Goal: Task Accomplishment & Management: Manage account settings

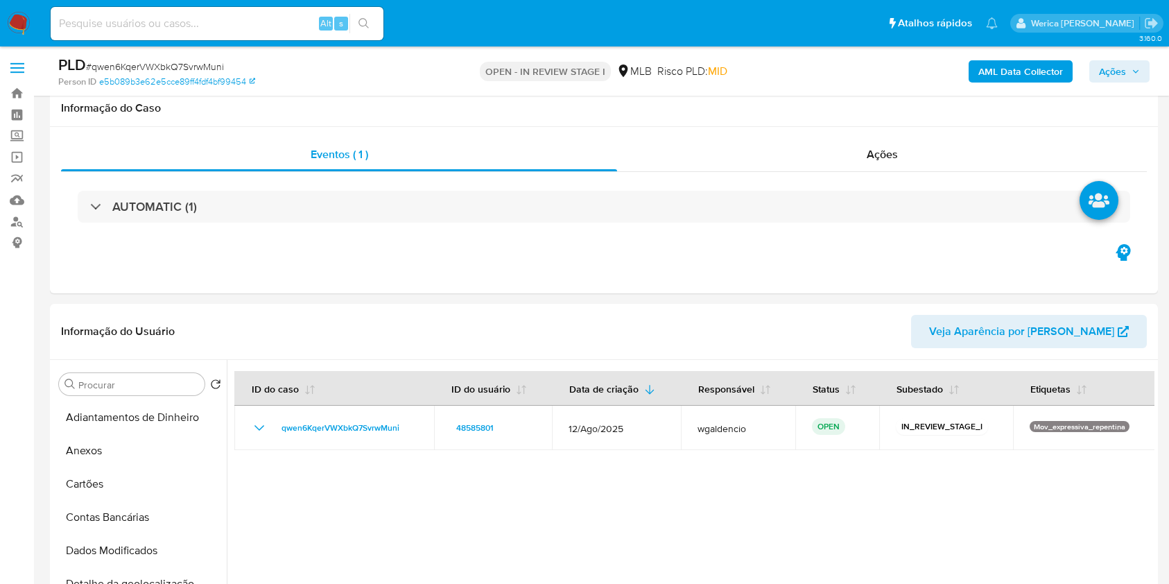
select select "10"
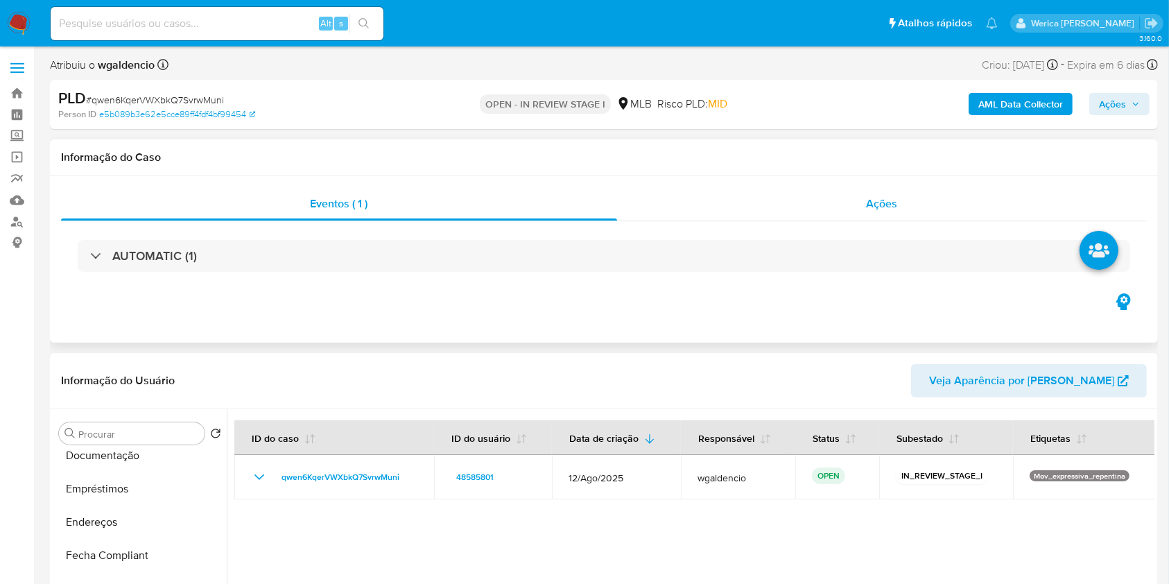
click at [638, 219] on div "Ações" at bounding box center [882, 203] width 530 height 33
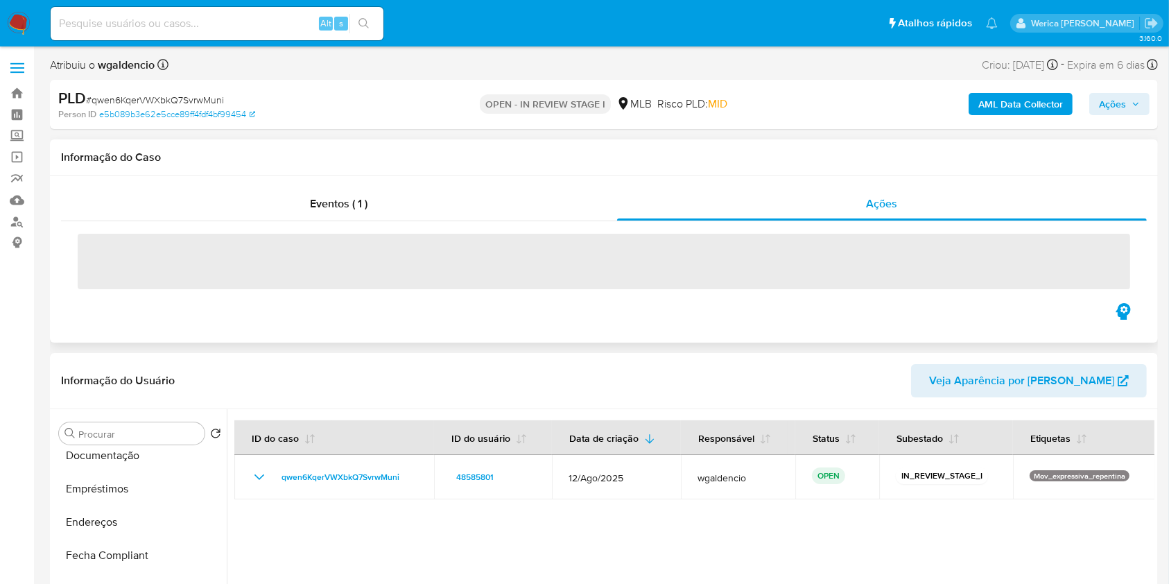
click at [653, 256] on span "‌" at bounding box center [604, 261] width 1053 height 55
click at [652, 269] on span "‌" at bounding box center [604, 261] width 1053 height 55
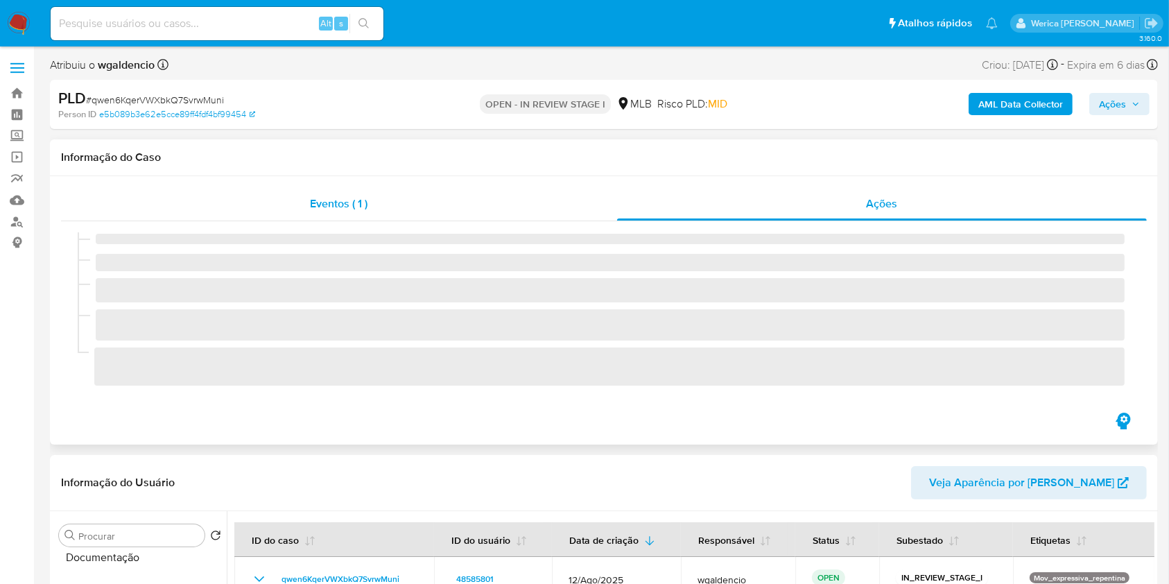
click at [495, 211] on div "Eventos ( 1 )" at bounding box center [339, 203] width 556 height 33
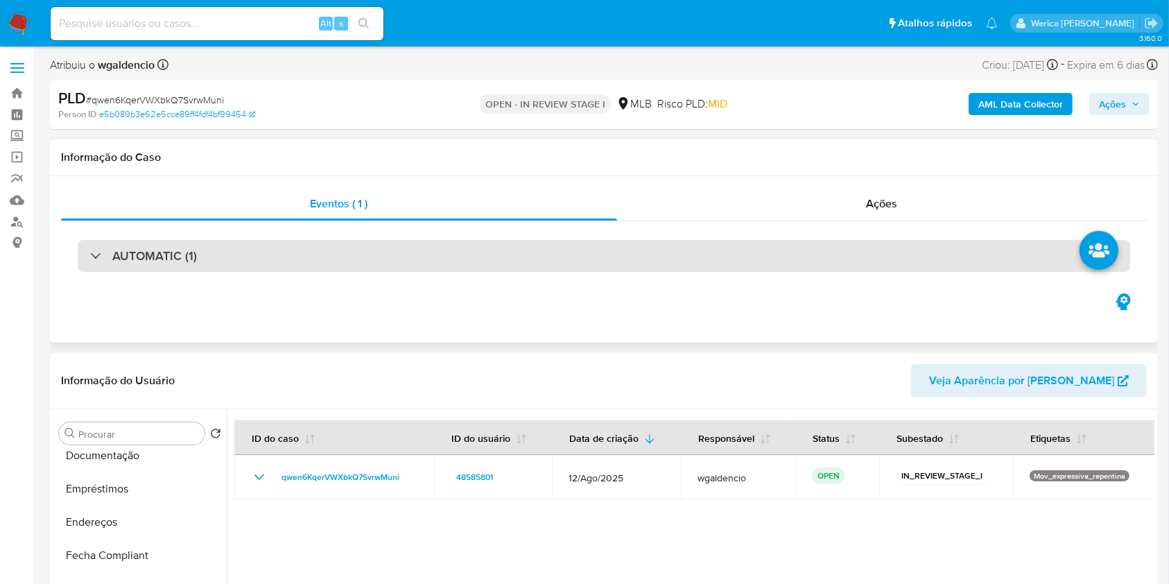
click at [494, 264] on div "AUTOMATIC (1)" at bounding box center [604, 256] width 1053 height 32
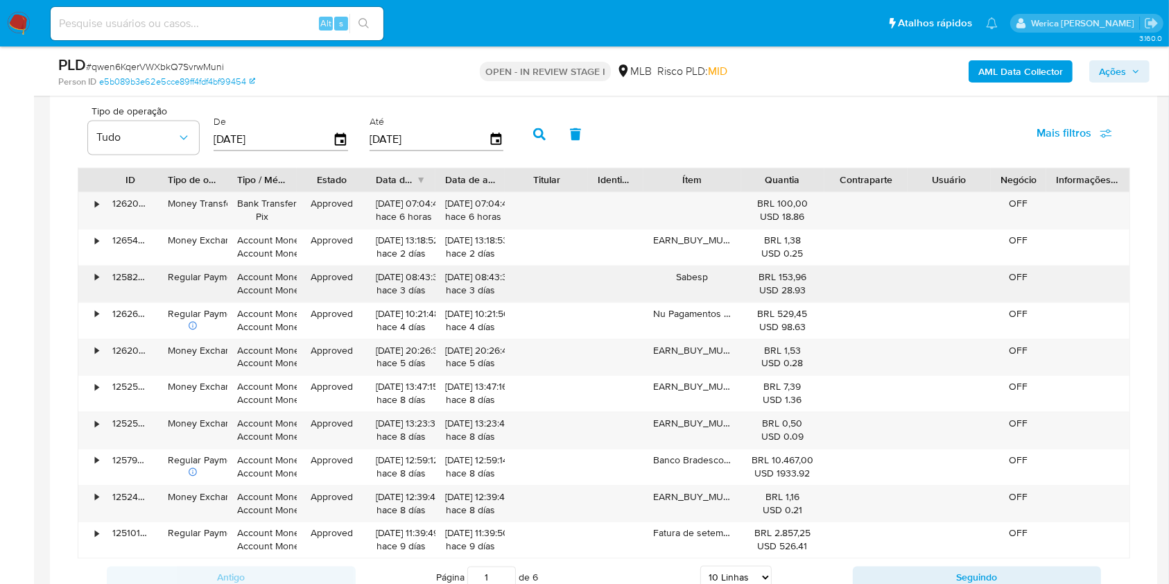
scroll to position [2497, 0]
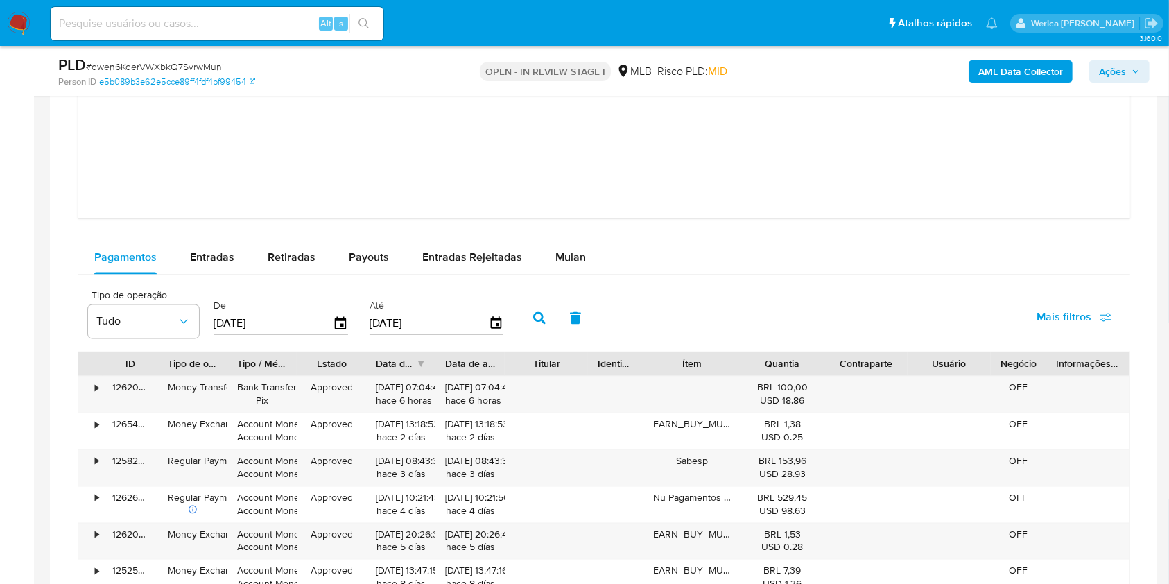
drag, startPoint x: 551, startPoint y: 256, endPoint x: 540, endPoint y: 275, distance: 21.4
click at [556, 256] on span "Mulan" at bounding box center [571, 258] width 31 height 16
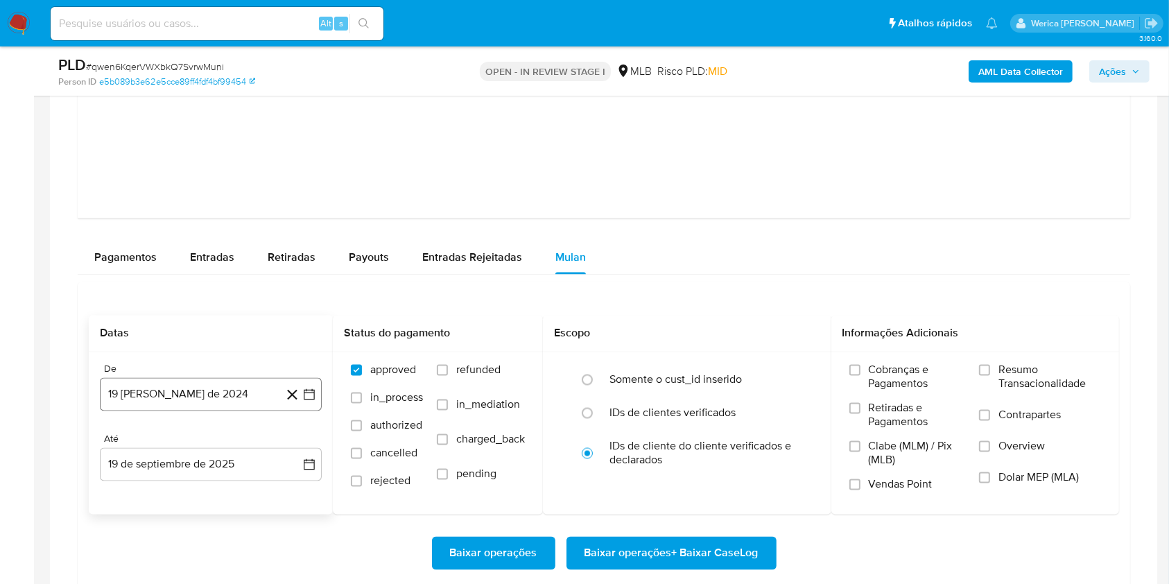
click at [235, 397] on button "19 de agosto de 2024" at bounding box center [211, 394] width 222 height 33
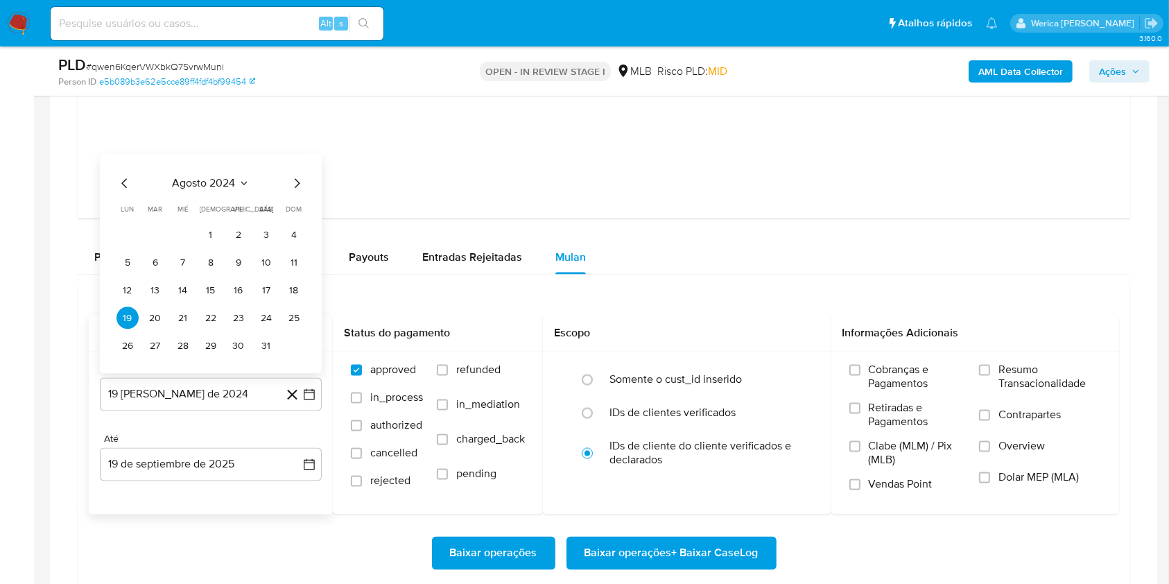
click at [238, 189] on button "agosto 2024" at bounding box center [211, 184] width 77 height 14
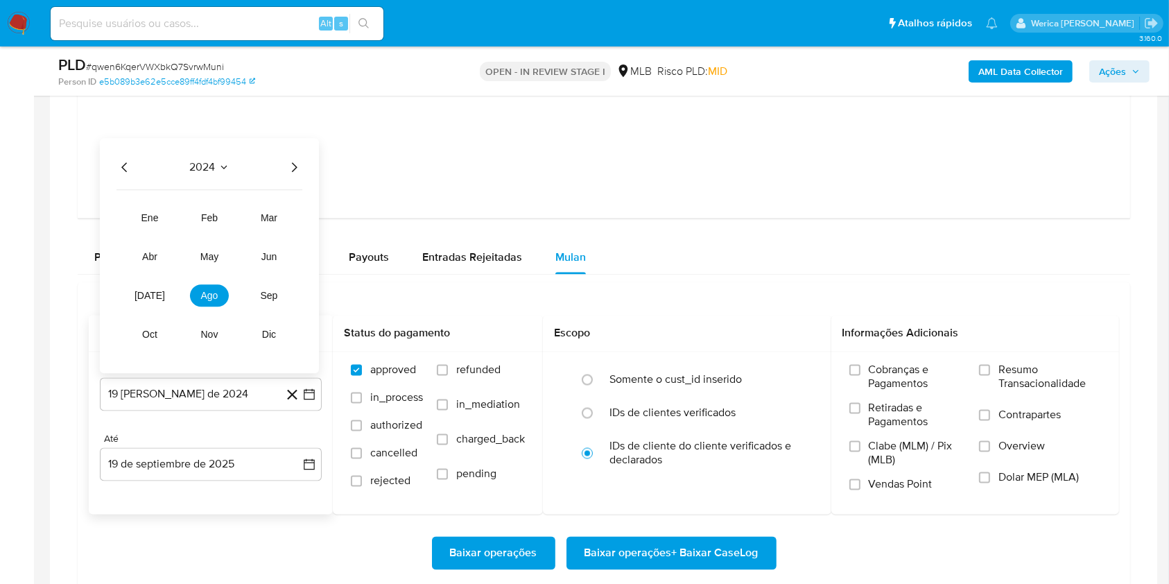
click at [295, 167] on icon "Año siguiente" at bounding box center [294, 168] width 17 height 17
click at [262, 223] on span "mar" at bounding box center [269, 218] width 17 height 11
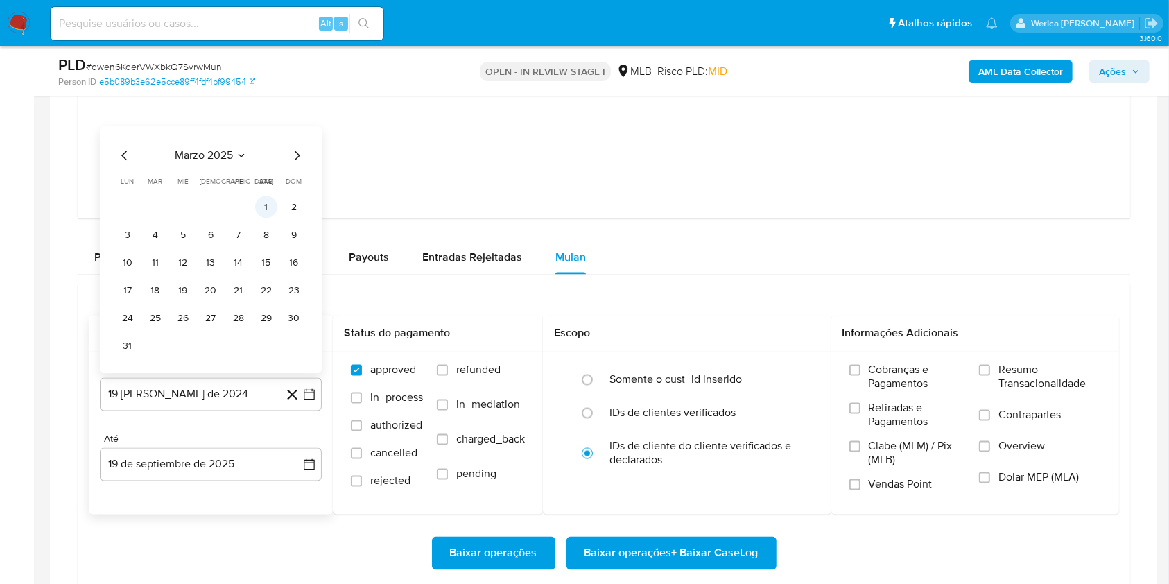
click at [256, 201] on button "1" at bounding box center [266, 207] width 22 height 22
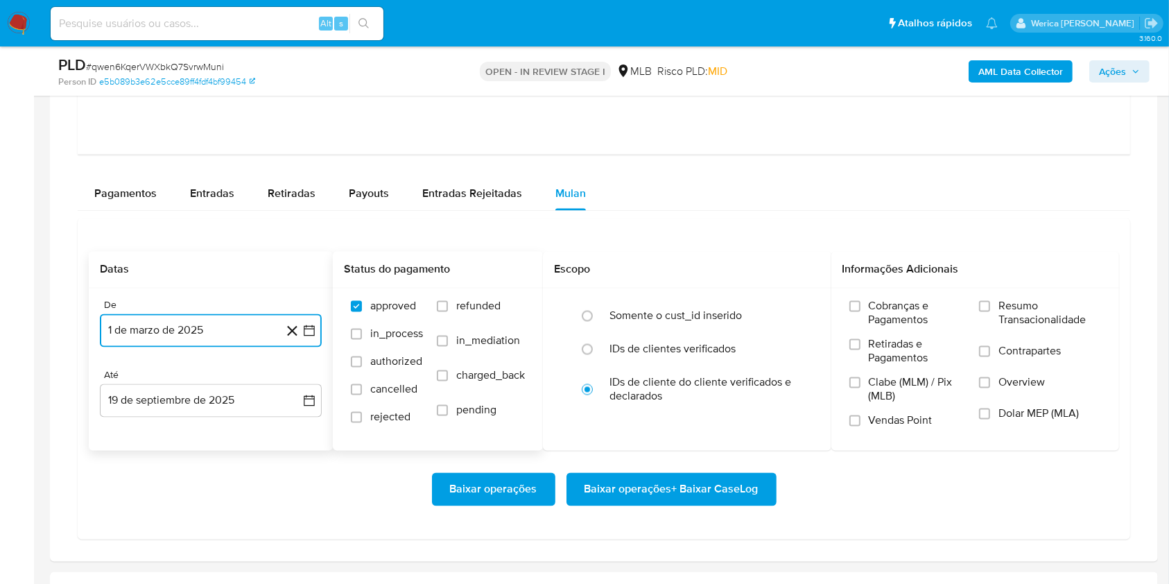
scroll to position [2589, 0]
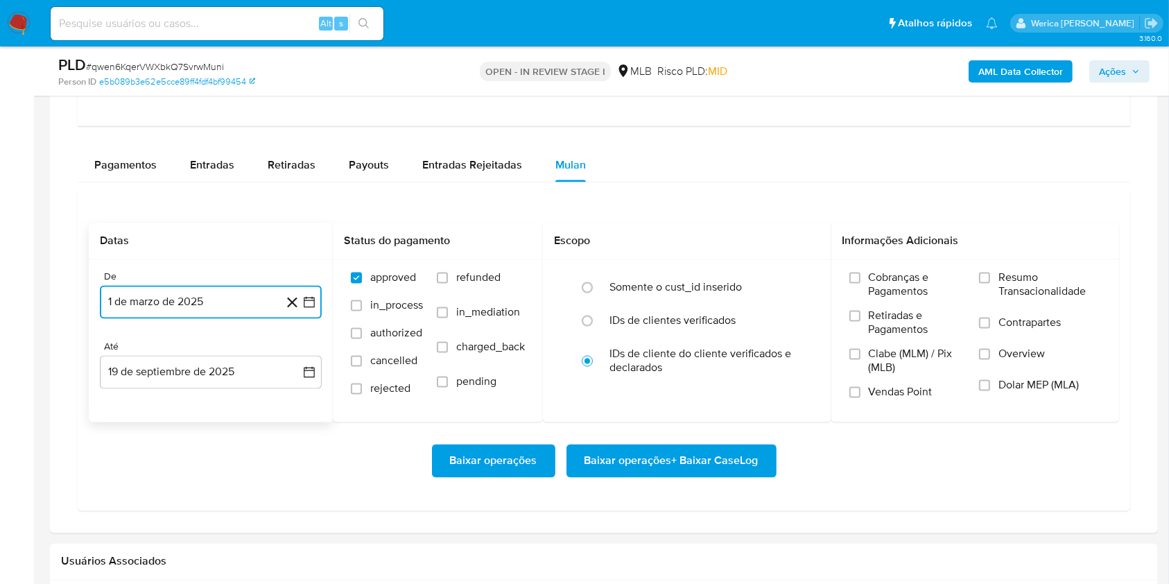
click at [191, 304] on button "1 de marzo de 2025" at bounding box center [211, 302] width 222 height 33
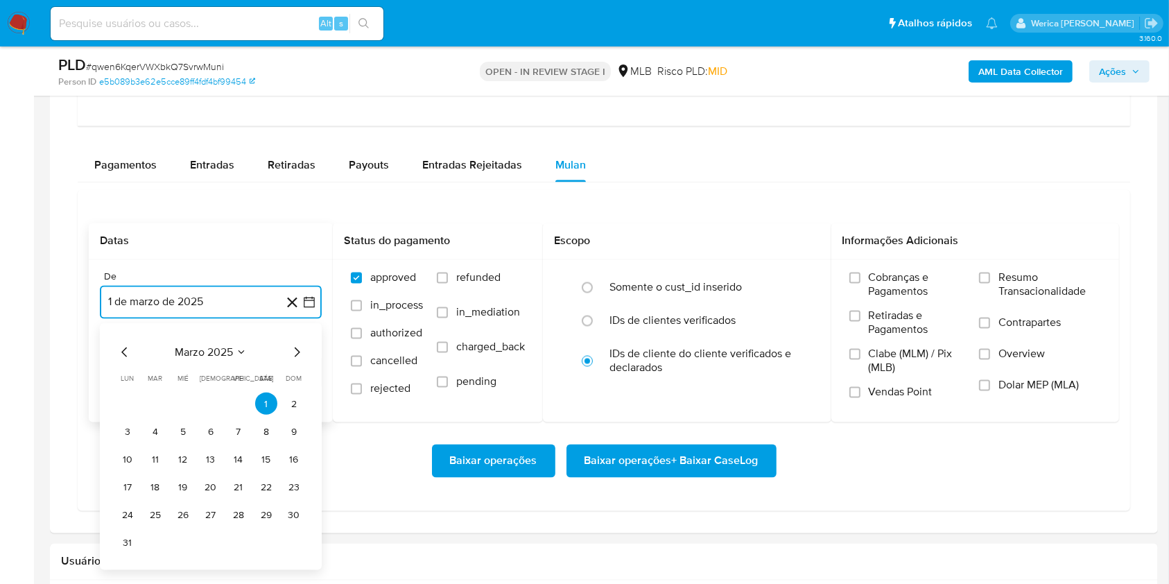
click at [130, 357] on icon "Mes anterior" at bounding box center [125, 353] width 17 height 17
click at [267, 403] on button "1" at bounding box center [266, 404] width 22 height 22
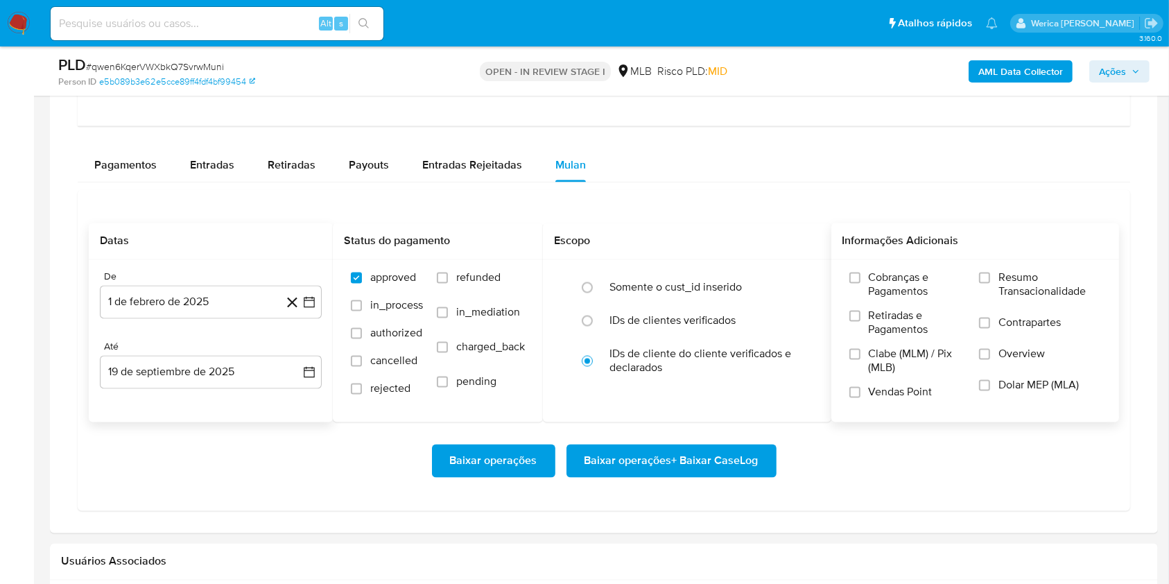
click at [869, 304] on label "Cobranças e Pagamentos" at bounding box center [908, 290] width 117 height 38
click at [861, 284] on input "Cobranças e Pagamentos" at bounding box center [855, 278] width 11 height 11
click at [887, 342] on label "Retiradas e Pagamentos" at bounding box center [908, 328] width 117 height 38
click at [861, 322] on input "Retiradas e Pagamentos" at bounding box center [855, 316] width 11 height 11
click at [893, 369] on span "Clabe (MLM) / Pix (MLB)" at bounding box center [917, 361] width 97 height 28
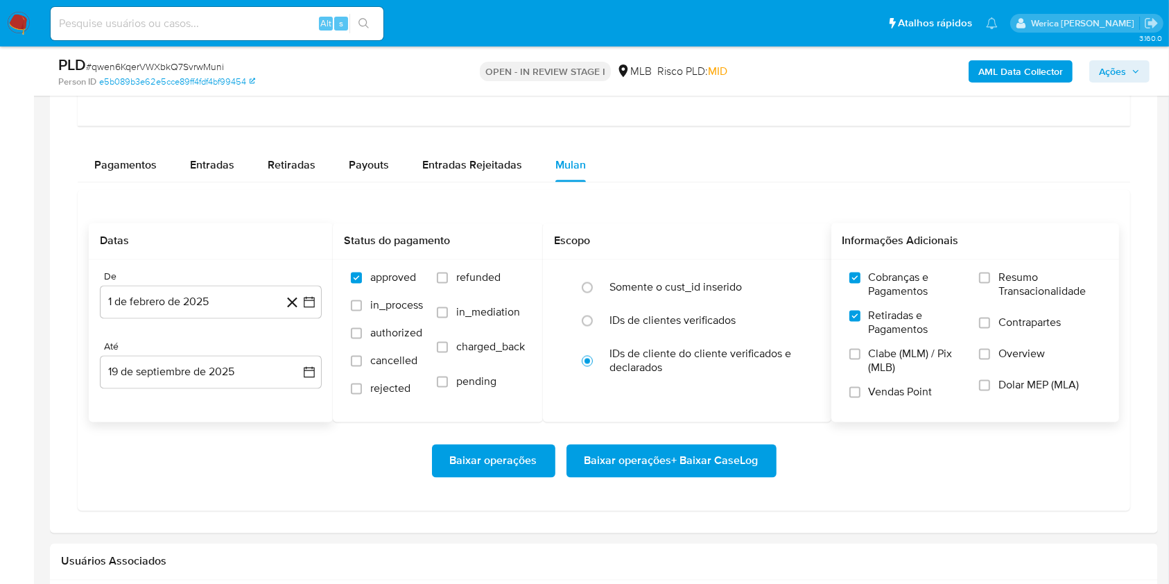
click at [861, 360] on input "Clabe (MLM) / Pix (MLB)" at bounding box center [855, 354] width 11 height 11
click at [898, 397] on span "Vendas Point" at bounding box center [901, 393] width 64 height 14
click at [861, 397] on input "Vendas Point" at bounding box center [855, 392] width 11 height 11
click at [1010, 388] on span "Dolar MEP (MLA)" at bounding box center [1039, 386] width 80 height 14
click at [990, 388] on input "Dolar MEP (MLA)" at bounding box center [984, 385] width 11 height 11
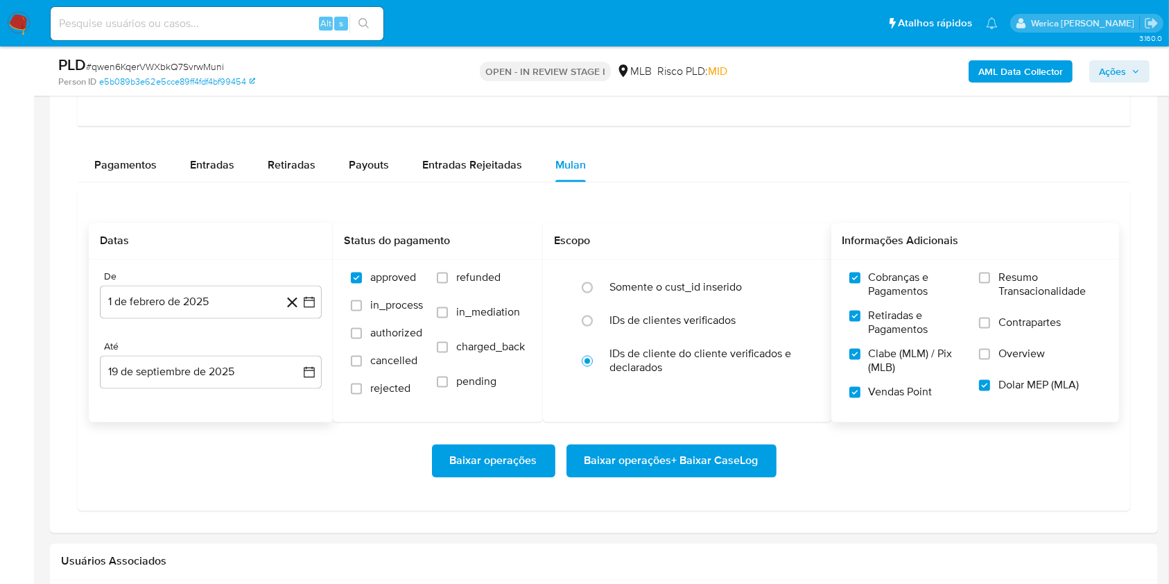
click at [1002, 358] on span "Overview" at bounding box center [1022, 354] width 46 height 14
click at [990, 358] on input "Overview" at bounding box center [984, 354] width 11 height 11
click at [1000, 329] on span "Contrapartes" at bounding box center [1030, 323] width 62 height 14
click at [990, 329] on input "Contrapartes" at bounding box center [984, 323] width 11 height 11
click at [1000, 288] on span "Resumo Transacionalidade" at bounding box center [1050, 285] width 103 height 28
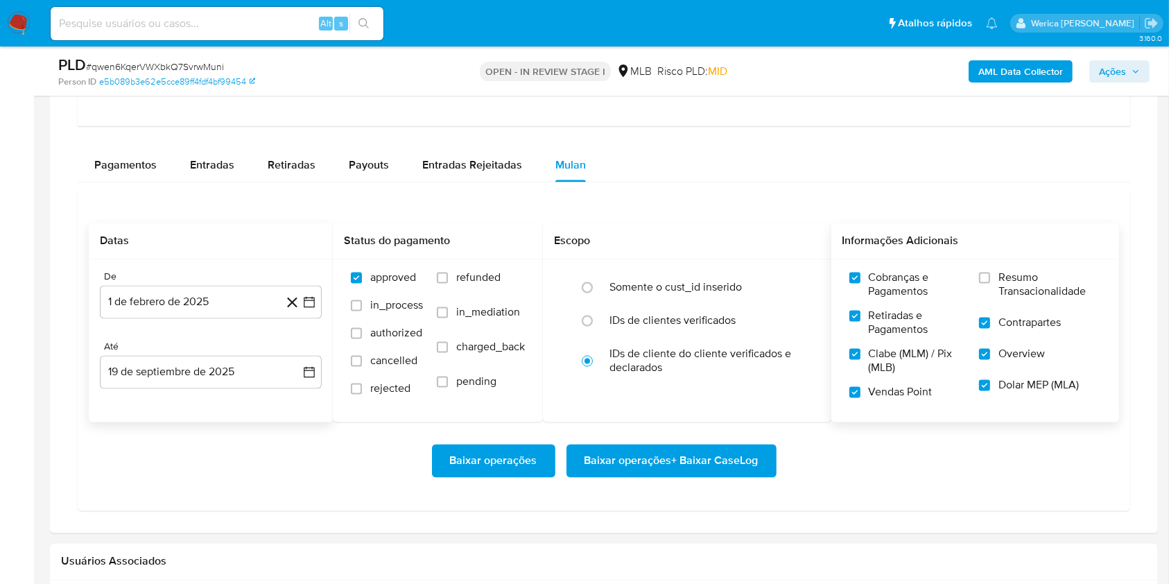
click at [990, 284] on input "Resumo Transacionalidade" at bounding box center [984, 278] width 11 height 11
click at [743, 456] on span "Baixar operações + Baixar CaseLog" at bounding box center [672, 461] width 174 height 31
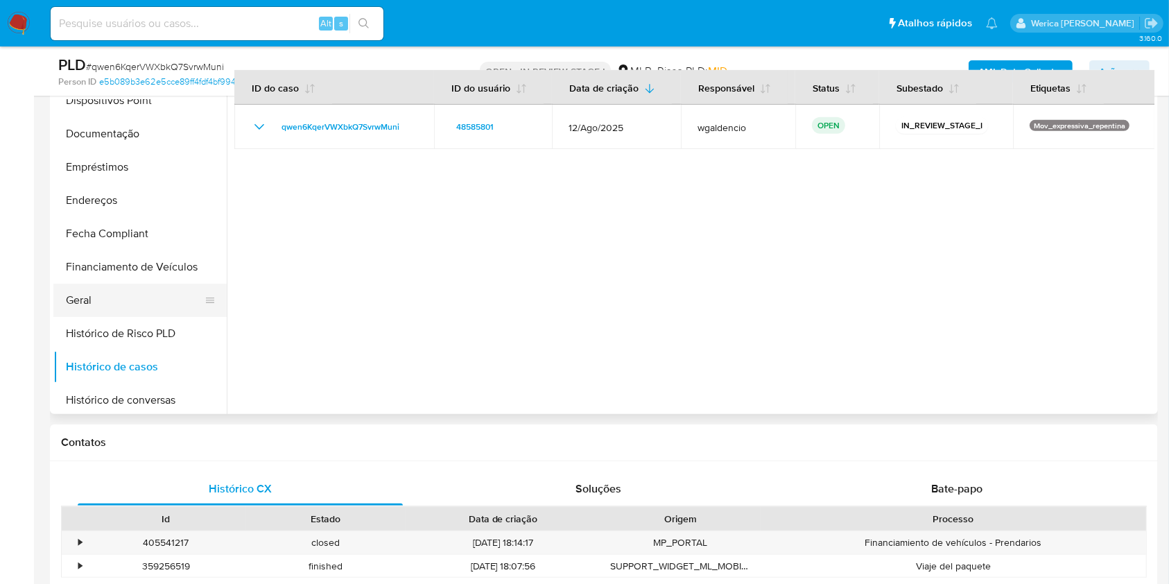
scroll to position [277, 0]
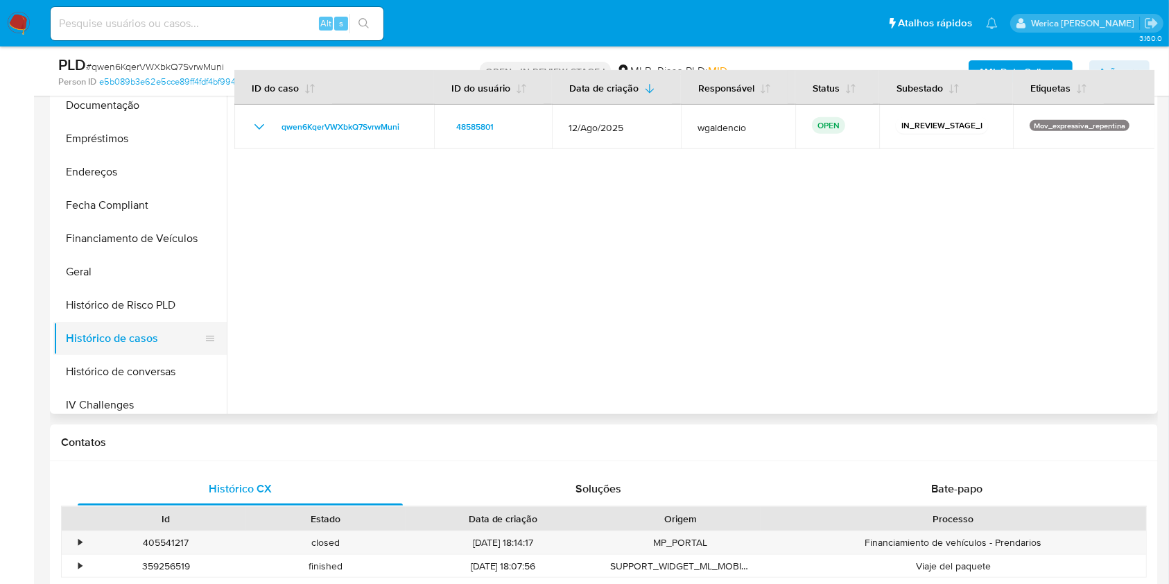
click at [153, 340] on button "Histórico de casos" at bounding box center [134, 338] width 162 height 33
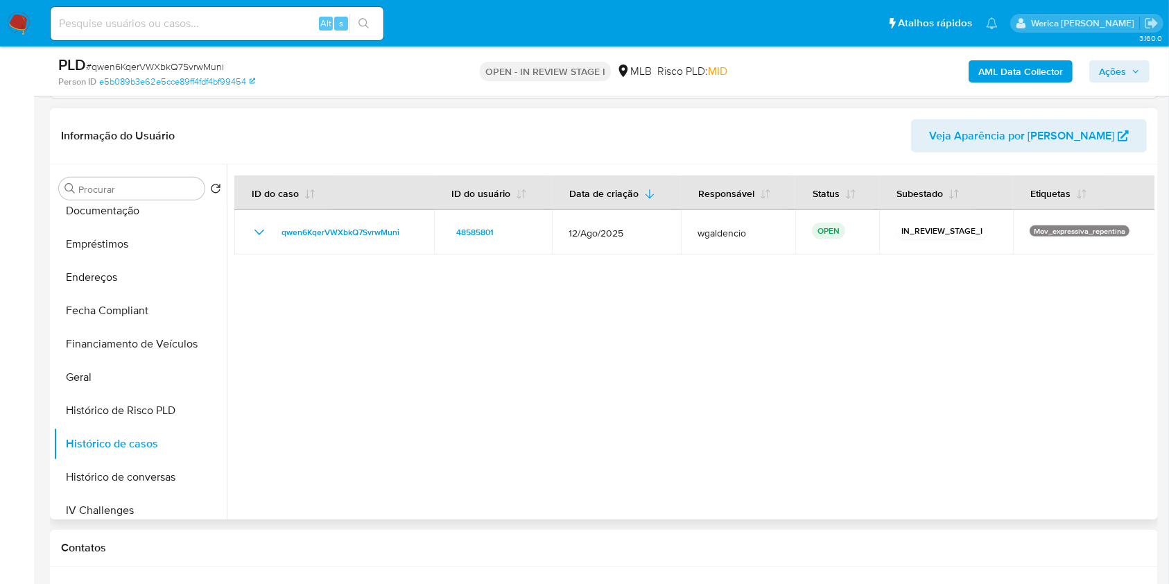
scroll to position [462, 0]
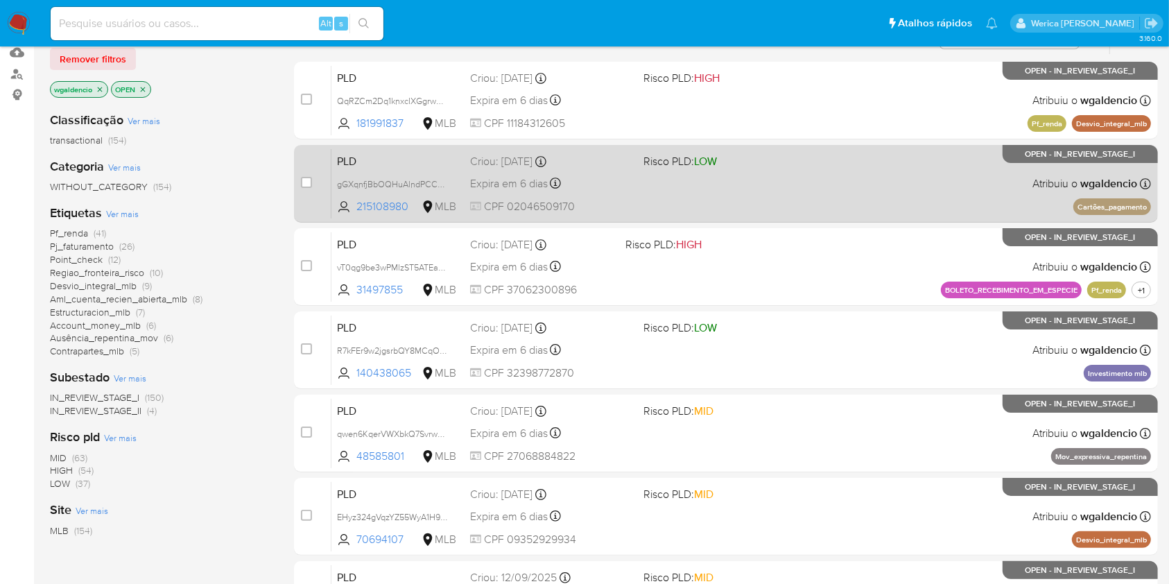
scroll to position [92, 0]
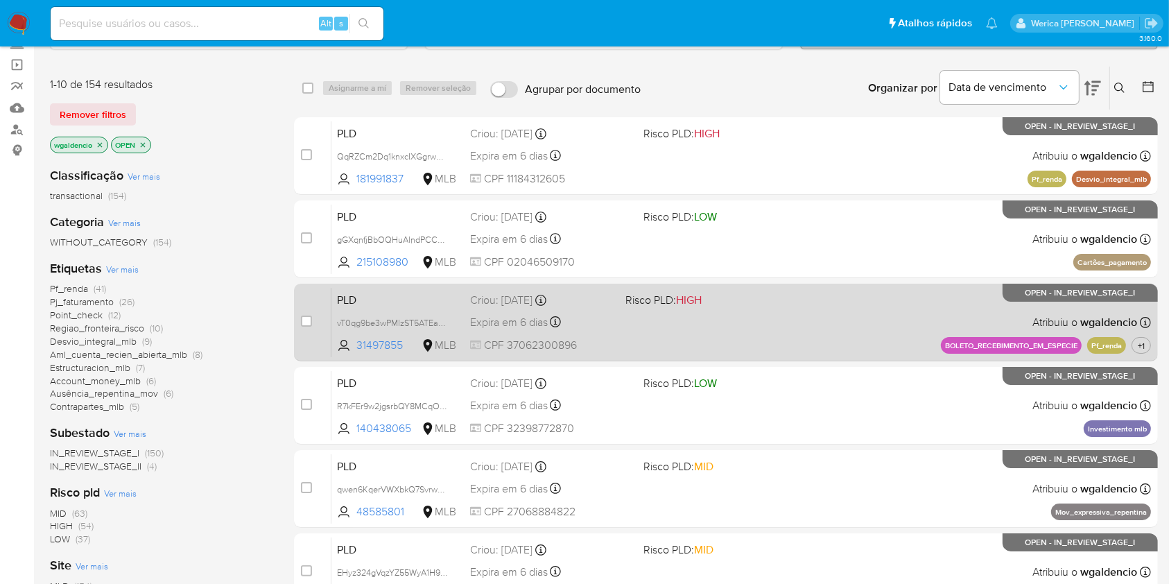
click at [846, 357] on div "case-item-checkbox Incapaz de atribuir o caso PLD vT0qg9be3wPMlzST5ATEaC0E 3149…" at bounding box center [726, 323] width 864 height 78
click at [832, 326] on div "PLD vT0qg9be3wPMlzST5ATEaC0E 31497855 MLB Risco PLD: HIGH Criou: 12/08/2025 Cri…" at bounding box center [742, 322] width 820 height 70
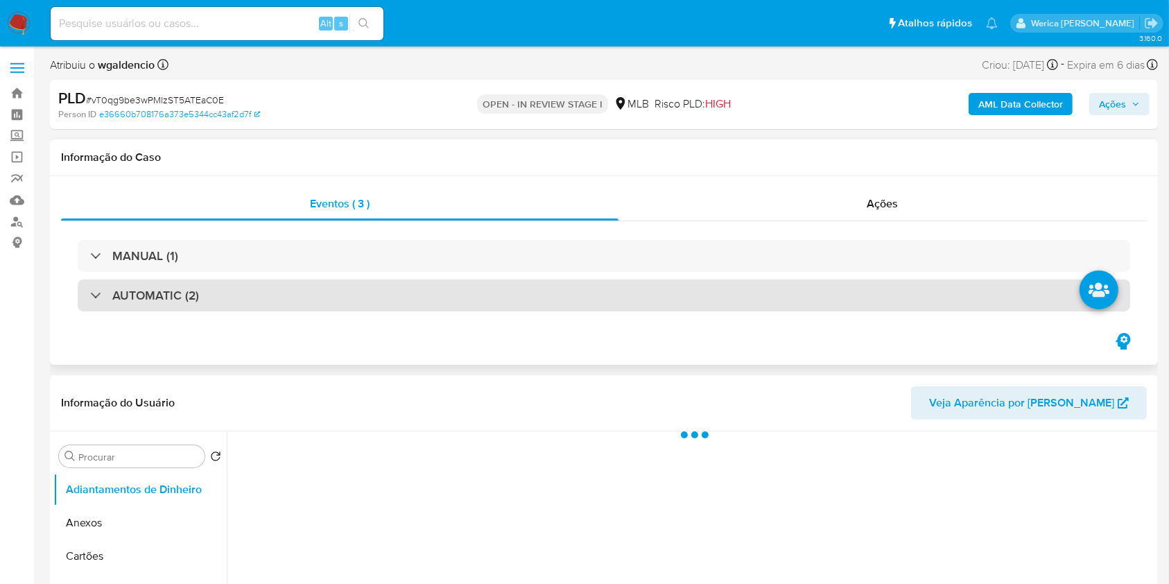
select select "10"
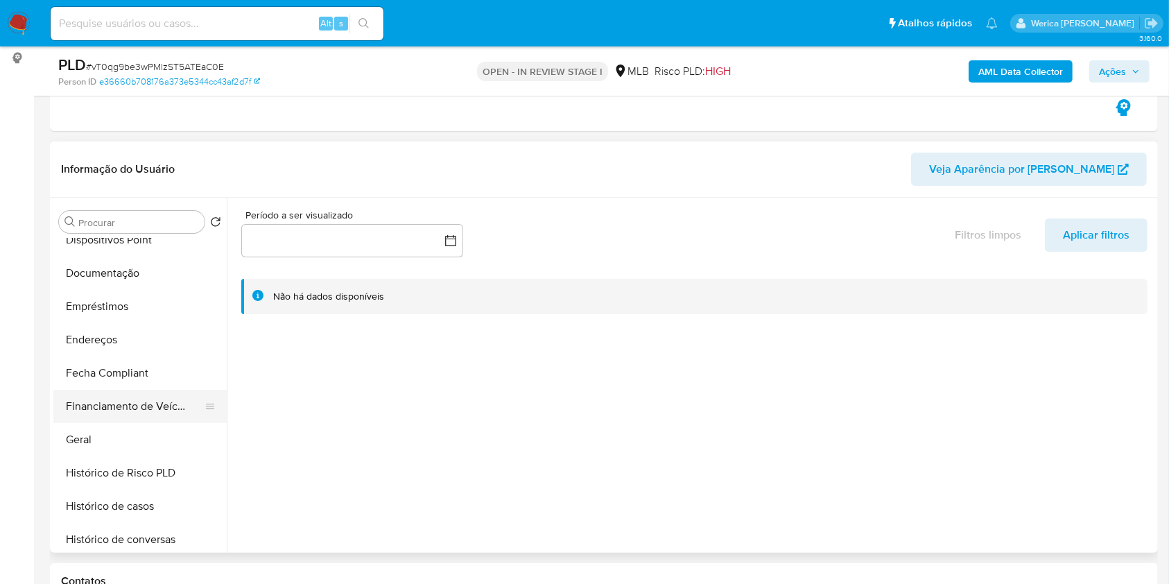
scroll to position [277, 0]
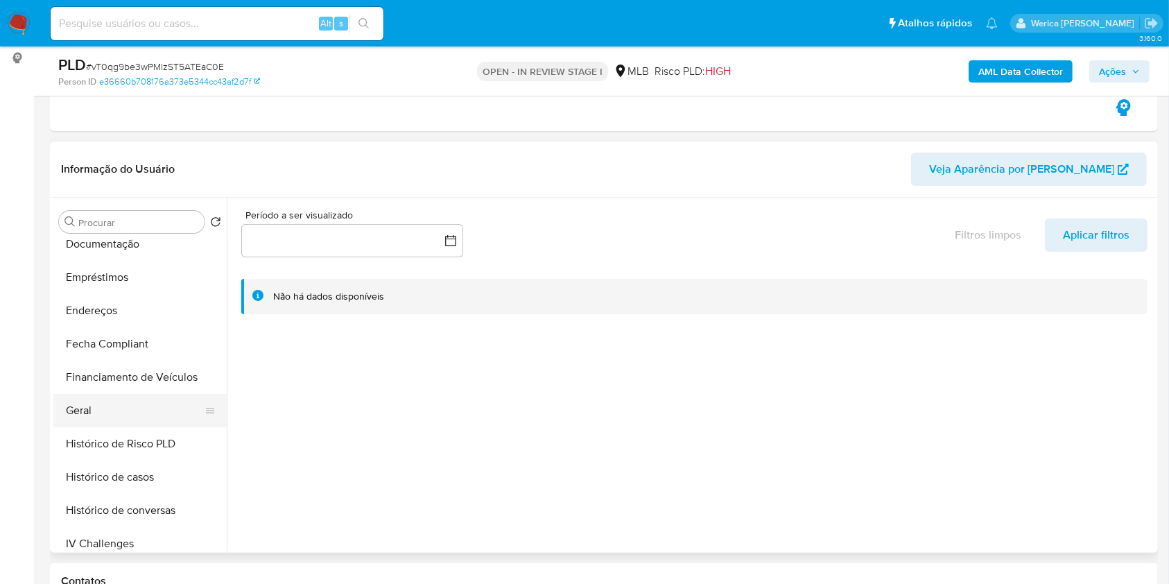
click at [125, 414] on button "Geral" at bounding box center [134, 410] width 162 height 33
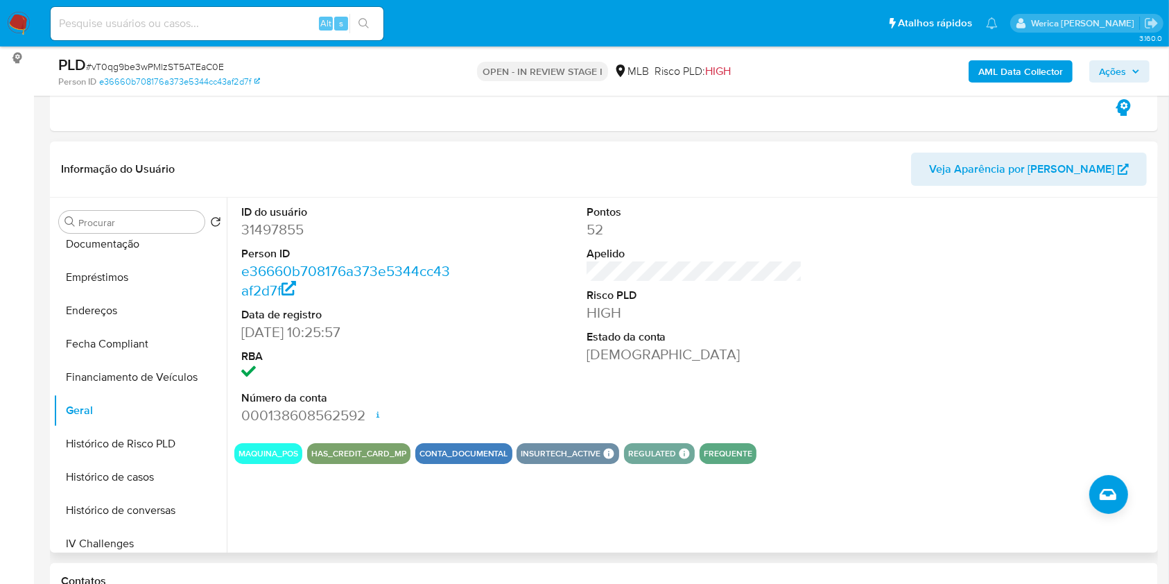
click at [298, 223] on dd "31497855" at bounding box center [349, 229] width 216 height 19
drag, startPoint x: 298, startPoint y: 223, endPoint x: 302, endPoint y: 230, distance: 7.9
click at [302, 230] on dd "31497855" at bounding box center [349, 229] width 216 height 19
copy dd "31497855"
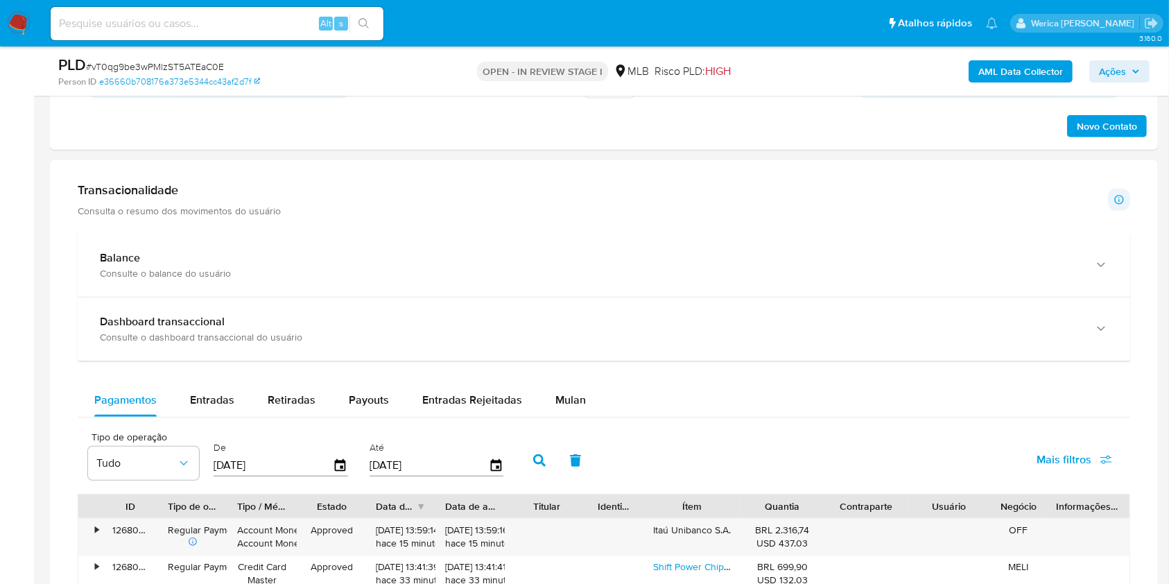
scroll to position [925, 0]
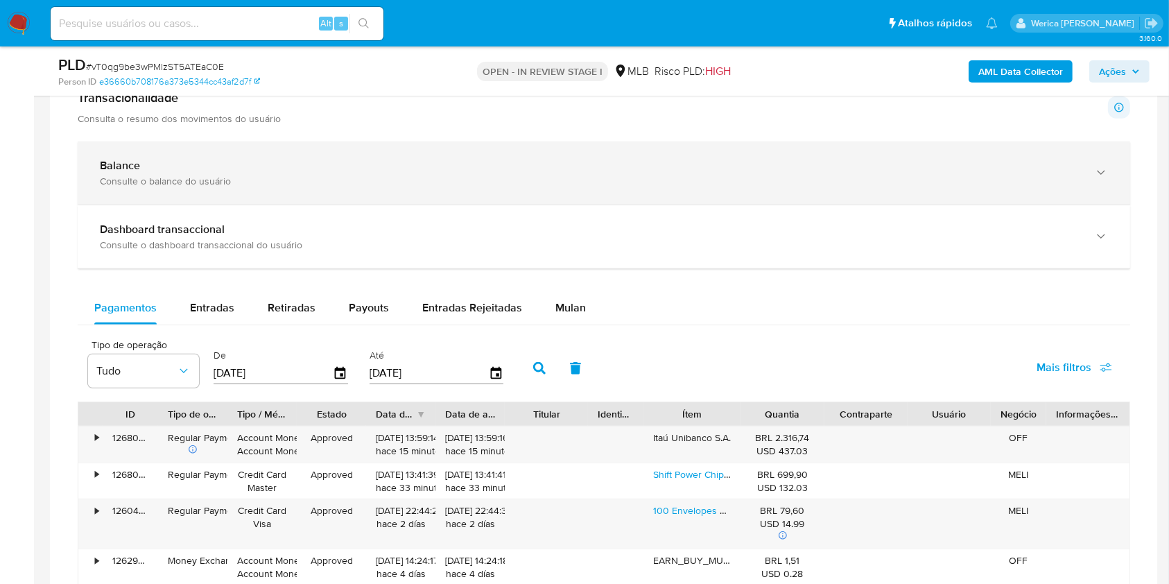
click at [515, 180] on div "Consulte o balance do usuário" at bounding box center [590, 181] width 981 height 12
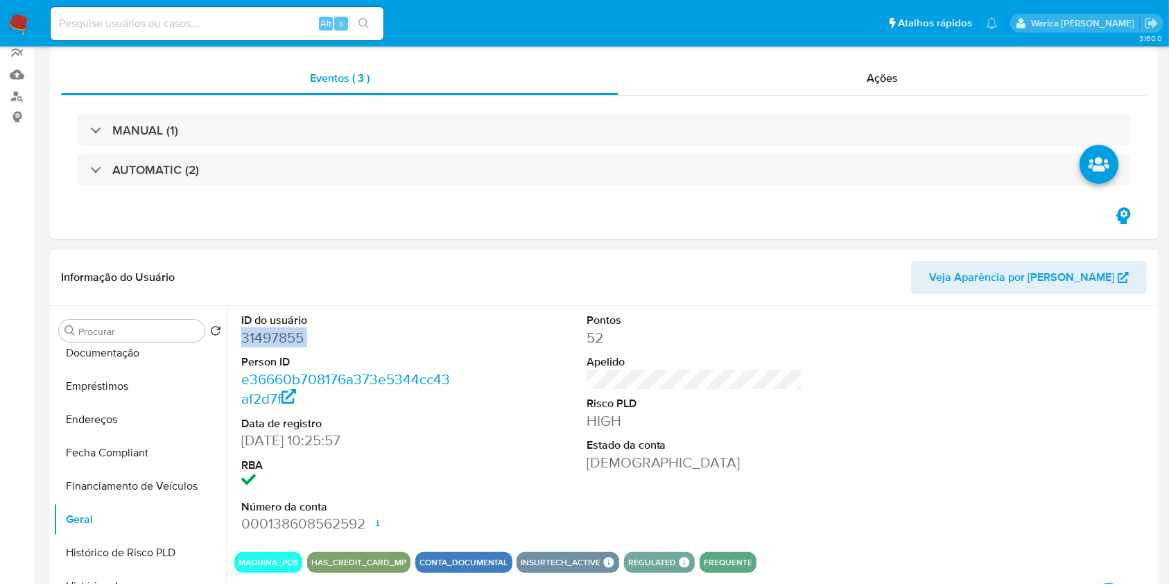
scroll to position [0, 0]
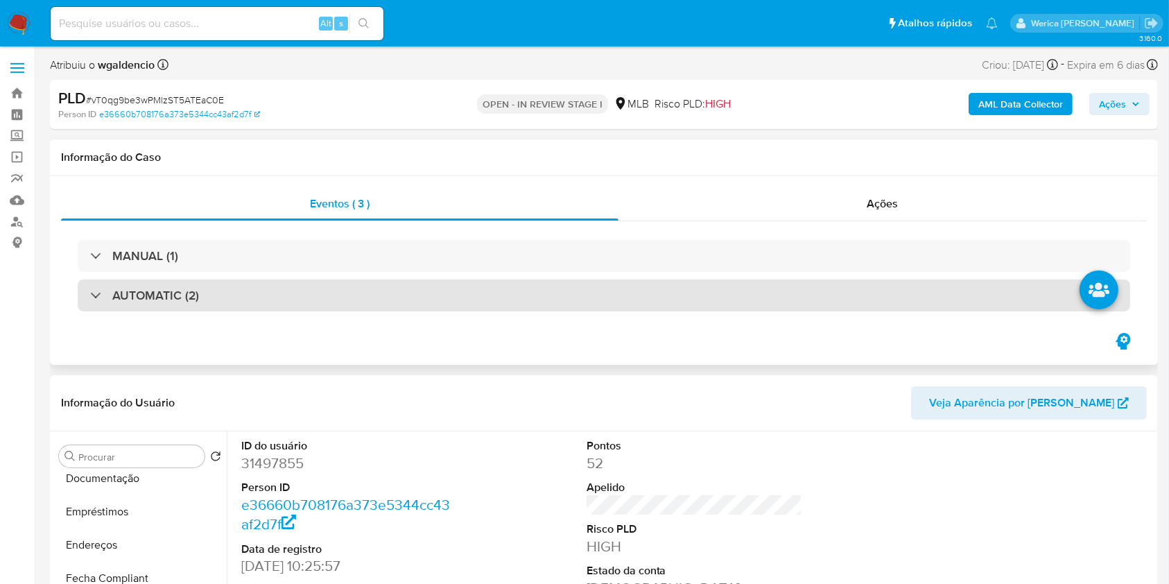
click at [608, 282] on div "AUTOMATIC (2)" at bounding box center [604, 296] width 1053 height 32
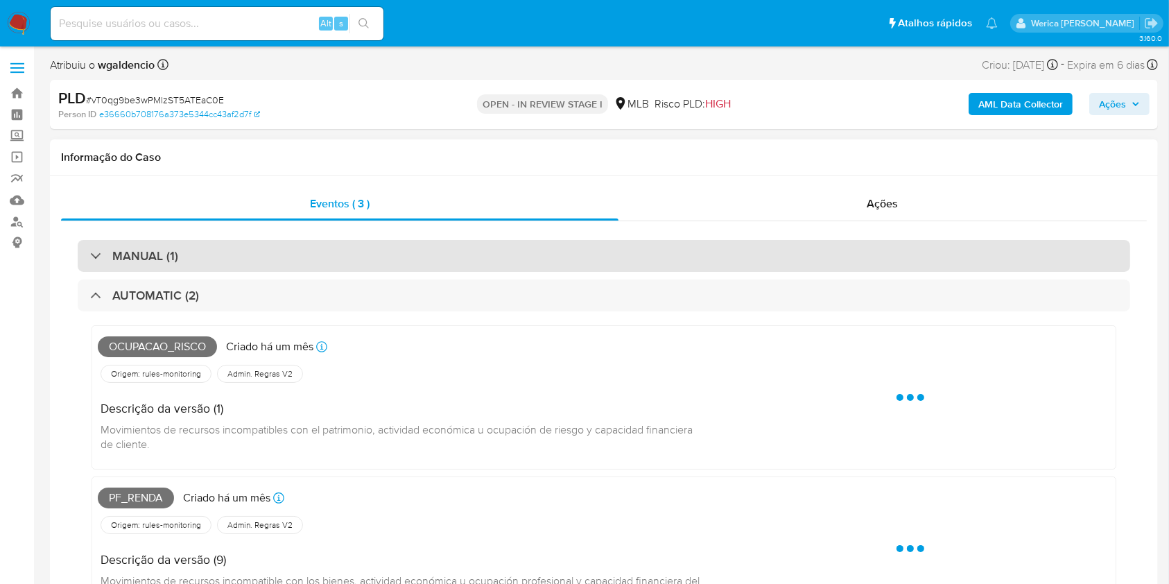
click at [602, 256] on div "MANUAL (1)" at bounding box center [604, 256] width 1053 height 32
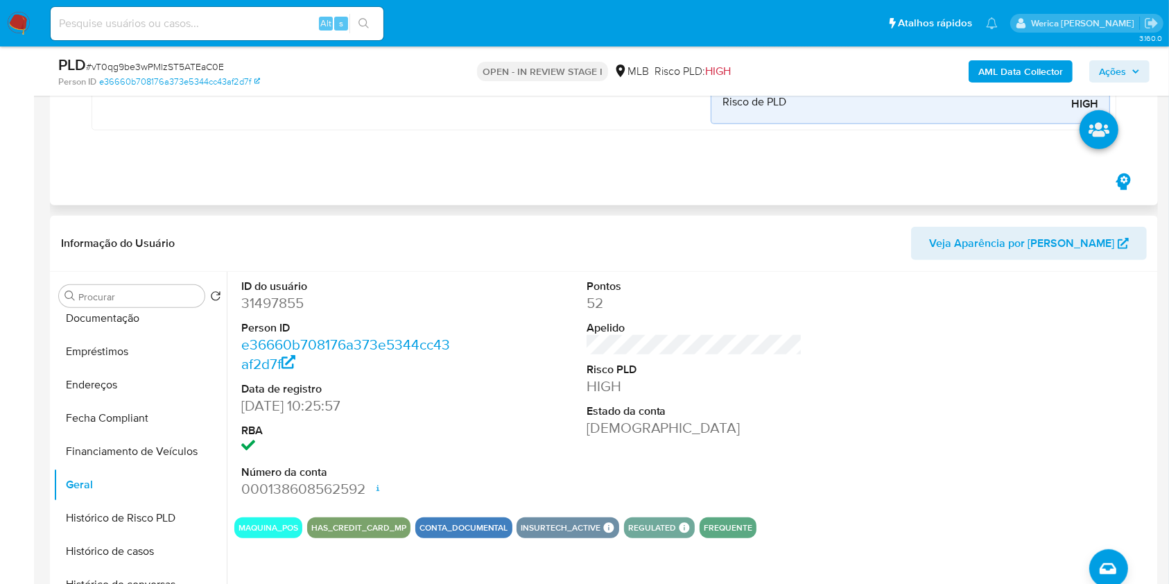
scroll to position [1017, 0]
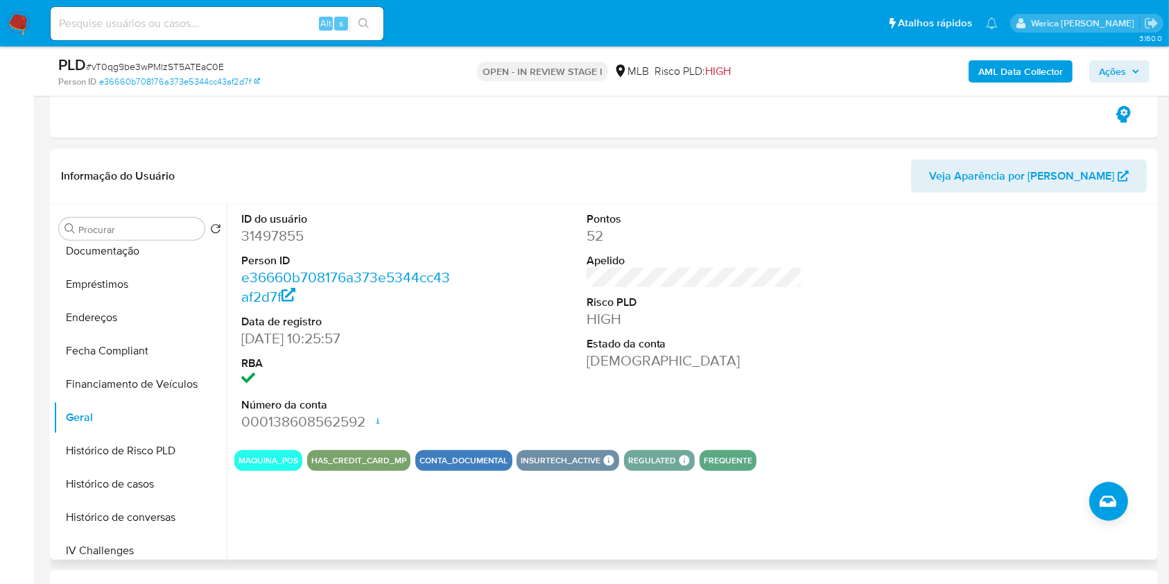
click at [297, 236] on dd "31497855" at bounding box center [349, 235] width 216 height 19
copy dd "31497855"
drag, startPoint x: 316, startPoint y: 260, endPoint x: 278, endPoint y: 234, distance: 45.8
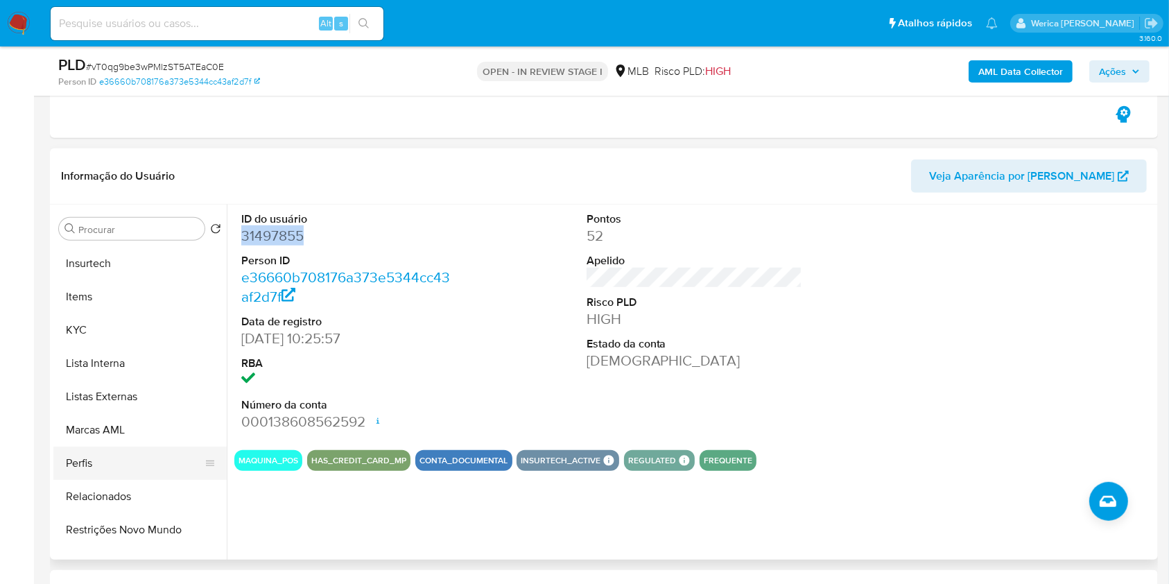
scroll to position [647, 0]
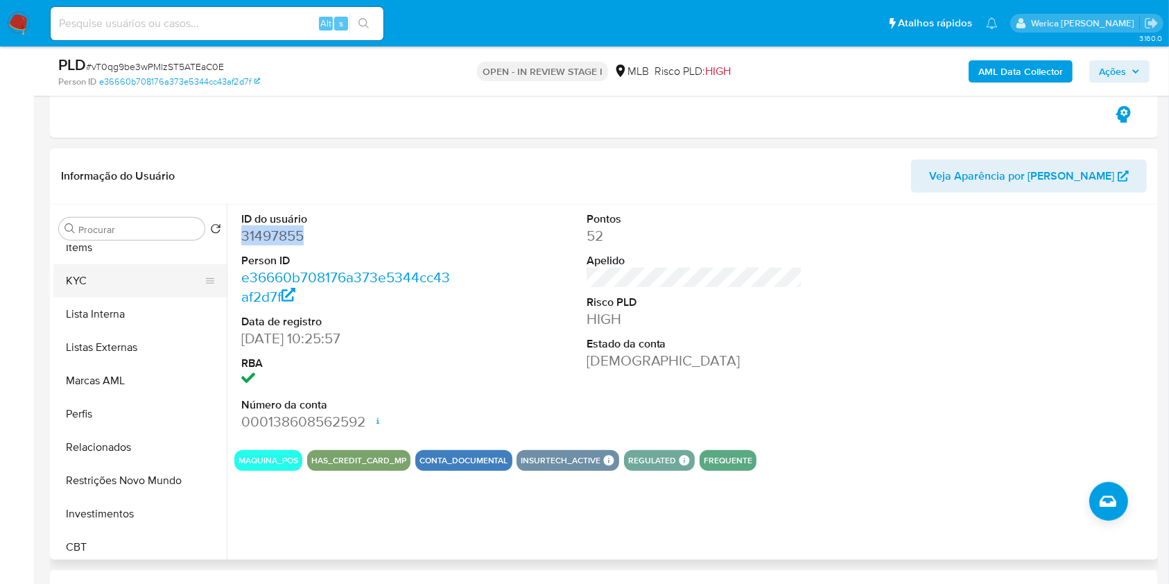
click at [105, 276] on button "KYC" at bounding box center [134, 280] width 162 height 33
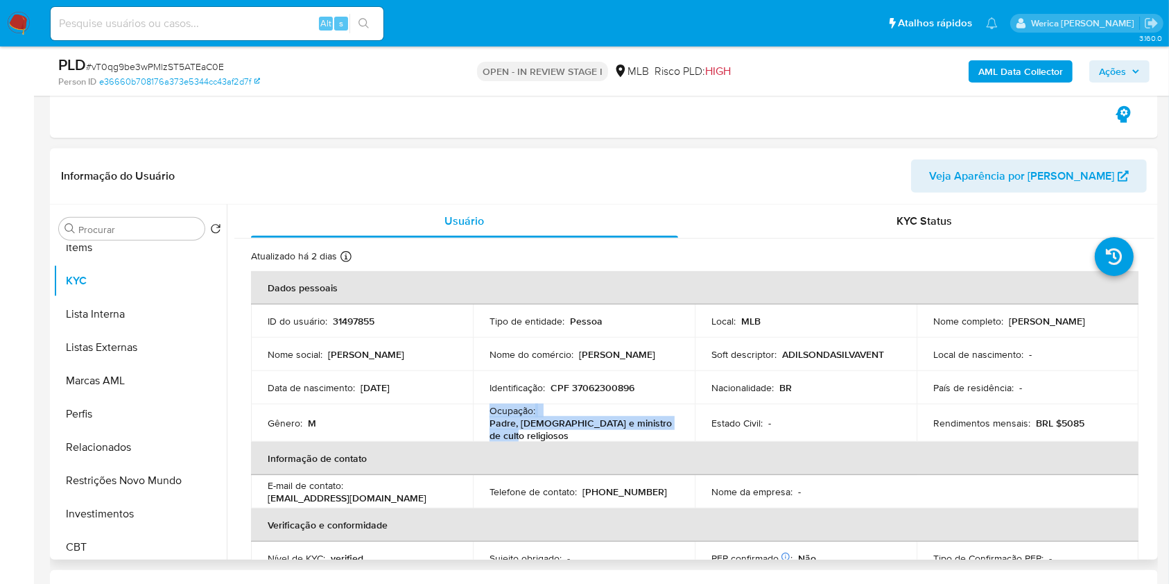
drag, startPoint x: 492, startPoint y: 413, endPoint x: 536, endPoint y: 430, distance: 47.4
click at [536, 430] on div "Ocupação : Padre, pastor e ministro de culto religiosos" at bounding box center [584, 422] width 189 height 37
copy div "Ocupação : Padre, pastor e ministro de culto religiosos"
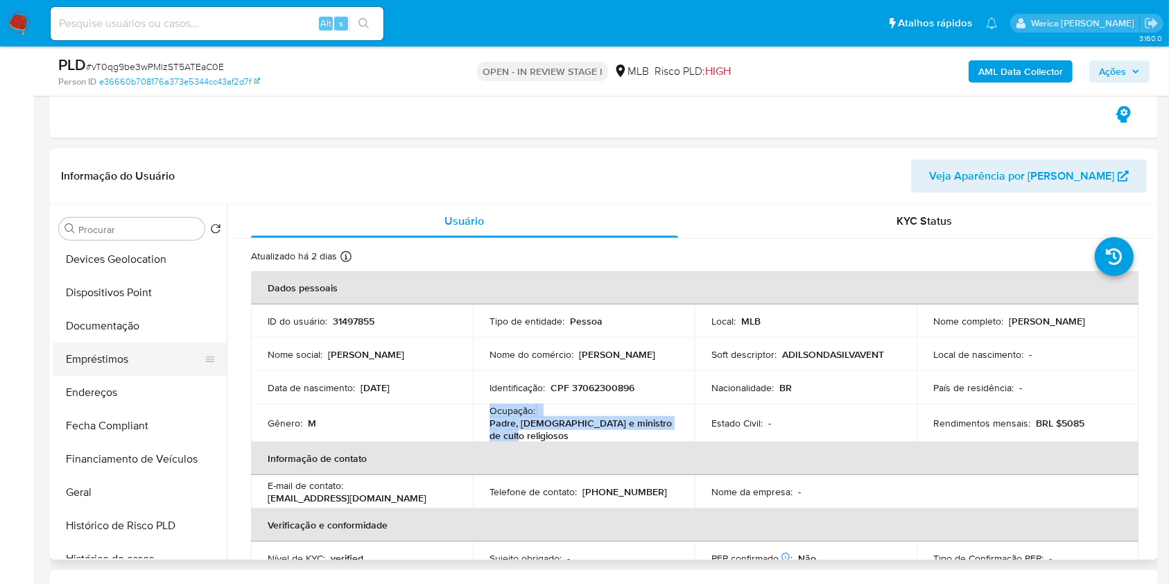
scroll to position [184, 0]
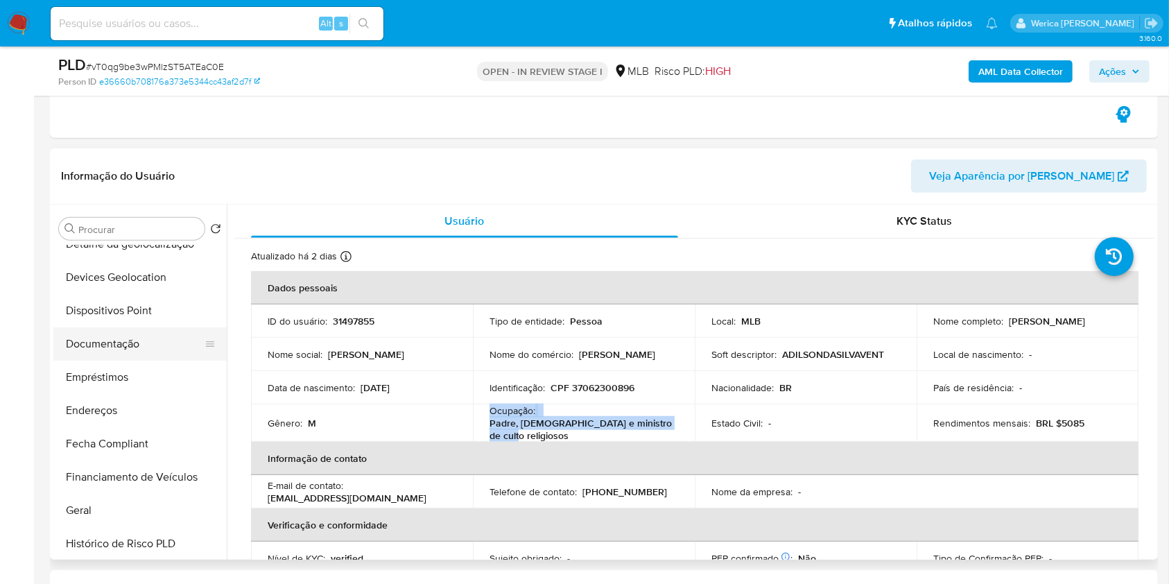
click at [153, 341] on button "Documentação" at bounding box center [134, 343] width 162 height 33
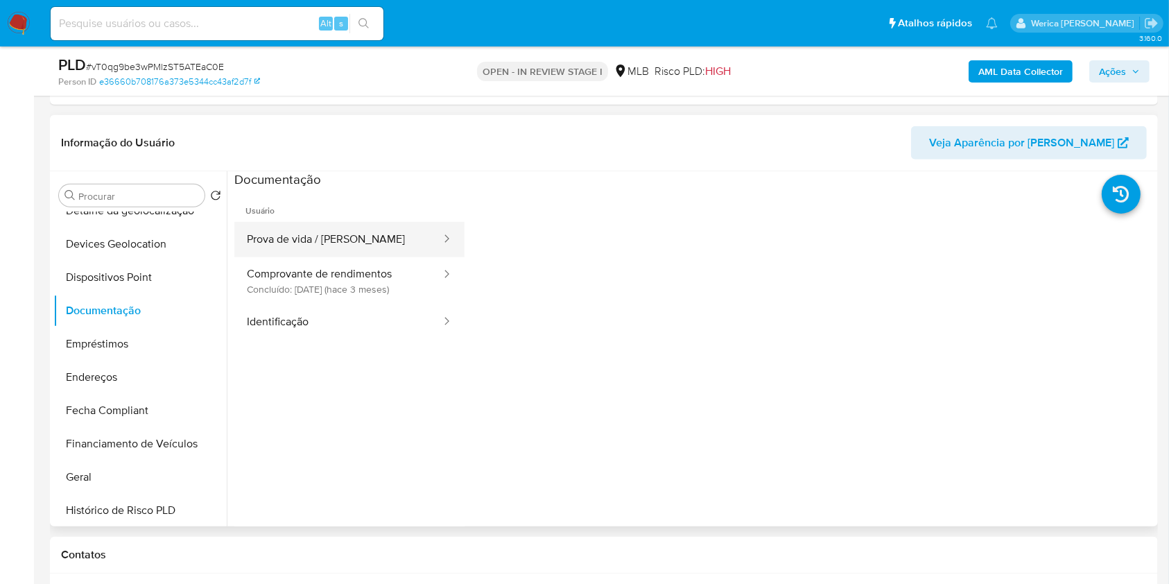
click at [379, 231] on button "Prova de vida / [PERSON_NAME]" at bounding box center [338, 239] width 208 height 35
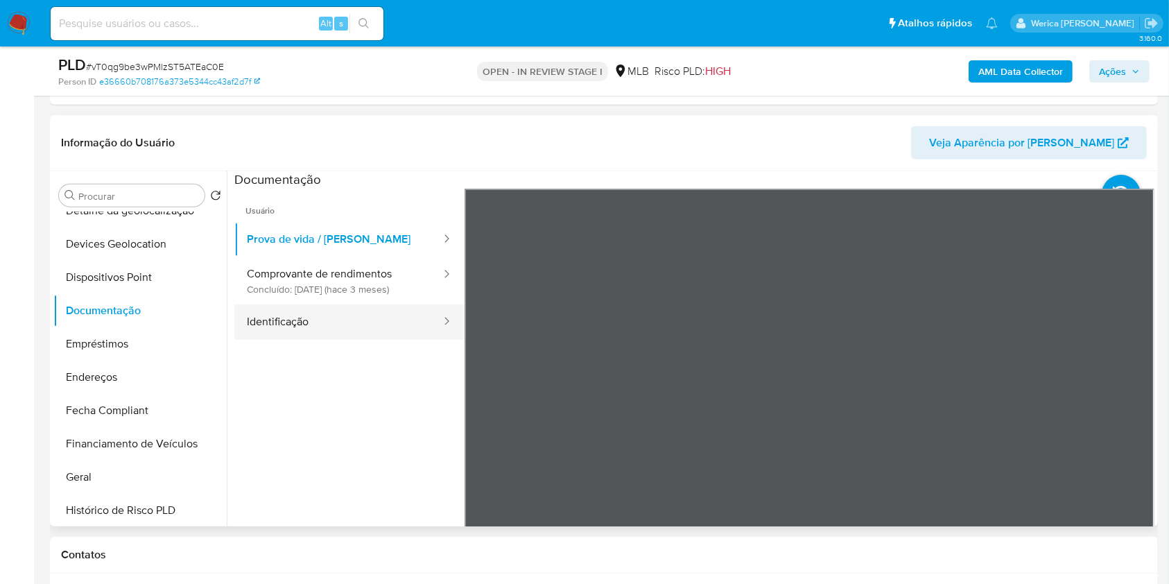
click at [431, 327] on div at bounding box center [442, 322] width 22 height 16
click at [291, 334] on button "Identificação" at bounding box center [338, 321] width 208 height 35
click at [327, 304] on button "Identificação" at bounding box center [338, 321] width 208 height 35
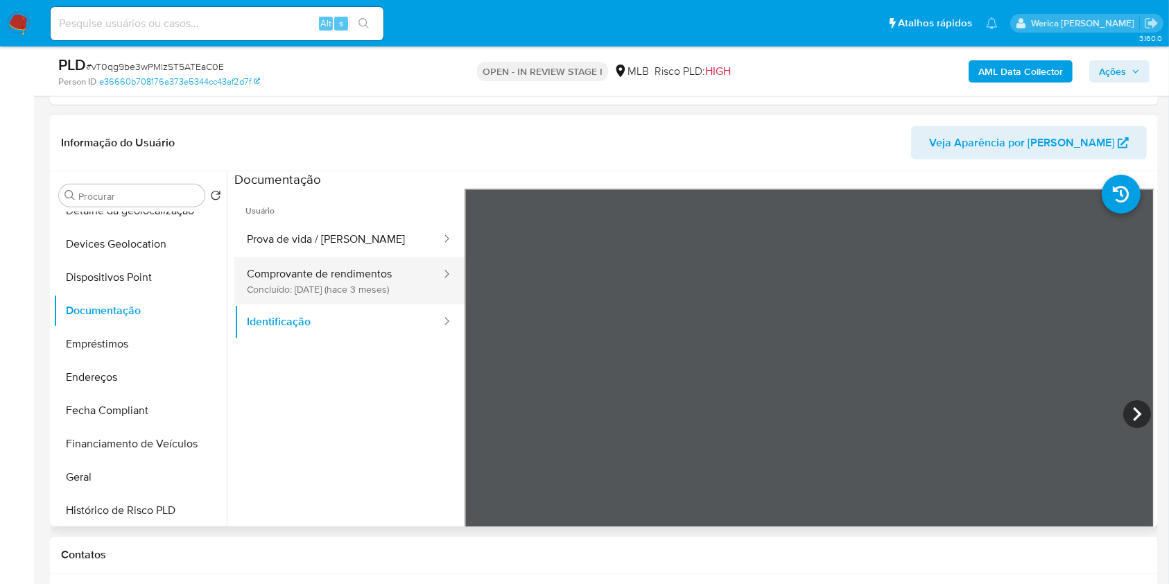
click at [333, 288] on button "Comprovante de rendimentos Concluído: 28/06/2025 (hace 3 meses)" at bounding box center [338, 280] width 208 height 47
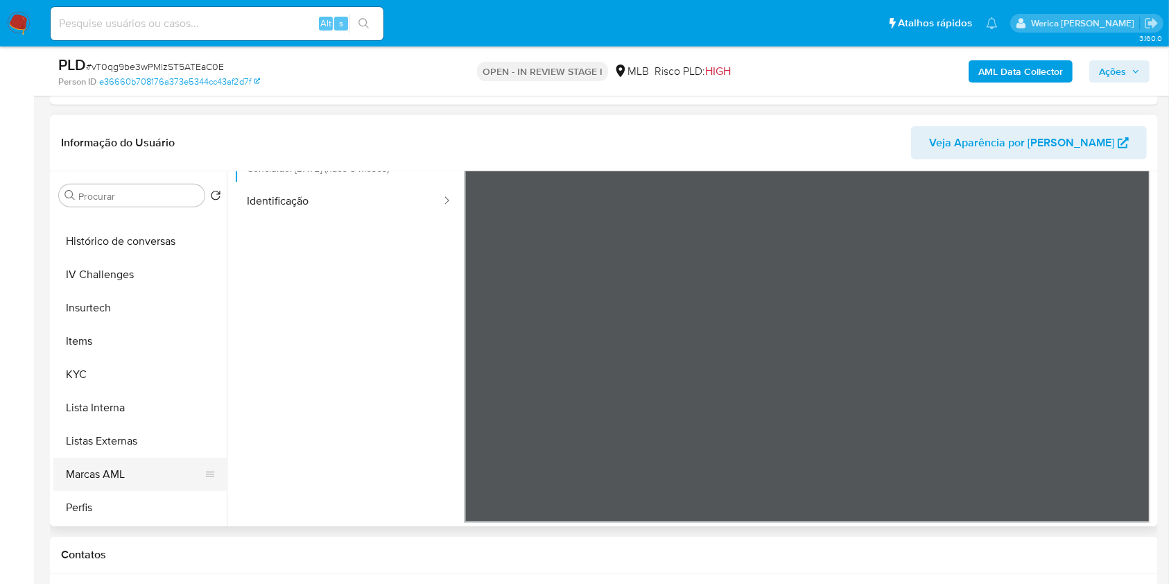
scroll to position [555, 0]
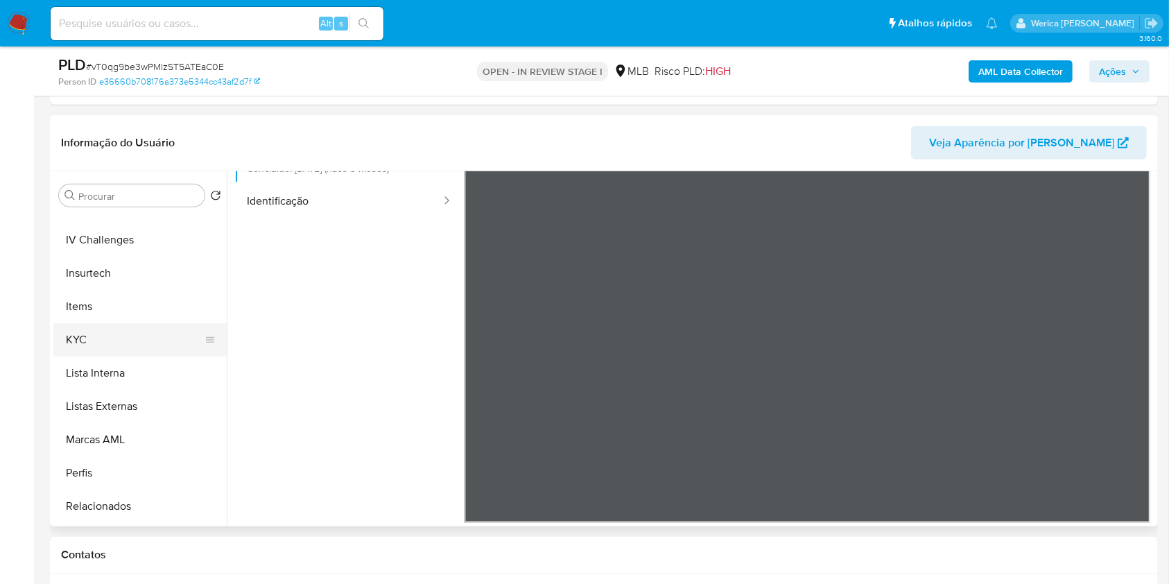
click at [94, 332] on button "KYC" at bounding box center [134, 339] width 162 height 33
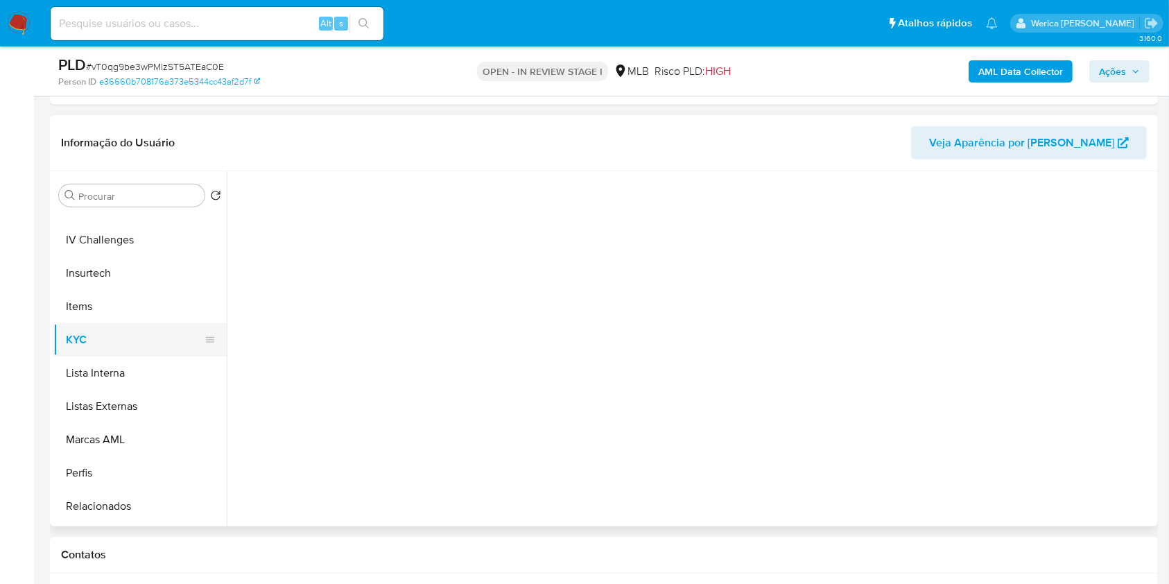
scroll to position [0, 0]
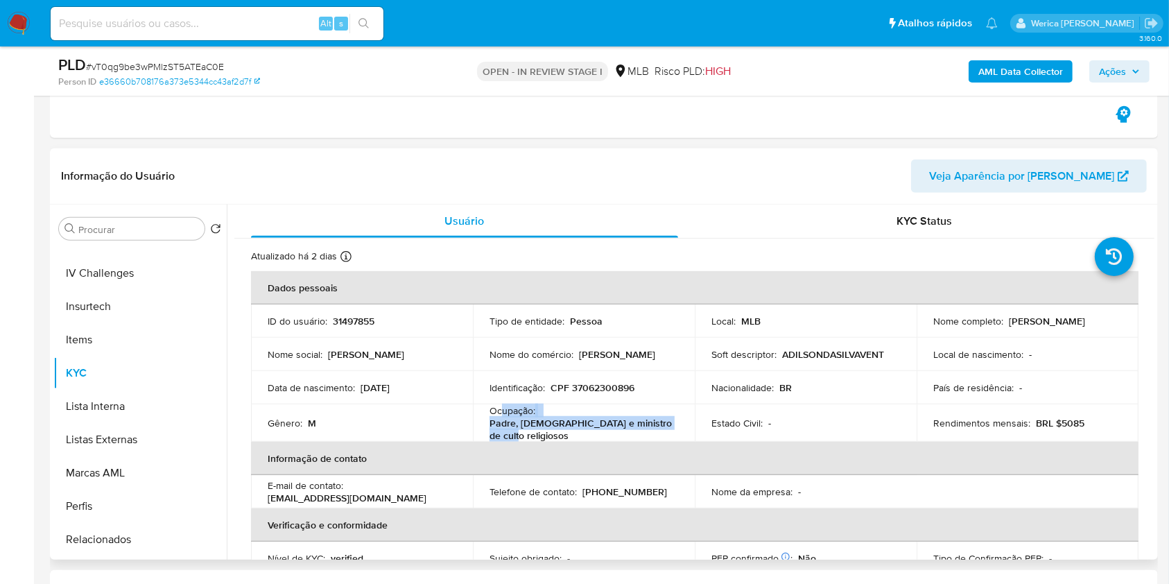
drag, startPoint x: 499, startPoint y: 412, endPoint x: 533, endPoint y: 437, distance: 42.2
click at [533, 437] on div "Ocupação : Padre, pastor e ministro de culto religiosos" at bounding box center [584, 422] width 189 height 37
copy div "upação : Padre, pastor e ministro de culto religiosos"
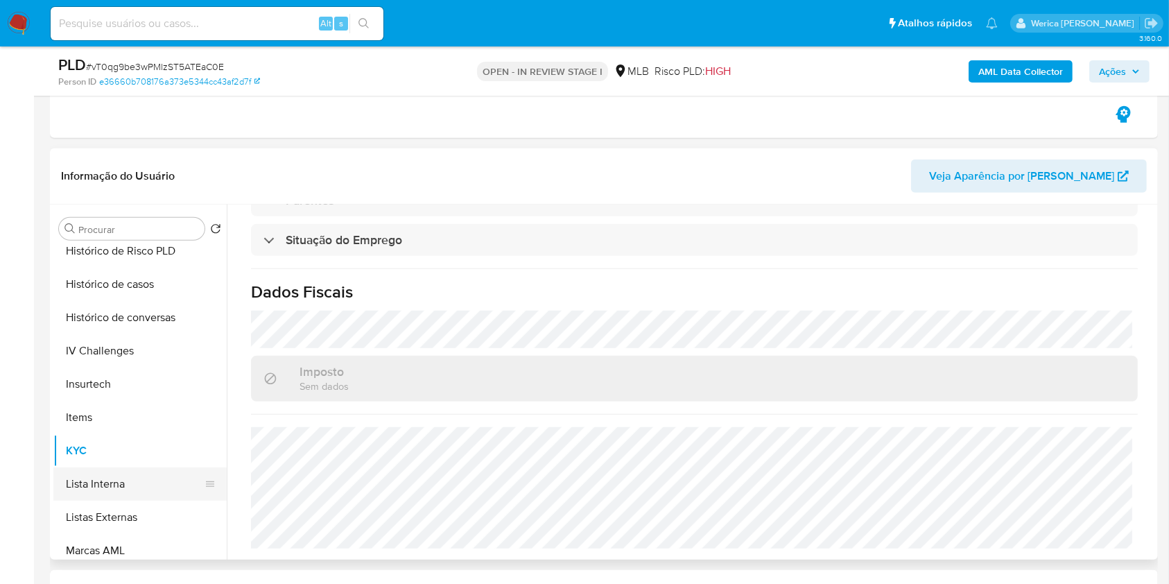
scroll to position [277, 0]
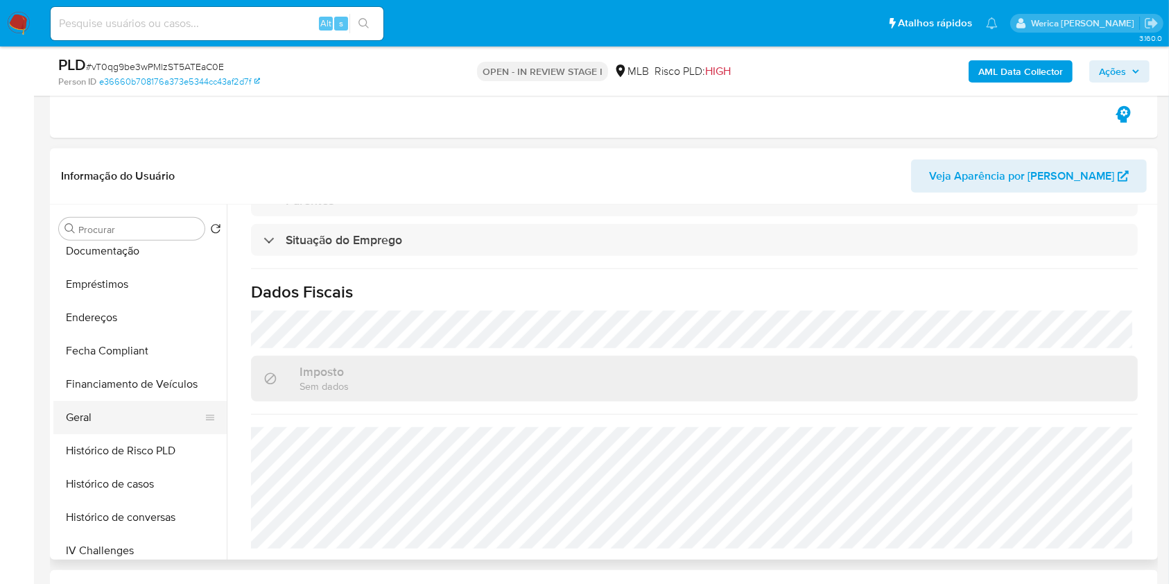
click at [121, 410] on button "Geral" at bounding box center [134, 417] width 162 height 33
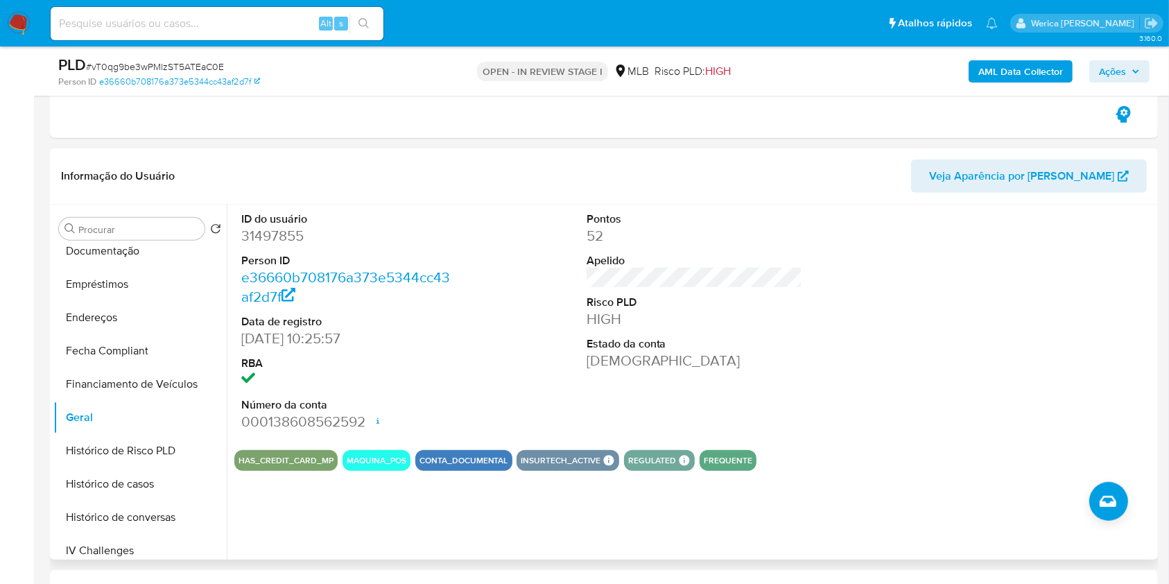
click at [952, 312] on div at bounding box center [1040, 322] width 230 height 234
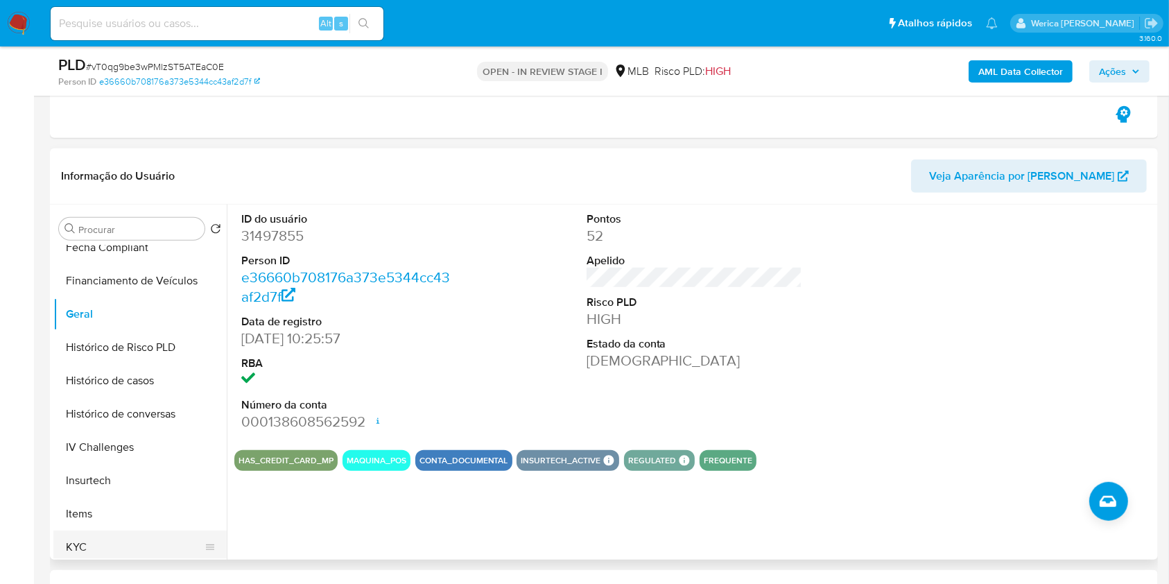
scroll to position [555, 0]
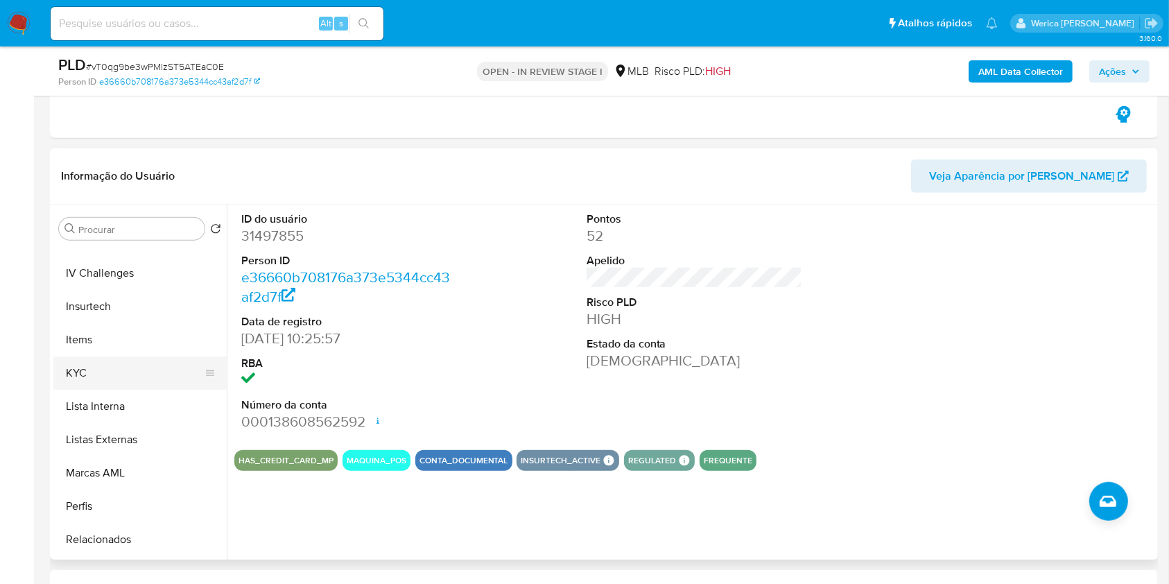
click at [105, 374] on button "KYC" at bounding box center [134, 373] width 162 height 33
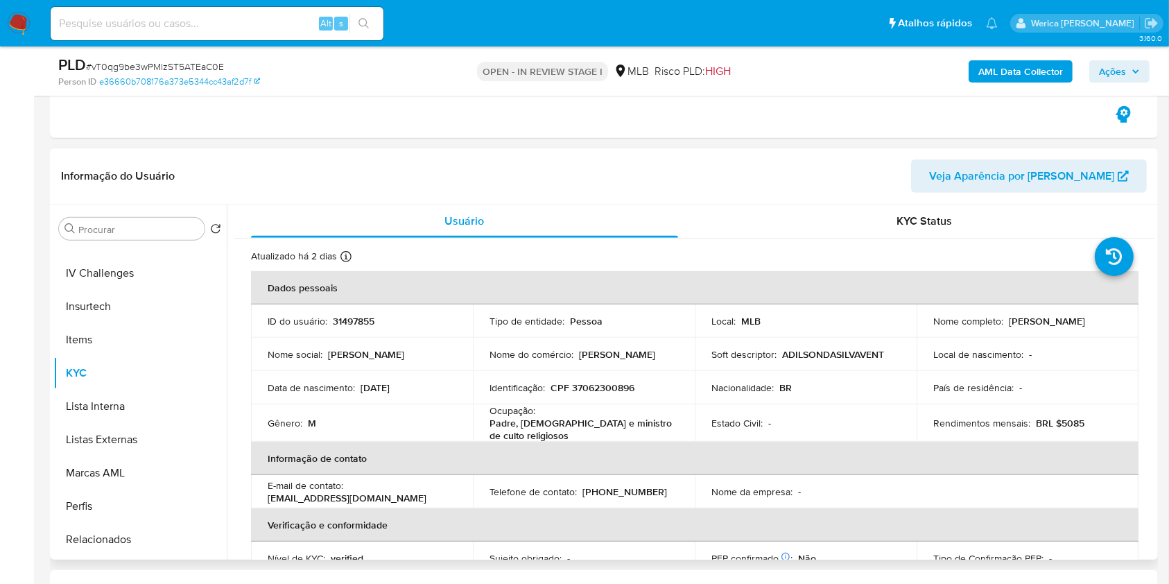
click at [919, 280] on th "Dados pessoais" at bounding box center [695, 287] width 888 height 33
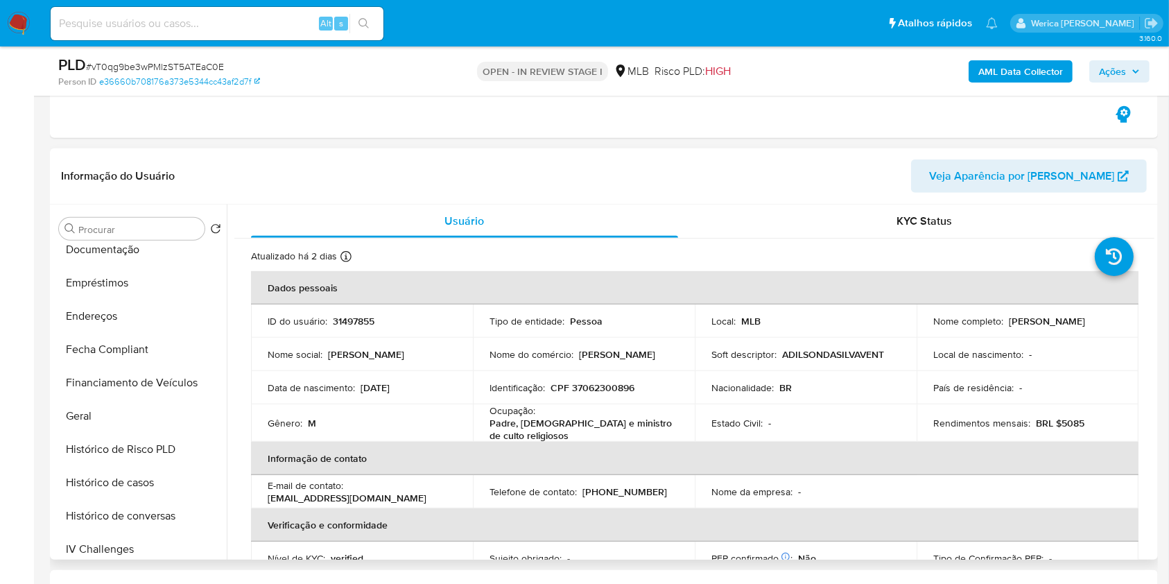
scroll to position [277, 0]
click at [164, 319] on button "Endereços" at bounding box center [139, 317] width 173 height 33
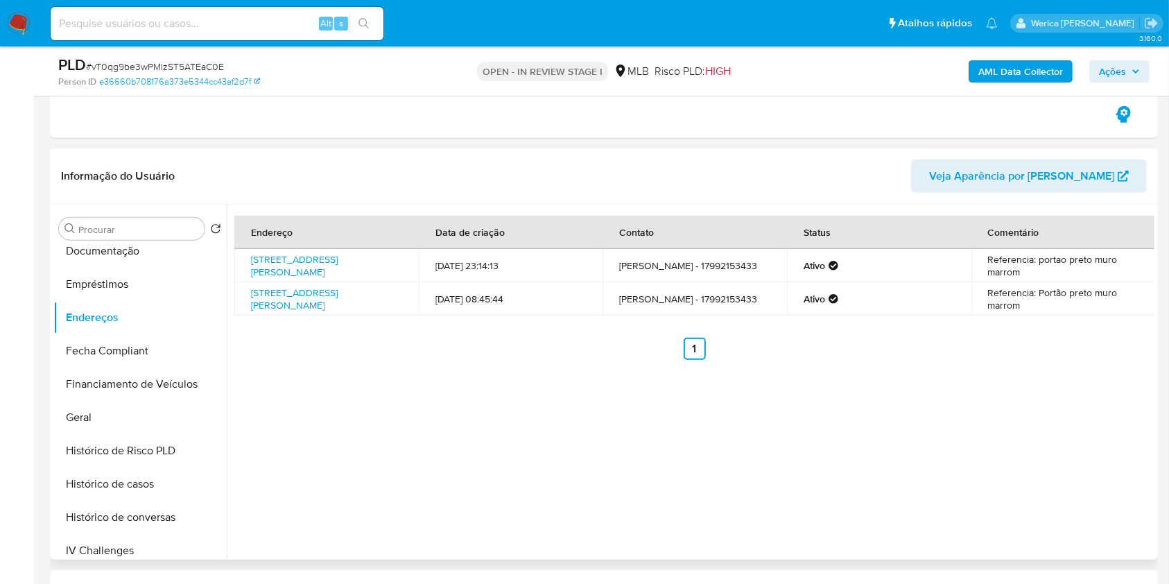
click at [920, 480] on div "Endereço Data de criação Contato Status Comentário Rua Rosana Fernandes De Souz…" at bounding box center [691, 382] width 928 height 355
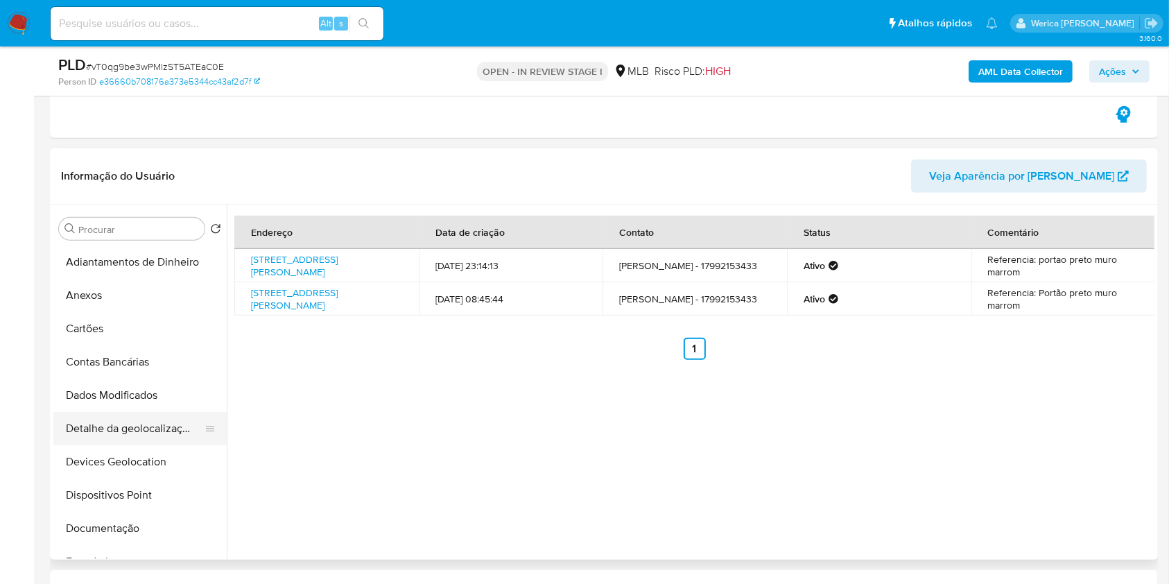
click at [156, 429] on button "Detalhe da geolocalização" at bounding box center [134, 428] width 162 height 33
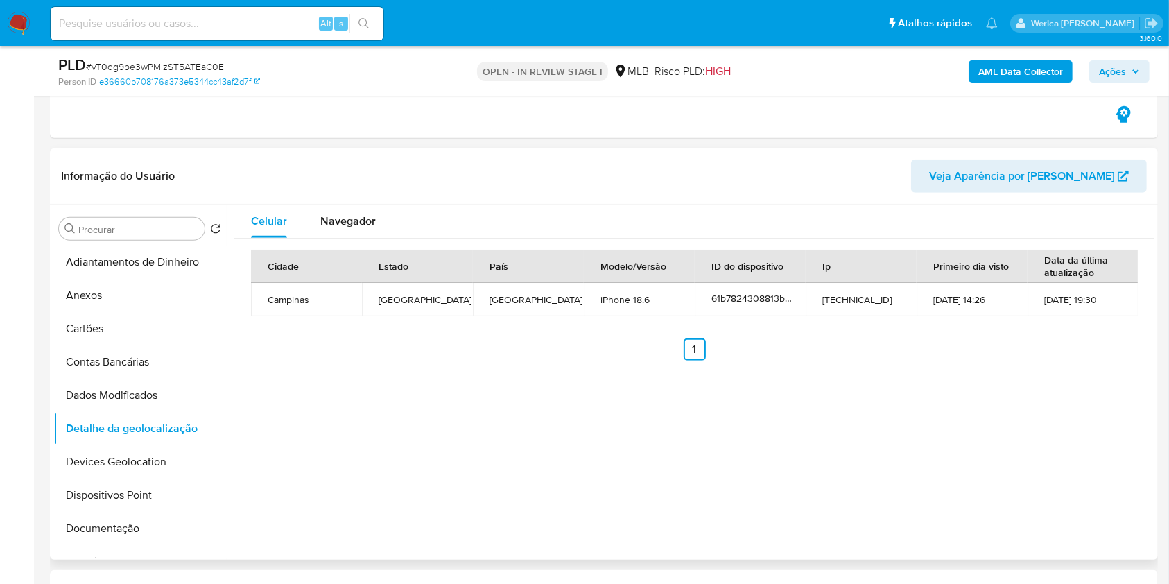
drag, startPoint x: 921, startPoint y: 359, endPoint x: 918, endPoint y: 350, distance: 9.0
click at [921, 359] on ul "Anterior 1 Siguiente" at bounding box center [694, 349] width 887 height 22
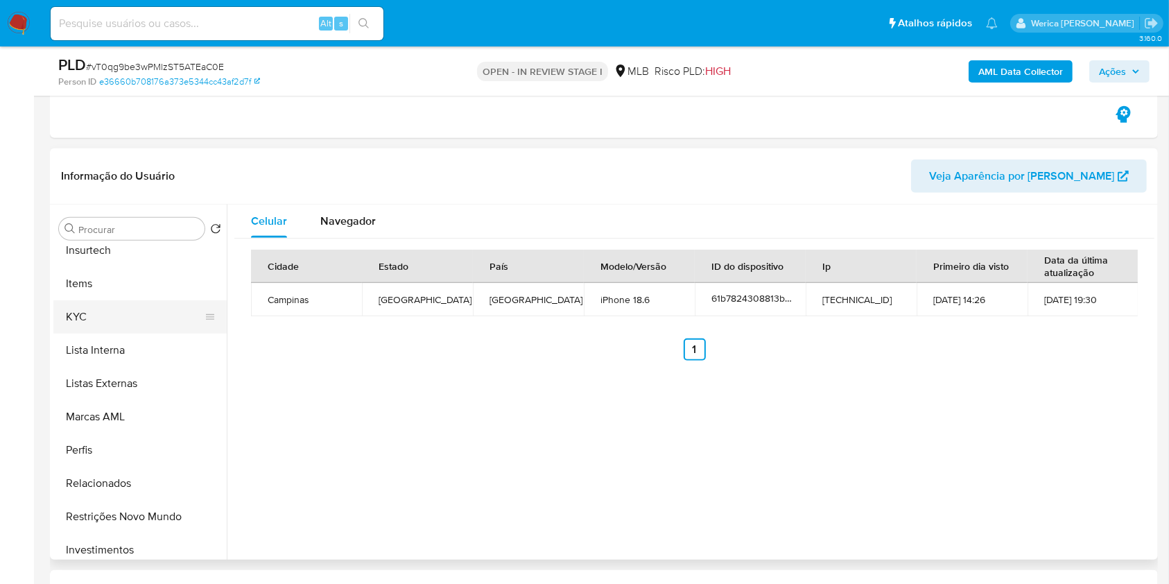
scroll to position [647, 0]
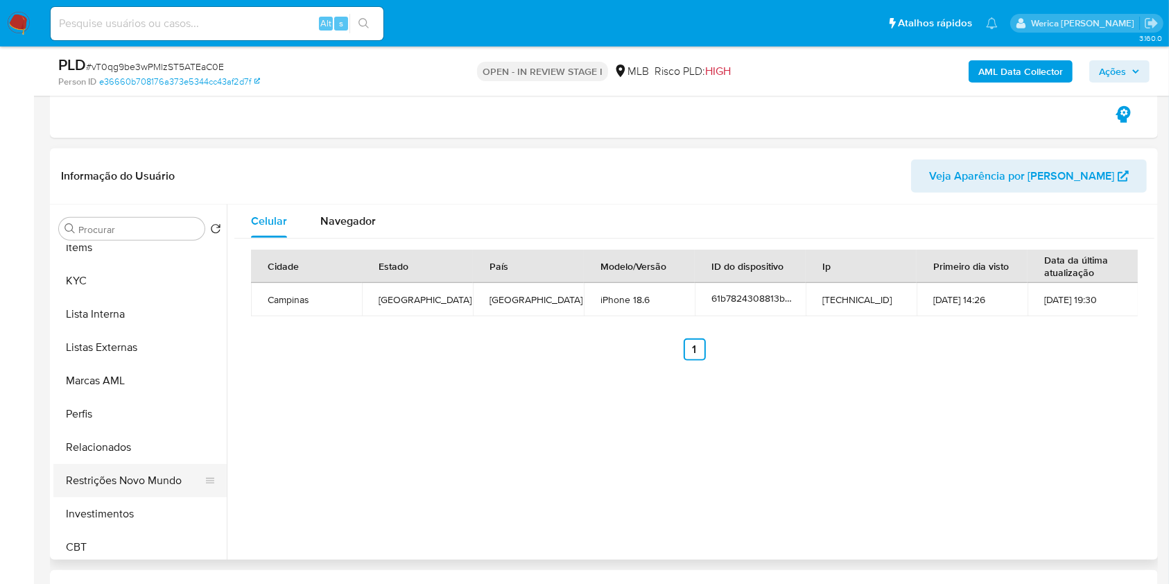
click at [161, 486] on button "Restrições Novo Mundo" at bounding box center [134, 480] width 162 height 33
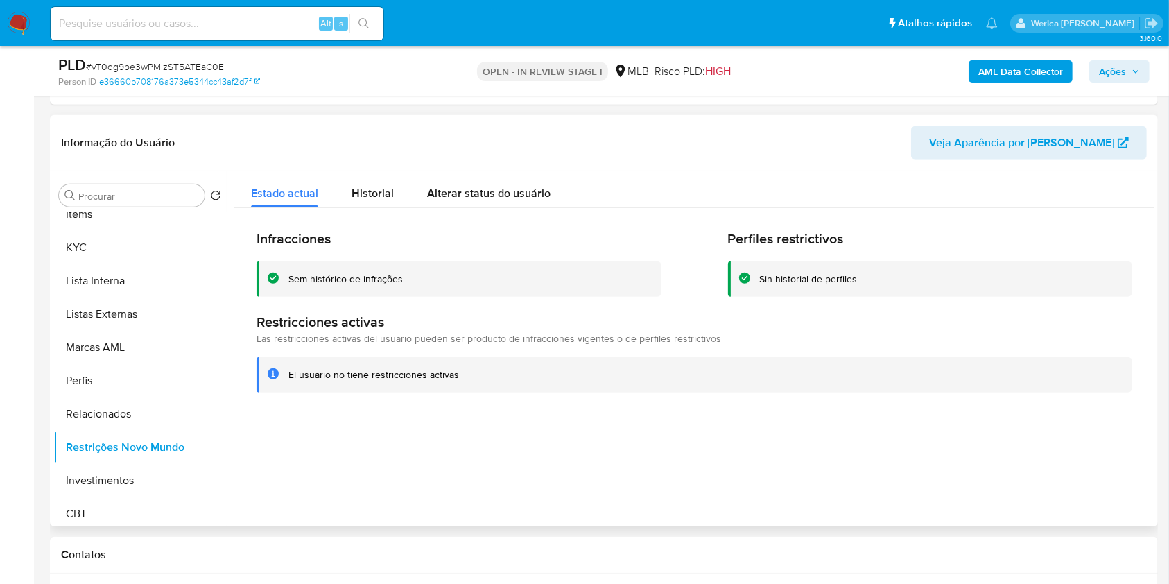
click at [352, 212] on div "Infracciones Sem histórico de infrações Perfiles restrictivos Sin historial de …" at bounding box center [694, 311] width 920 height 206
click at [1062, 218] on div "Infracciones Sem histórico de infrações Perfiles restrictivos Sin historial de …" at bounding box center [694, 311] width 920 height 206
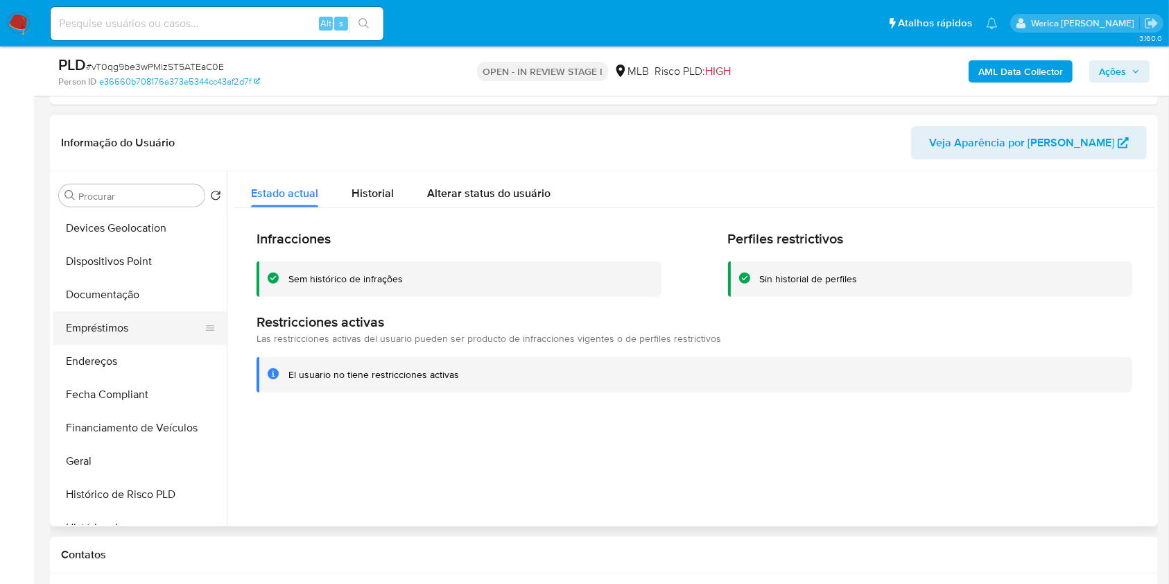
scroll to position [184, 0]
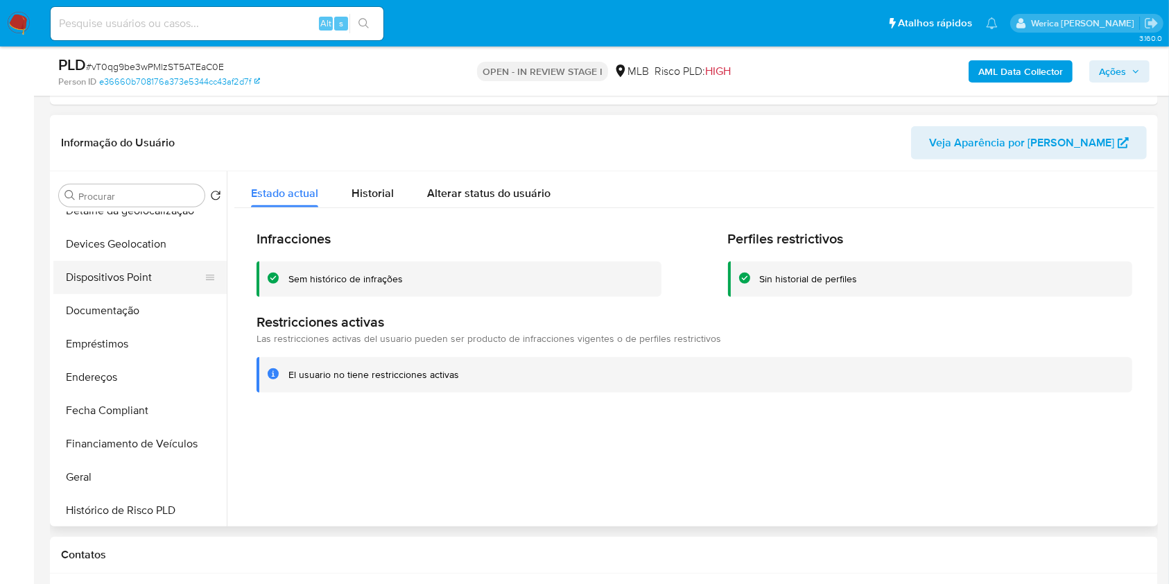
click at [170, 291] on button "Dispositivos Point" at bounding box center [134, 277] width 162 height 33
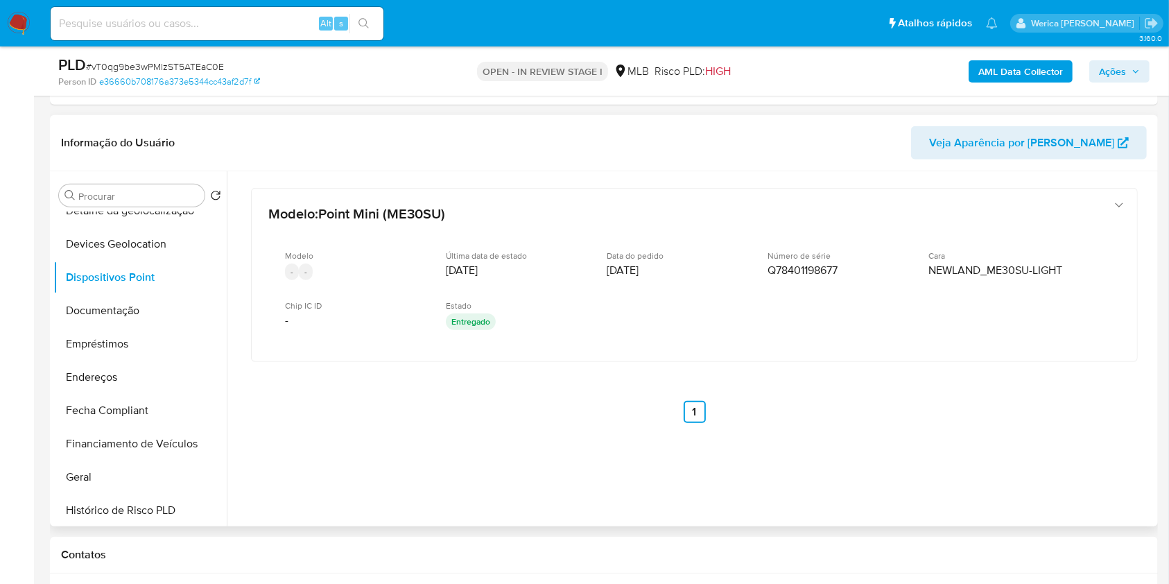
click at [1065, 429] on div "Modelo : Point Mini (ME30SU) Modelo - - Última data de estado 01/09/2021 Data d…" at bounding box center [694, 323] width 920 height 305
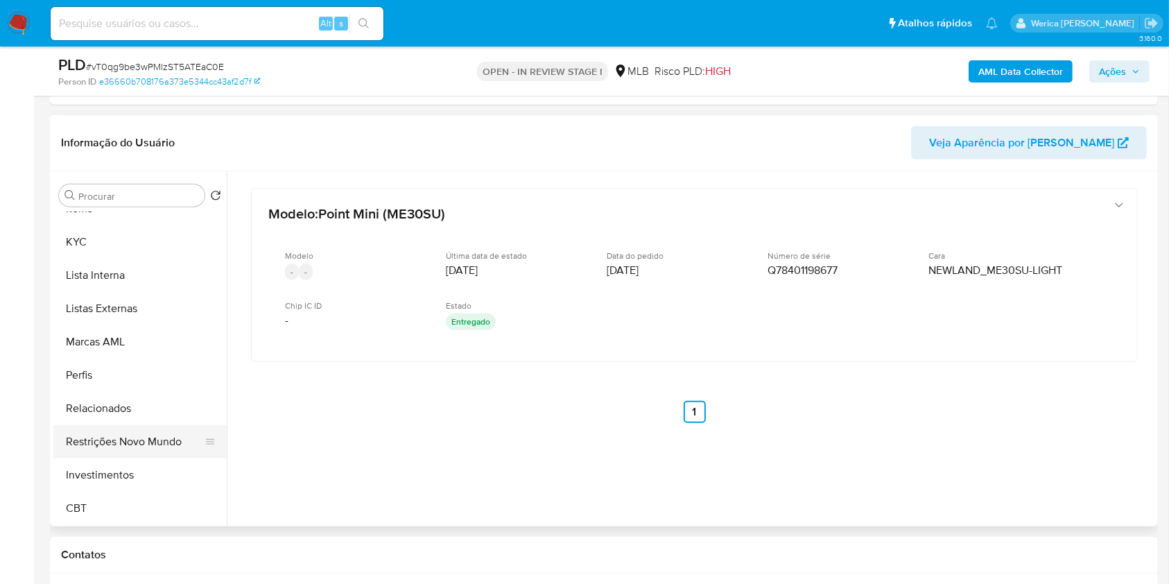
click at [171, 454] on button "Restrições Novo Mundo" at bounding box center [134, 441] width 162 height 33
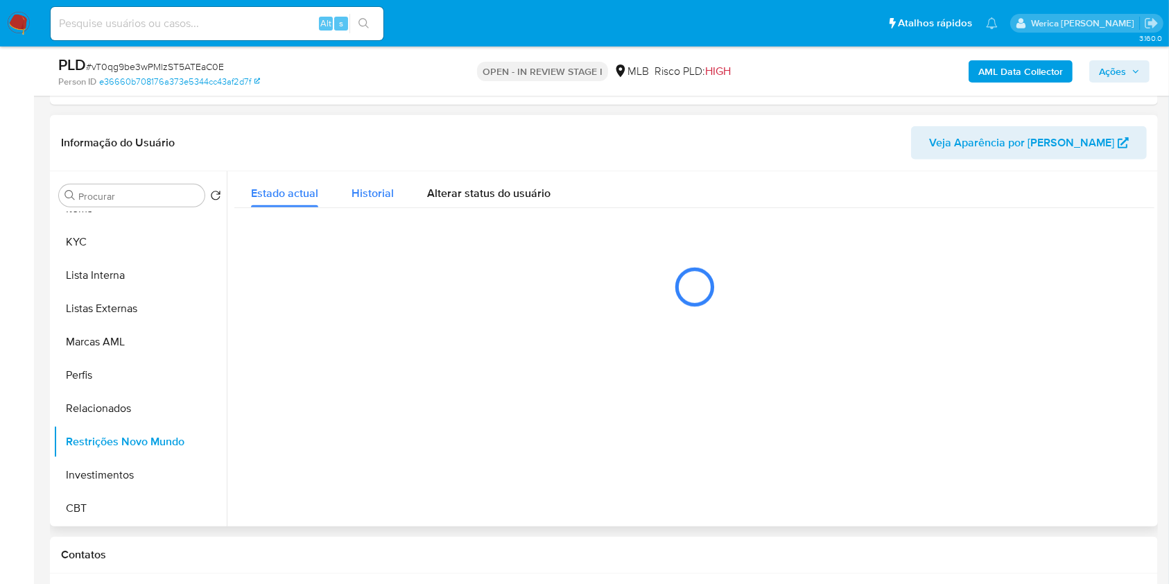
click at [395, 199] on button "Historial" at bounding box center [373, 189] width 76 height 37
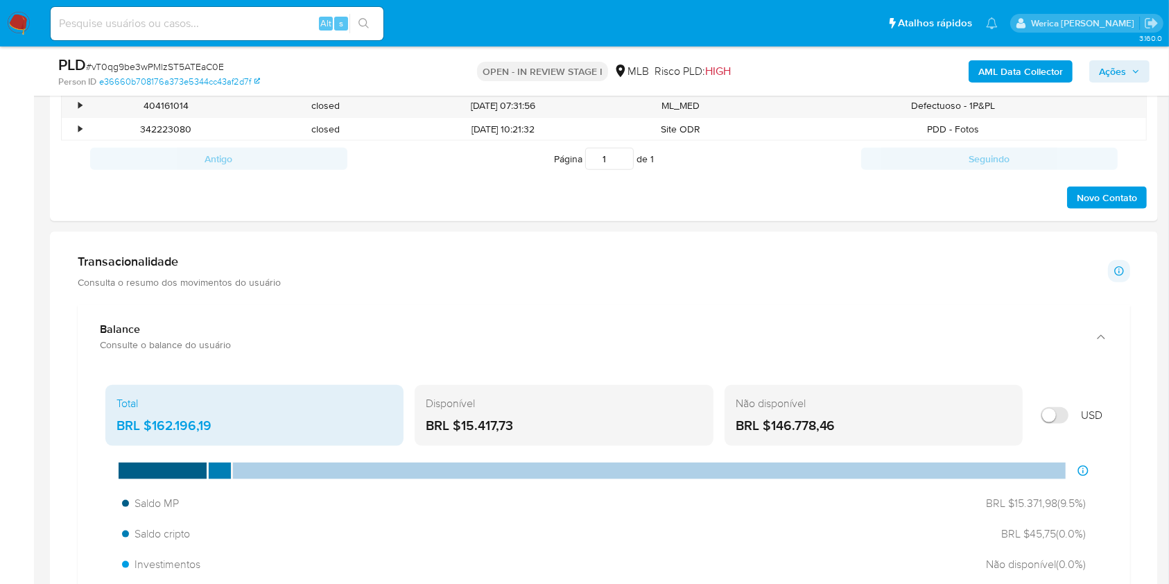
scroll to position [1665, 0]
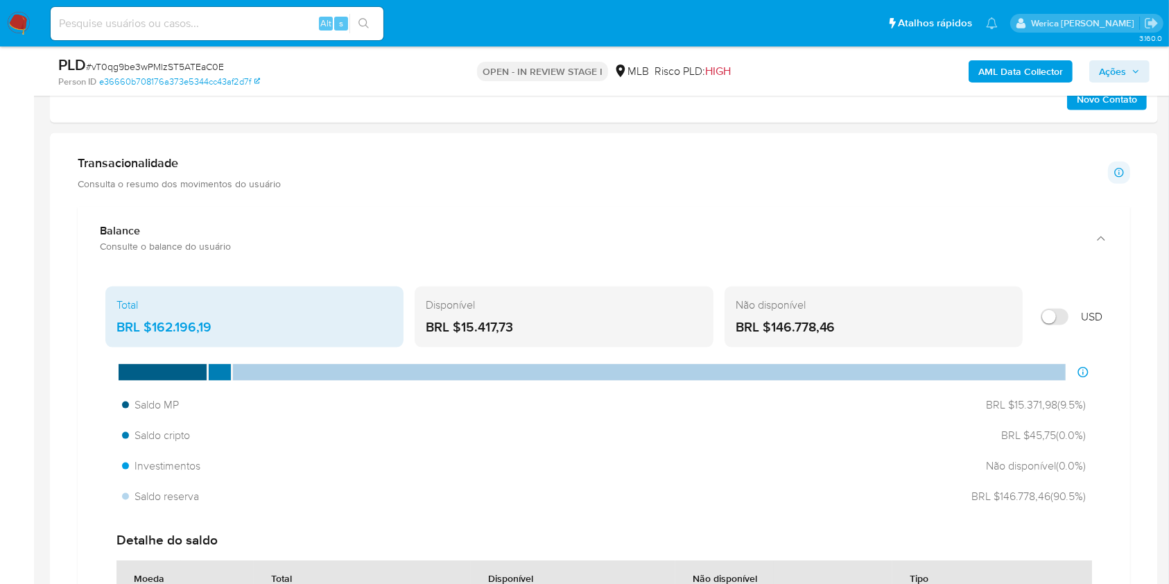
drag, startPoint x: 150, startPoint y: 326, endPoint x: 216, endPoint y: 320, distance: 66.8
click at [216, 320] on div "BRL $162.196,19" at bounding box center [255, 327] width 276 height 18
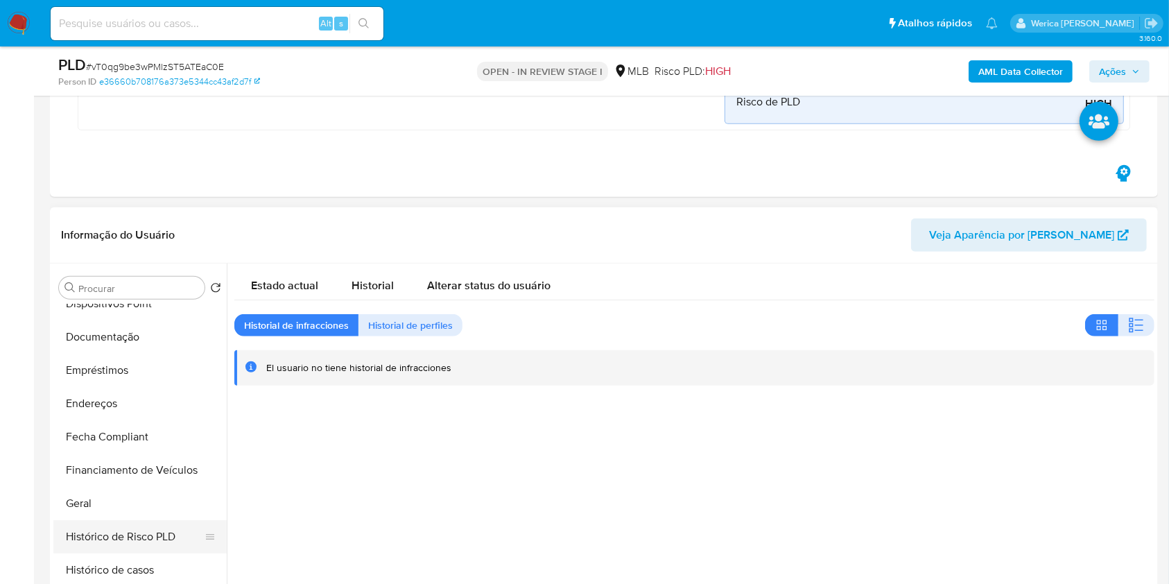
scroll to position [190, 0]
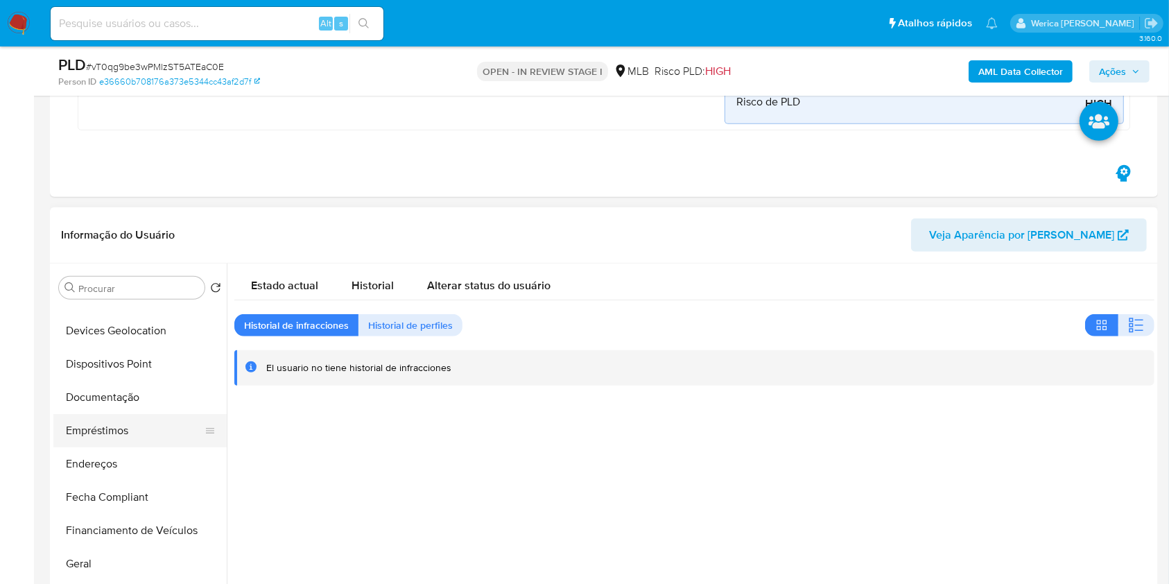
click at [128, 419] on button "Empréstimos" at bounding box center [134, 430] width 162 height 33
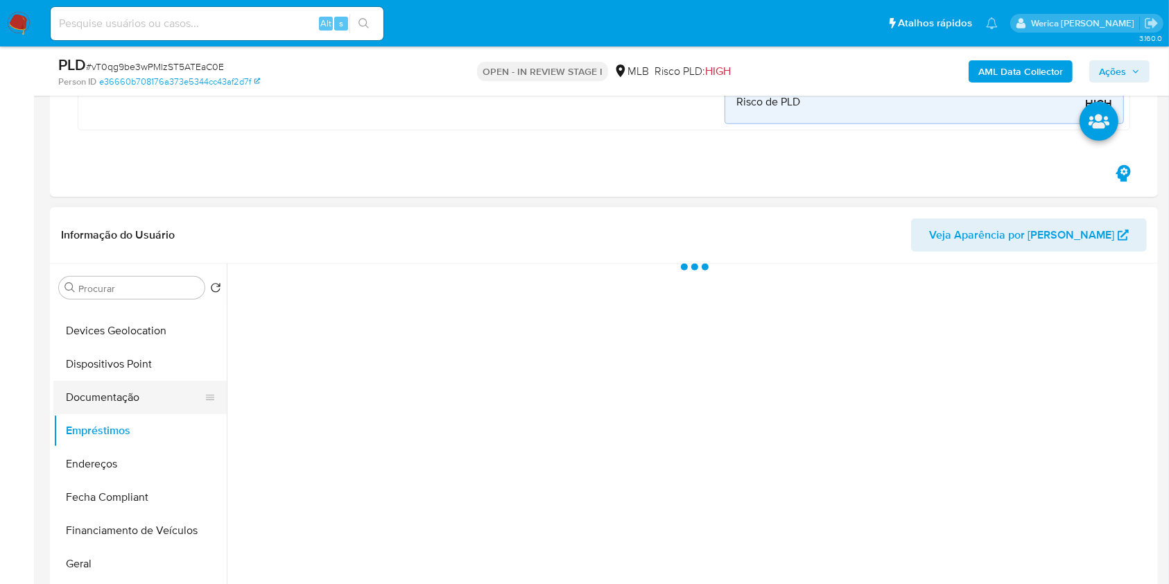
click at [121, 410] on button "Documentação" at bounding box center [134, 397] width 162 height 33
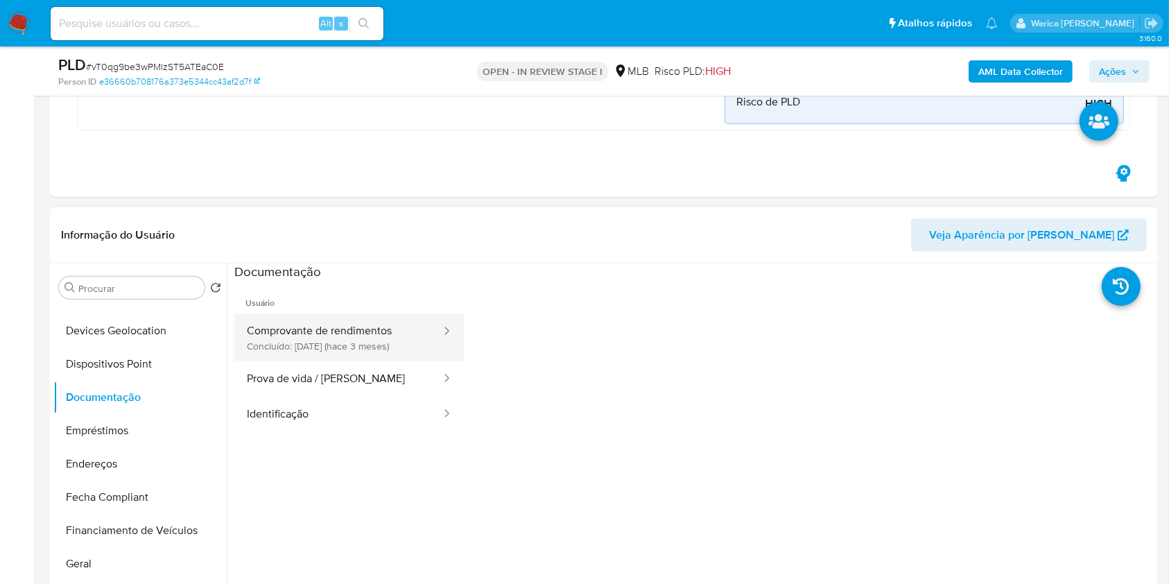
click at [327, 347] on button "Comprovante de rendimentos Concluído: 28/06/2025 (hace 3 meses)" at bounding box center [338, 337] width 208 height 47
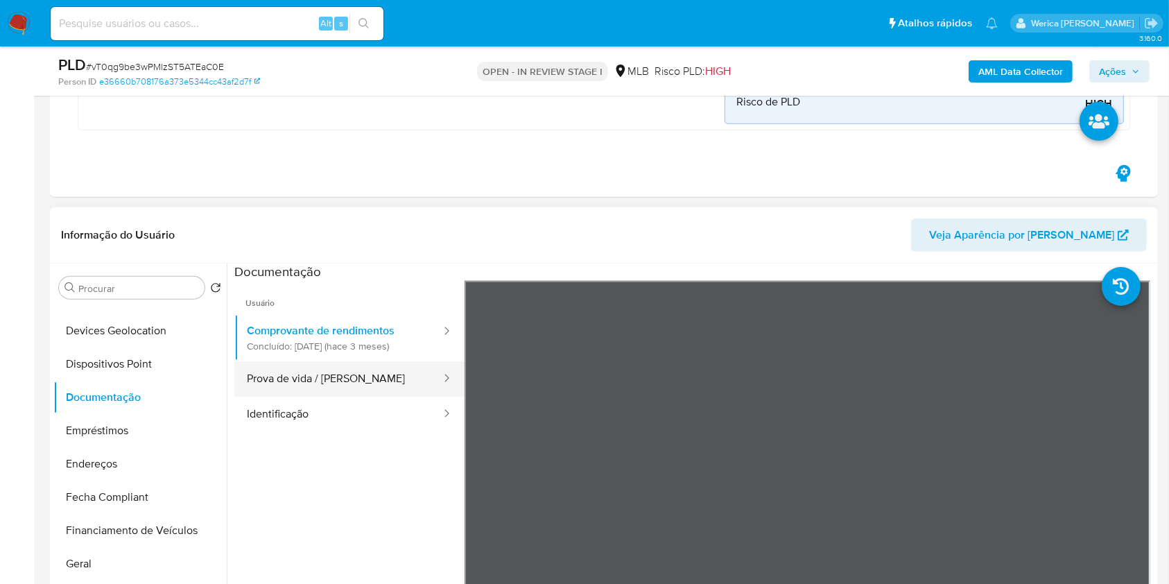
click at [431, 370] on div at bounding box center [442, 378] width 22 height 35
click at [431, 390] on div at bounding box center [442, 378] width 22 height 35
click at [409, 414] on button "Identificação" at bounding box center [338, 414] width 208 height 35
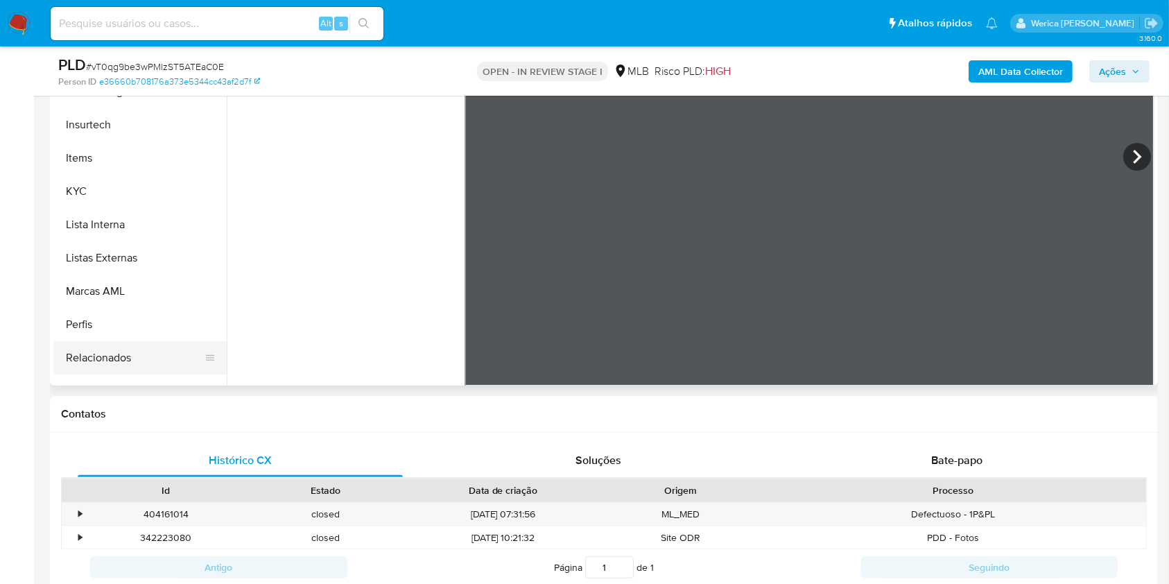
scroll to position [560, 0]
click at [103, 191] on button "KYC" at bounding box center [134, 193] width 162 height 33
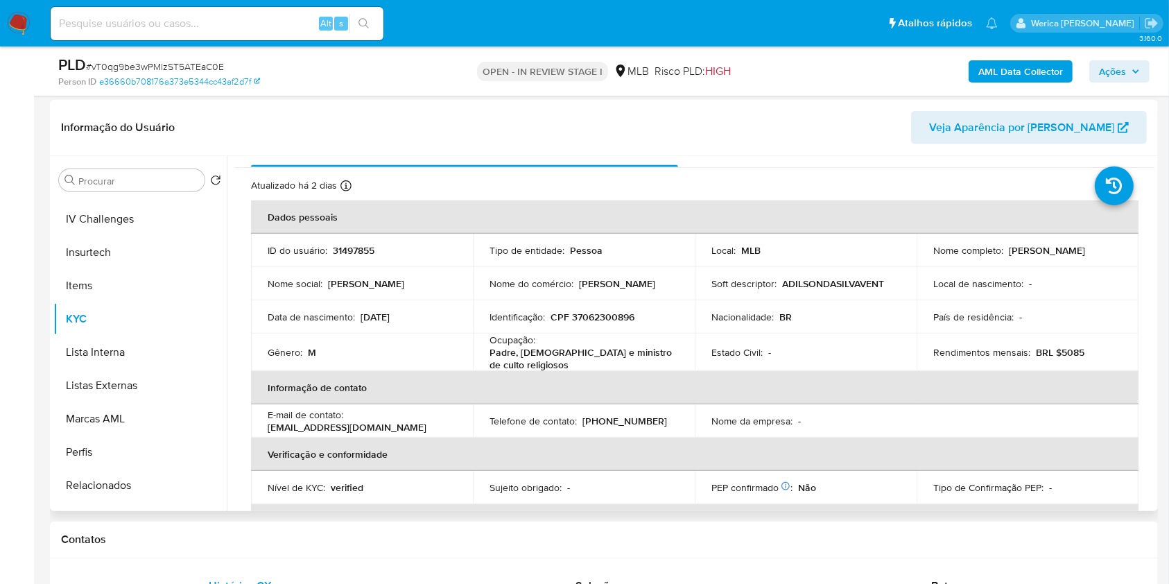
scroll to position [0, 0]
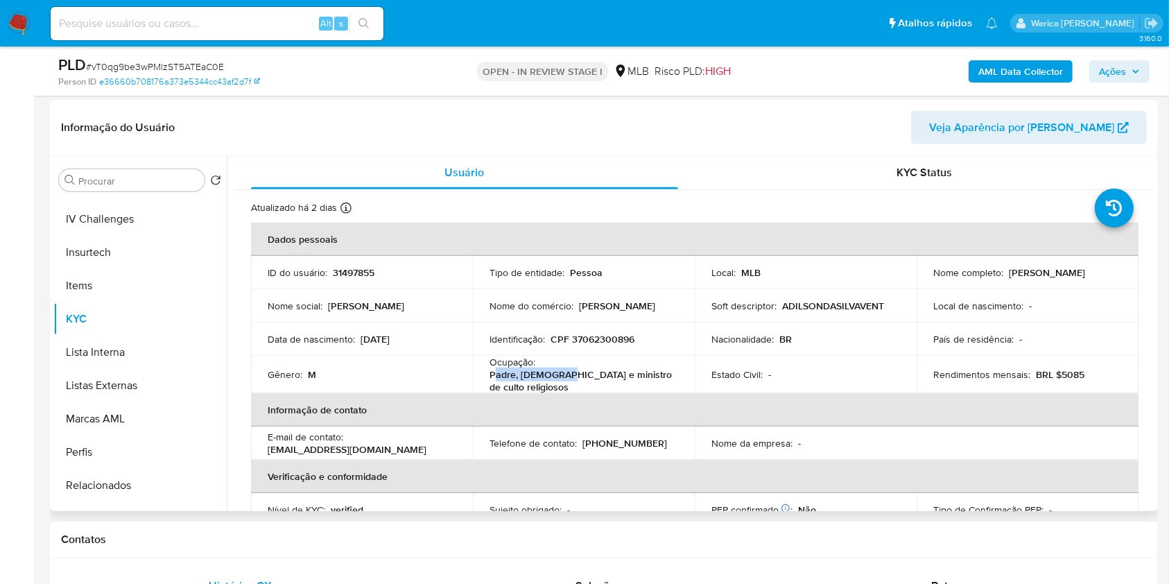
drag, startPoint x: 494, startPoint y: 375, endPoint x: 557, endPoint y: 378, distance: 63.2
click at [556, 378] on p "Padre, pastor e ministro de culto religiosos" at bounding box center [581, 380] width 183 height 25
copy p "adre, pastor e"
drag, startPoint x: 555, startPoint y: 384, endPoint x: 496, endPoint y: 375, distance: 59.6
click at [496, 375] on p "Padre, pastor e ministro de culto religiosos" at bounding box center [581, 380] width 183 height 25
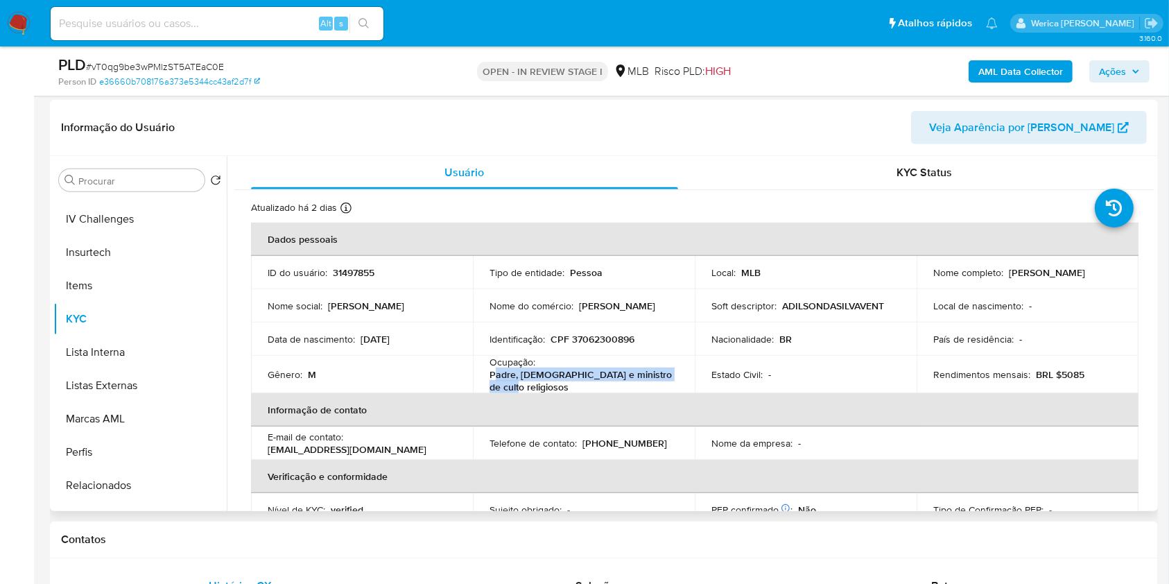
copy p "adre, pastor e ministro de culto religiosos"
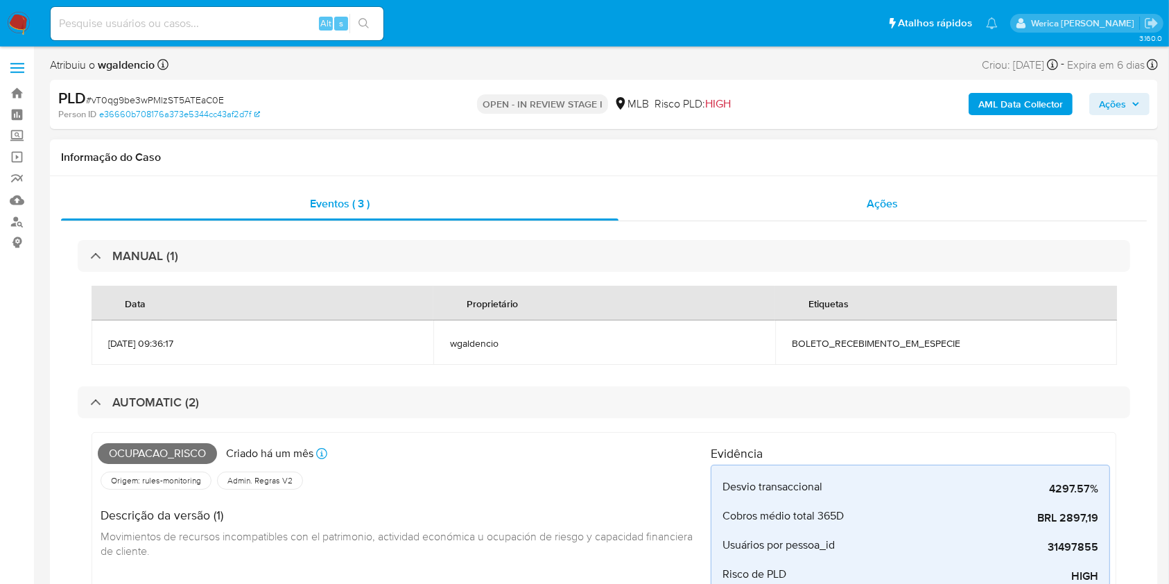
click at [893, 201] on div "Ações" at bounding box center [883, 203] width 529 height 33
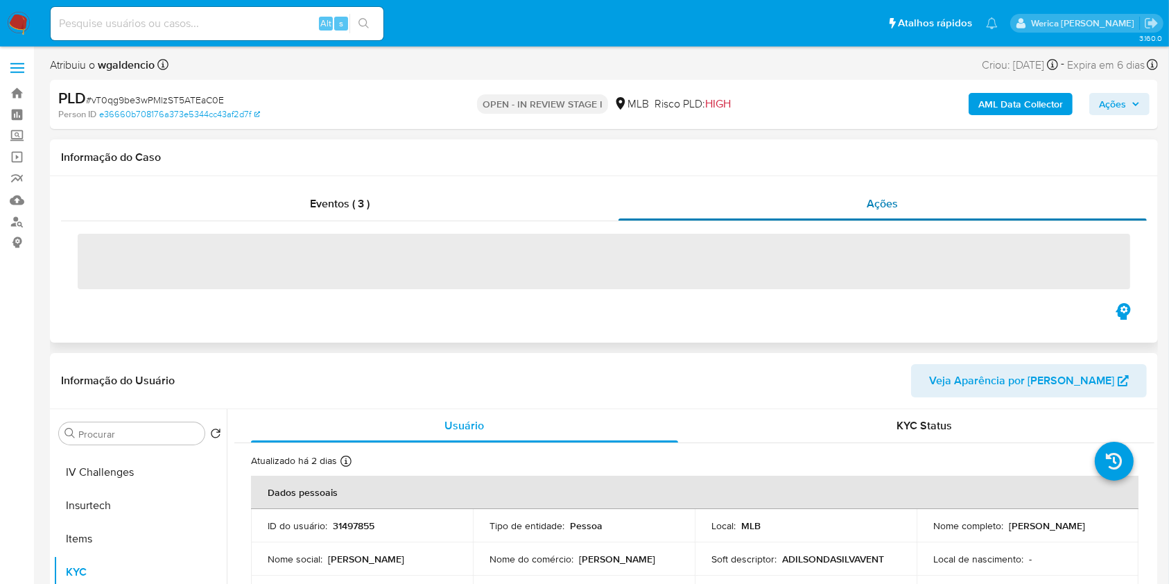
click at [893, 201] on span "Ações" at bounding box center [882, 204] width 31 height 16
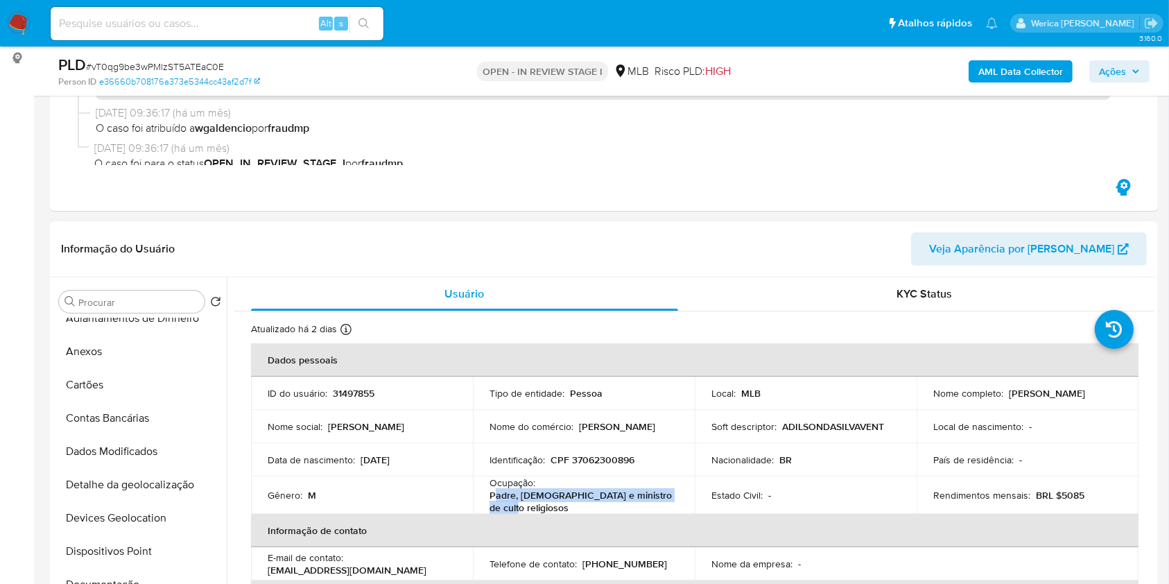
scroll to position [6, 0]
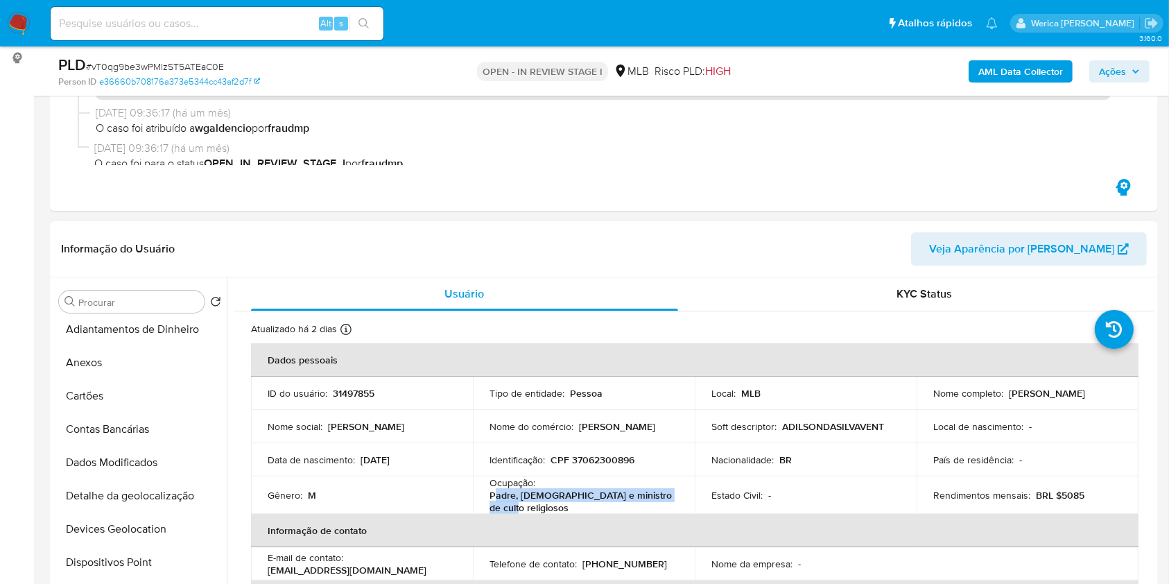
click at [90, 370] on button "Anexos" at bounding box center [139, 362] width 173 height 33
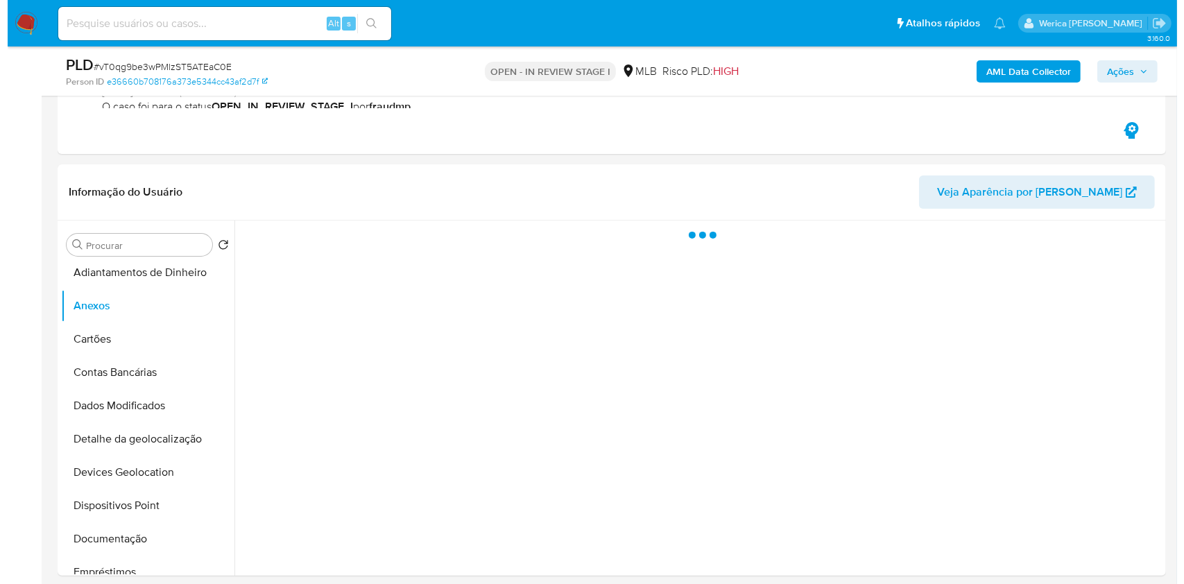
scroll to position [184, 0]
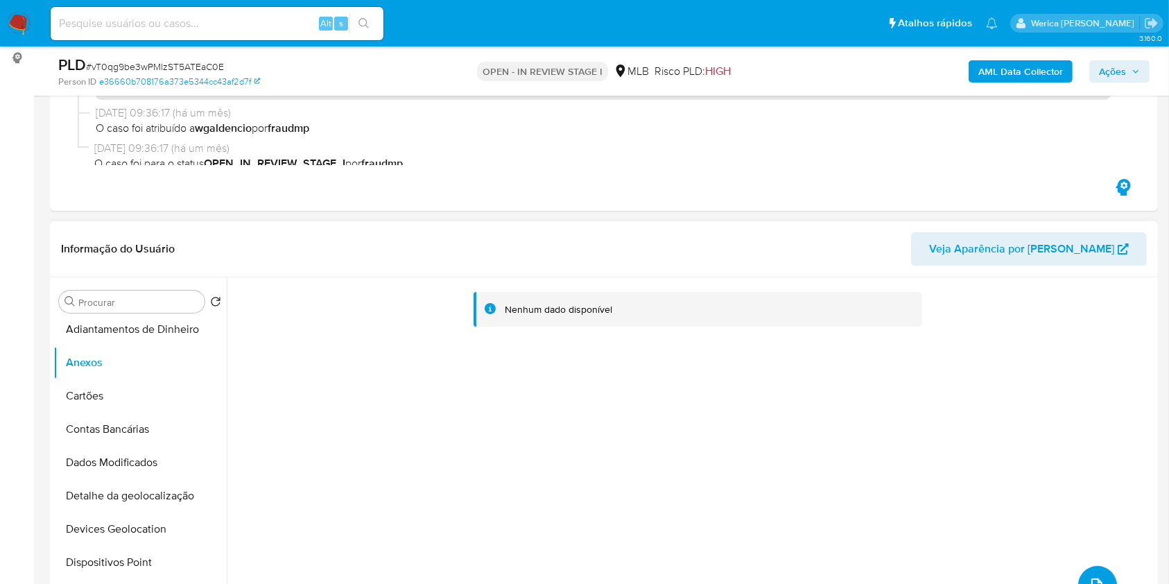
click at [1092, 578] on icon "upload-file" at bounding box center [1097, 585] width 11 height 14
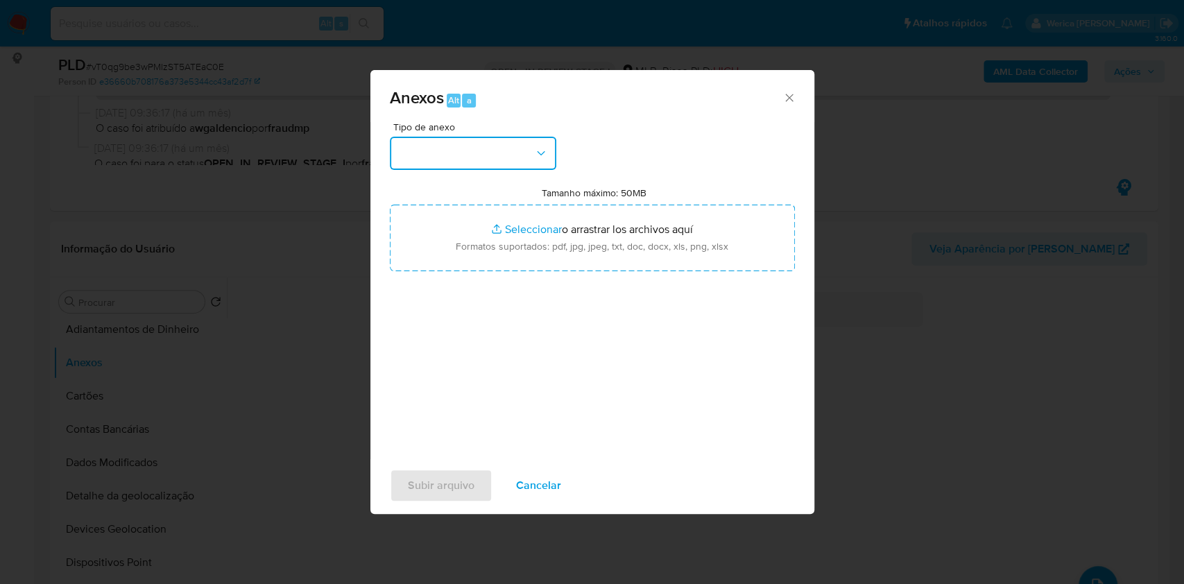
click at [480, 160] on button "button" at bounding box center [473, 153] width 166 height 33
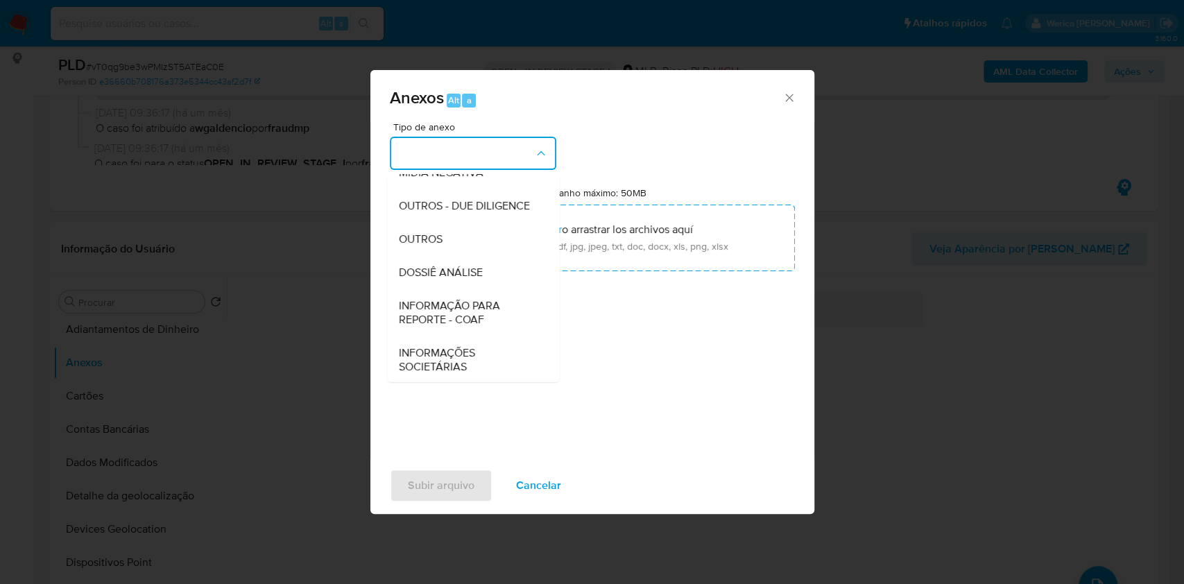
drag, startPoint x: 503, startPoint y: 301, endPoint x: 510, endPoint y: 305, distance: 8.7
click at [500, 289] on div "DOSSIÊ ANÁLISE" at bounding box center [468, 272] width 141 height 33
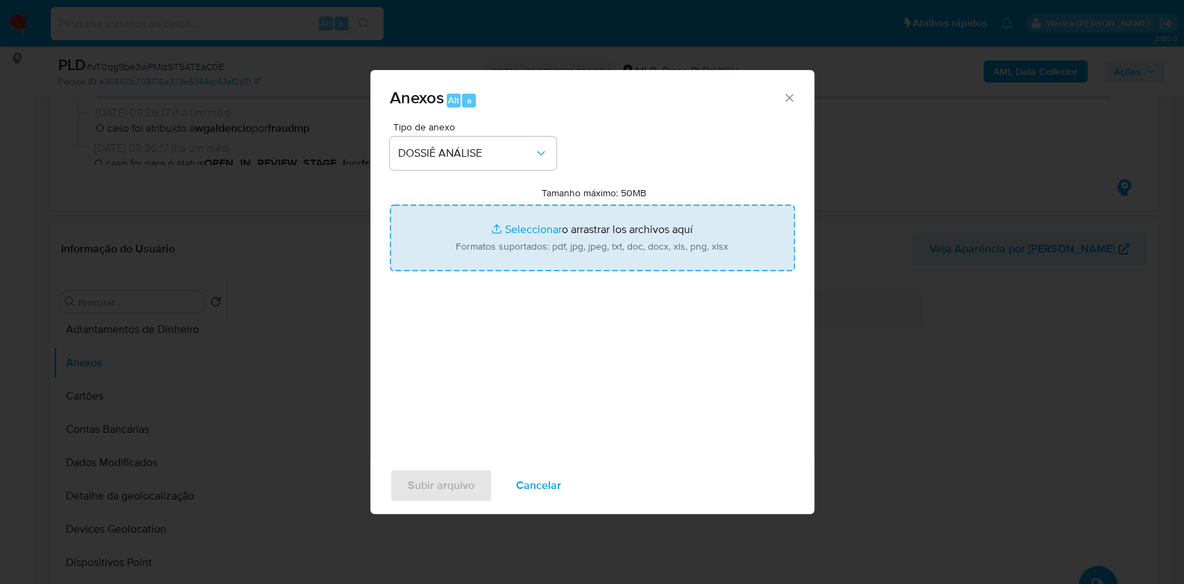
click at [601, 243] on input "Tamanho máximo: 50MB Seleccionar archivos" at bounding box center [592, 238] width 405 height 67
type input "C:\fakepath\Mulan 31497855_2025_09_18_17_25_05.xlsx"
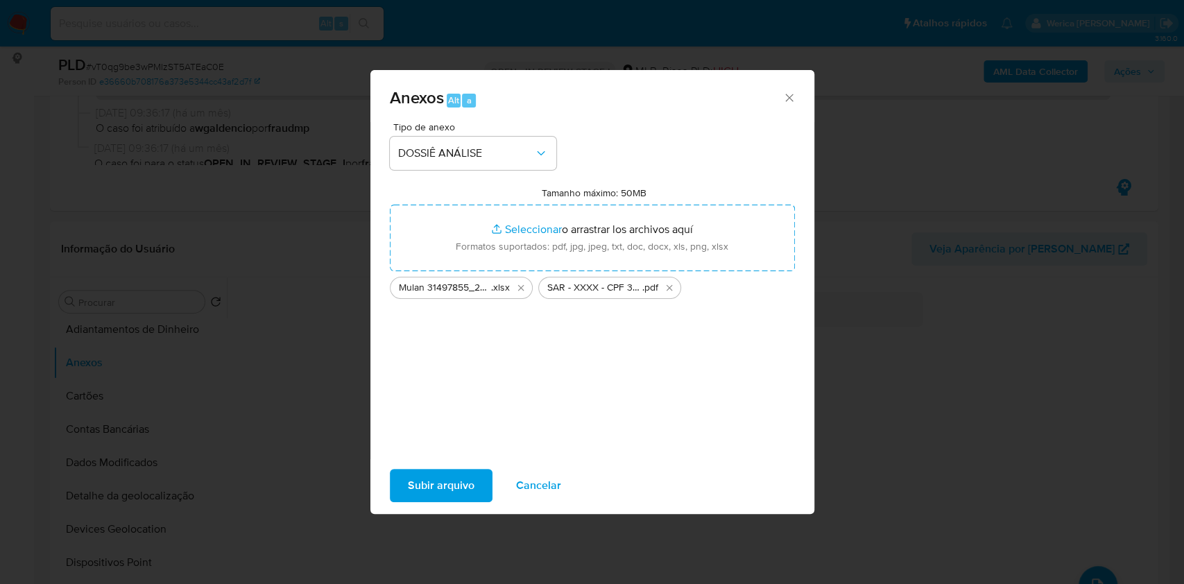
click at [449, 483] on span "Subir arquivo" at bounding box center [441, 485] width 67 height 31
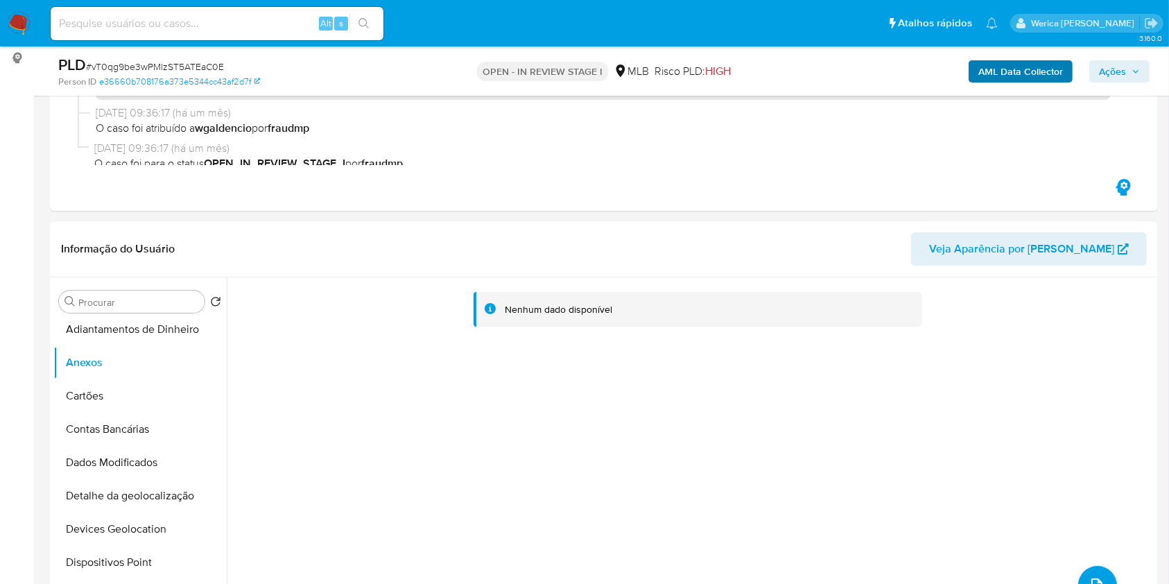
drag, startPoint x: 1032, startPoint y: 47, endPoint x: 1023, endPoint y: 75, distance: 29.2
click at [1032, 47] on div "PLD # vT0qg9be3wPMlzST5ATEaC0E Person ID e36660b708176a373e5344cc43af2d7f OPEN …" at bounding box center [604, 70] width 1108 height 49
click at [1023, 75] on b "AML Data Collector" at bounding box center [1021, 71] width 85 height 22
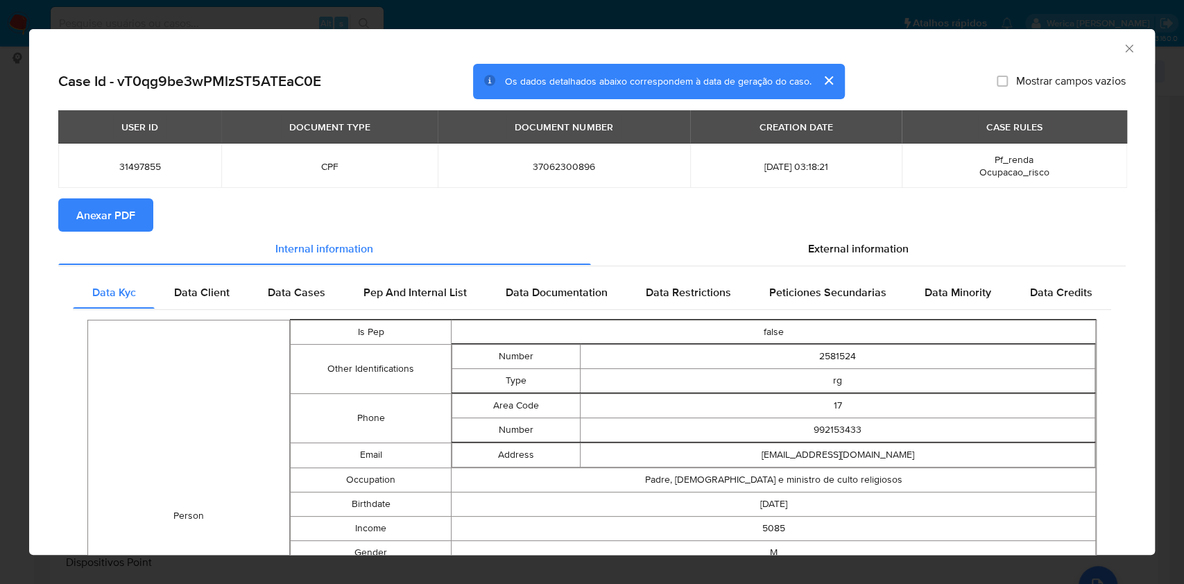
click at [94, 225] on span "Anexar PDF" at bounding box center [105, 215] width 59 height 31
click at [1122, 50] on icon "Fechar a janela" at bounding box center [1129, 49] width 14 height 14
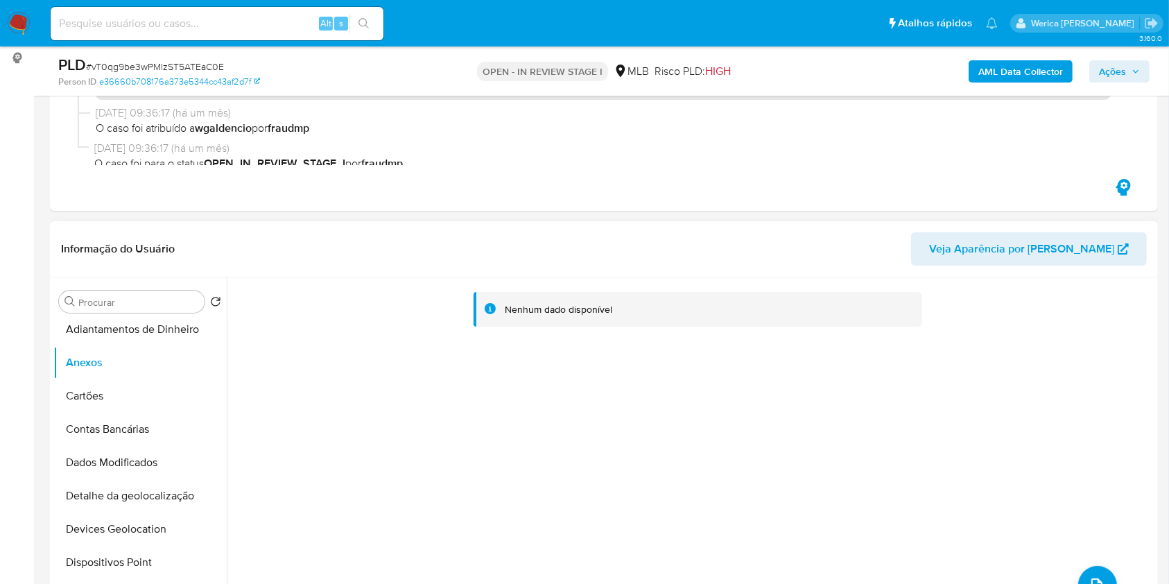
scroll to position [0, 0]
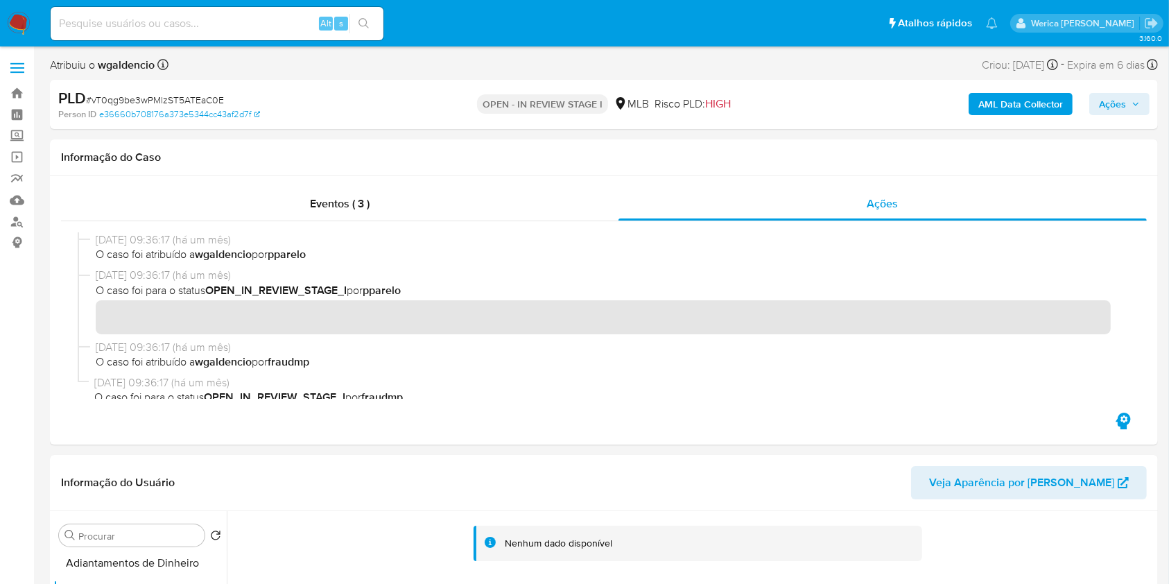
click at [1123, 103] on span "Ações" at bounding box center [1112, 104] width 27 height 22
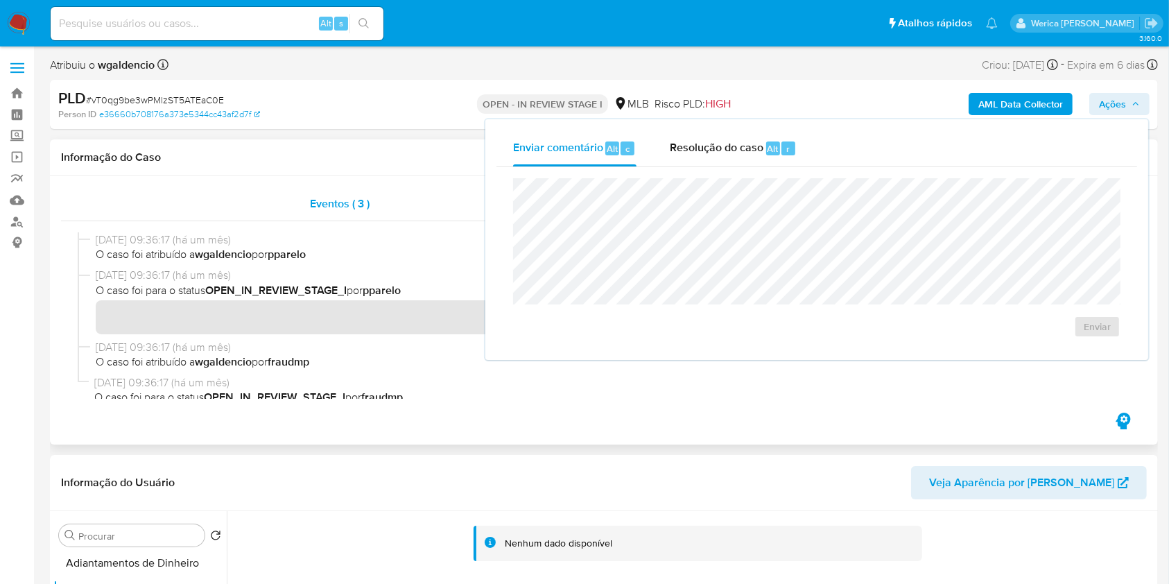
click at [326, 207] on span "Eventos ( 3 )" at bounding box center [340, 204] width 60 height 16
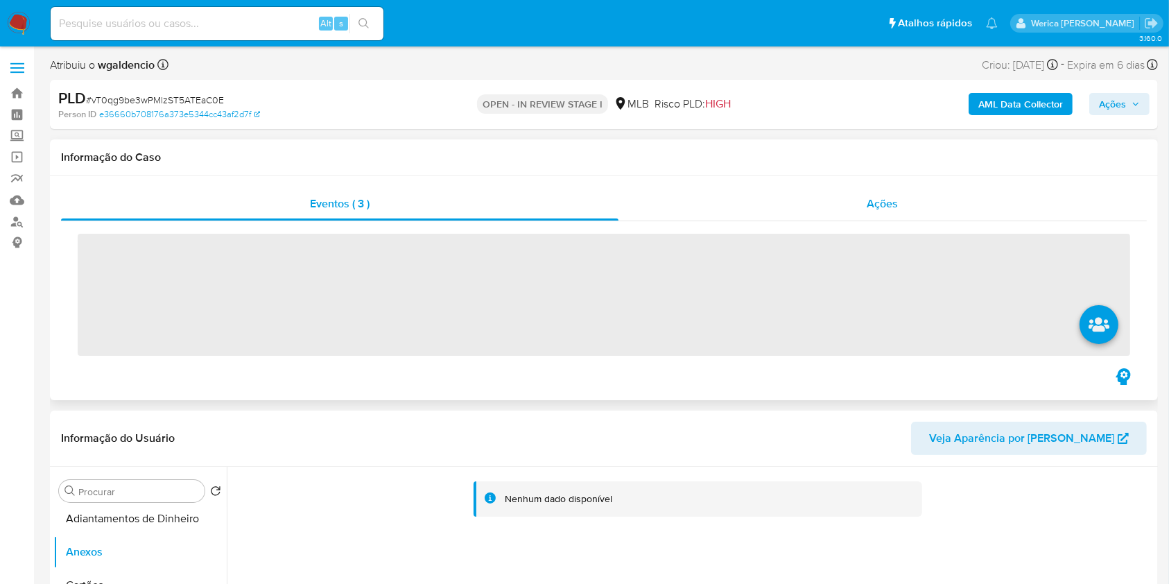
click at [879, 209] on span "Ações" at bounding box center [882, 204] width 31 height 16
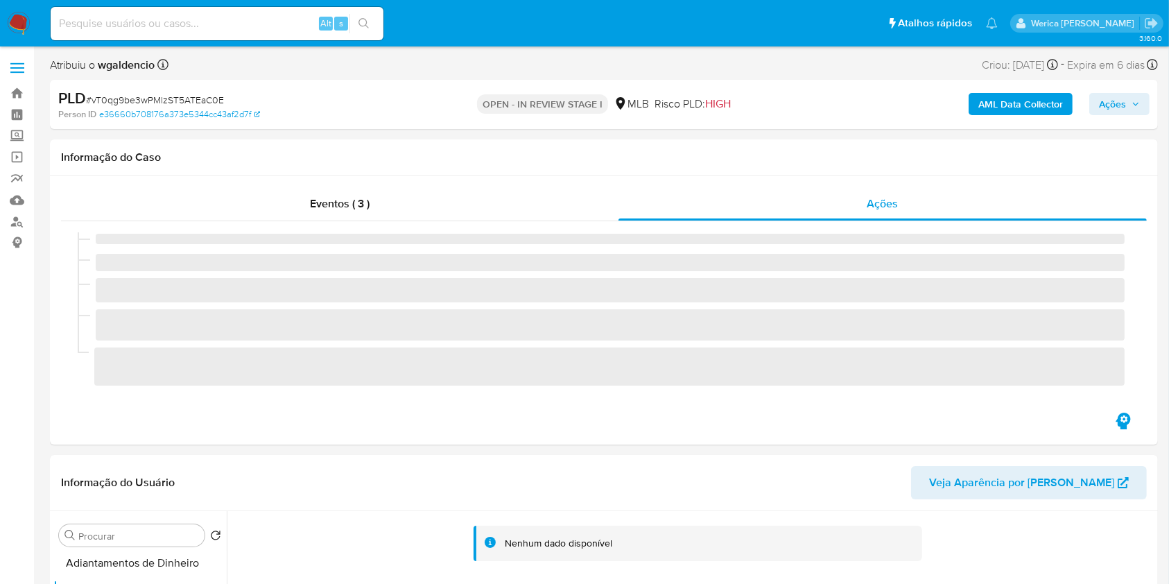
click at [1110, 104] on span "Ações" at bounding box center [1112, 104] width 27 height 22
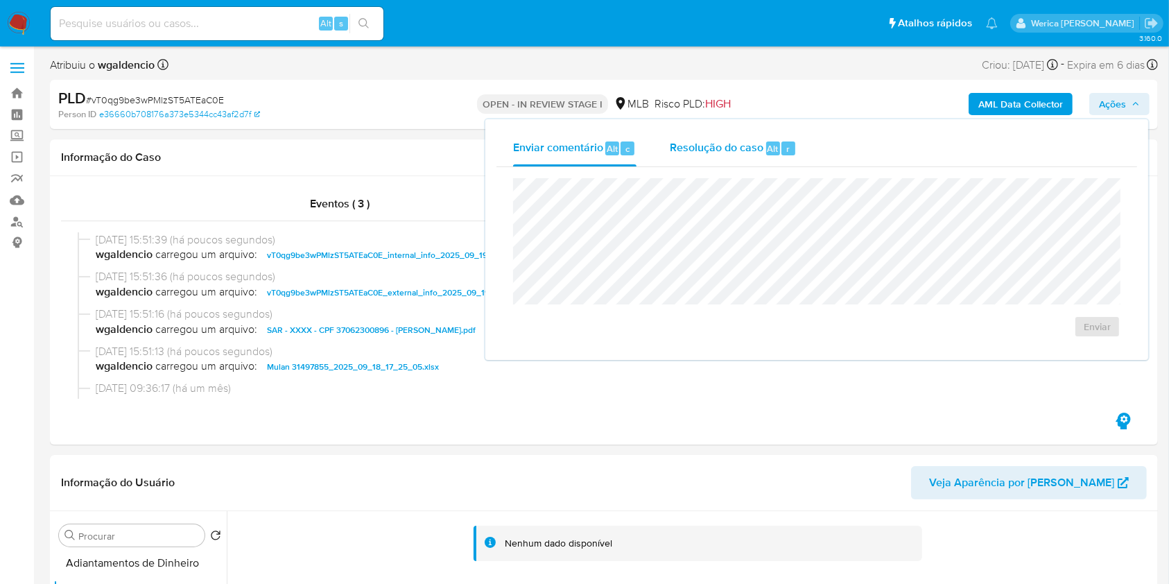
click at [698, 160] on div "Resolução do caso Alt r" at bounding box center [733, 148] width 127 height 36
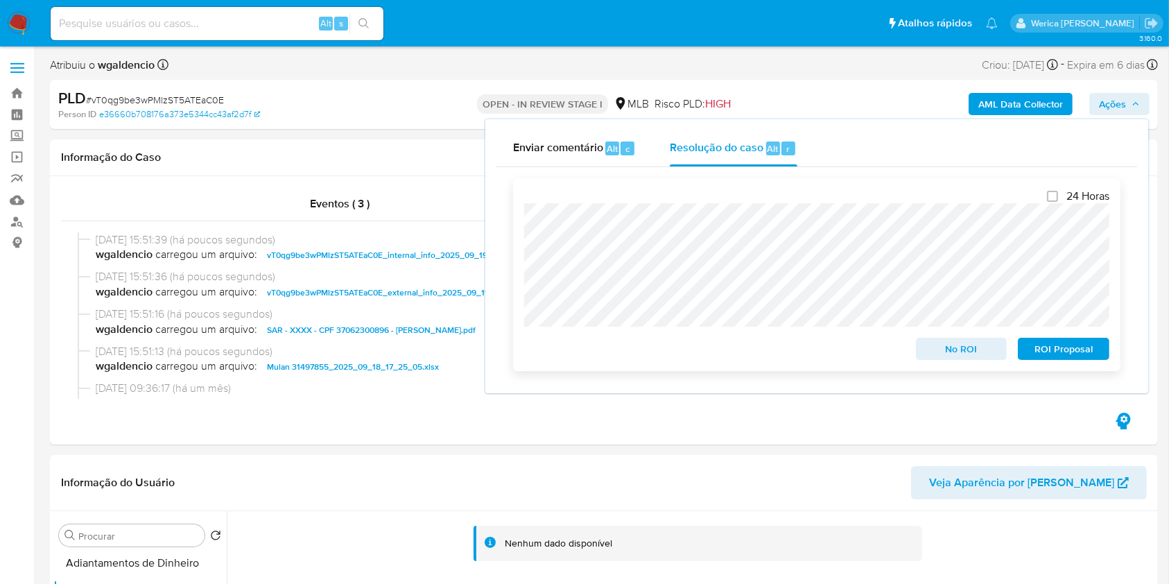
click at [1061, 363] on div "24 Horas No ROI ROI Proposal" at bounding box center [817, 274] width 608 height 193
click at [1060, 359] on span "ROI Proposal" at bounding box center [1064, 348] width 72 height 19
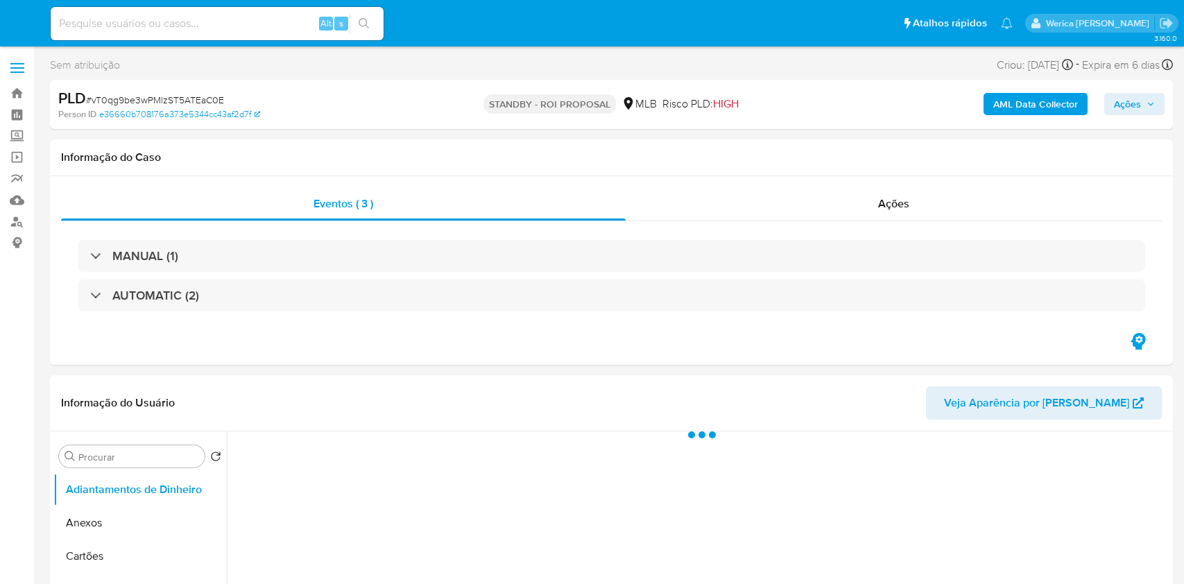
select select "10"
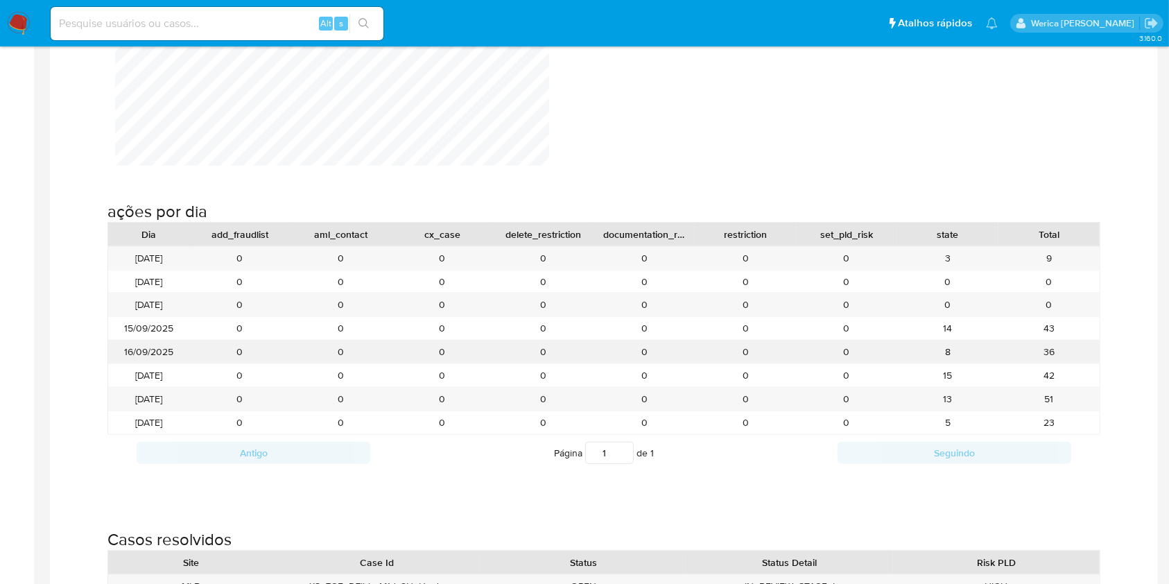
scroll to position [1479, 0]
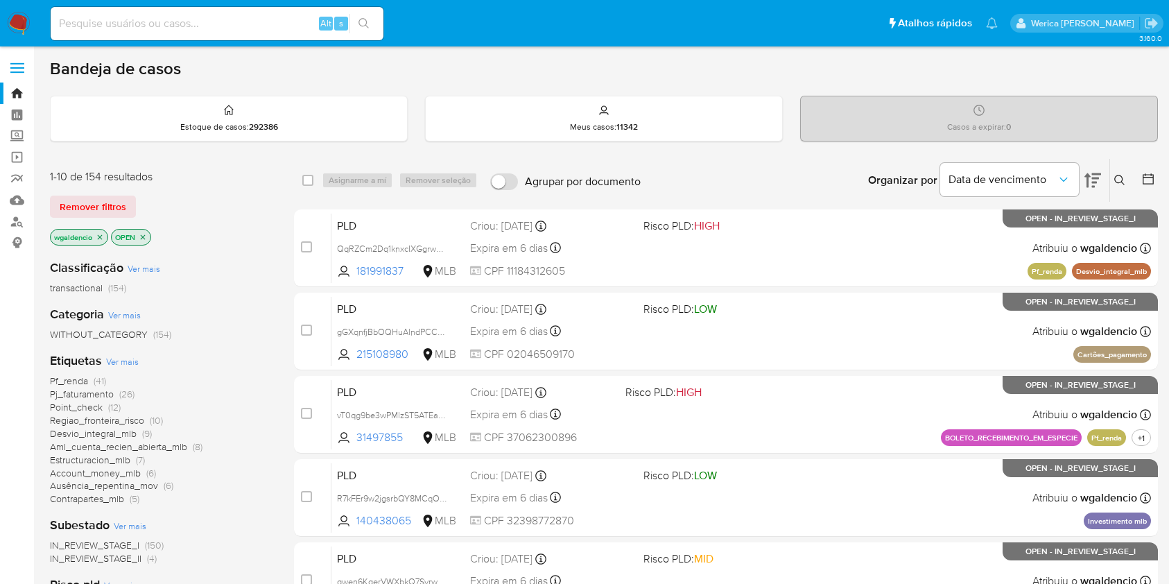
scroll to position [92, 0]
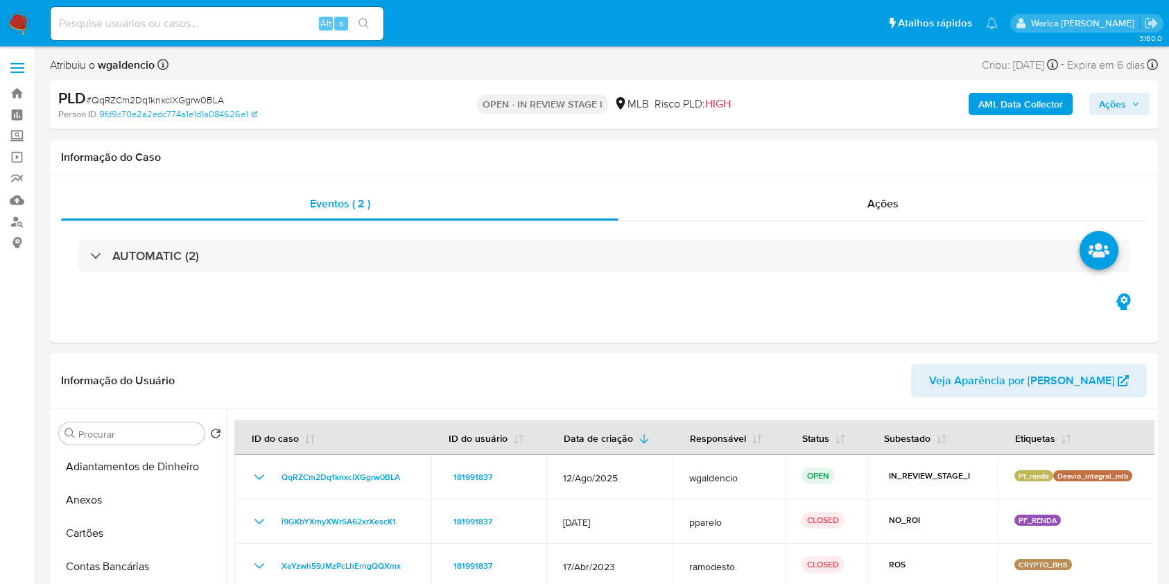
select select "10"
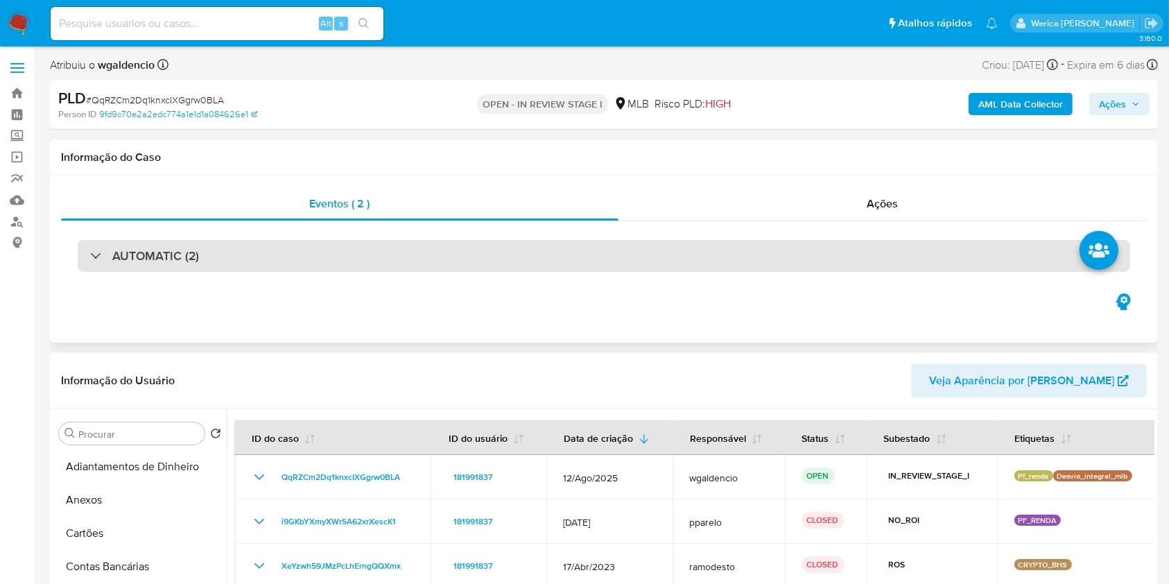
scroll to position [370, 0]
click at [592, 241] on div "AUTOMATIC (2)" at bounding box center [604, 256] width 1053 height 32
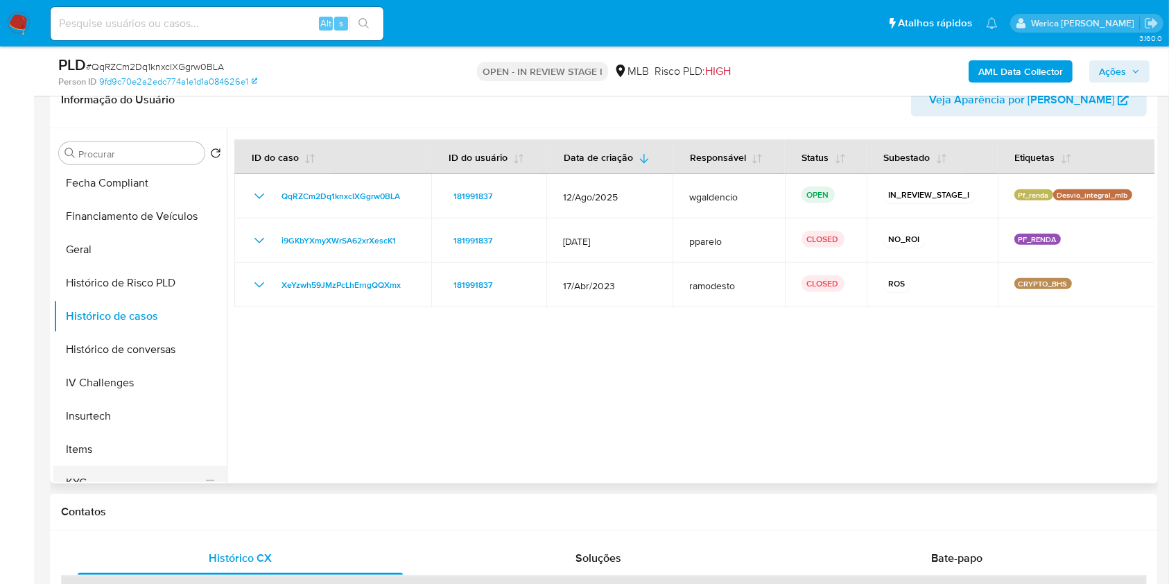
scroll to position [653, 0]
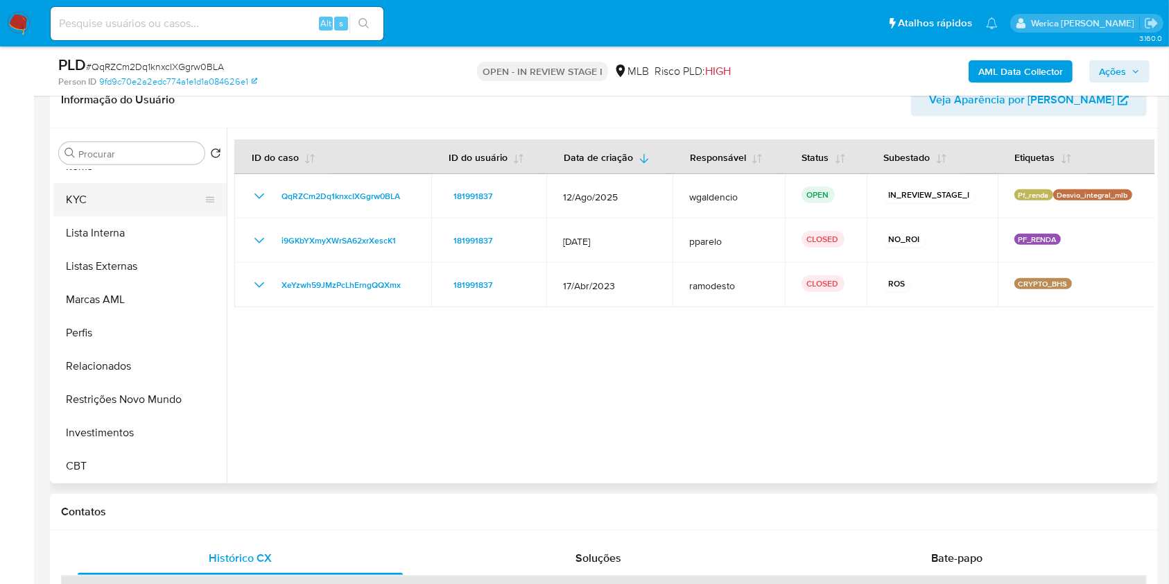
click at [93, 201] on button "KYC" at bounding box center [134, 199] width 162 height 33
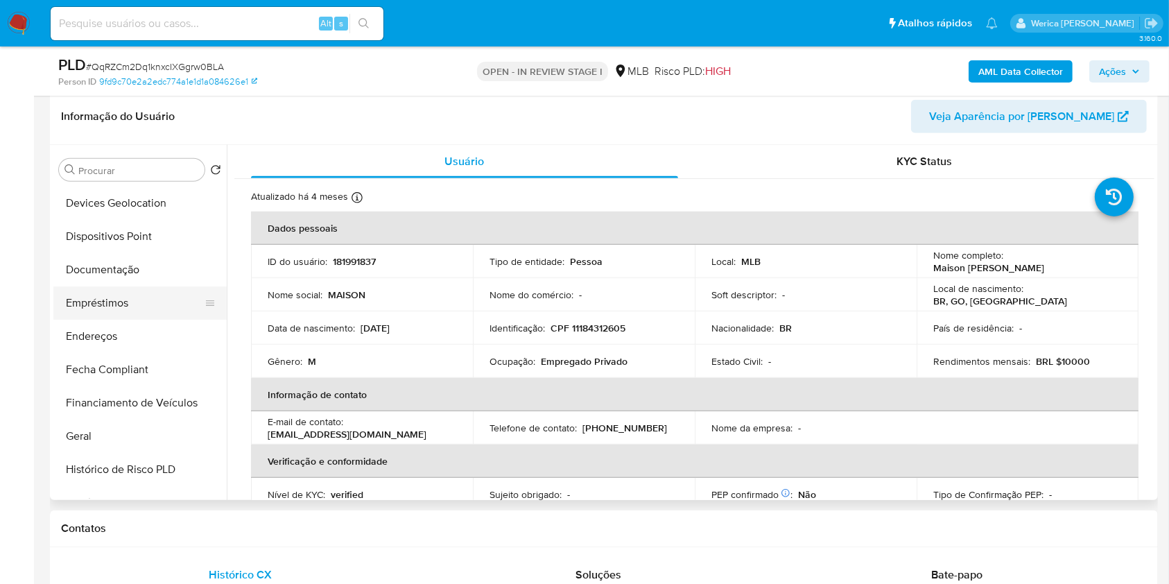
scroll to position [190, 0]
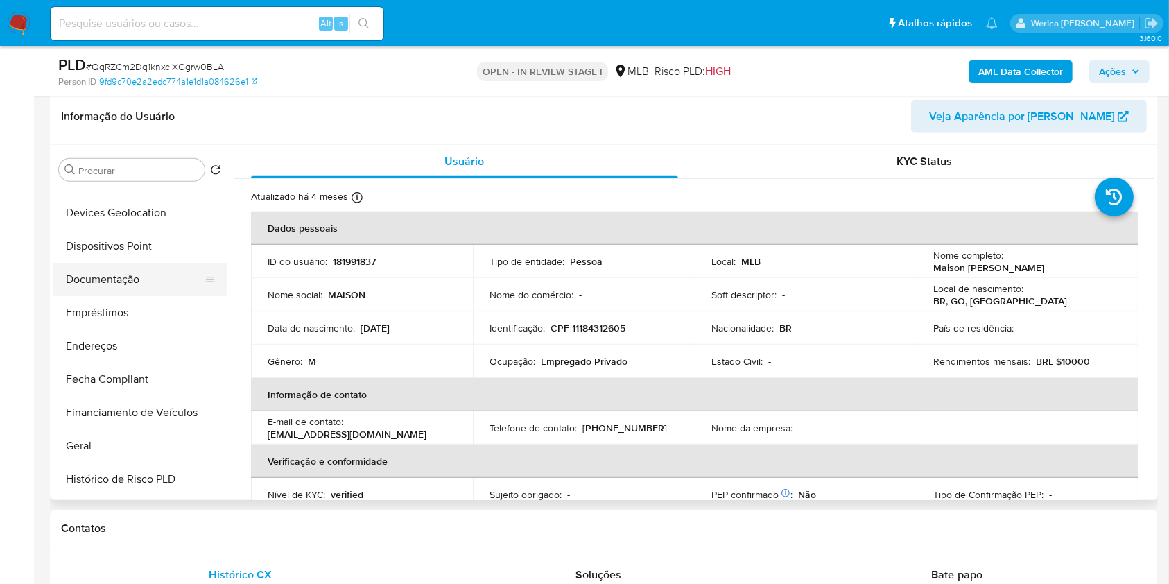
click at [62, 293] on button "Documentação" at bounding box center [134, 279] width 162 height 33
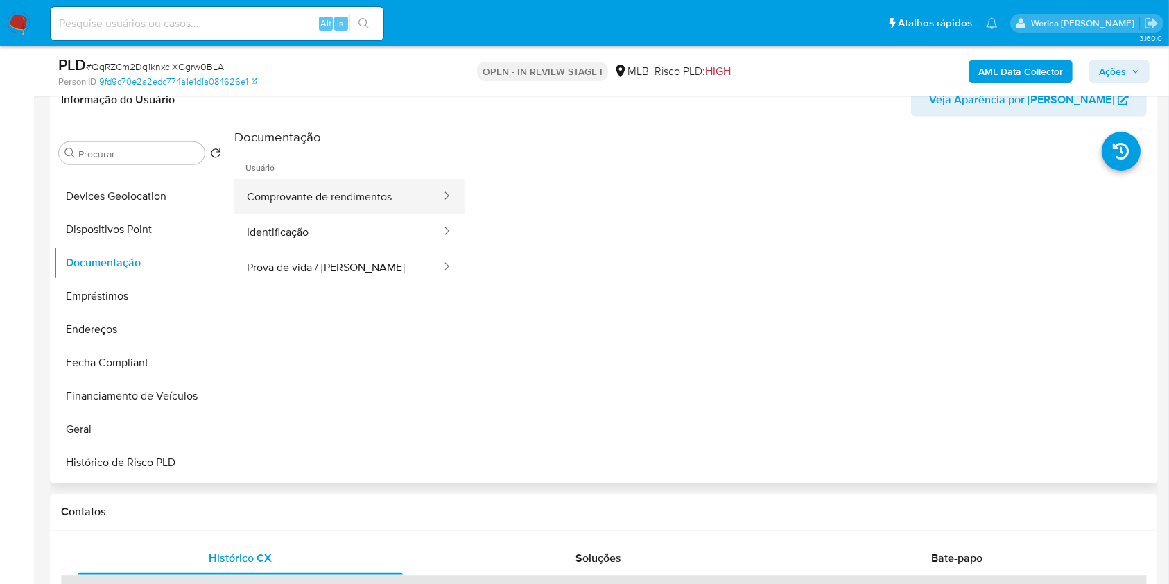
click at [310, 206] on button "Comprovante de rendimentos" at bounding box center [338, 196] width 208 height 35
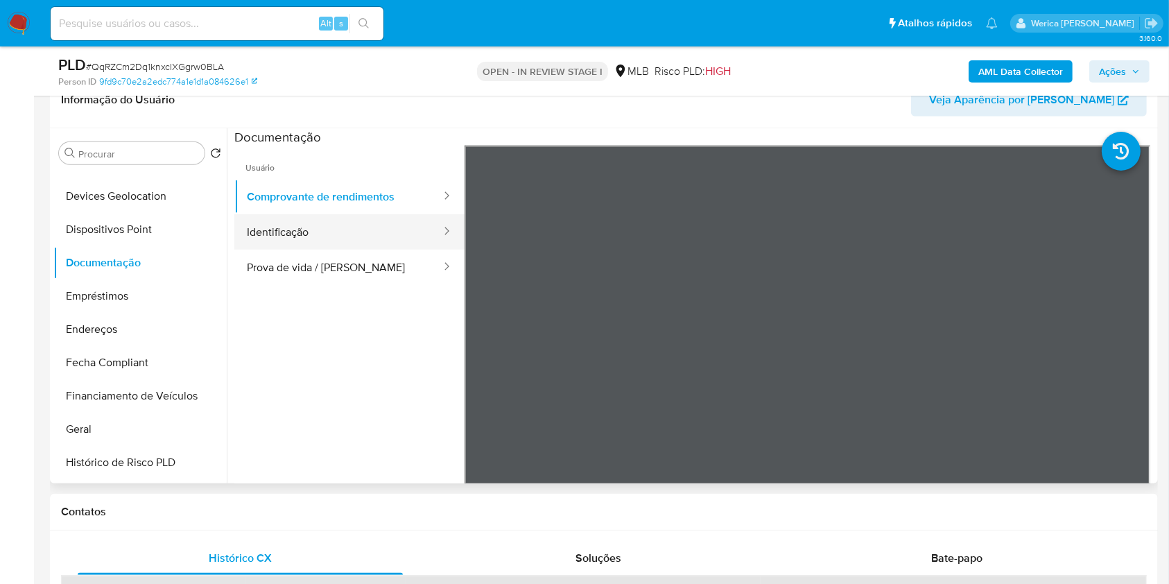
click at [309, 241] on button "Identificação" at bounding box center [338, 231] width 208 height 35
click at [309, 230] on button "Identificação" at bounding box center [338, 231] width 208 height 35
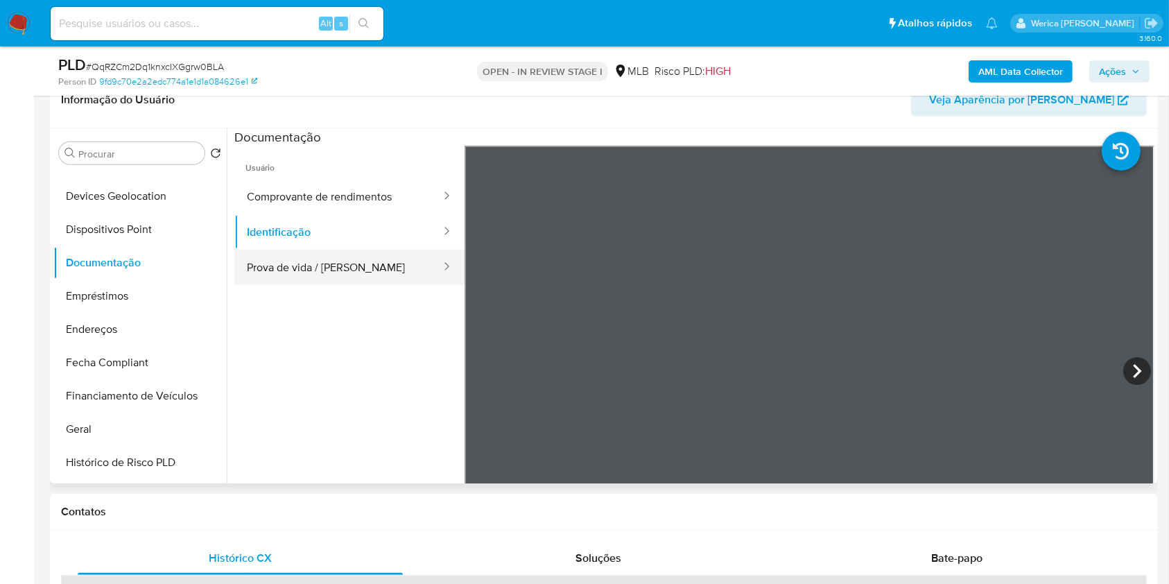
click at [387, 260] on button "Prova de vida / [PERSON_NAME]" at bounding box center [338, 267] width 208 height 35
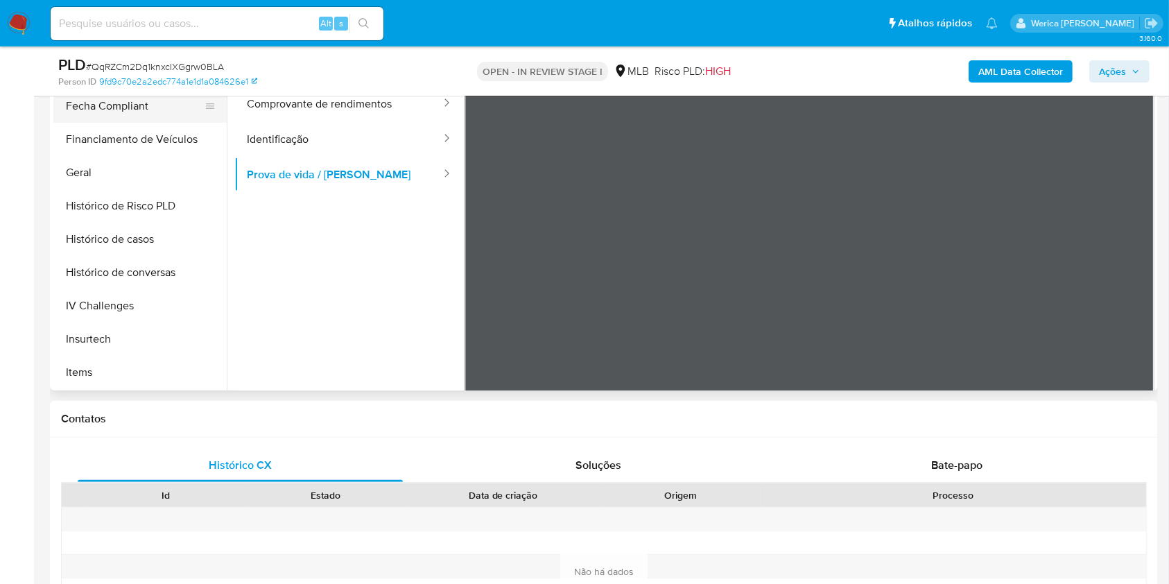
scroll to position [375, 0]
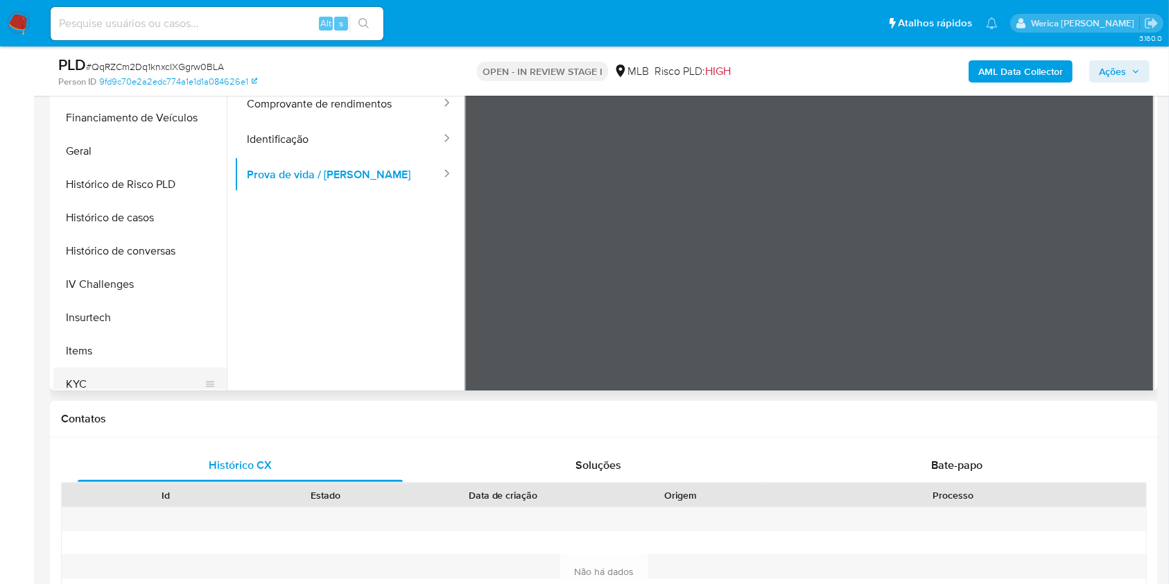
click at [126, 378] on button "KYC" at bounding box center [134, 384] width 162 height 33
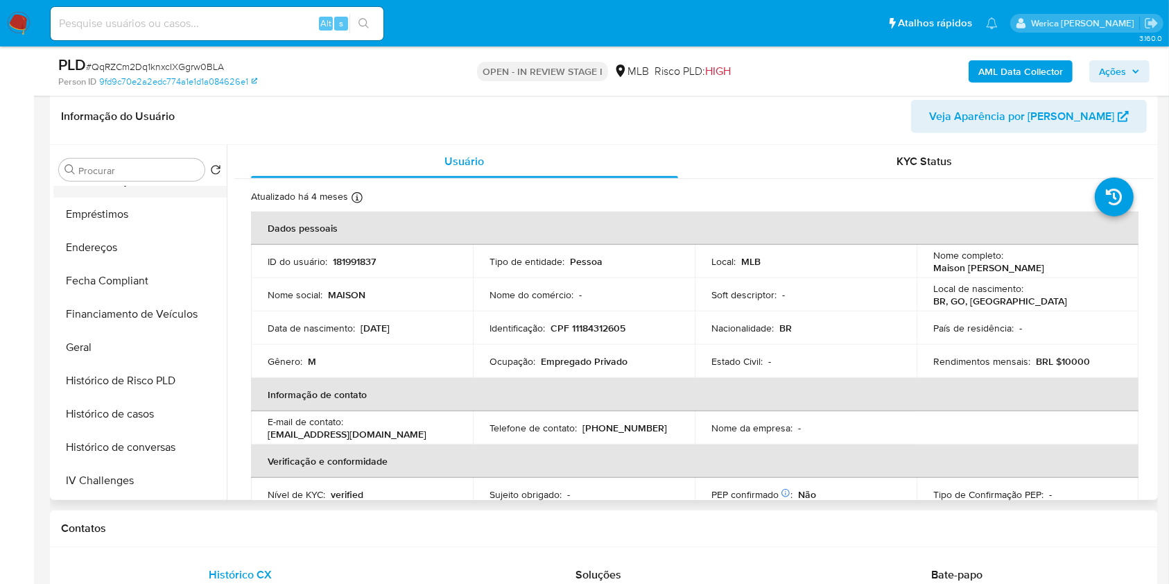
scroll to position [98, 0]
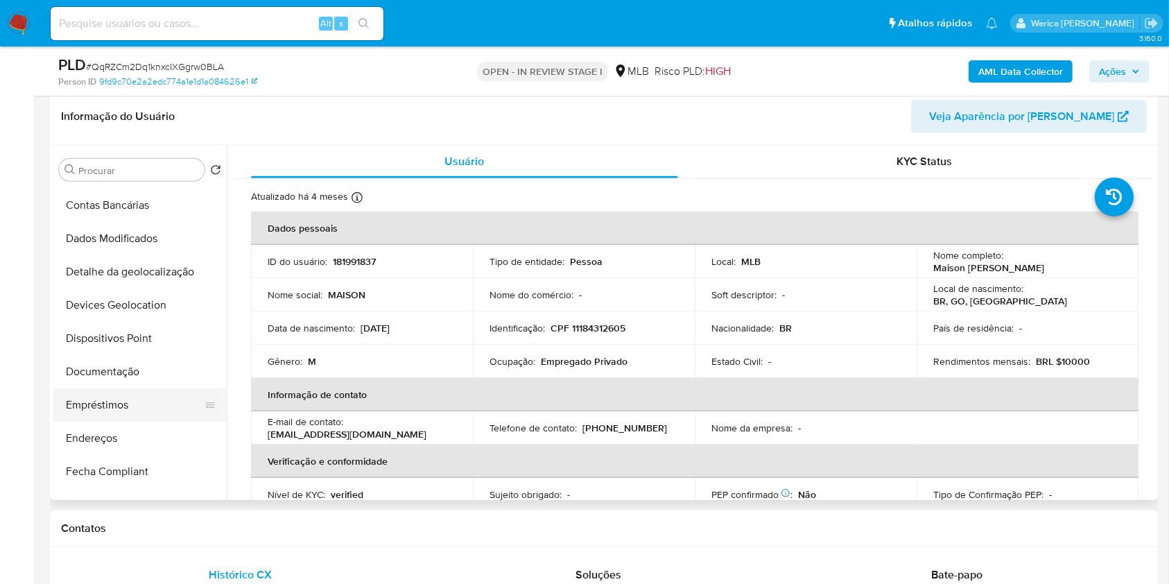
click at [139, 391] on button "Empréstimos" at bounding box center [134, 404] width 162 height 33
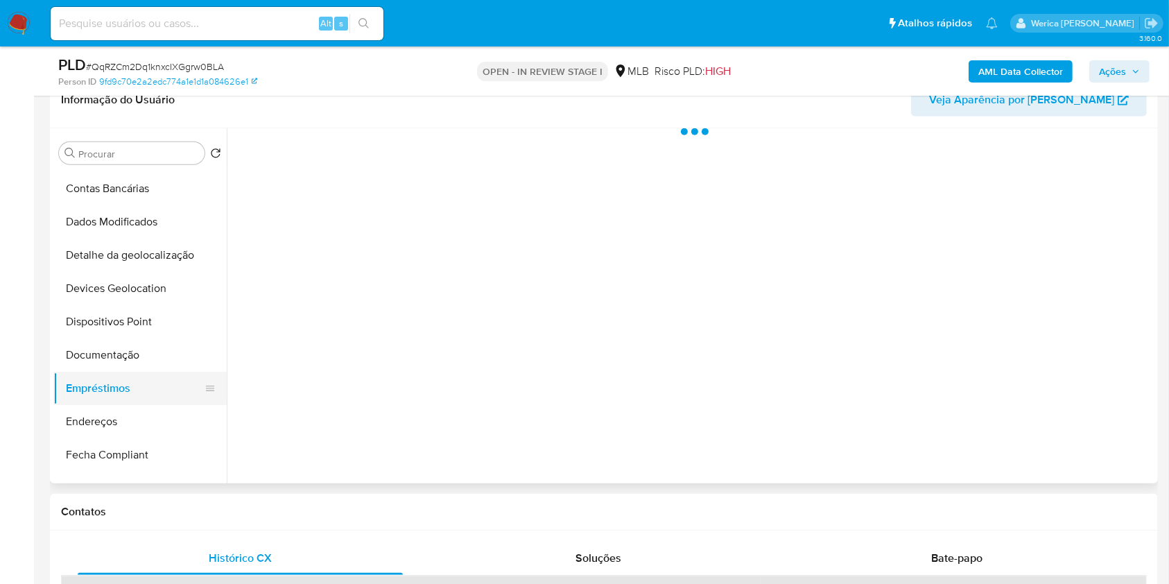
click at [122, 372] on button "Empréstimos" at bounding box center [134, 388] width 162 height 33
click at [117, 347] on button "Documentação" at bounding box center [134, 354] width 162 height 33
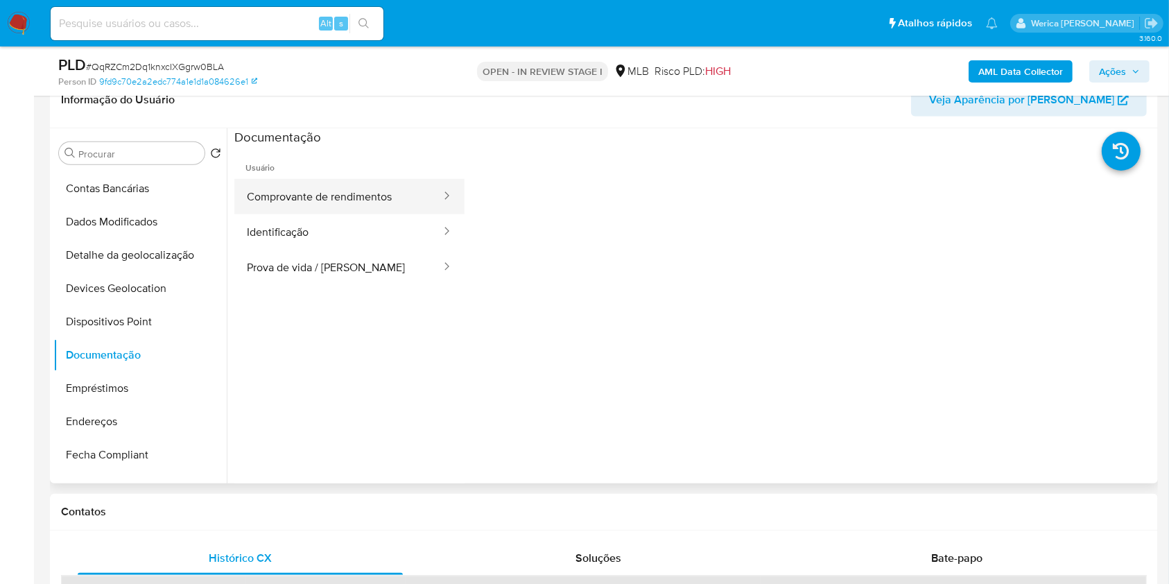
click at [331, 205] on button "Comprovante de rendimentos" at bounding box center [338, 196] width 208 height 35
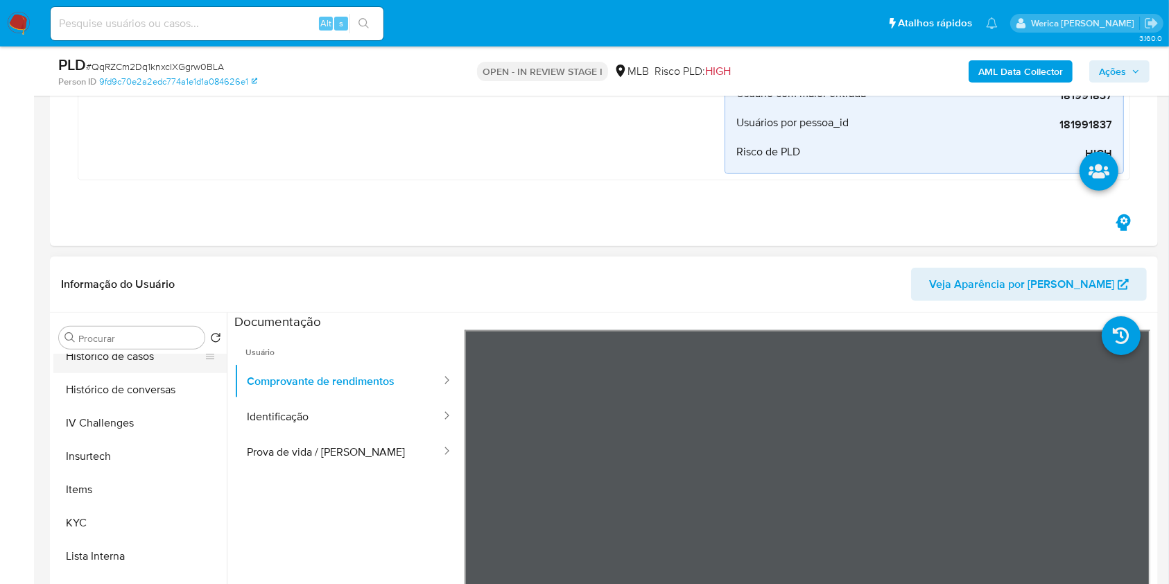
scroll to position [653, 0]
drag, startPoint x: 163, startPoint y: 378, endPoint x: 178, endPoint y: 372, distance: 16.5
click at [167, 377] on button "KYC" at bounding box center [134, 384] width 162 height 33
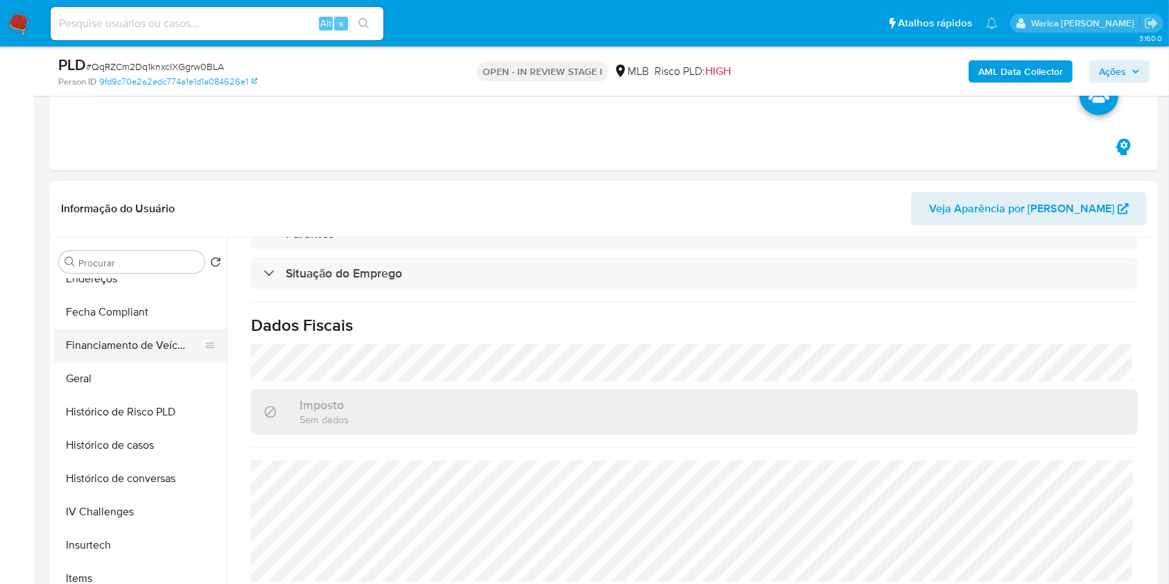
scroll to position [283, 0]
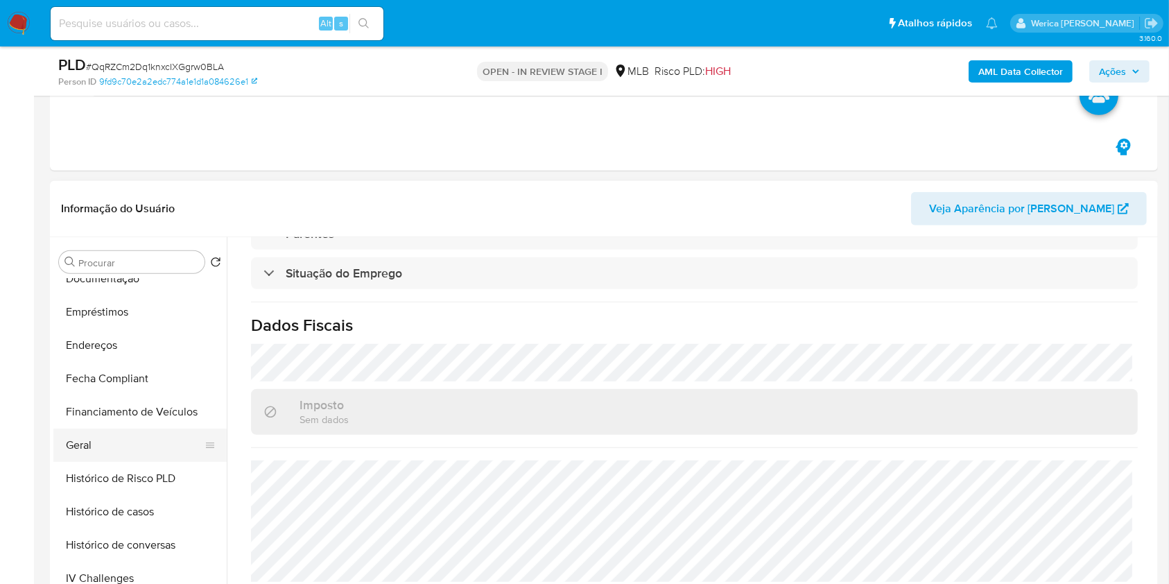
click at [107, 434] on button "Geral" at bounding box center [134, 445] width 162 height 33
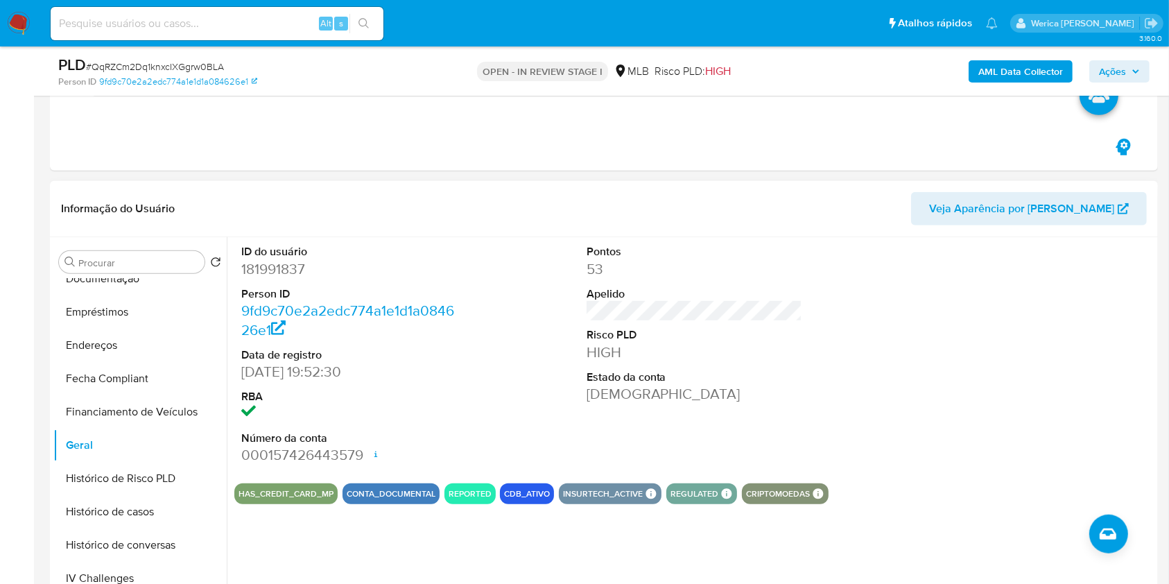
click at [1045, 358] on div at bounding box center [1040, 354] width 230 height 234
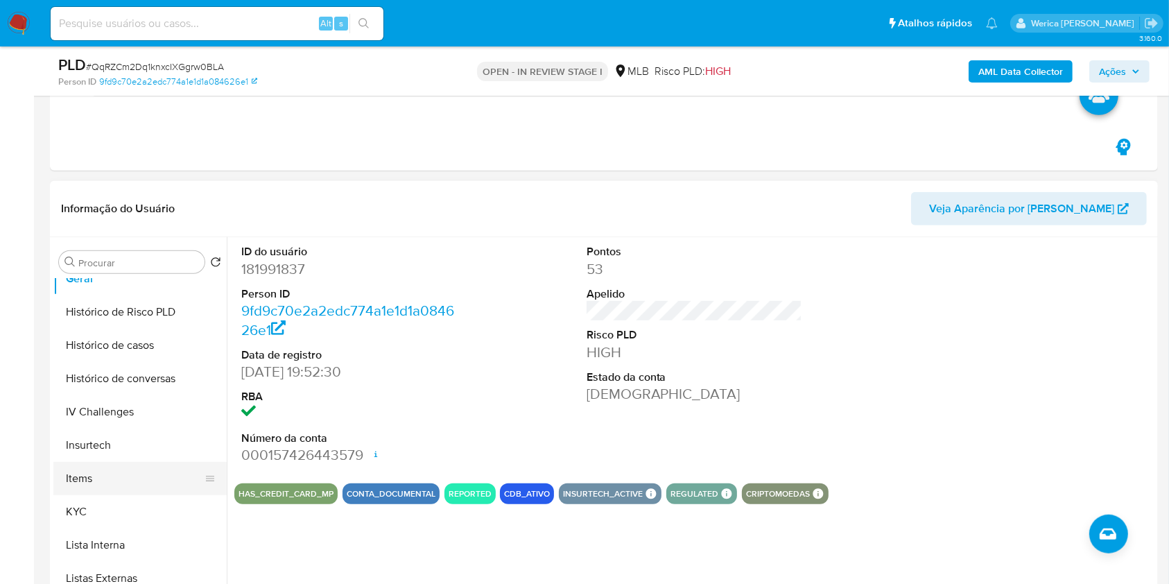
scroll to position [467, 0]
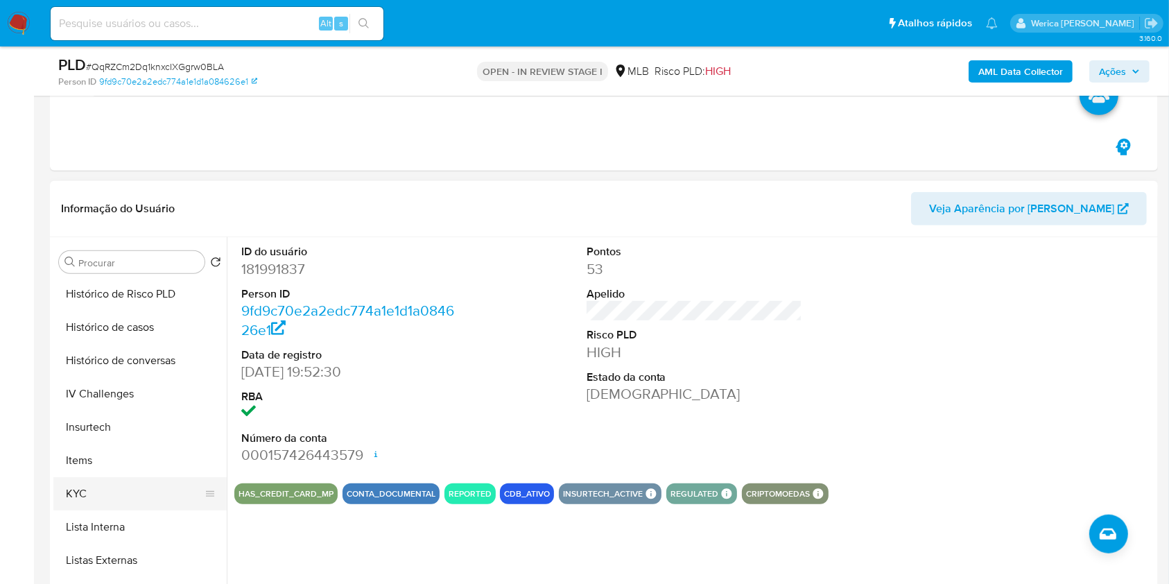
click at [112, 497] on button "KYC" at bounding box center [134, 493] width 162 height 33
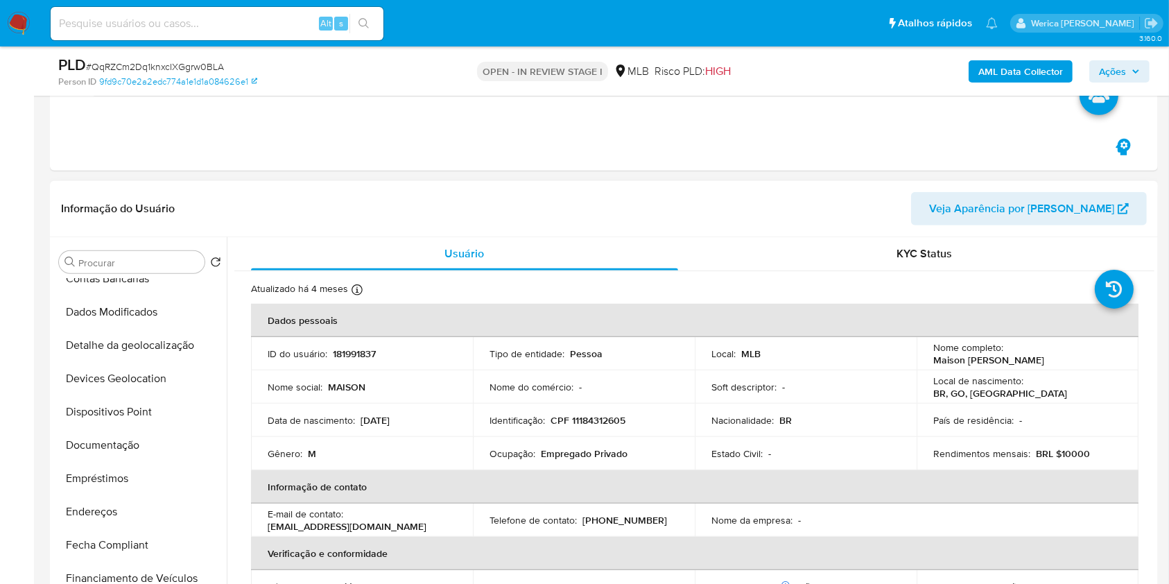
scroll to position [98, 0]
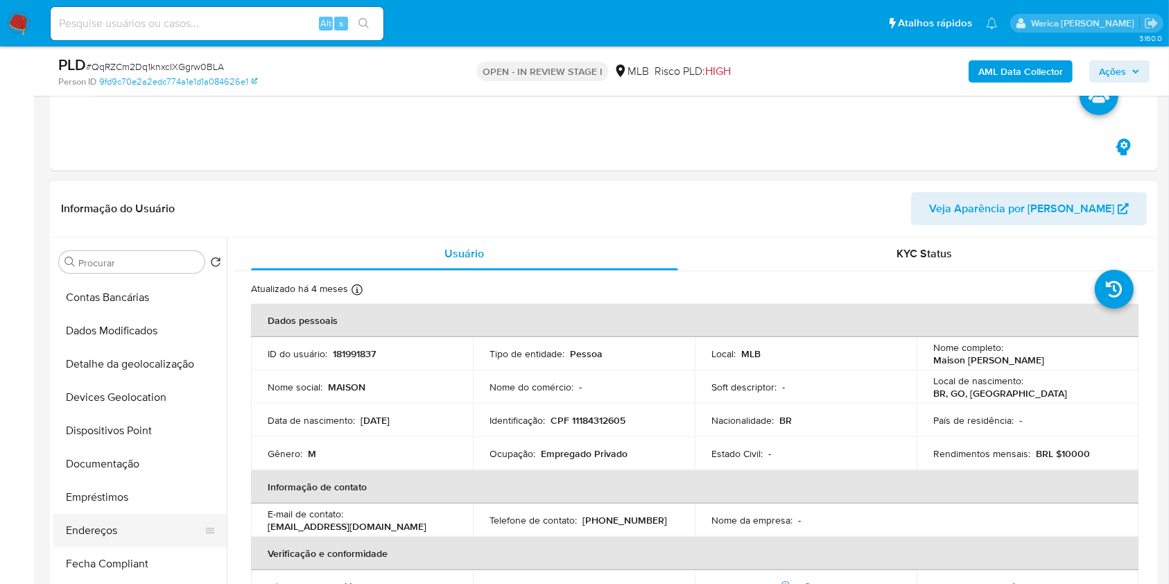
click at [105, 526] on button "Endereços" at bounding box center [134, 530] width 162 height 33
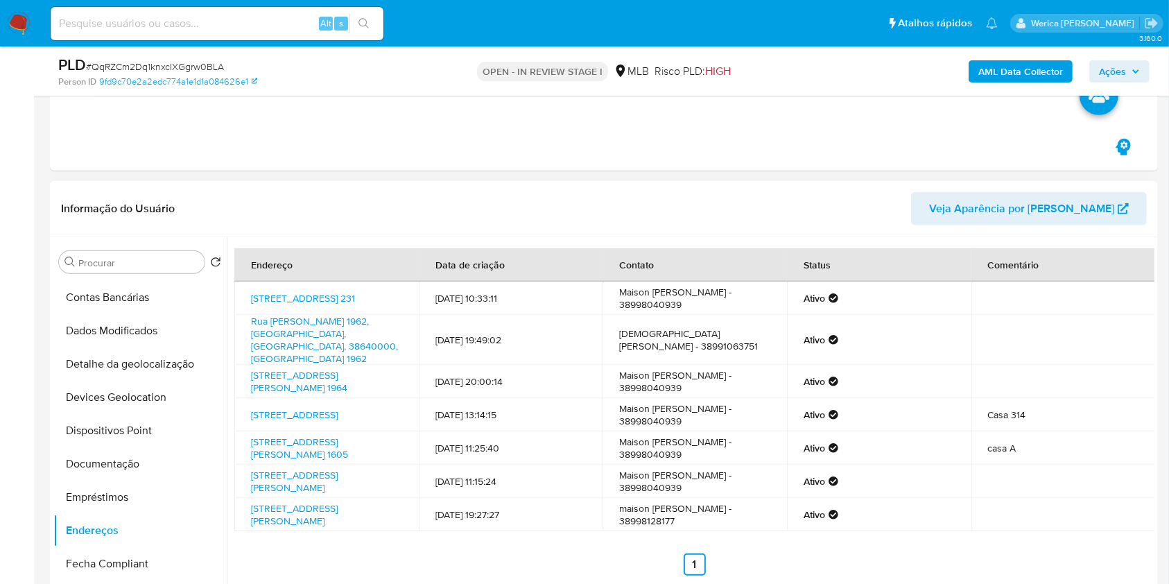
click at [1057, 377] on td at bounding box center [1064, 381] width 184 height 33
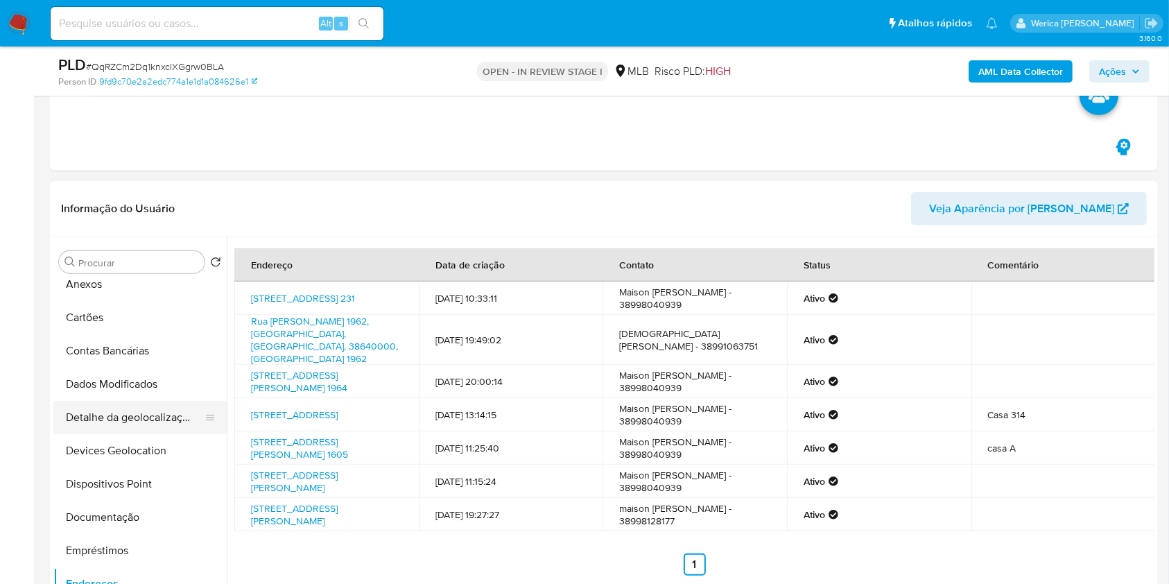
scroll to position [0, 0]
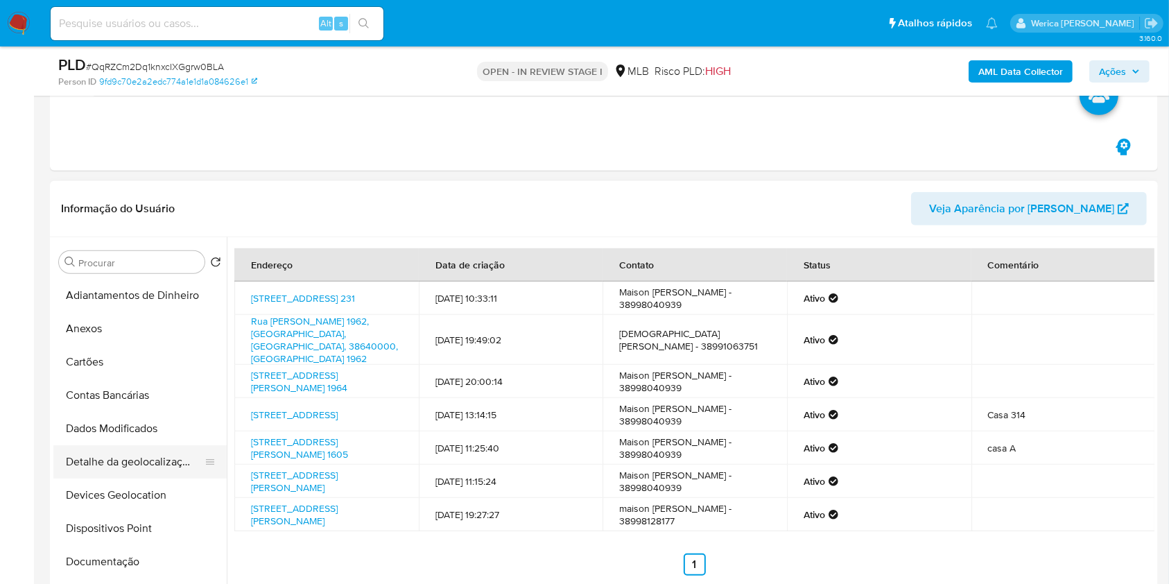
drag, startPoint x: 157, startPoint y: 457, endPoint x: 154, endPoint y: 449, distance: 9.0
click at [150, 457] on button "Detalhe da geolocalização" at bounding box center [134, 461] width 162 height 33
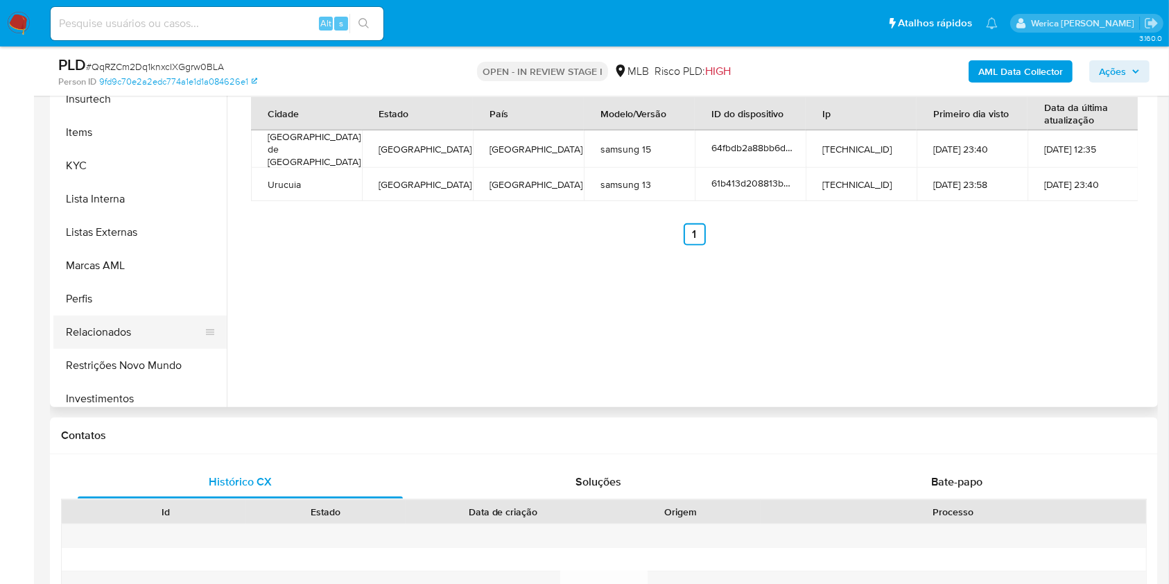
scroll to position [653, 0]
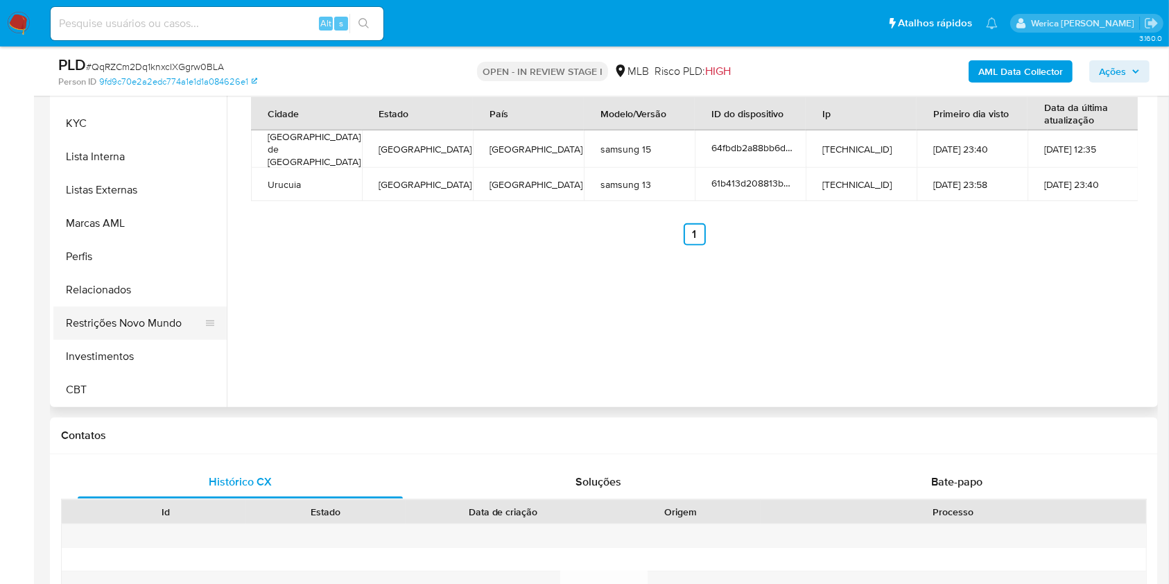
click at [94, 336] on button "Restrições Novo Mundo" at bounding box center [134, 323] width 162 height 33
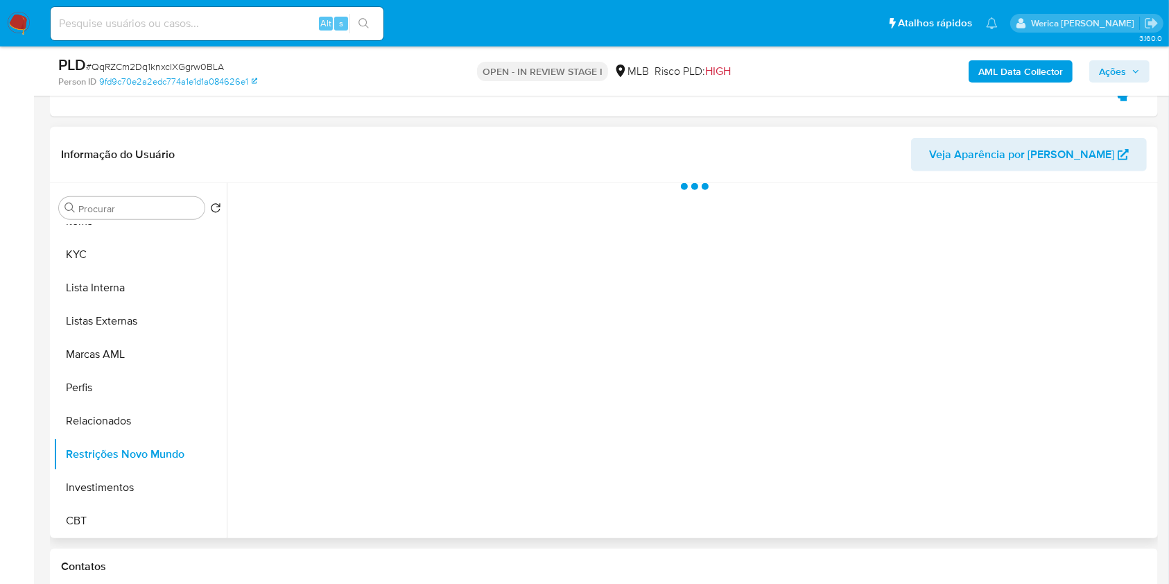
scroll to position [925, 0]
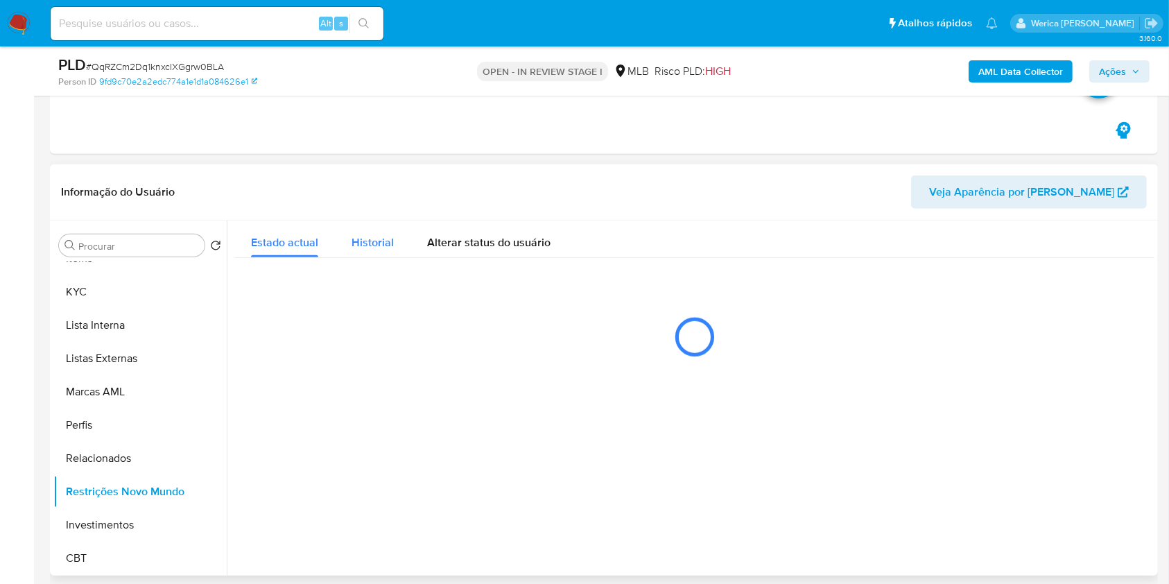
click at [357, 246] on span "Historial" at bounding box center [373, 242] width 42 height 16
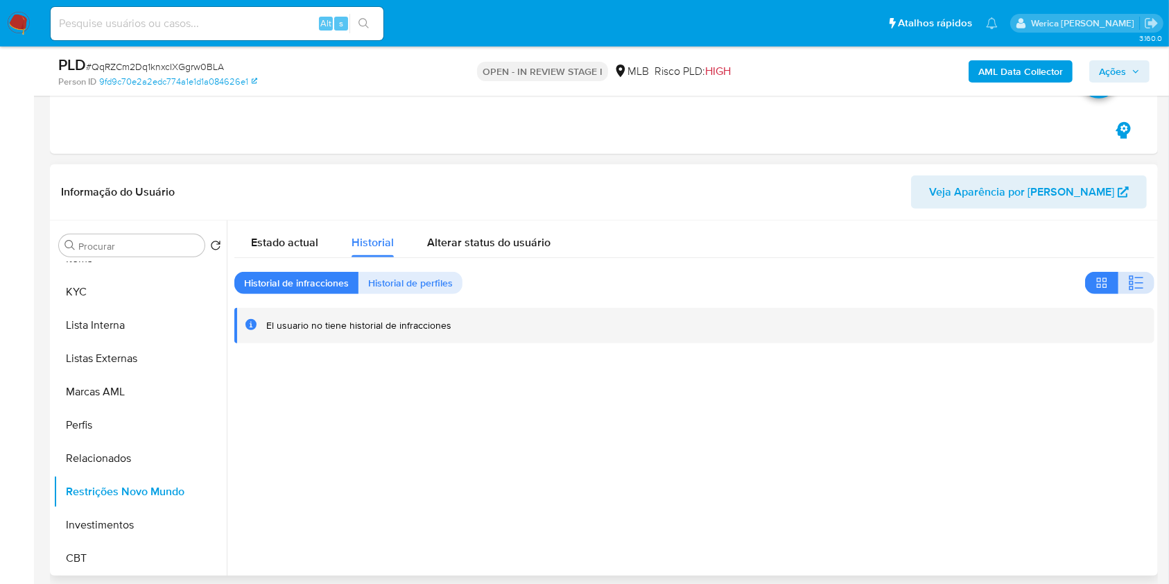
click at [1129, 280] on icon "button" at bounding box center [1136, 283] width 17 height 17
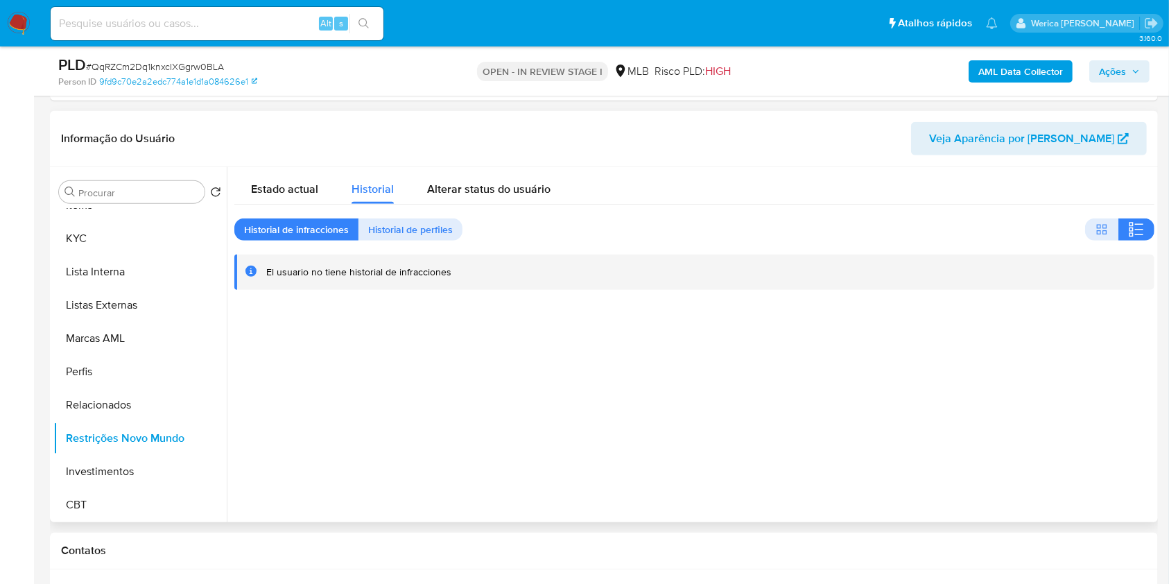
scroll to position [1017, 0]
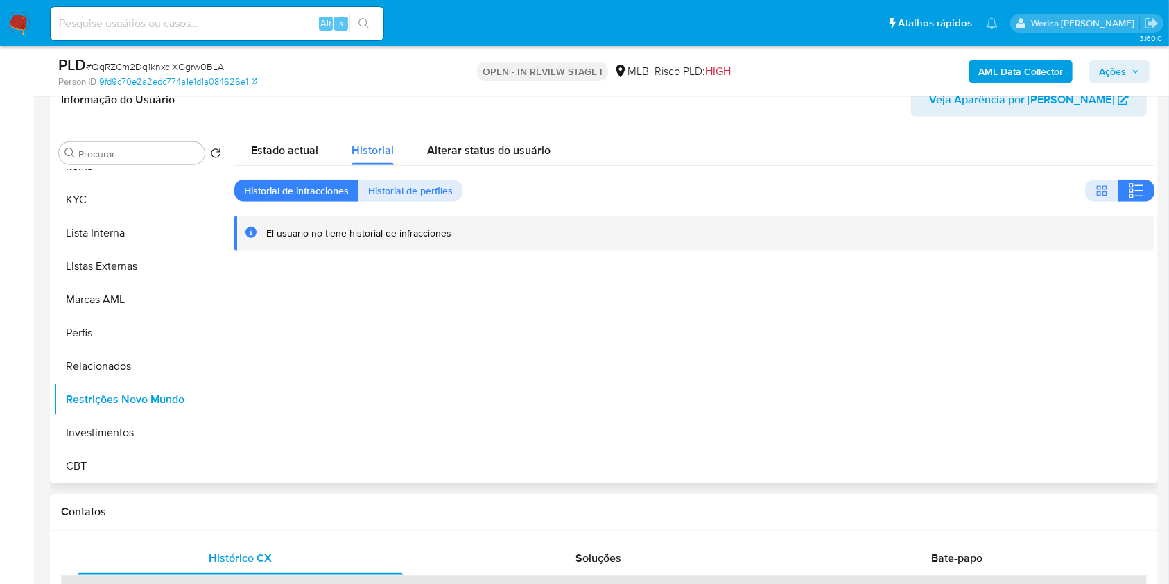
click at [975, 323] on div at bounding box center [691, 305] width 928 height 355
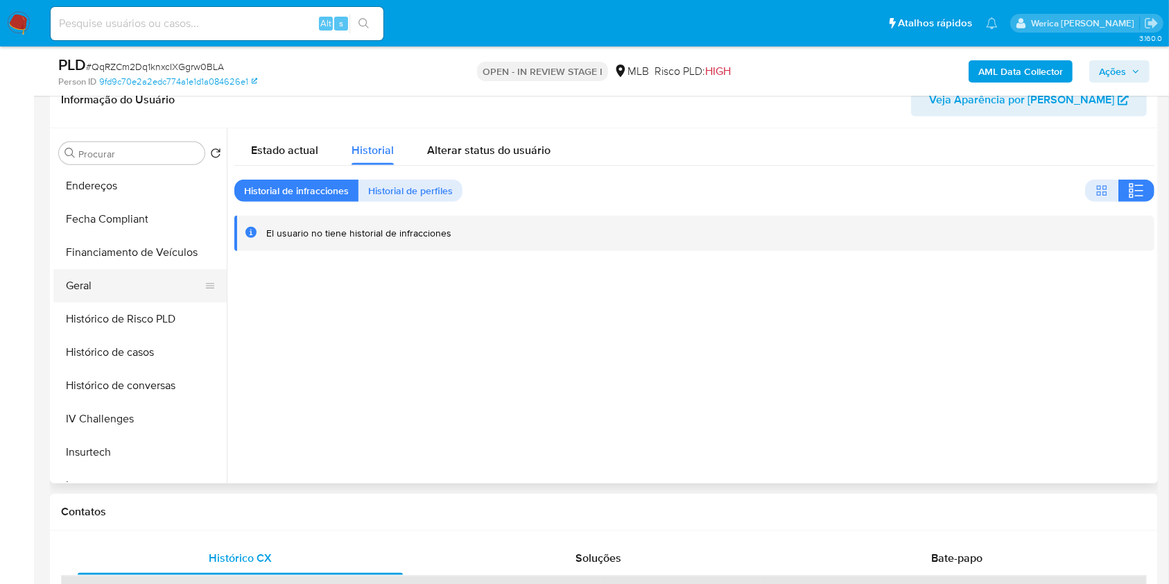
scroll to position [283, 0]
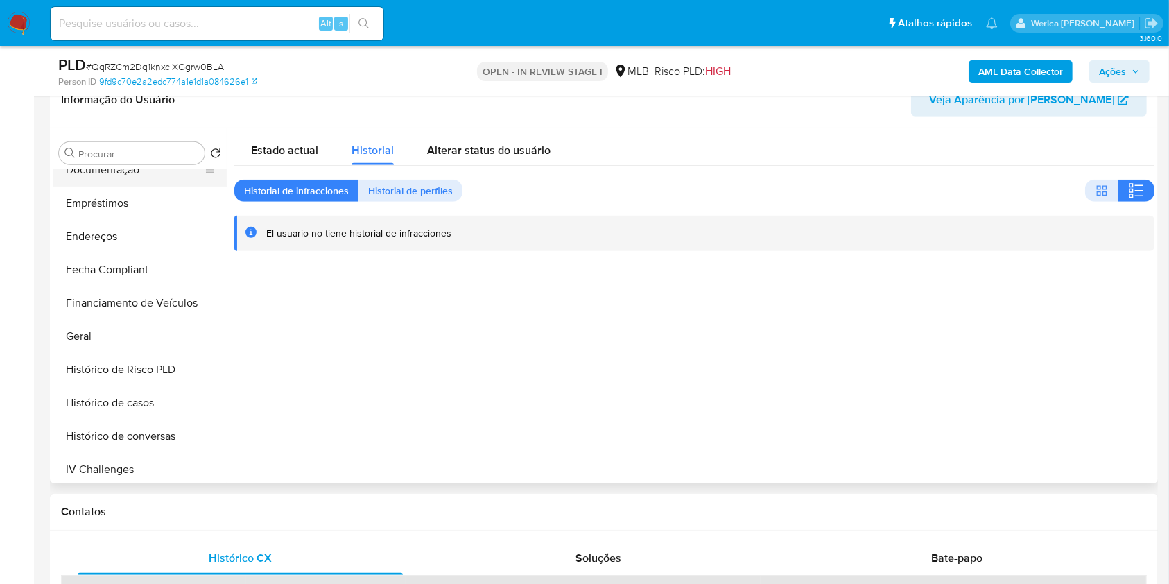
click at [127, 175] on button "Documentação" at bounding box center [134, 169] width 162 height 33
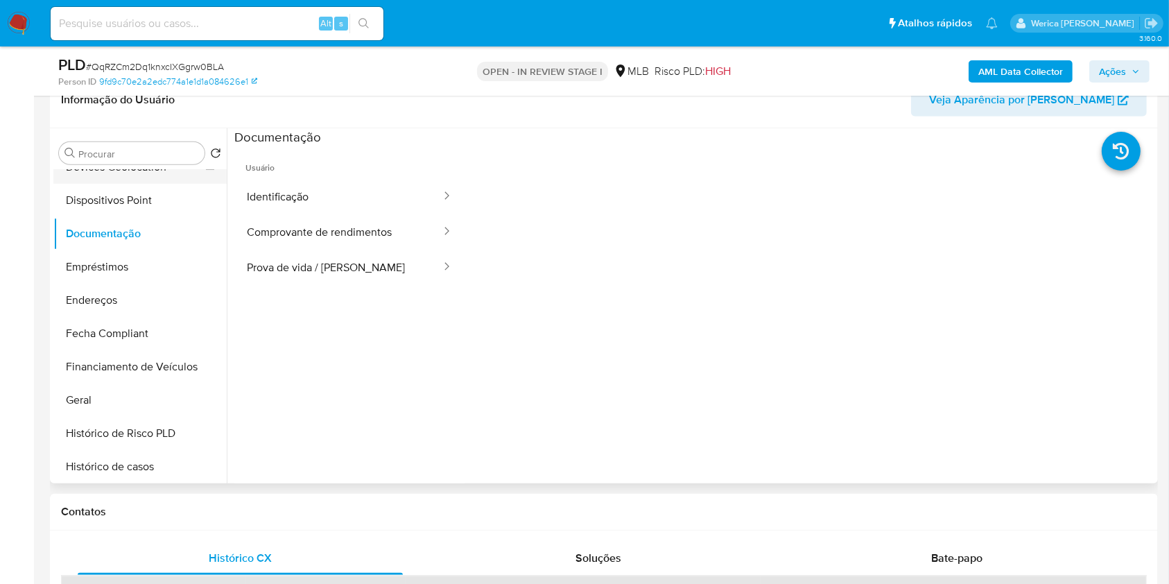
scroll to position [190, 0]
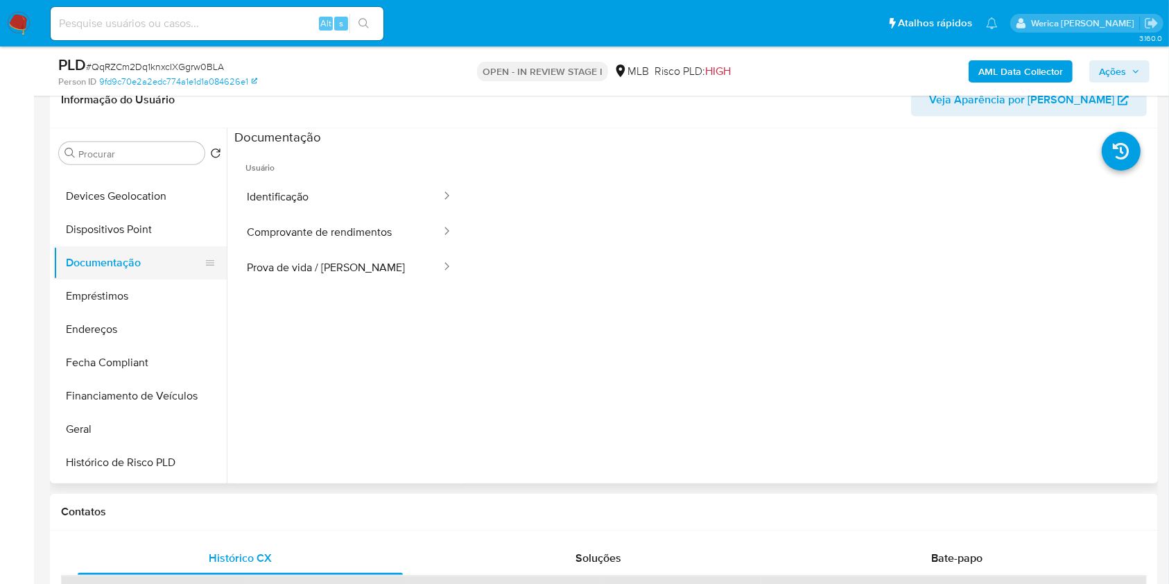
click at [139, 249] on button "Documentação" at bounding box center [134, 262] width 162 height 33
click at [139, 241] on button "Dispositivos Point" at bounding box center [134, 229] width 162 height 33
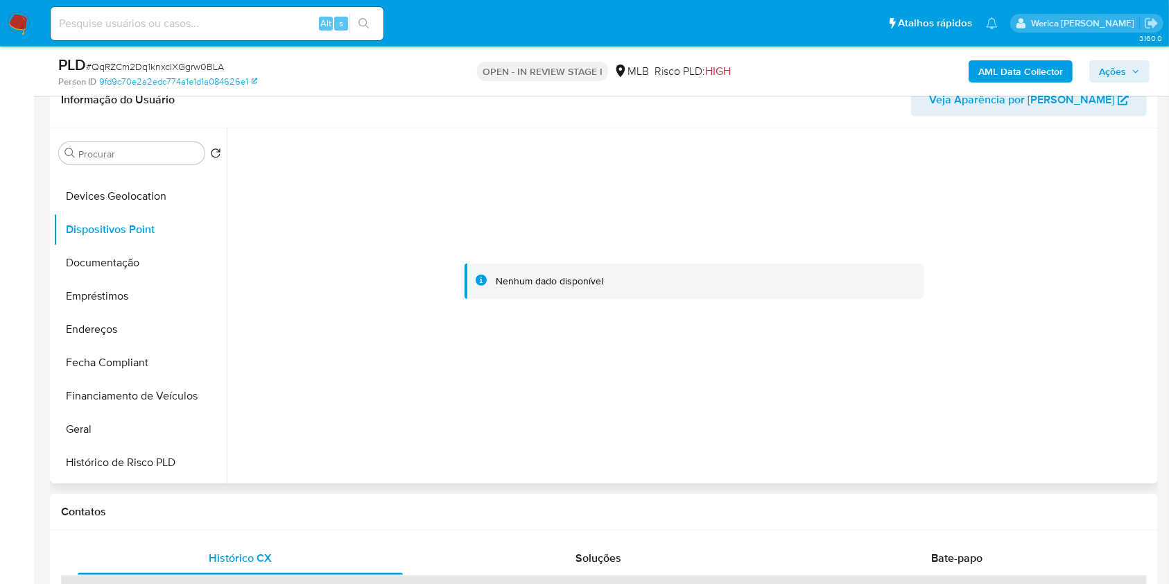
click at [1033, 376] on div at bounding box center [694, 280] width 920 height 305
click at [132, 265] on button "Documentação" at bounding box center [134, 262] width 162 height 33
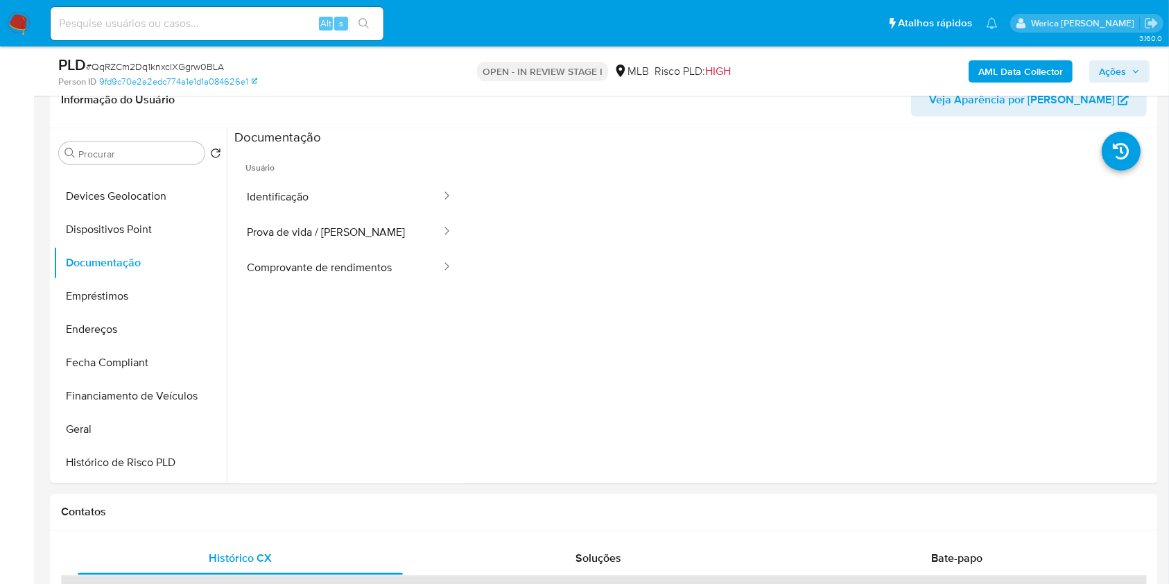
click at [336, 226] on button "Prova de vida / [PERSON_NAME]" at bounding box center [338, 231] width 208 height 35
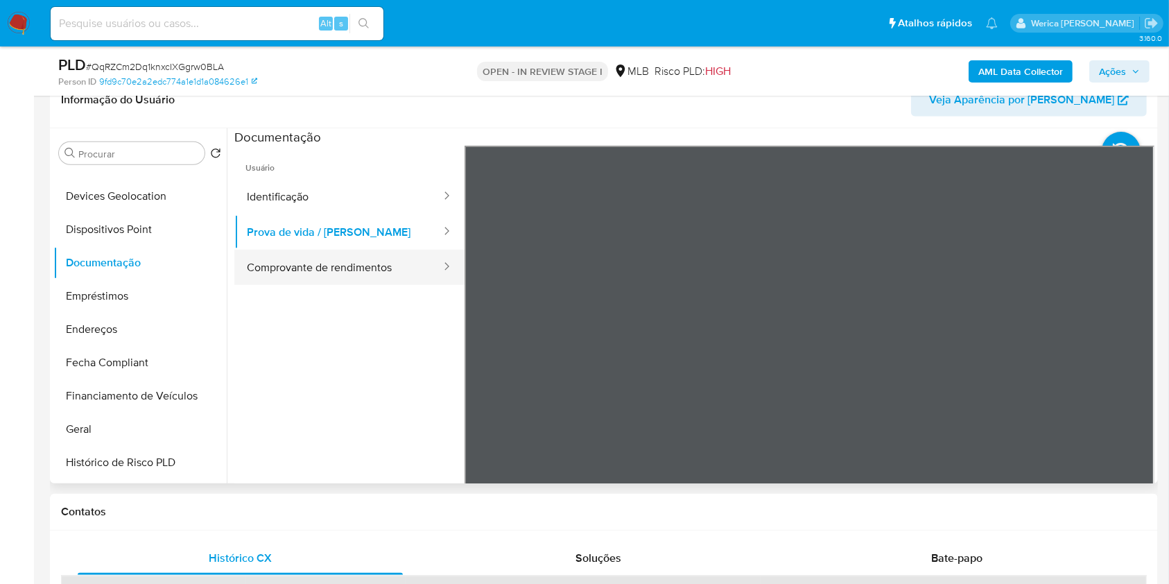
click at [411, 273] on button "Comprovante de rendimentos" at bounding box center [338, 267] width 208 height 35
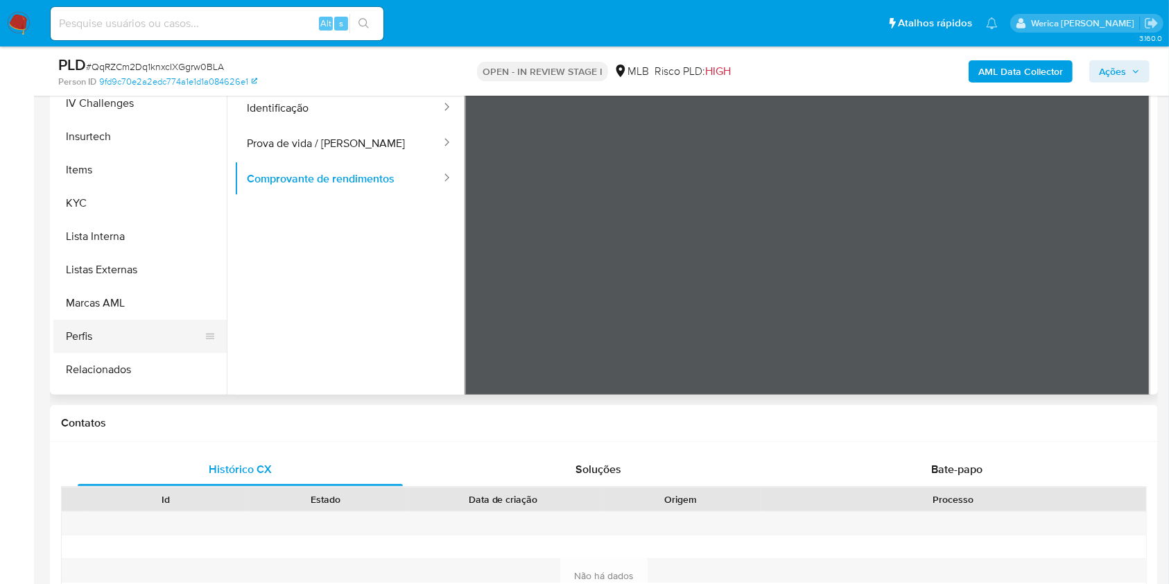
scroll to position [653, 0]
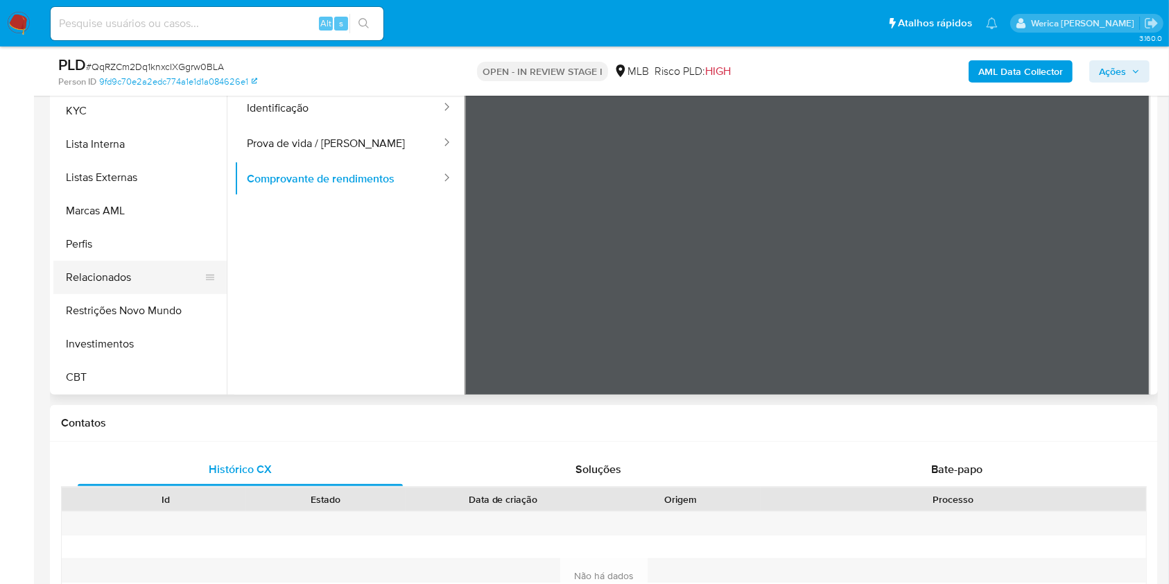
drag, startPoint x: 153, startPoint y: 309, endPoint x: 187, endPoint y: 278, distance: 46.1
click at [153, 309] on button "Restrições Novo Mundo" at bounding box center [139, 310] width 173 height 33
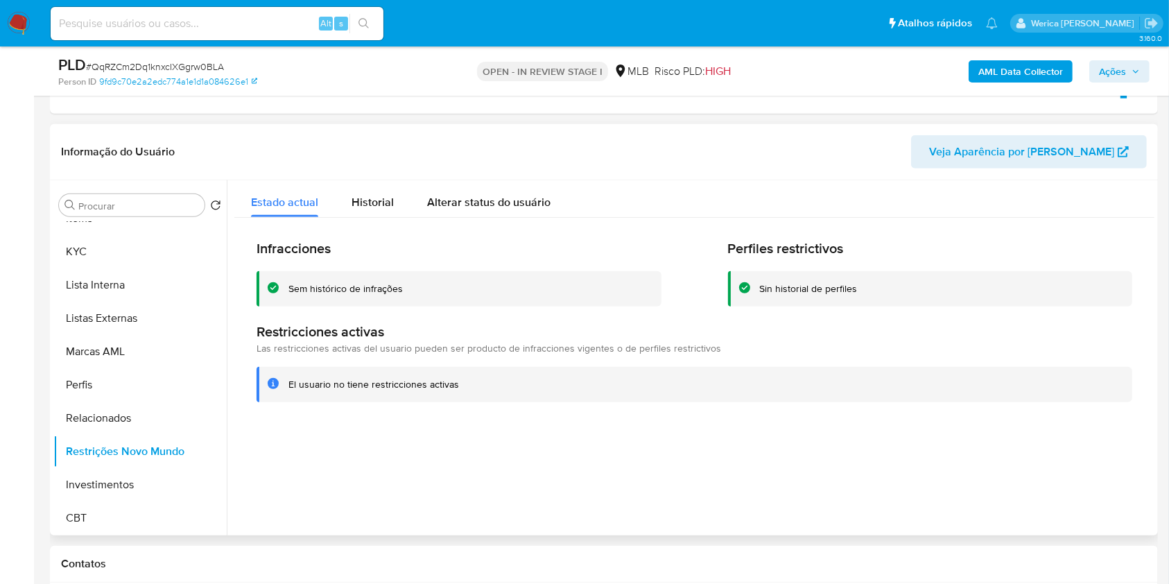
scroll to position [921, 0]
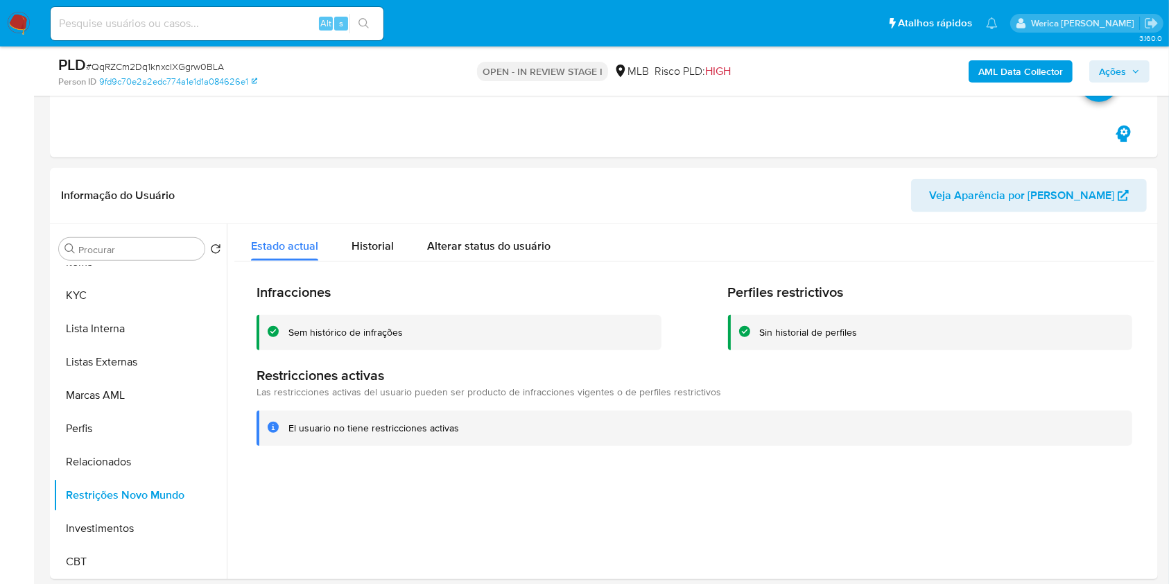
click at [1027, 69] on b "AML Data Collector" at bounding box center [1021, 71] width 85 height 22
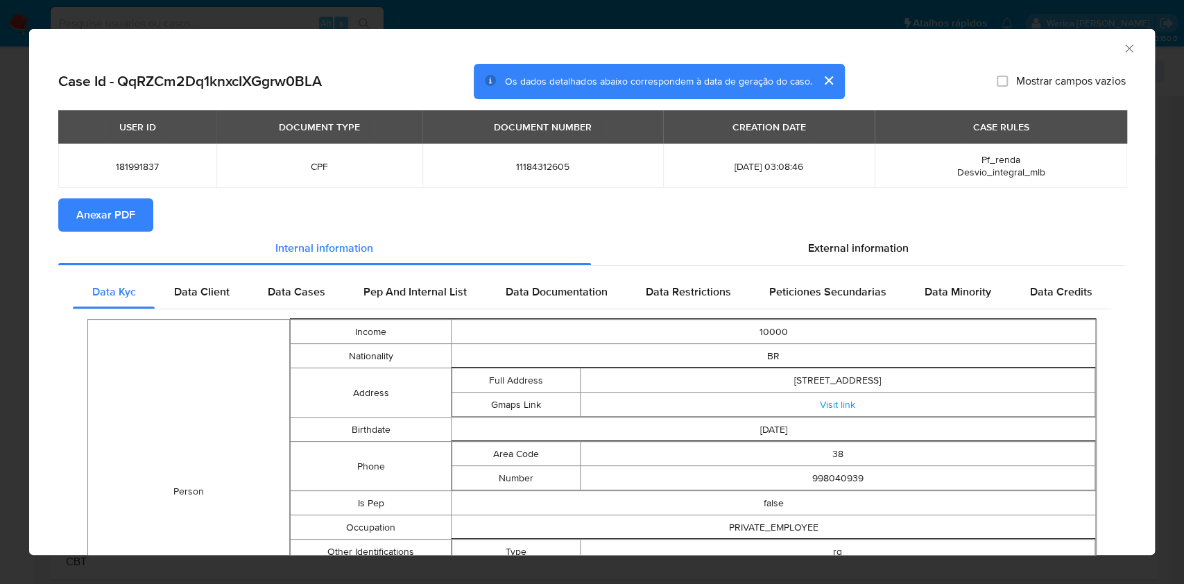
click at [141, 225] on button "Anexar PDF" at bounding box center [105, 214] width 95 height 33
click at [1122, 50] on icon "Fechar a janela" at bounding box center [1129, 49] width 14 height 14
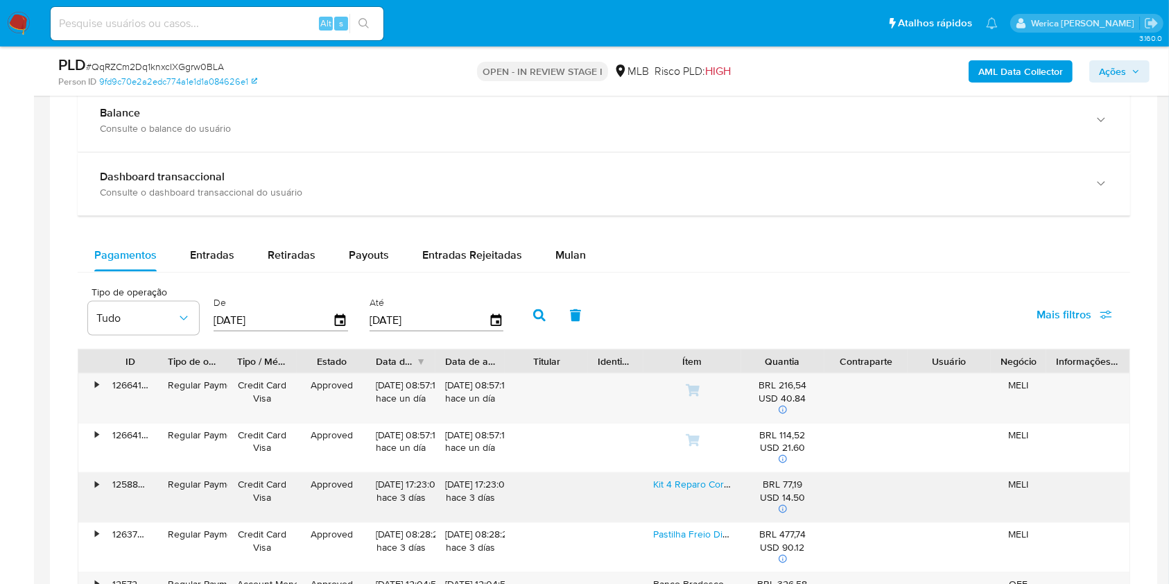
scroll to position [1938, 0]
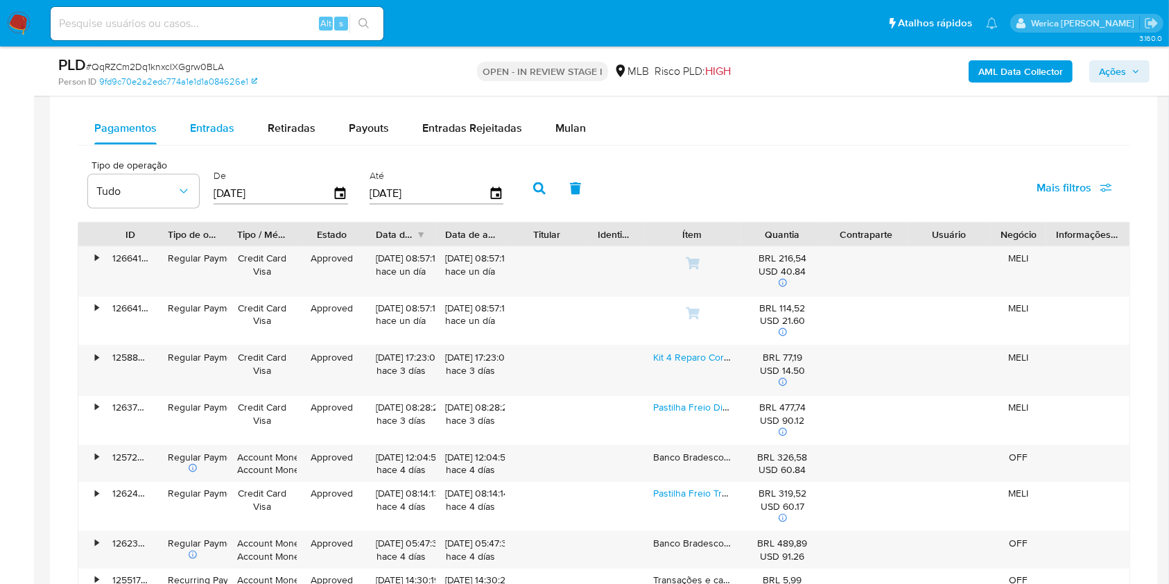
click at [233, 128] on button "Entradas" at bounding box center [212, 128] width 78 height 33
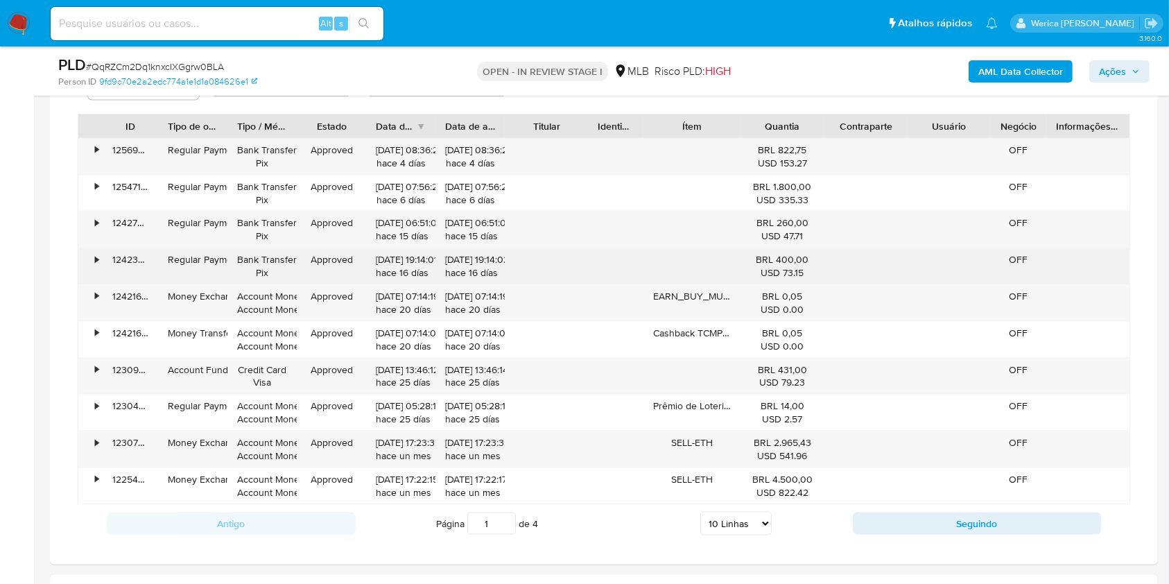
scroll to position [2215, 0]
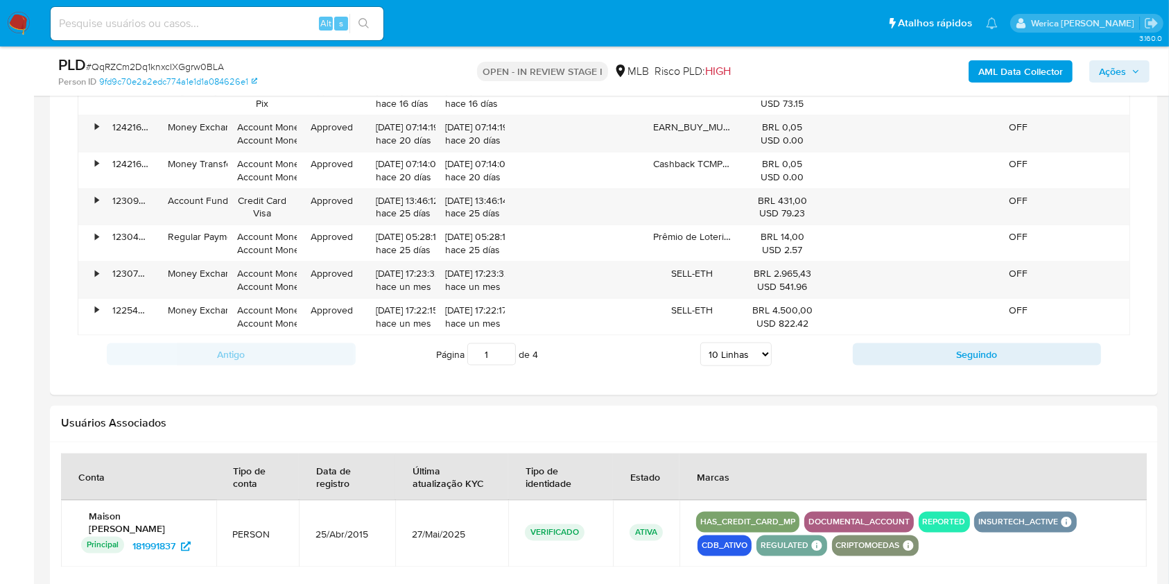
click at [738, 364] on div "Página 1 de 4 5 Linhas 10 Linhas 20 Linhas 25 Linhas 50 Linhas 100 Linhas" at bounding box center [604, 355] width 497 height 28
click at [731, 347] on select "5 Linhas 10 Linhas 20 Linhas 25 Linhas 50 Linhas 100 Linhas" at bounding box center [736, 355] width 71 height 24
select select "100"
click at [701, 343] on select "5 Linhas 10 Linhas 20 Linhas 25 Linhas 50 Linhas 100 Linhas" at bounding box center [736, 355] width 71 height 24
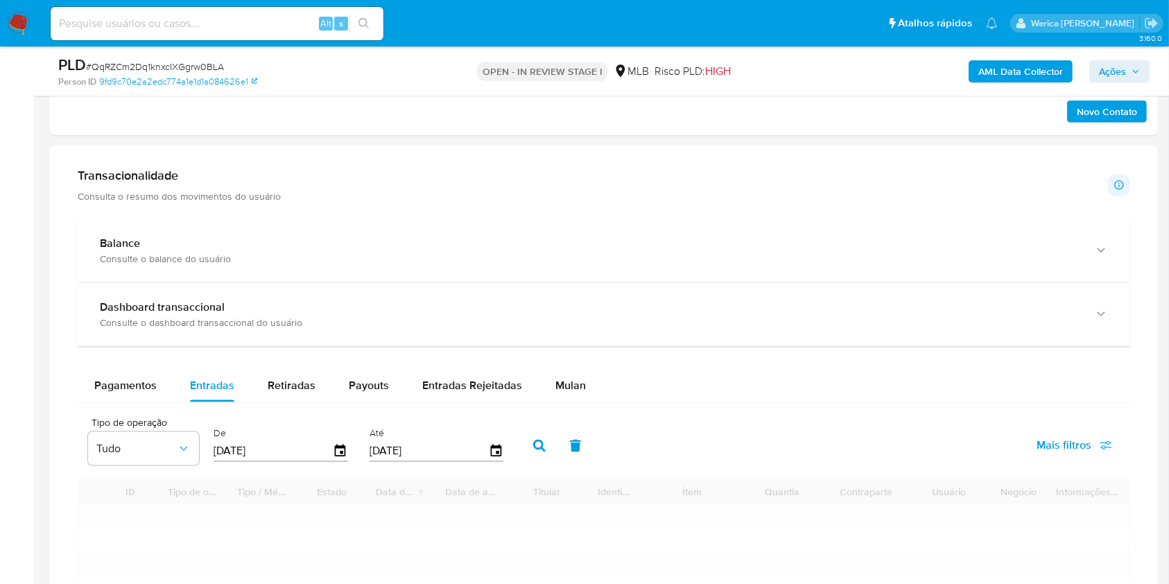
scroll to position [1660, 0]
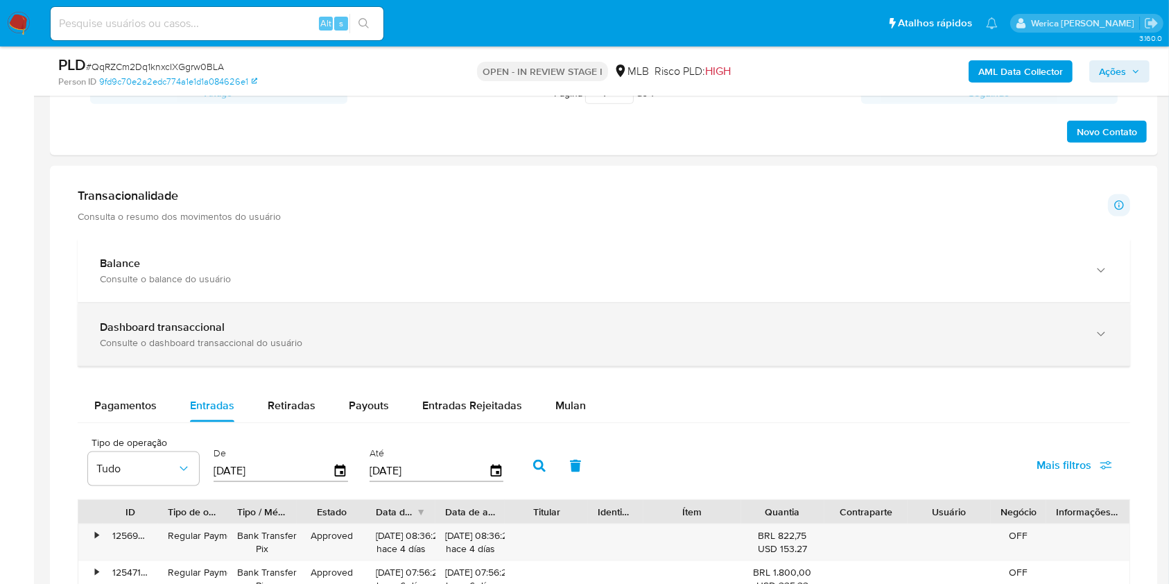
click at [650, 330] on div "Dashboard transaccional" at bounding box center [590, 327] width 981 height 14
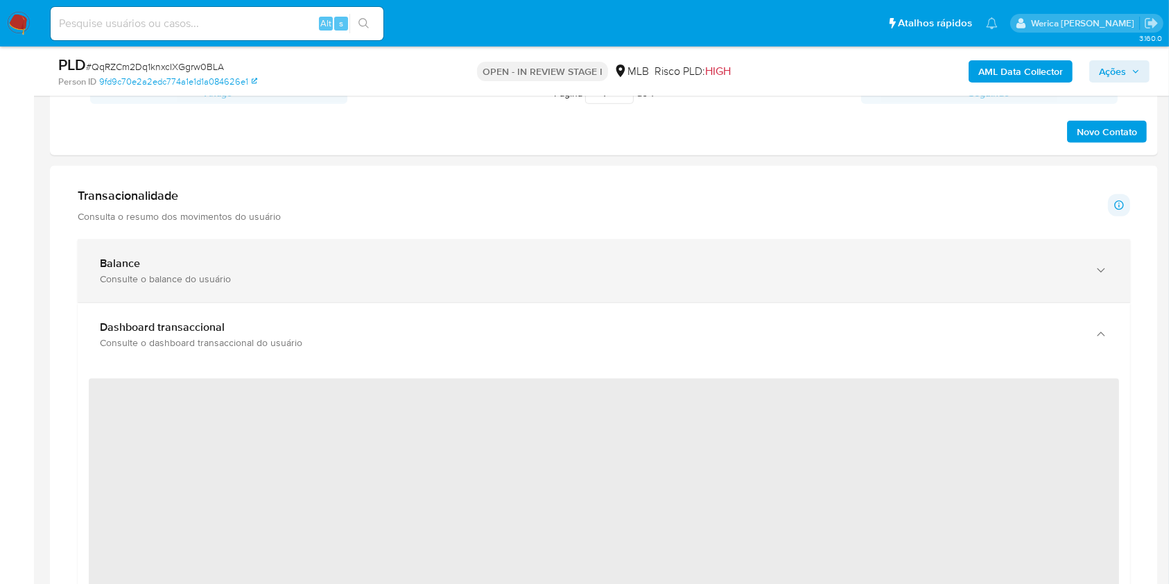
click at [640, 277] on div "Consulte o balance do usuário" at bounding box center [590, 279] width 981 height 12
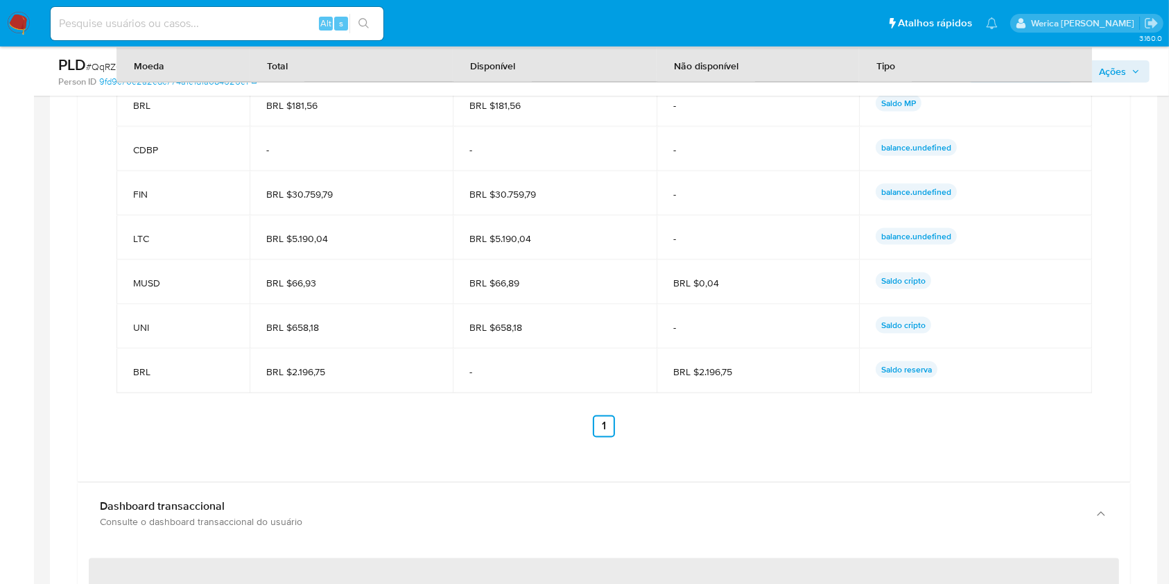
scroll to position [2123, 0]
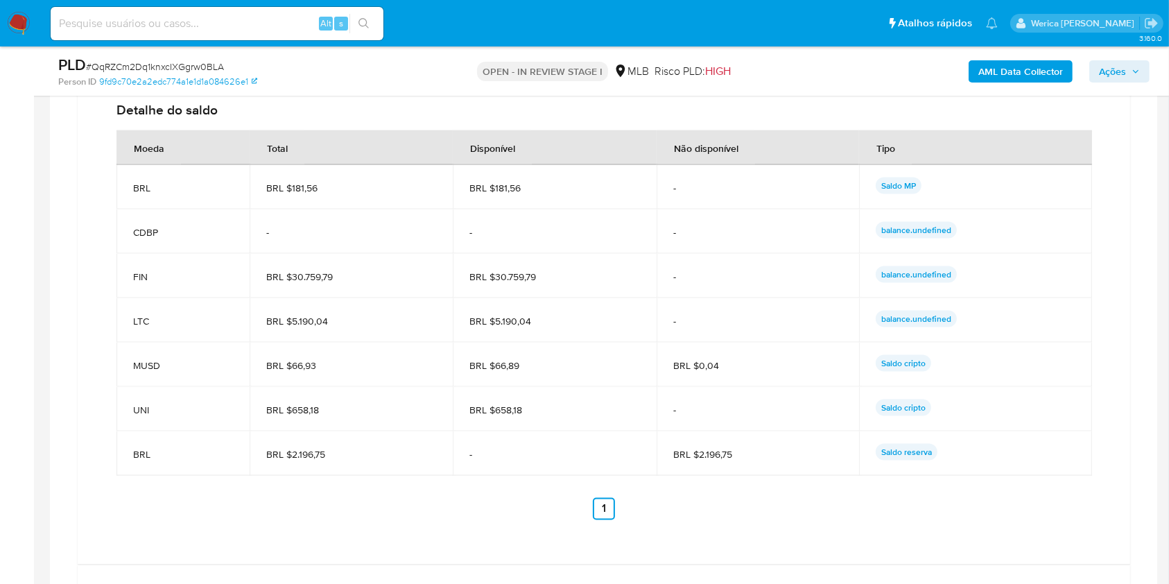
click at [141, 273] on span "FIN" at bounding box center [183, 277] width 100 height 12
drag, startPoint x: 291, startPoint y: 278, endPoint x: 338, endPoint y: 278, distance: 47.2
click at [338, 278] on span "BRL $30.759,79" at bounding box center [351, 277] width 171 height 12
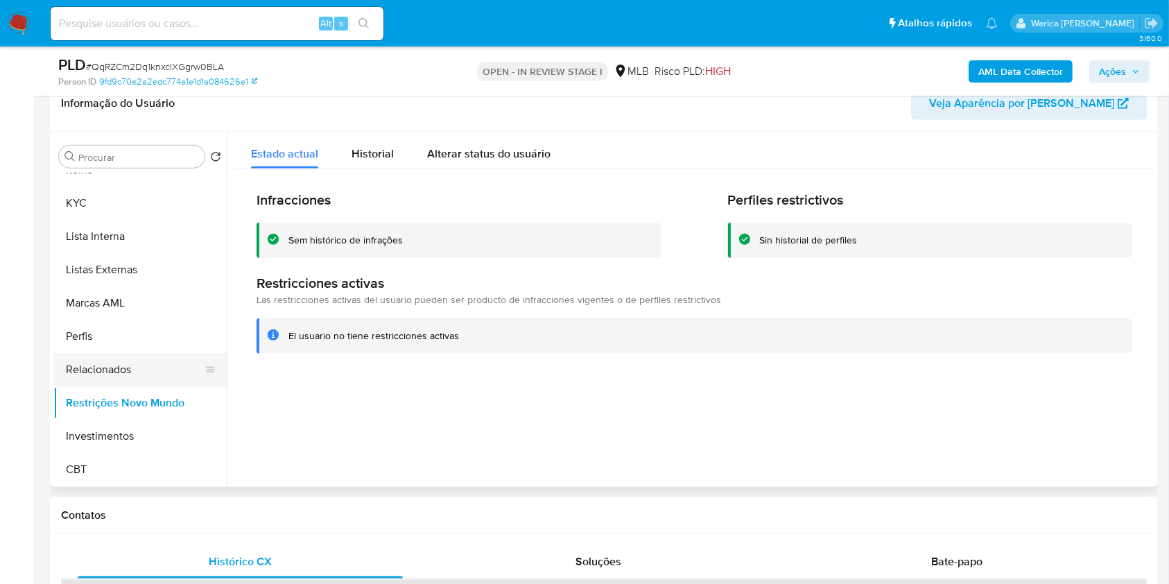
scroll to position [467, 0]
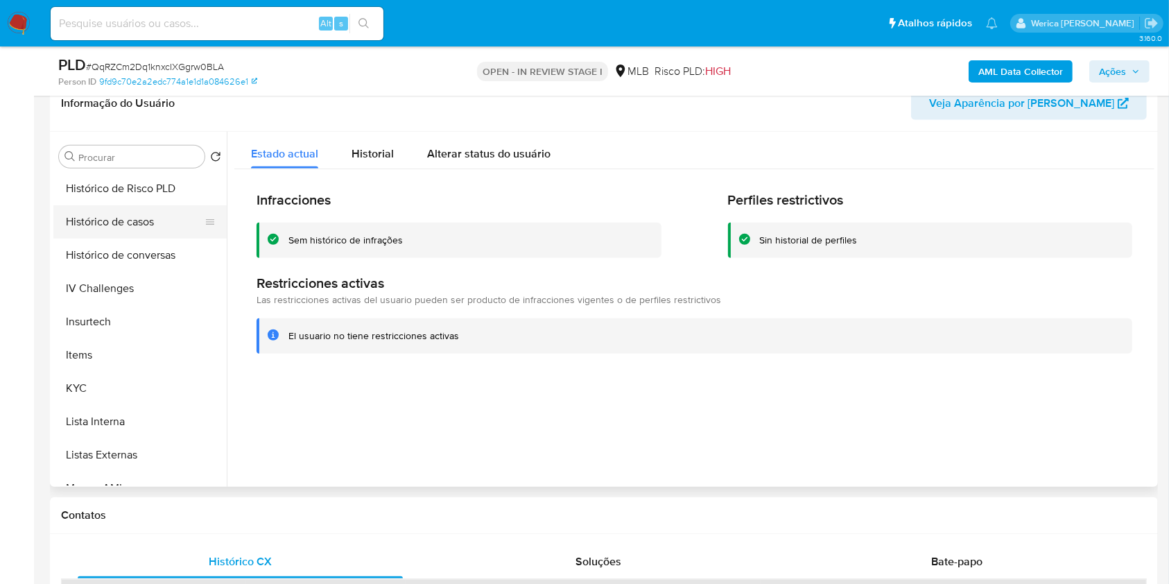
click at [134, 214] on button "Histórico de casos" at bounding box center [134, 221] width 162 height 33
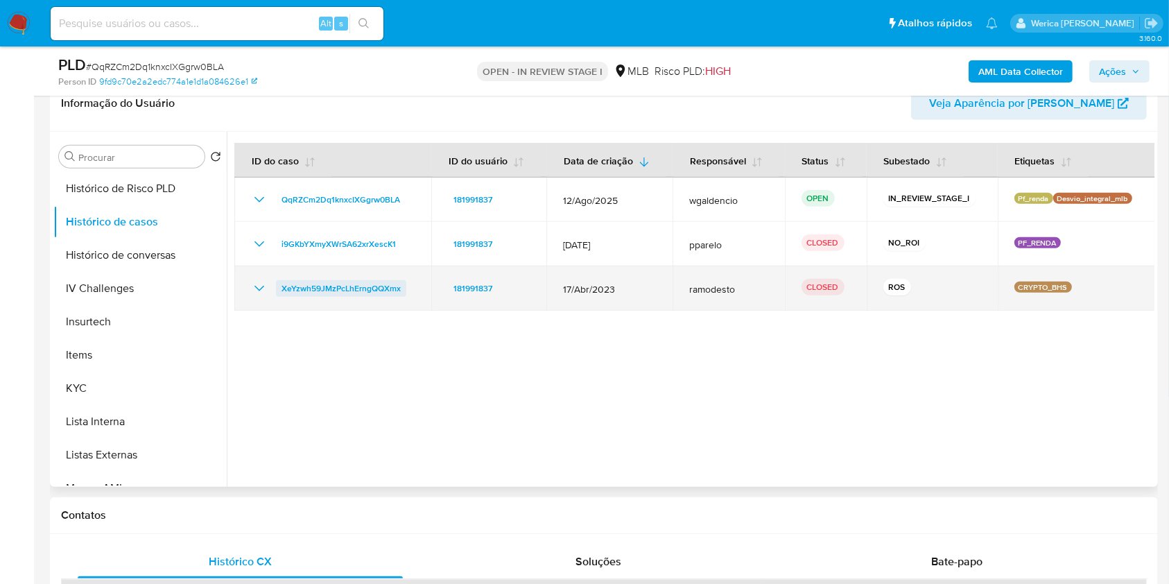
click at [358, 289] on span "XeYzwh59JMzPcLhErngQQXmx" at bounding box center [341, 288] width 119 height 17
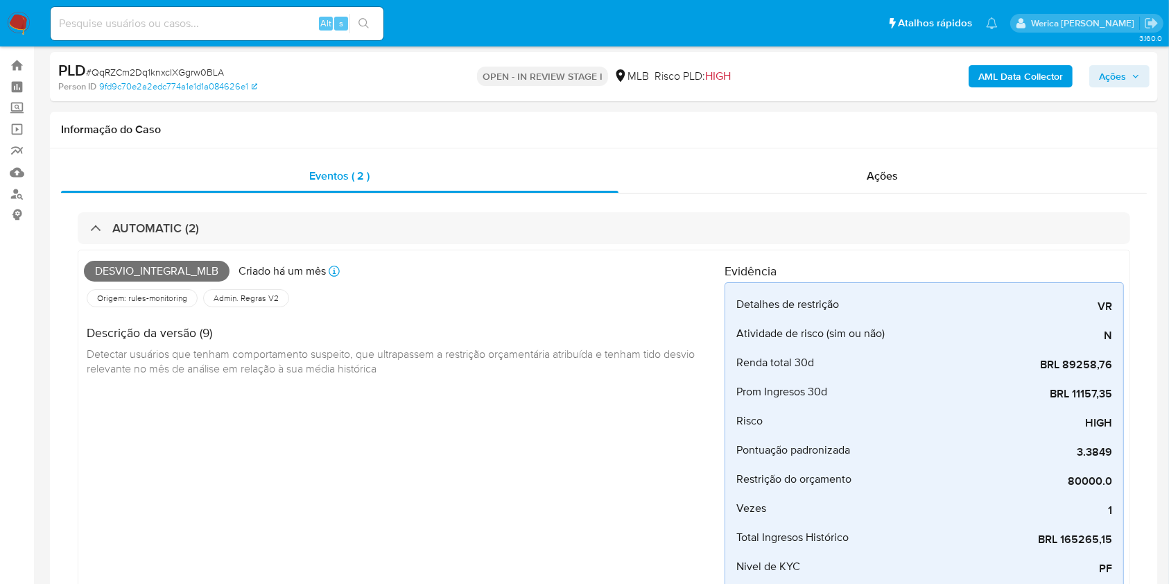
scroll to position [0, 0]
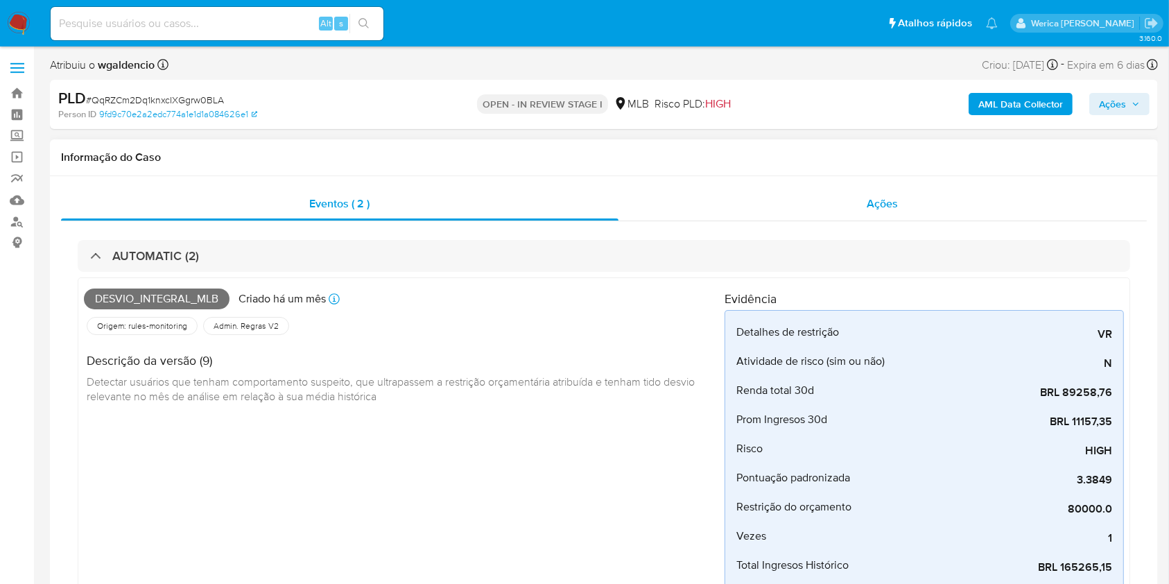
click at [882, 190] on div "Ações" at bounding box center [883, 203] width 529 height 33
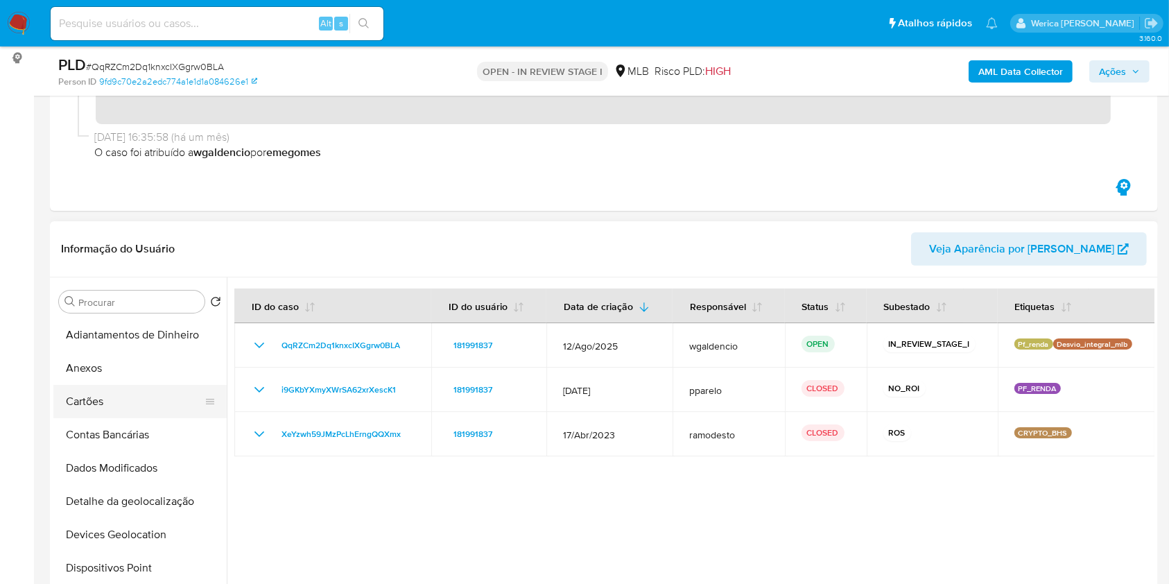
drag, startPoint x: 114, startPoint y: 371, endPoint x: 126, endPoint y: 384, distance: 17.7
click at [112, 372] on button "Anexos" at bounding box center [139, 368] width 173 height 33
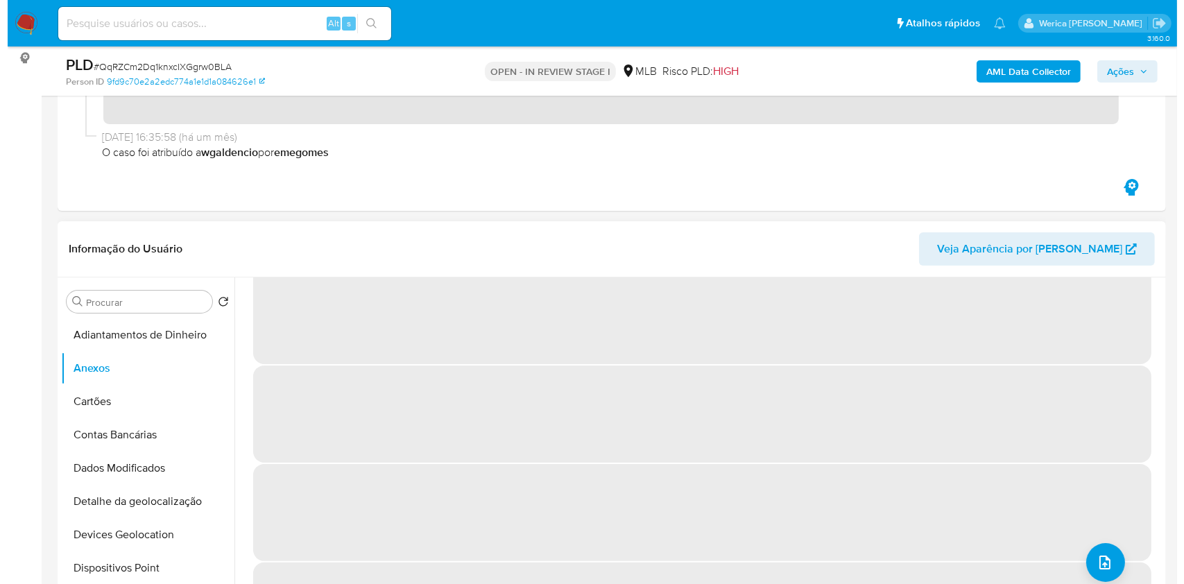
scroll to position [58, 0]
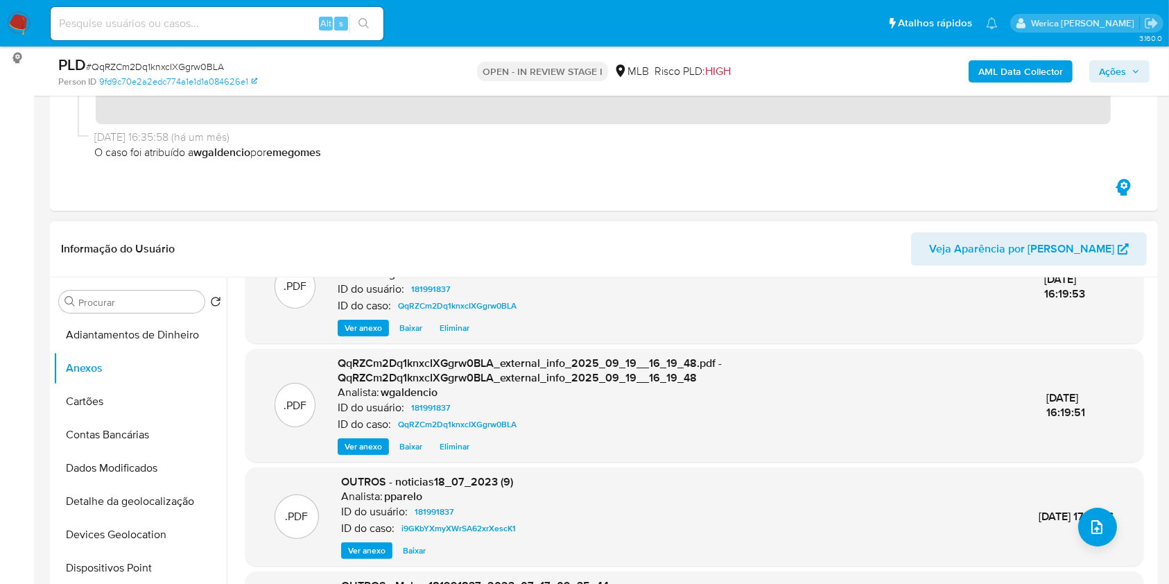
click at [1097, 547] on div ".PDF OUTROS - noticias18_07_2023 (9) Analista: pparelo ID do usuário: 181991837…" at bounding box center [694, 516] width 884 height 85
click at [1072, 541] on div ".PDF OUTROS - noticias18_07_2023 (9) Analista: pparelo ID do usuário: 181991837…" at bounding box center [694, 516] width 884 height 85
click at [1088, 535] on button "upload-file" at bounding box center [1098, 527] width 39 height 39
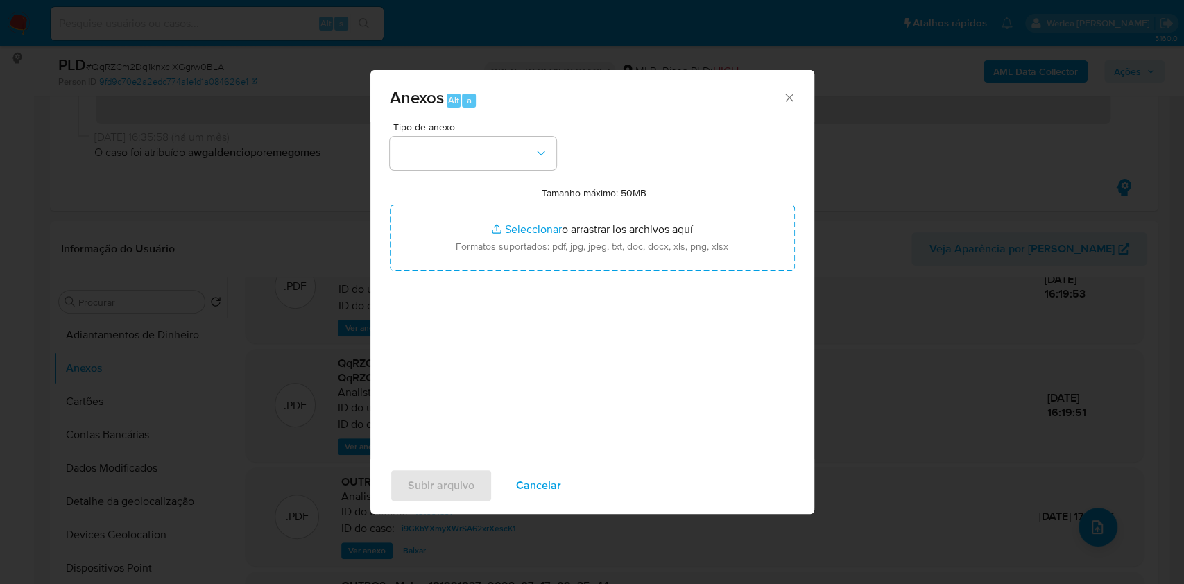
click at [492, 172] on div "Tipo de anexo Tamanho máximo: 50MB Seleccionar archivos Seleccionar o arrastrar…" at bounding box center [592, 285] width 405 height 327
click at [492, 153] on button "button" at bounding box center [473, 153] width 166 height 33
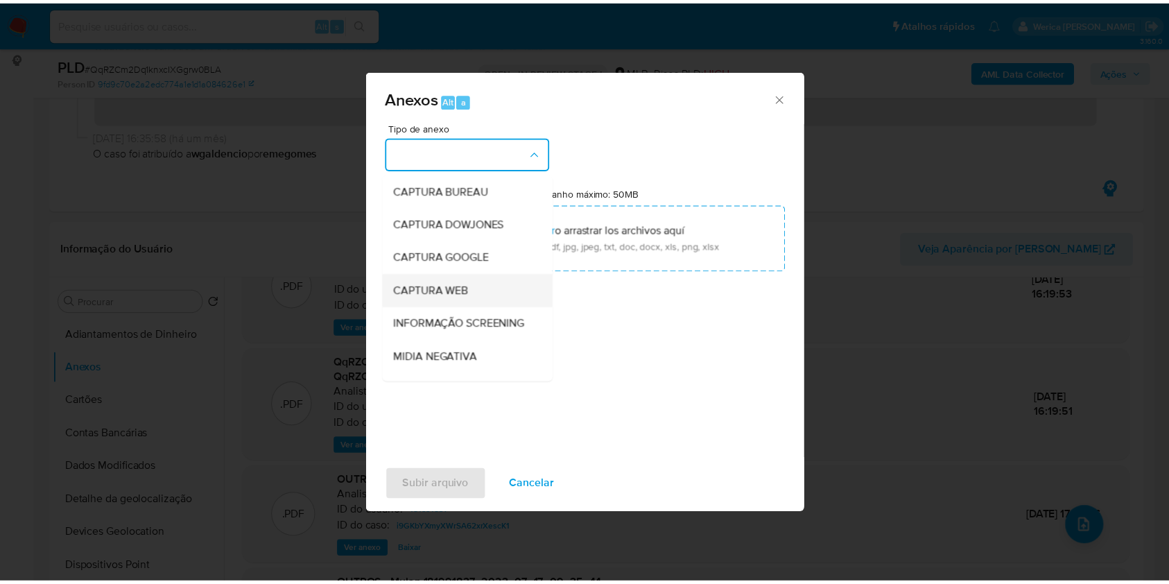
scroll to position [184, 0]
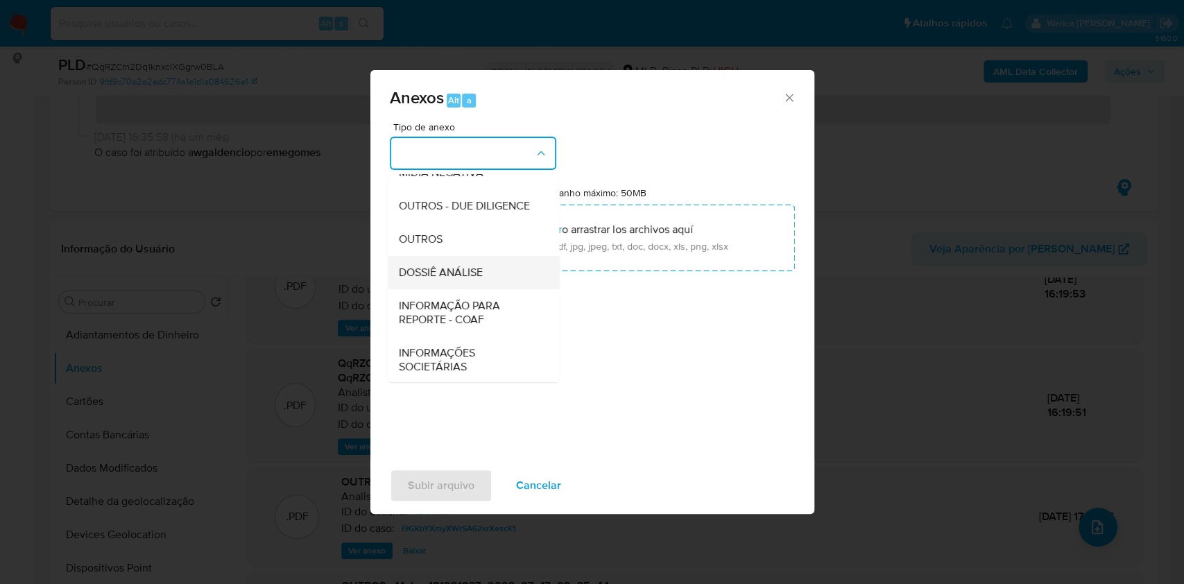
click at [458, 286] on div "DOSSIÊ ANÁLISE" at bounding box center [468, 272] width 141 height 33
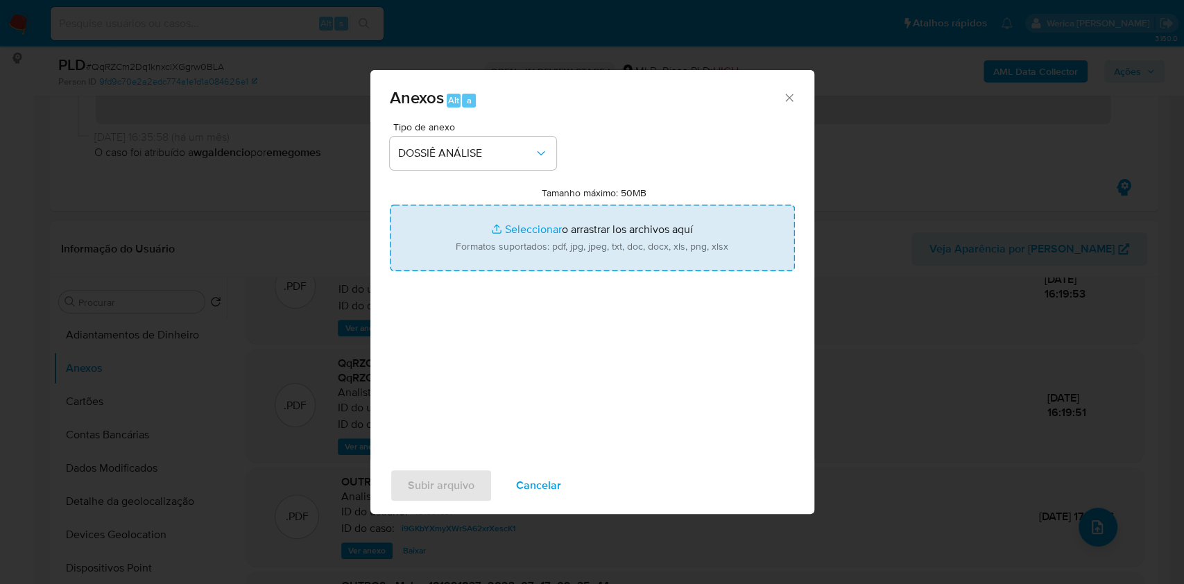
click at [515, 241] on input "Tamanho máximo: 50MB Seleccionar archivos" at bounding box center [592, 238] width 405 height 67
type input "C:\fakepath\2 ° SAR - XXXX - CPF 11184312605 - MAISON CERCI DIAS CARDOSO (1).pdf"
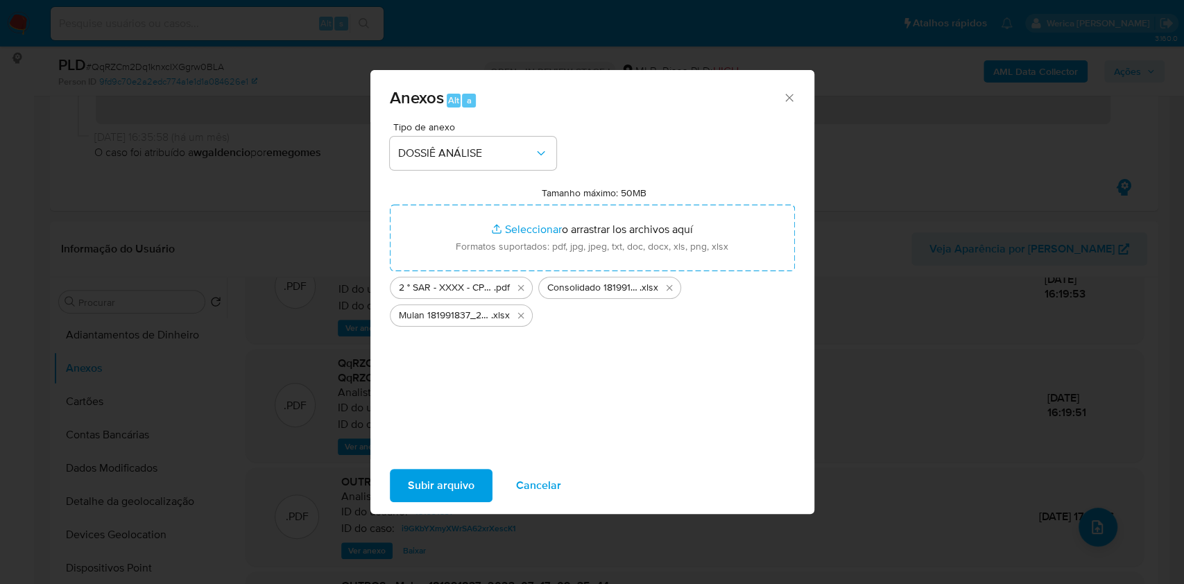
click at [445, 488] on span "Subir arquivo" at bounding box center [441, 485] width 67 height 31
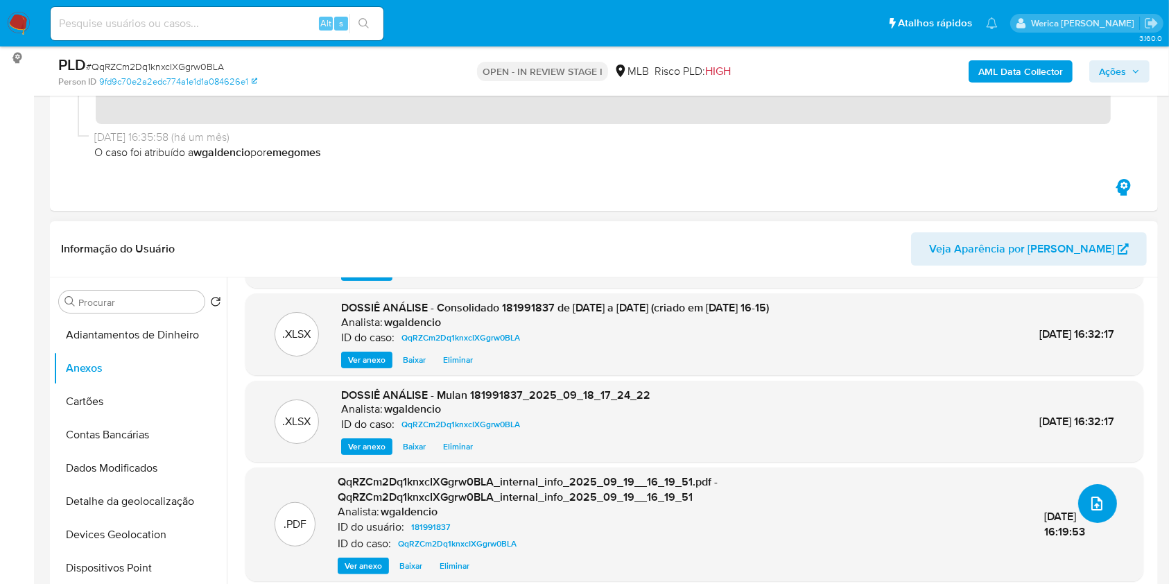
scroll to position [0, 0]
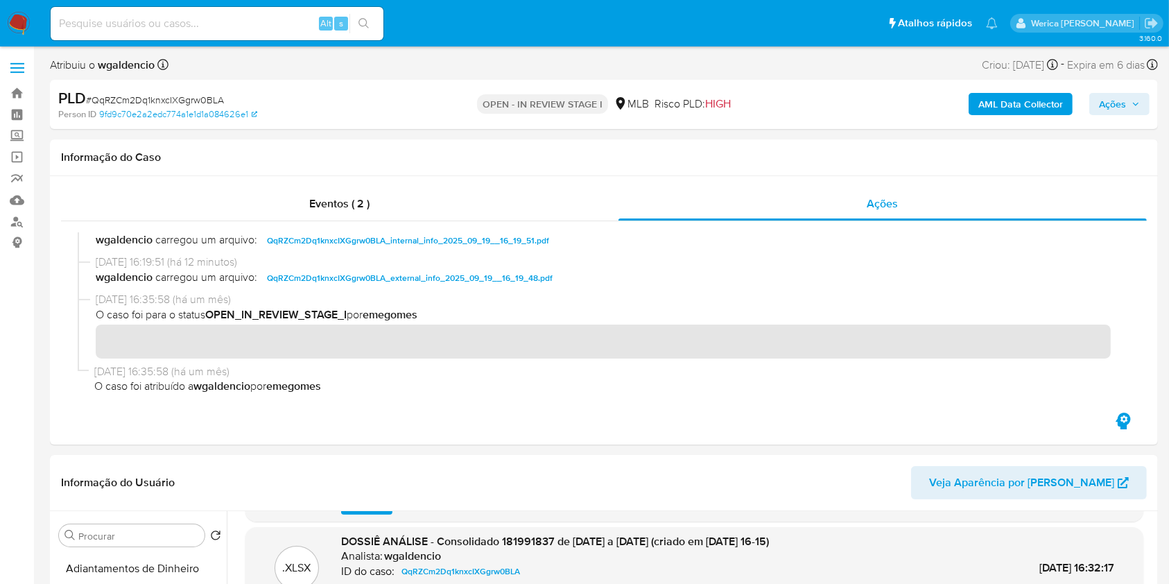
click at [1107, 101] on span "Ações" at bounding box center [1112, 104] width 27 height 22
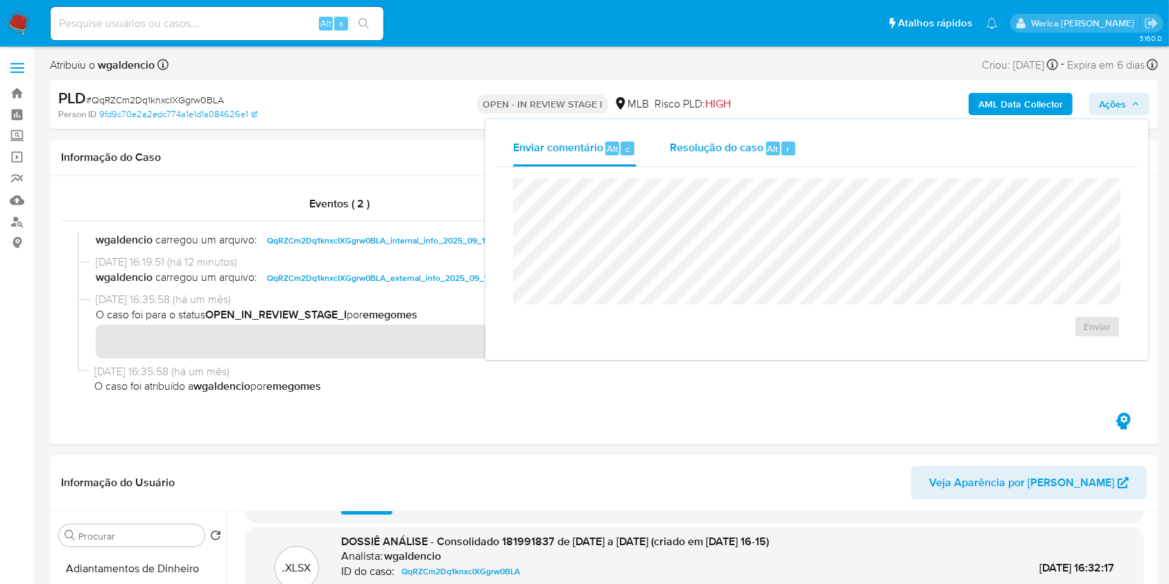
click at [706, 152] on span "Resolução do caso" at bounding box center [717, 148] width 94 height 16
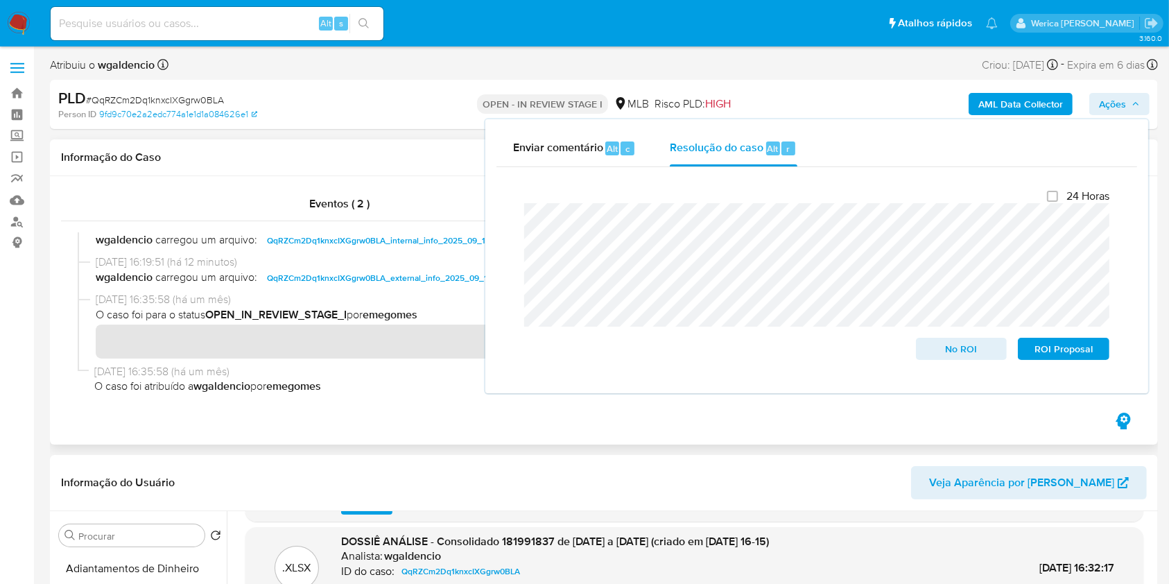
click at [745, 422] on div "Eventos ( 2 ) Ações" at bounding box center [604, 310] width 1108 height 268
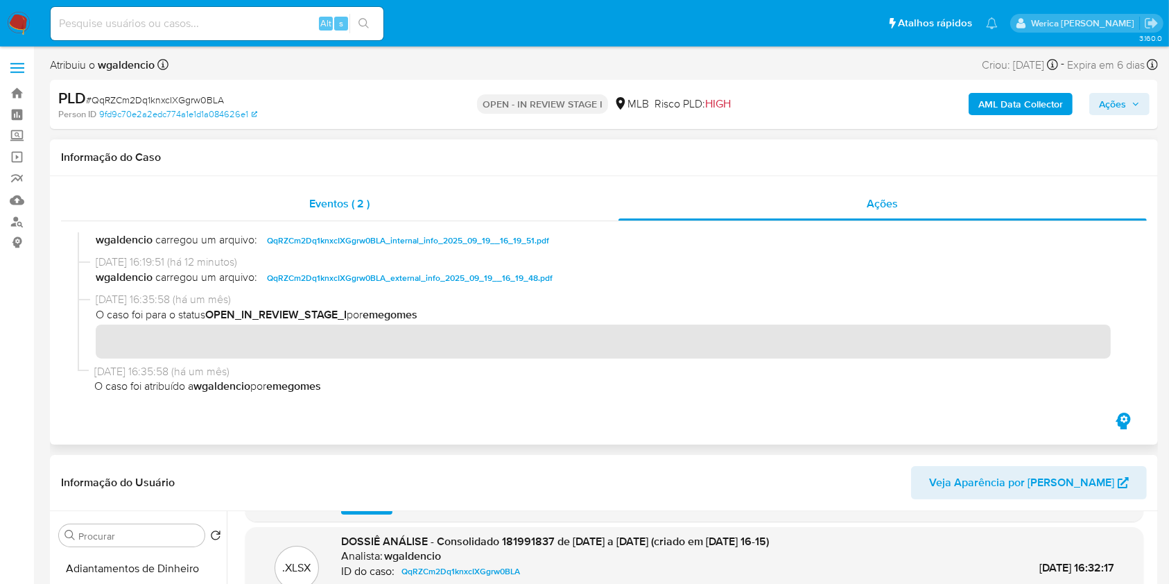
drag, startPoint x: 544, startPoint y: 187, endPoint x: 553, endPoint y: 189, distance: 9.3
click at [543, 189] on div "Eventos ( 2 )" at bounding box center [340, 203] width 558 height 33
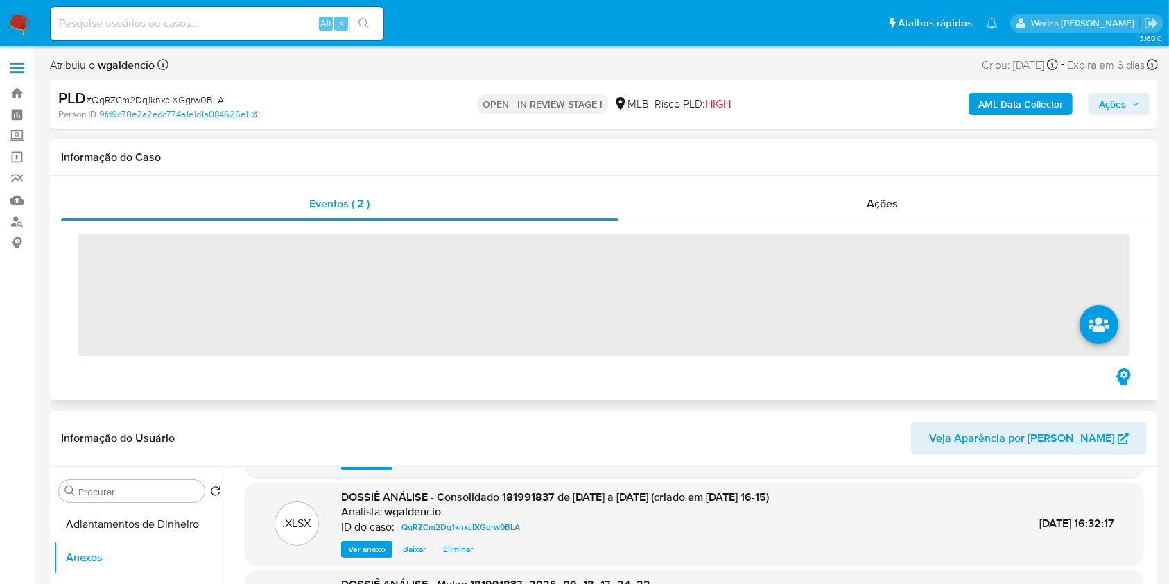
click at [856, 183] on div "Eventos ( 2 ) Ações ‌" at bounding box center [604, 288] width 1108 height 224
click at [860, 200] on div "Ações" at bounding box center [883, 203] width 529 height 33
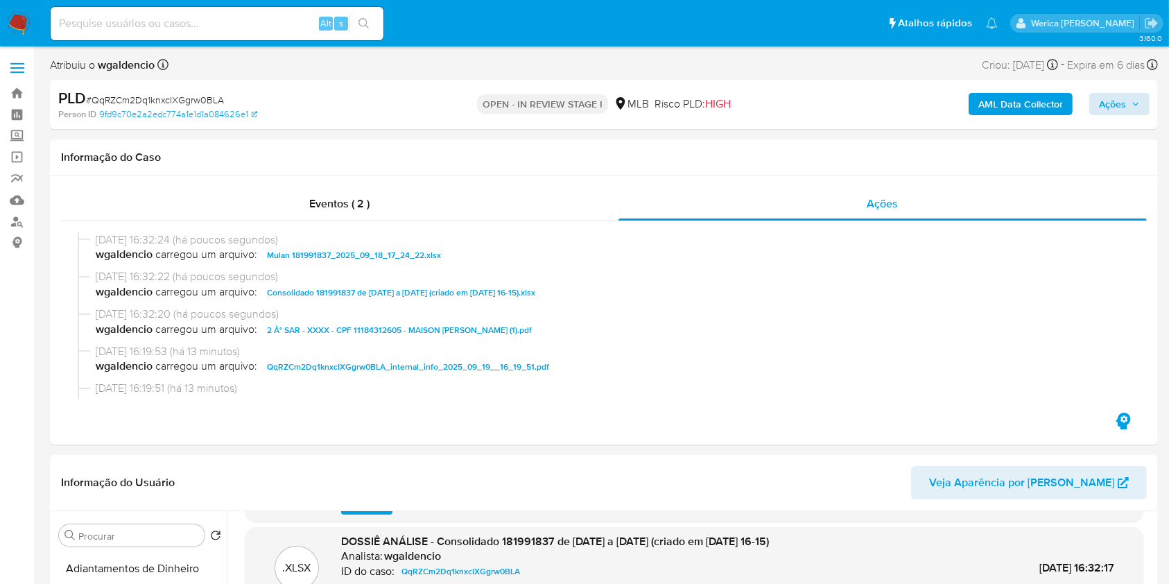
click at [1092, 110] on div "AML Data Collector Ações" at bounding box center [970, 104] width 360 height 33
click at [1097, 112] on button "Ações" at bounding box center [1120, 104] width 60 height 22
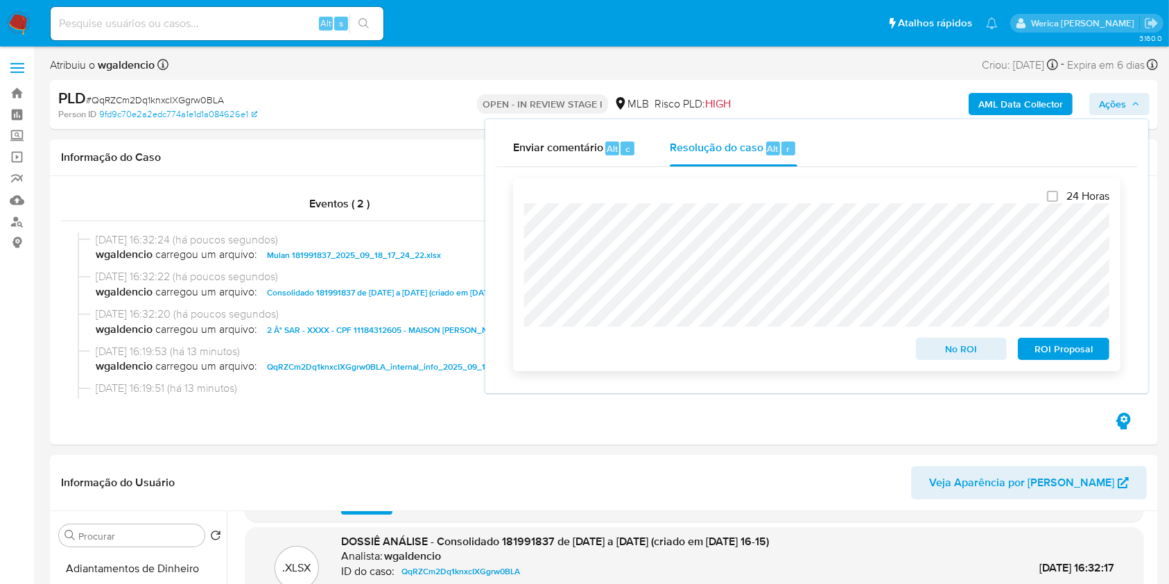
click at [1051, 354] on span "ROI Proposal" at bounding box center [1064, 348] width 72 height 19
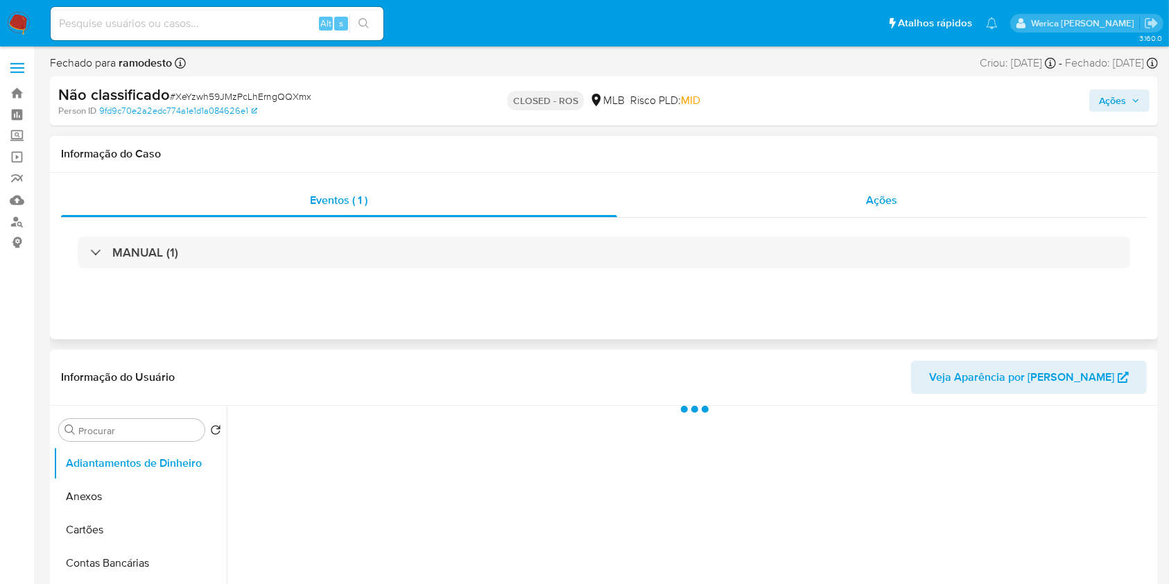
click at [891, 212] on div "Ações" at bounding box center [882, 200] width 530 height 33
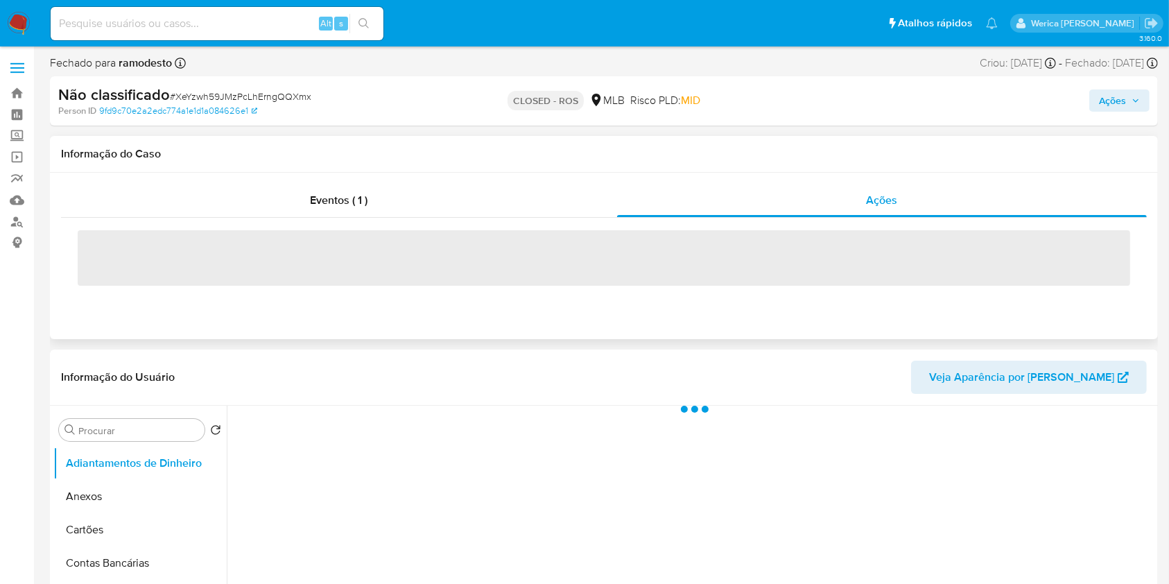
select select "10"
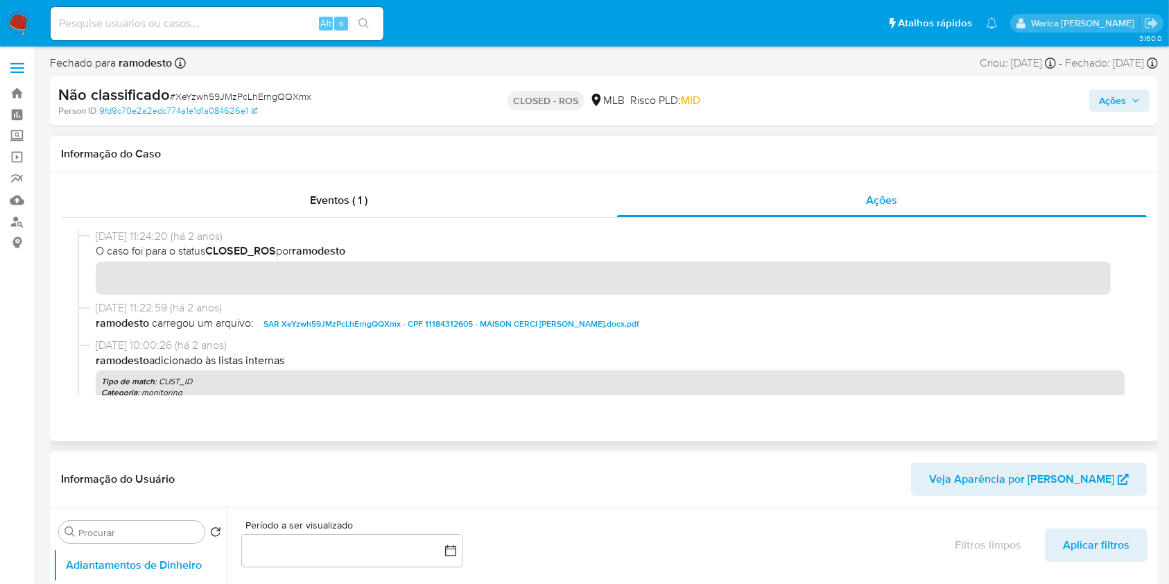
drag, startPoint x: 94, startPoint y: 241, endPoint x: 153, endPoint y: 239, distance: 58.3
click at [153, 239] on div "23/05/2023 11:24:20 (há 2 anos) O caso foi para o status CLOSED_ROS por ramodes…" at bounding box center [604, 264] width 1053 height 71
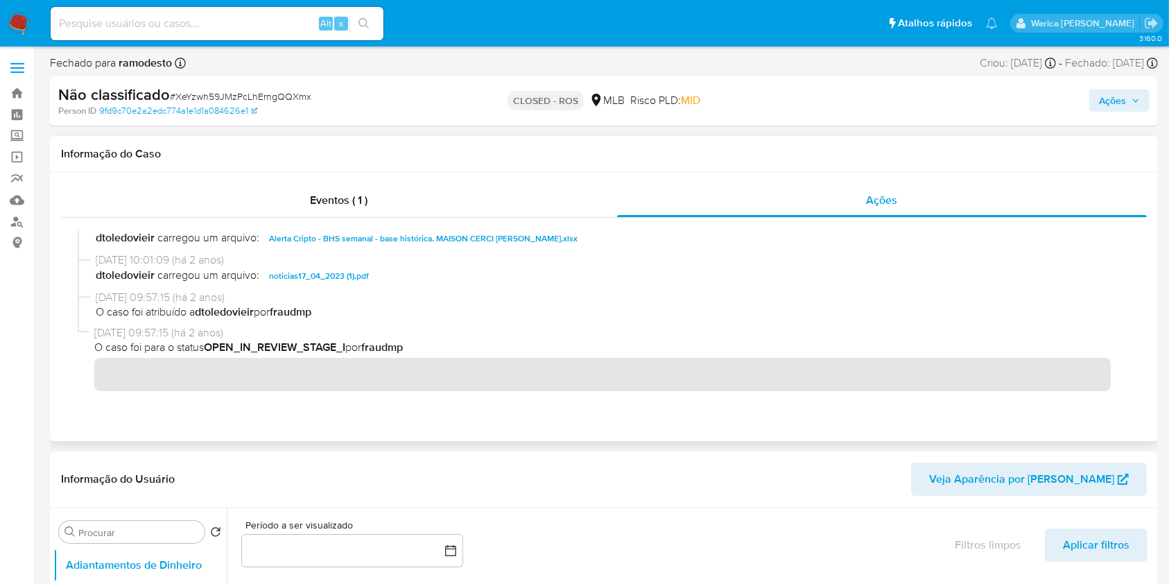
scroll to position [1415, 0]
click at [329, 241] on span "Alerta Cripto - BHS semanal - base histórica. MAISON CERCI DIAS CARDOSO.xlsx" at bounding box center [423, 237] width 309 height 17
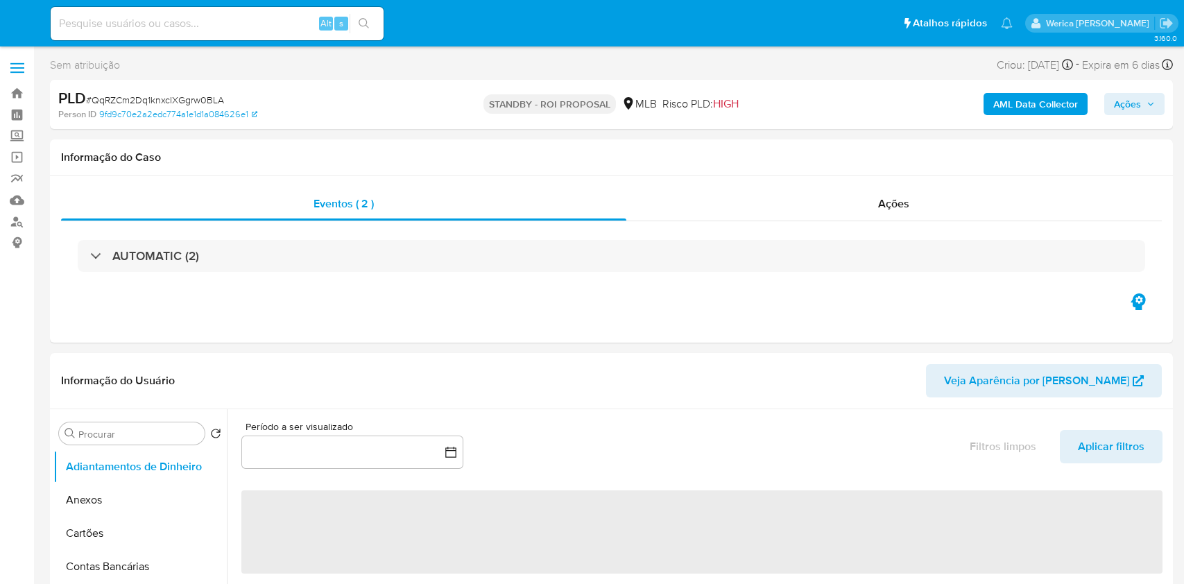
select select "10"
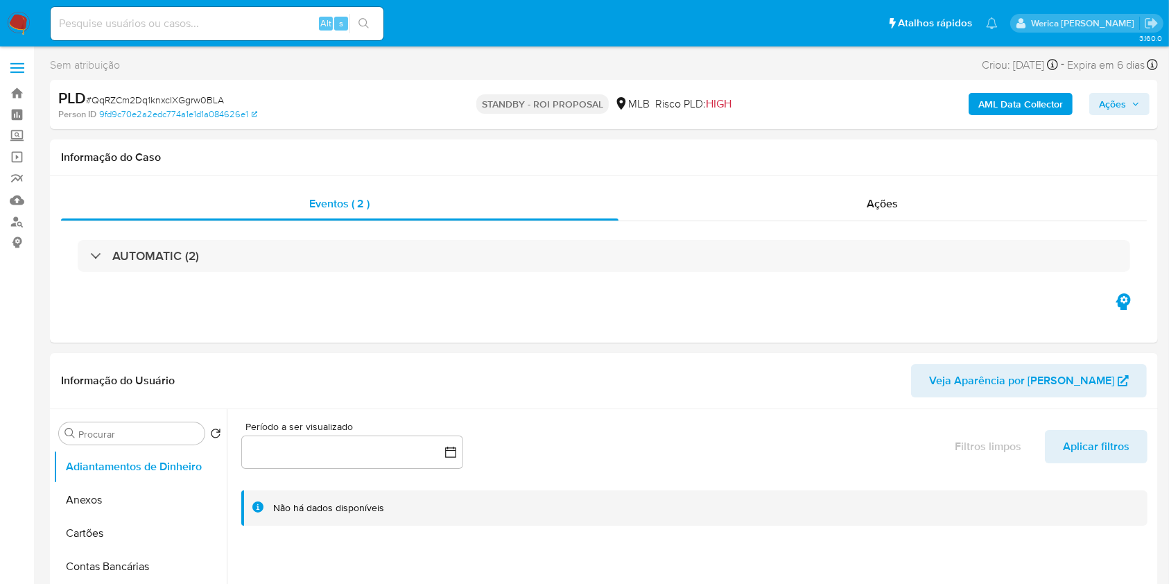
click at [10, 24] on img at bounding box center [19, 24] width 24 height 24
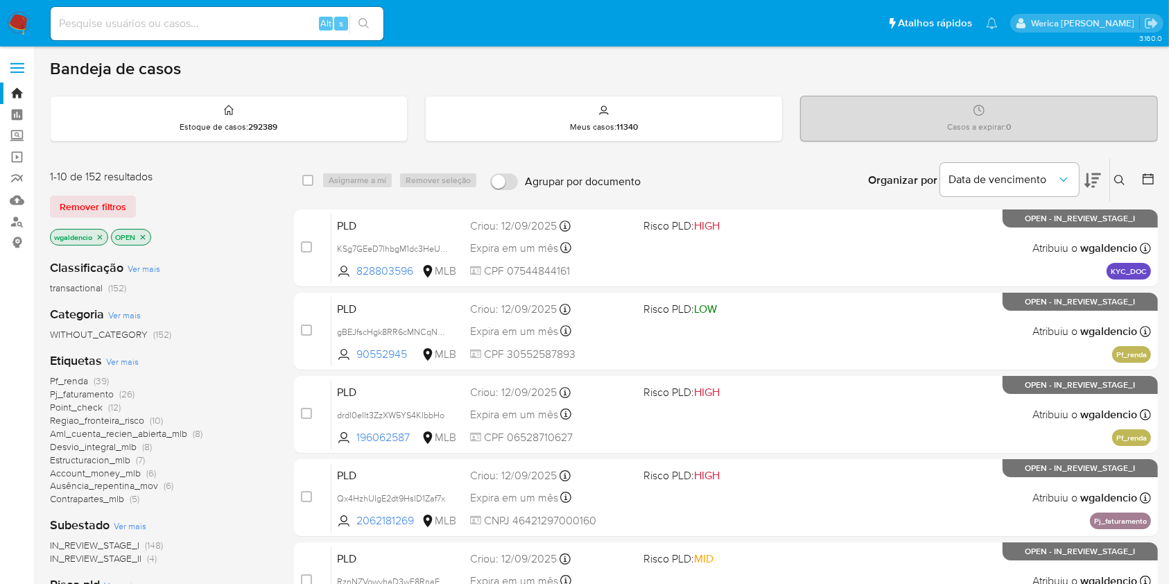
click at [1097, 178] on icon at bounding box center [1093, 180] width 17 height 17
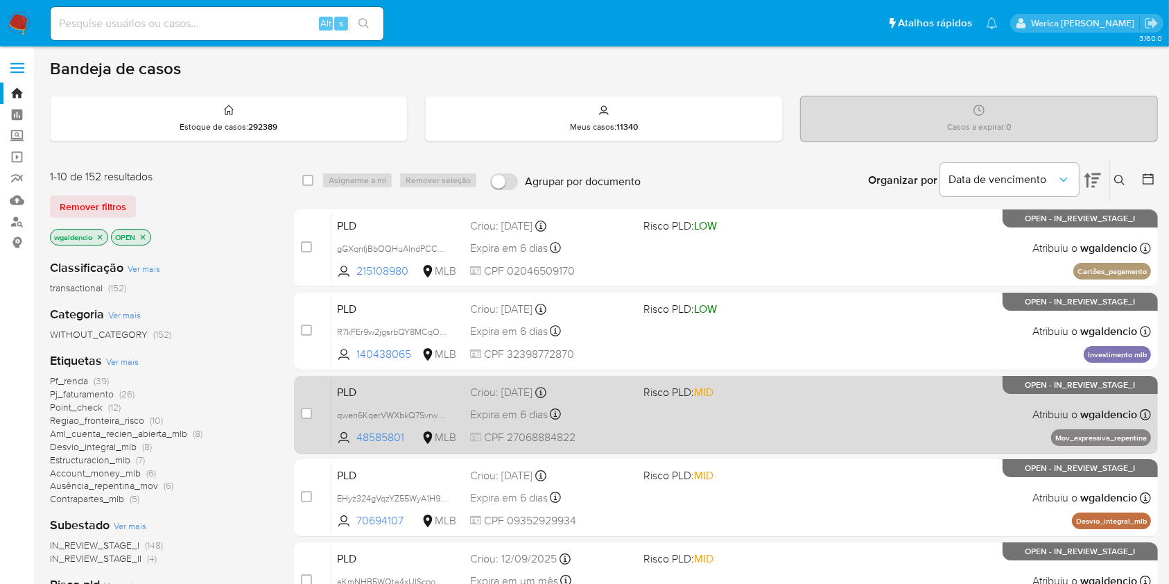
scroll to position [92, 0]
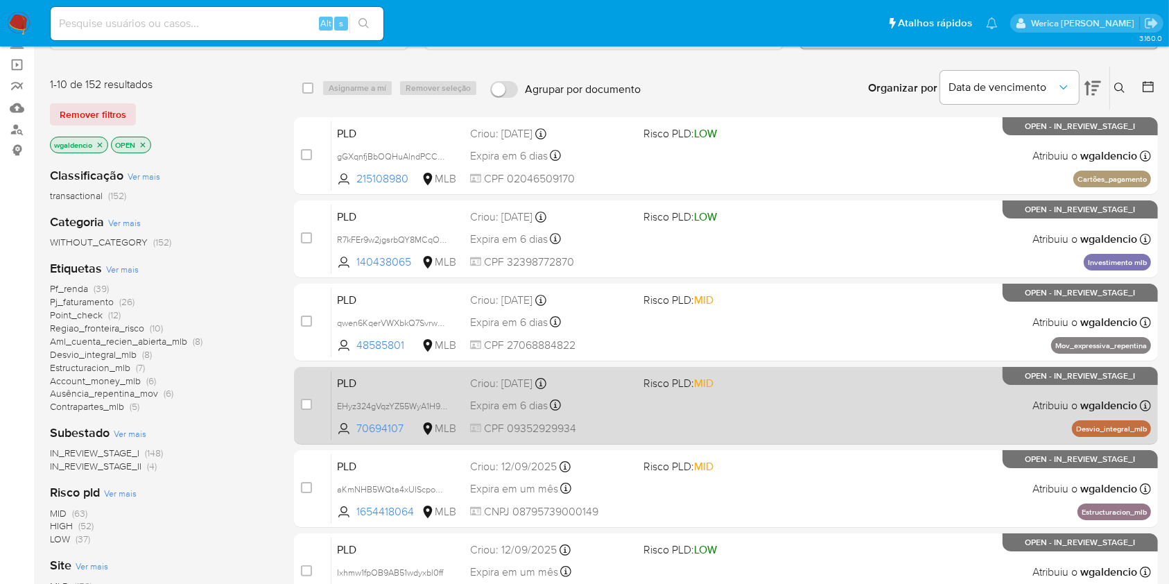
click at [744, 413] on div "PLD EHyz324gVqzYZ55WyA1H9ESv 70694107 MLB Risco PLD: MID Criou: [DATE] Criou: […" at bounding box center [742, 405] width 820 height 70
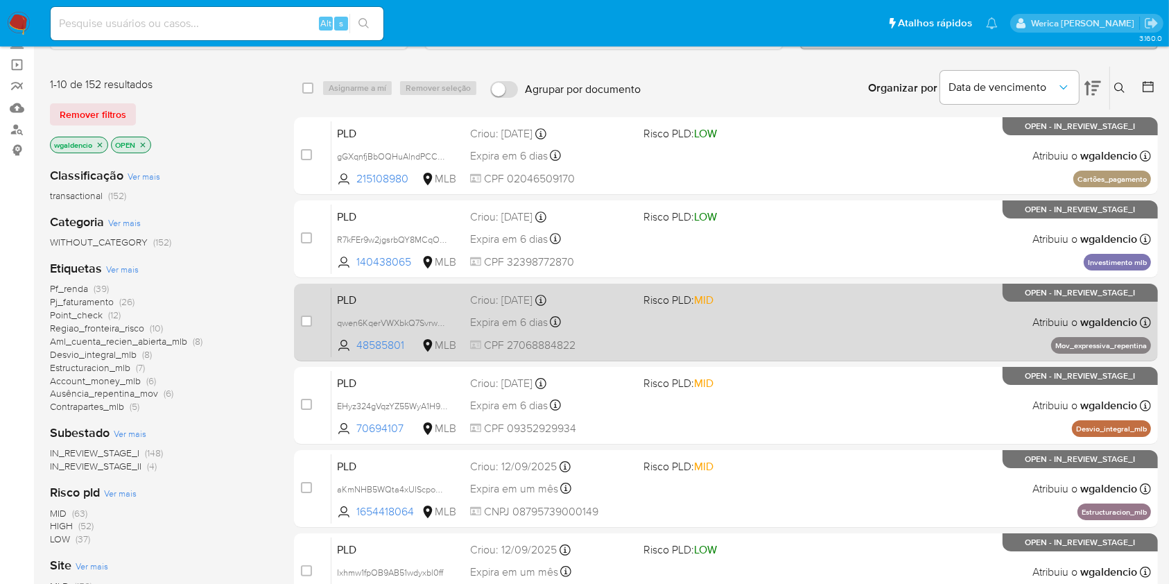
click at [870, 323] on div "PLD qwen6KqerVWXbkQ7SvrwMuni 48585801 MLB Risco PLD: MID Criou: [DATE] Criou: […" at bounding box center [742, 322] width 820 height 70
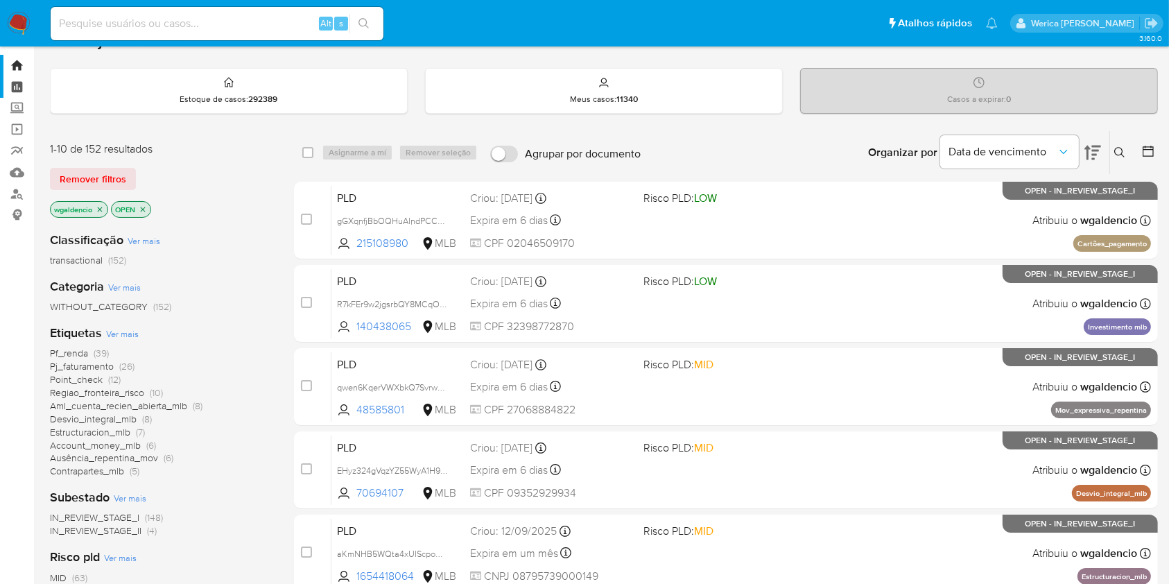
scroll to position [0, 0]
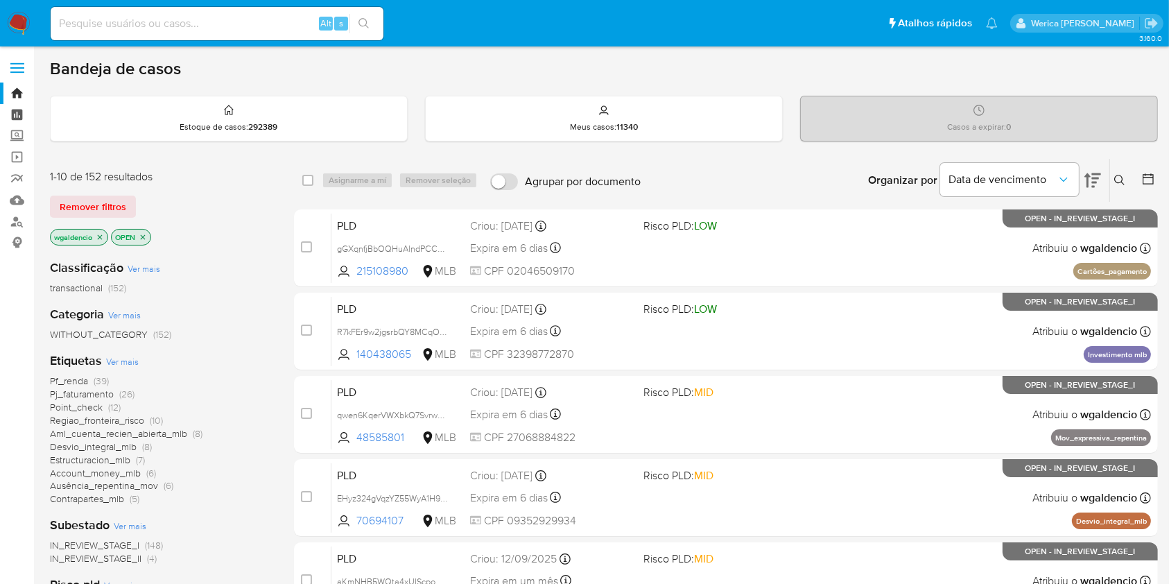
click at [17, 114] on link "Painel" at bounding box center [82, 115] width 165 height 22
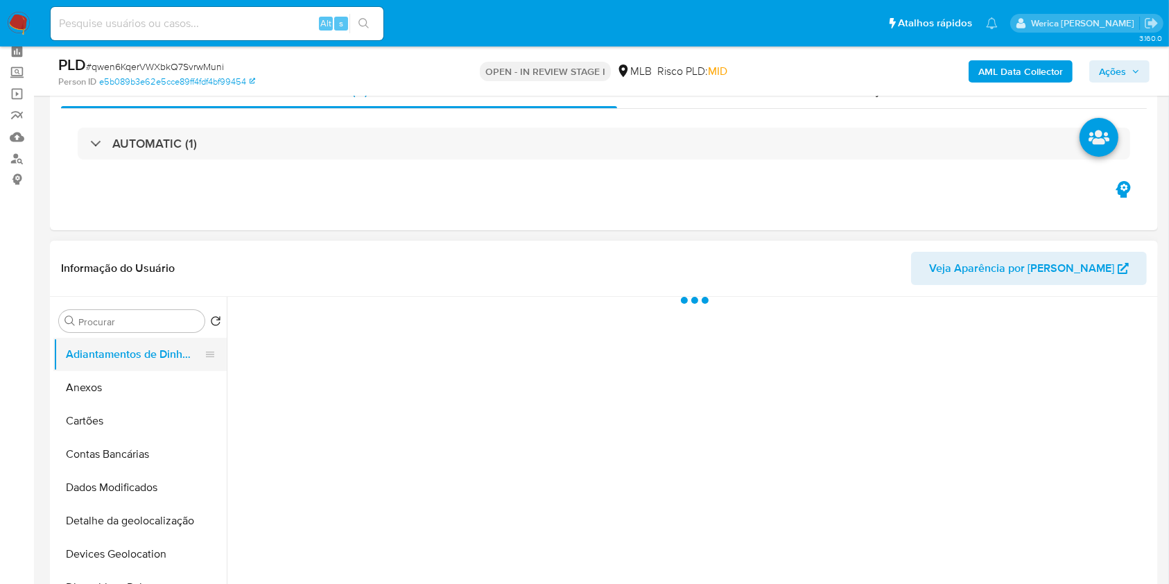
scroll to position [92, 0]
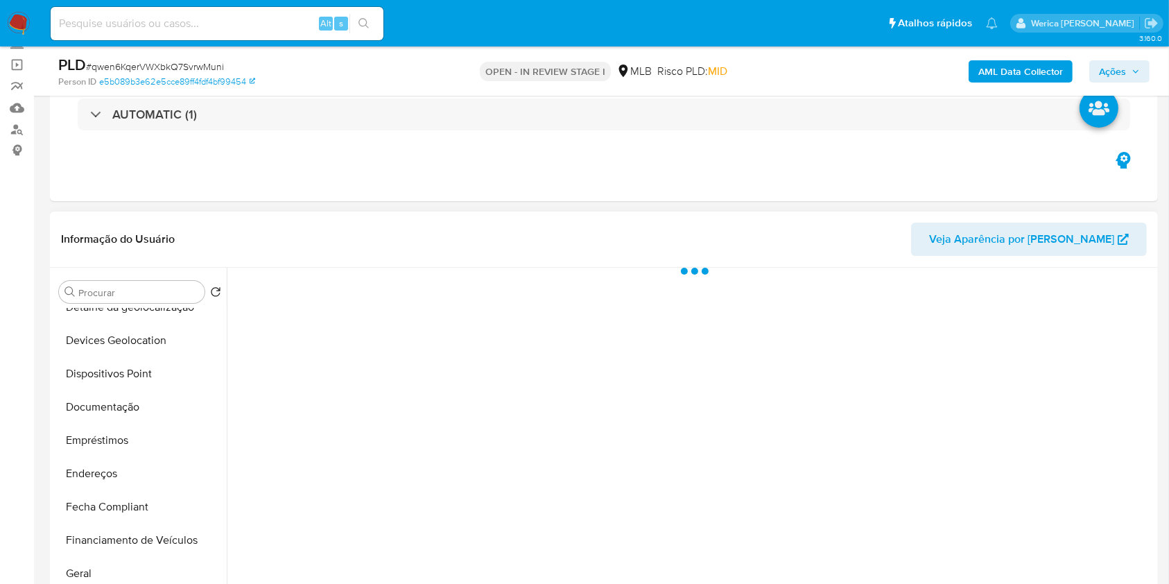
select select "10"
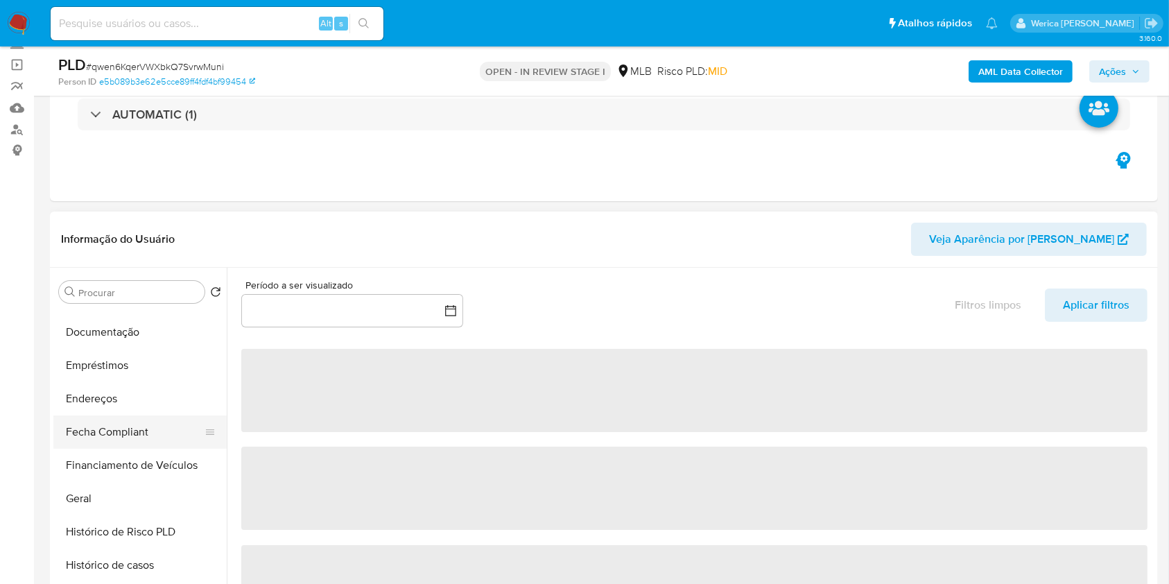
scroll to position [277, 0]
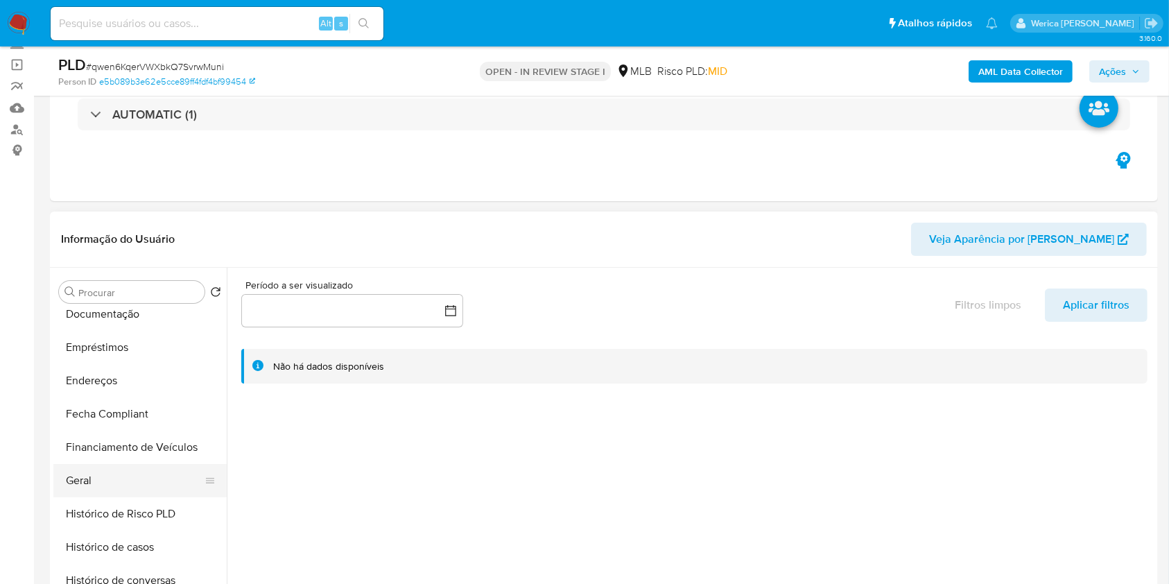
click at [94, 479] on button "Geral" at bounding box center [134, 480] width 162 height 33
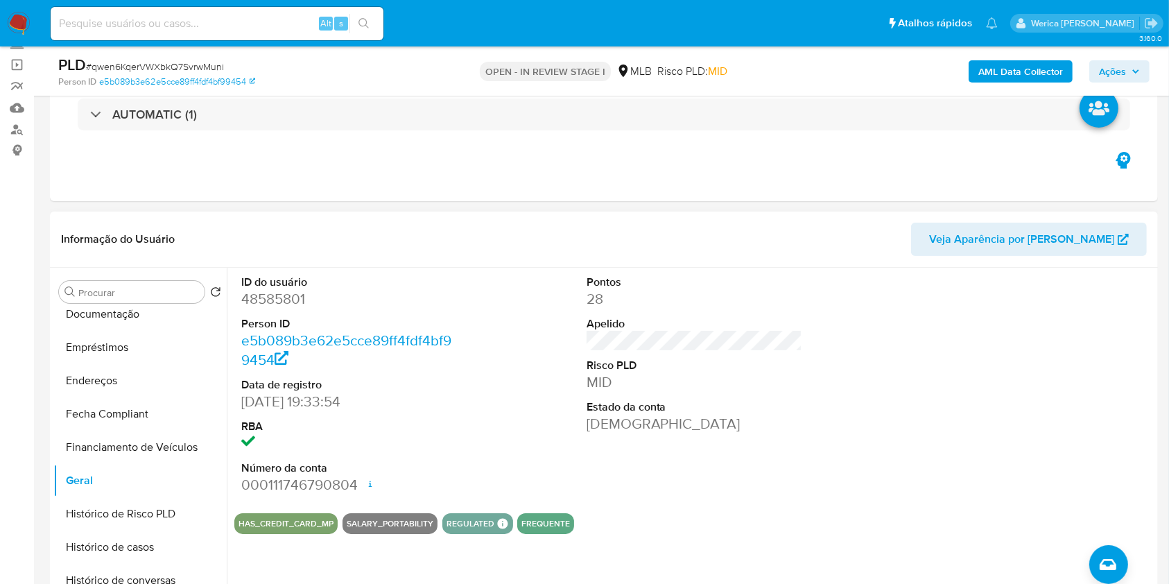
click at [259, 309] on dl "ID do usuário 48585801 Person ID e5b089b3e62e5cce89ff4fdf4bf99454 Data de regis…" at bounding box center [349, 385] width 216 height 221
click at [259, 300] on dd "48585801" at bounding box center [349, 298] width 216 height 19
copy dd "48585801"
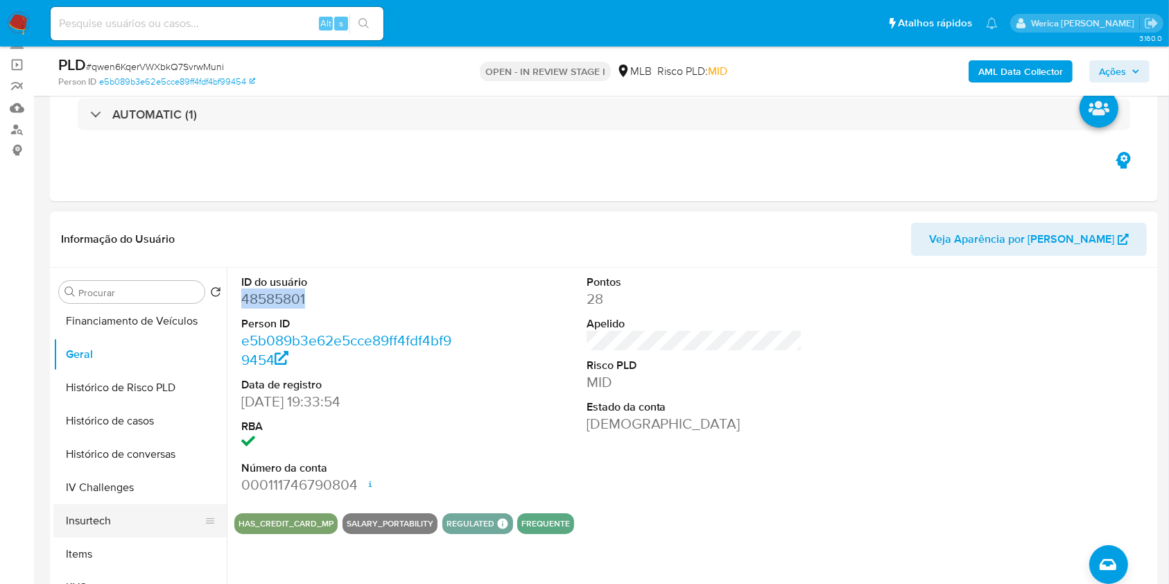
scroll to position [462, 0]
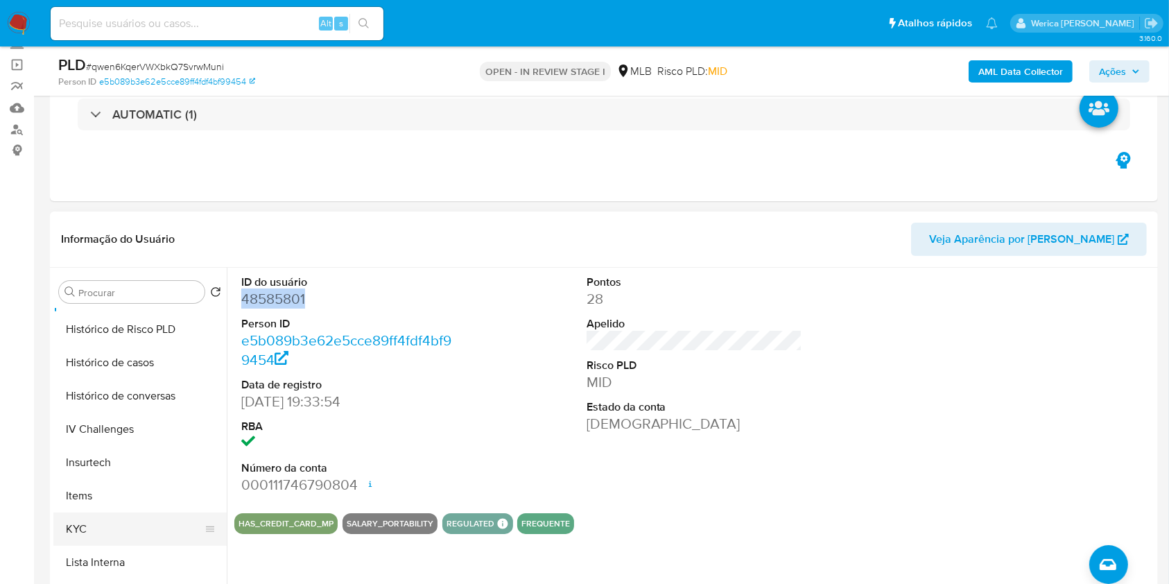
drag, startPoint x: 149, startPoint y: 524, endPoint x: 159, endPoint y: 521, distance: 10.3
click at [149, 524] on button "KYC" at bounding box center [134, 529] width 162 height 33
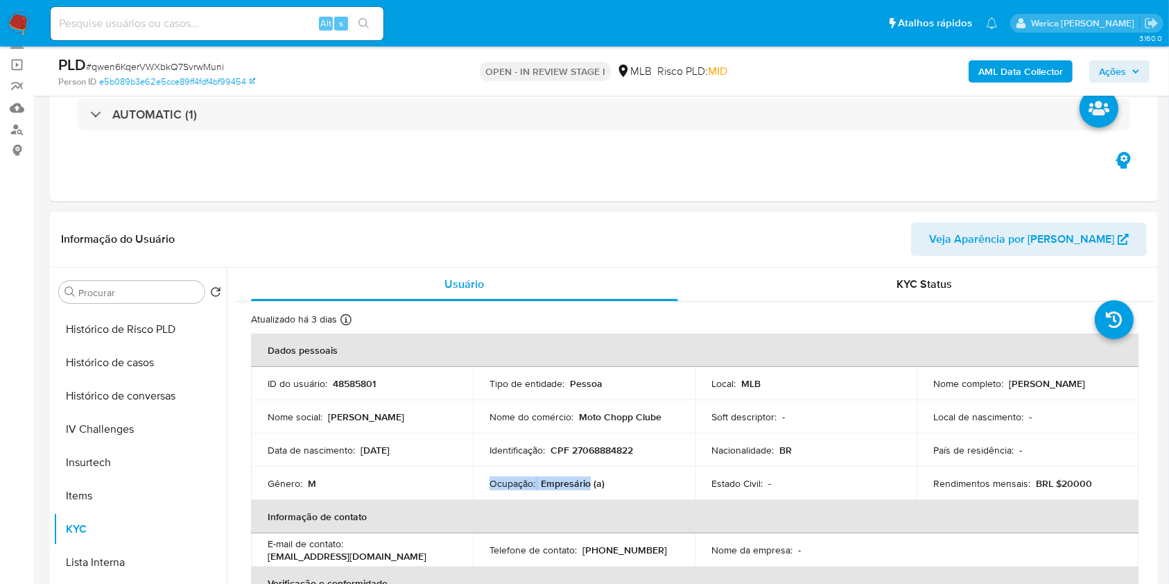
drag, startPoint x: 490, startPoint y: 488, endPoint x: 586, endPoint y: 484, distance: 95.8
click at [586, 484] on div "Ocupação : Empresário (a)" at bounding box center [584, 483] width 189 height 12
copy div "Ocupação : Empresário"
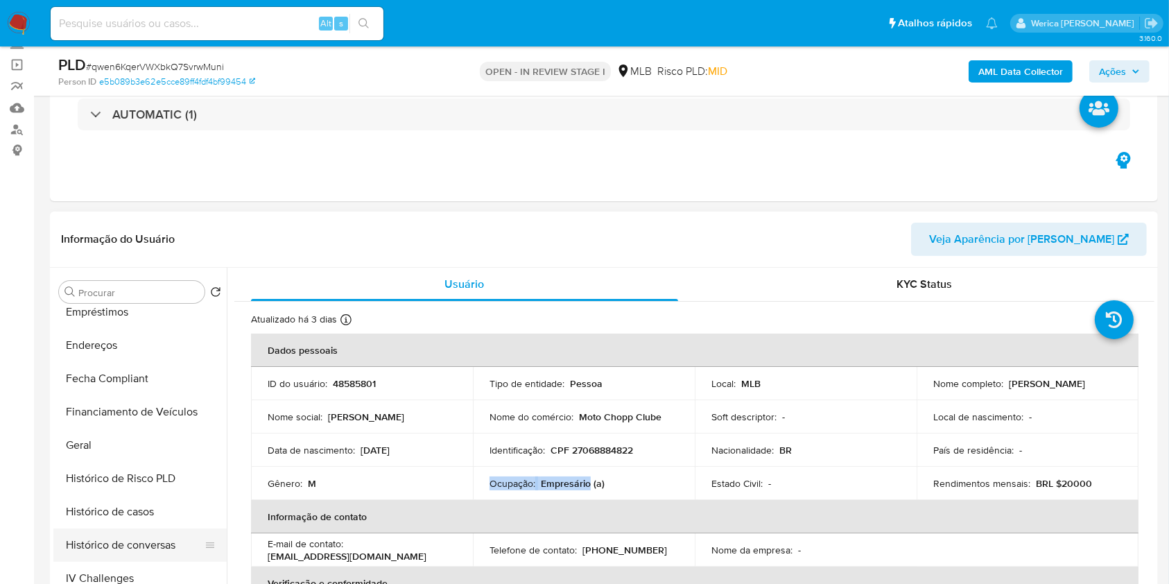
scroll to position [184, 0]
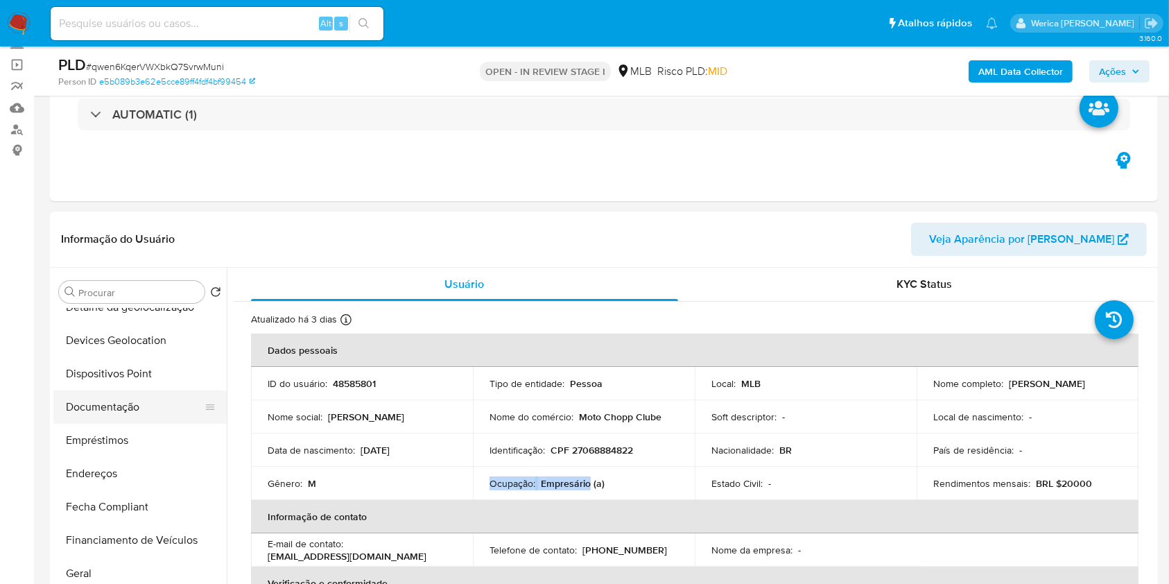
click at [145, 401] on button "Documentação" at bounding box center [134, 407] width 162 height 33
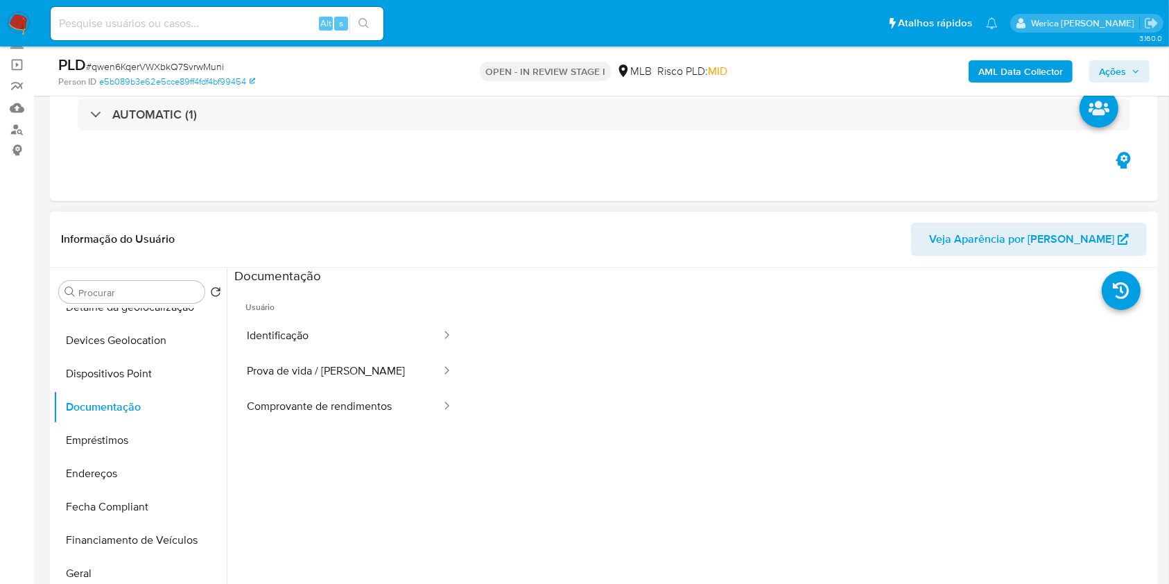
click at [350, 345] on button "Identificação" at bounding box center [338, 335] width 208 height 35
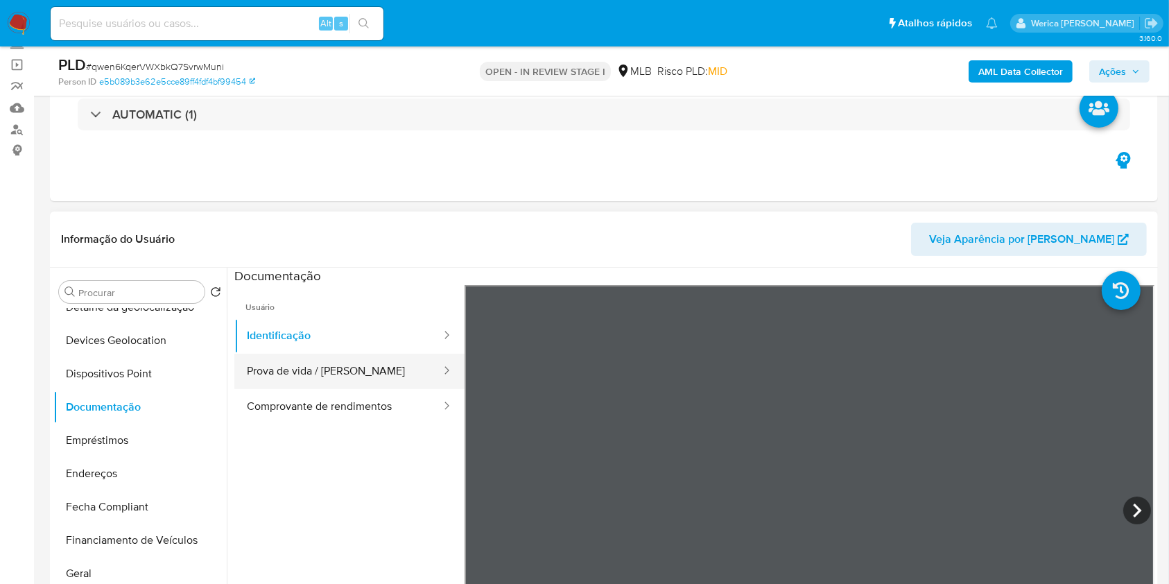
click at [351, 356] on button "Prova de vida / [PERSON_NAME]" at bounding box center [338, 371] width 208 height 35
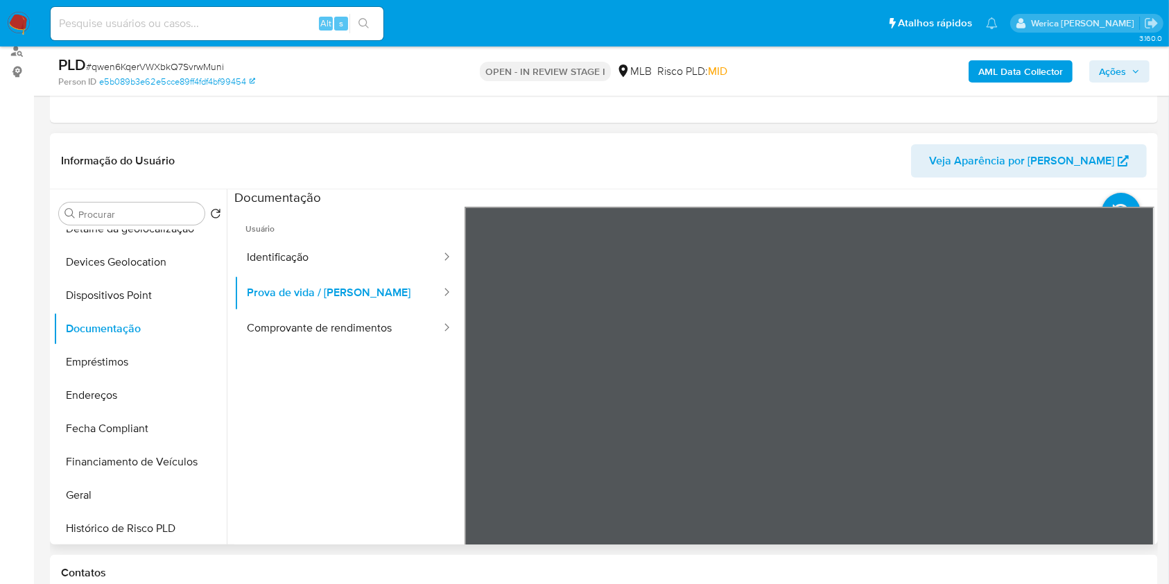
scroll to position [277, 0]
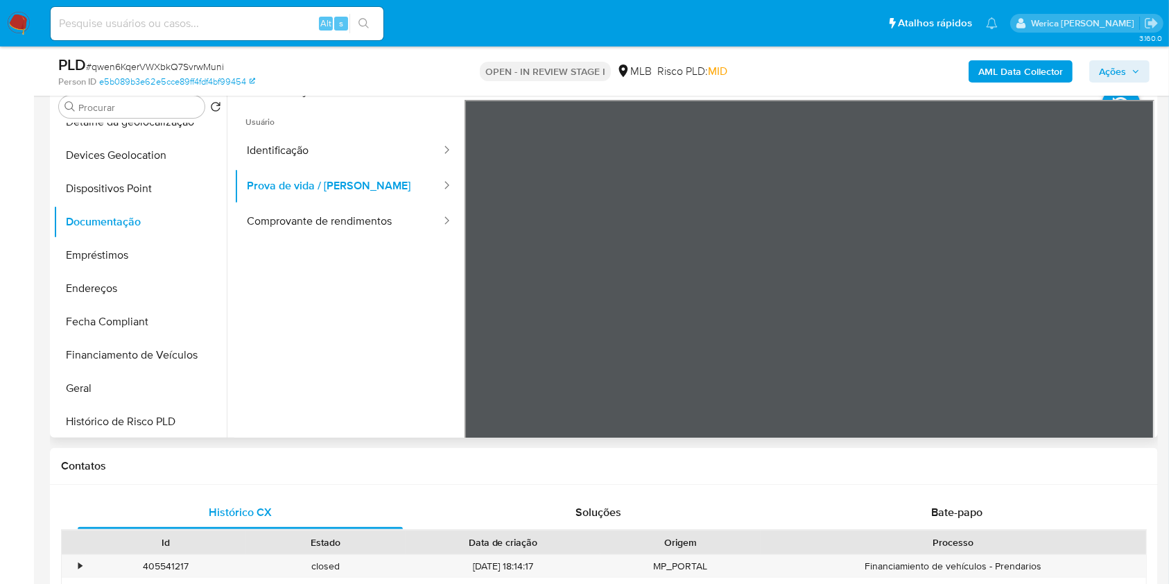
click at [404, 252] on ul "Usuário Identificação Prova de vida / Selfie Comprovante de rendimentos" at bounding box center [349, 300] width 230 height 400
click at [400, 225] on button "Comprovante de rendimentos" at bounding box center [338, 221] width 208 height 35
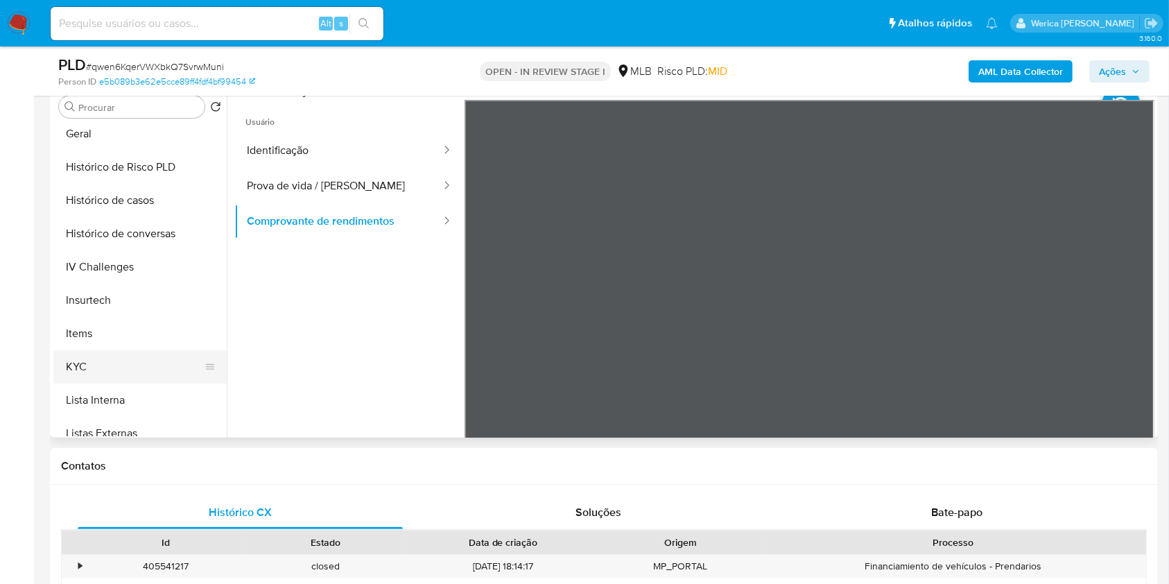
scroll to position [462, 0]
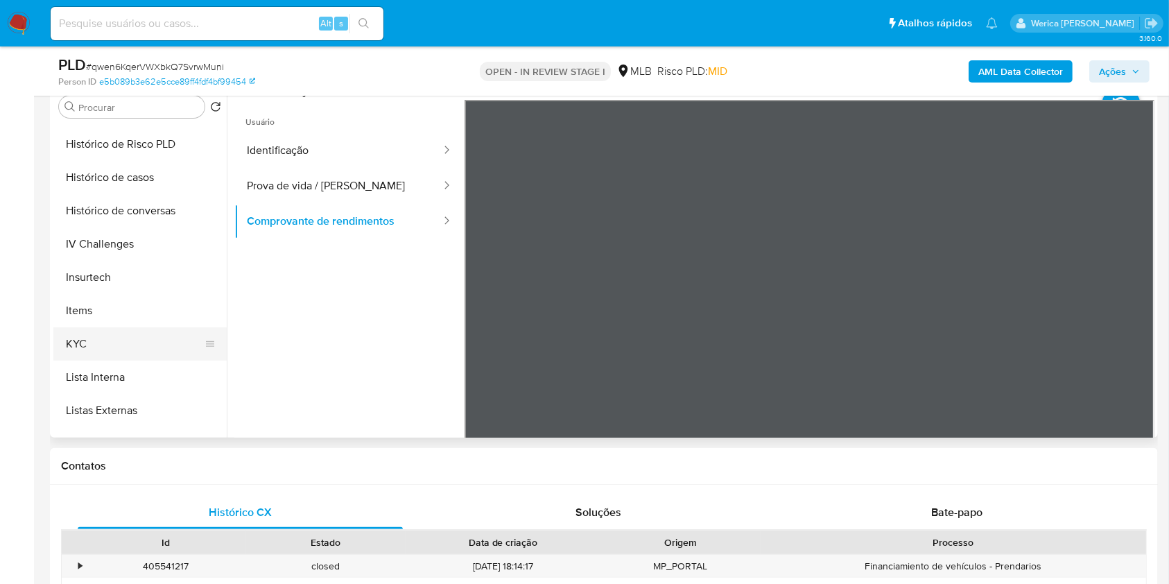
click at [108, 336] on button "KYC" at bounding box center [134, 343] width 162 height 33
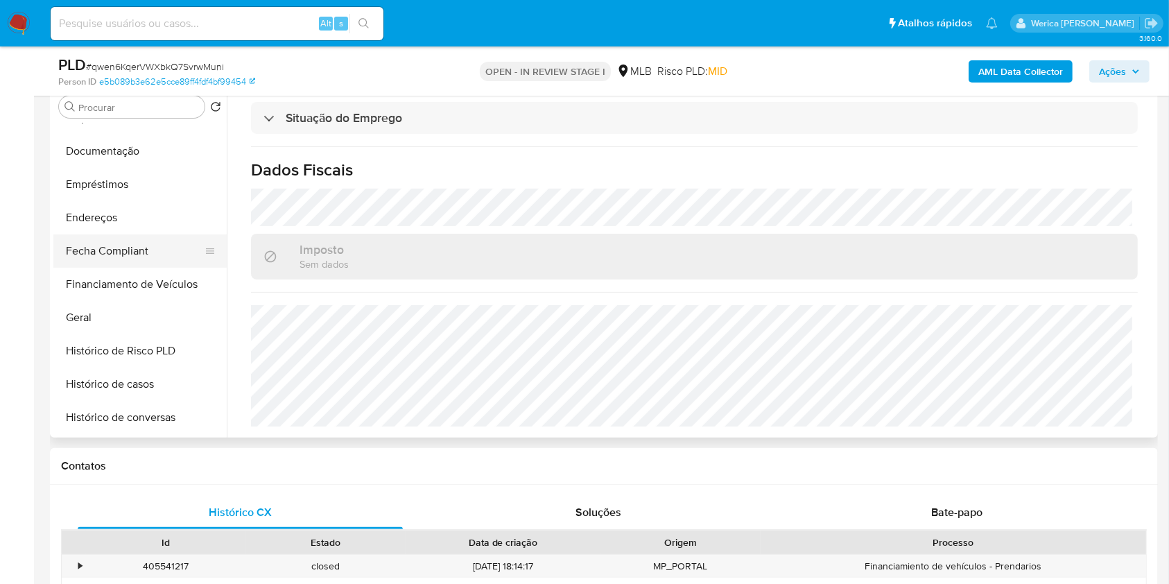
scroll to position [184, 0]
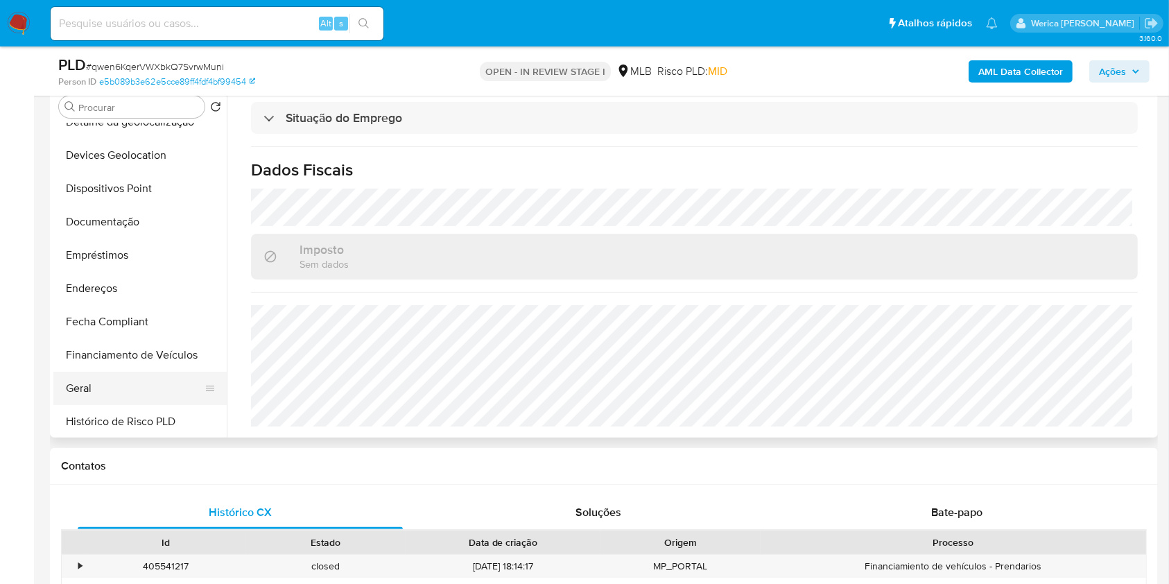
click at [123, 380] on button "Geral" at bounding box center [134, 388] width 162 height 33
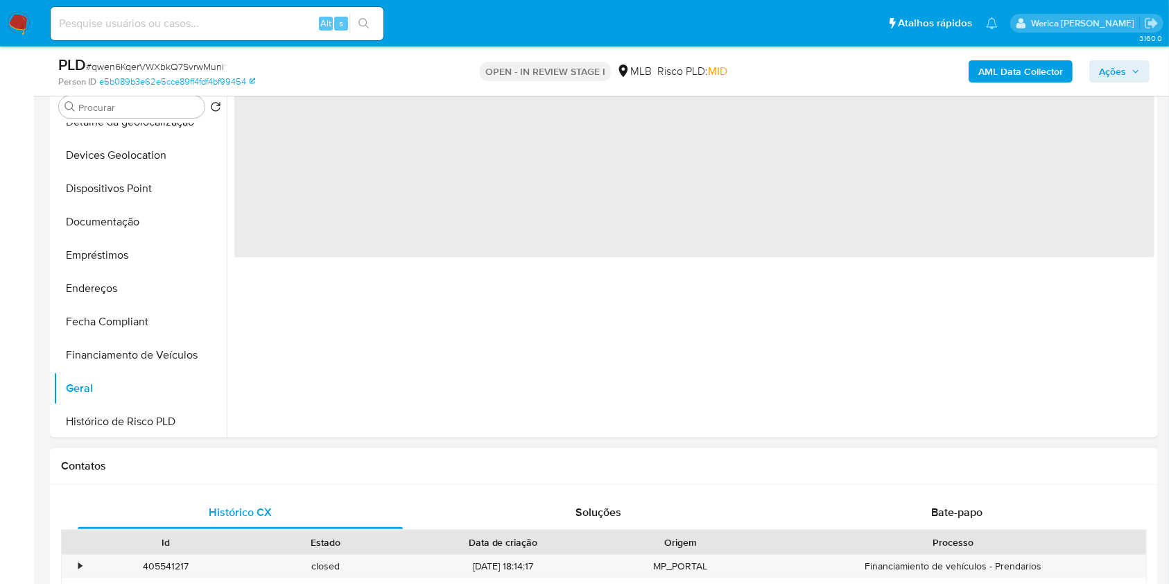
scroll to position [0, 0]
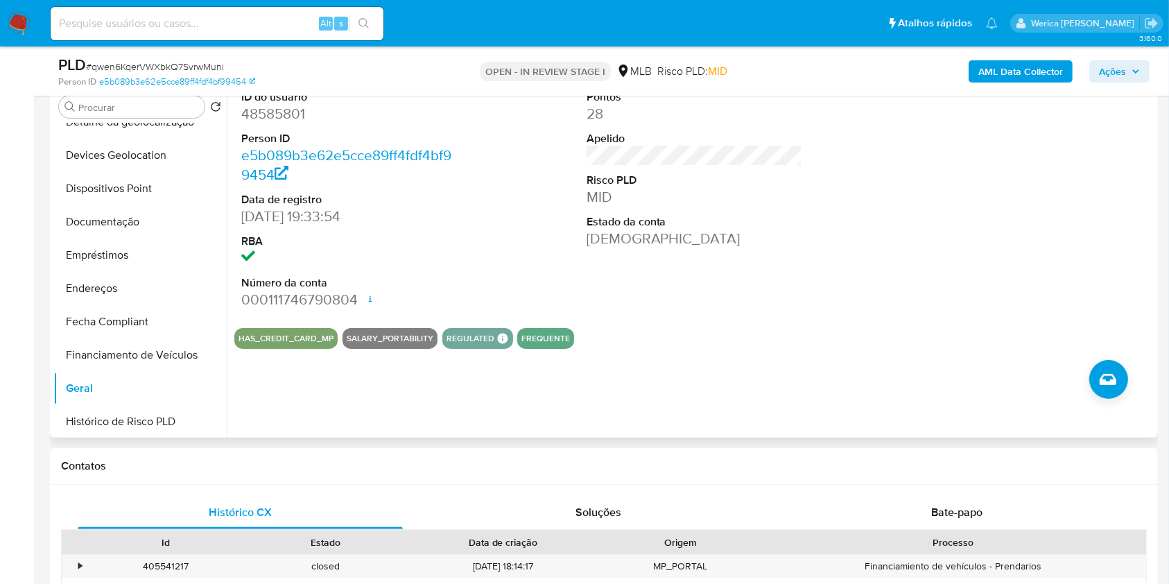
click at [966, 280] on div at bounding box center [1040, 200] width 230 height 234
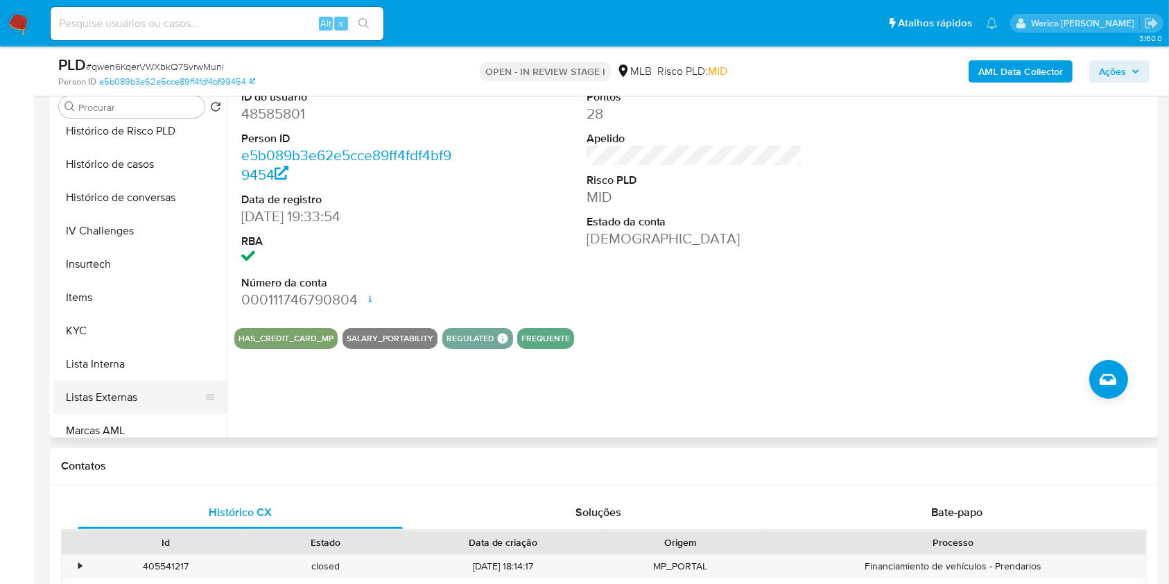
scroll to position [555, 0]
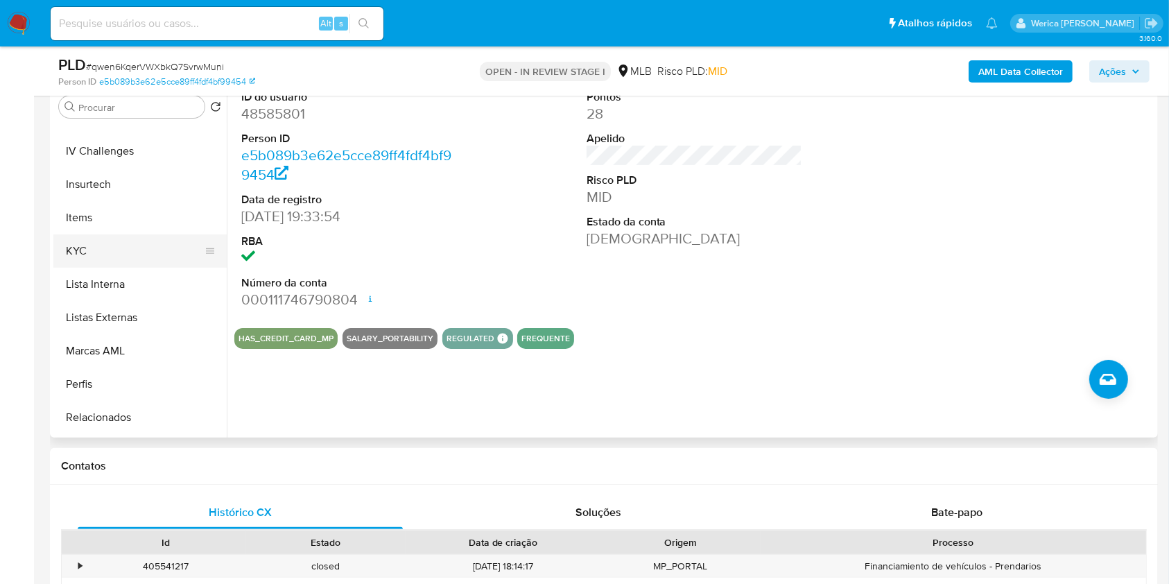
click at [112, 246] on button "KYC" at bounding box center [134, 250] width 162 height 33
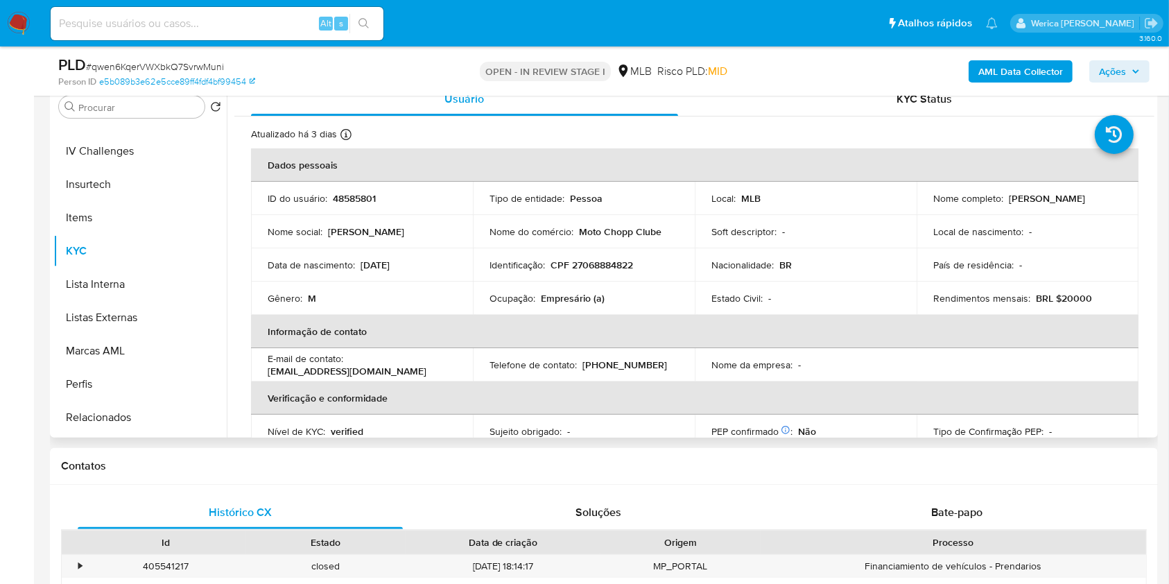
click at [1017, 275] on td "País de residência : -" at bounding box center [1028, 264] width 222 height 33
click at [997, 232] on p "Local de nascimento :" at bounding box center [979, 231] width 90 height 12
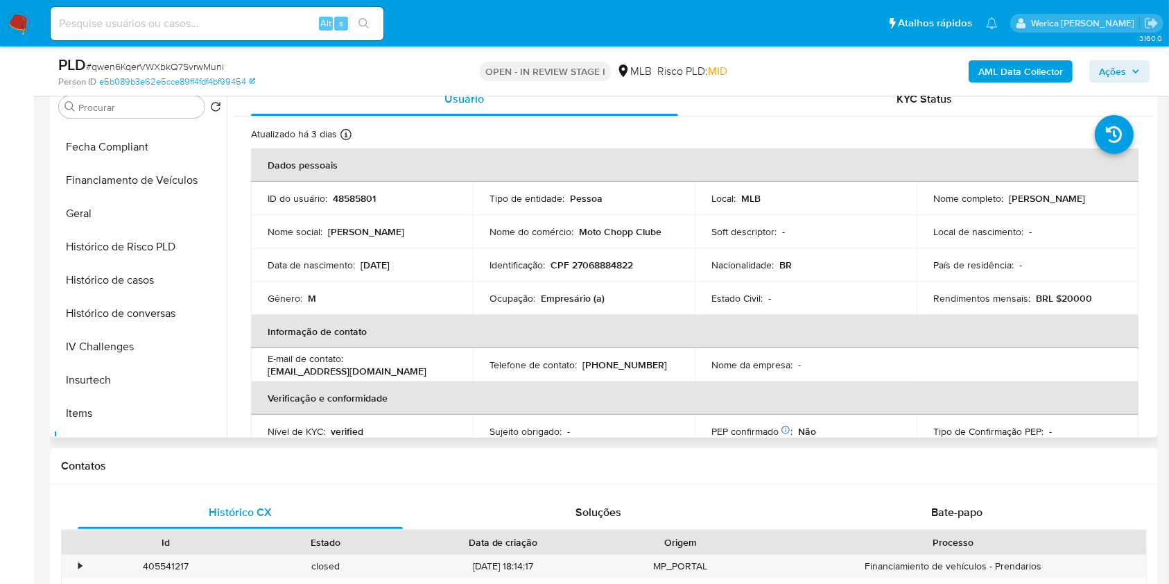
scroll to position [184, 0]
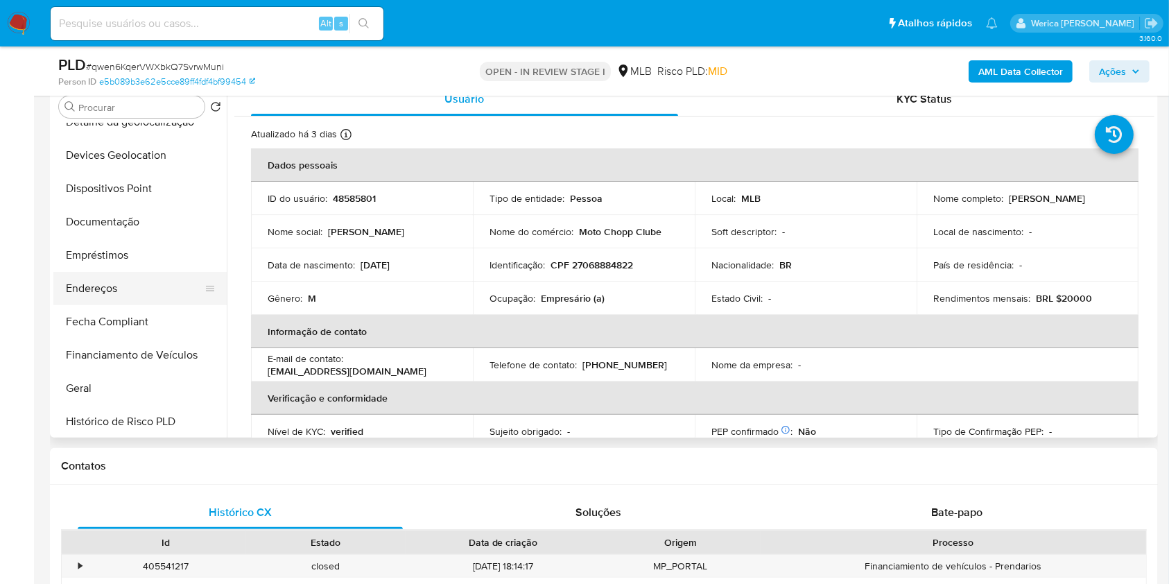
click at [108, 282] on button "Endereços" at bounding box center [134, 288] width 162 height 33
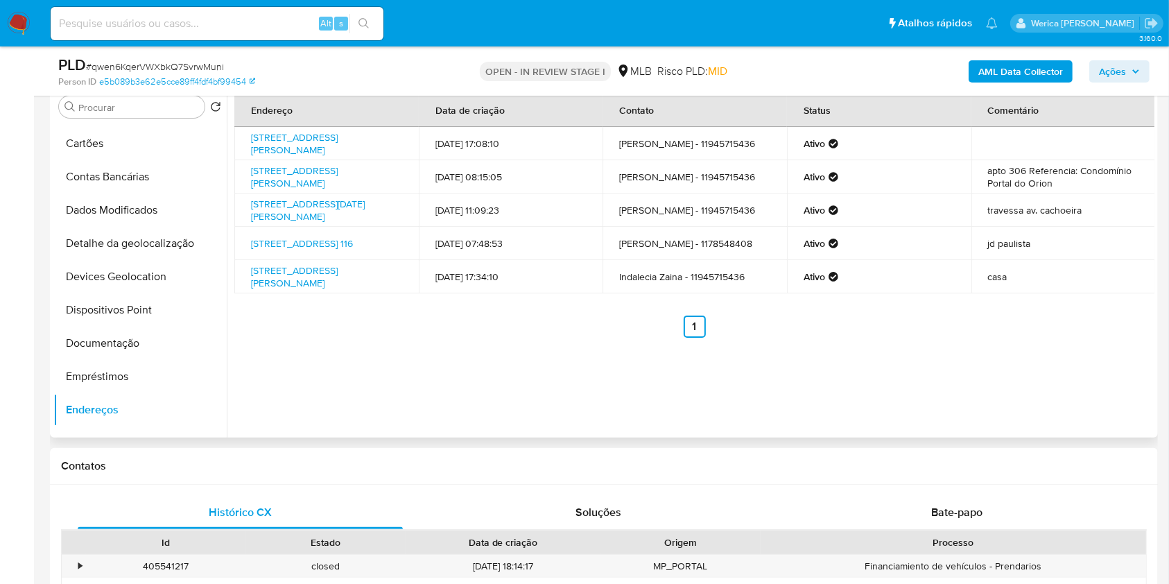
scroll to position [0, 0]
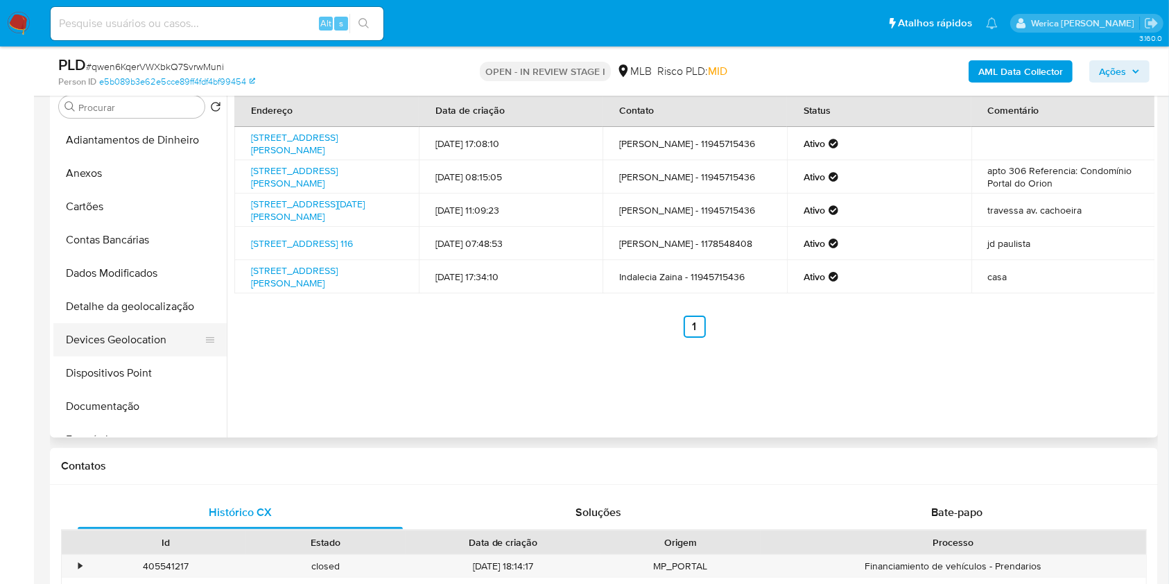
click at [74, 325] on button "Devices Geolocation" at bounding box center [134, 339] width 162 height 33
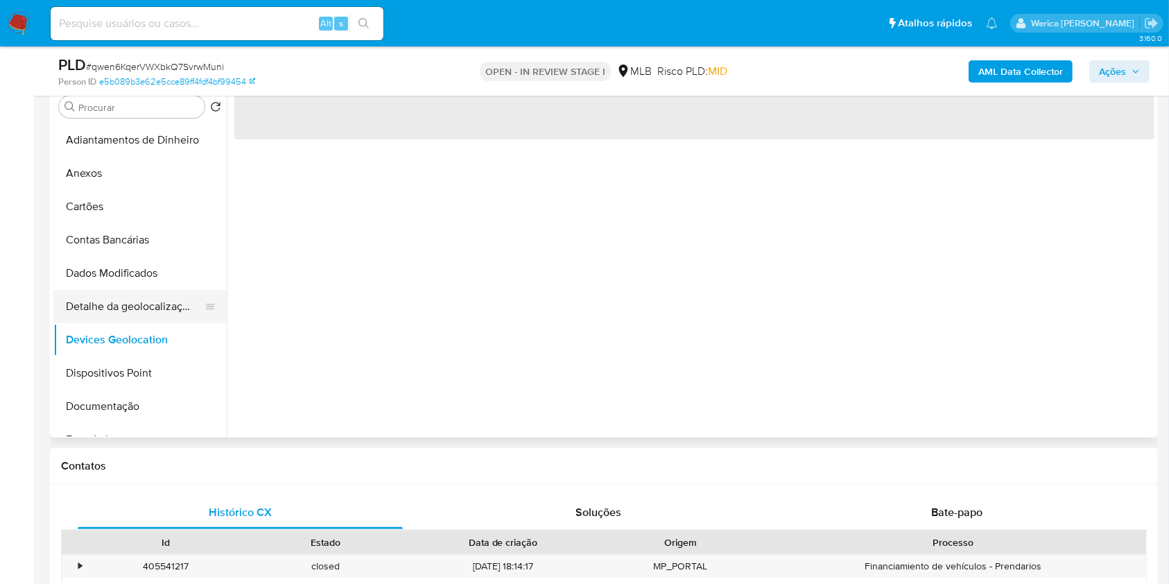
click at [86, 318] on button "Detalhe da geolocalização" at bounding box center [134, 306] width 162 height 33
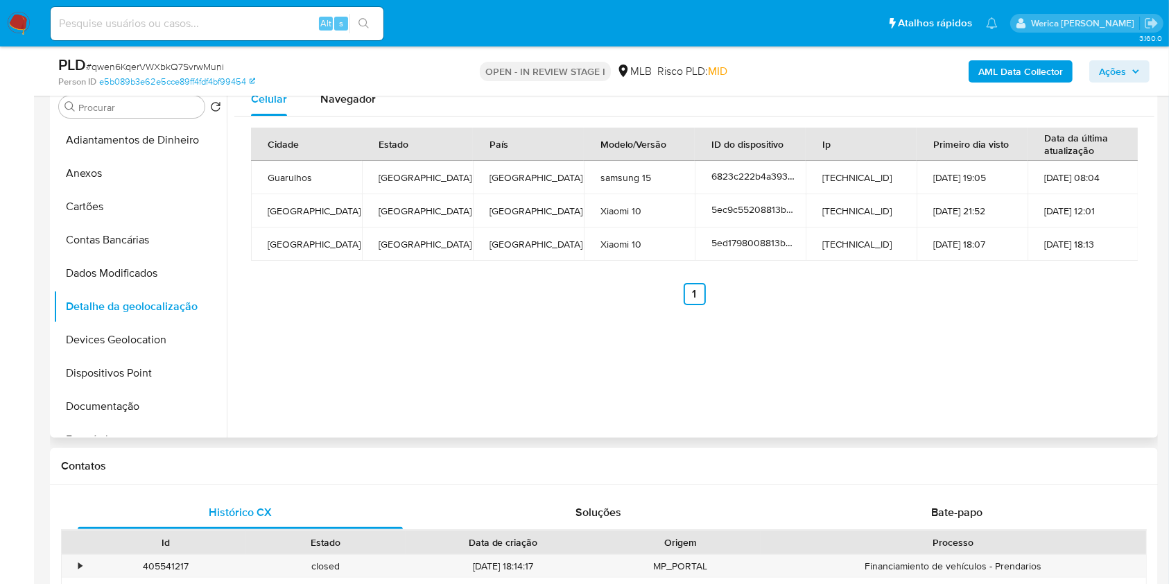
click at [1042, 386] on div "Celular Navegador Cidade Estado País Modelo/Versão ID do dispositivo Ip Primeir…" at bounding box center [691, 260] width 928 height 355
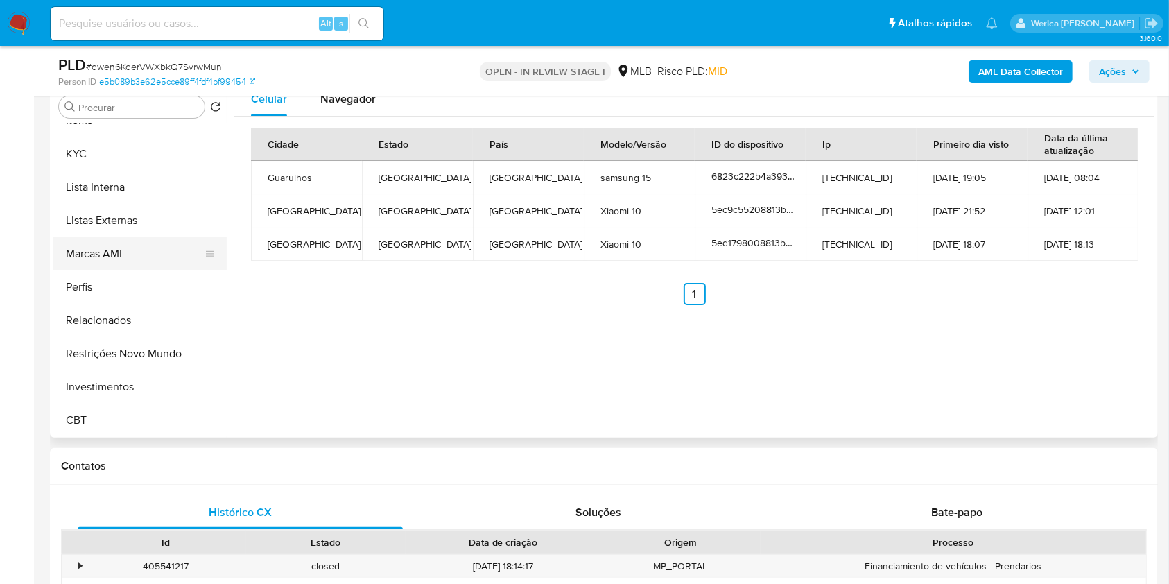
scroll to position [653, 0]
click at [103, 375] on button "Investimentos" at bounding box center [134, 386] width 162 height 33
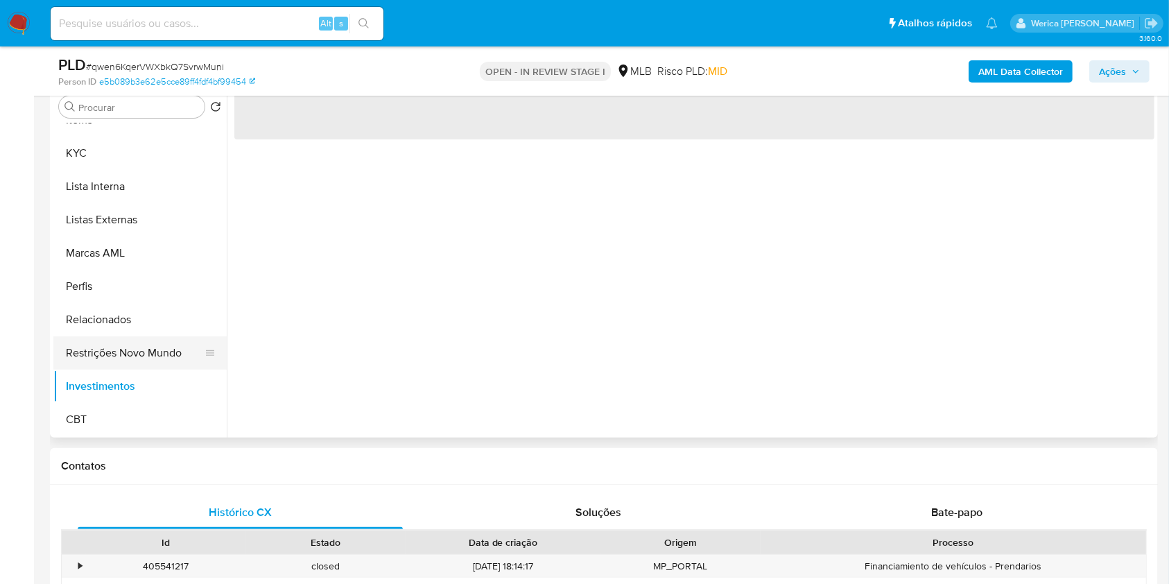
click at [98, 363] on button "Restrições Novo Mundo" at bounding box center [134, 352] width 162 height 33
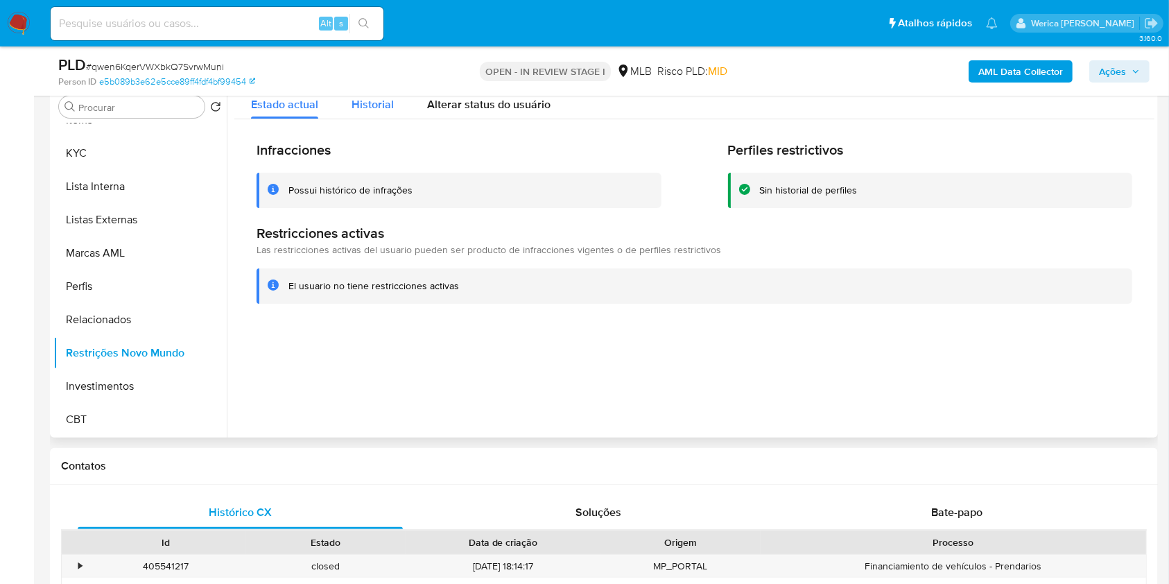
click at [364, 110] on span "Historial" at bounding box center [373, 104] width 42 height 16
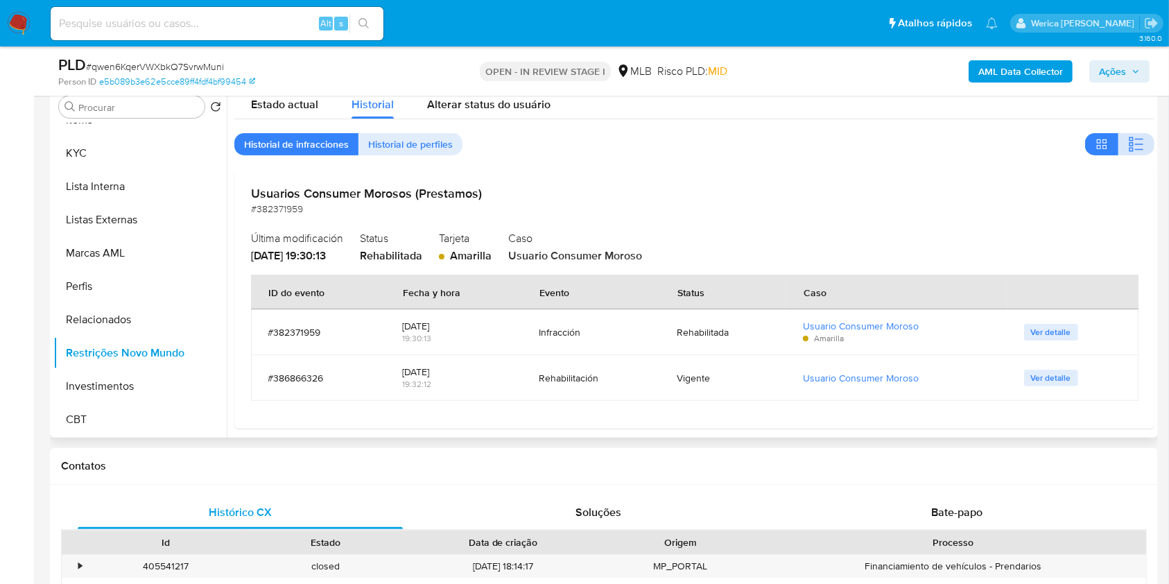
click at [1135, 144] on icon "button" at bounding box center [1139, 144] width 8 height 1
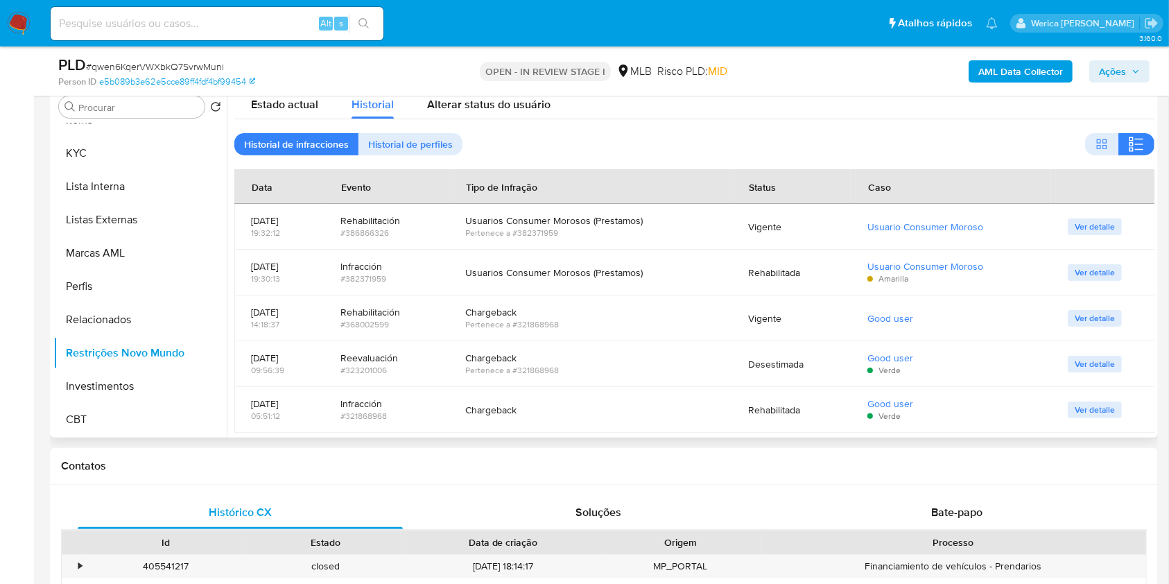
click at [1042, 112] on div "Estado actual Historial Alterar status do usuário" at bounding box center [694, 101] width 920 height 37
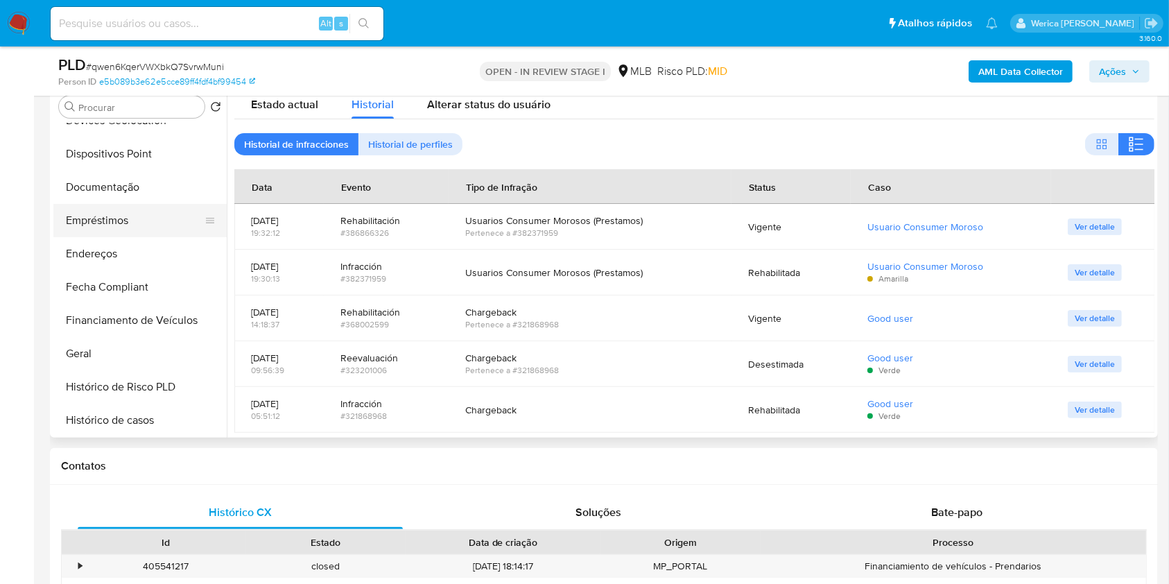
scroll to position [190, 0]
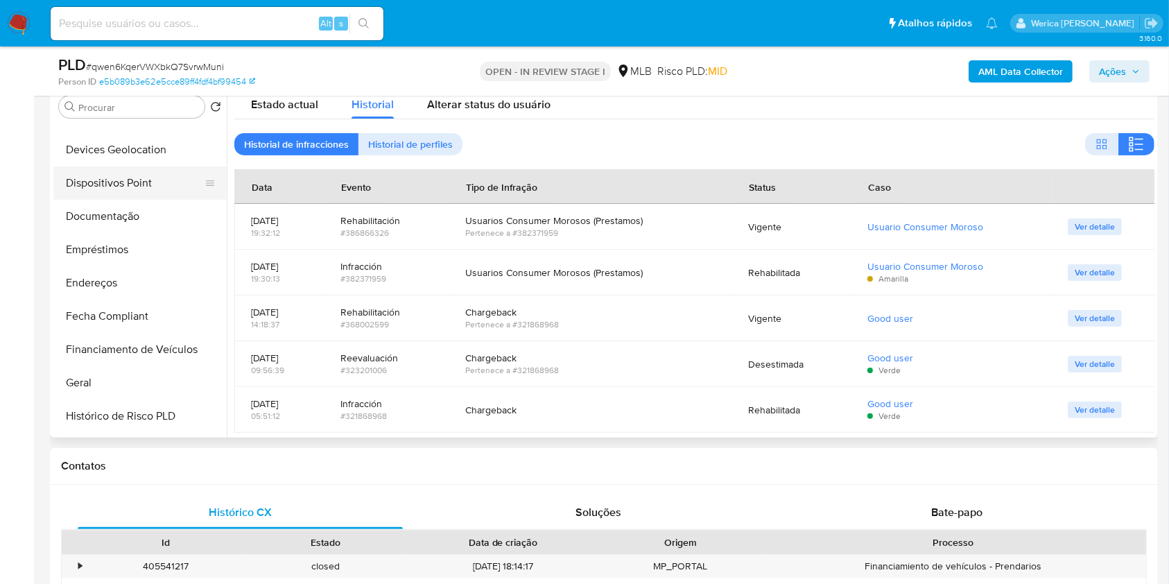
click at [104, 180] on button "Dispositivos Point" at bounding box center [134, 182] width 162 height 33
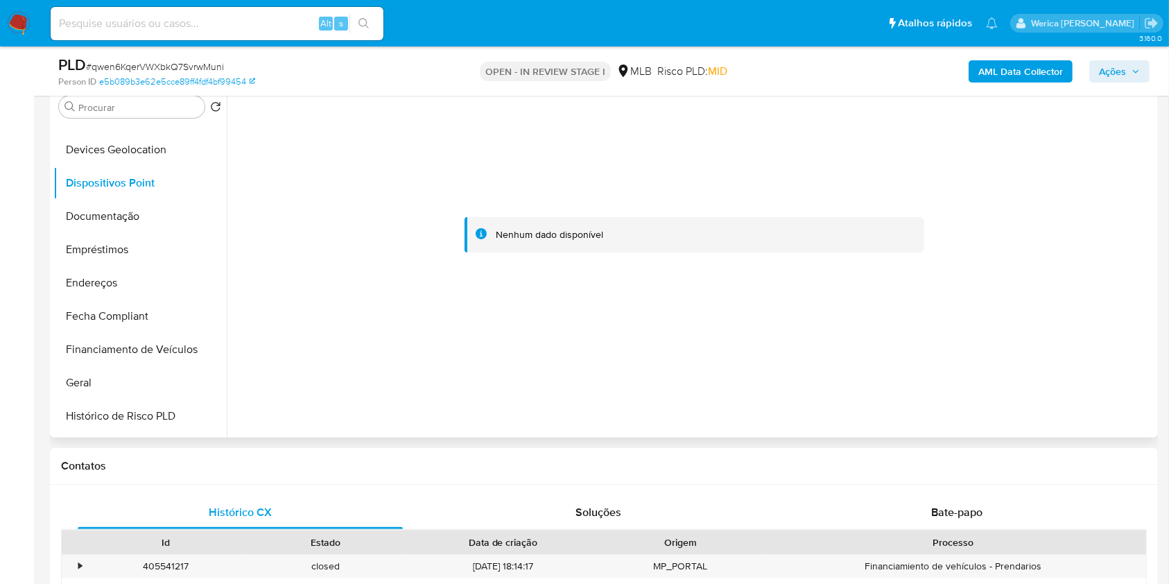
click at [1017, 361] on div at bounding box center [694, 235] width 920 height 305
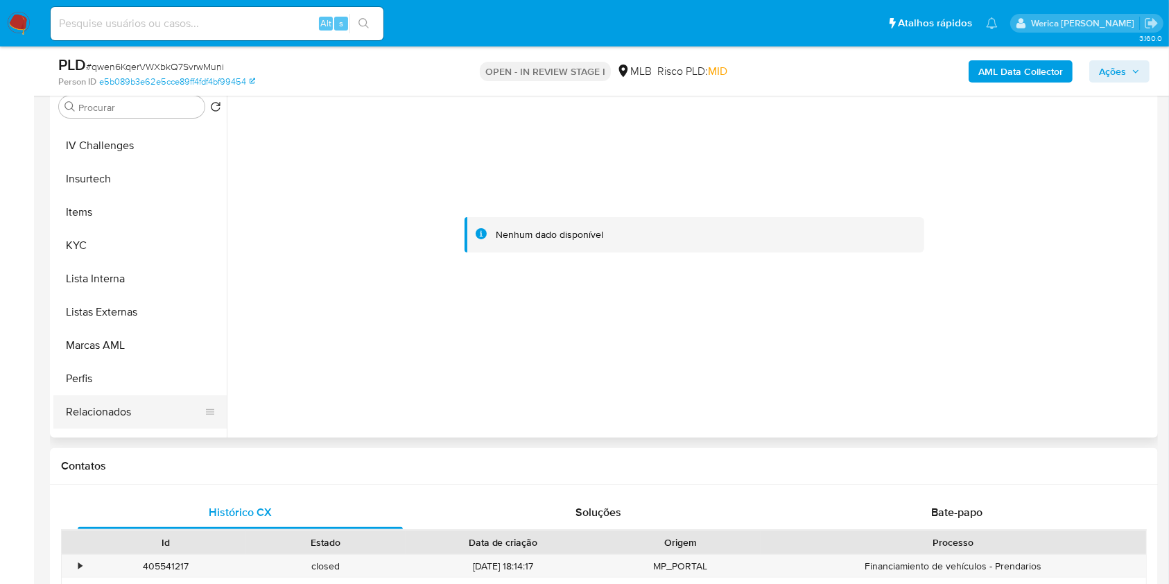
scroll to position [653, 0]
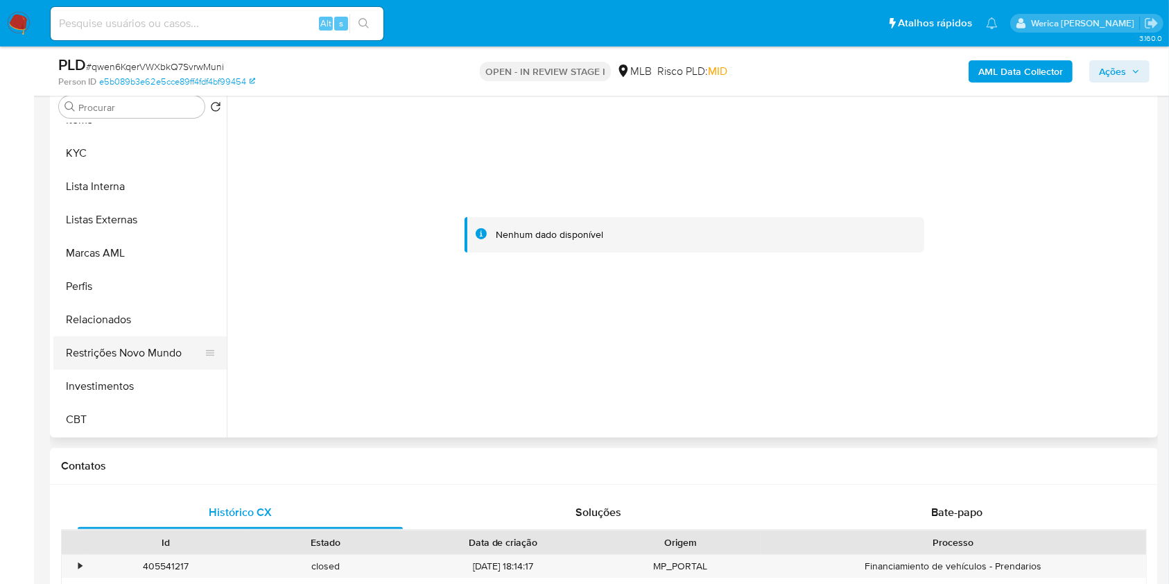
click at [129, 359] on button "Restrições Novo Mundo" at bounding box center [134, 352] width 162 height 33
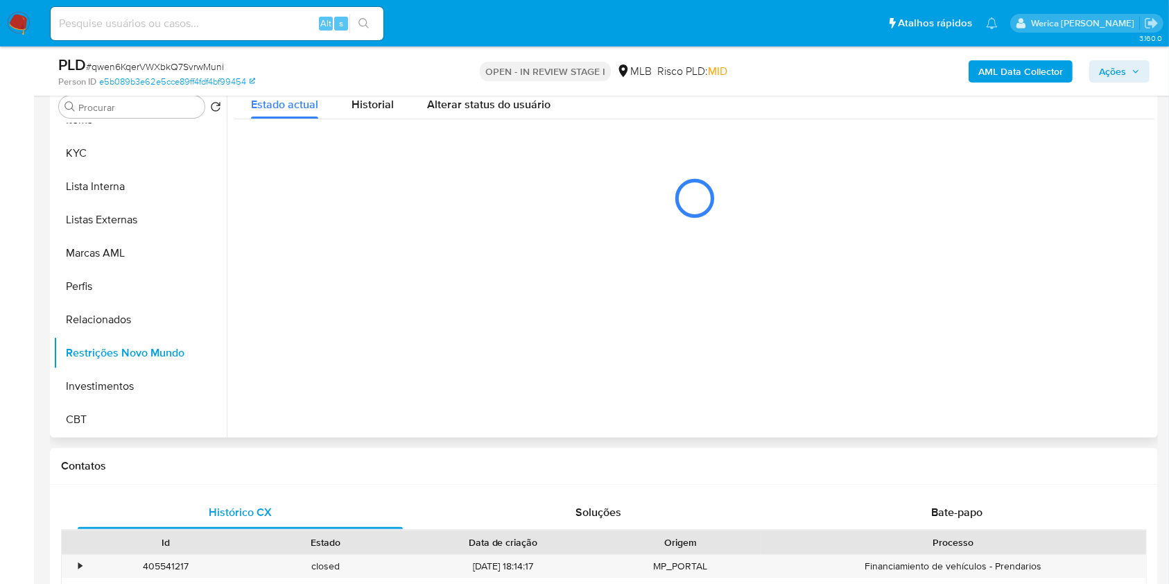
click at [425, 286] on div at bounding box center [691, 260] width 928 height 355
click at [393, 113] on button "Historial" at bounding box center [373, 101] width 76 height 37
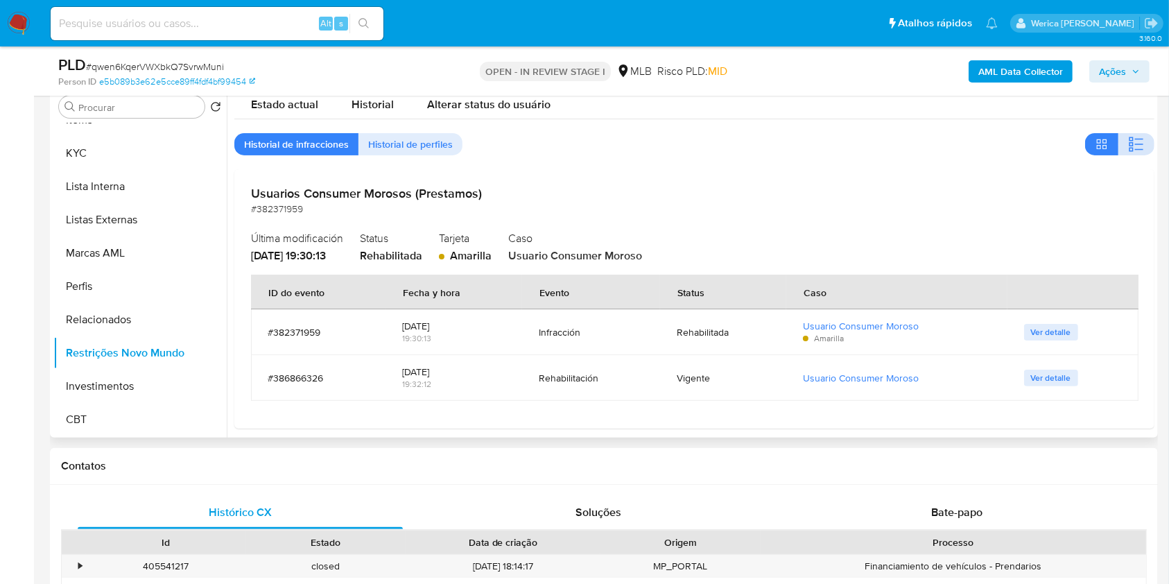
click at [1122, 142] on button "button" at bounding box center [1137, 144] width 36 height 22
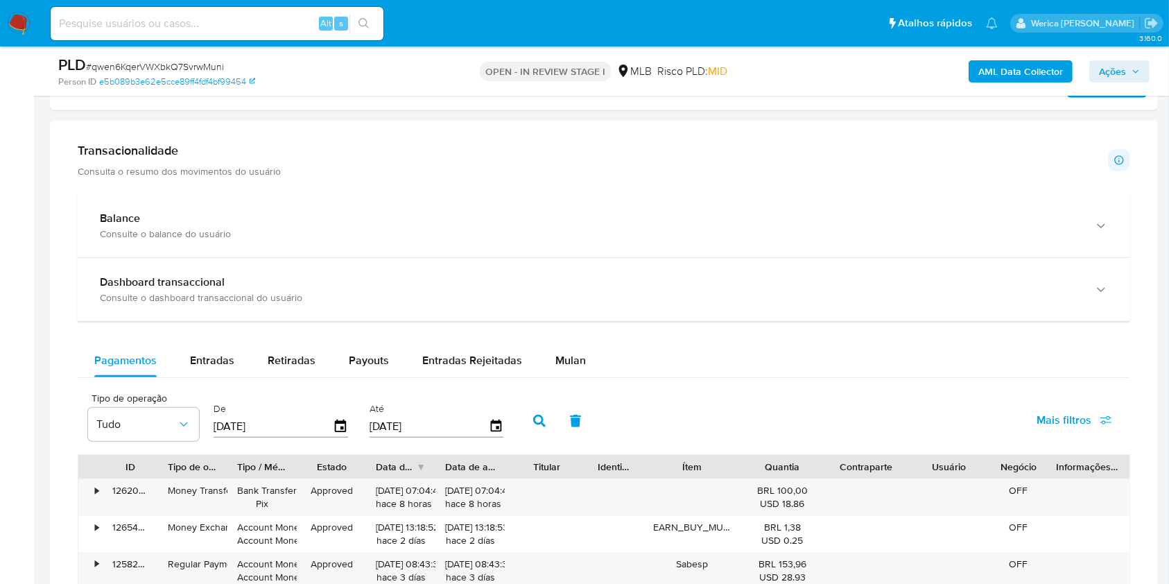
scroll to position [652, 0]
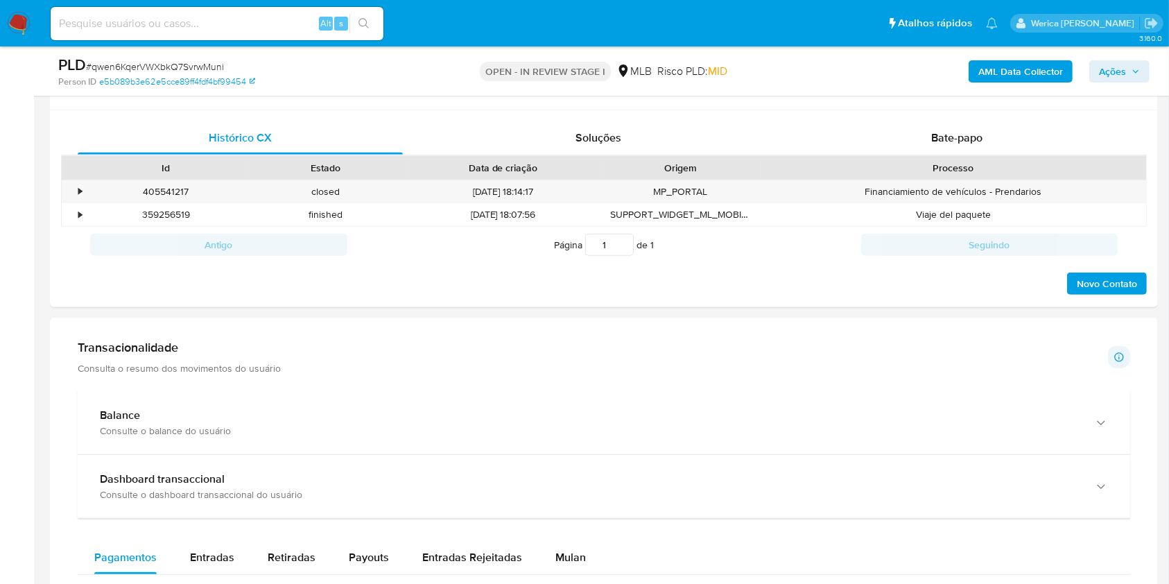
click at [951, 368] on div "Transacionalidade Consulta o resumo dos movimentos do usuário Informações trans…" at bounding box center [604, 357] width 1053 height 35
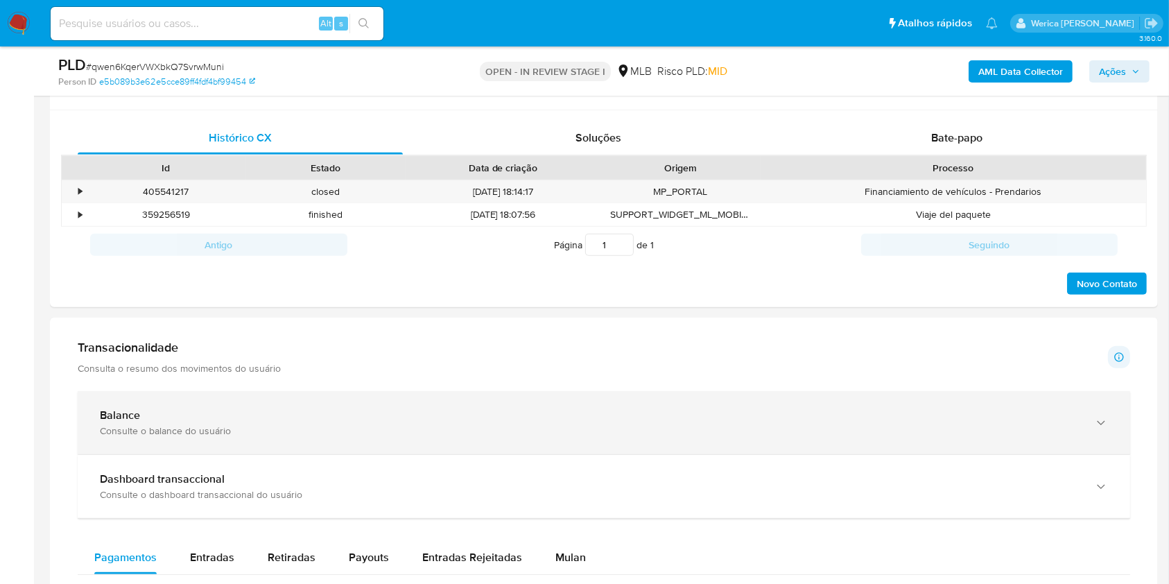
click at [932, 433] on div "Consulte o balance do usuário" at bounding box center [590, 430] width 981 height 12
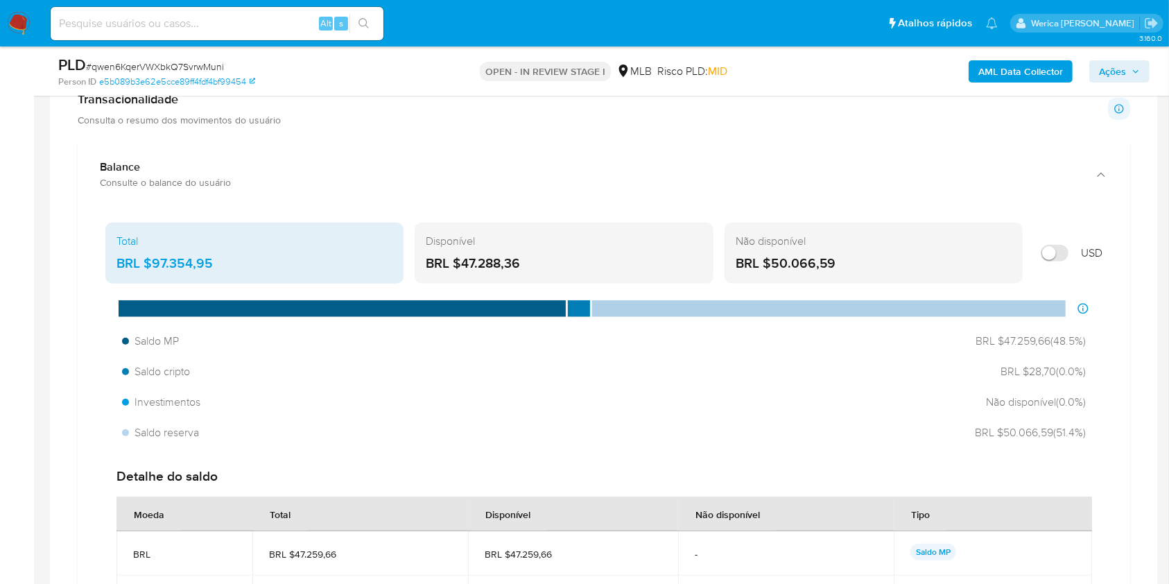
scroll to position [929, 0]
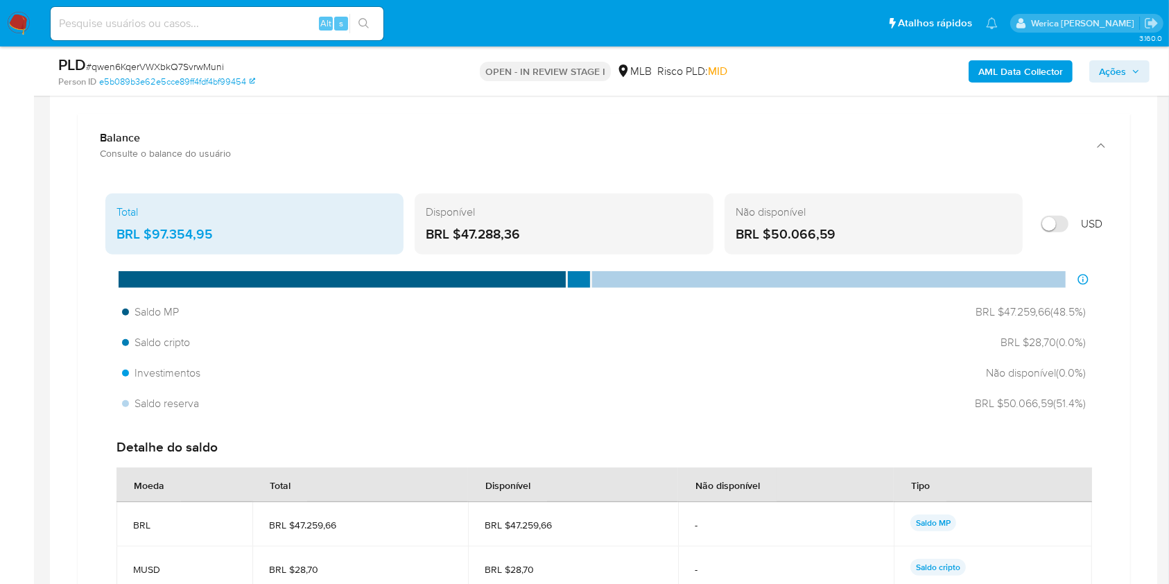
drag, startPoint x: 150, startPoint y: 234, endPoint x: 230, endPoint y: 246, distance: 81.3
click at [230, 246] on div "Total BRL $97.354,95" at bounding box center [254, 224] width 298 height 61
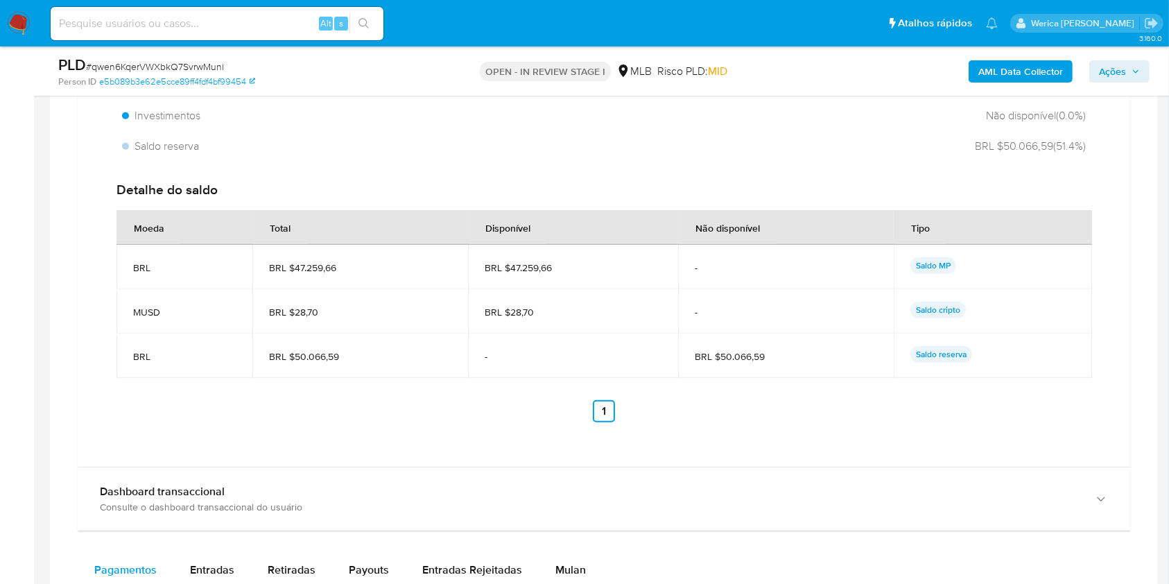
scroll to position [1070, 0]
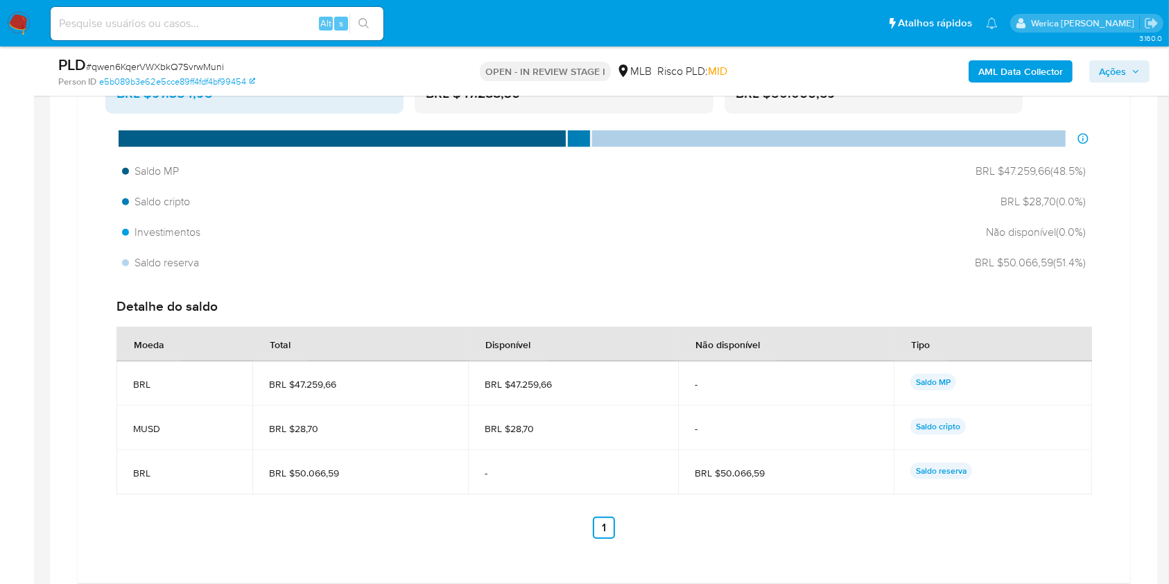
drag, startPoint x: 1119, startPoint y: 501, endPoint x: 1108, endPoint y: 471, distance: 31.8
click at [1117, 499] on div "Total BRL $97.354,95 Disponível BRL $47.288,36 Não disponível BRL $50.066,59 US…" at bounding box center [604, 307] width 1031 height 520
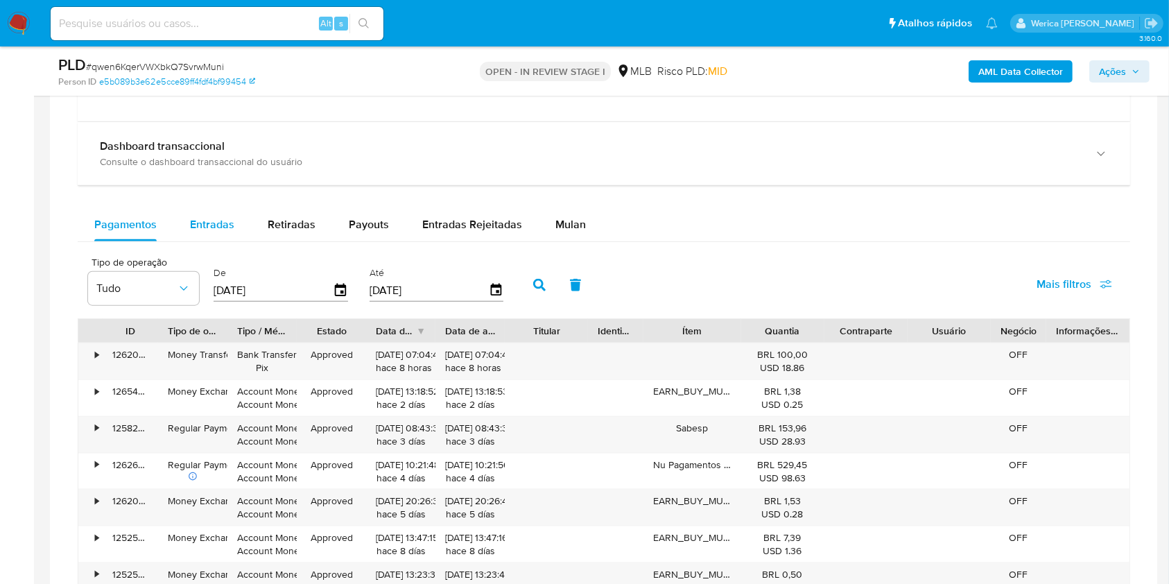
click at [190, 224] on span "Entradas" at bounding box center [212, 224] width 44 height 16
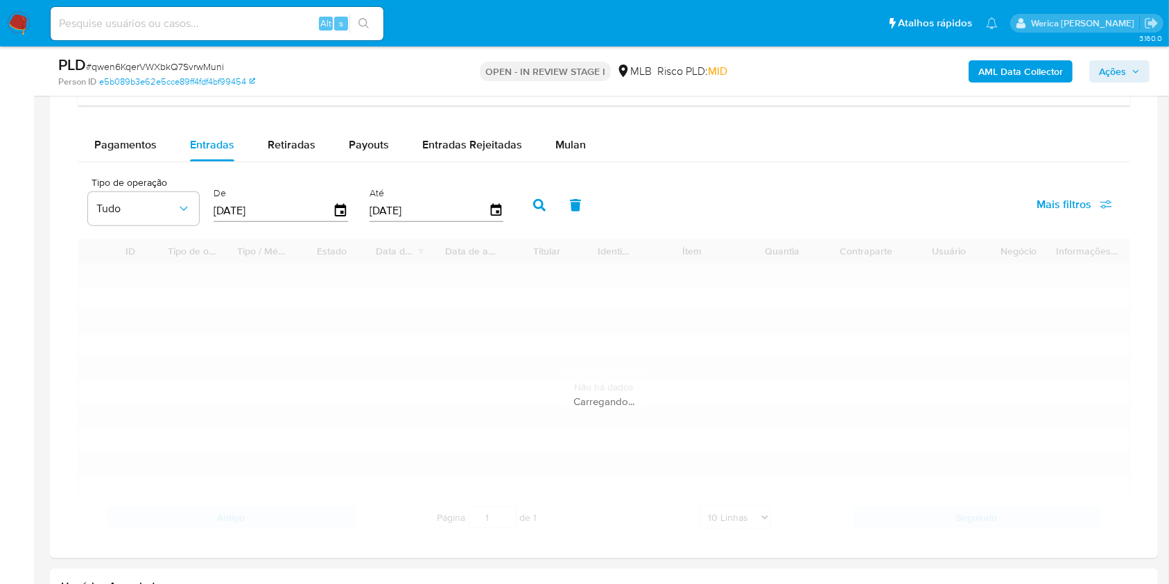
scroll to position [1717, 0]
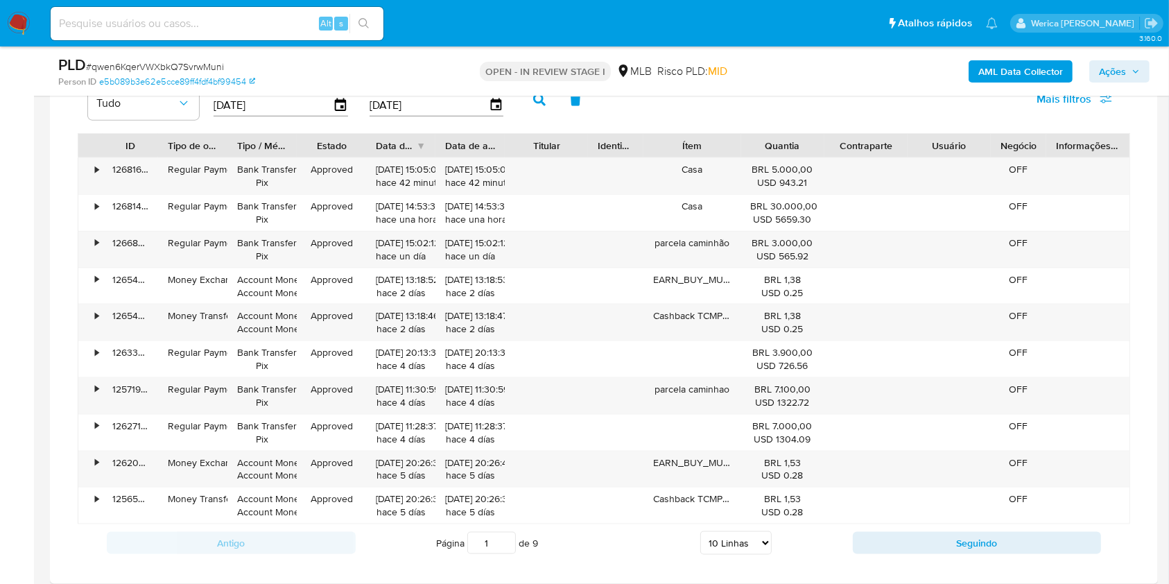
click at [770, 558] on div "Antigo Página 1 de 9 5 Linhas 10 Linhas 20 Linhas 25 Linhas 50 Linhas 100 Linha…" at bounding box center [604, 542] width 1053 height 37
click at [767, 541] on select "5 Linhas 10 Linhas 20 Linhas 25 Linhas 50 Linhas 100 Linhas" at bounding box center [736, 543] width 71 height 24
select select "100"
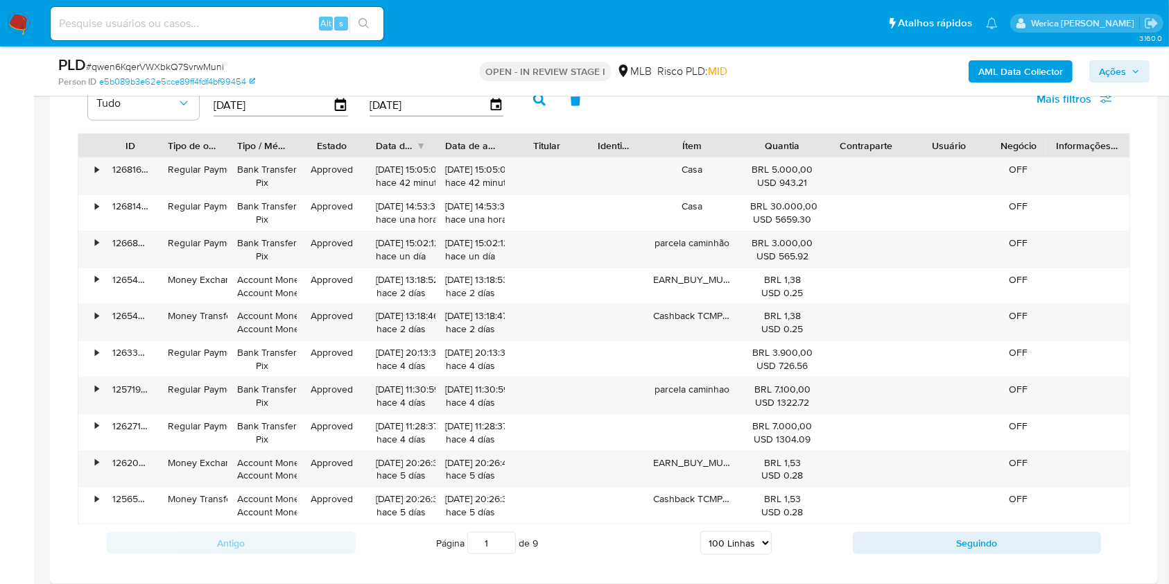
click at [701, 531] on select "5 Linhas 10 Linhas 20 Linhas 25 Linhas 50 Linhas 100 Linhas" at bounding box center [736, 543] width 71 height 24
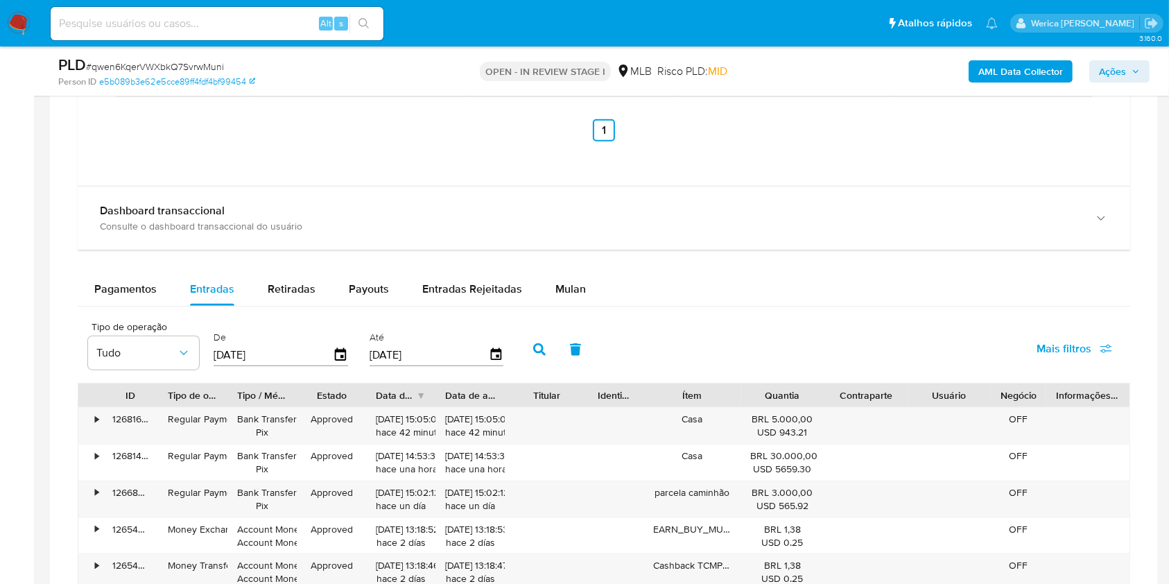
scroll to position [1625, 0]
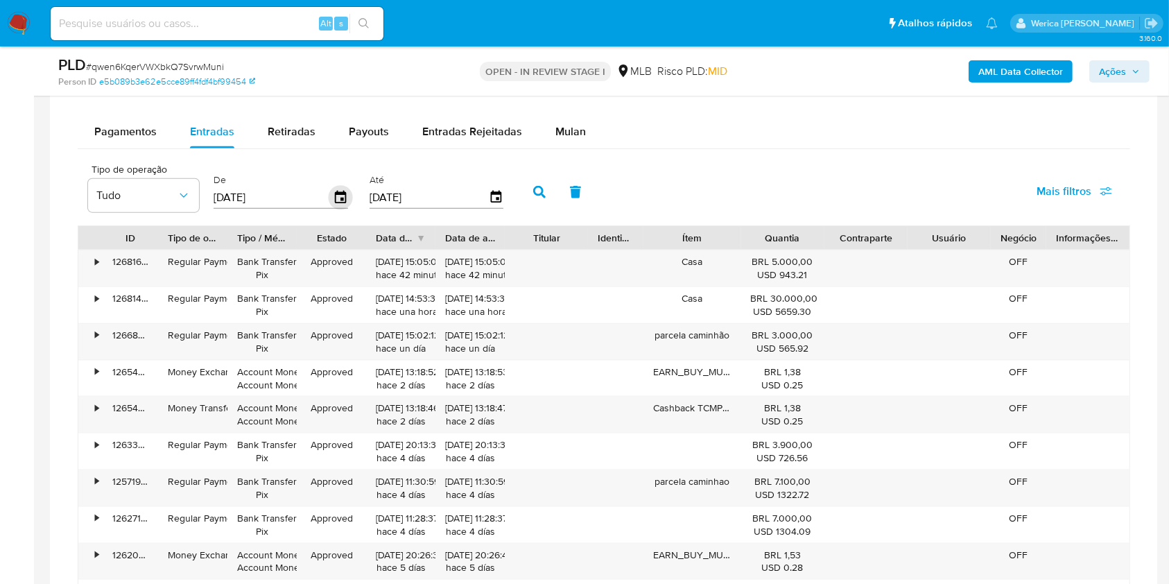
click at [338, 200] on icon "button" at bounding box center [341, 198] width 24 height 24
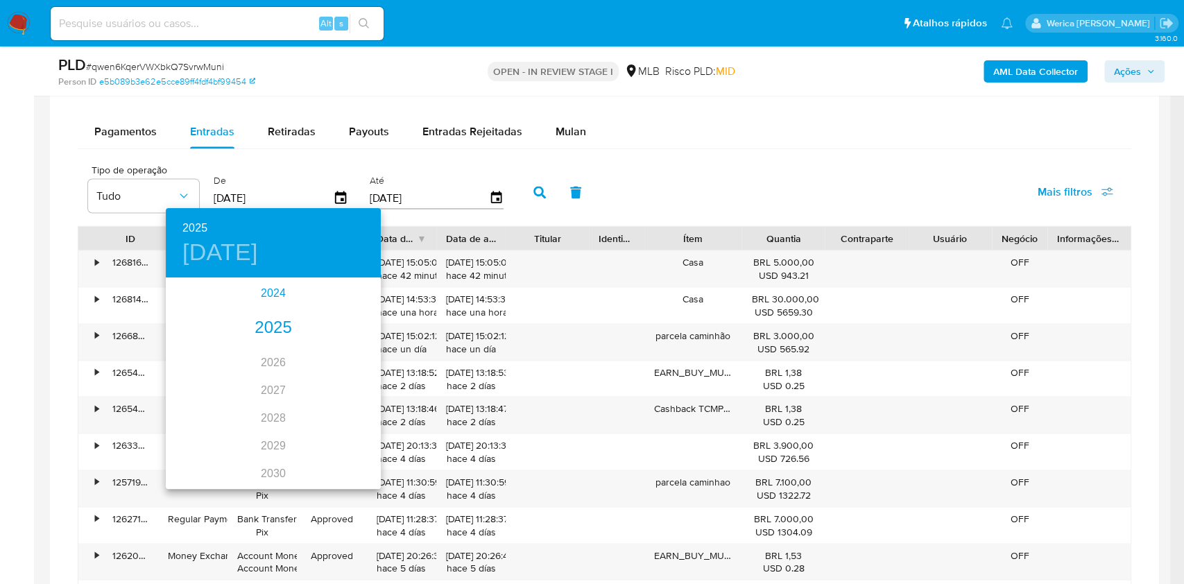
click at [268, 302] on div "2024" at bounding box center [273, 294] width 215 height 28
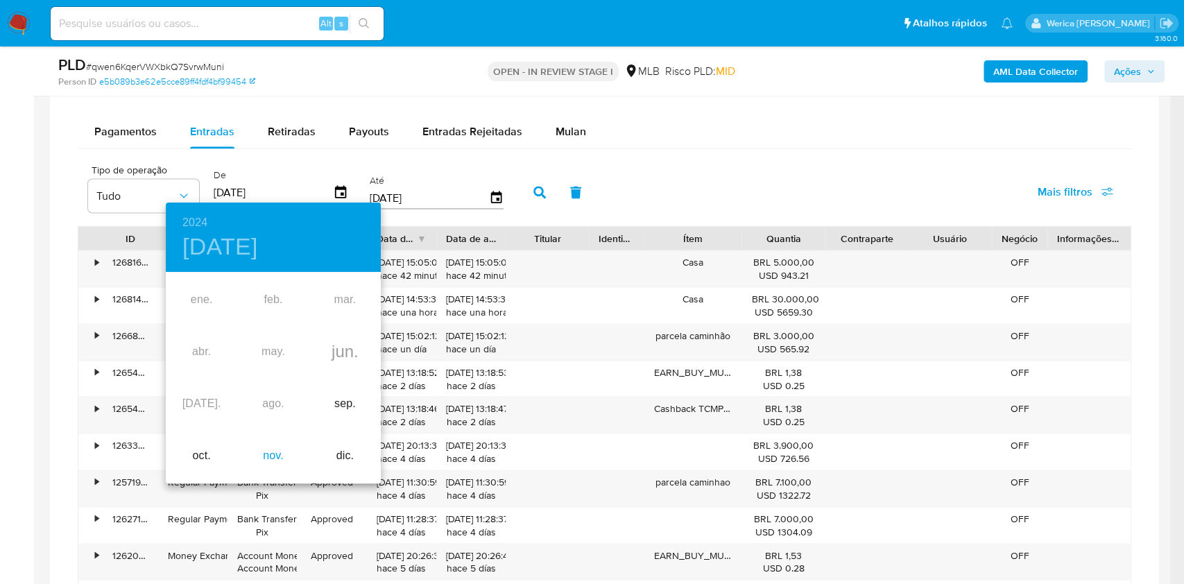
click at [270, 467] on div "nov." at bounding box center [272, 456] width 71 height 52
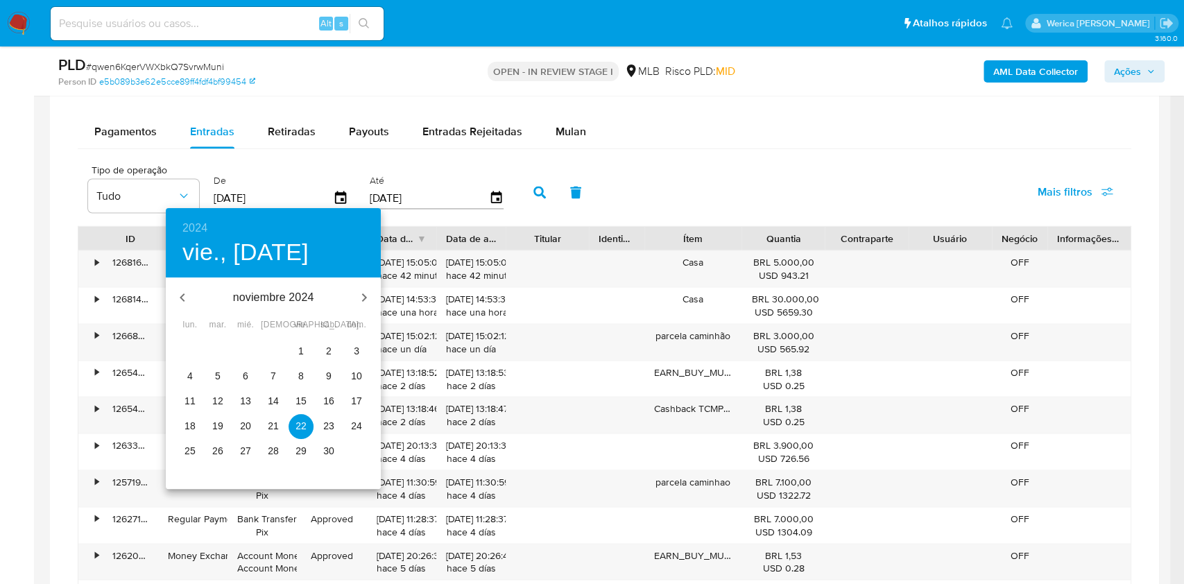
drag, startPoint x: 295, startPoint y: 348, endPoint x: 350, endPoint y: 336, distance: 56.7
click at [296, 348] on span "1" at bounding box center [301, 351] width 25 height 14
type input "01/11/2024"
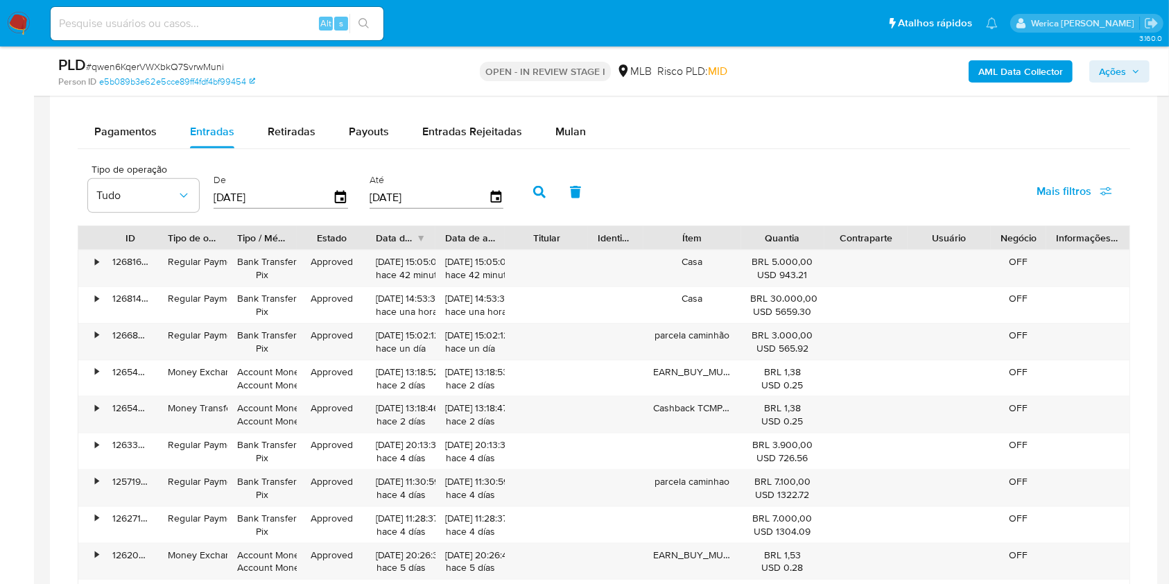
click at [537, 196] on icon "button" at bounding box center [539, 192] width 12 height 12
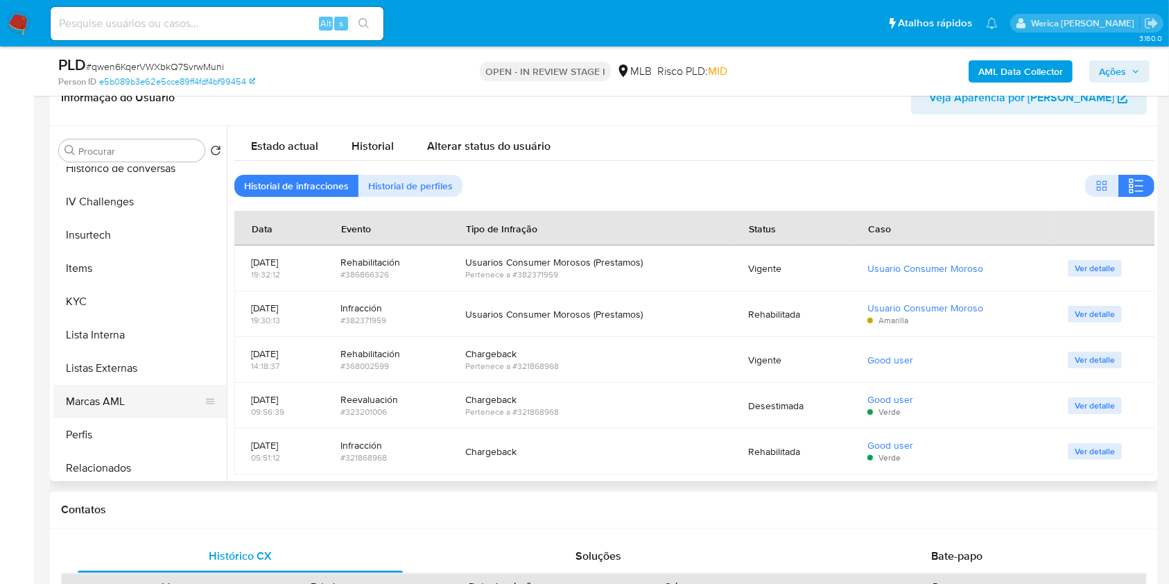
scroll to position [467, 0]
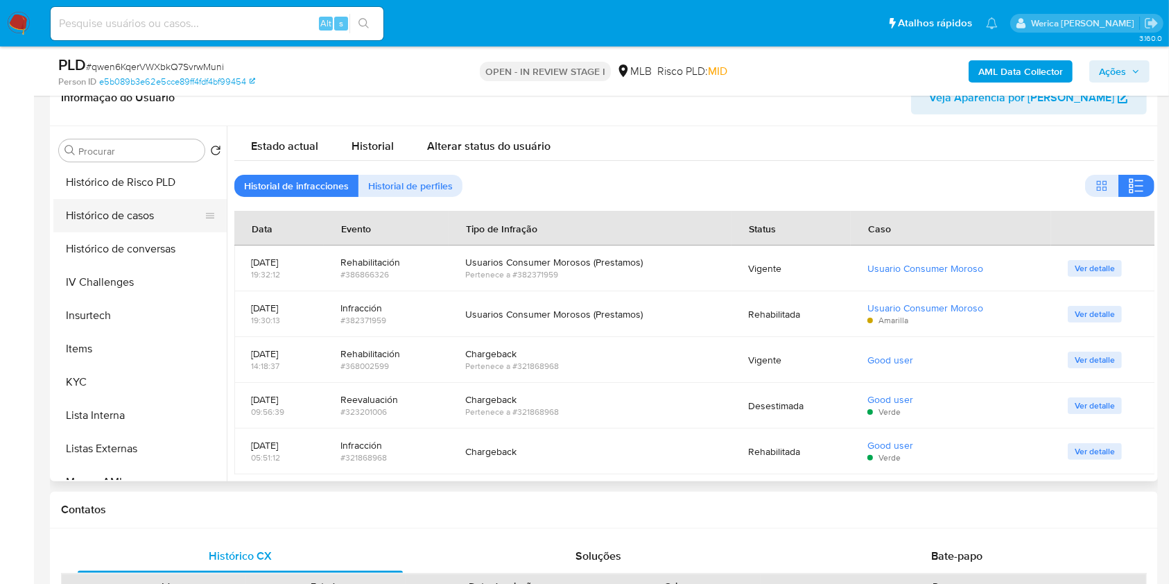
click at [119, 205] on button "Histórico de casos" at bounding box center [134, 215] width 162 height 33
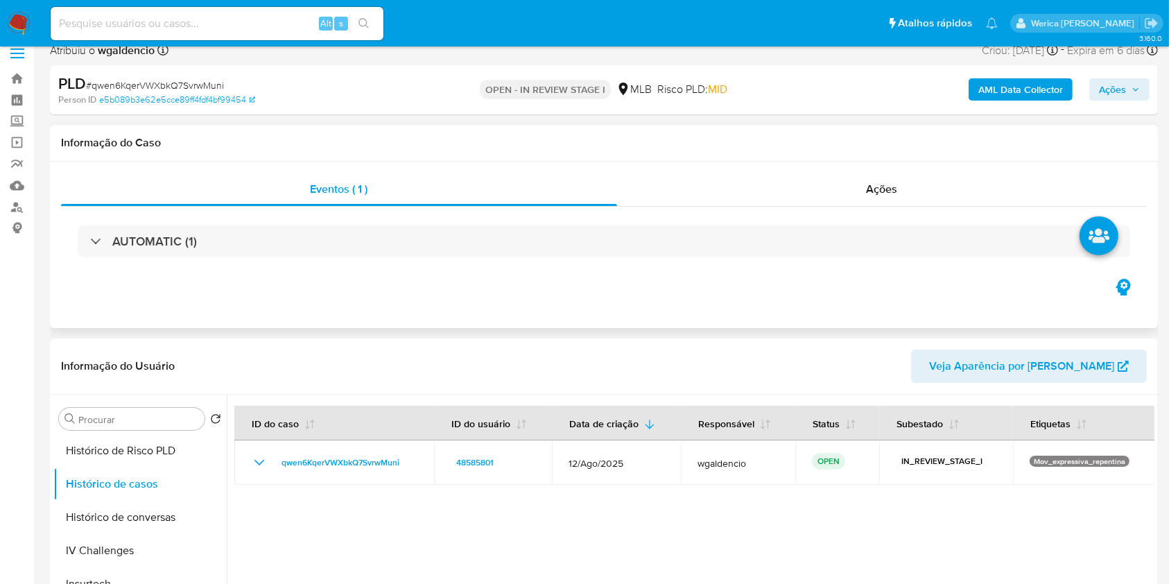
scroll to position [0, 0]
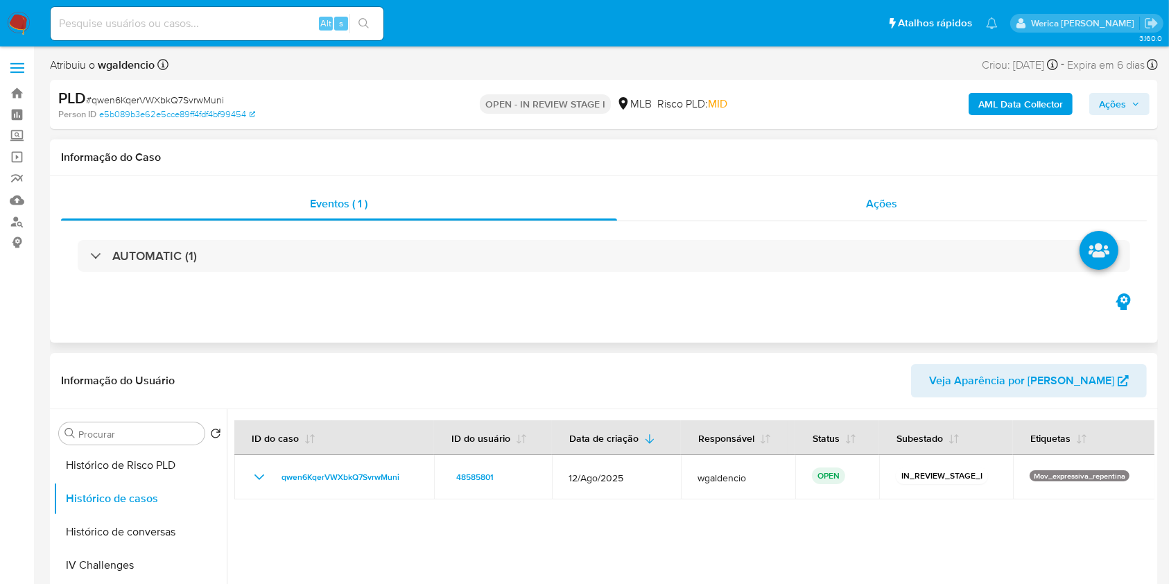
click at [877, 200] on span "Ações" at bounding box center [882, 204] width 31 height 16
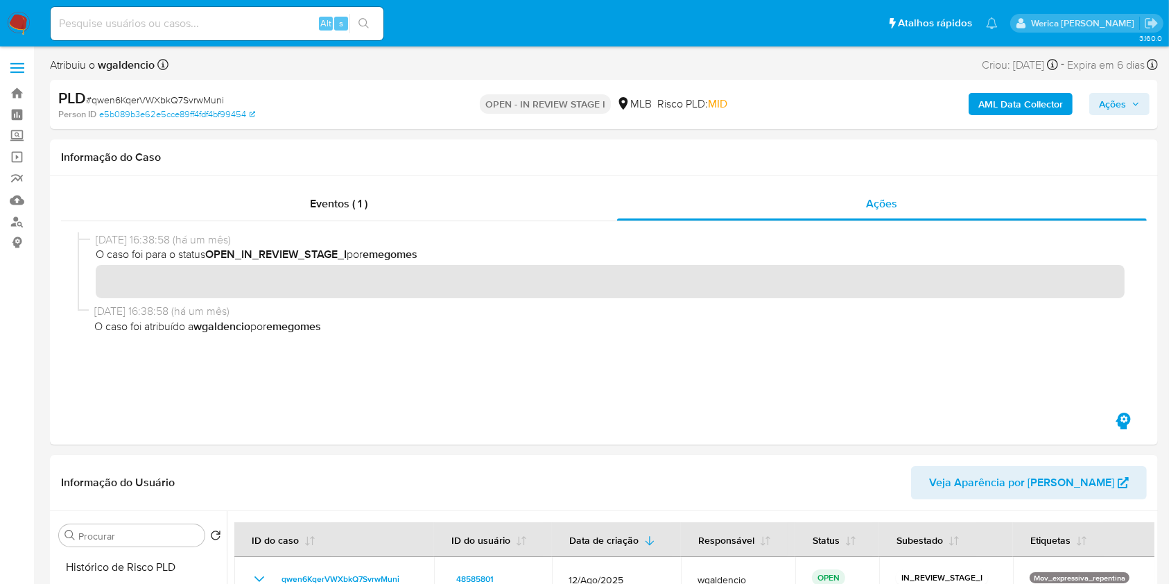
click at [1004, 95] on b "AML Data Collector" at bounding box center [1021, 104] width 85 height 22
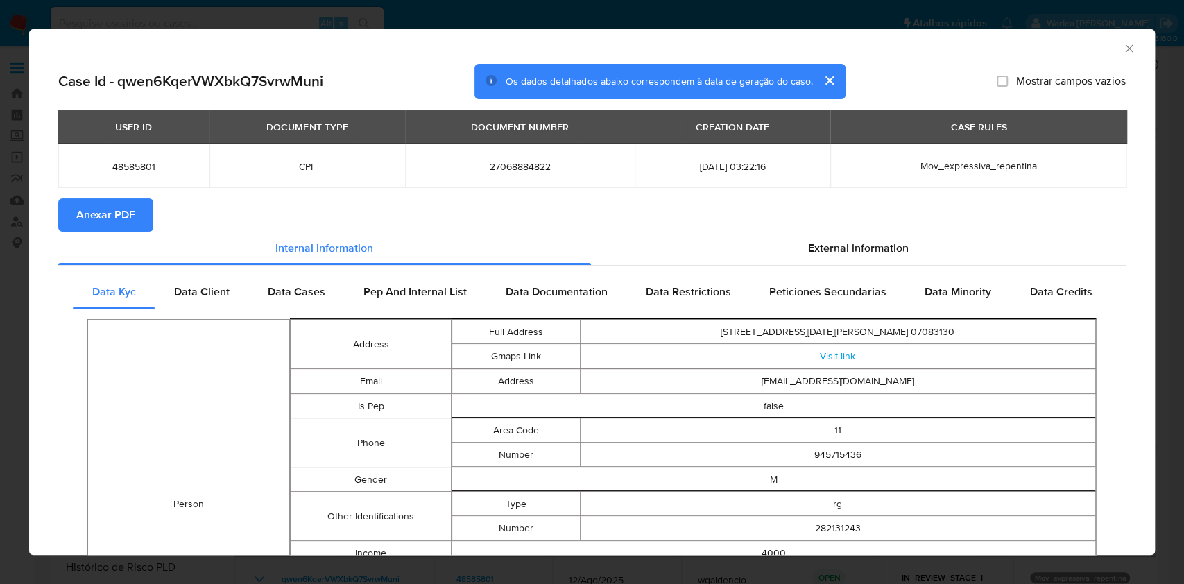
click at [0, 233] on div "AML Data Collector Case Id - qwen6KqerVWXbkQ7SvrwMuni Os dados detalhados abaix…" at bounding box center [592, 292] width 1184 height 584
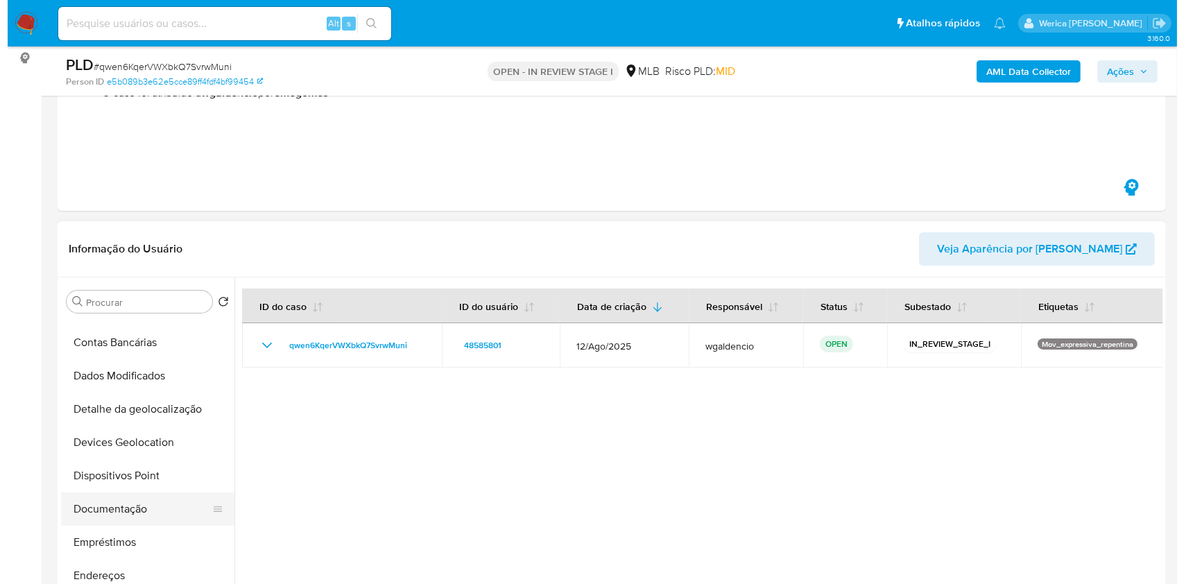
scroll to position [6, 0]
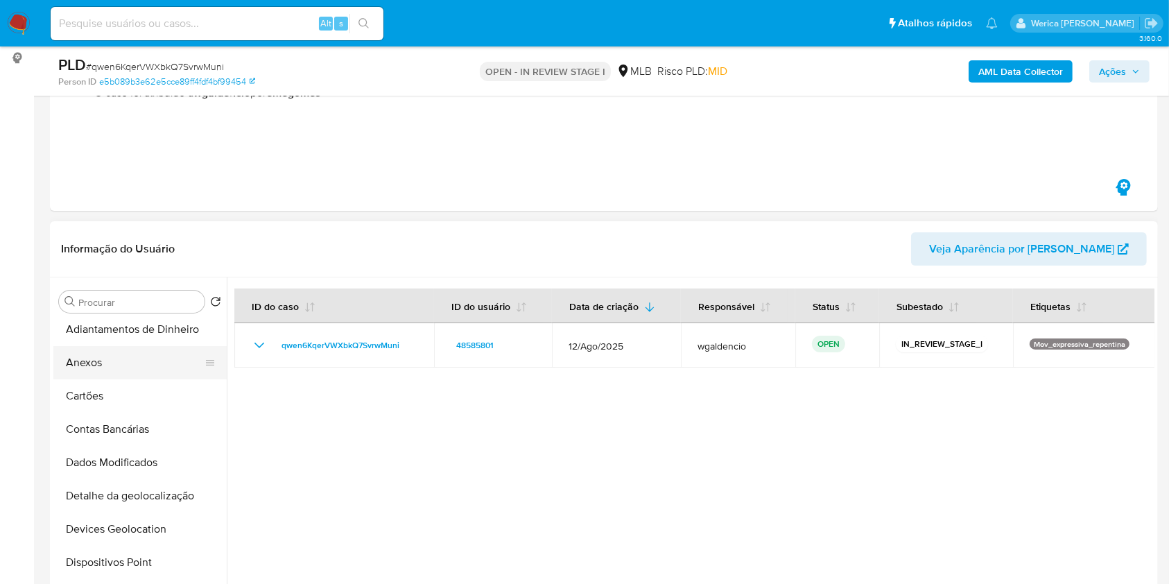
click at [120, 369] on button "Anexos" at bounding box center [134, 362] width 162 height 33
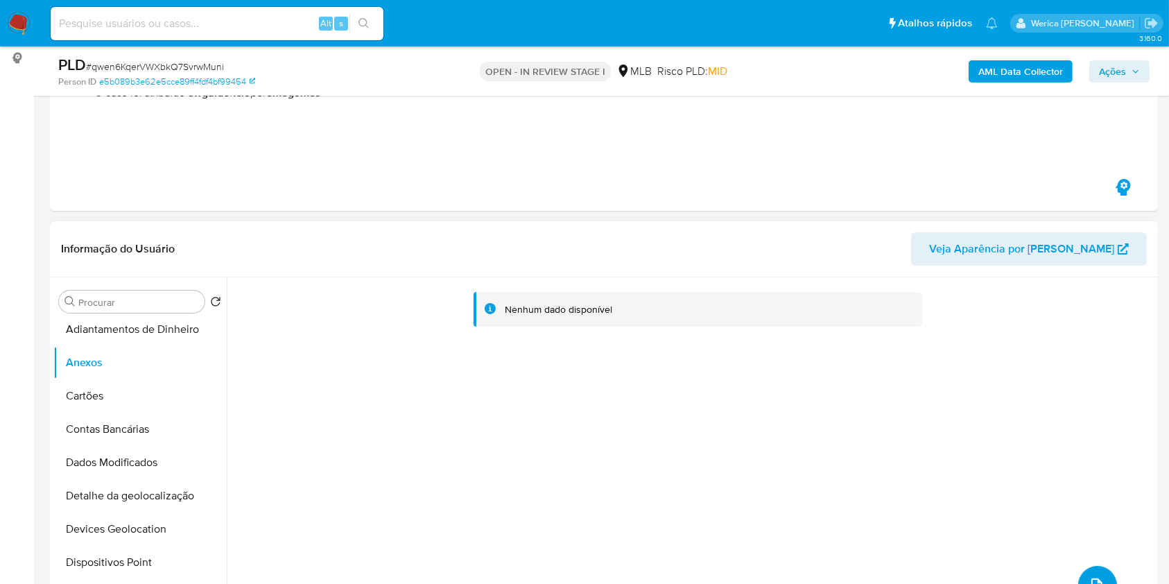
click at [1095, 577] on span "upload-file" at bounding box center [1097, 585] width 17 height 17
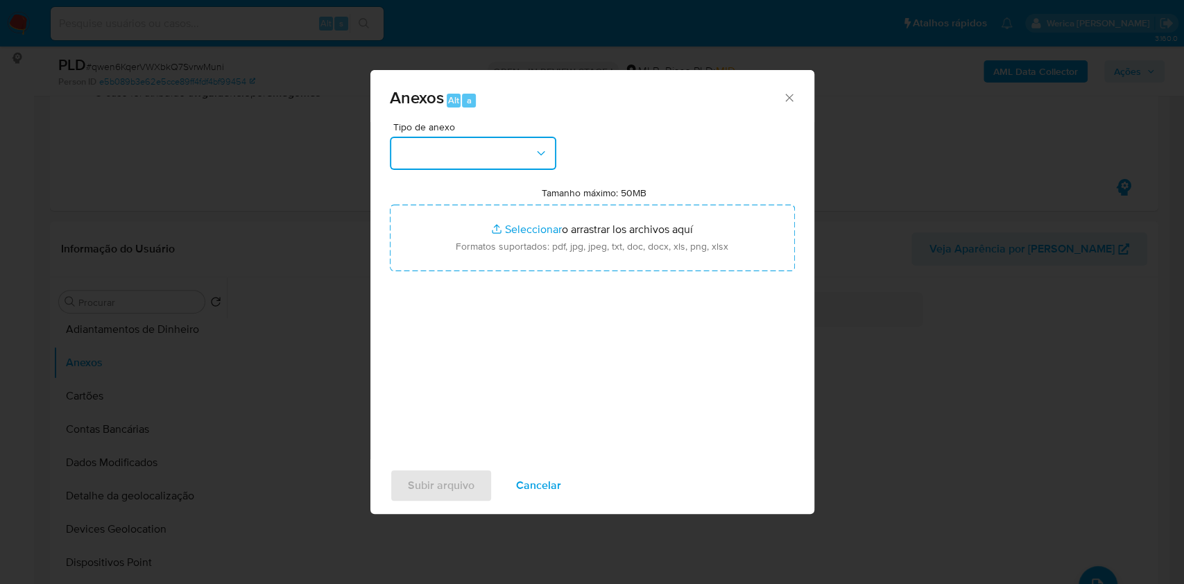
drag, startPoint x: 555, startPoint y: 163, endPoint x: 517, endPoint y: 191, distance: 47.0
click at [520, 203] on div "Tipo de anexo Tamanho máximo: 50MB Seleccionar archivos Seleccionar o arrastrar…" at bounding box center [592, 285] width 405 height 327
click at [508, 147] on button "button" at bounding box center [473, 153] width 166 height 33
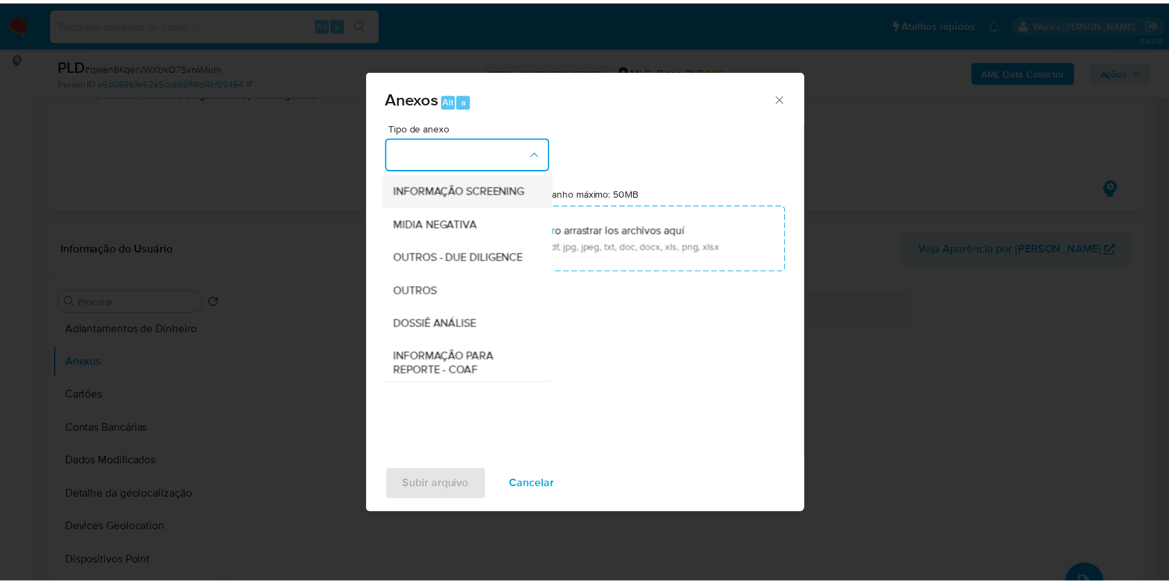
scroll to position [213, 0]
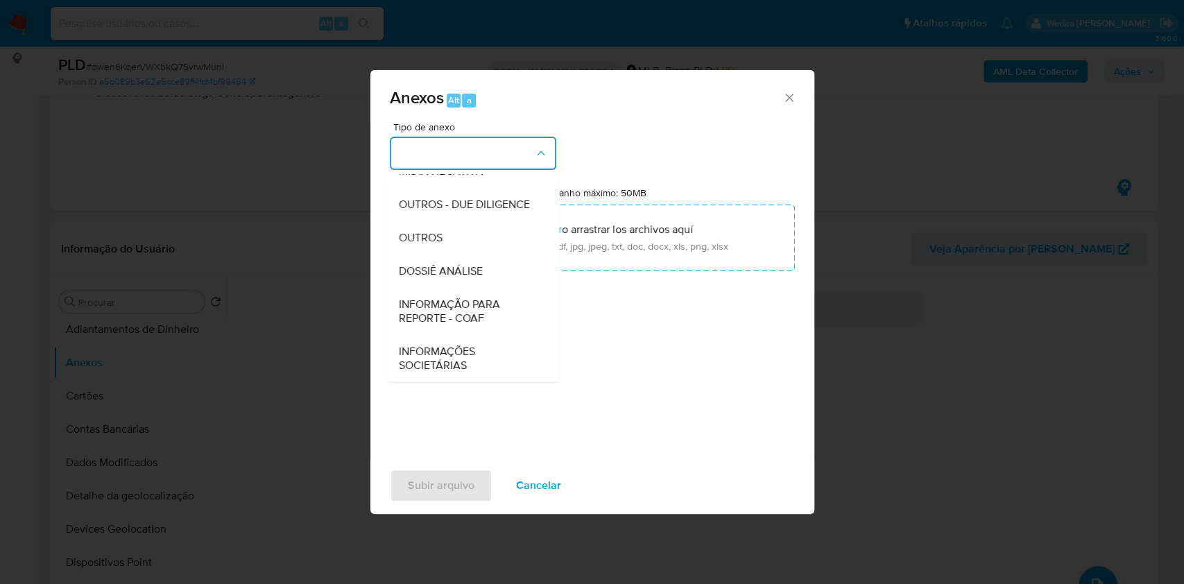
click at [459, 269] on span "DOSSIÊ ANÁLISE" at bounding box center [440, 271] width 84 height 14
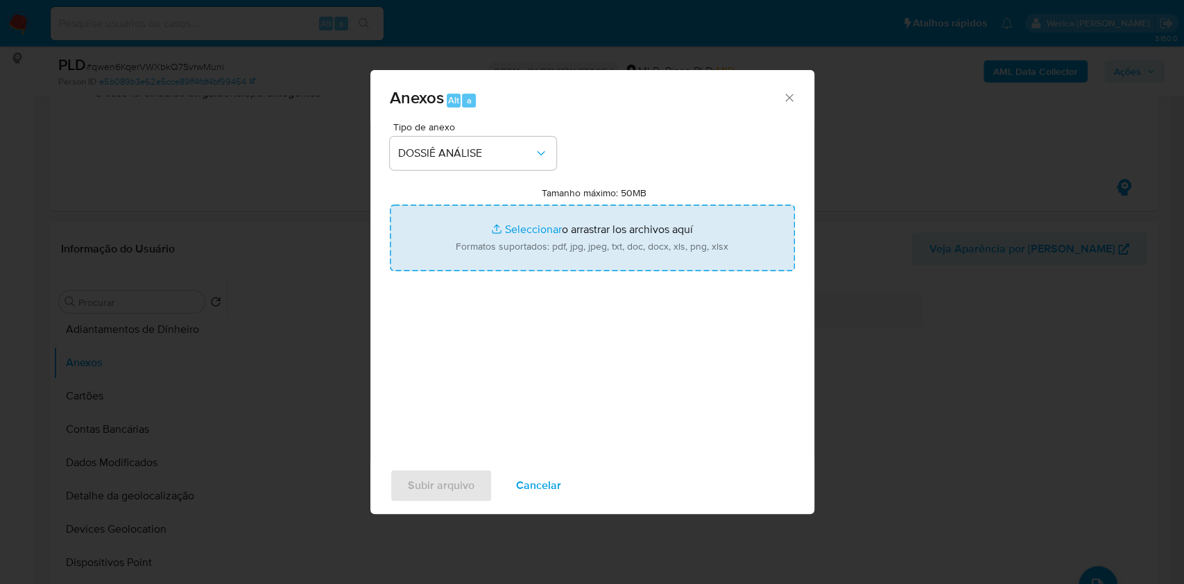
click at [632, 225] on input "Tamanho máximo: 50MB Seleccionar archivos" at bounding box center [592, 238] width 405 height 67
type input "C:\fakepath\Mulan 48585801_2025_09_19_14_19_11.xlsx"
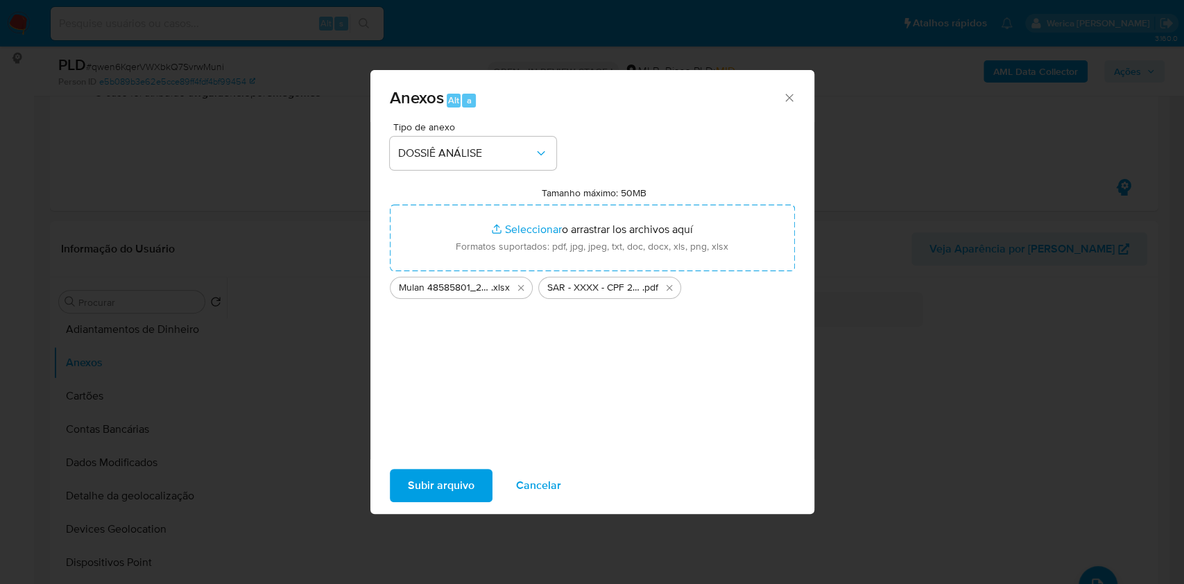
click at [444, 487] on span "Subir arquivo" at bounding box center [441, 485] width 67 height 31
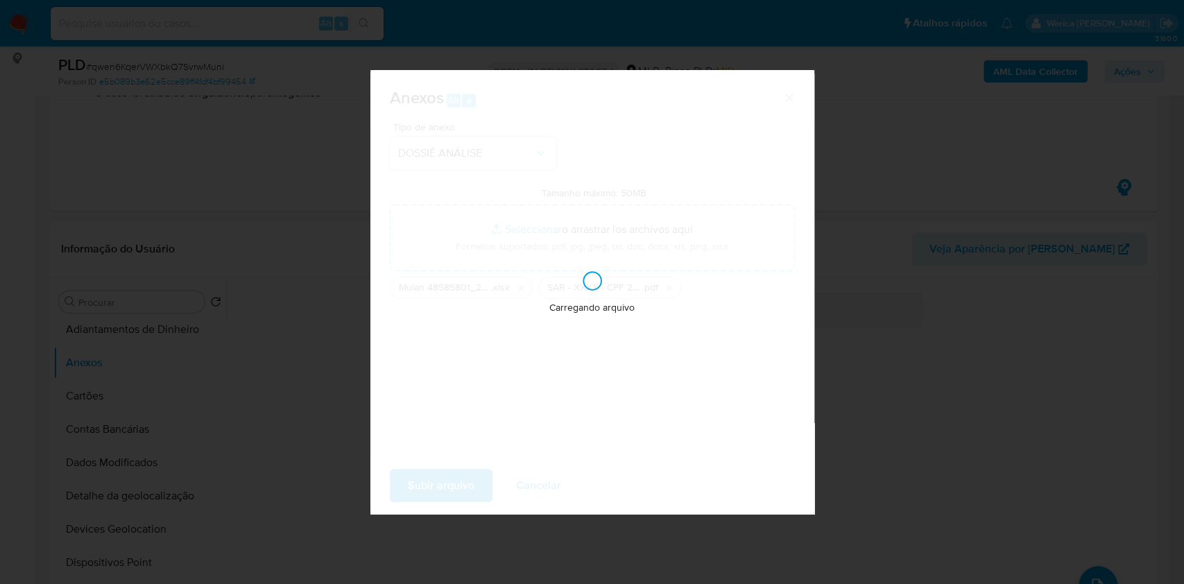
click at [846, 215] on div "Anexos Alt a Tipo de anexo DOSSIÊ ANÁLISE Tamanho máximo: 50MB Seleccionar arch…" at bounding box center [592, 292] width 1184 height 584
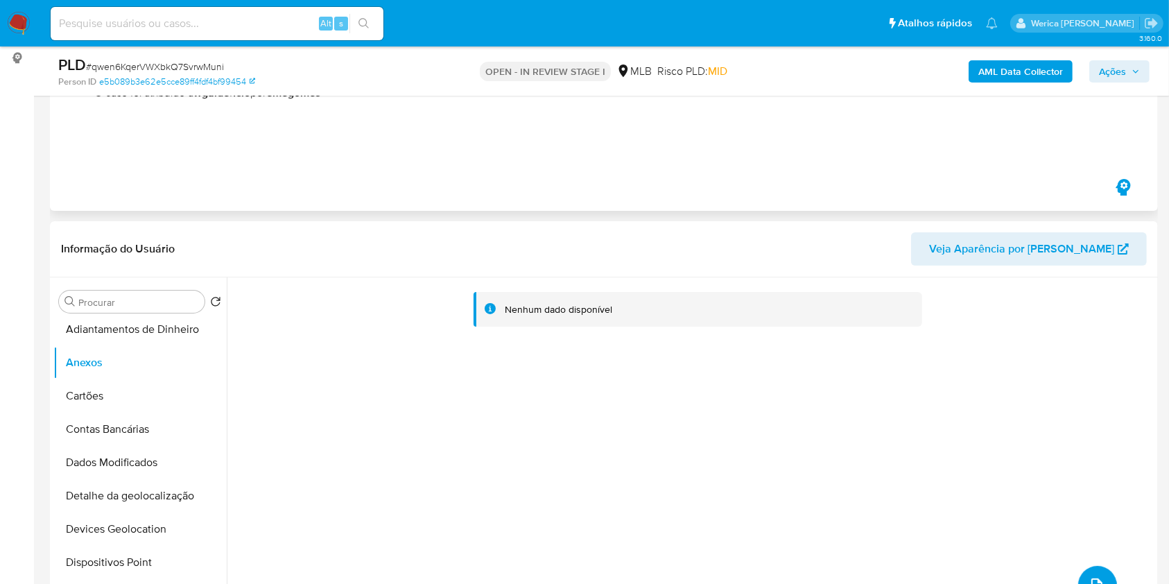
scroll to position [0, 0]
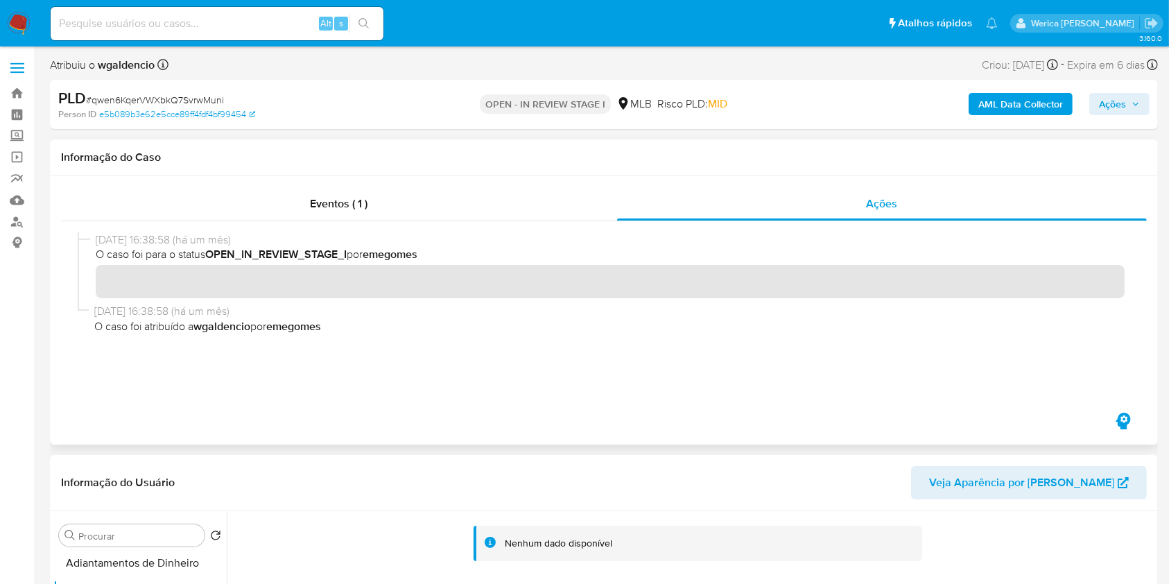
drag, startPoint x: 495, startPoint y: 203, endPoint x: 711, endPoint y: 224, distance: 217.4
click at [496, 204] on div "Eventos ( 1 )" at bounding box center [339, 203] width 556 height 33
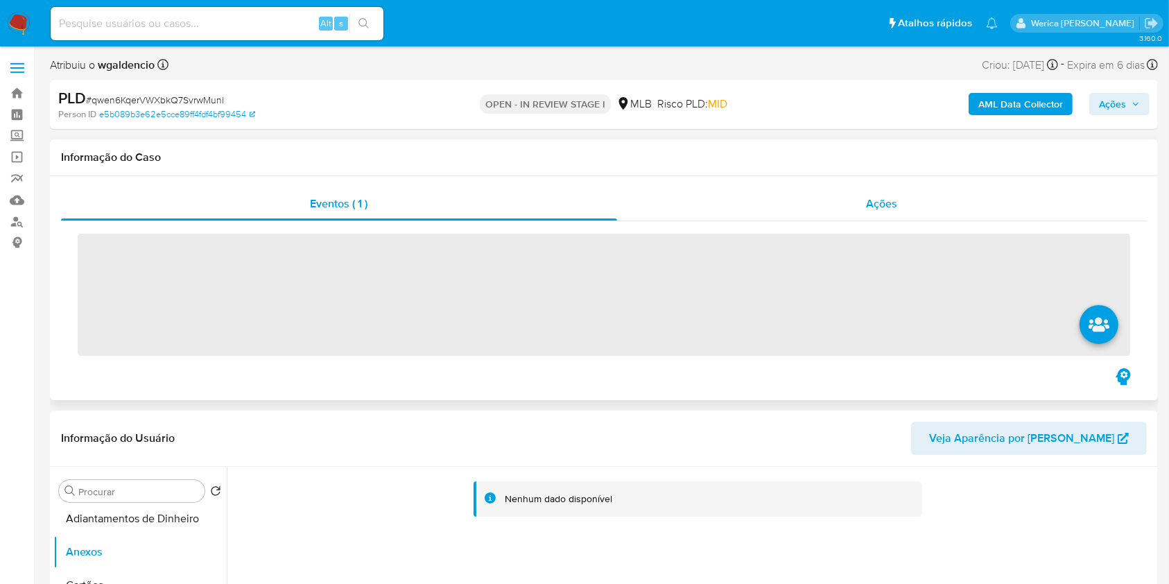
click at [865, 208] on div "Ações" at bounding box center [882, 203] width 530 height 33
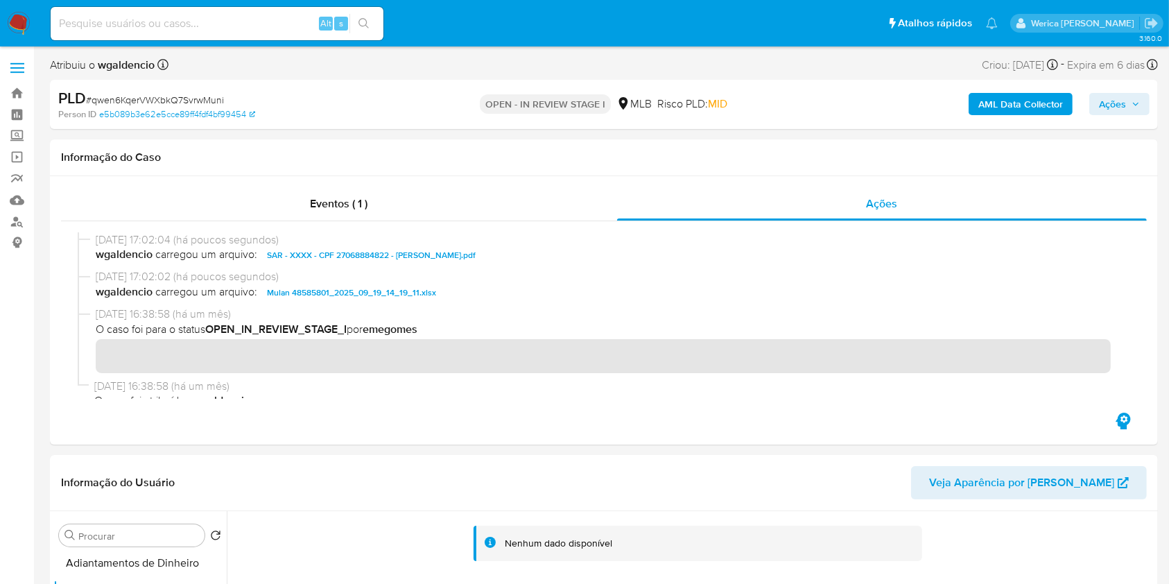
click at [1118, 110] on span "Ações" at bounding box center [1112, 104] width 27 height 22
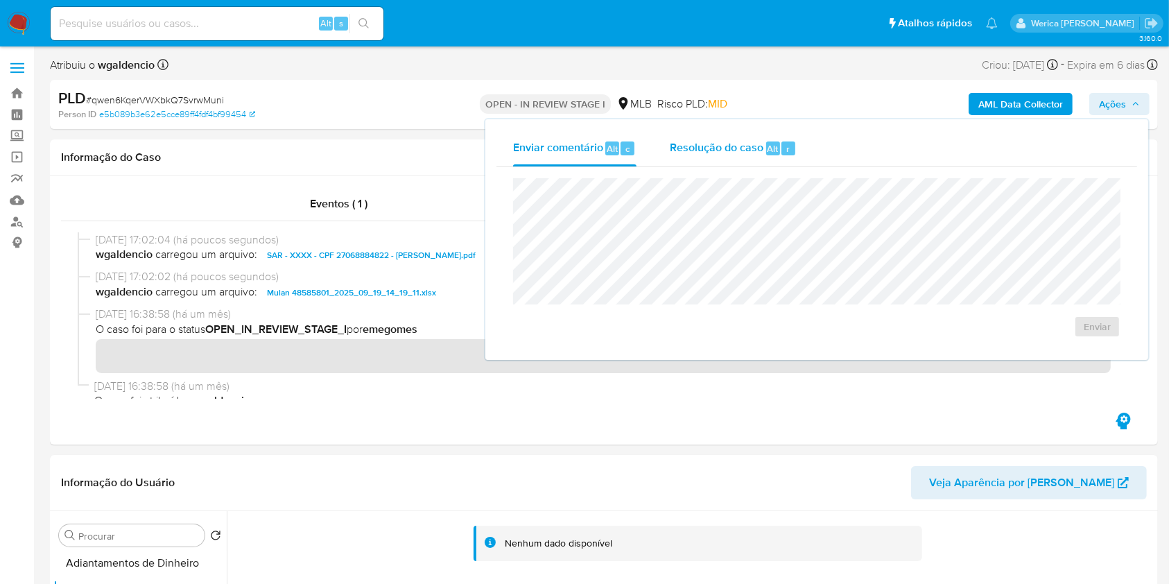
drag, startPoint x: 804, startPoint y: 136, endPoint x: 801, endPoint y: 162, distance: 25.8
click at [807, 136] on button "Resolução do caso Alt r" at bounding box center [733, 148] width 160 height 36
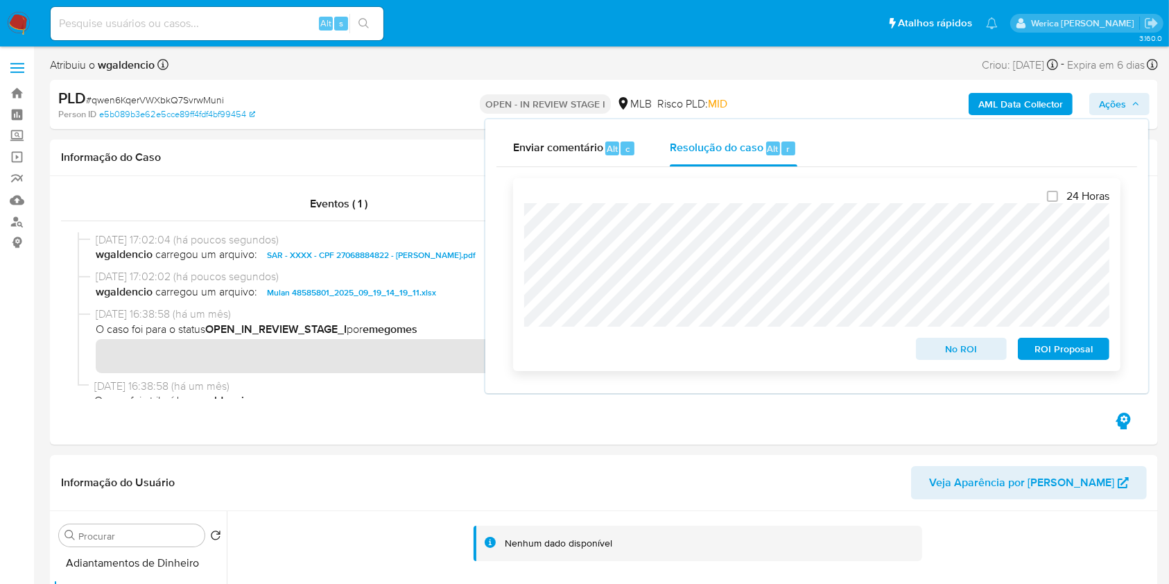
click at [1043, 349] on span "ROI Proposal" at bounding box center [1064, 348] width 72 height 19
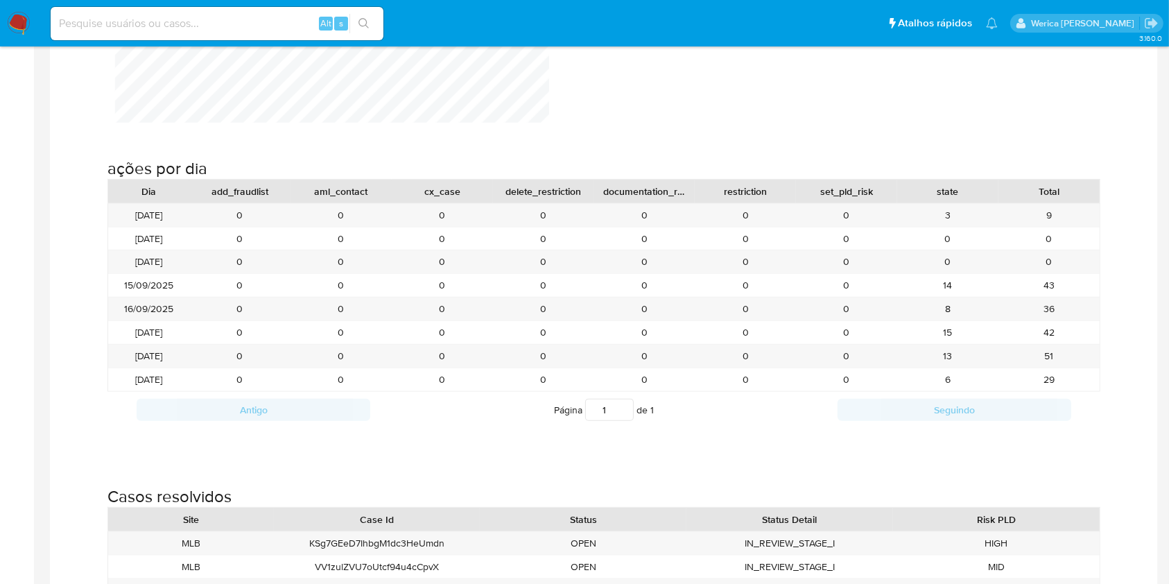
scroll to position [1572, 0]
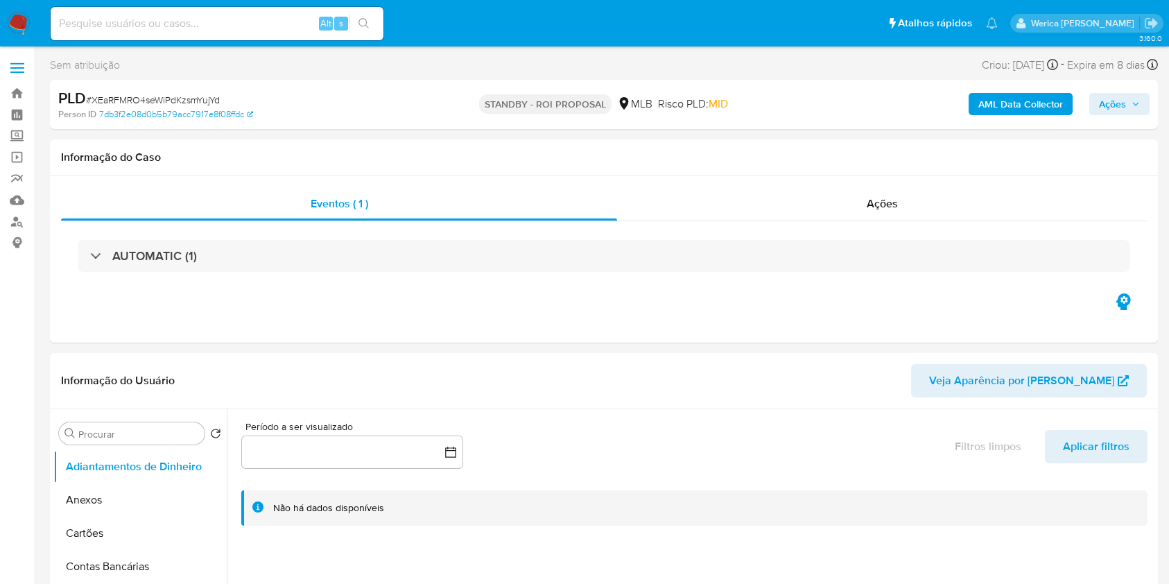
select select "10"
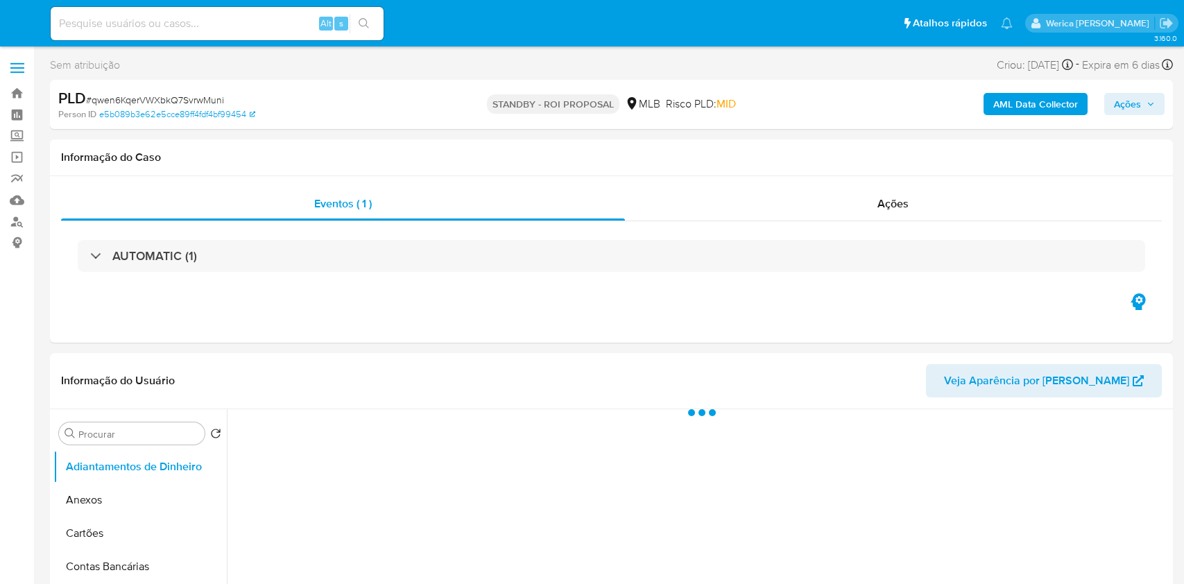
select select "10"
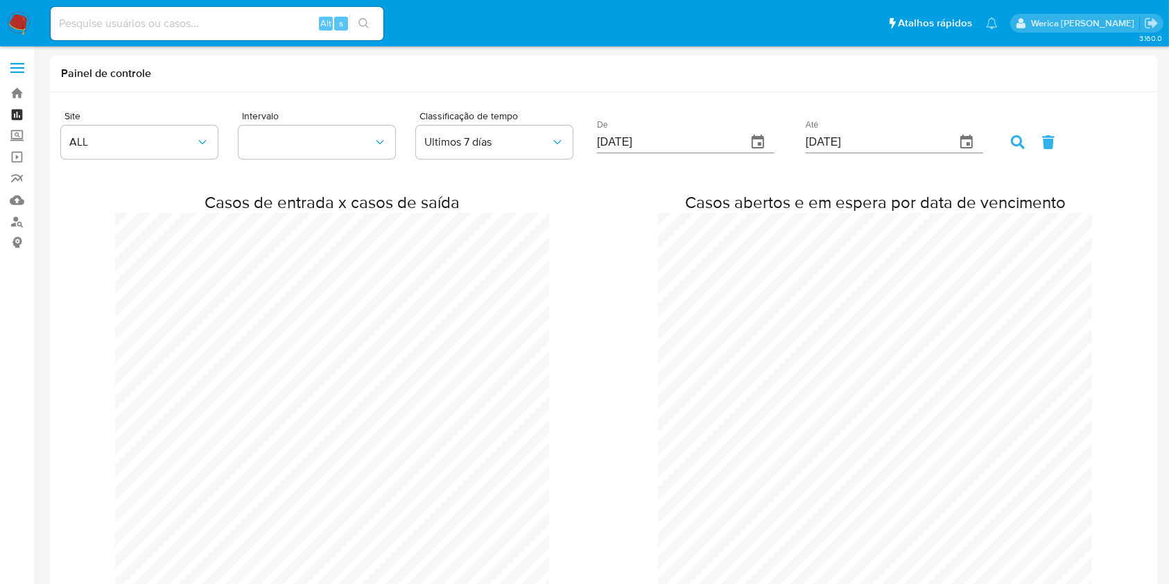
click at [14, 118] on link "Painel" at bounding box center [82, 115] width 165 height 22
drag, startPoint x: 14, startPoint y: 118, endPoint x: 194, endPoint y: 58, distance: 189.9
click at [14, 116] on link "Painel" at bounding box center [82, 115] width 165 height 22
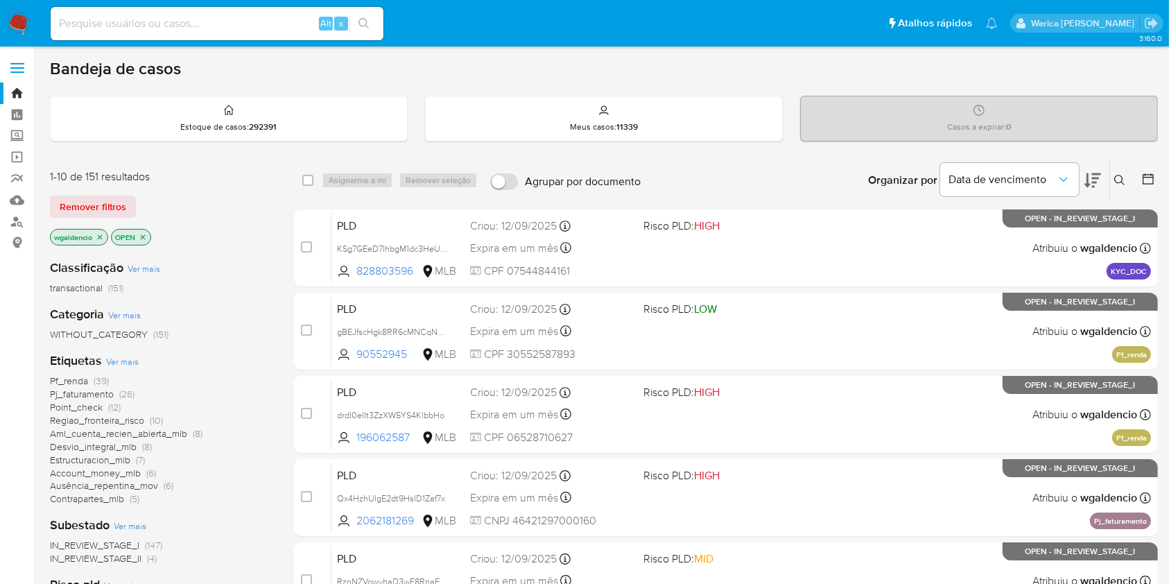
click at [1114, 160] on div "Insira a ID do usuário ou caso Procurar Remover filtros" at bounding box center [1122, 180] width 24 height 43
click at [1093, 180] on icon at bounding box center [1093, 180] width 17 height 15
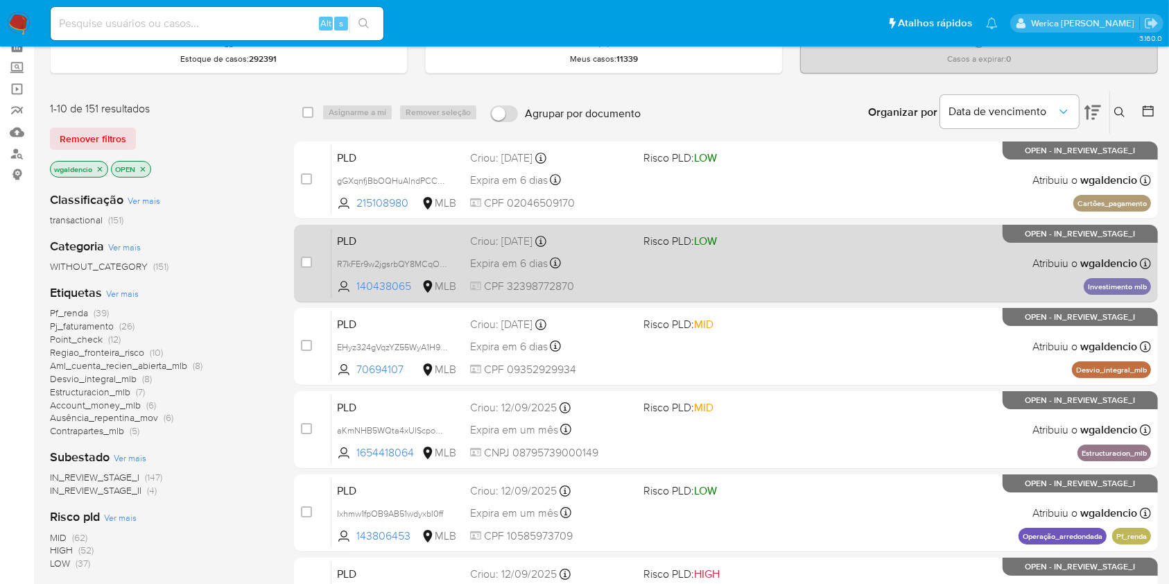
scroll to position [92, 0]
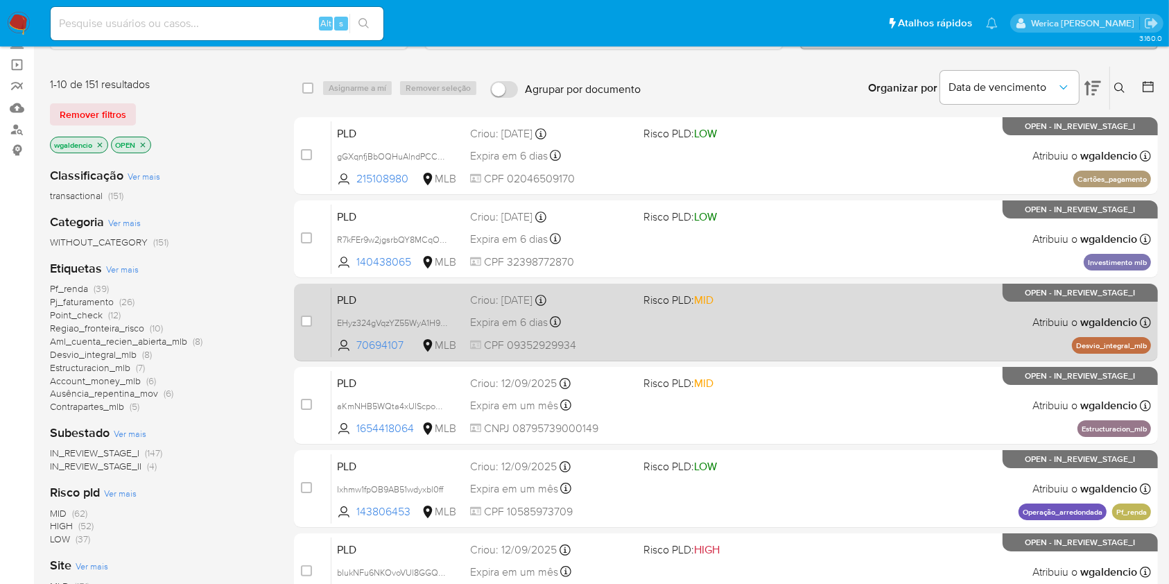
click at [886, 315] on div "PLD EHyz324gVqzYZ55WyA1H9ESv 70694107 MLB Risco PLD: MID Criou: [DATE] Criou: […" at bounding box center [742, 322] width 820 height 70
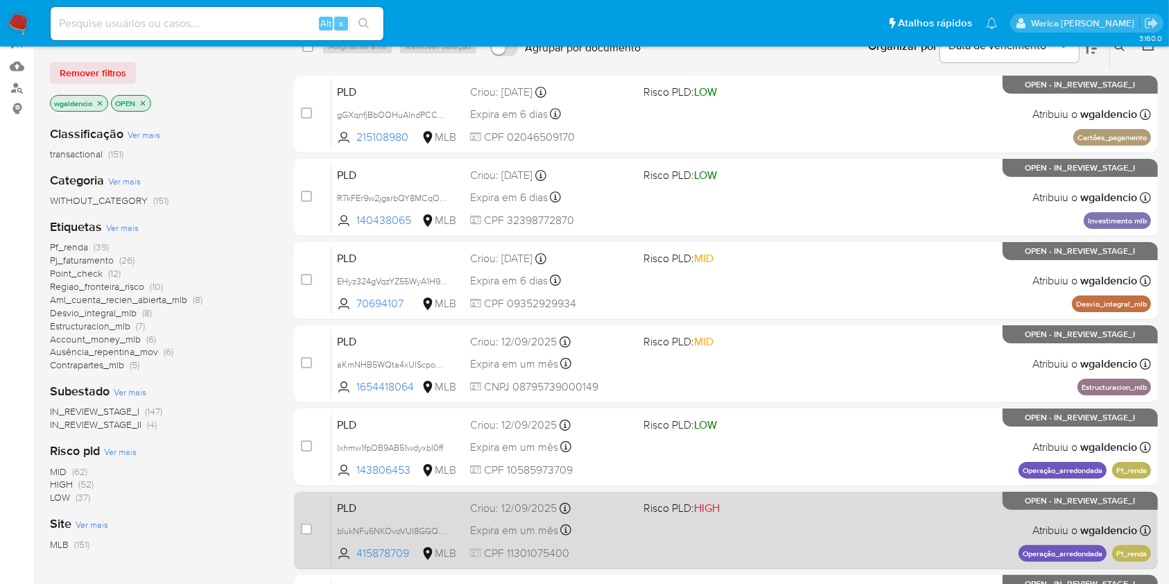
scroll to position [0, 0]
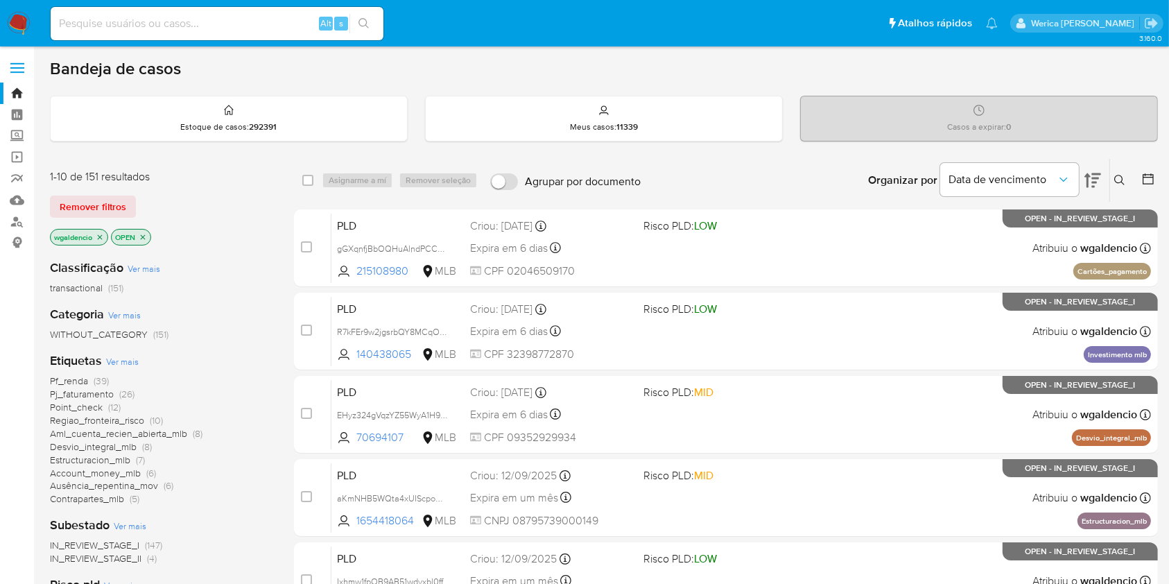
click at [239, 519] on div "Subestado Ver mais IN_REVIEW_STAGE_I (147) IN_REVIEW_STAGE_II (4)" at bounding box center [161, 541] width 222 height 49
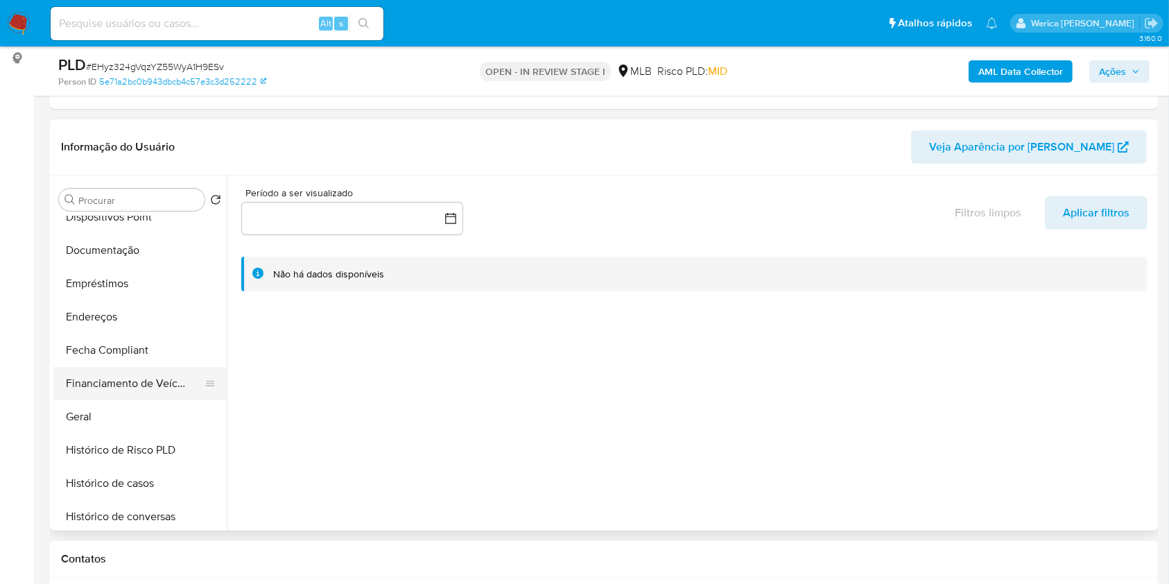
scroll to position [277, 0]
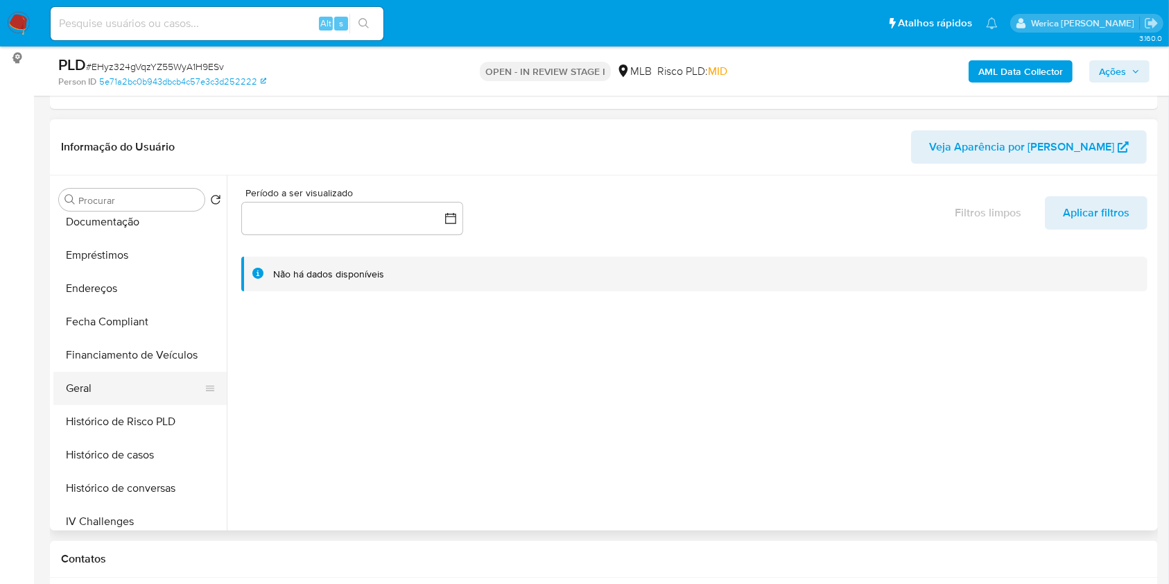
click at [111, 386] on button "Geral" at bounding box center [134, 388] width 162 height 33
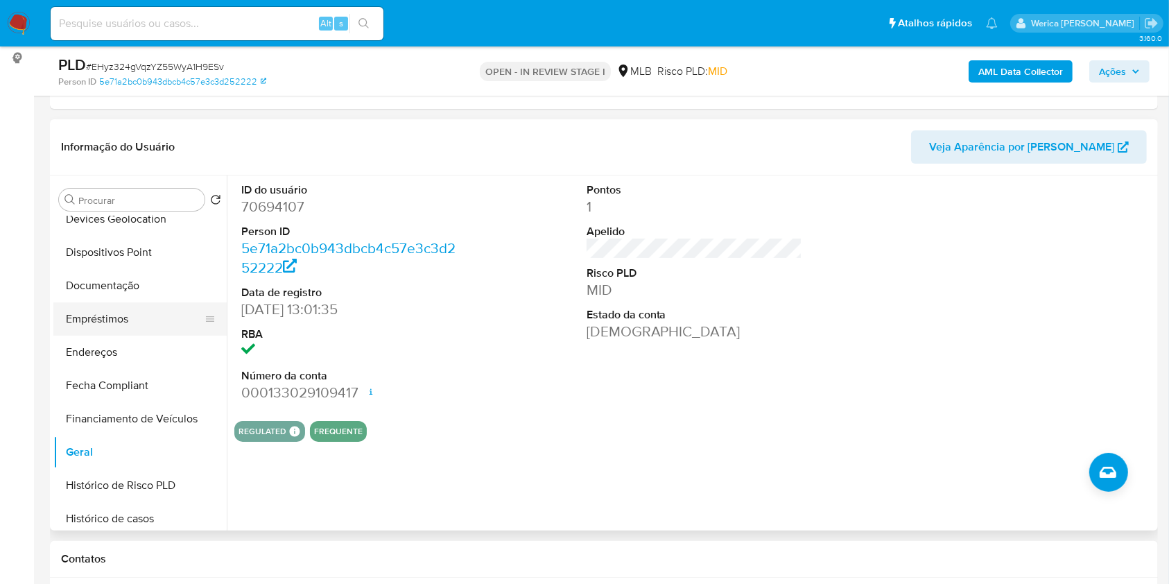
scroll to position [184, 0]
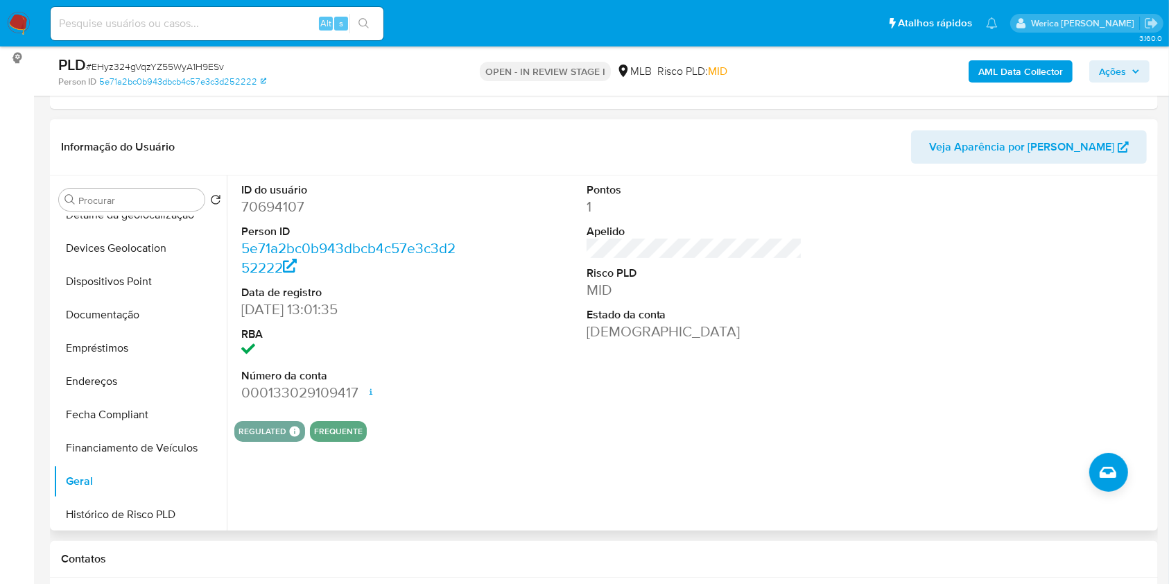
click at [270, 213] on dd "70694107" at bounding box center [349, 206] width 216 height 19
copy dd "70694107"
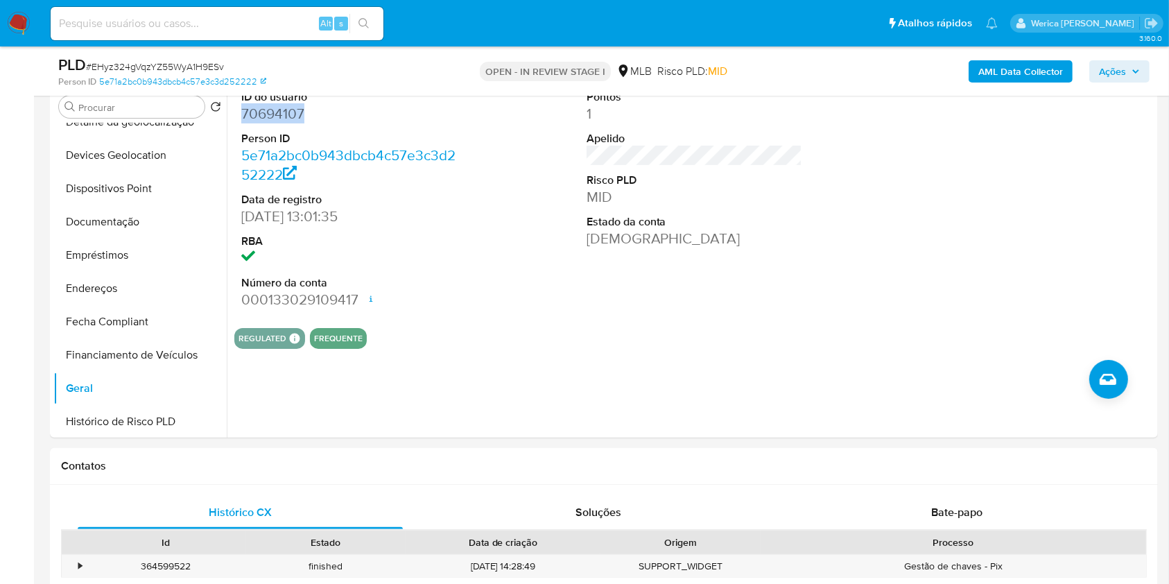
scroll to position [0, 0]
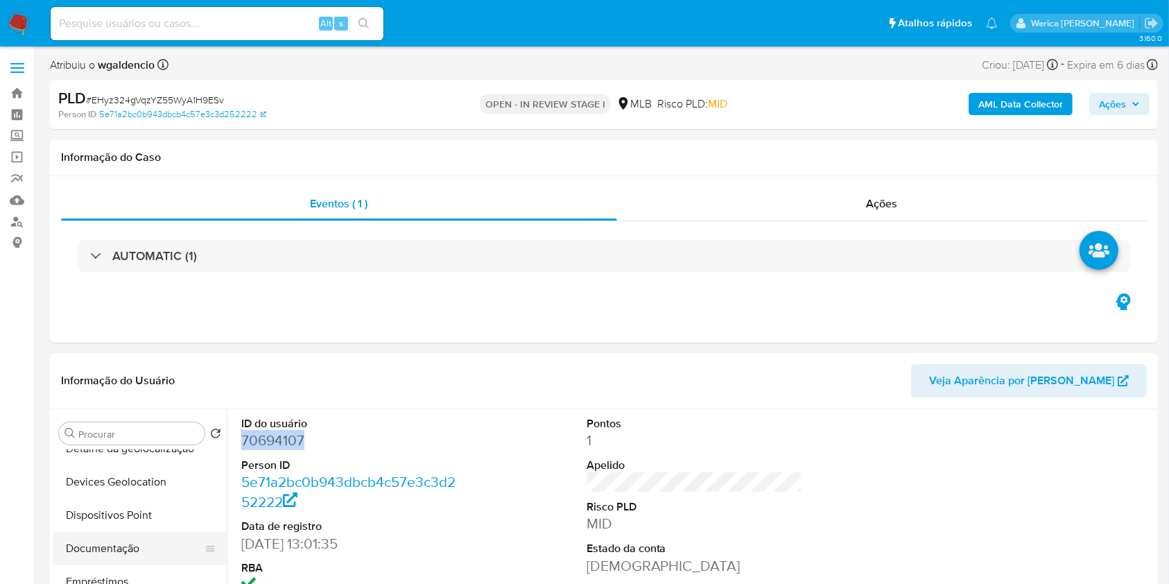
click at [116, 540] on button "Documentação" at bounding box center [134, 548] width 162 height 33
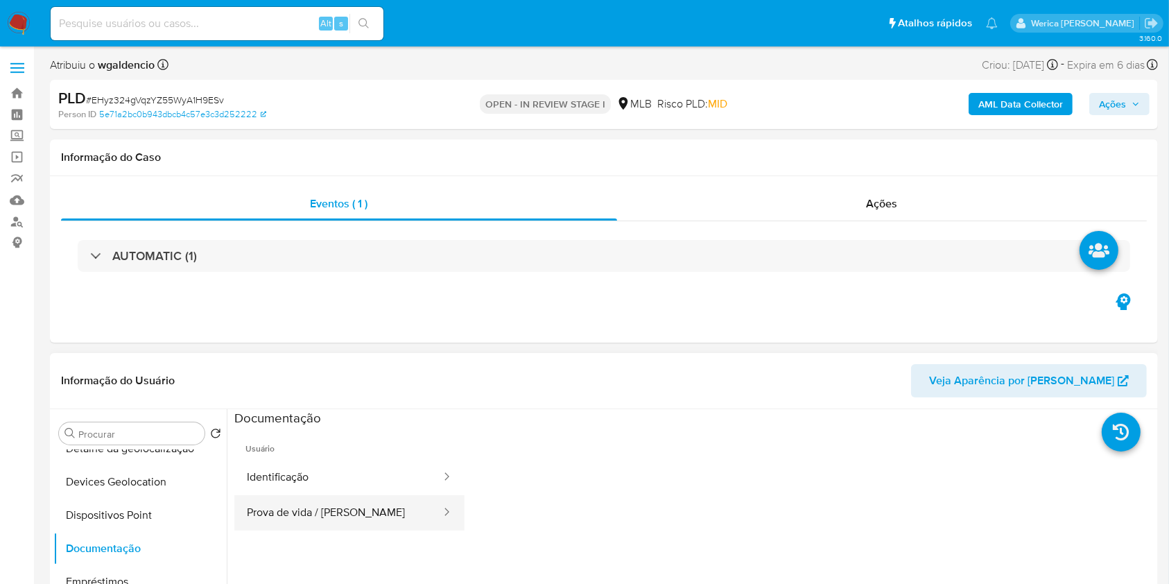
drag, startPoint x: 304, startPoint y: 494, endPoint x: 306, endPoint y: 502, distance: 8.6
click at [304, 494] on button "Identificação" at bounding box center [338, 477] width 208 height 35
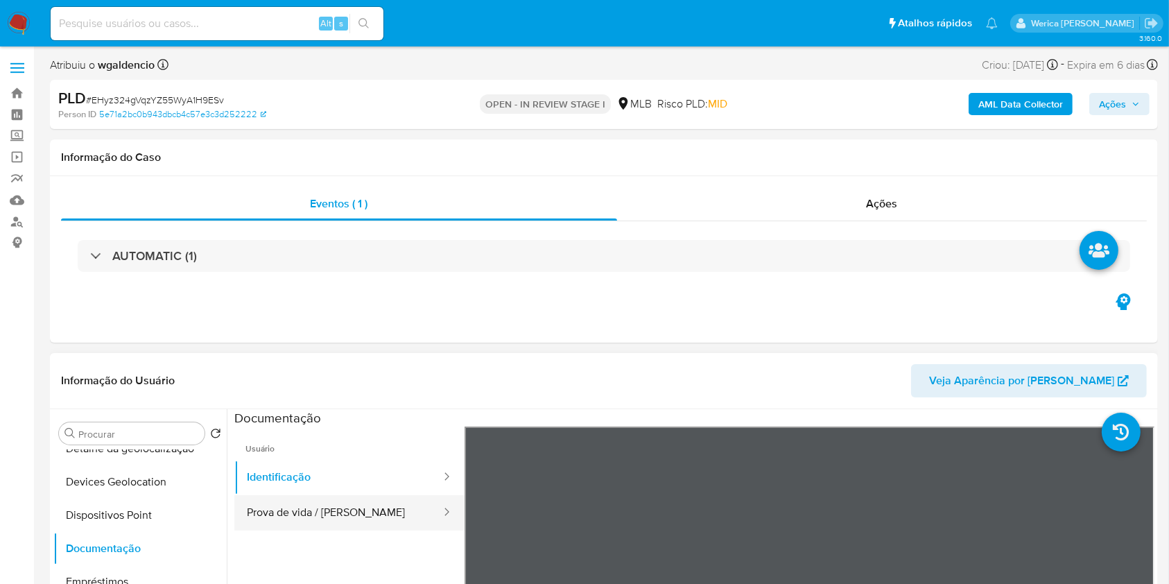
click at [311, 507] on button "Prova de vida / [PERSON_NAME]" at bounding box center [338, 512] width 208 height 35
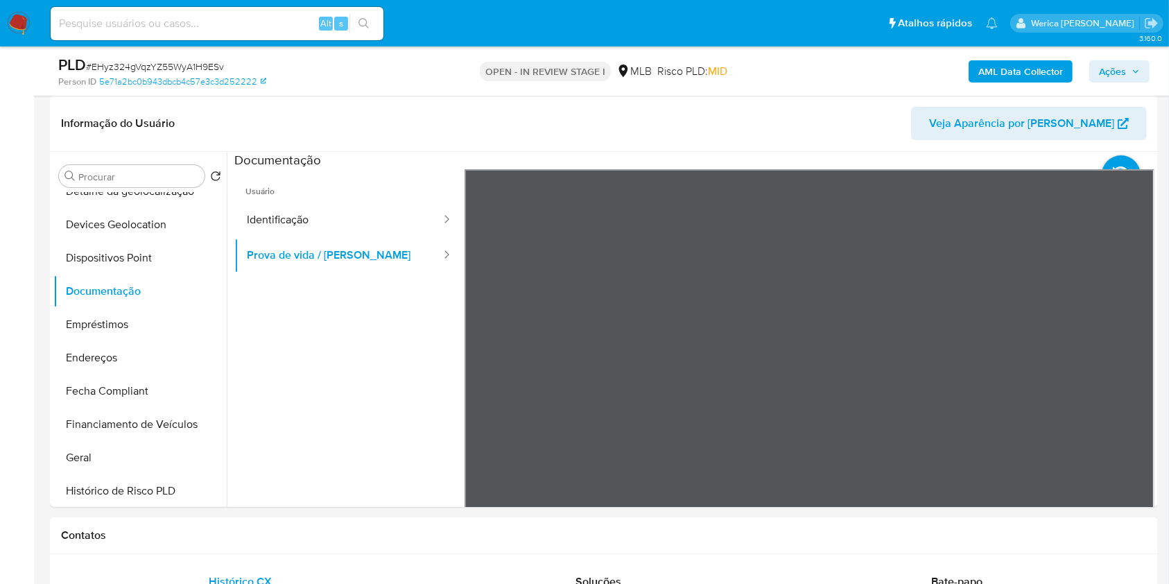
scroll to position [184, 0]
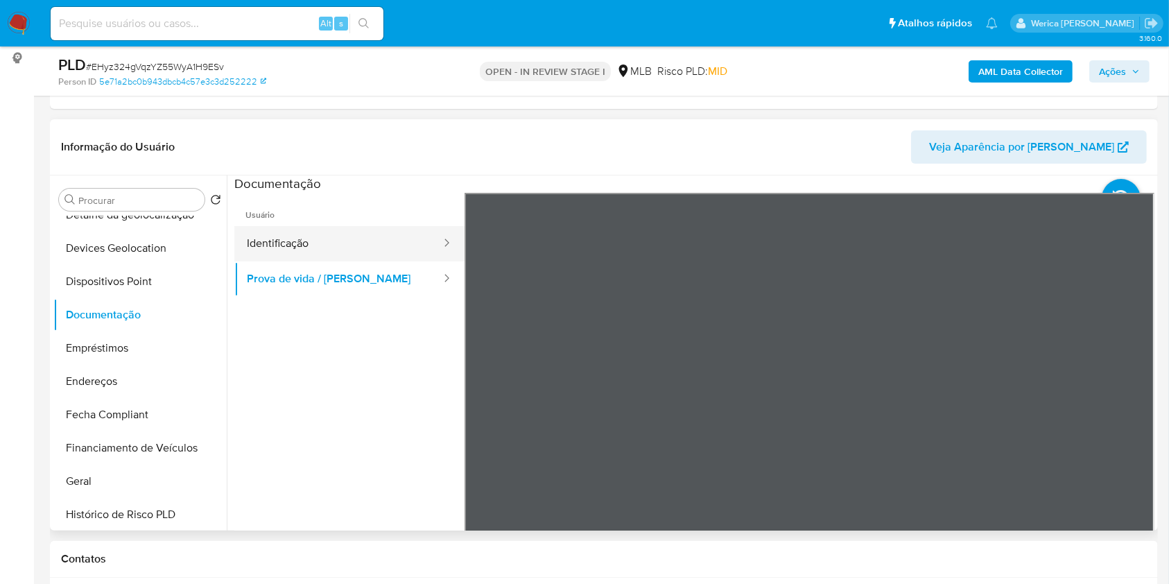
click at [377, 236] on button "Identificação" at bounding box center [338, 243] width 208 height 35
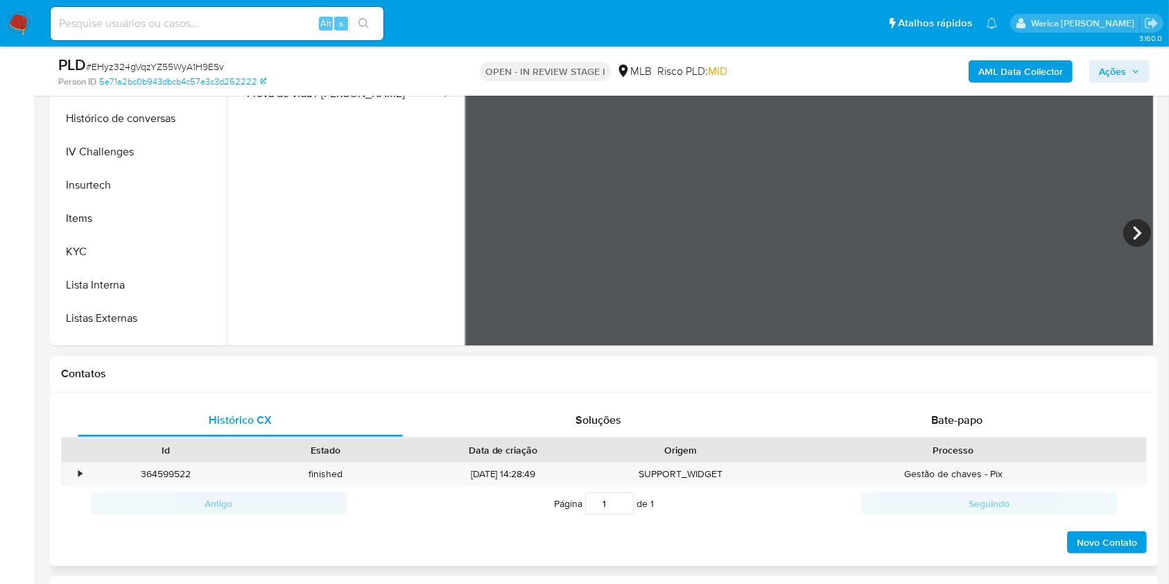
scroll to position [277, 0]
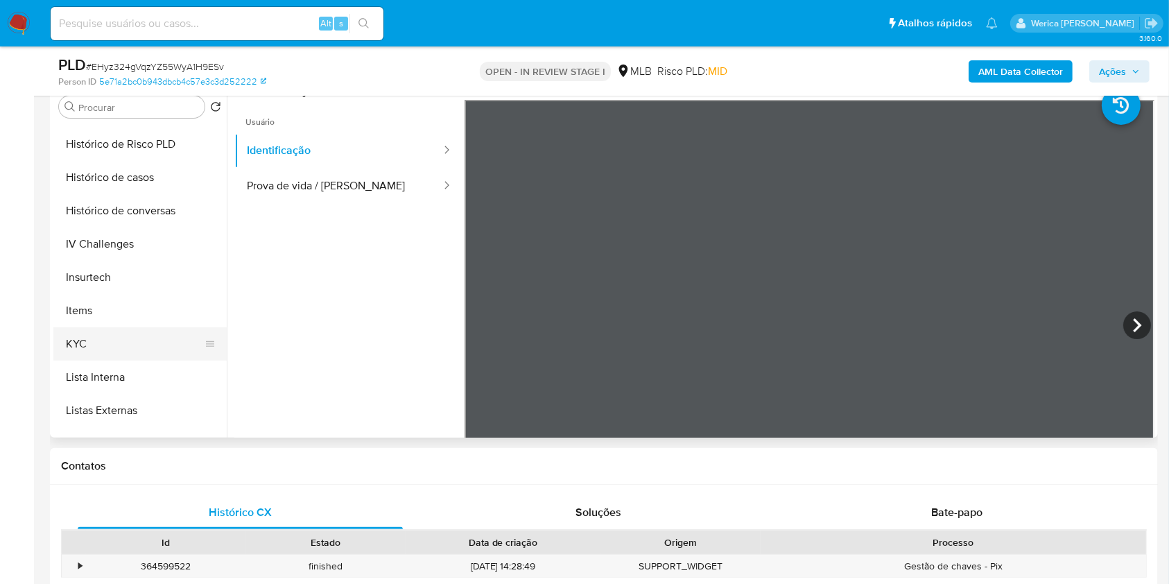
drag, startPoint x: 128, startPoint y: 331, endPoint x: 141, endPoint y: 338, distance: 14.9
click at [128, 332] on button "KYC" at bounding box center [134, 343] width 162 height 33
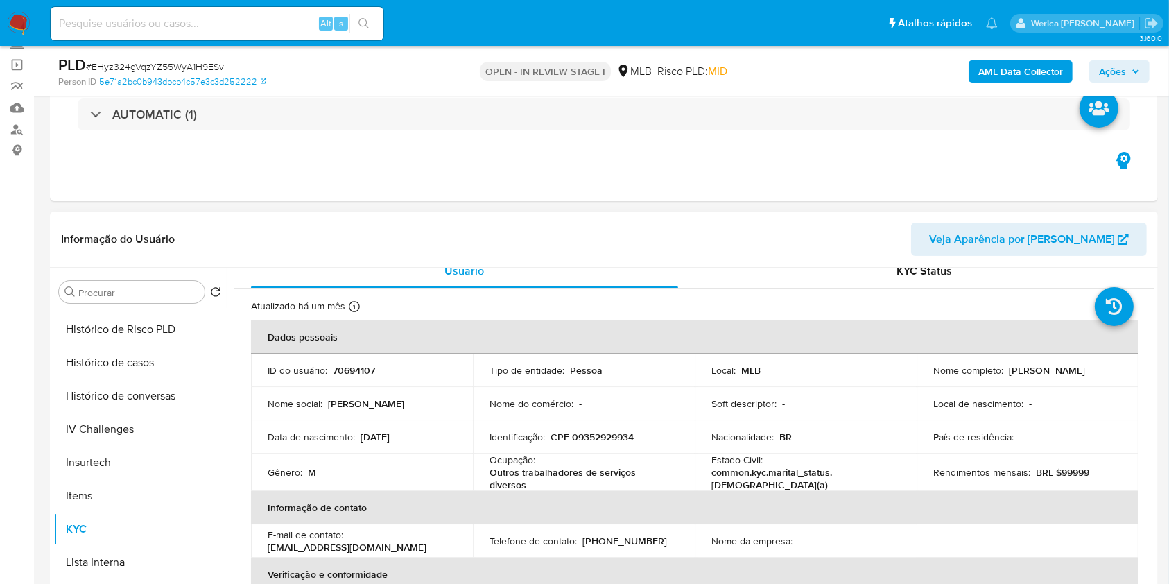
scroll to position [0, 0]
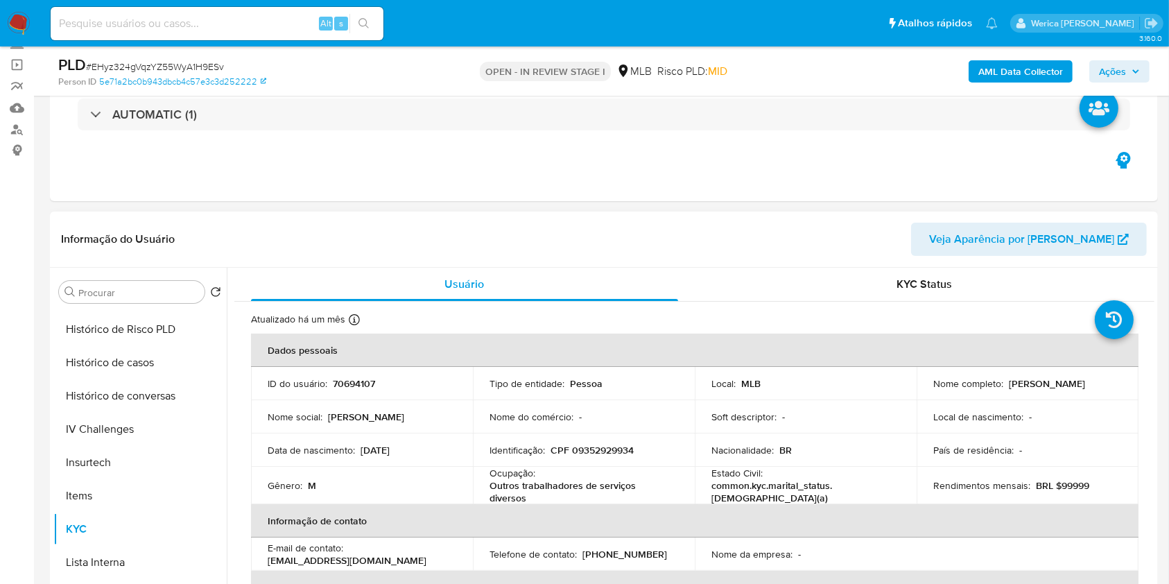
click at [604, 452] on p "CPF 09352929934" at bounding box center [592, 450] width 83 height 12
copy p "09352929934"
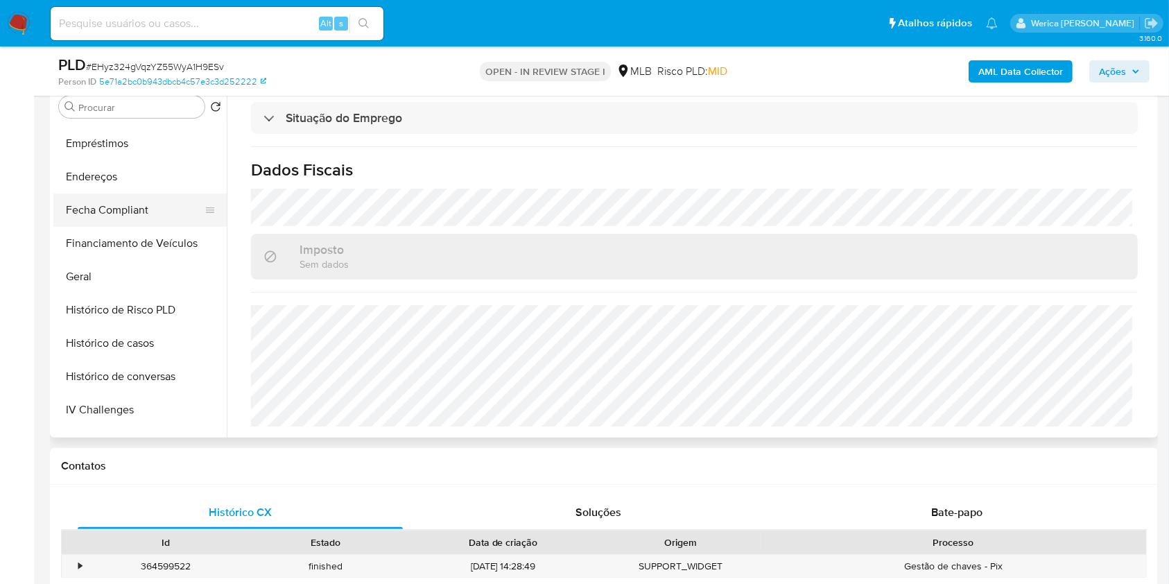
scroll to position [184, 0]
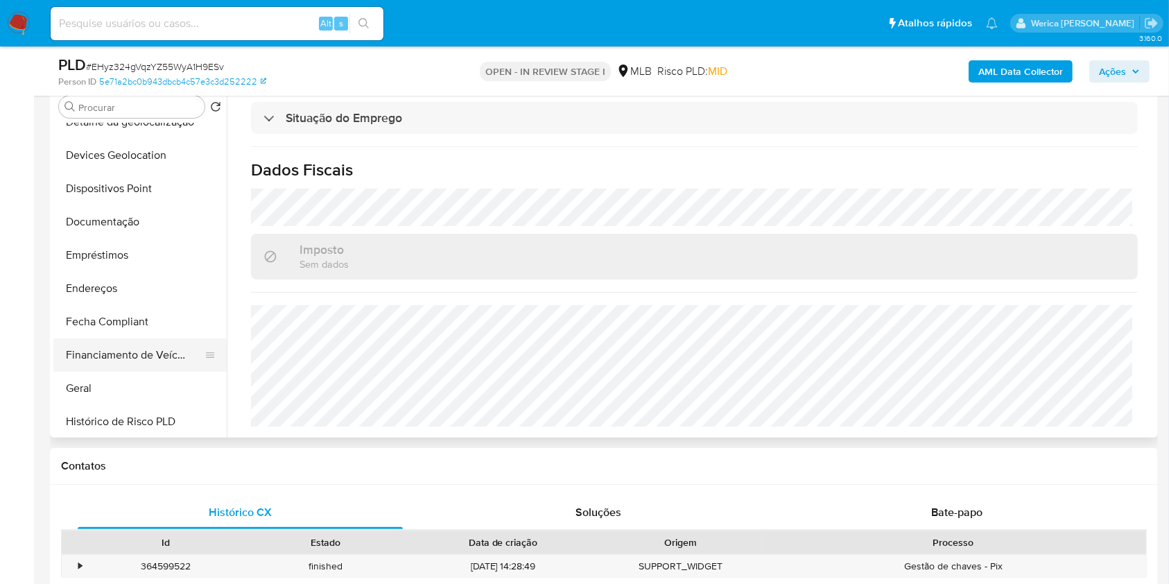
click at [121, 368] on button "Financiamento de Veículos" at bounding box center [134, 354] width 162 height 33
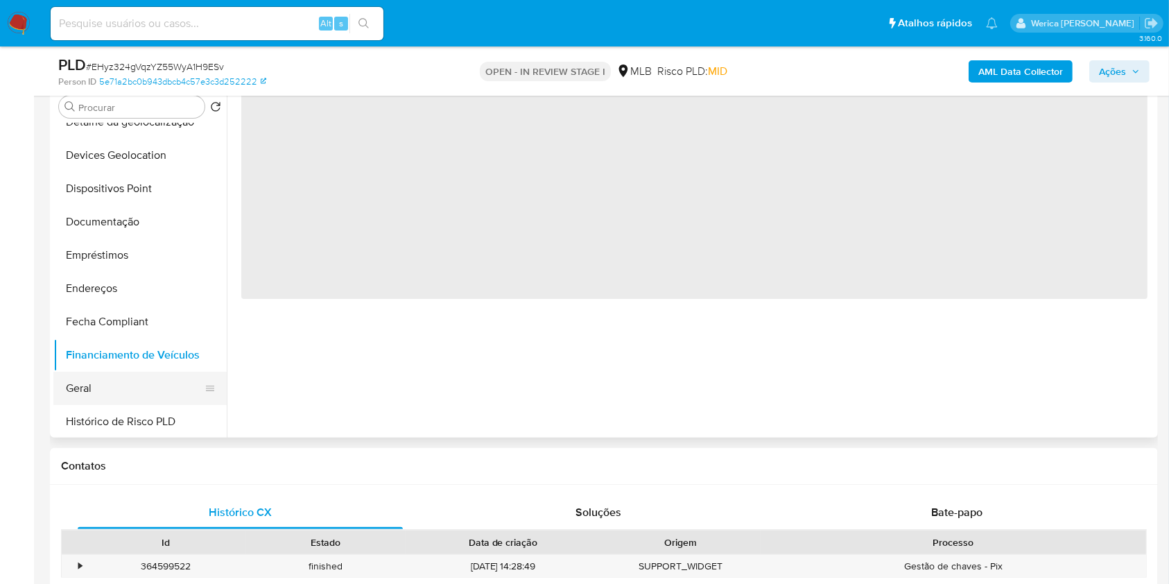
click at [131, 381] on button "Geral" at bounding box center [134, 388] width 162 height 33
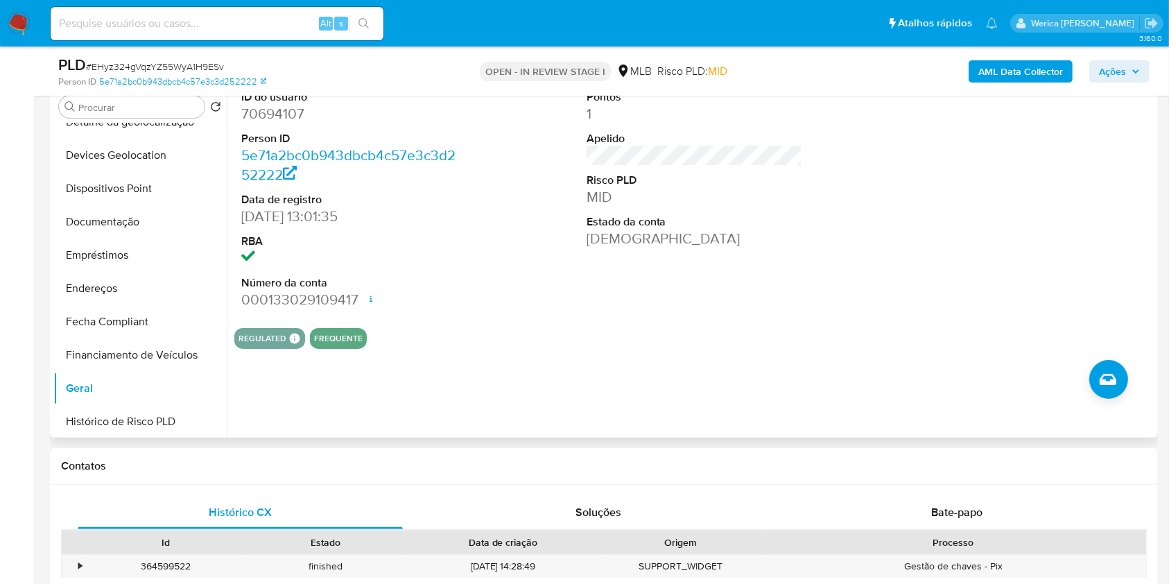
click at [1078, 155] on div at bounding box center [1040, 200] width 230 height 234
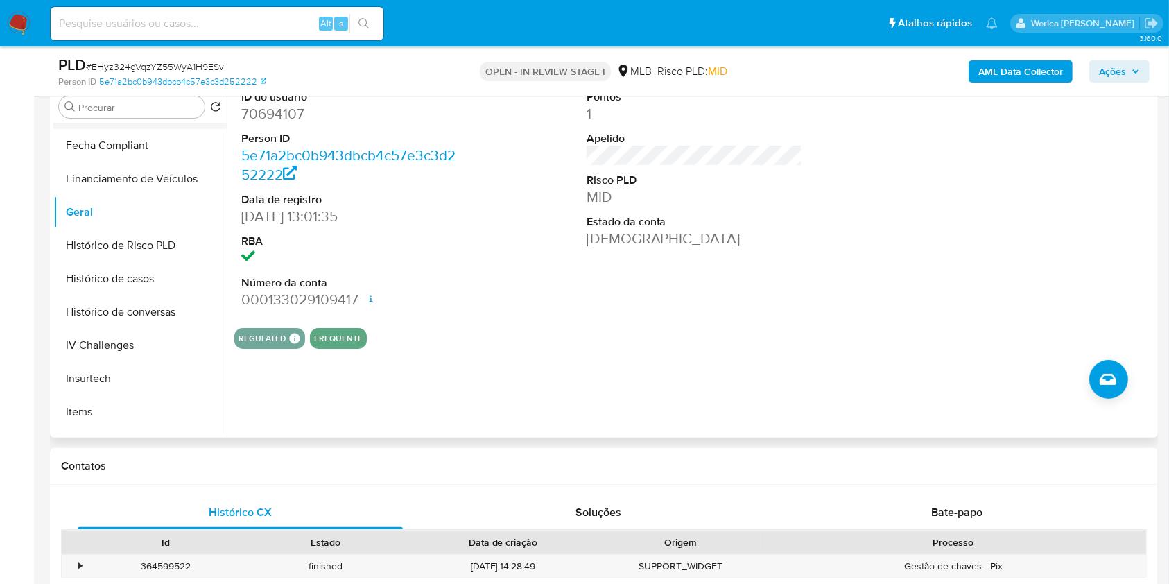
scroll to position [462, 0]
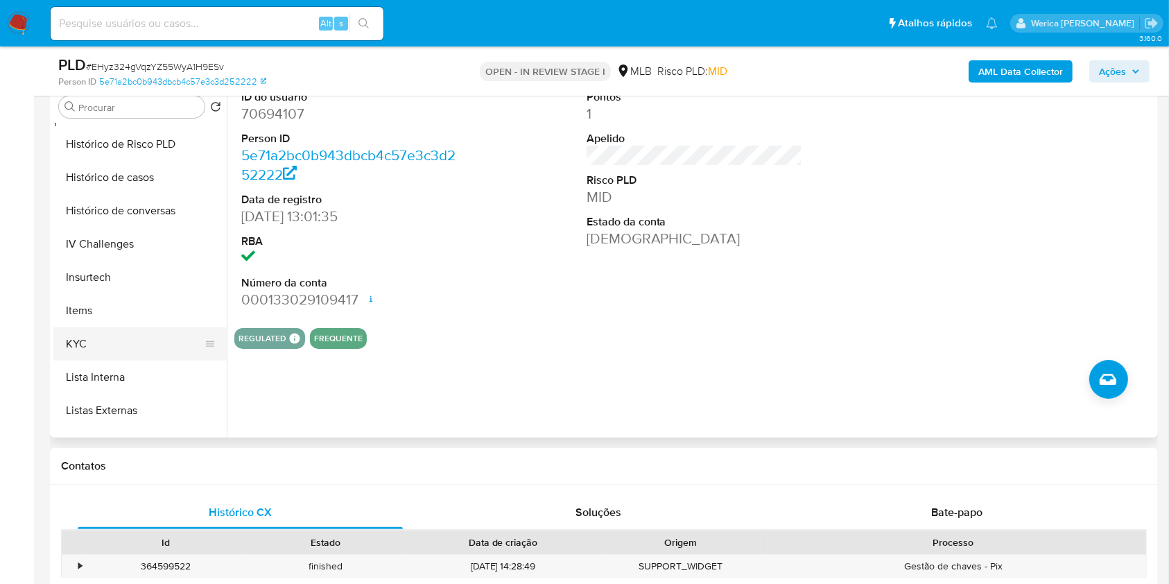
click at [133, 345] on button "KYC" at bounding box center [134, 343] width 162 height 33
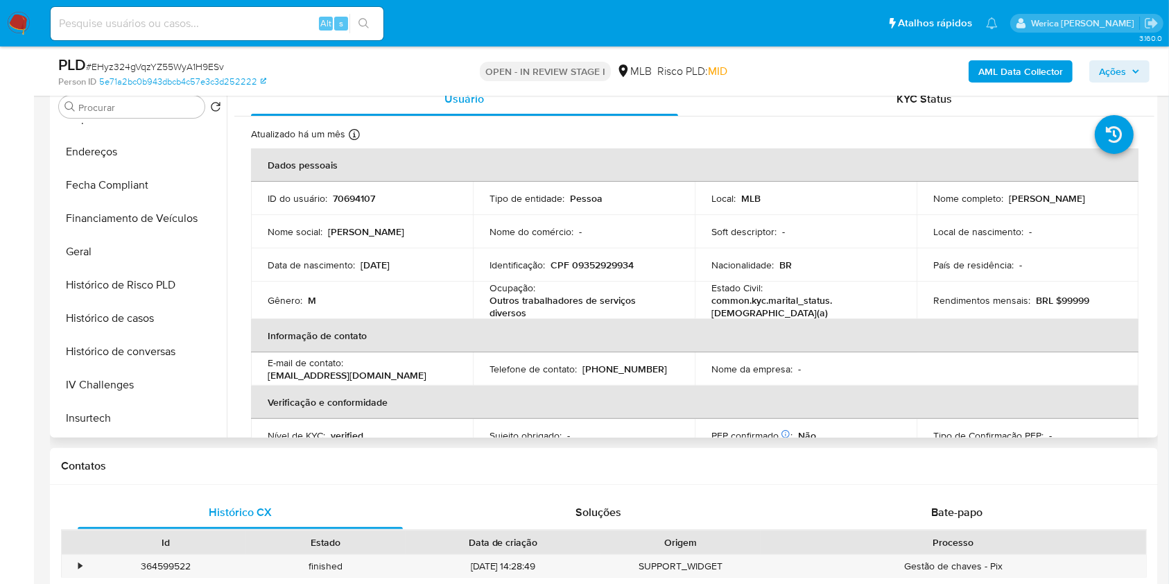
scroll to position [277, 0]
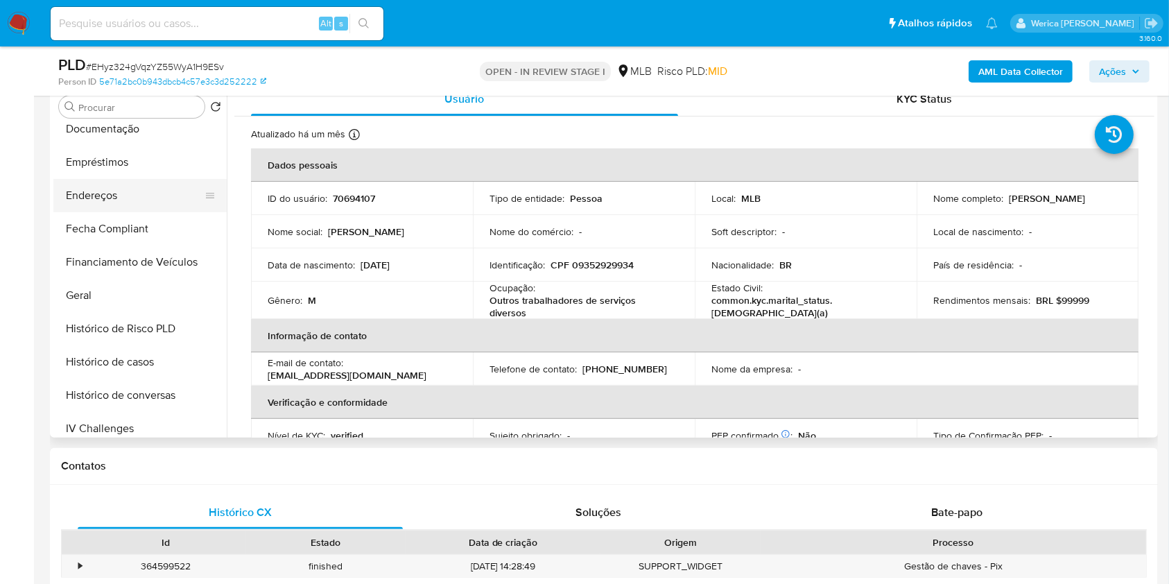
click at [134, 189] on button "Endereços" at bounding box center [134, 195] width 162 height 33
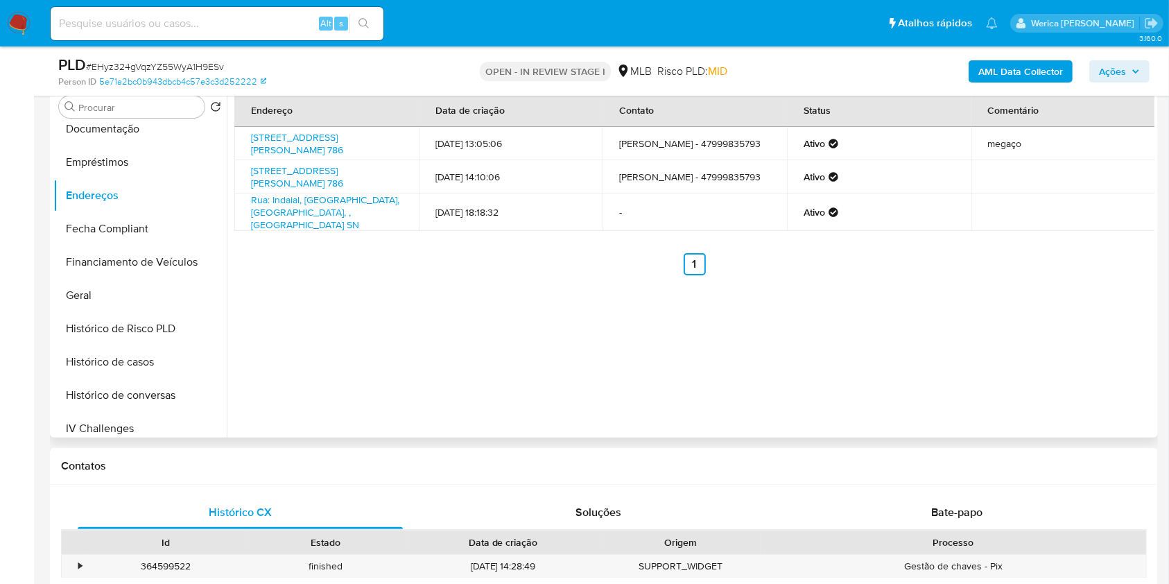
click at [990, 331] on div "Endereço Data de criação Contato Status Comentário [STREET_ADDRESS][PERSON_NAME…" at bounding box center [691, 260] width 928 height 355
click at [278, 147] on link "[STREET_ADDRESS][PERSON_NAME] 786" at bounding box center [297, 143] width 92 height 26
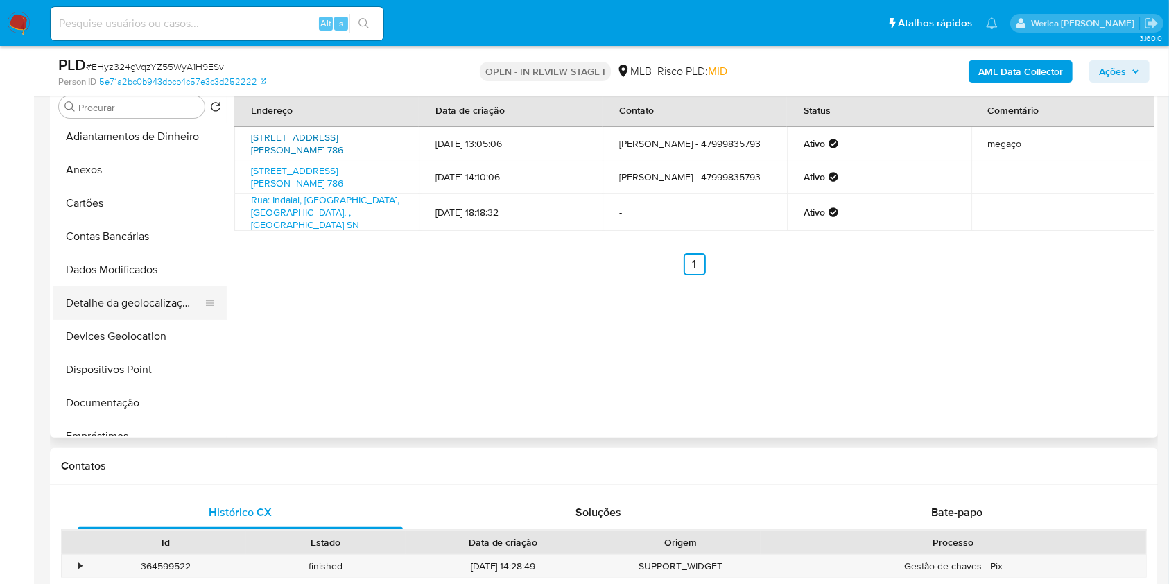
scroll to position [0, 0]
click at [162, 320] on button "Detalhe da geolocalização" at bounding box center [134, 306] width 162 height 33
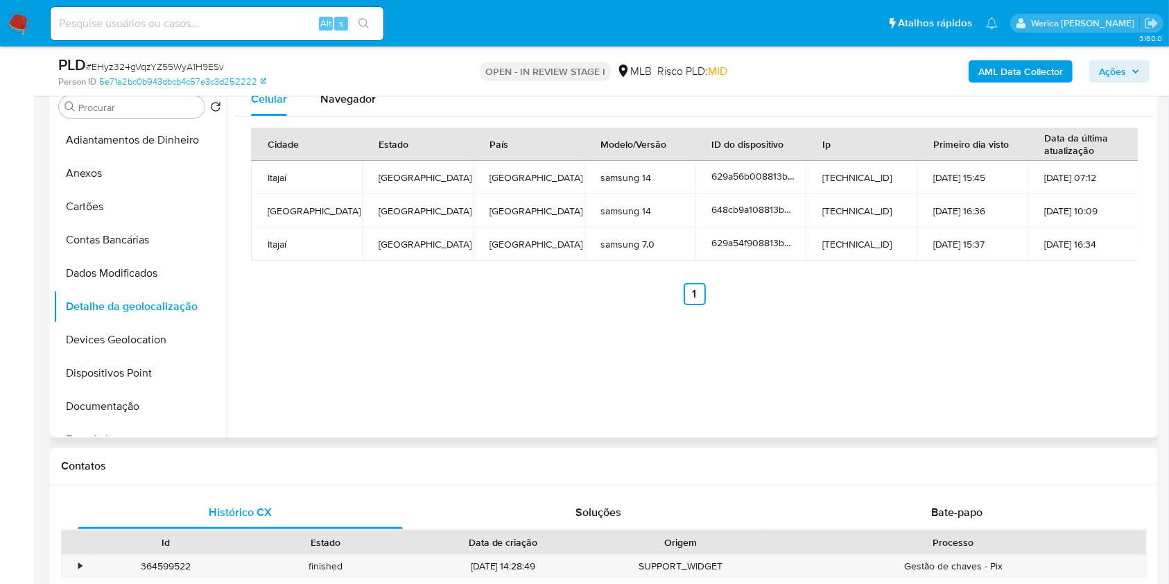
click at [1040, 415] on div "Celular Navegador Cidade Estado País Modelo/Versão ID do dispositivo Ip Primeir…" at bounding box center [691, 260] width 928 height 355
drag, startPoint x: 1042, startPoint y: 415, endPoint x: 988, endPoint y: 209, distance: 212.3
click at [1042, 412] on div "Celular Navegador Cidade Estado País Modelo/Versão ID do dispositivo Ip Primeir…" at bounding box center [691, 260] width 928 height 355
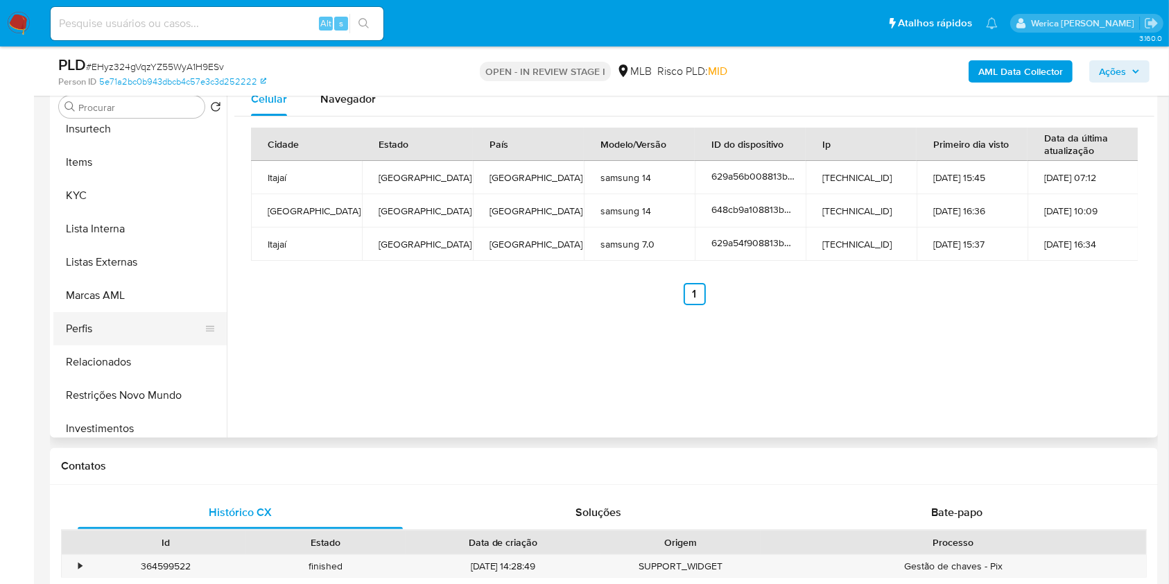
scroll to position [653, 0]
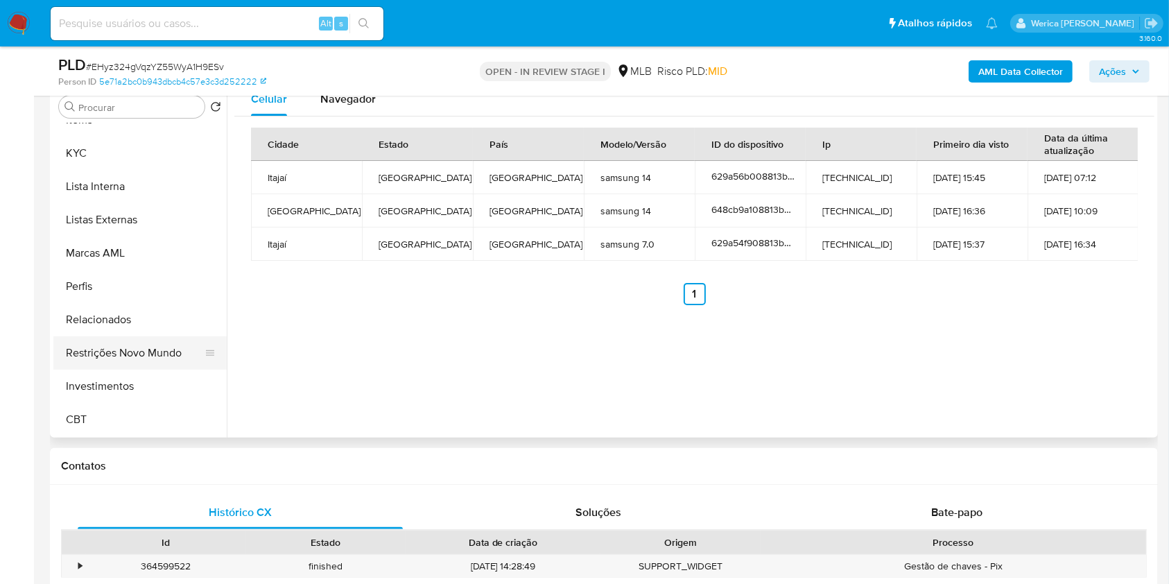
click at [147, 361] on button "Restrições Novo Mundo" at bounding box center [134, 352] width 162 height 33
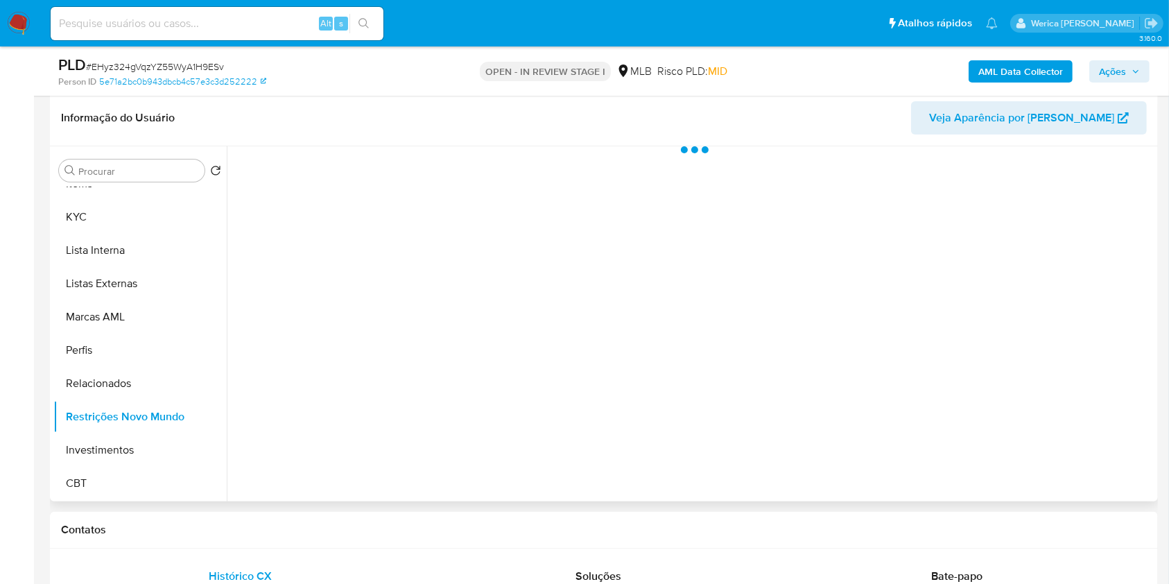
scroll to position [184, 0]
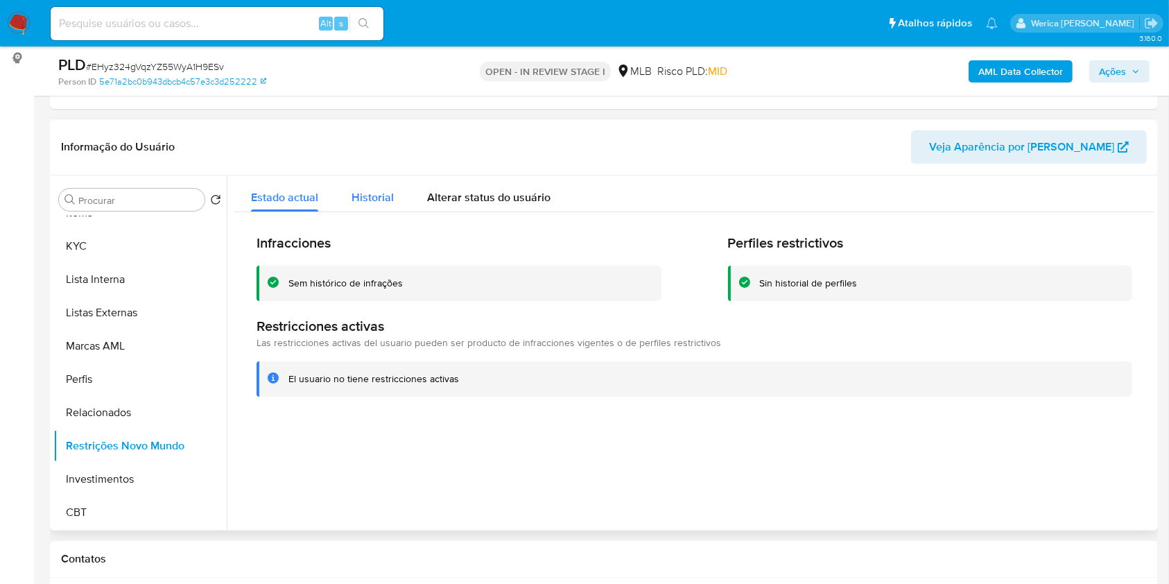
click at [375, 203] on span "Historial" at bounding box center [373, 197] width 42 height 16
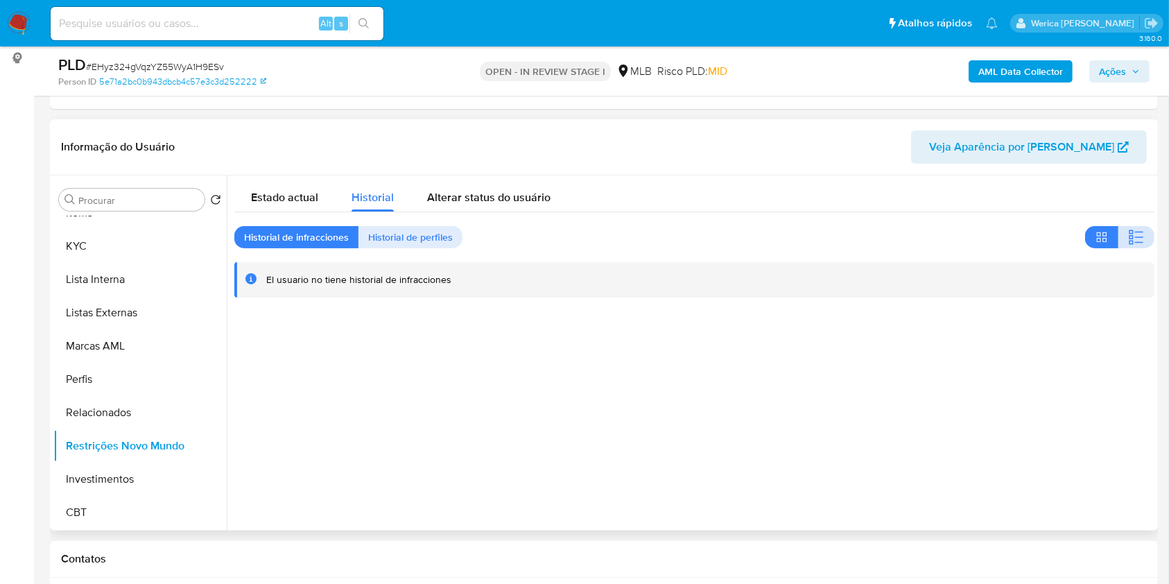
click at [1128, 236] on icon "button" at bounding box center [1136, 237] width 17 height 17
click at [1066, 449] on div at bounding box center [691, 352] width 928 height 355
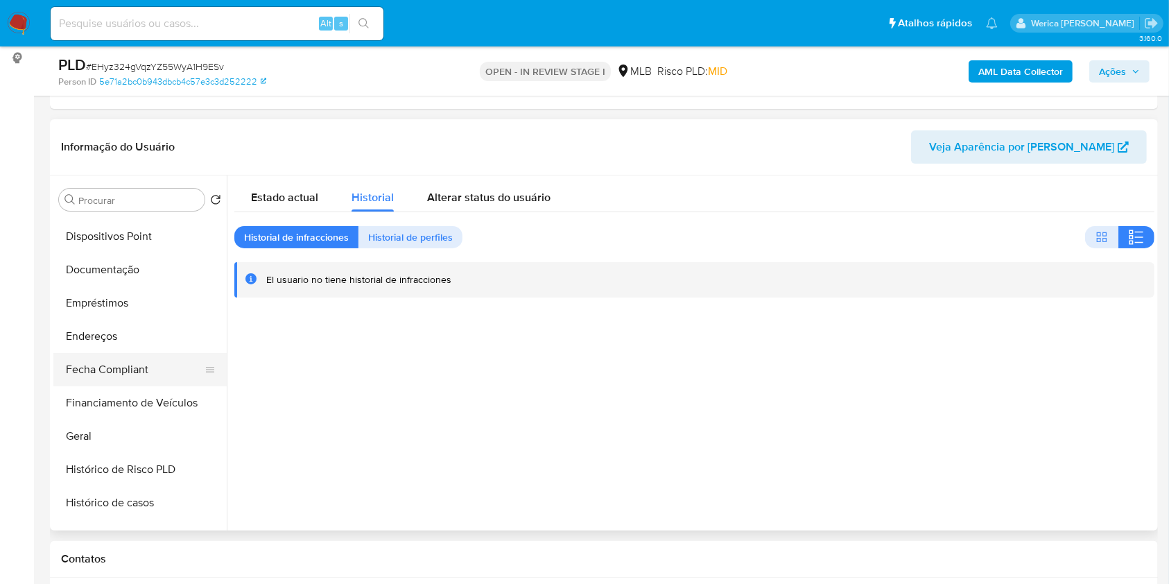
scroll to position [190, 0]
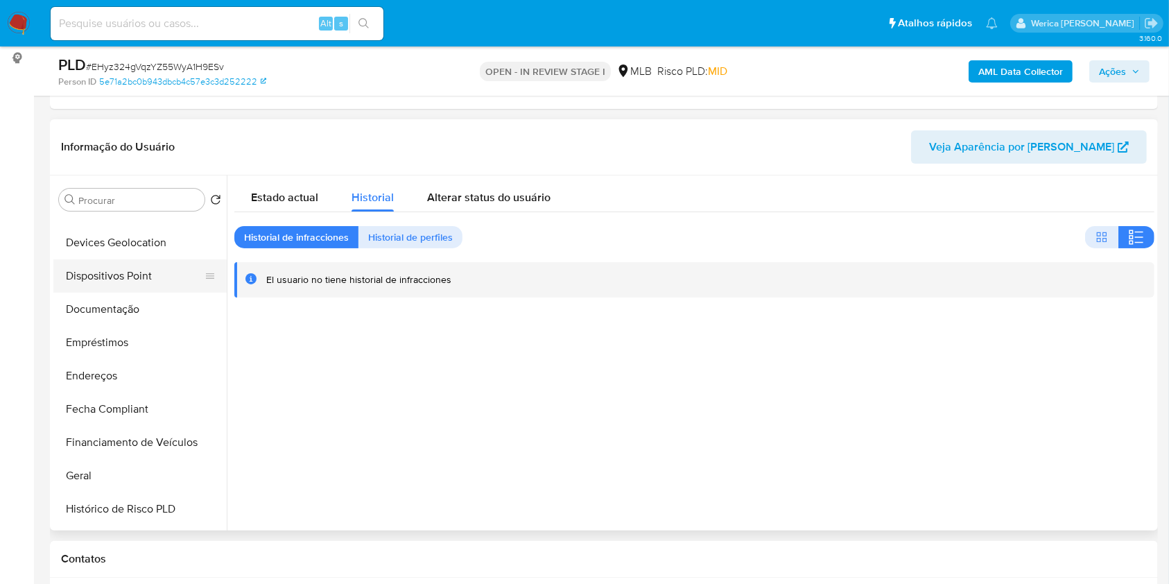
click at [103, 284] on button "Dispositivos Point" at bounding box center [134, 275] width 162 height 33
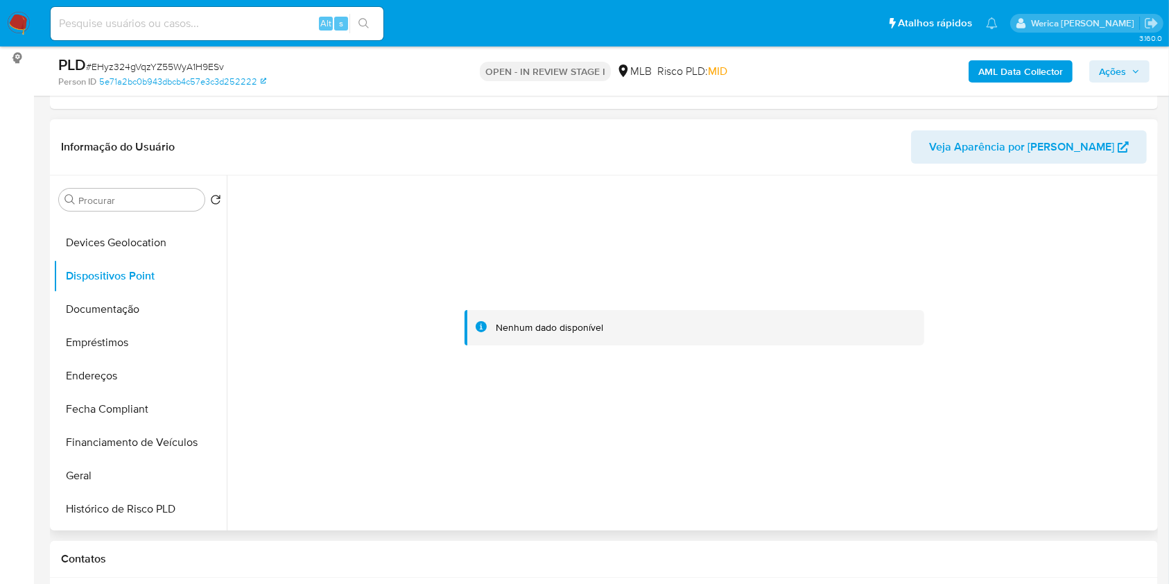
click at [1006, 256] on div at bounding box center [694, 327] width 920 height 305
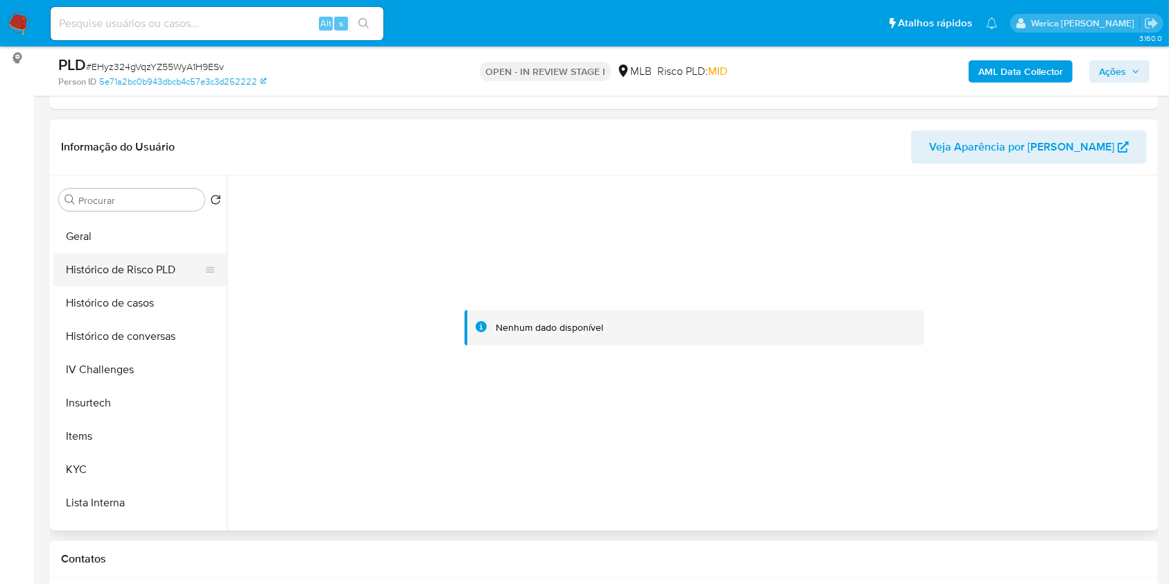
scroll to position [467, 0]
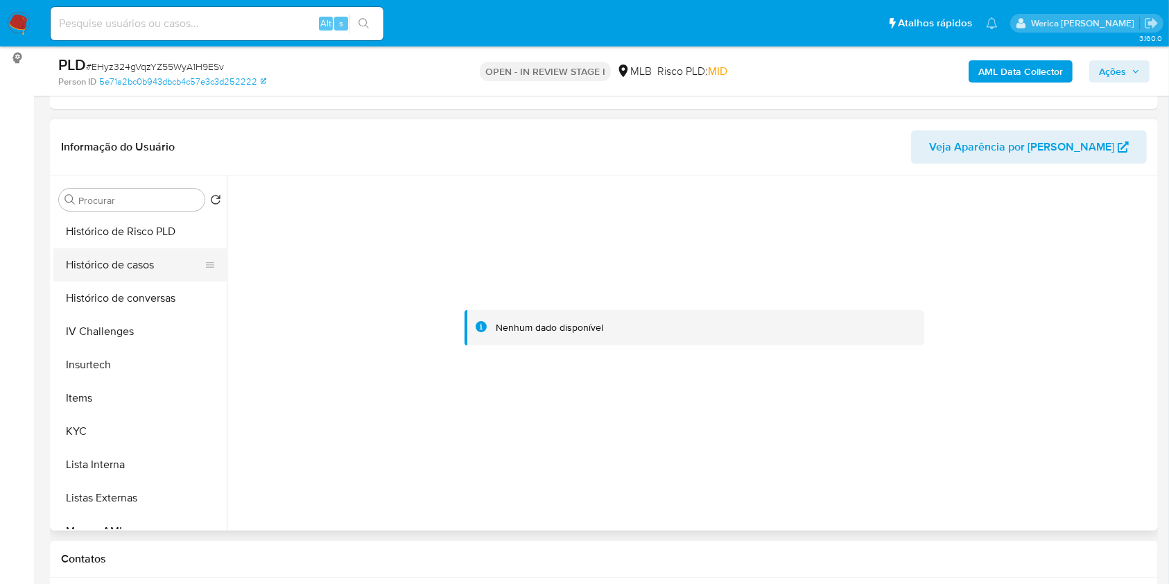
click at [128, 254] on button "Histórico de casos" at bounding box center [134, 264] width 162 height 33
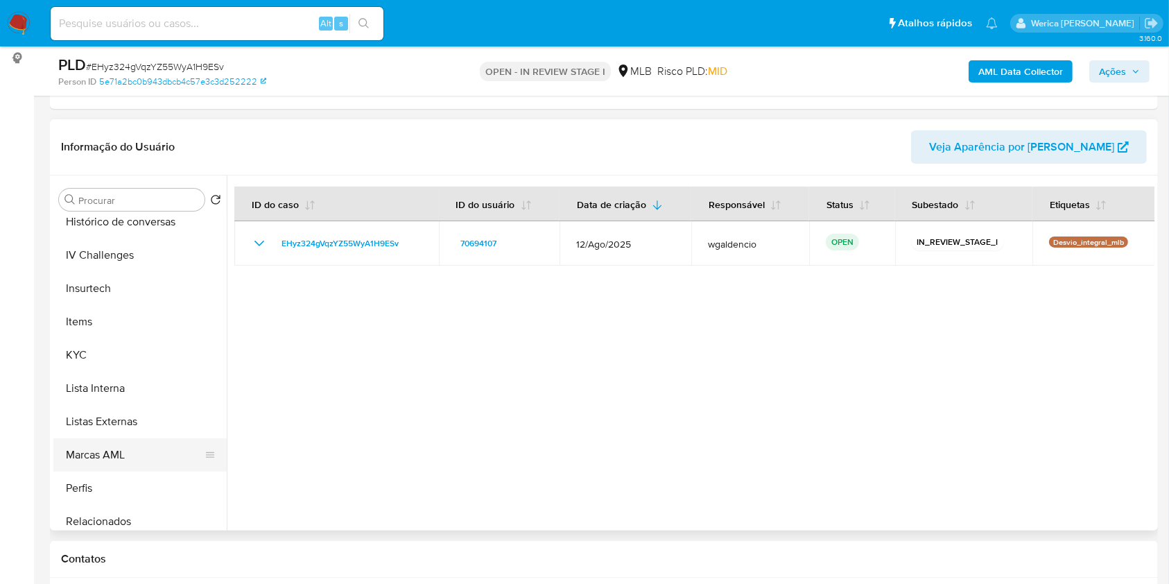
scroll to position [653, 0]
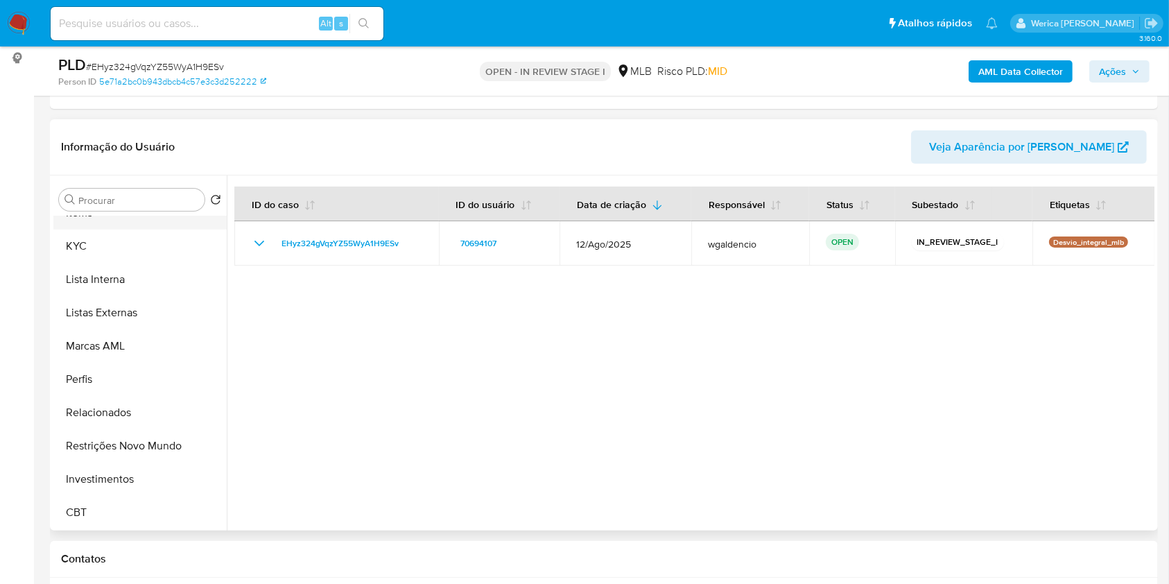
click at [126, 215] on button "Items" at bounding box center [134, 212] width 162 height 33
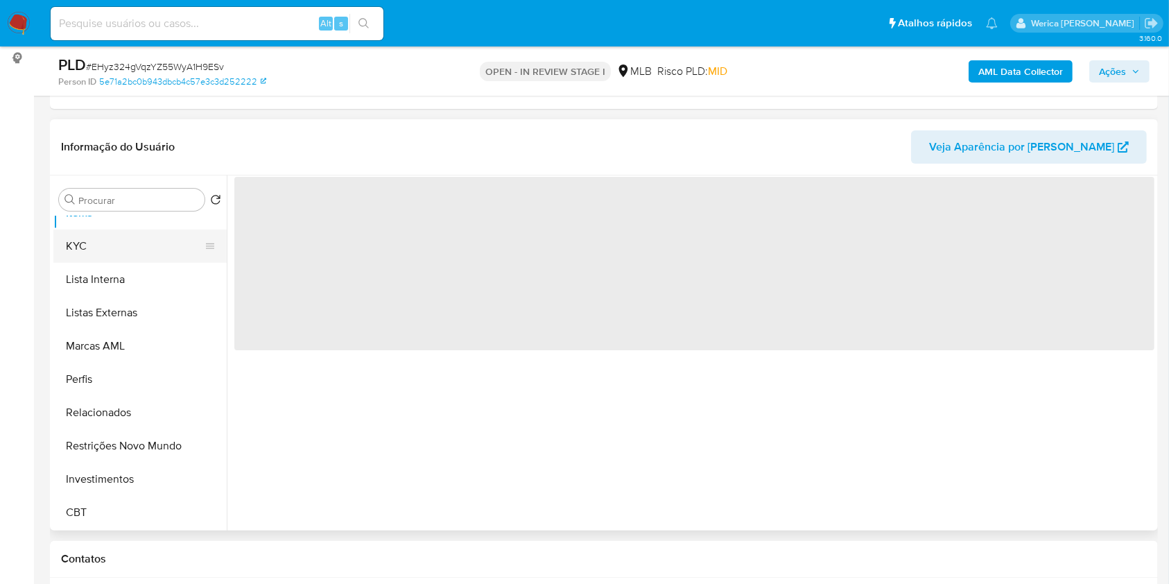
click at [130, 241] on button "KYC" at bounding box center [134, 246] width 162 height 33
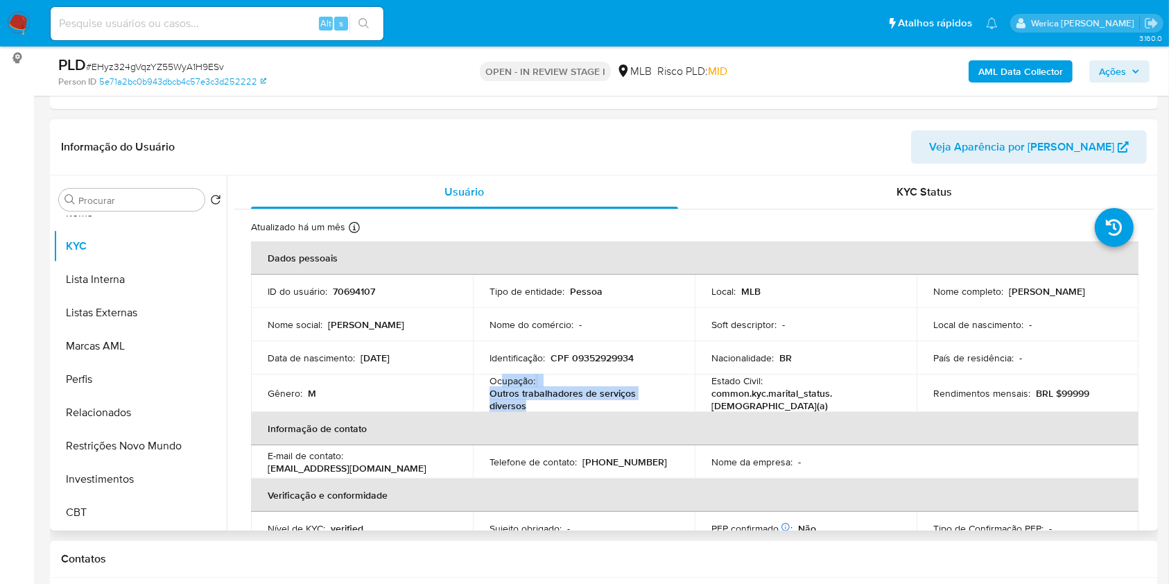
drag, startPoint x: 496, startPoint y: 382, endPoint x: 541, endPoint y: 411, distance: 53.3
click at [541, 411] on div "Ocupação : Outros trabalhadores de serviços diversos" at bounding box center [584, 393] width 189 height 37
copy div "upação : Outros trabalhadores de serviços diversos"
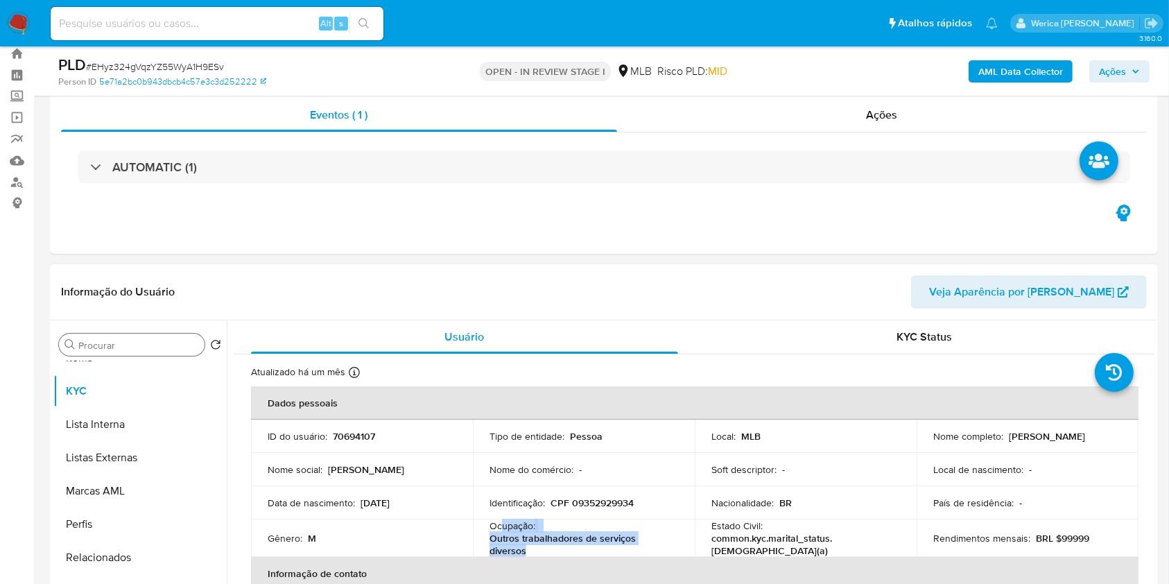
scroll to position [0, 0]
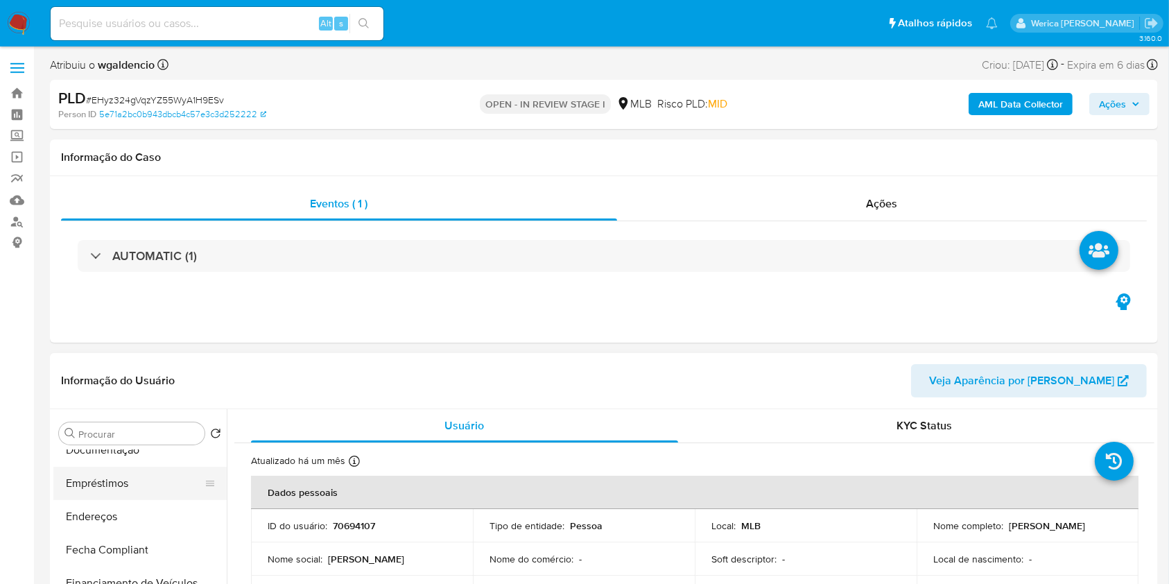
click at [141, 482] on button "Empréstimos" at bounding box center [134, 483] width 162 height 33
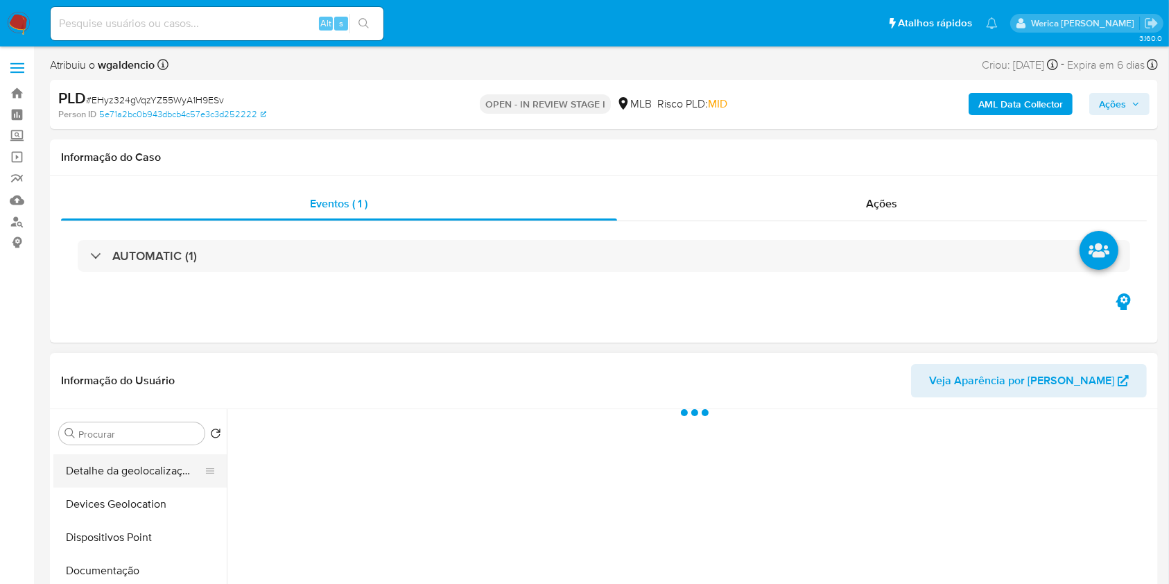
scroll to position [190, 0]
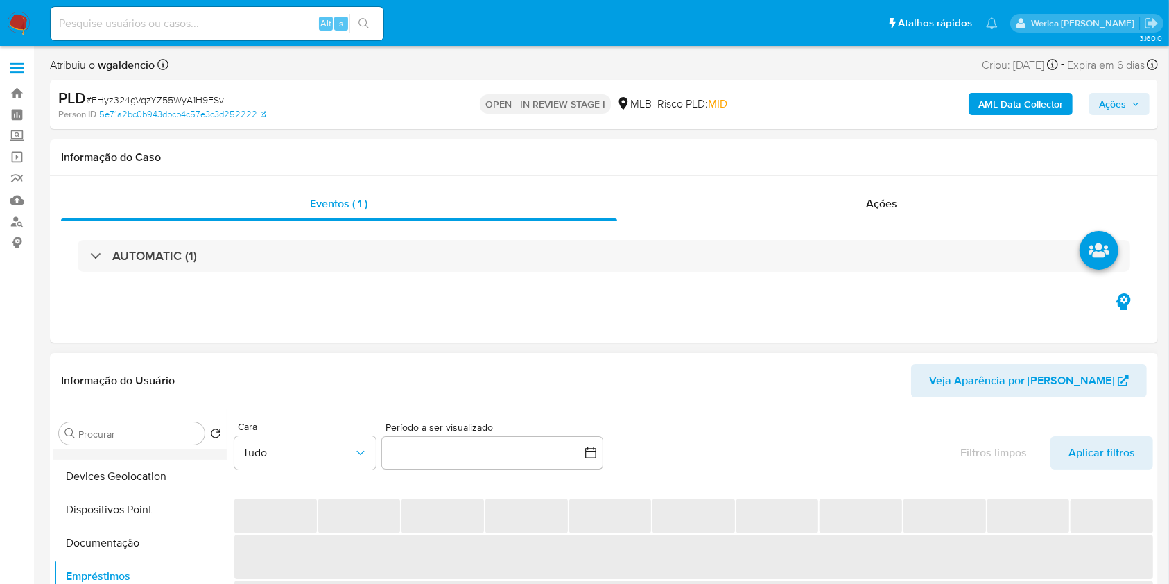
click at [130, 526] on button "Documentação" at bounding box center [139, 542] width 173 height 33
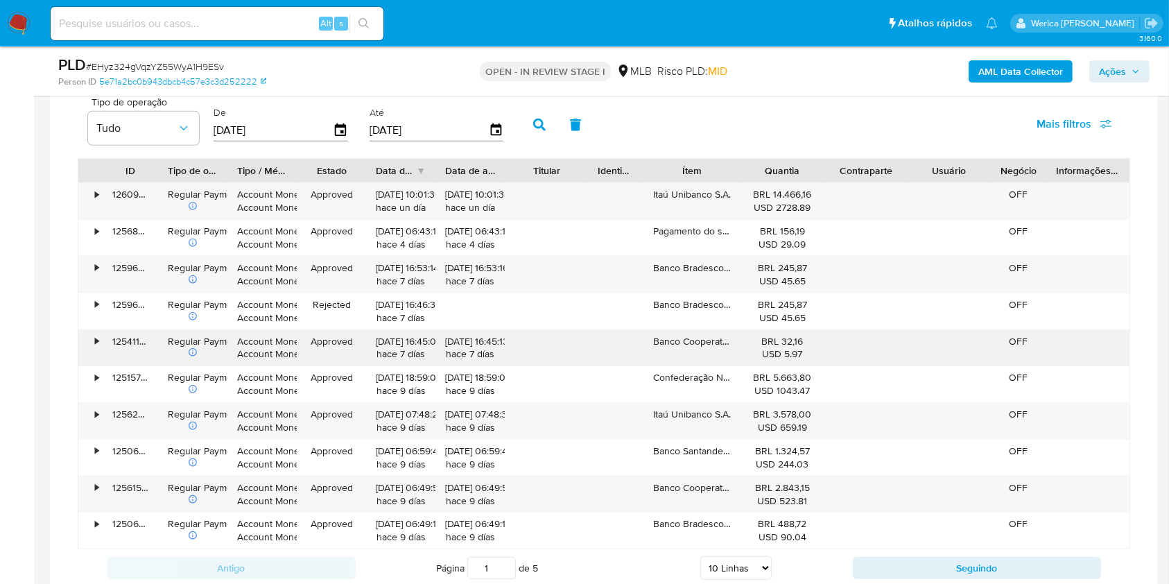
scroll to position [1017, 0]
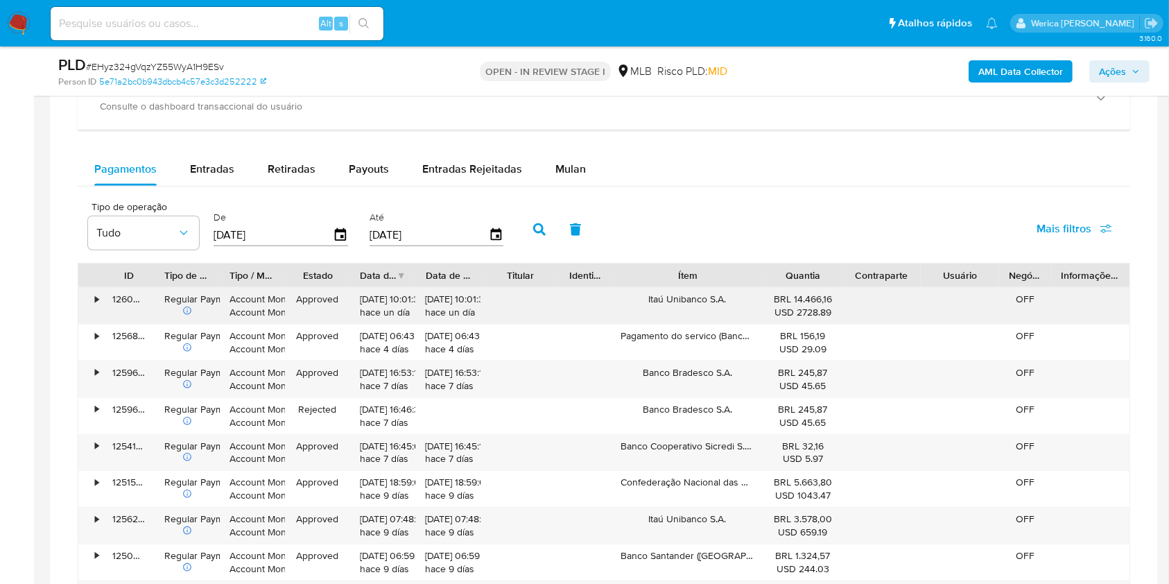
drag, startPoint x: 738, startPoint y: 286, endPoint x: 794, endPoint y: 289, distance: 56.2
click at [794, 288] on div "ID Tipo de operação Tipo / Método Estado Data de criação Data de aprovação Titu…" at bounding box center [604, 458] width 1053 height 391
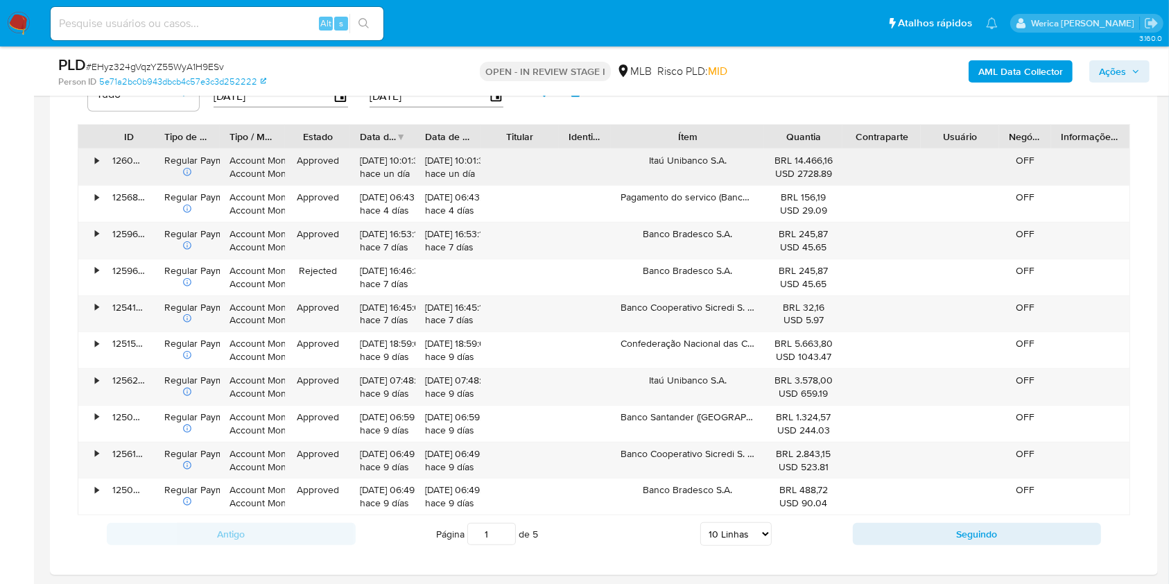
scroll to position [1202, 0]
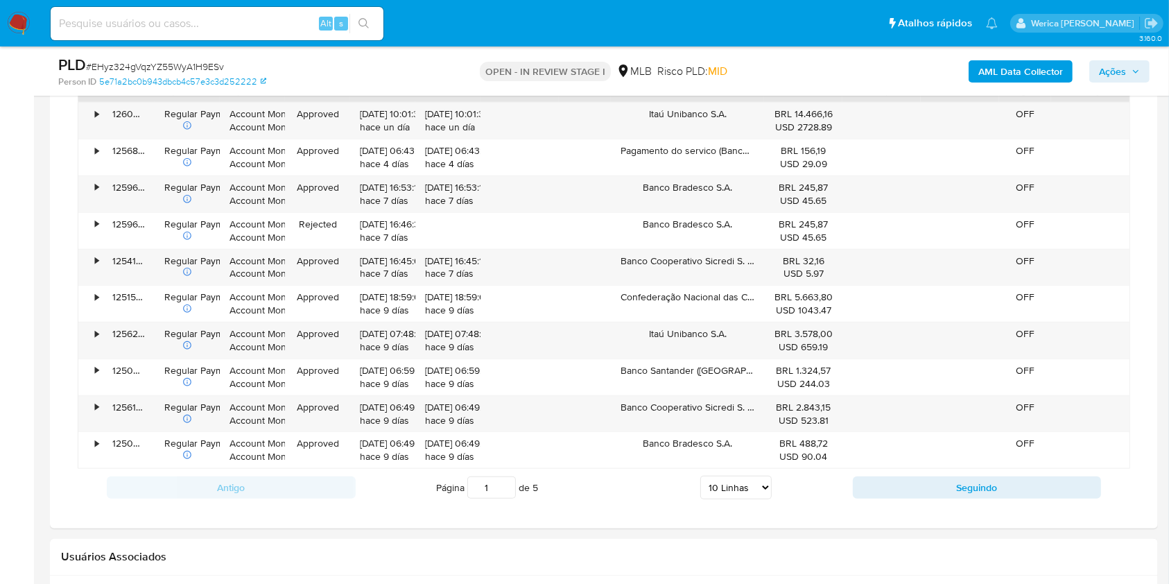
click at [737, 486] on select "5 Linhas 10 Linhas 20 Linhas 25 Linhas 50 Linhas 100 Linhas" at bounding box center [736, 488] width 71 height 24
select select "100"
click at [701, 476] on select "5 Linhas 10 Linhas 20 Linhas 25 Linhas 50 Linhas 100 Linhas" at bounding box center [736, 488] width 71 height 24
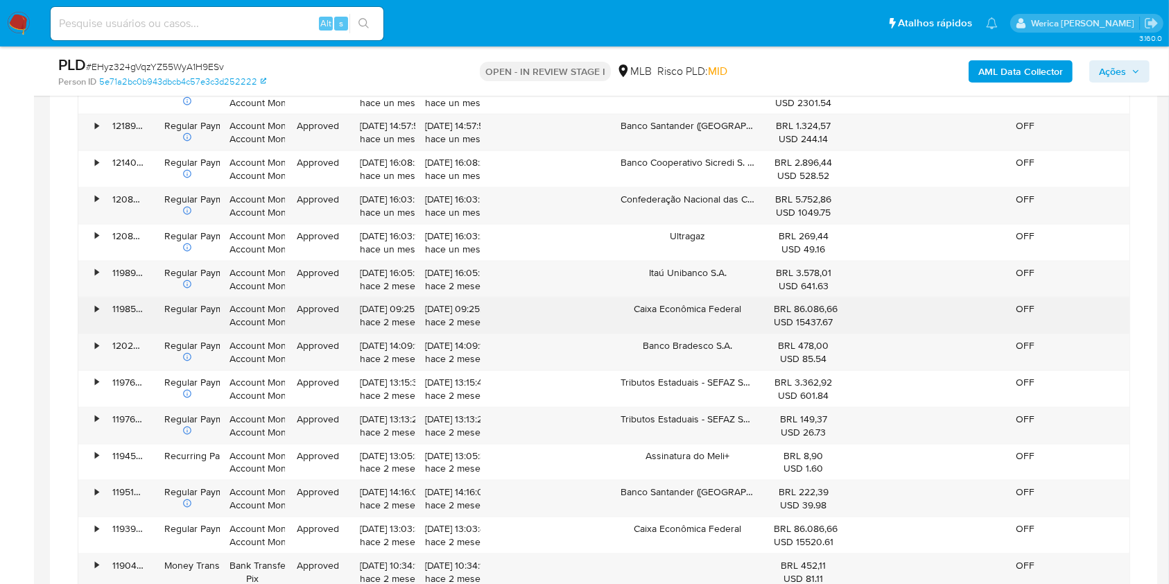
scroll to position [2127, 0]
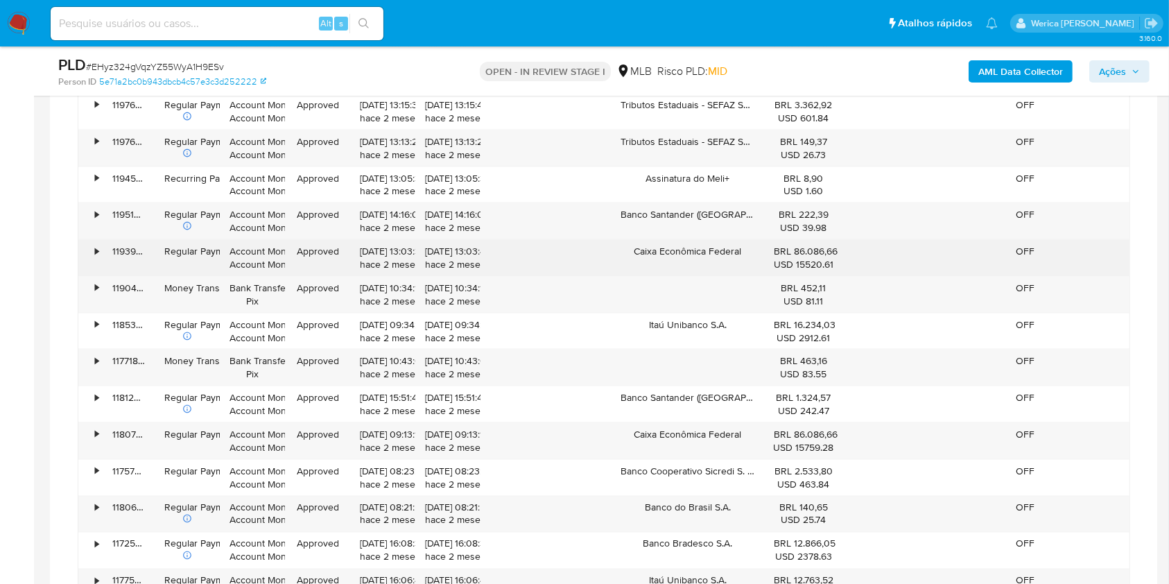
click at [105, 251] on div "119392152300" at bounding box center [129, 258] width 52 height 36
click at [95, 250] on div "•" at bounding box center [96, 251] width 3 height 13
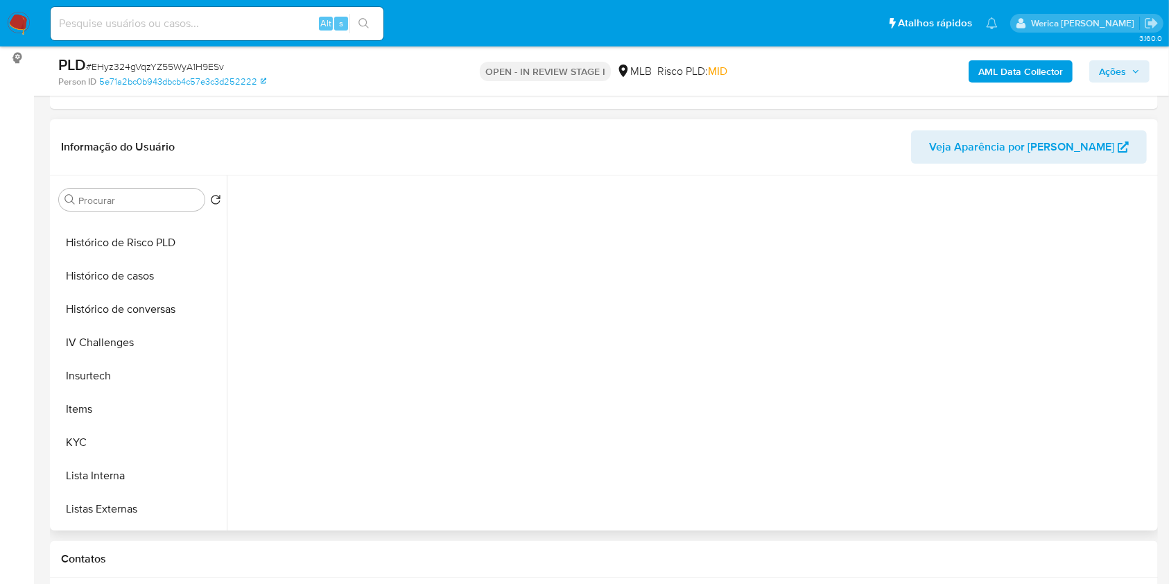
scroll to position [375, 0]
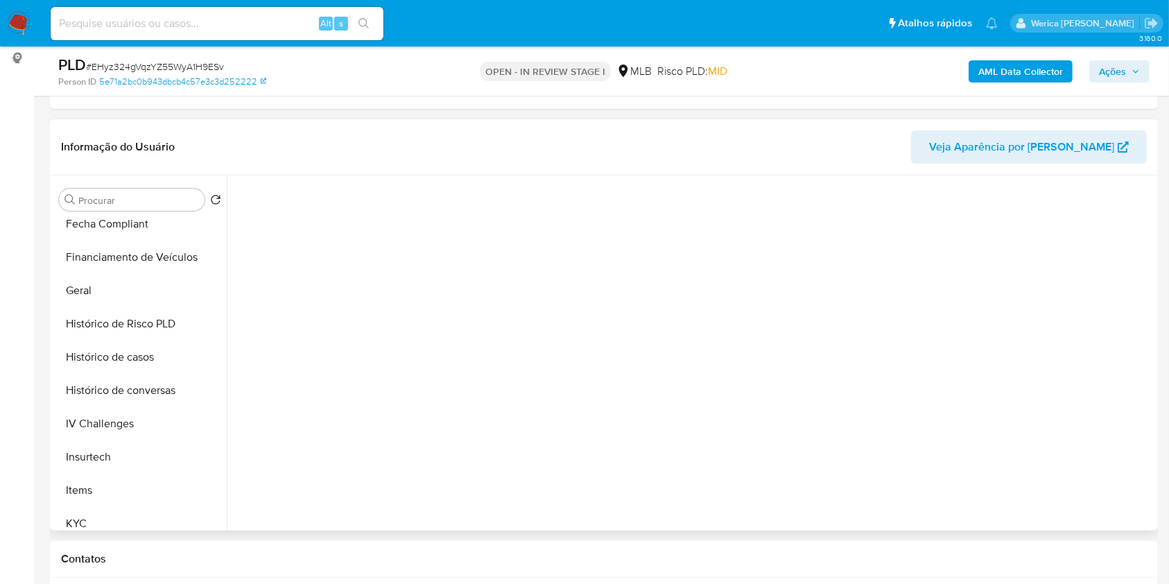
drag, startPoint x: 126, startPoint y: 355, endPoint x: 275, endPoint y: 298, distance: 159.0
click at [128, 355] on button "Histórico de casos" at bounding box center [139, 357] width 173 height 33
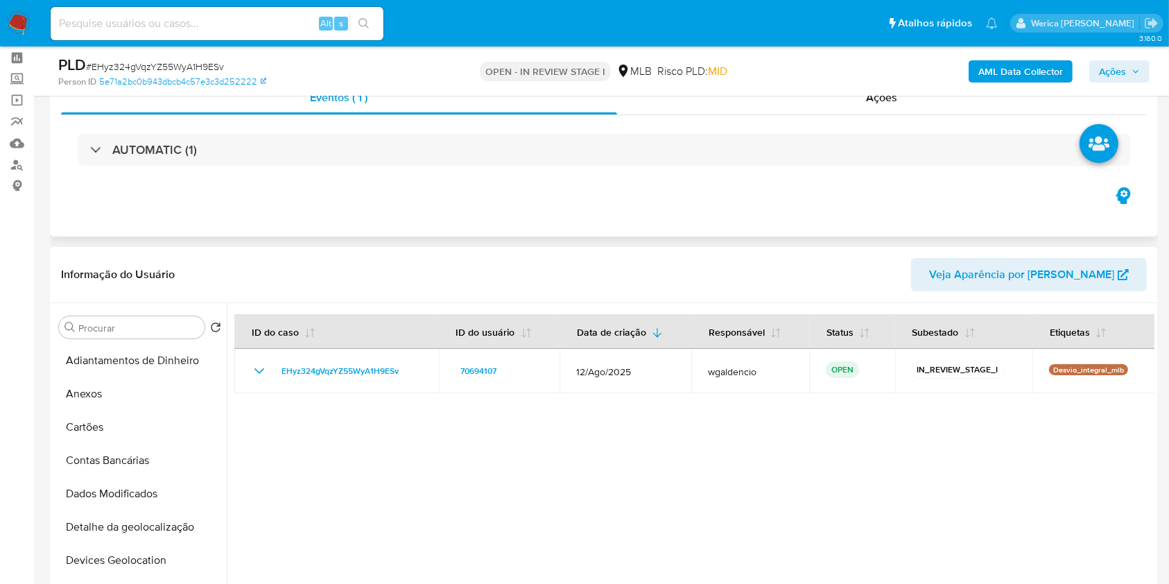
scroll to position [0, 0]
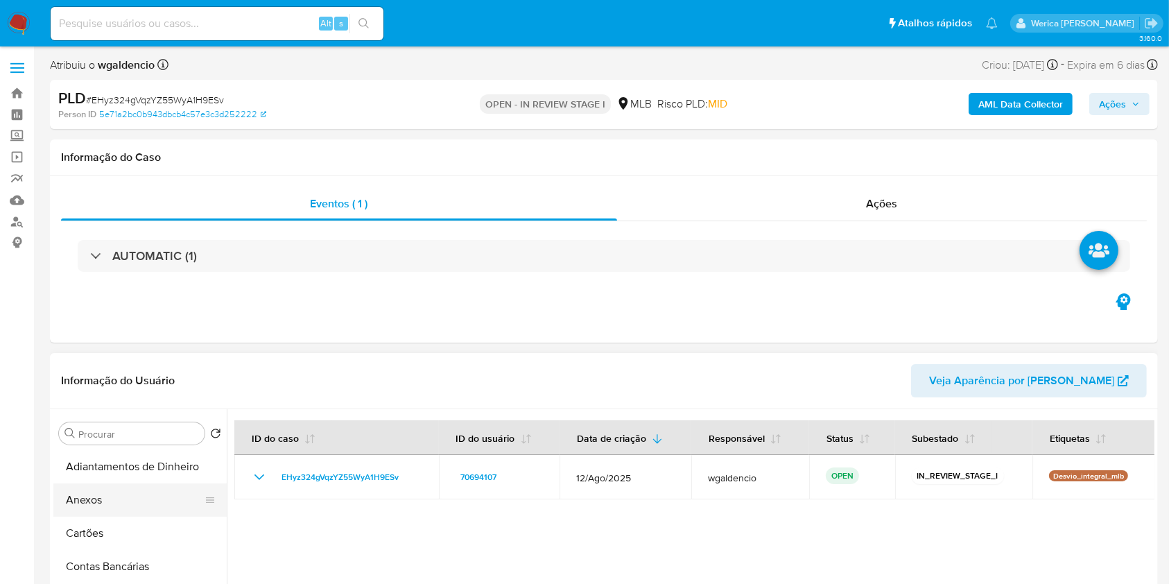
click at [119, 502] on button "Anexos" at bounding box center [134, 499] width 162 height 33
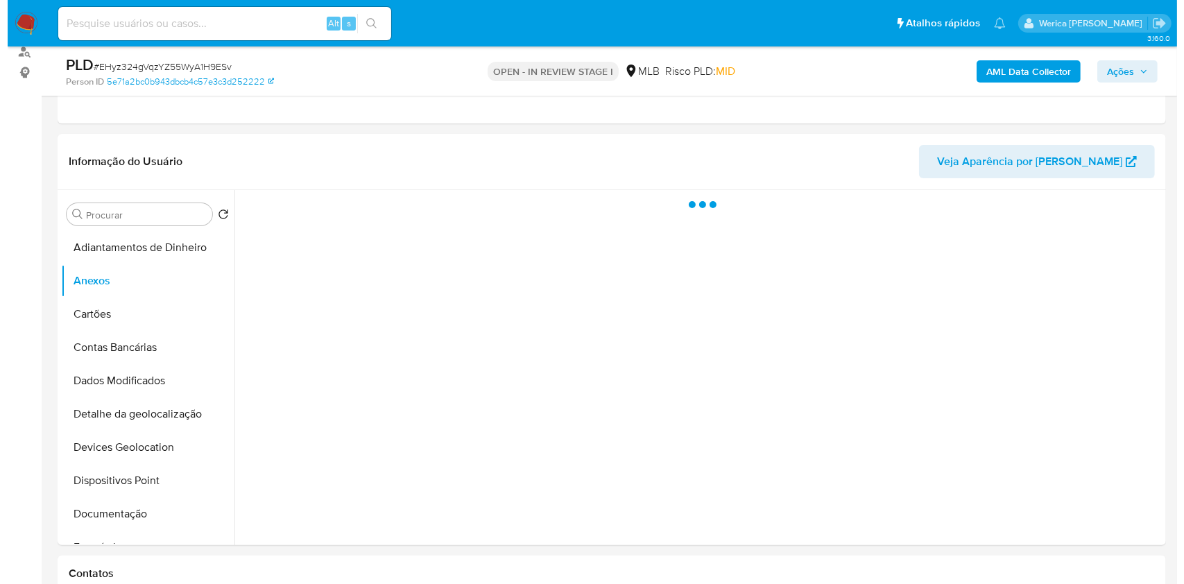
scroll to position [184, 0]
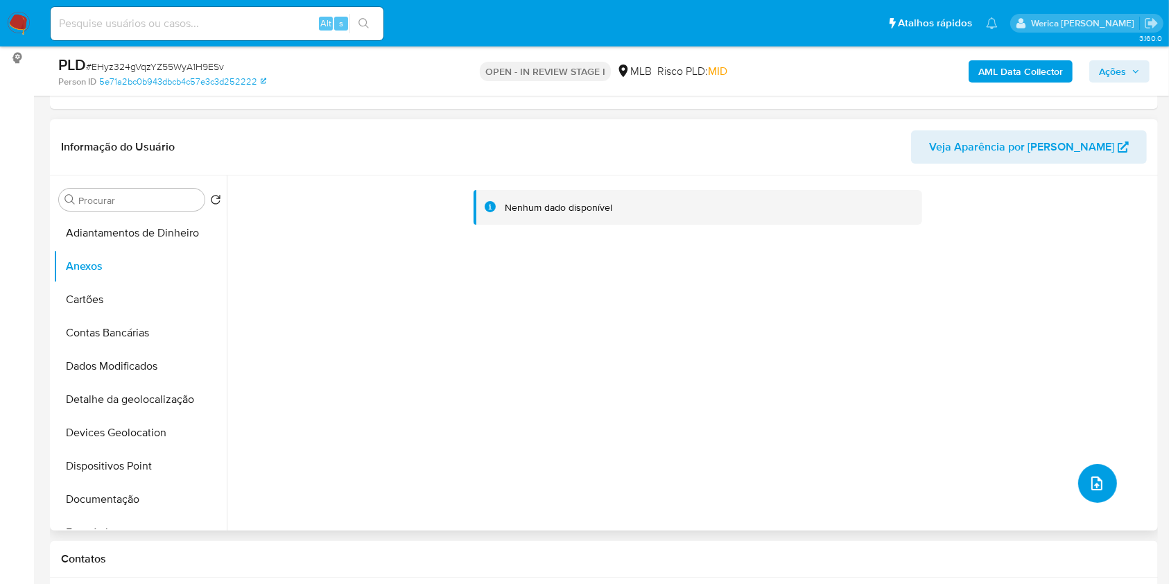
click at [1083, 470] on button "upload-file" at bounding box center [1098, 483] width 39 height 39
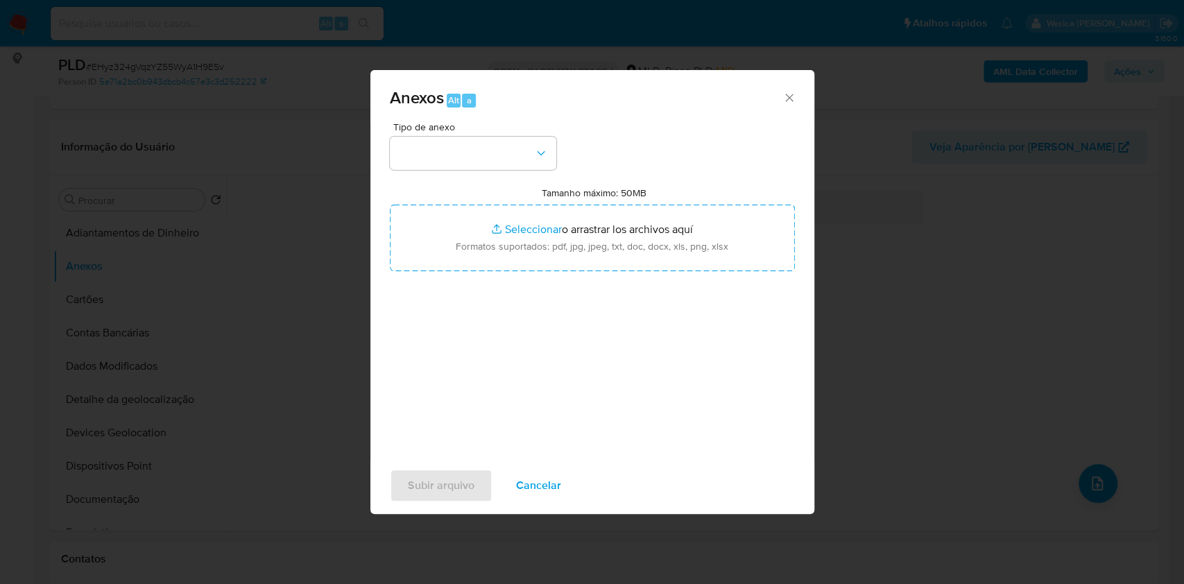
click at [488, 126] on span "Tipo de anexo" at bounding box center [476, 127] width 166 height 10
click at [494, 141] on button "button" at bounding box center [473, 153] width 166 height 33
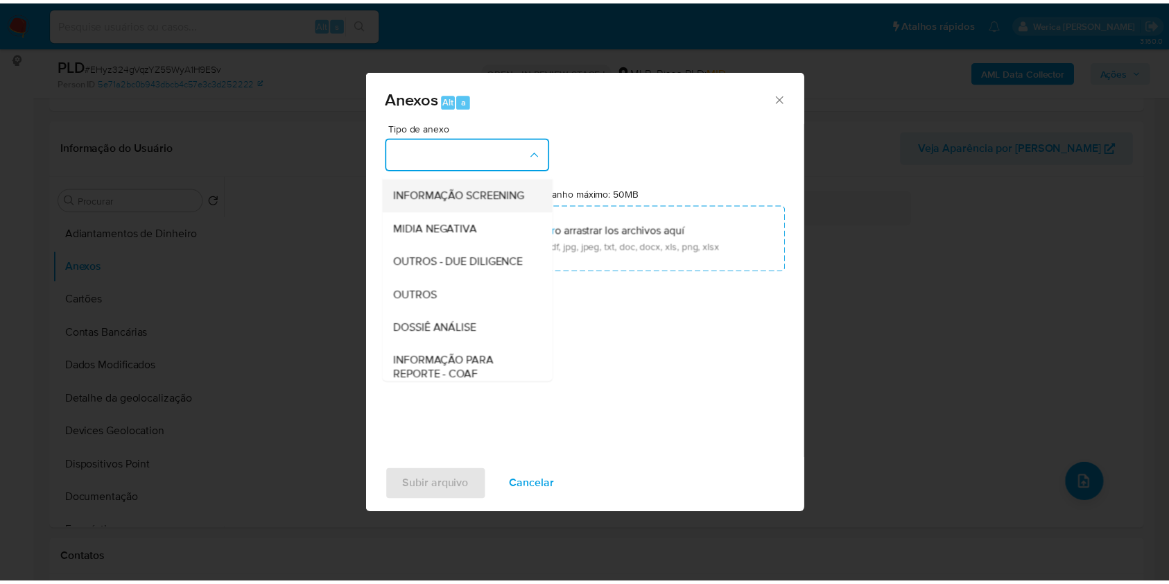
scroll to position [213, 0]
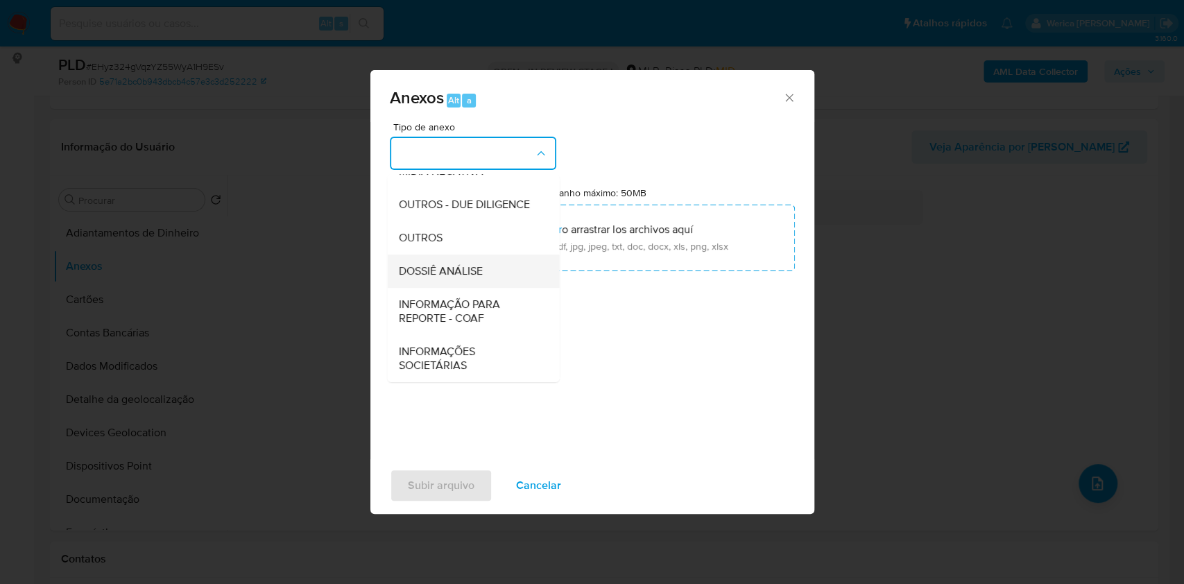
click at [489, 275] on div "DOSSIÊ ANÁLISE" at bounding box center [468, 271] width 141 height 33
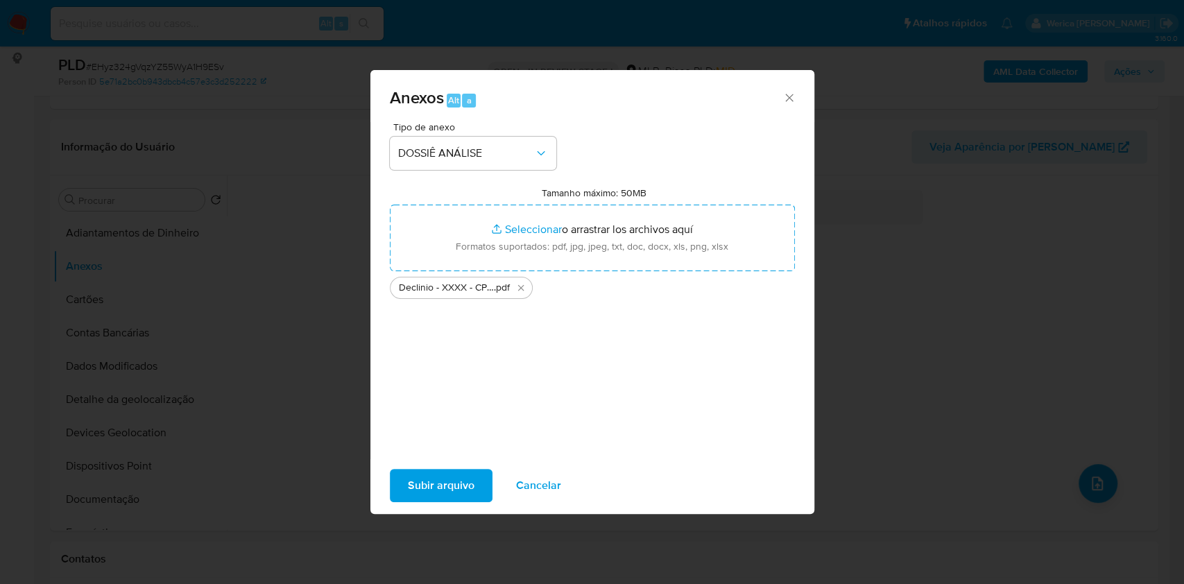
click at [544, 368] on div "Tipo de anexo DOSSIÊ ANÁLISE Tamanho máximo: 50MB Seleccionar archivos Seleccio…" at bounding box center [592, 285] width 405 height 327
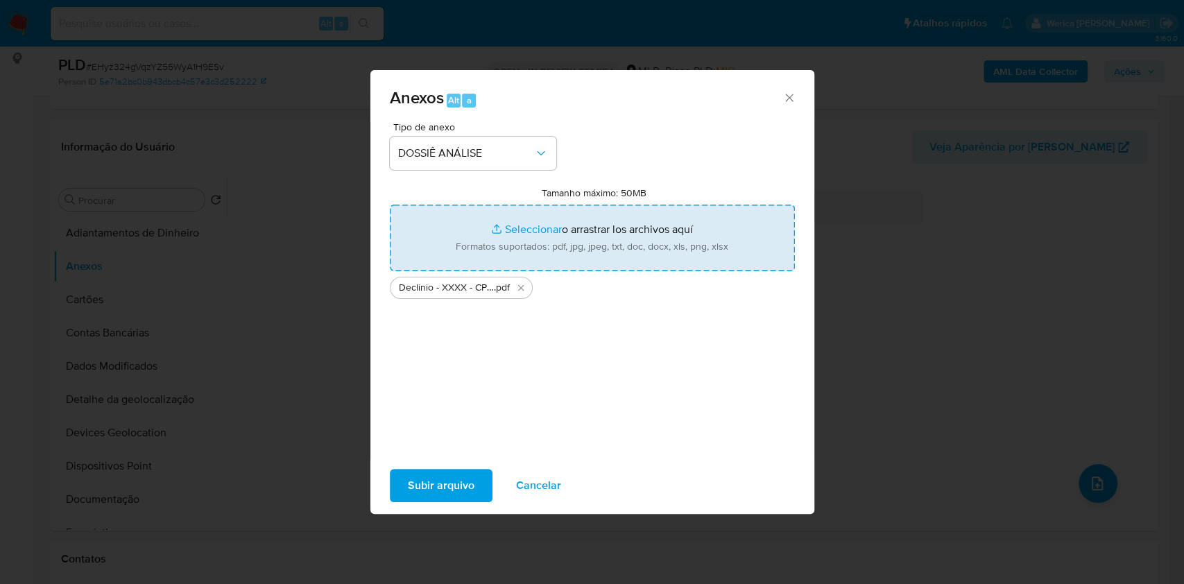
type input "C:\fakepath\Mulan 70694107_2025_09_19_13_19_35.xlsx"
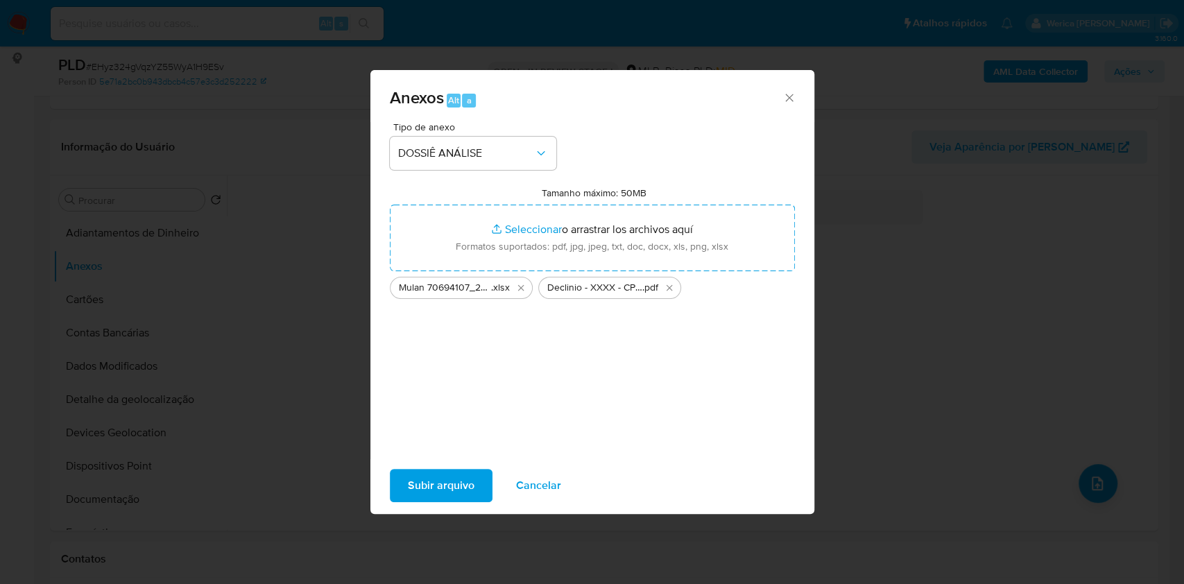
click at [446, 489] on span "Subir arquivo" at bounding box center [441, 485] width 67 height 31
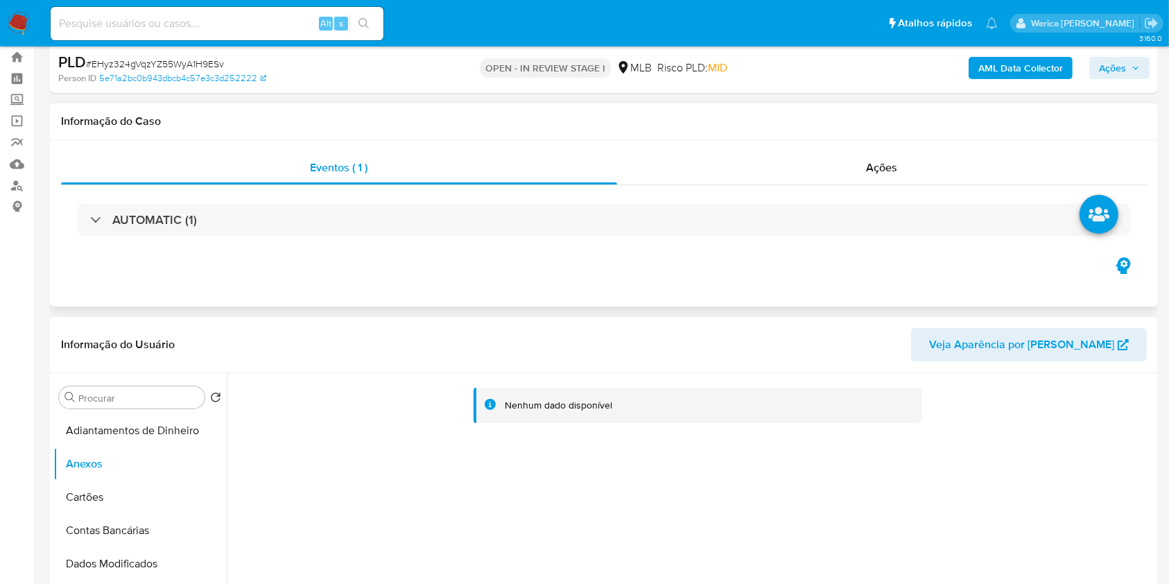
scroll to position [0, 0]
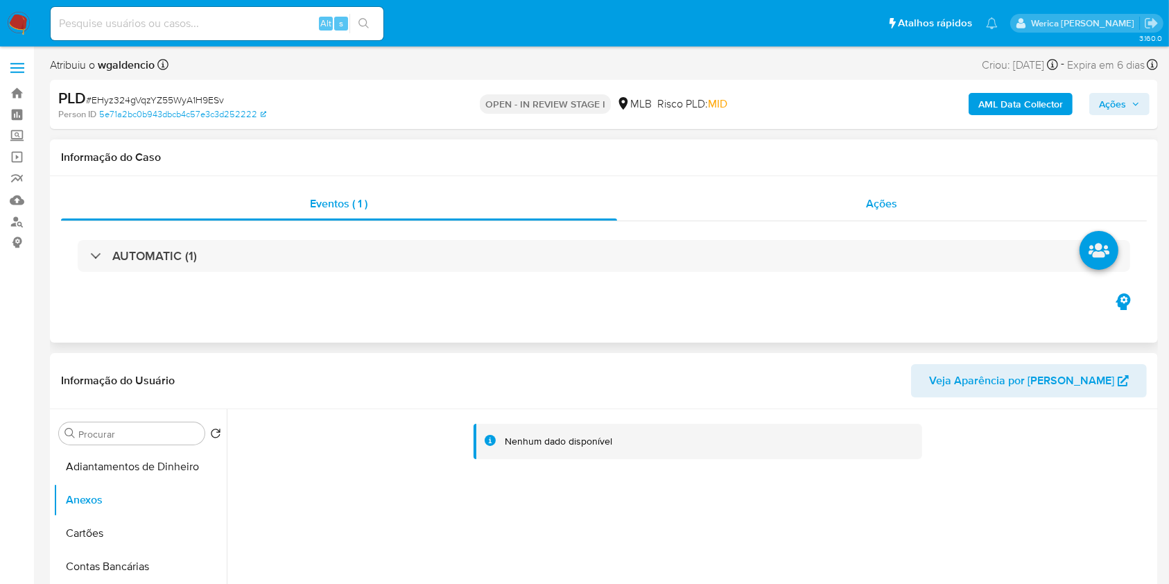
click at [870, 214] on div "Ações" at bounding box center [882, 203] width 530 height 33
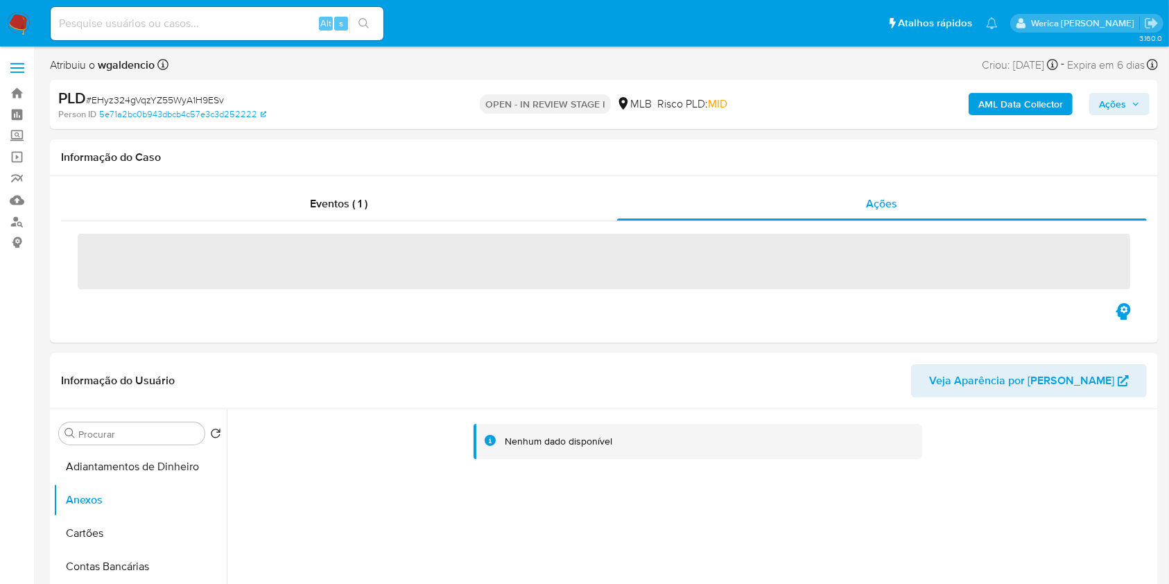
click at [1027, 108] on b "AML Data Collector" at bounding box center [1021, 104] width 85 height 22
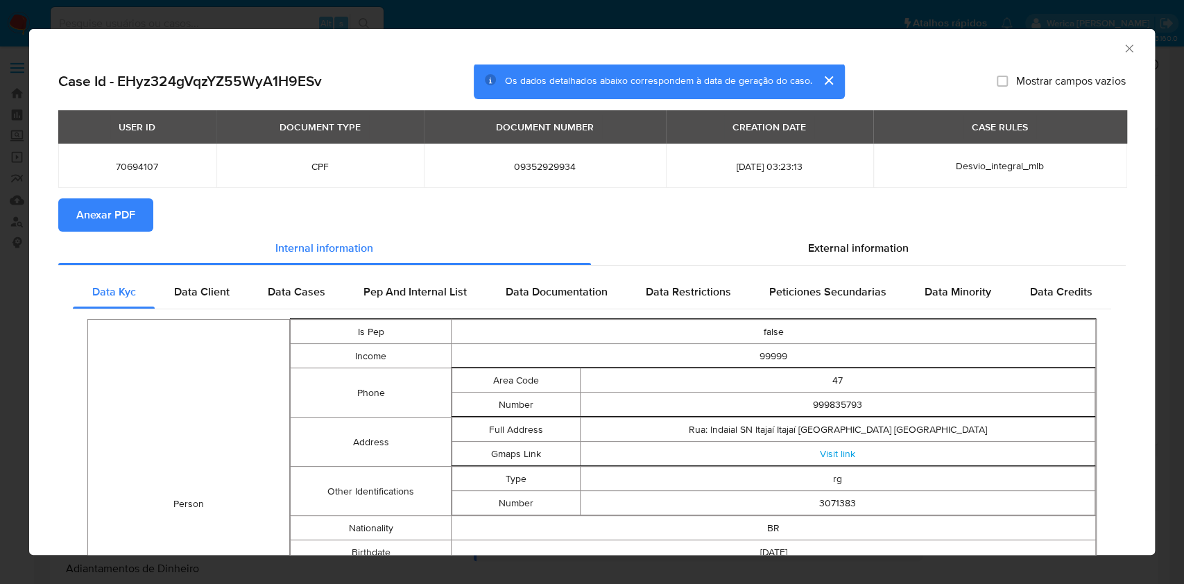
click at [71, 229] on button "Anexar PDF" at bounding box center [105, 214] width 95 height 33
click at [1122, 43] on icon "Fechar a janela" at bounding box center [1129, 49] width 14 height 14
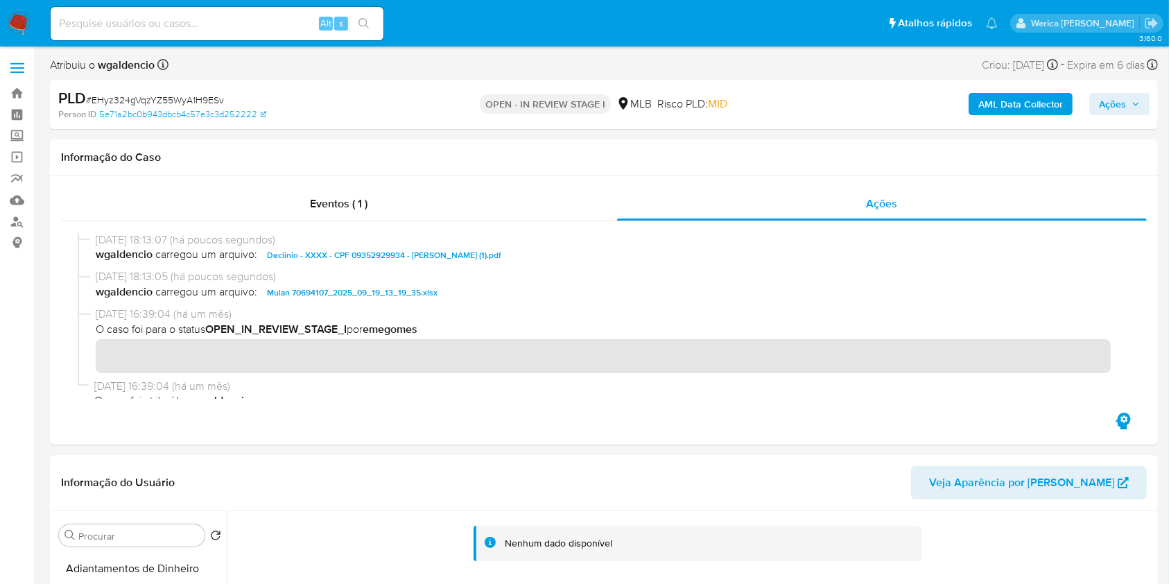
drag, startPoint x: 1104, startPoint y: 108, endPoint x: 1090, endPoint y: 116, distance: 16.2
click at [1104, 108] on span "Ações" at bounding box center [1112, 104] width 27 height 22
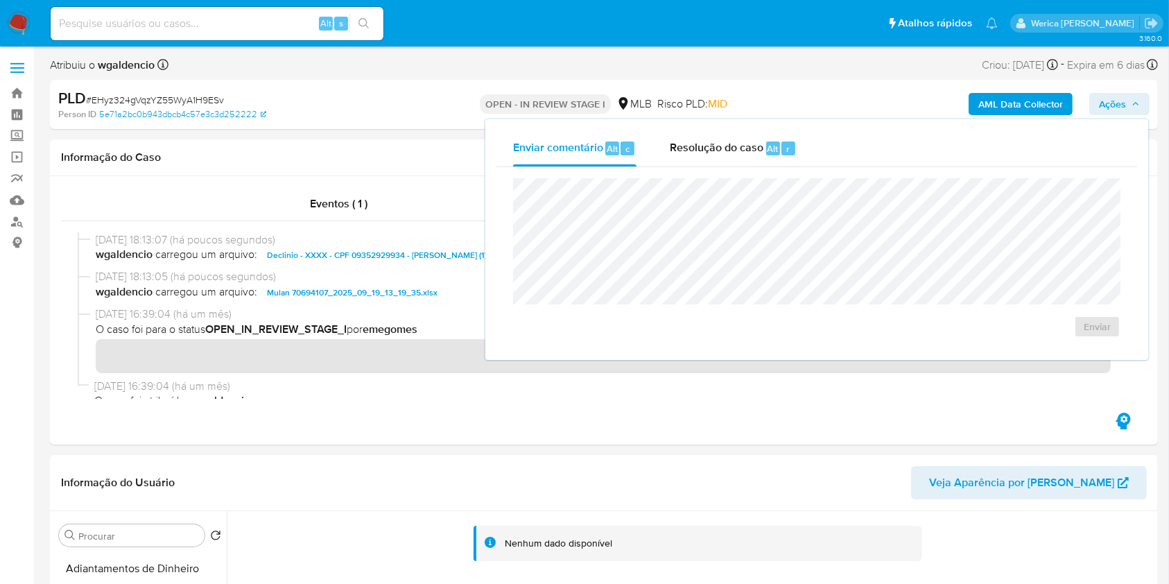
drag, startPoint x: 744, startPoint y: 144, endPoint x: 753, endPoint y: 169, distance: 27.0
click at [744, 144] on span "Resolução do caso" at bounding box center [717, 148] width 94 height 16
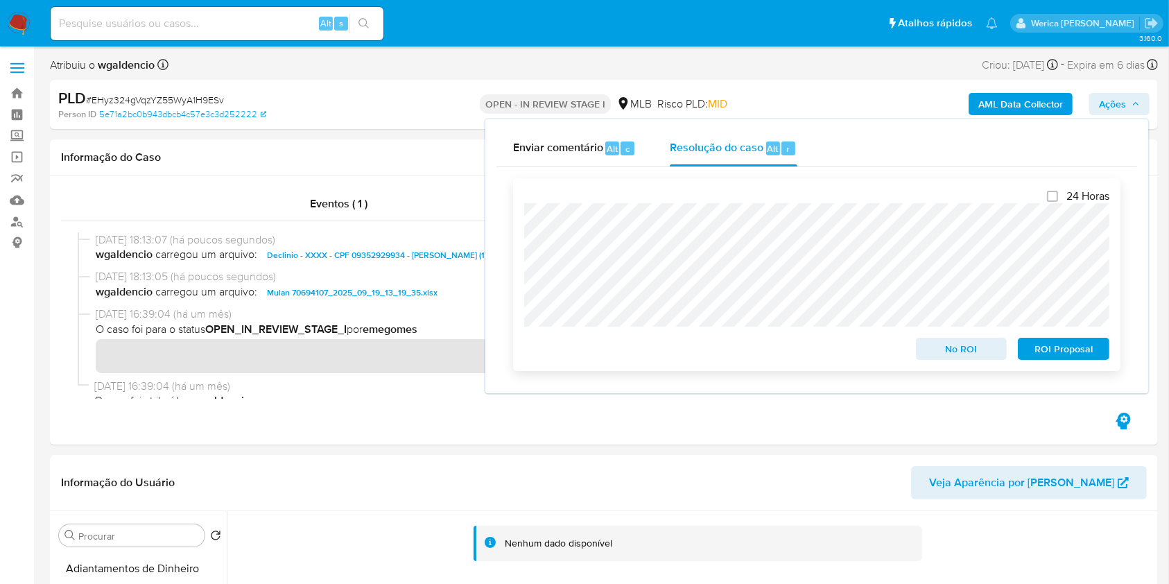
click at [960, 352] on span "No ROI" at bounding box center [962, 348] width 72 height 19
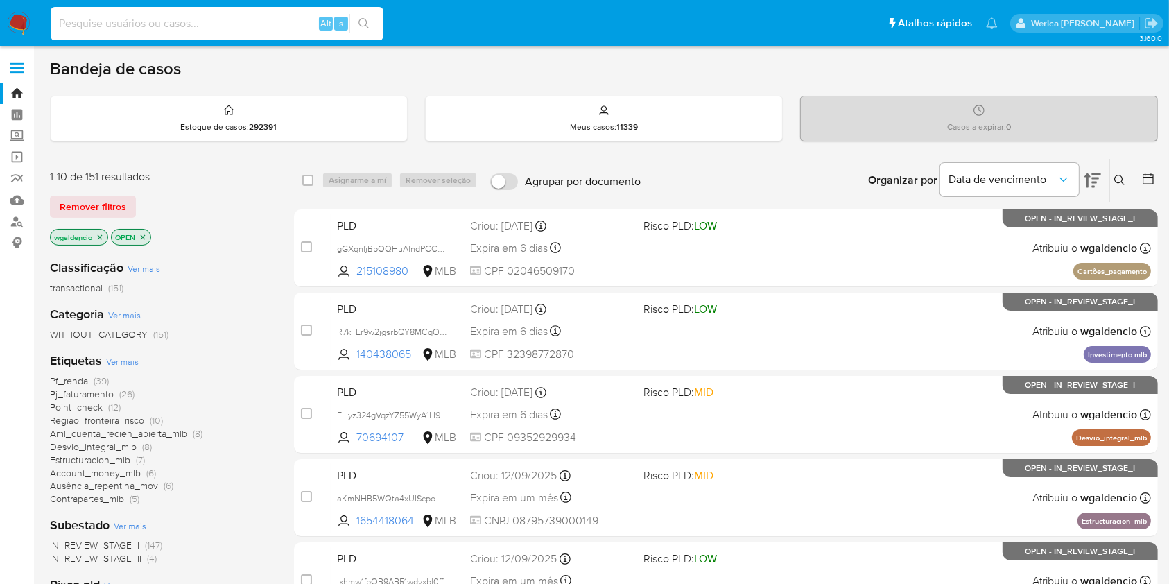
click at [221, 17] on input at bounding box center [217, 24] width 333 height 18
paste input "445972521"
type input "445972521"
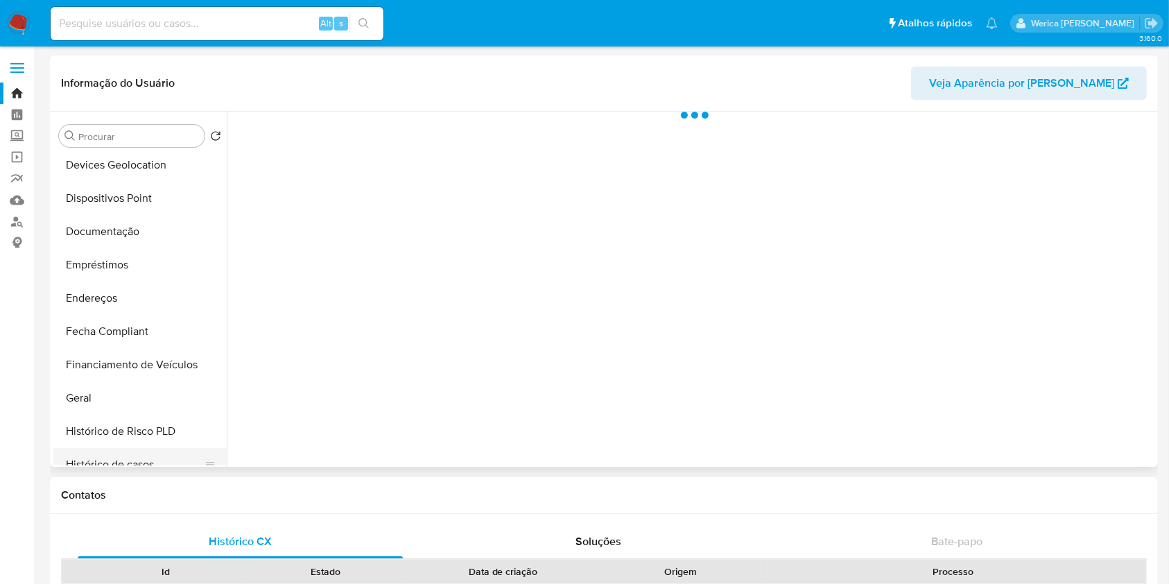
scroll to position [370, 0]
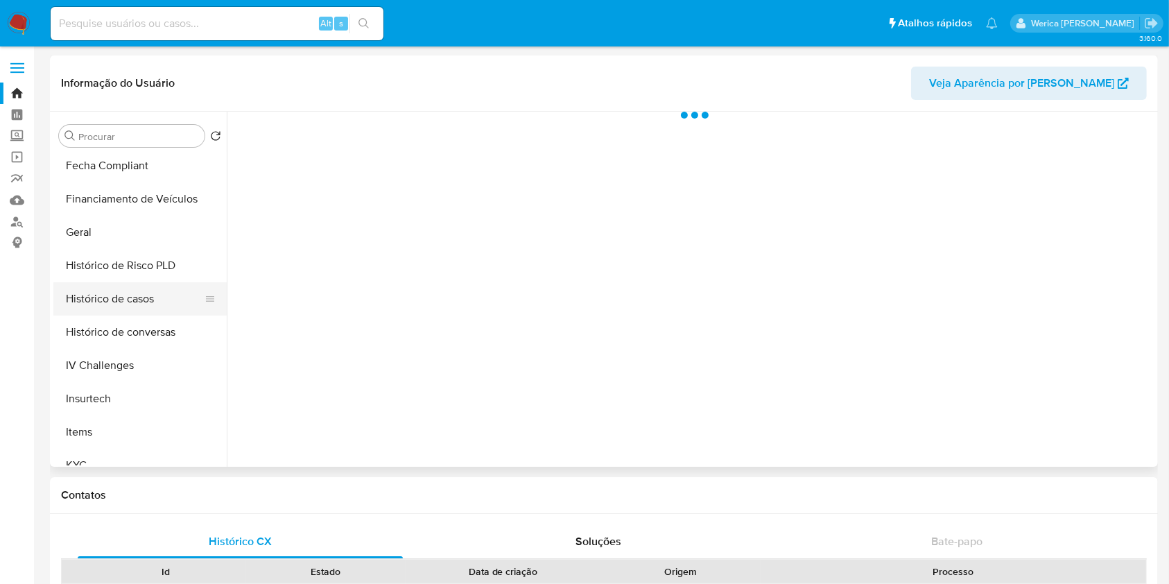
click at [150, 296] on button "Histórico de casos" at bounding box center [134, 298] width 162 height 33
select select "10"
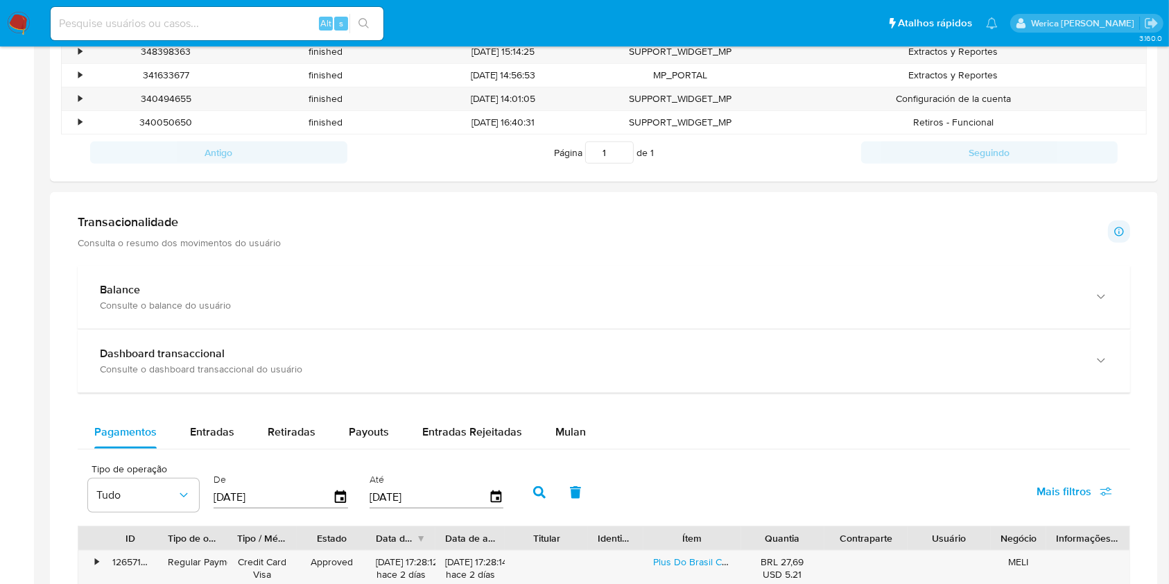
scroll to position [647, 0]
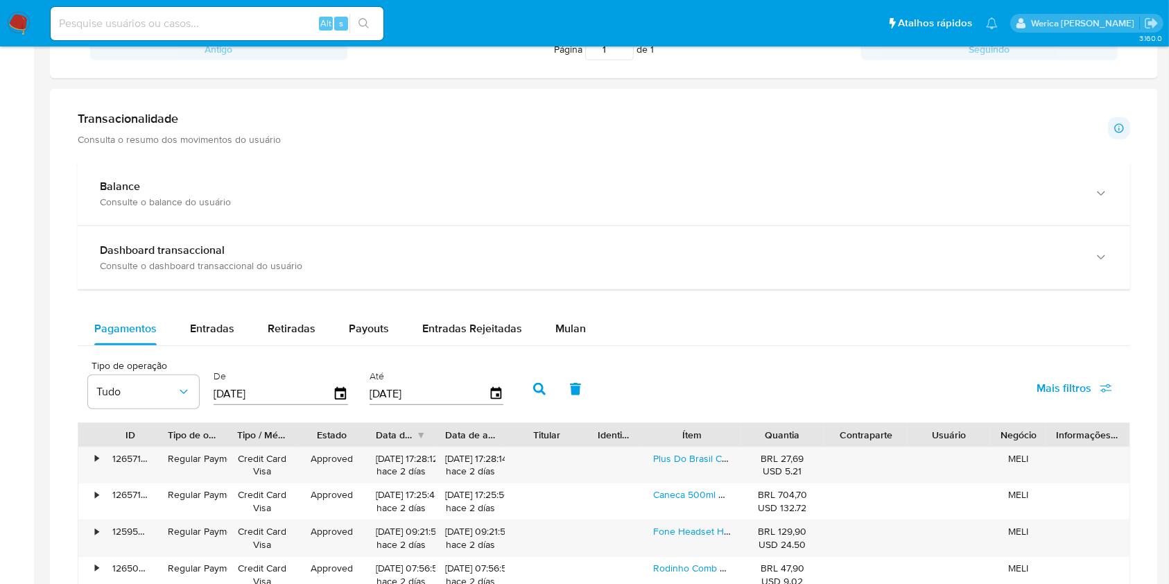
click at [216, 300] on div "Balance Consulte o balance do usuário Dashboard transaccional Consulte o dashbo…" at bounding box center [604, 506] width 1053 height 689
click at [217, 322] on span "Entradas" at bounding box center [212, 328] width 44 height 16
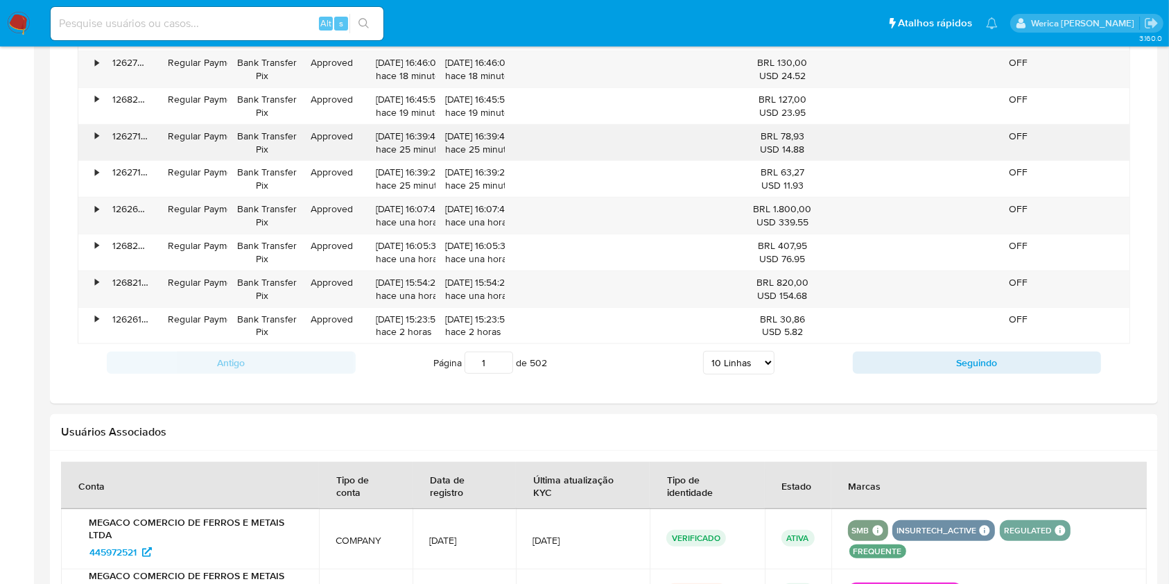
scroll to position [1202, 0]
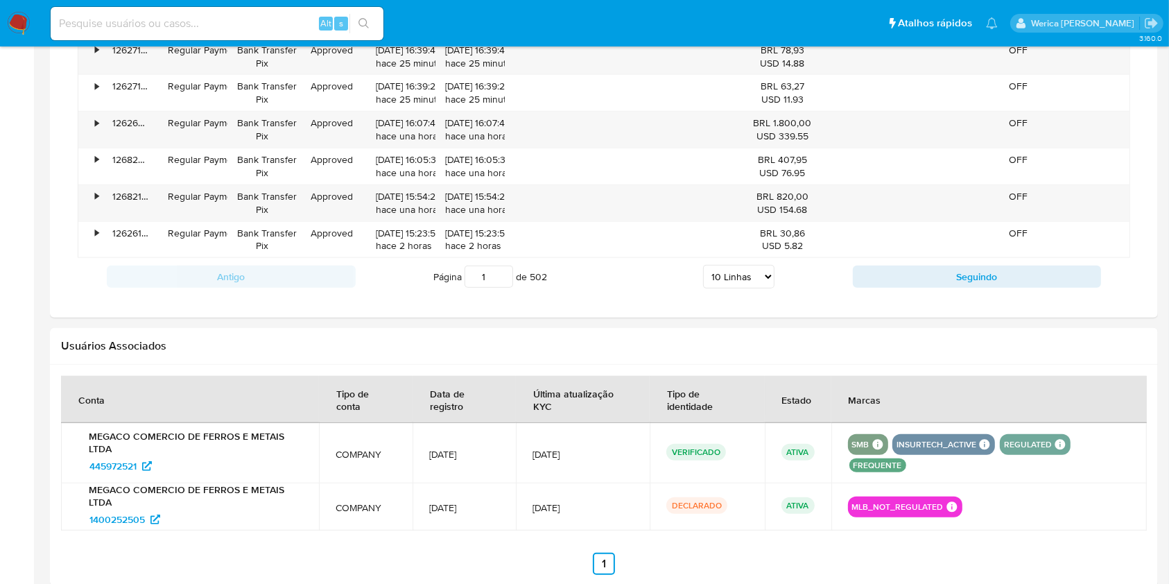
click at [730, 275] on select "5 Linhas 10 Linhas 20 Linhas 25 Linhas 50 Linhas 100 Linhas" at bounding box center [738, 277] width 71 height 24
select select "100"
click at [703, 265] on select "5 Linhas 10 Linhas 20 Linhas 25 Linhas 50 Linhas 100 Linhas" at bounding box center [738, 277] width 71 height 24
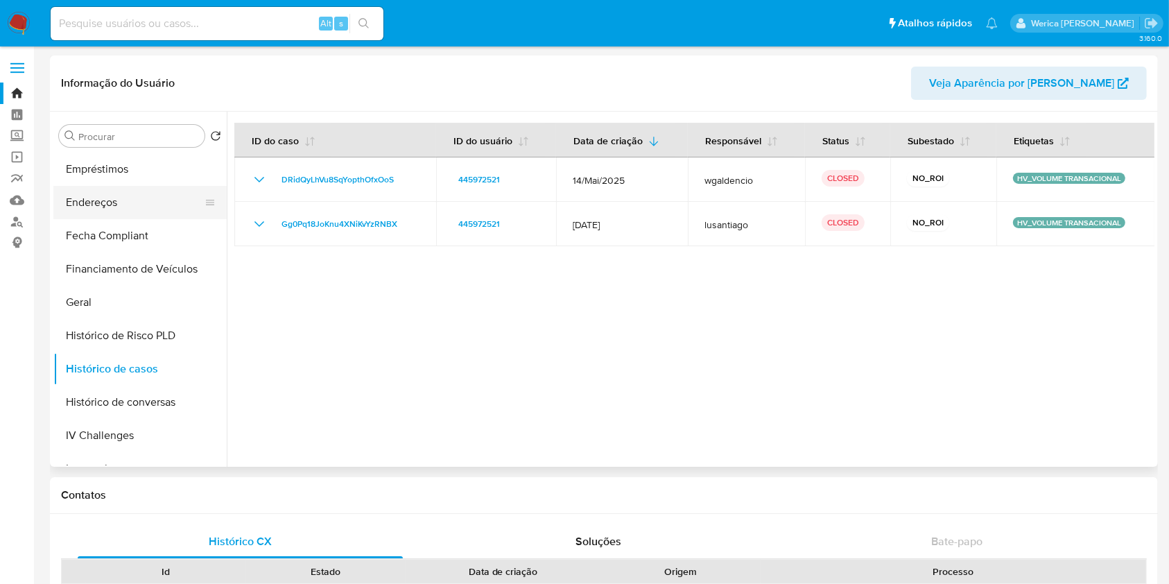
scroll to position [283, 0]
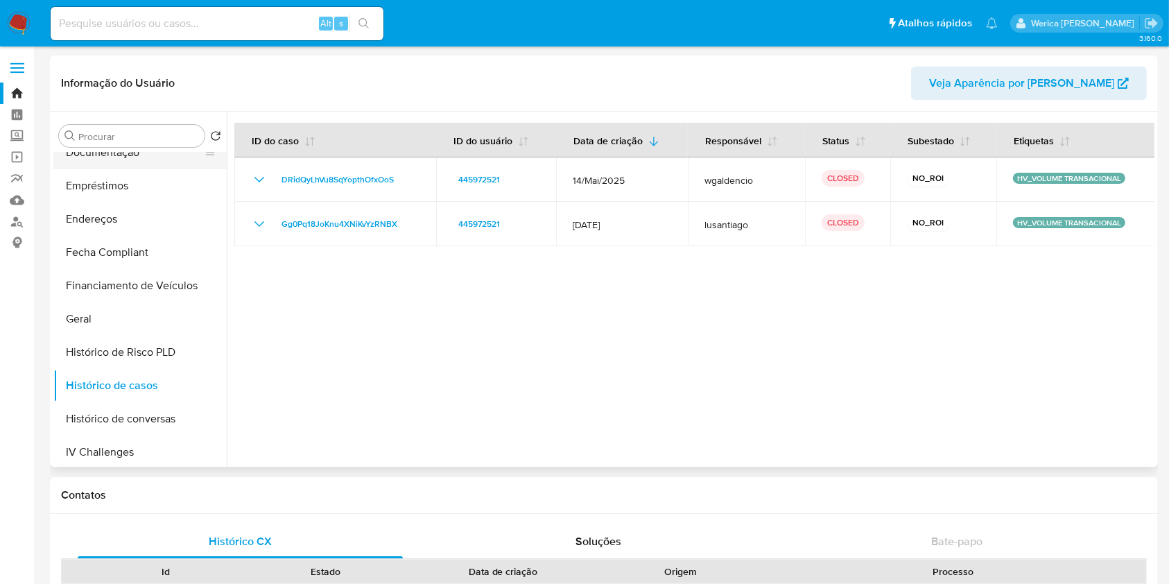
click at [119, 161] on button "Documentação" at bounding box center [134, 152] width 162 height 33
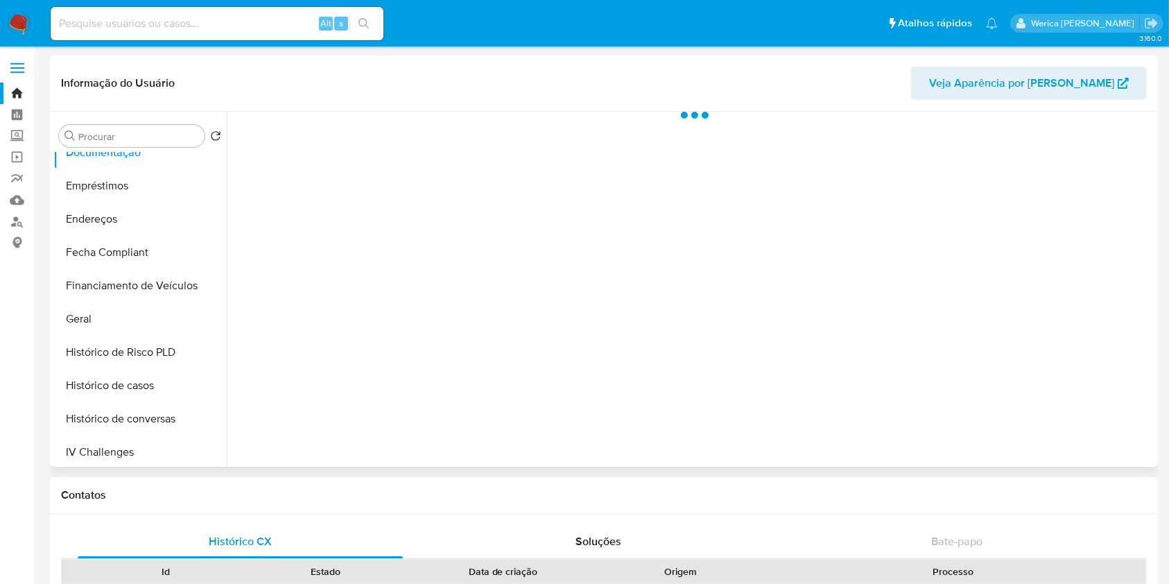
click at [354, 139] on div at bounding box center [691, 289] width 928 height 355
click at [367, 167] on div at bounding box center [691, 289] width 928 height 355
click at [366, 184] on div at bounding box center [691, 289] width 928 height 355
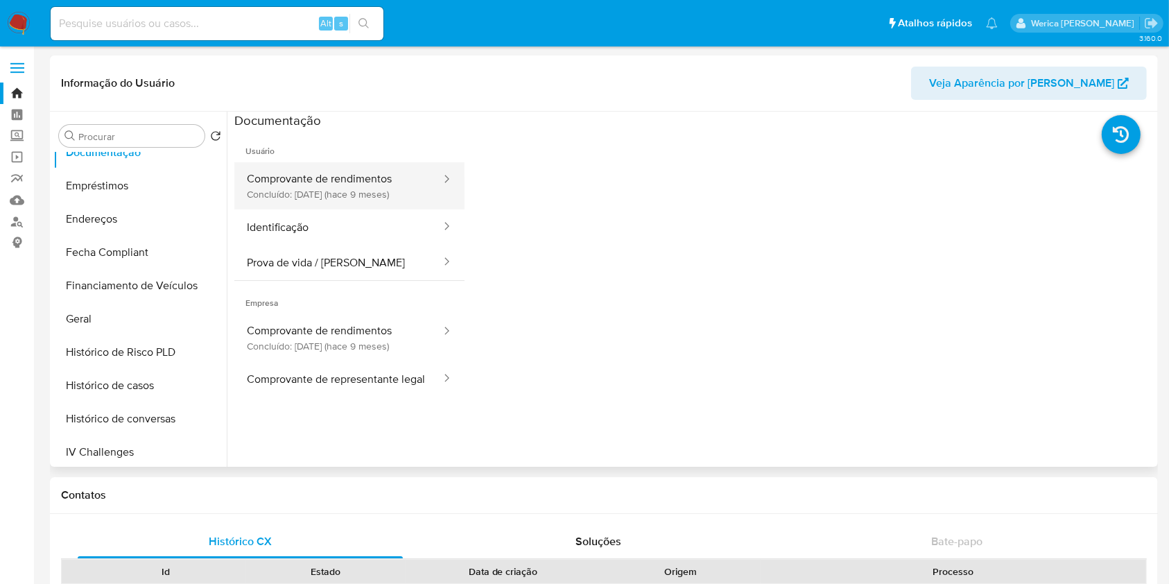
click at [363, 191] on button "Comprovante de rendimentos Concluído: [DATE] (hace 9 meses)" at bounding box center [338, 185] width 208 height 47
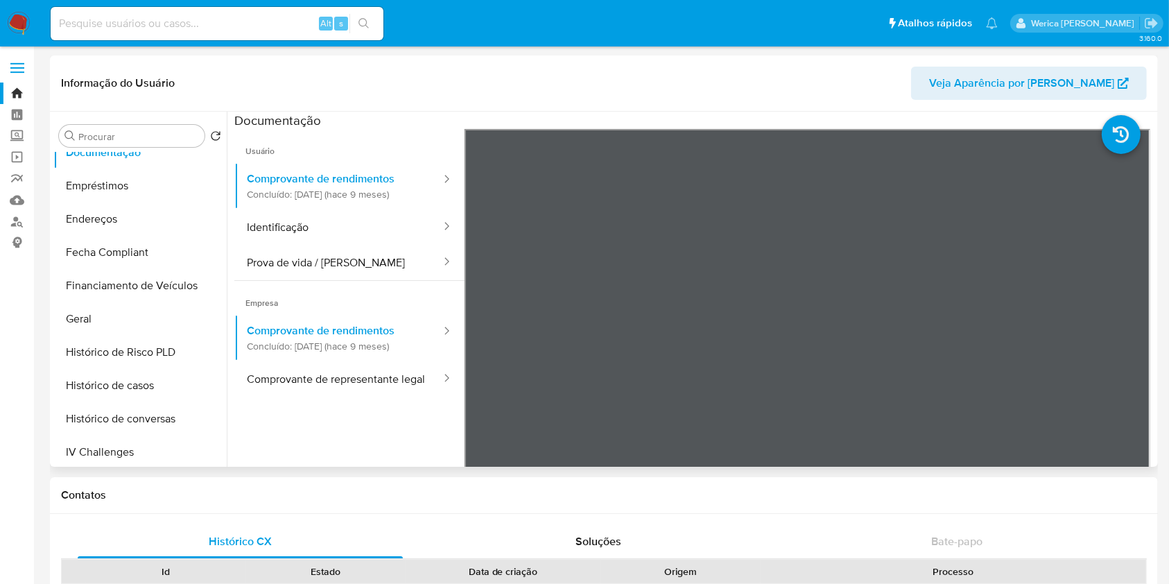
scroll to position [92, 0]
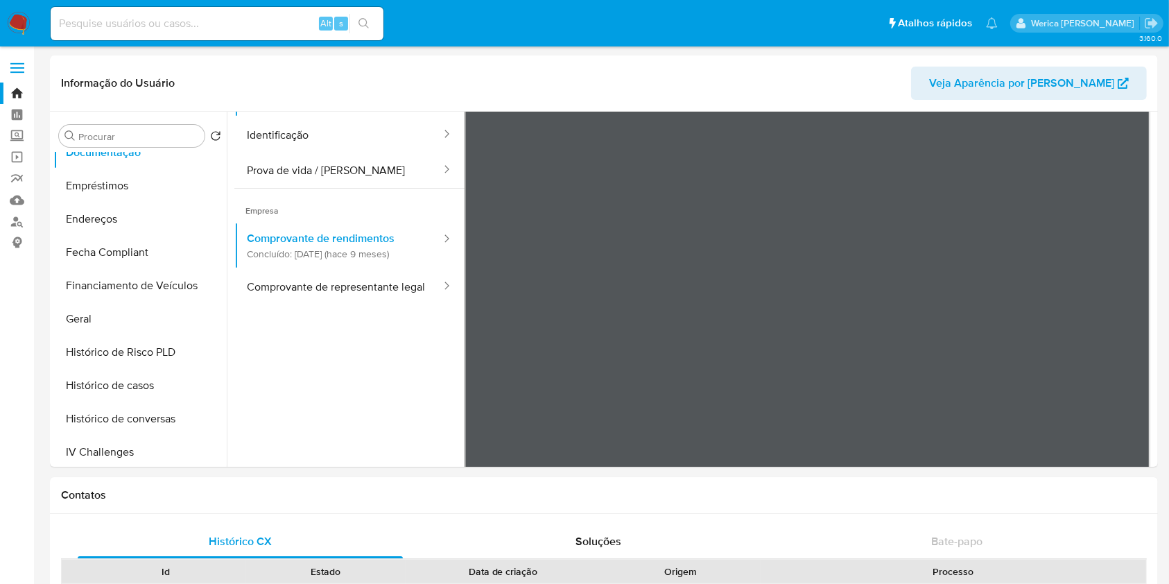
click at [24, 24] on img at bounding box center [19, 24] width 24 height 24
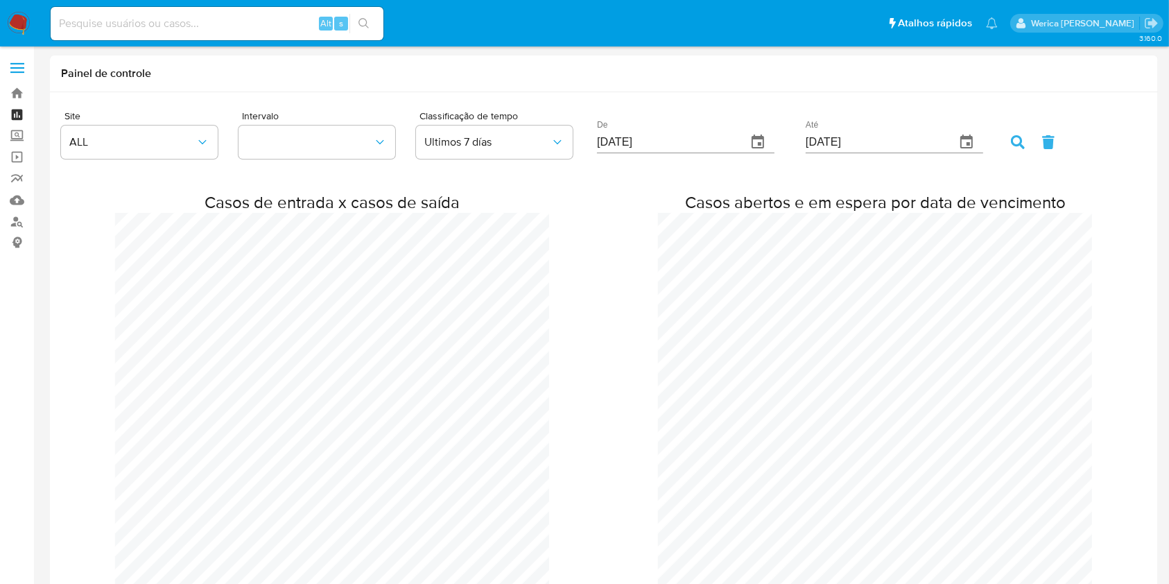
click at [15, 112] on link "Painel" at bounding box center [82, 115] width 165 height 22
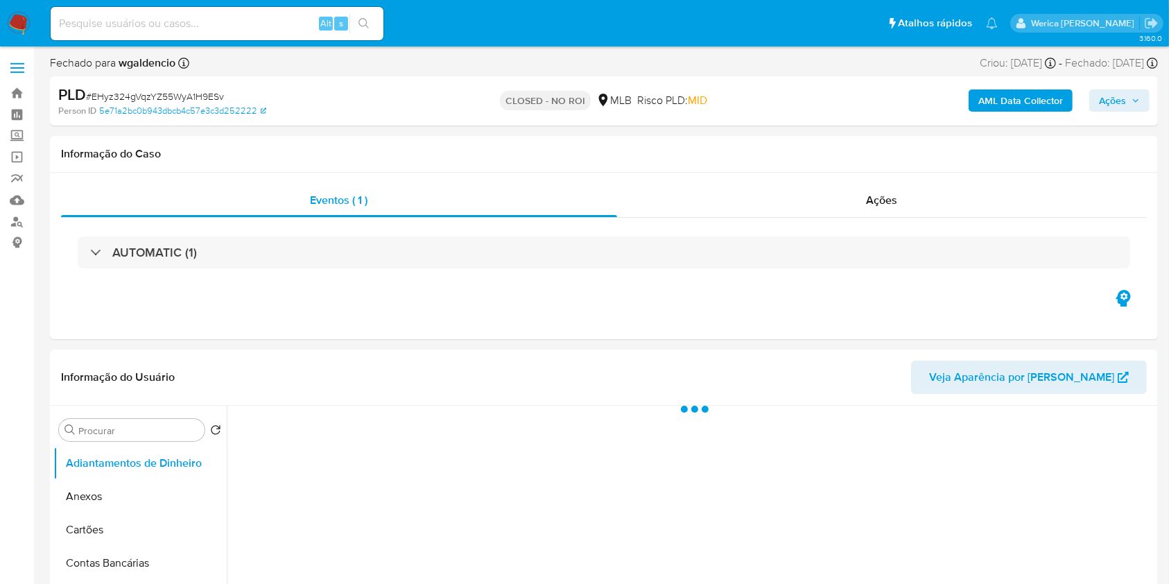
select select "10"
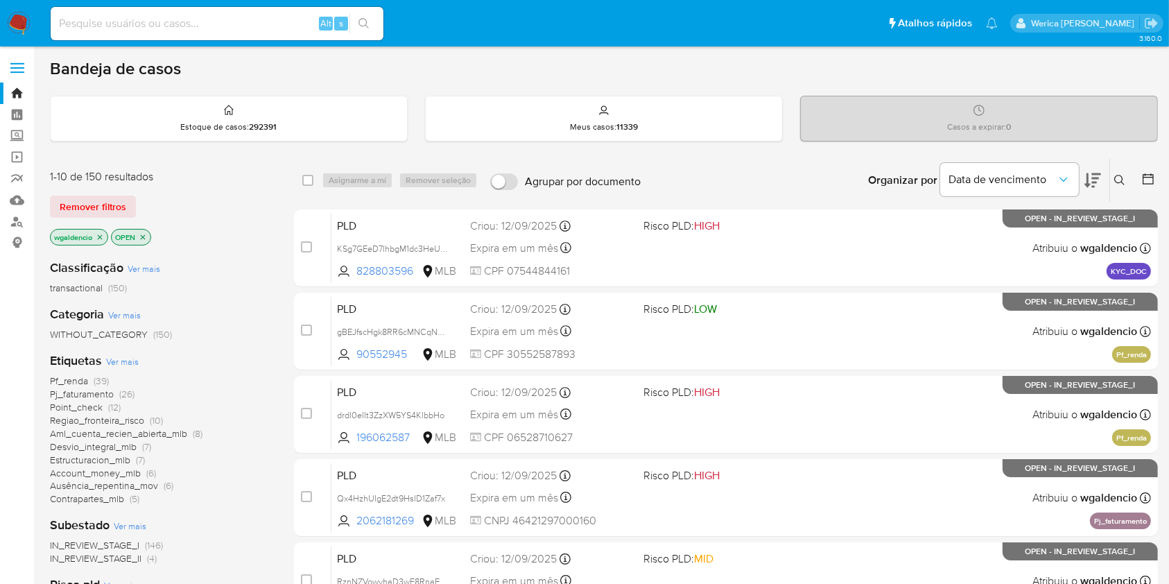
click at [1083, 177] on div "Data de vencimento" at bounding box center [1021, 180] width 161 height 43
click at [1084, 180] on div "Data de vencimento" at bounding box center [1021, 180] width 161 height 43
click at [1088, 182] on icon at bounding box center [1093, 180] width 17 height 17
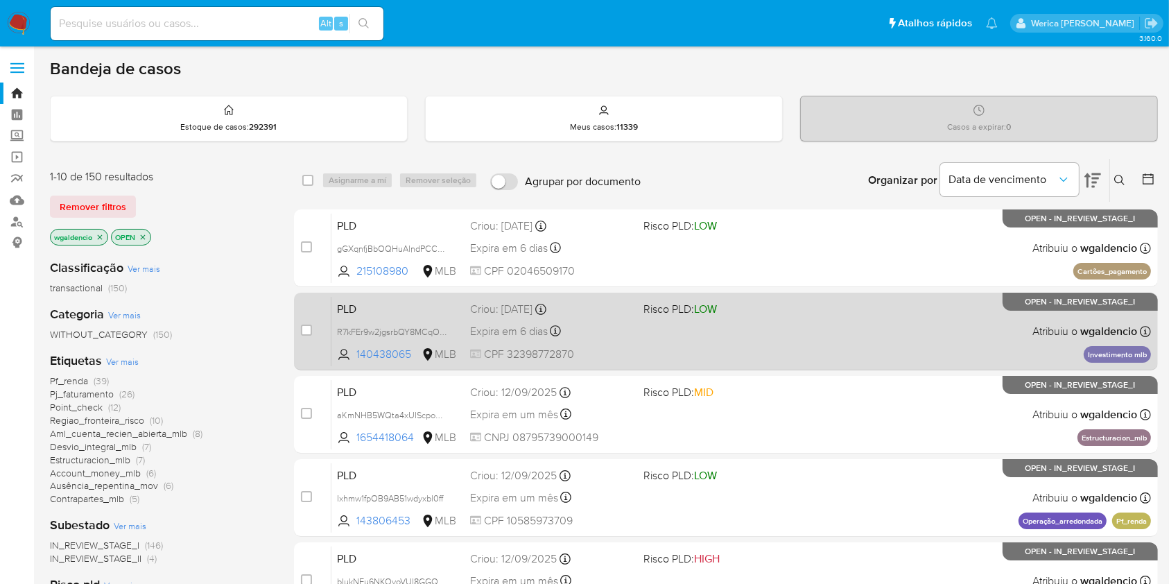
click at [947, 316] on div "PLD R7kFEr9w2jgsrbQY8MCqOufP 140438065 MLB Risco PLD: LOW Criou: [DATE] Criou: …" at bounding box center [742, 331] width 820 height 70
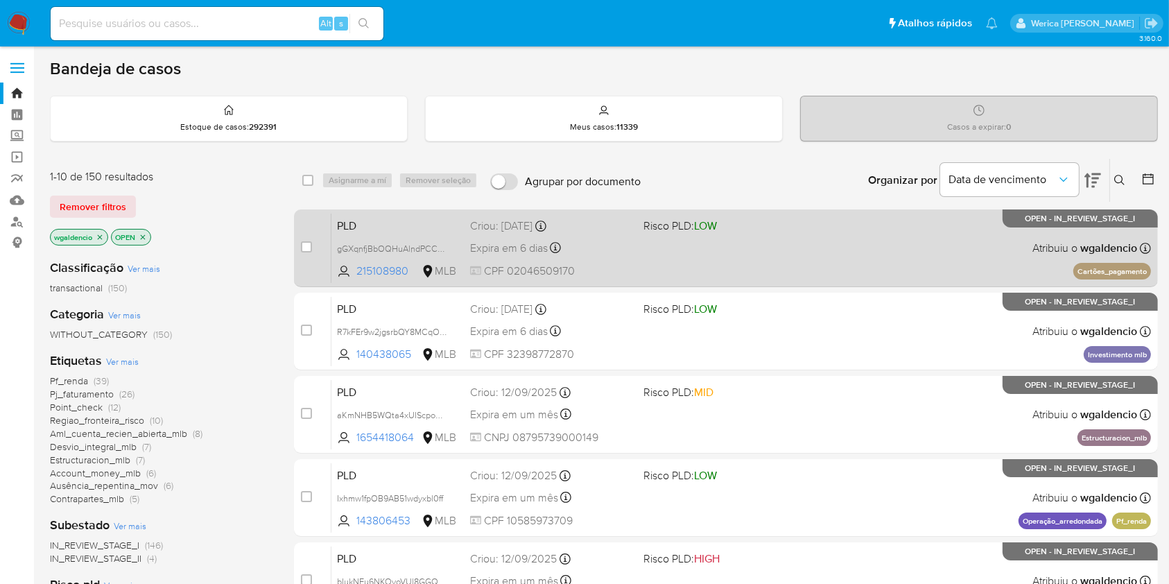
click at [782, 246] on span at bounding box center [725, 247] width 162 height 3
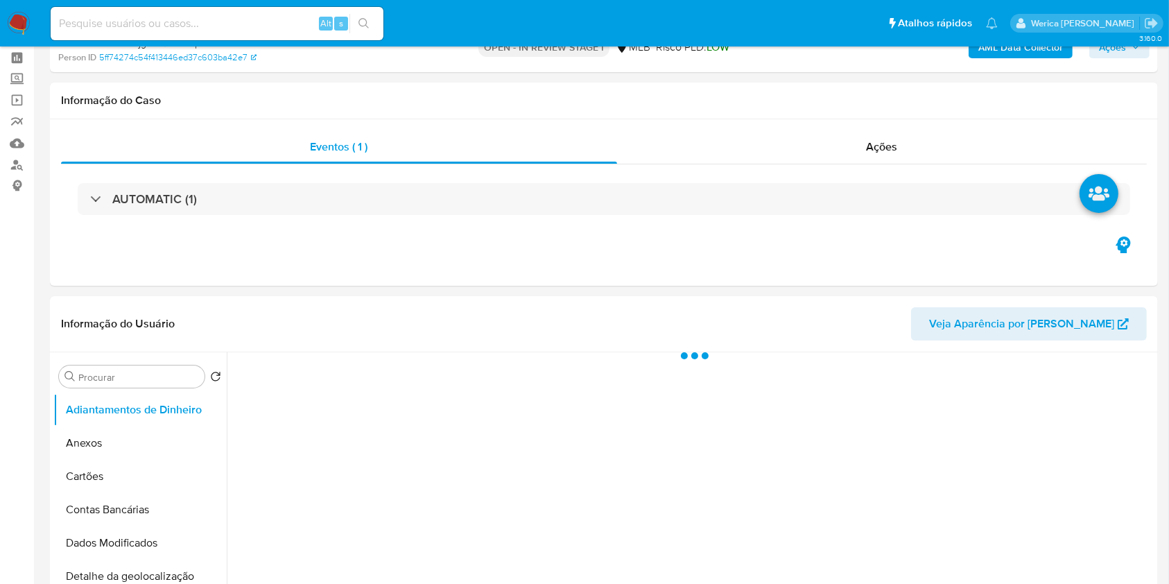
scroll to position [184, 0]
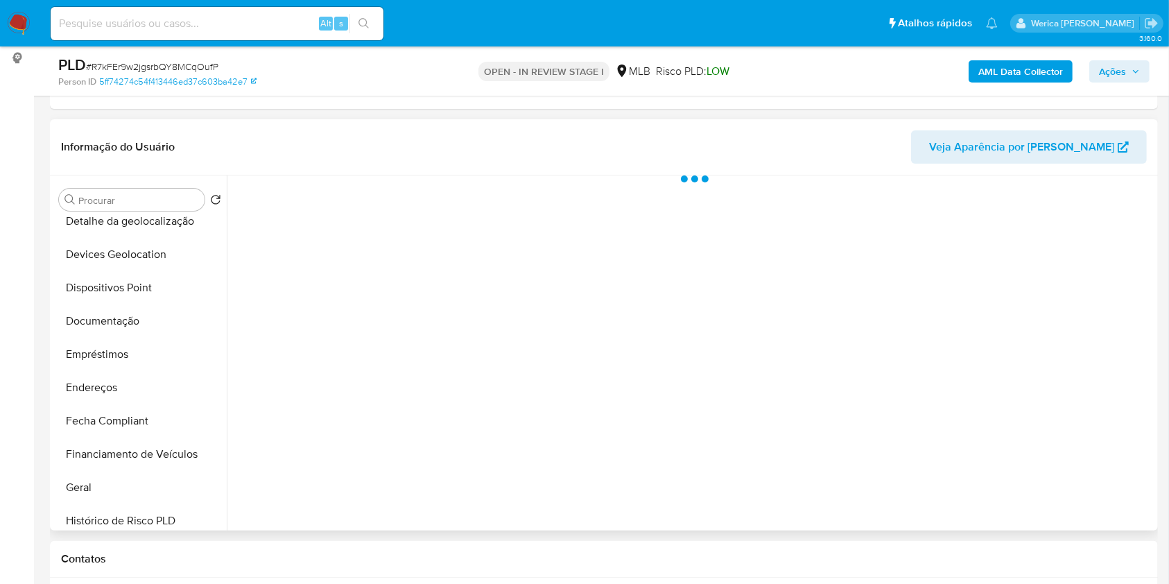
select select "10"
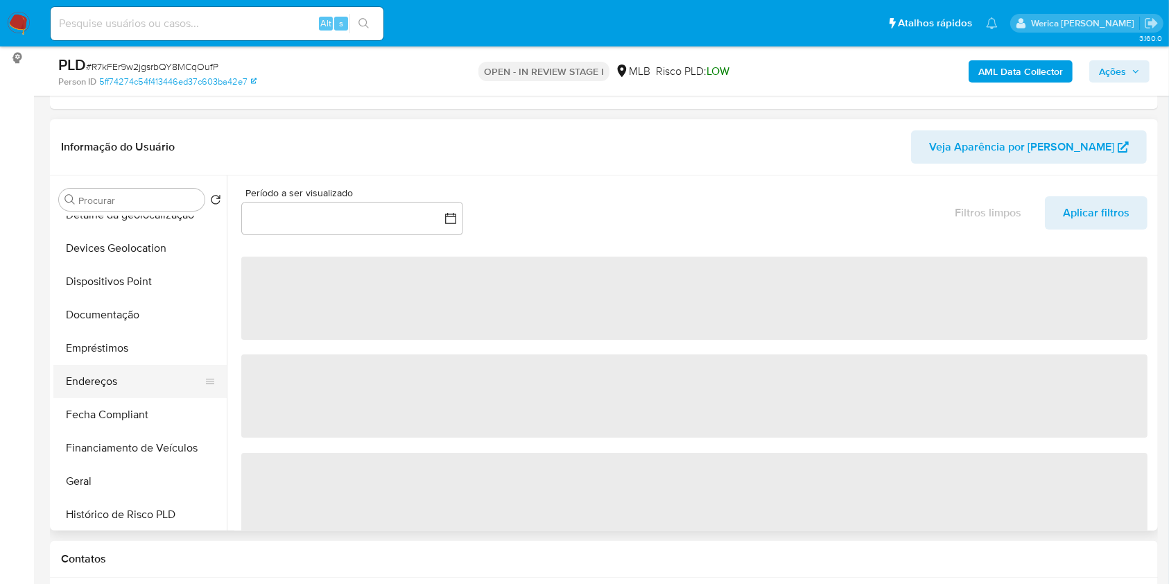
scroll to position [277, 0]
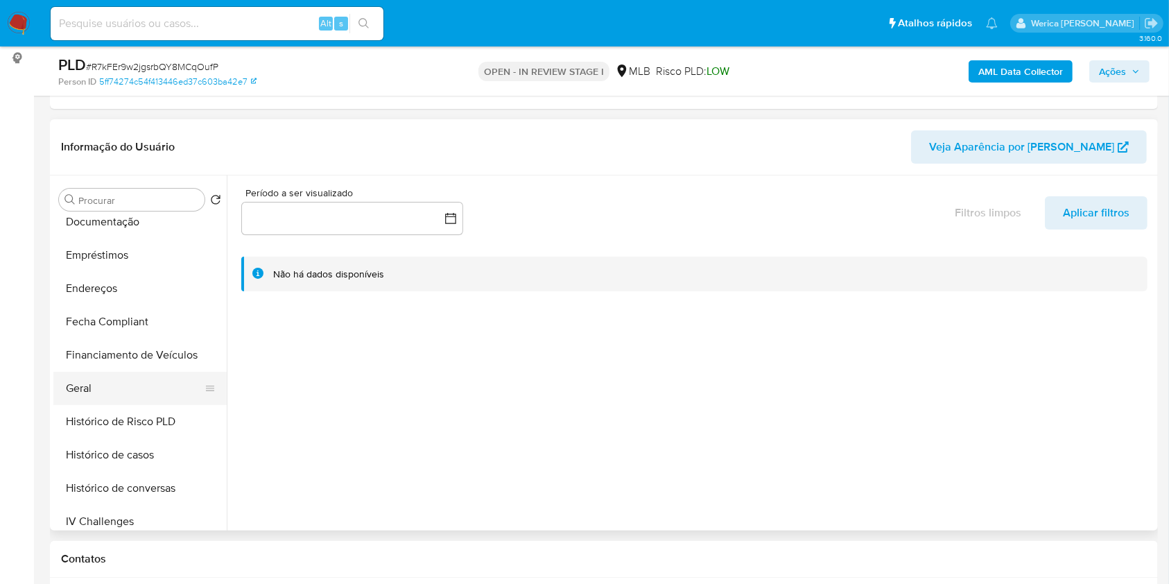
click at [120, 394] on button "Geral" at bounding box center [134, 388] width 162 height 33
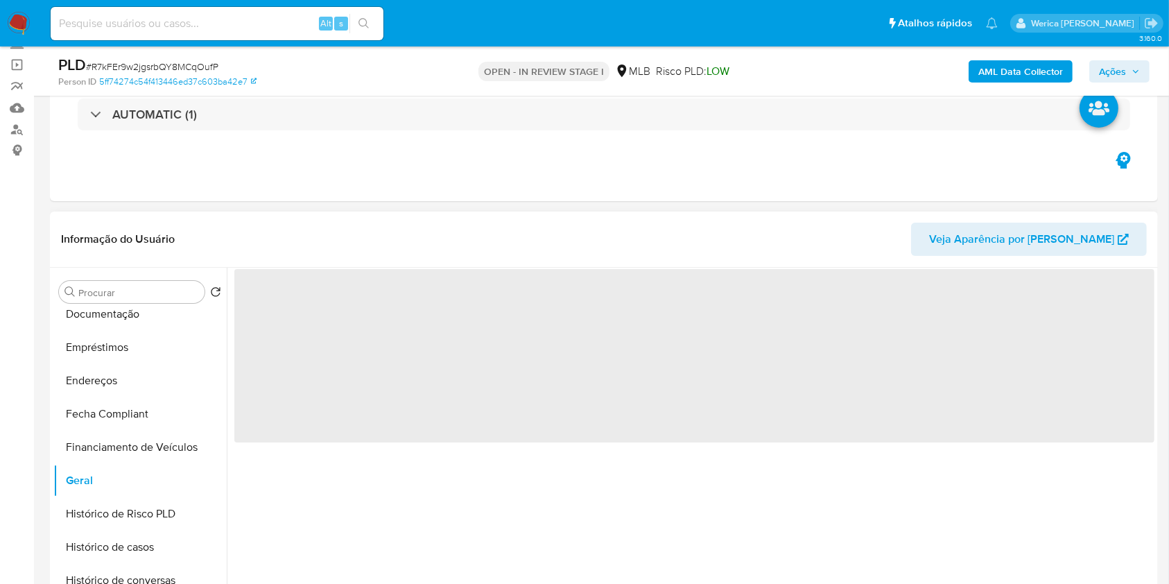
scroll to position [184, 0]
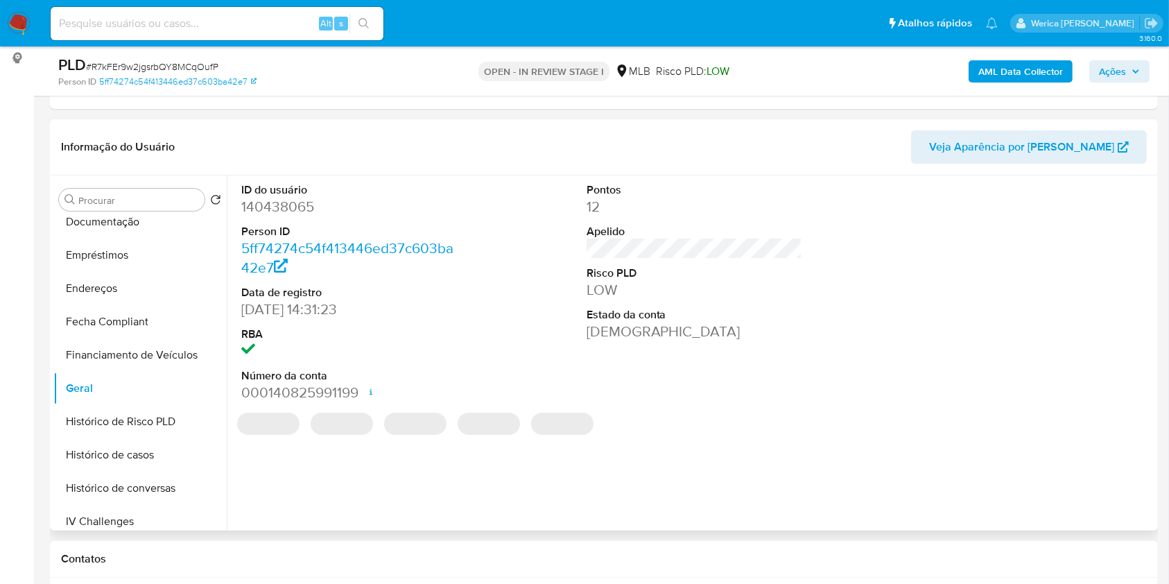
click at [309, 197] on dd "140438065" at bounding box center [349, 206] width 216 height 19
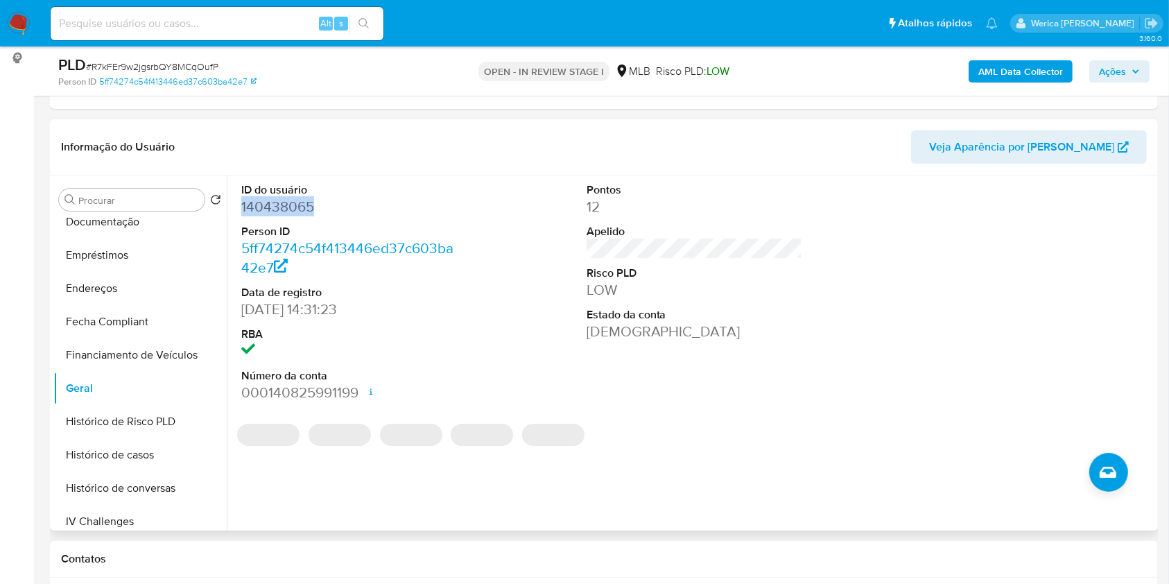
copy dd "140438065"
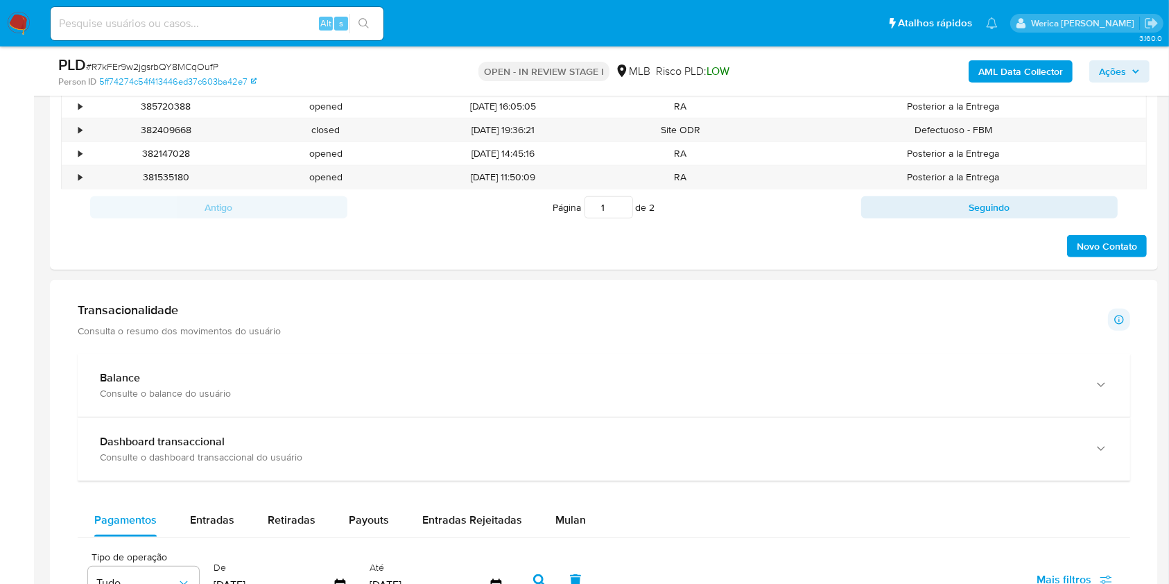
scroll to position [1110, 0]
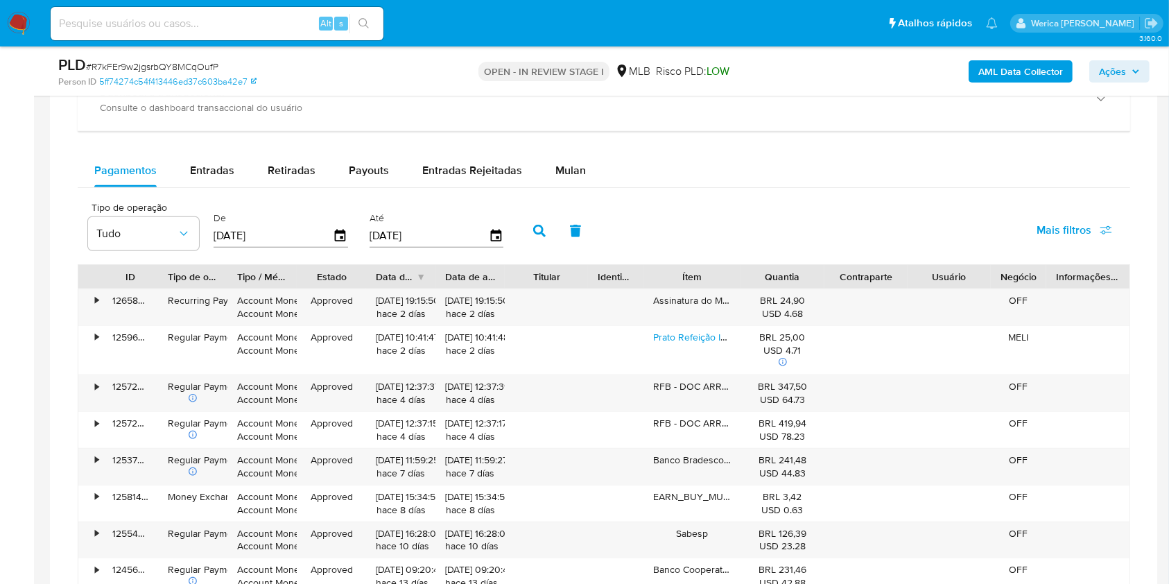
click at [558, 146] on div "Balance Consulte o balance do usuário Dashboard transaccional Consulte o dashbo…" at bounding box center [604, 355] width 1053 height 702
drag, startPoint x: 526, startPoint y: 186, endPoint x: 578, endPoint y: 149, distance: 63.7
click at [526, 182] on button "Entradas Rejeitadas" at bounding box center [472, 170] width 133 height 33
select select "10"
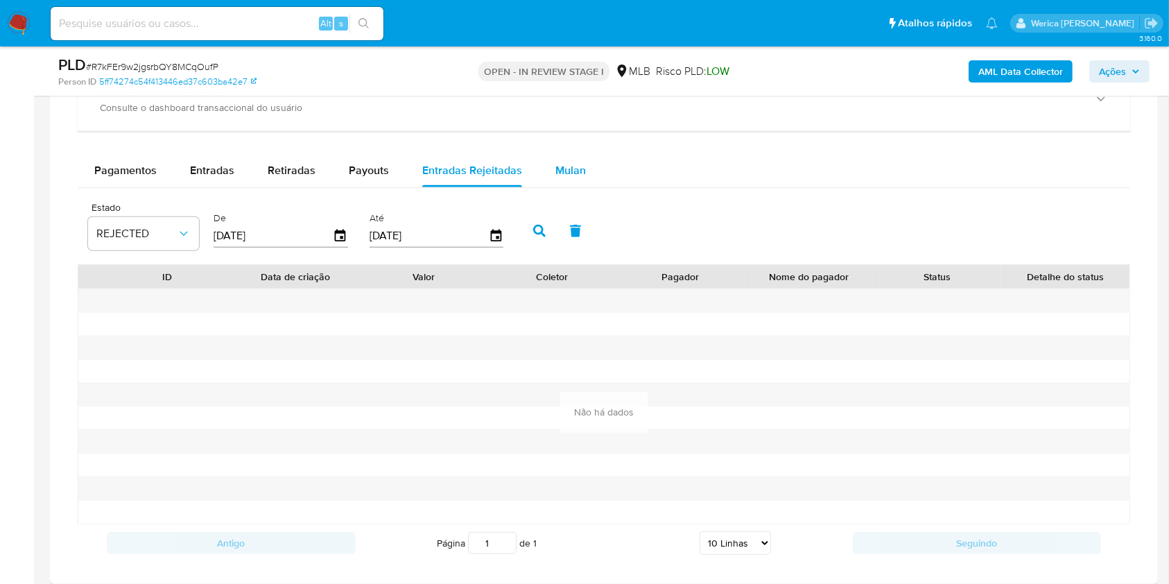
click at [576, 177] on span "Mulan" at bounding box center [571, 170] width 31 height 16
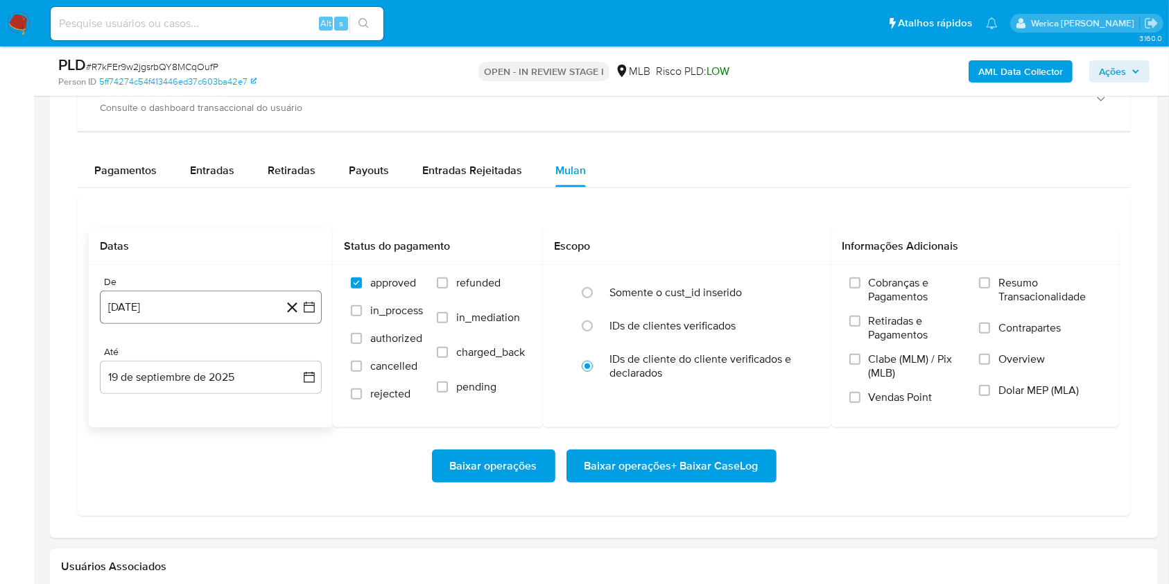
click at [241, 295] on button "[DATE]" at bounding box center [211, 307] width 222 height 33
click at [241, 369] on div "[DATE] [DATE] lun lunes mar martes mié miércoles jue jueves vie viernes sáb sáb…" at bounding box center [211, 440] width 189 height 182
click at [230, 359] on span "agosto 2024" at bounding box center [204, 357] width 63 height 14
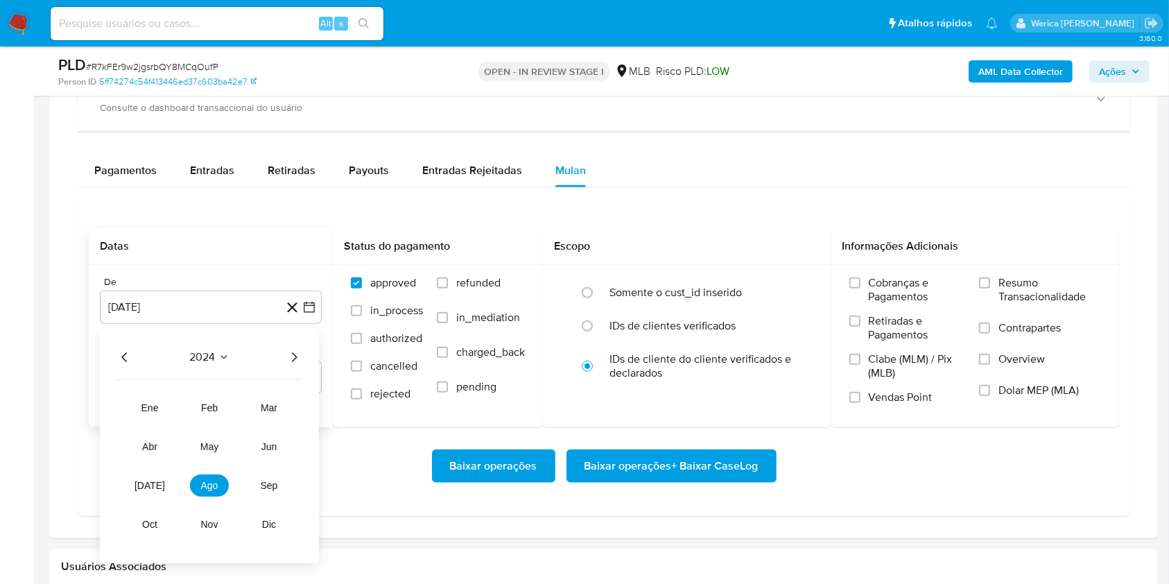
click at [278, 352] on div "2024" at bounding box center [210, 357] width 186 height 17
click at [284, 354] on div "2024" at bounding box center [210, 357] width 186 height 17
click at [301, 354] on icon "Año siguiente" at bounding box center [294, 357] width 17 height 17
click at [203, 490] on span "ago" at bounding box center [209, 485] width 17 height 11
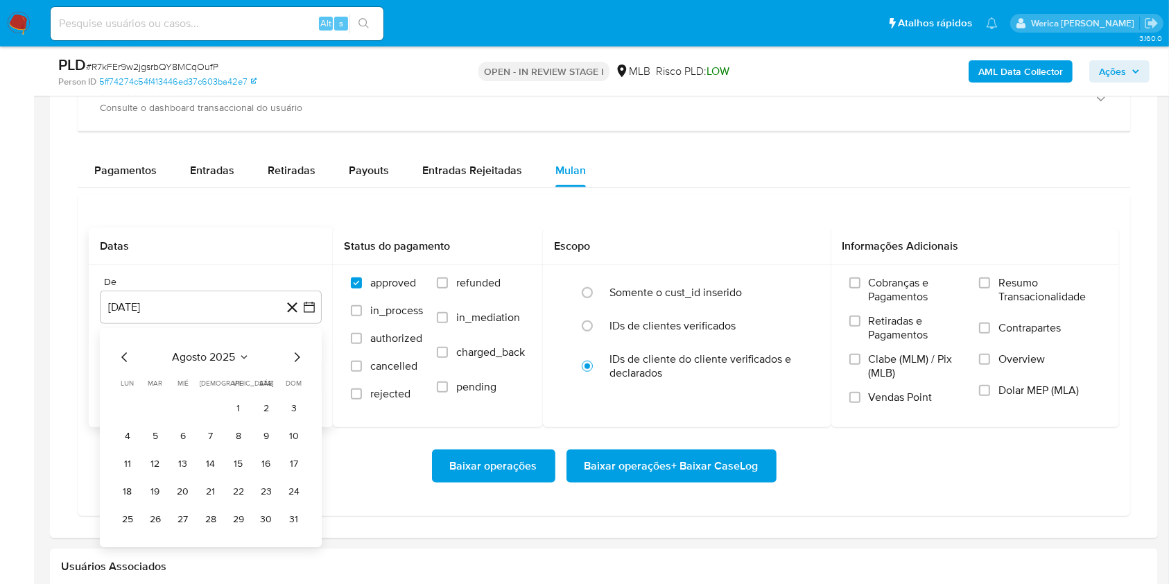
click at [119, 354] on icon "Mes anterior" at bounding box center [125, 357] width 17 height 17
click at [137, 404] on td "Calendario" at bounding box center [128, 408] width 22 height 22
click at [153, 406] on button "1" at bounding box center [155, 408] width 22 height 22
click at [884, 306] on label "Cobranças e Pagamentos" at bounding box center [908, 295] width 117 height 38
click at [861, 289] on input "Cobranças e Pagamentos" at bounding box center [855, 282] width 11 height 11
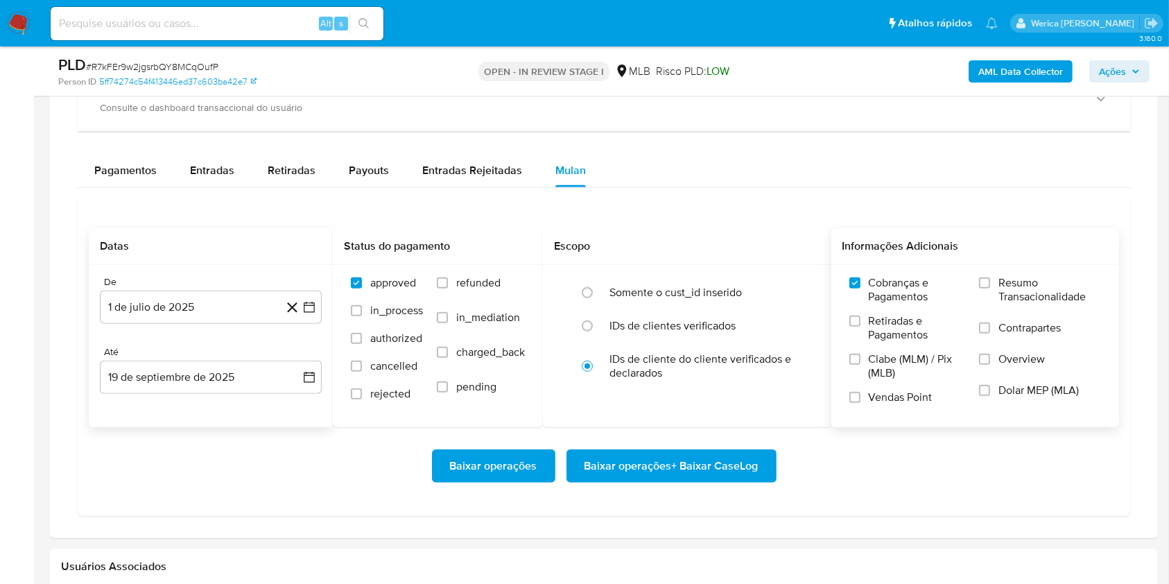
click at [886, 359] on span "Clabe (MLM) / Pix (MLB)" at bounding box center [917, 366] width 97 height 28
click at [861, 359] on input "Clabe (MLM) / Pix (MLB)" at bounding box center [855, 359] width 11 height 11
click at [886, 394] on span "Vendas Point" at bounding box center [901, 398] width 64 height 14
click at [861, 394] on input "Vendas Point" at bounding box center [855, 397] width 11 height 11
click at [910, 328] on span "Retiradas e Pagamentos" at bounding box center [917, 328] width 97 height 28
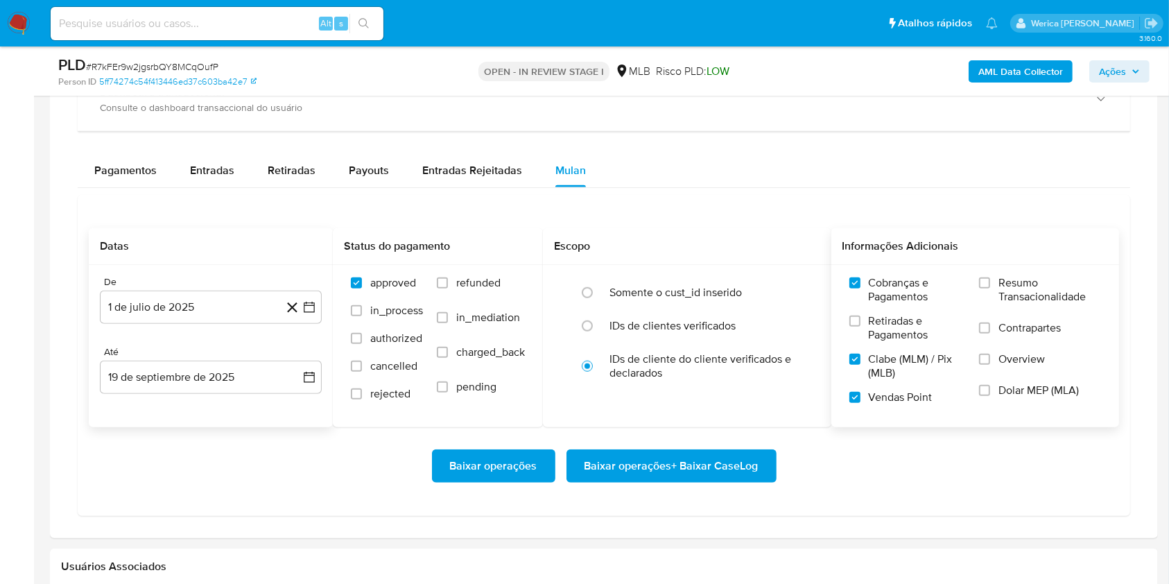
click at [861, 327] on input "Retiradas e Pagamentos" at bounding box center [855, 321] width 11 height 11
click at [994, 336] on label "Contrapartes" at bounding box center [1040, 336] width 122 height 31
click at [990, 334] on input "Contrapartes" at bounding box center [984, 328] width 11 height 11
click at [997, 379] on label "Overview" at bounding box center [1040, 367] width 122 height 31
click at [990, 365] on input "Overview" at bounding box center [984, 359] width 11 height 11
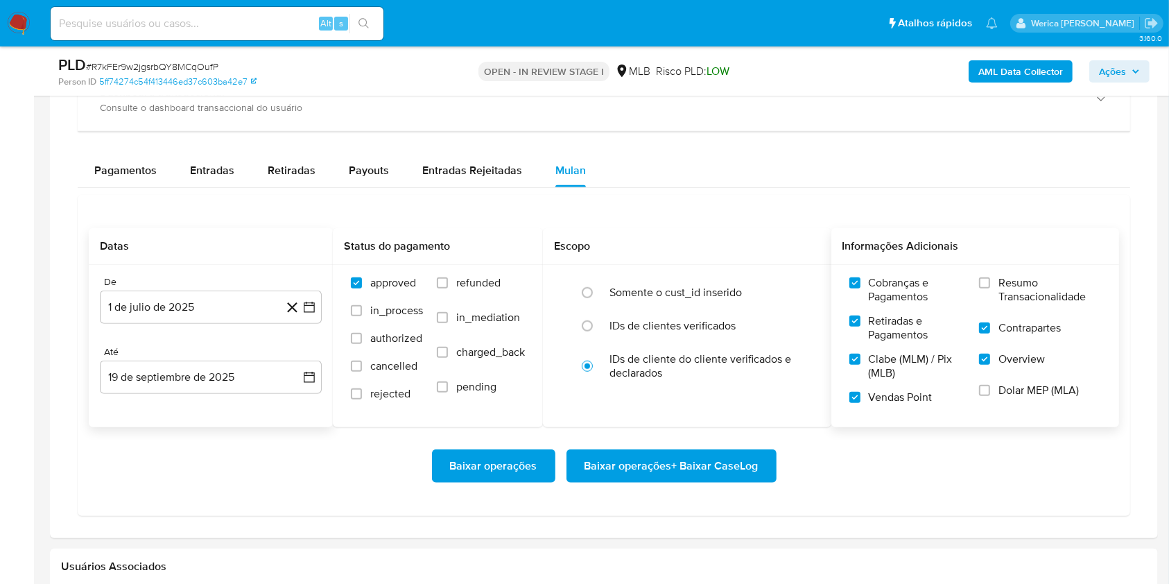
click at [1002, 400] on label "Dolar MEP (MLA)" at bounding box center [1040, 399] width 122 height 31
click at [990, 396] on input "Dolar MEP (MLA)" at bounding box center [984, 390] width 11 height 11
click at [1015, 286] on span "Resumo Transacionalidade" at bounding box center [1050, 290] width 103 height 28
click at [990, 286] on input "Resumo Transacionalidade" at bounding box center [984, 282] width 11 height 11
click at [699, 469] on span "Baixar operações + Baixar CaseLog" at bounding box center [672, 466] width 174 height 31
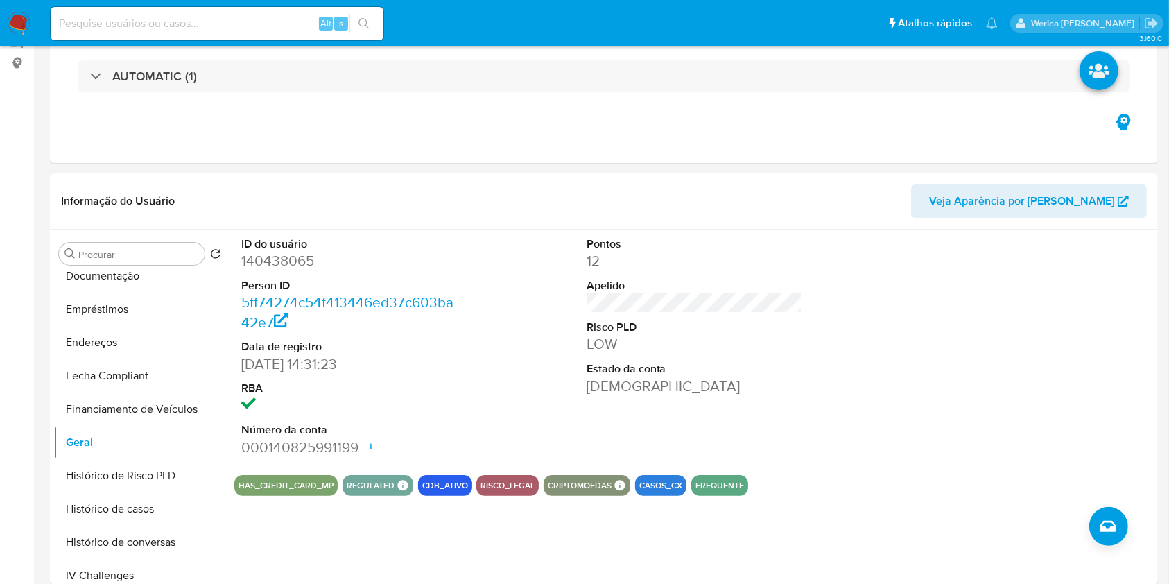
scroll to position [0, 0]
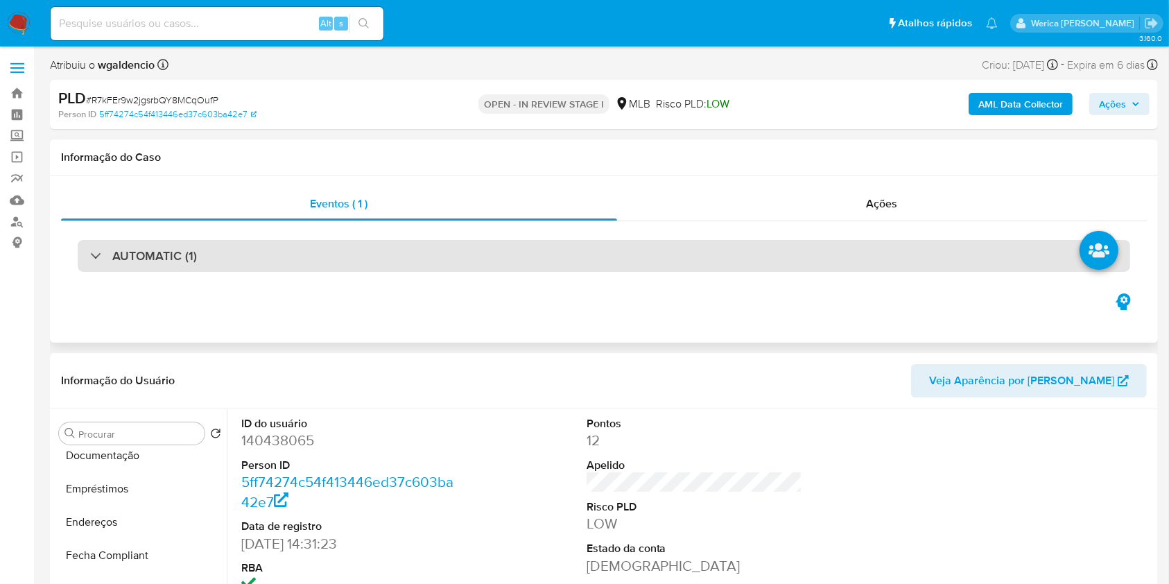
click at [385, 264] on div "AUTOMATIC (1)" at bounding box center [604, 256] width 1053 height 32
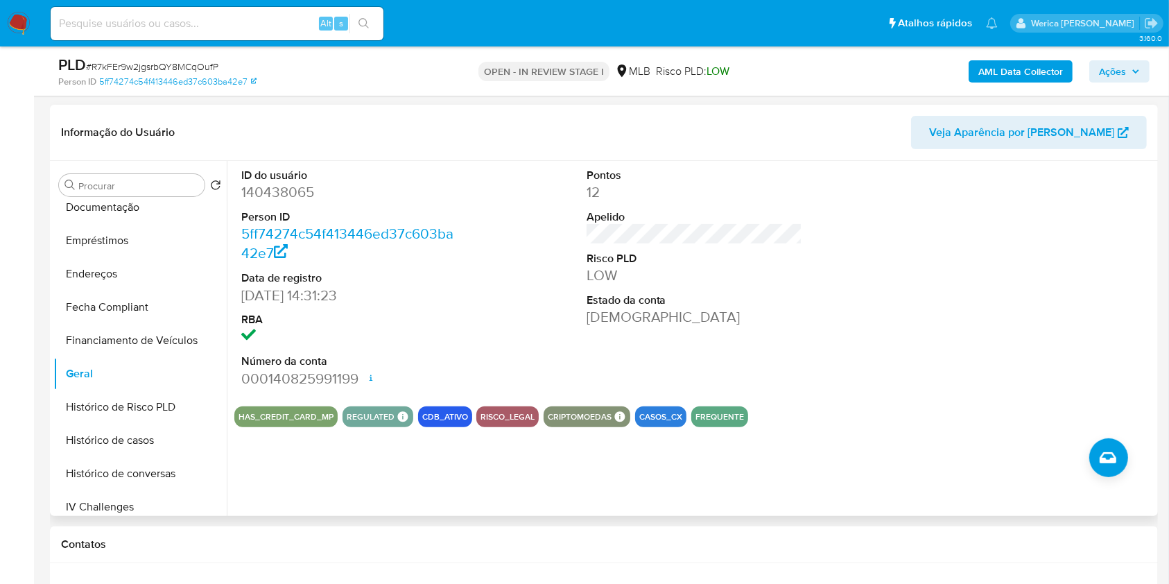
scroll to position [370, 0]
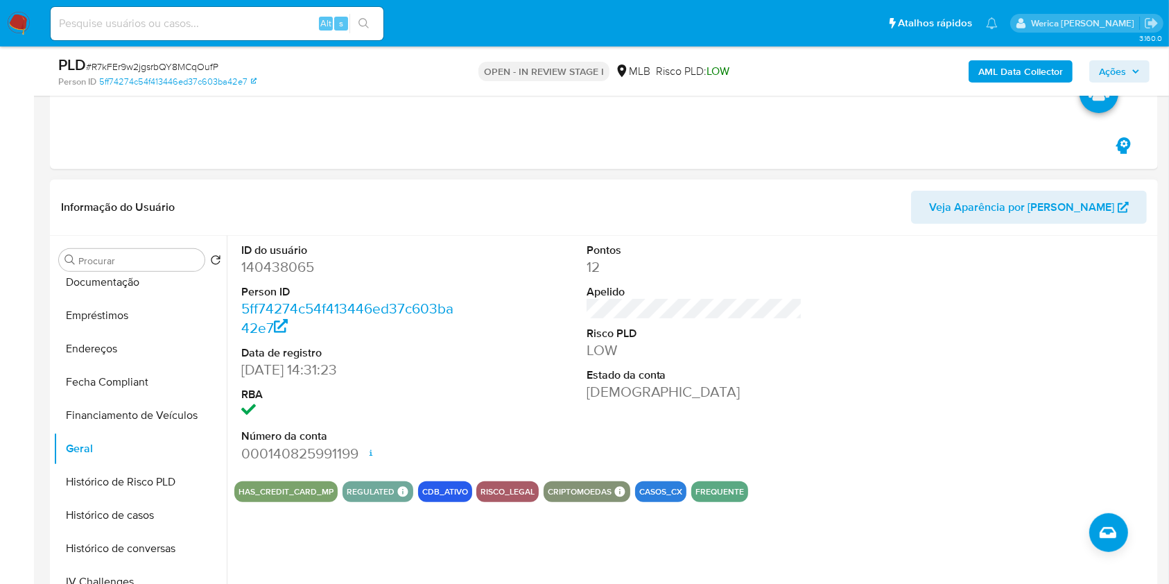
scroll to position [555, 0]
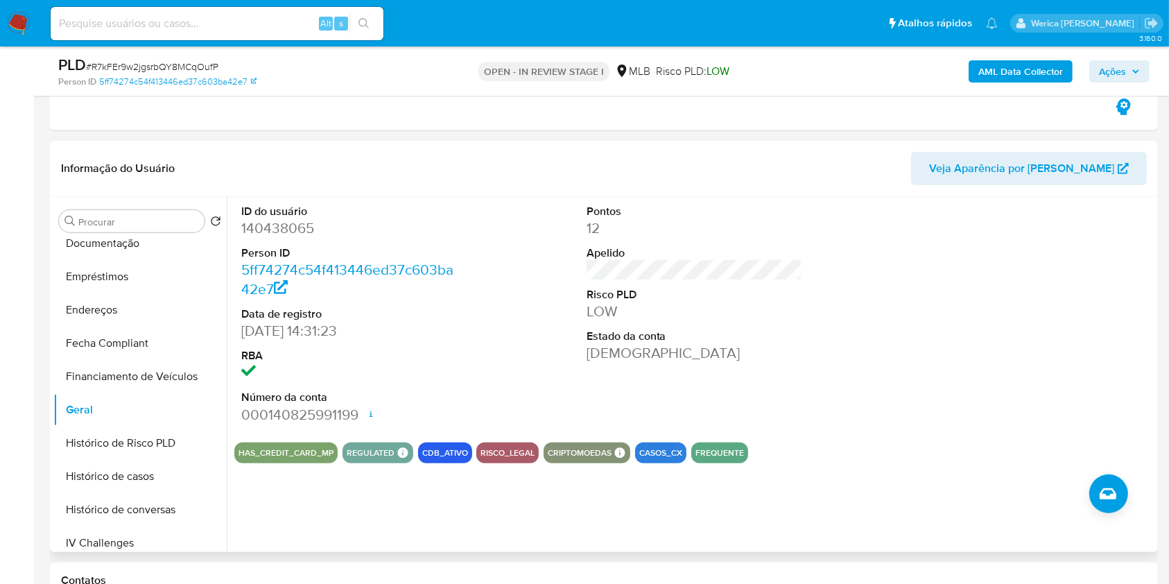
click at [244, 230] on dd "140438065" at bounding box center [349, 227] width 216 height 19
copy dd "140438065"
click at [148, 471] on button "Histórico de casos" at bounding box center [134, 476] width 162 height 33
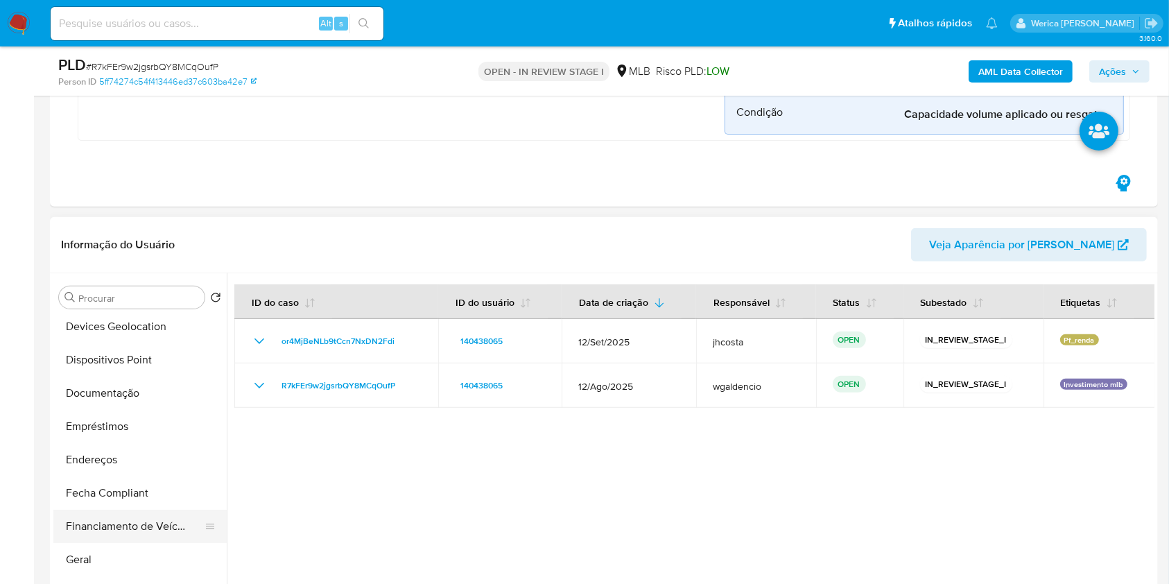
scroll to position [92, 0]
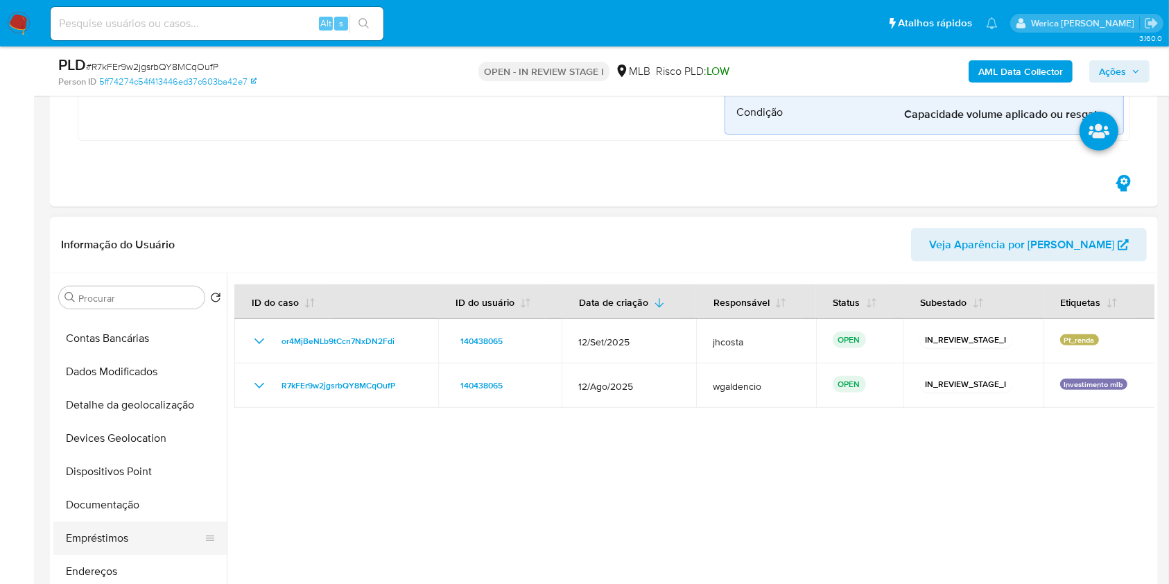
click at [144, 524] on button "Empréstimos" at bounding box center [134, 538] width 162 height 33
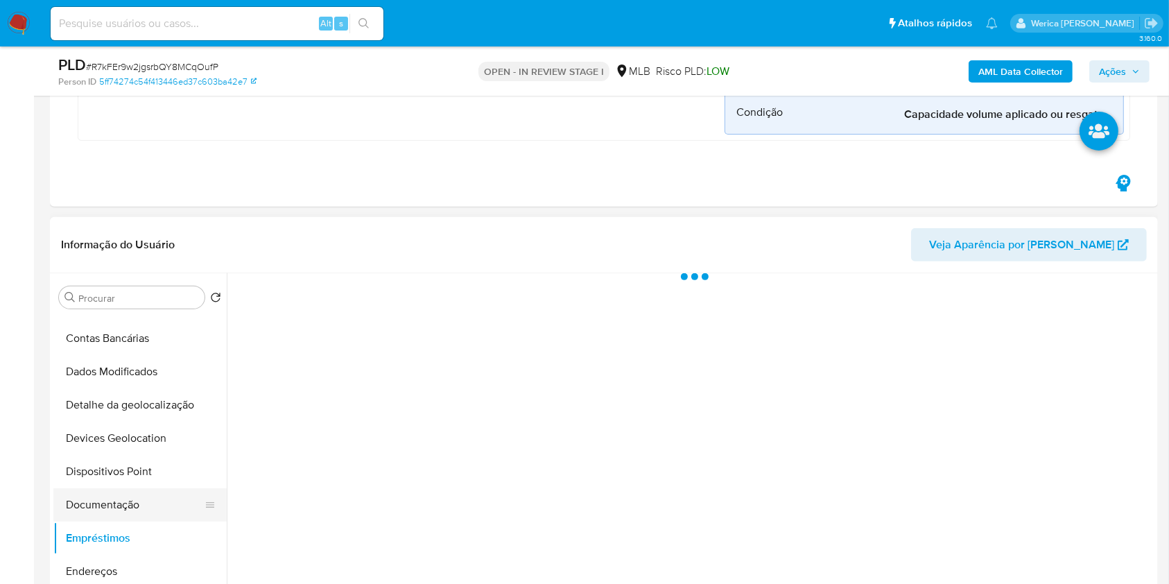
click at [139, 506] on button "Documentação" at bounding box center [134, 504] width 162 height 33
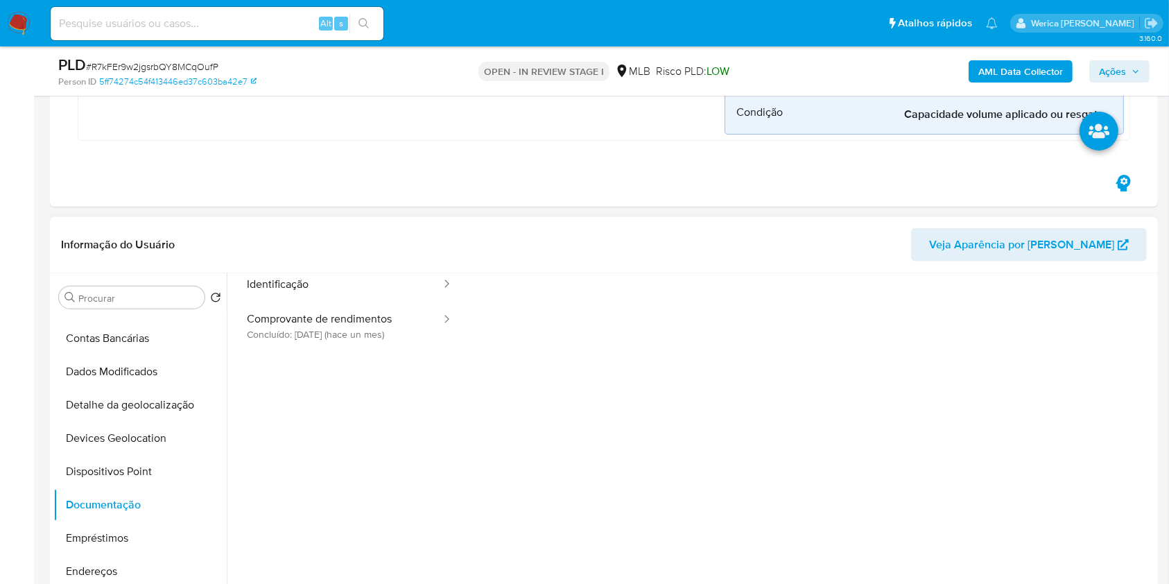
scroll to position [0, 0]
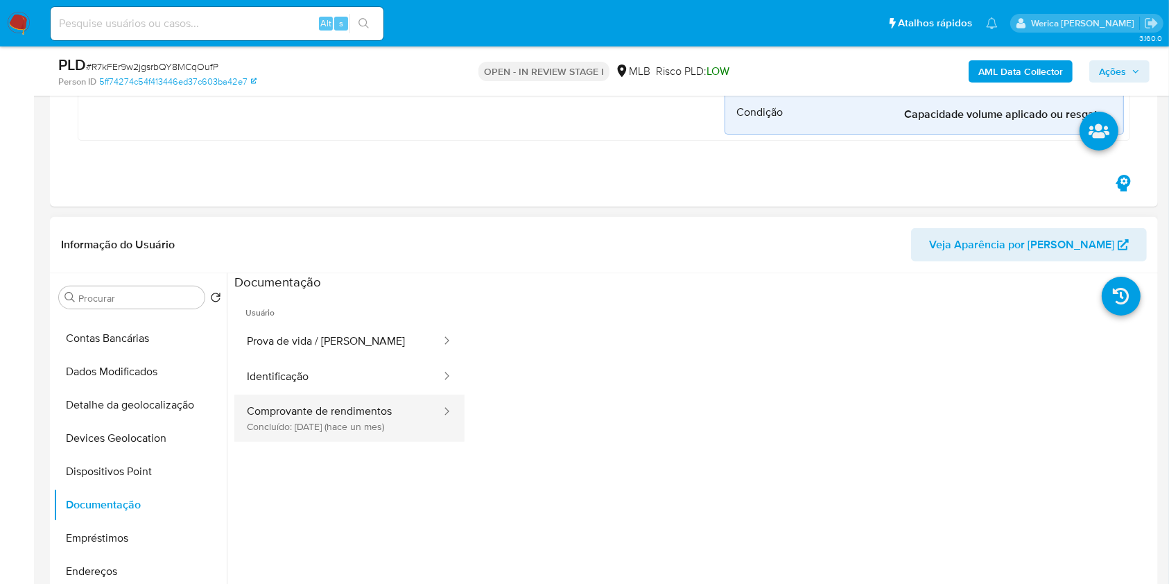
drag, startPoint x: 374, startPoint y: 402, endPoint x: 385, endPoint y: 400, distance: 11.3
click at [376, 402] on button "Comprovante de rendimentos Concluído: 22/08/2025 (hace un mes)" at bounding box center [338, 418] width 208 height 47
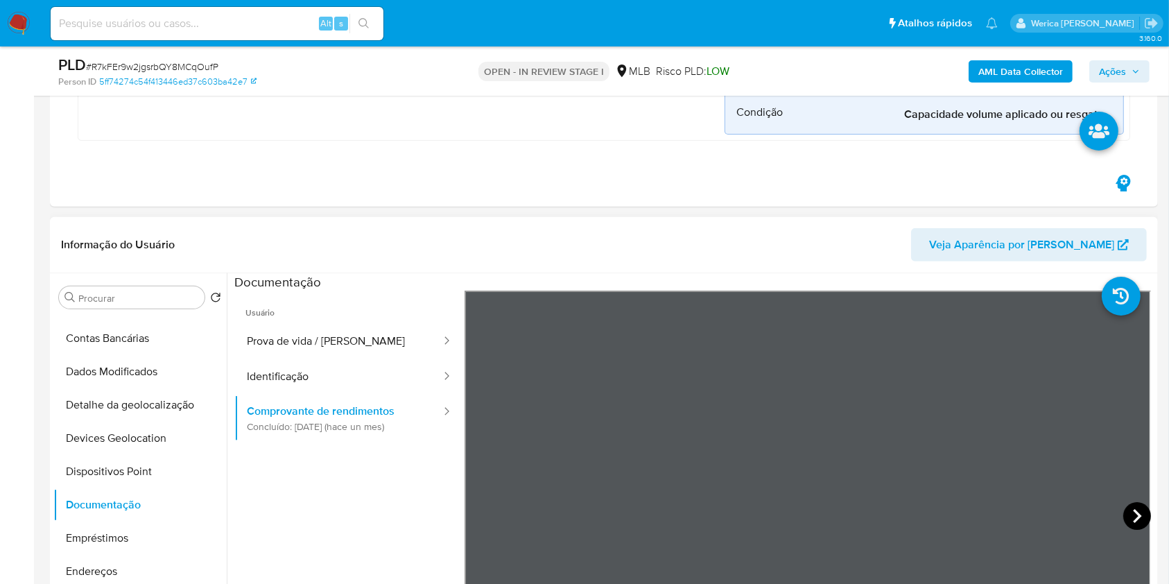
click at [1131, 504] on icon at bounding box center [1138, 516] width 28 height 28
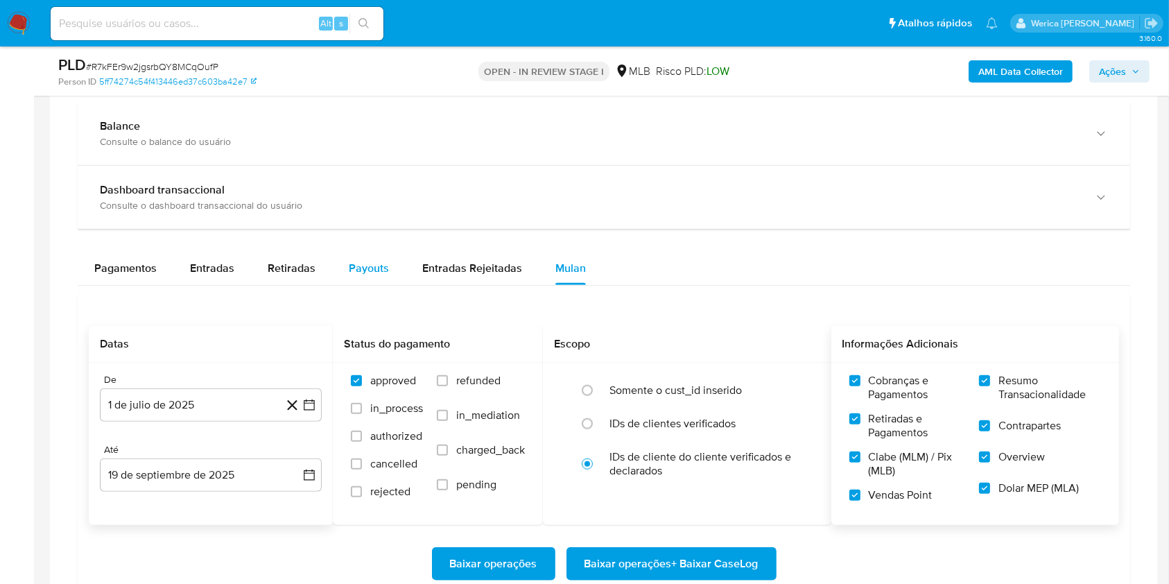
scroll to position [1294, 0]
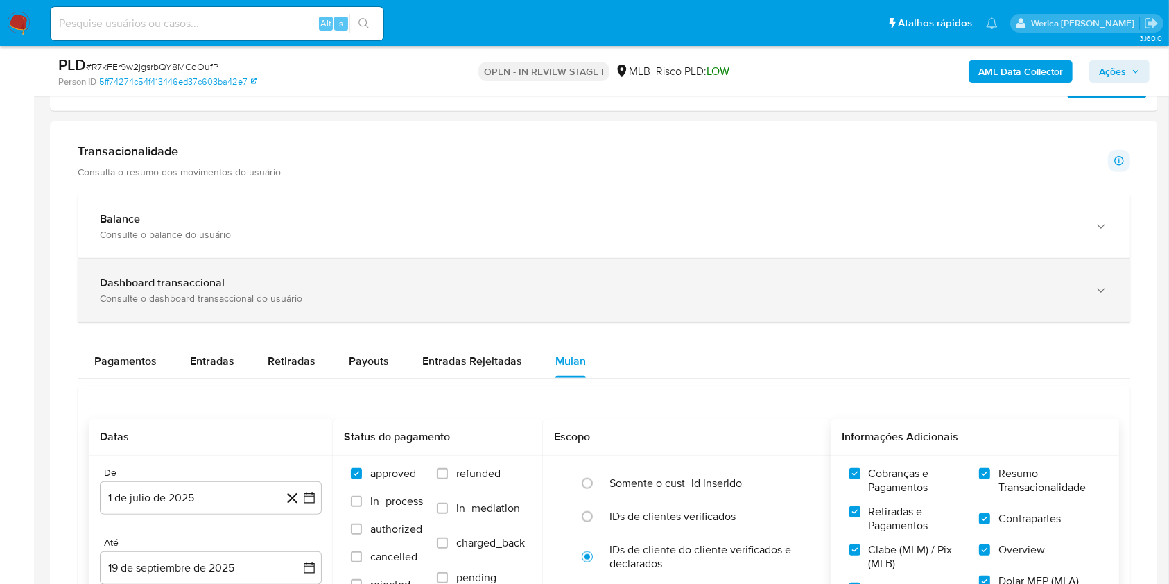
drag, startPoint x: 350, startPoint y: 261, endPoint x: 352, endPoint y: 269, distance: 8.1
click at [352, 273] on div "Dashboard transaccional Consulte o dashboard transaccional do usuário" at bounding box center [604, 290] width 1053 height 63
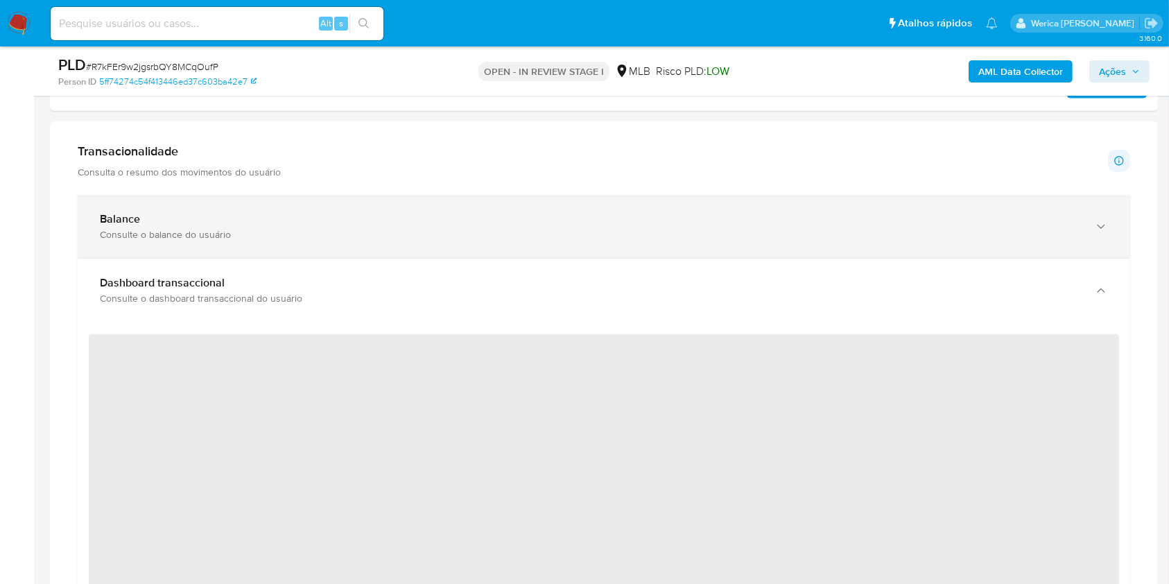
click at [354, 218] on div "Balance" at bounding box center [590, 219] width 981 height 14
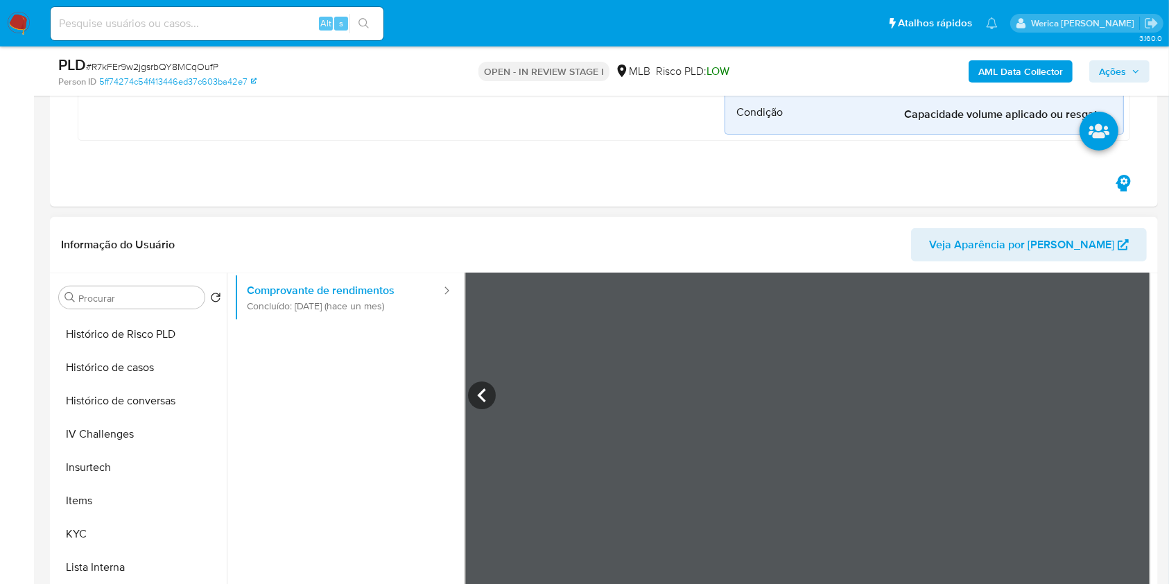
scroll to position [653, 0]
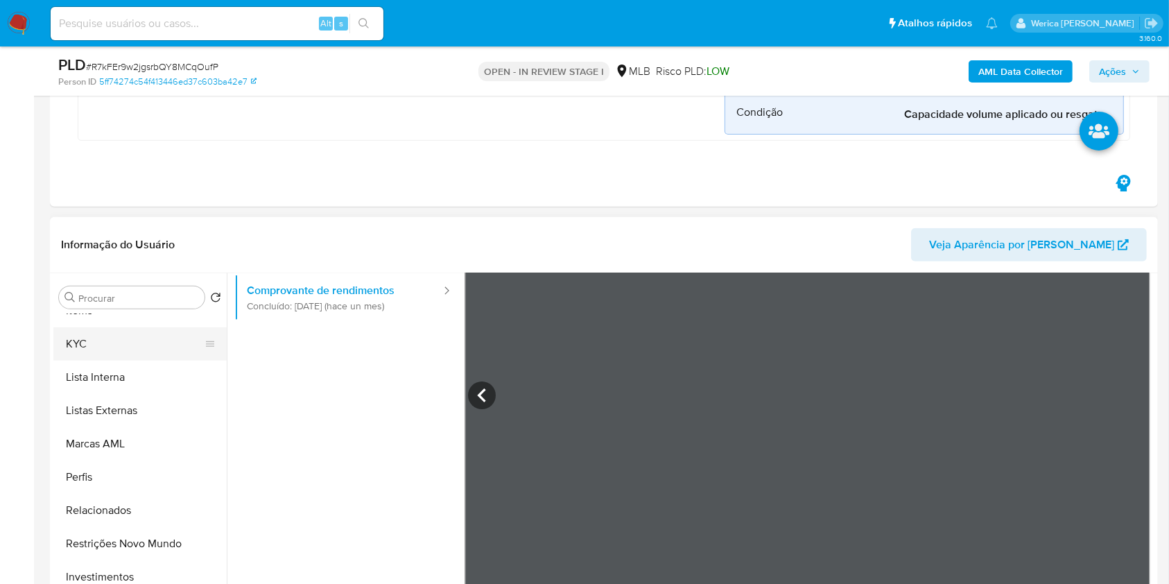
click at [99, 340] on button "KYC" at bounding box center [134, 343] width 162 height 33
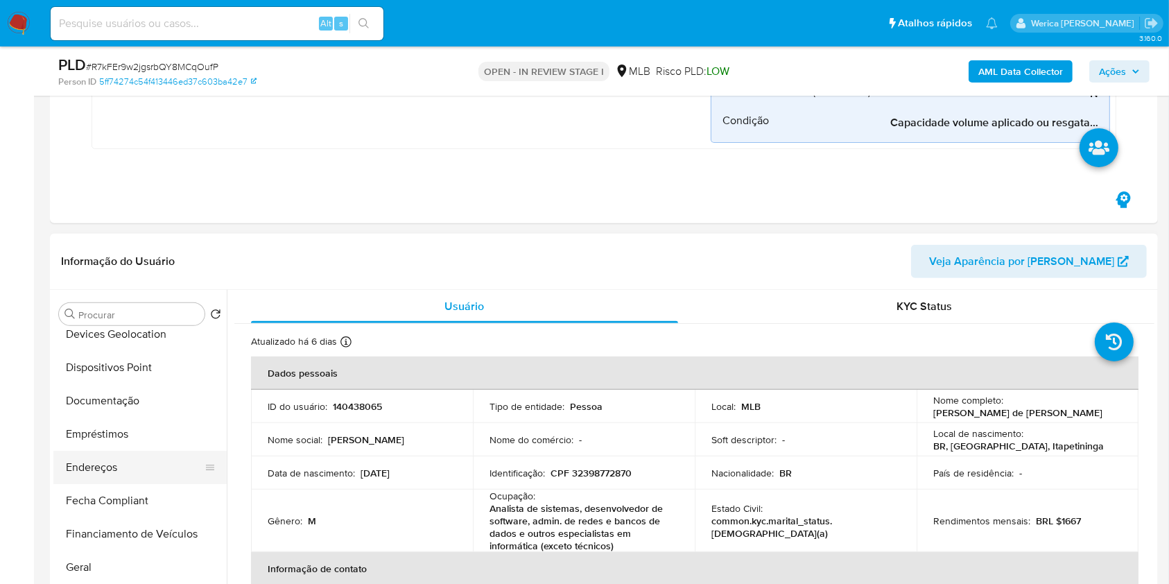
scroll to position [98, 0]
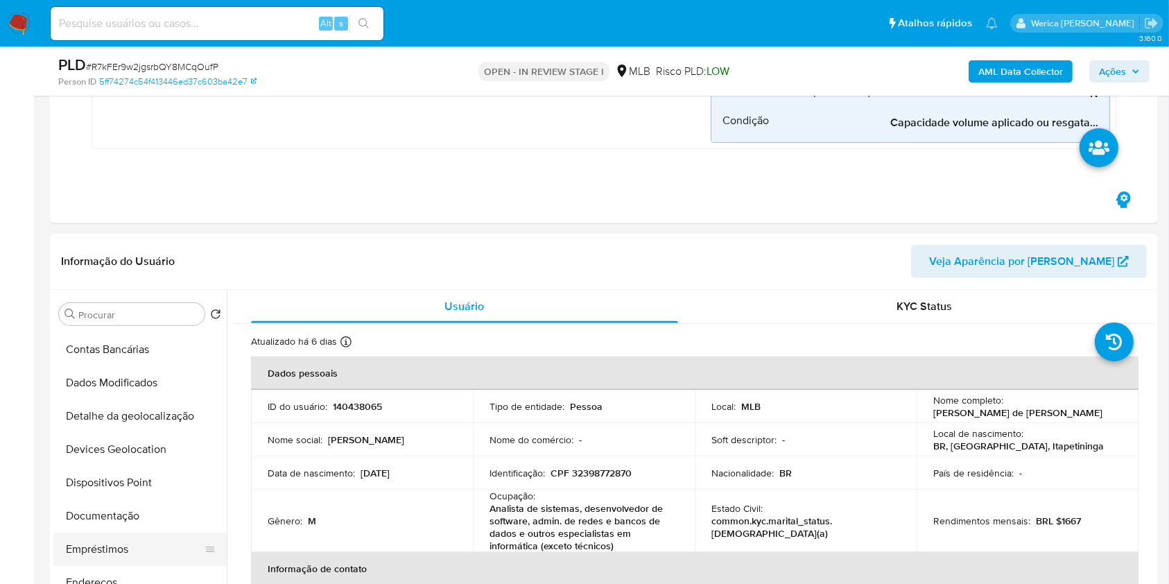
click at [139, 540] on button "Empréstimos" at bounding box center [134, 549] width 162 height 33
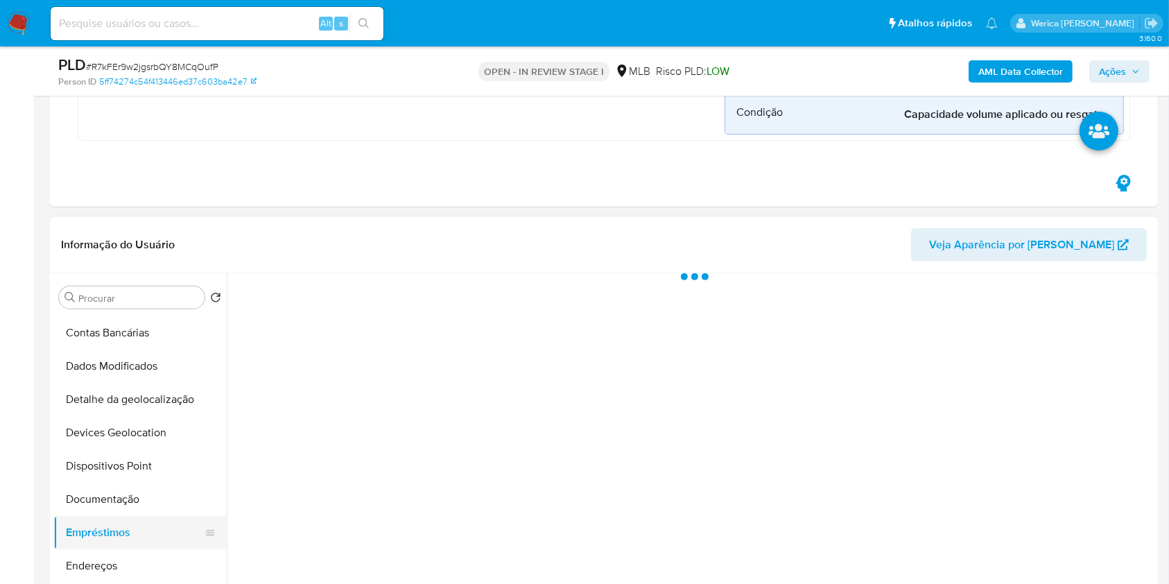
click at [144, 524] on button "Empréstimos" at bounding box center [134, 532] width 162 height 33
click at [149, 499] on button "Documentação" at bounding box center [134, 499] width 162 height 33
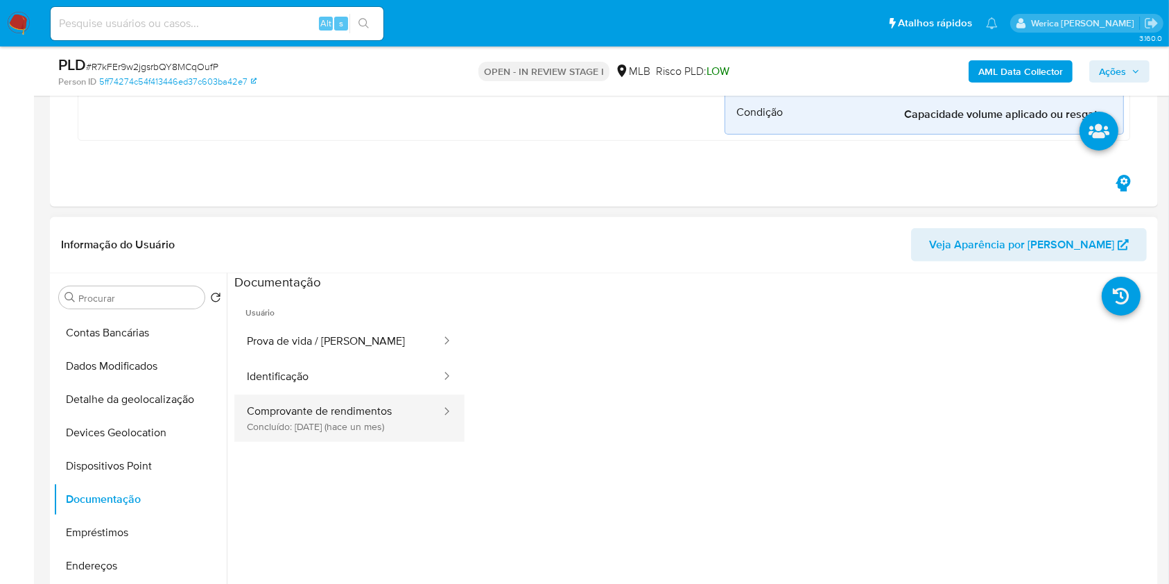
drag, startPoint x: 355, startPoint y: 397, endPoint x: 355, endPoint y: 407, distance: 10.4
click at [355, 399] on button "Comprovante de rendimentos Concluído: 22/08/2025 (hace un mes)" at bounding box center [338, 418] width 208 height 47
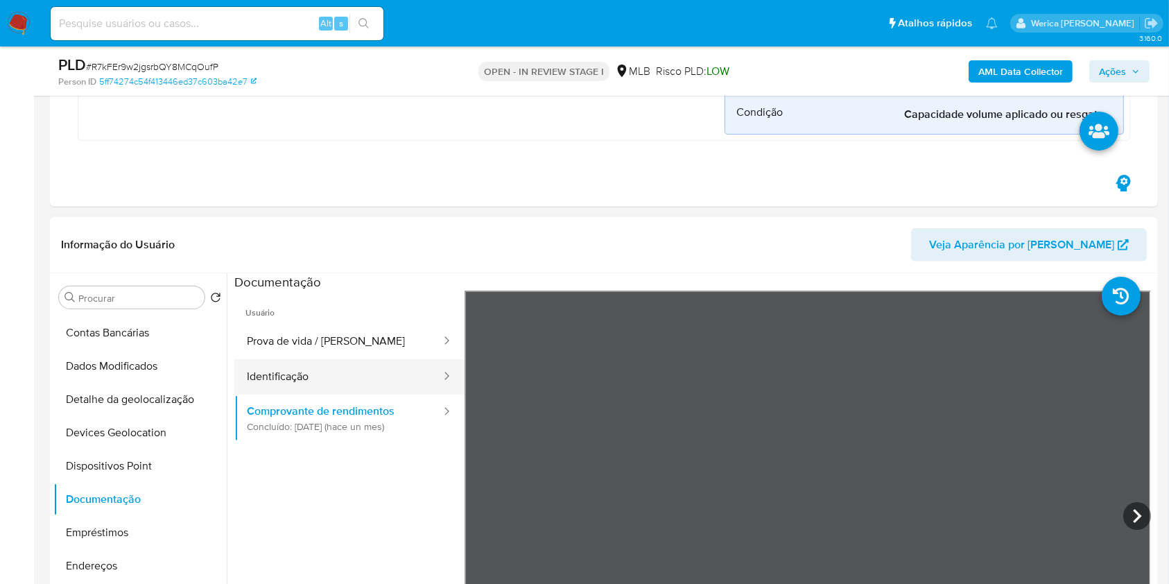
click at [318, 366] on button "Identificação" at bounding box center [338, 376] width 208 height 35
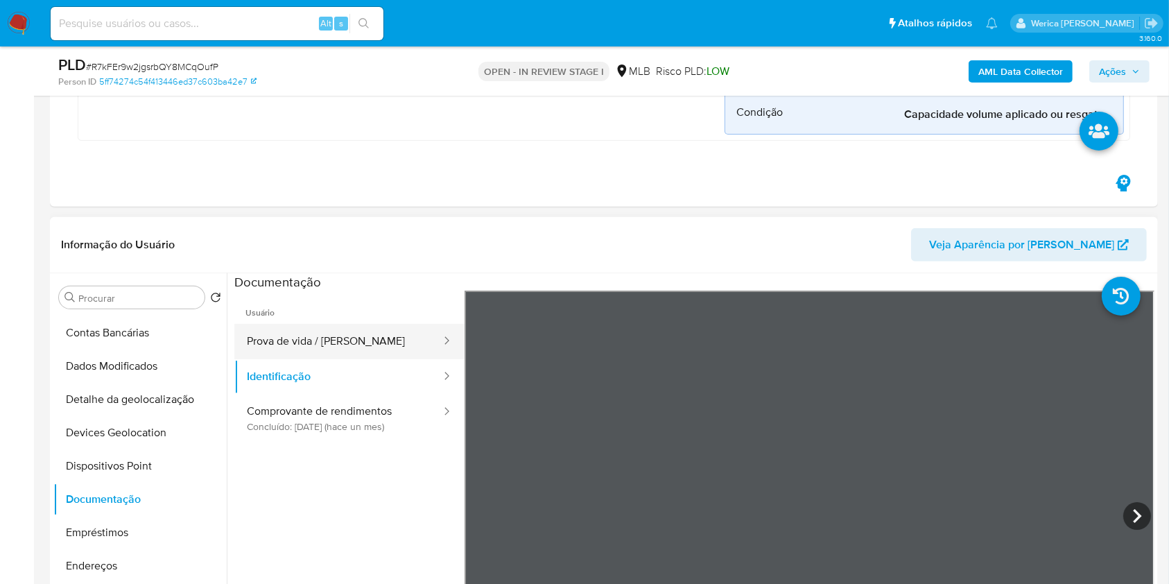
click at [325, 343] on button "Prova de vida / Selfie" at bounding box center [338, 341] width 208 height 35
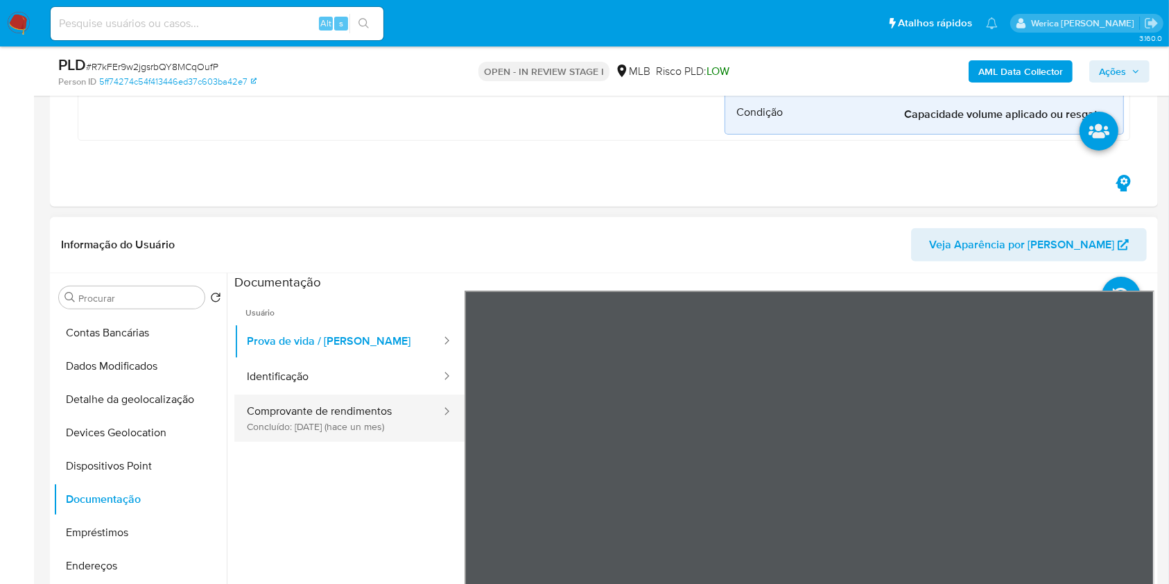
drag, startPoint x: 351, startPoint y: 419, endPoint x: 366, endPoint y: 413, distance: 16.2
click at [352, 421] on button "Comprovante de rendimentos Concluído: 22/08/2025 (hace un mes)" at bounding box center [338, 418] width 208 height 47
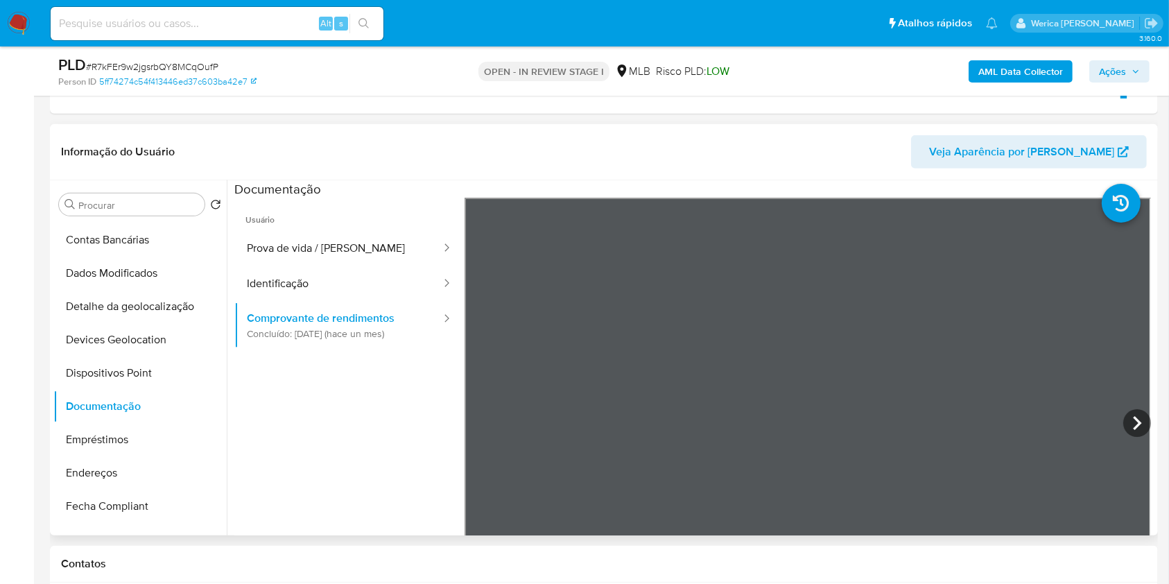
scroll to position [0, 0]
click at [1133, 424] on icon at bounding box center [1137, 423] width 8 height 14
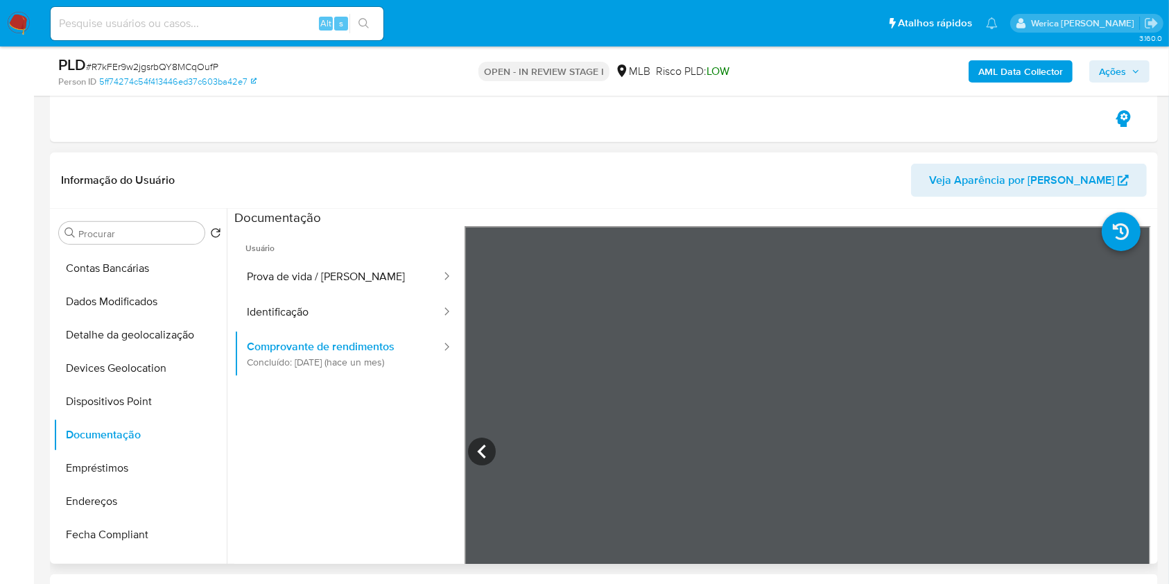
scroll to position [555, 0]
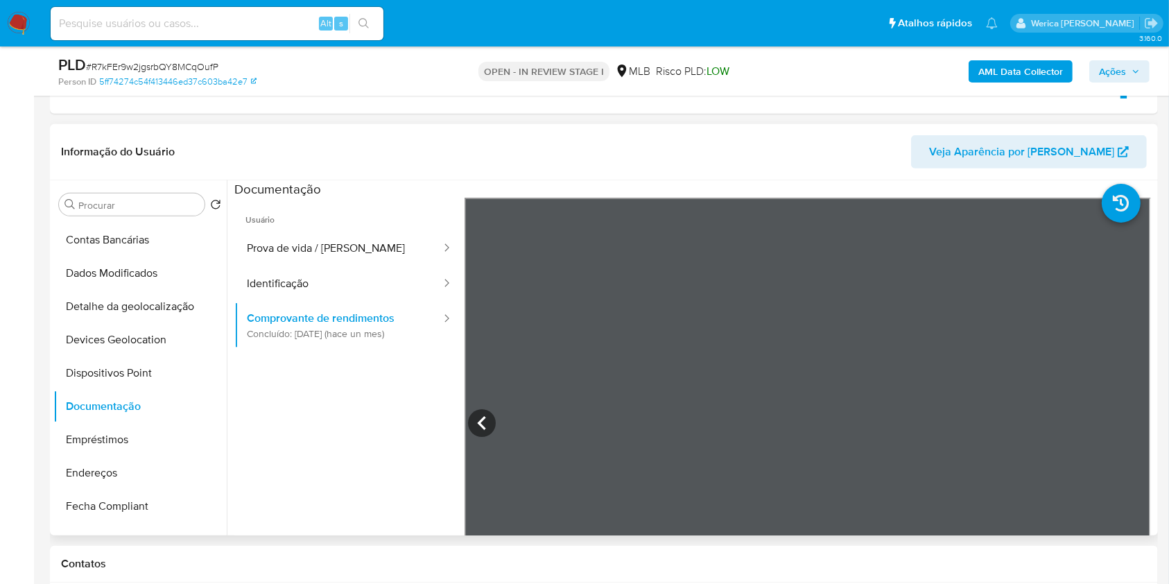
drag, startPoint x: 920, startPoint y: 132, endPoint x: 910, endPoint y: 125, distance: 12.3
click at [920, 132] on div "Informação do Usuário Veja Aparência por Pessoa" at bounding box center [604, 152] width 1108 height 56
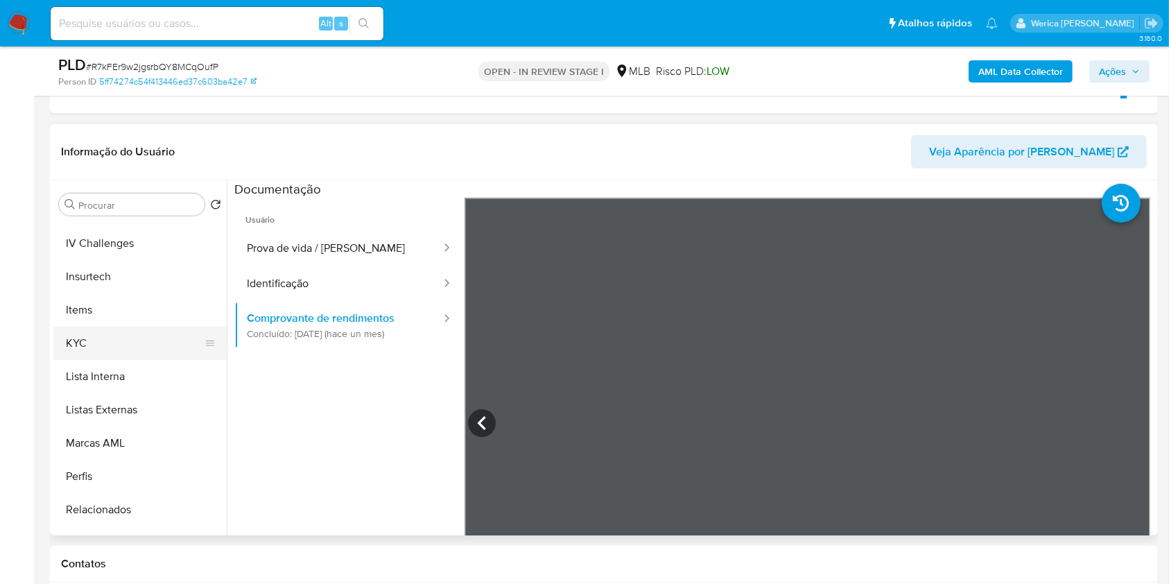
click at [103, 335] on button "KYC" at bounding box center [134, 343] width 162 height 33
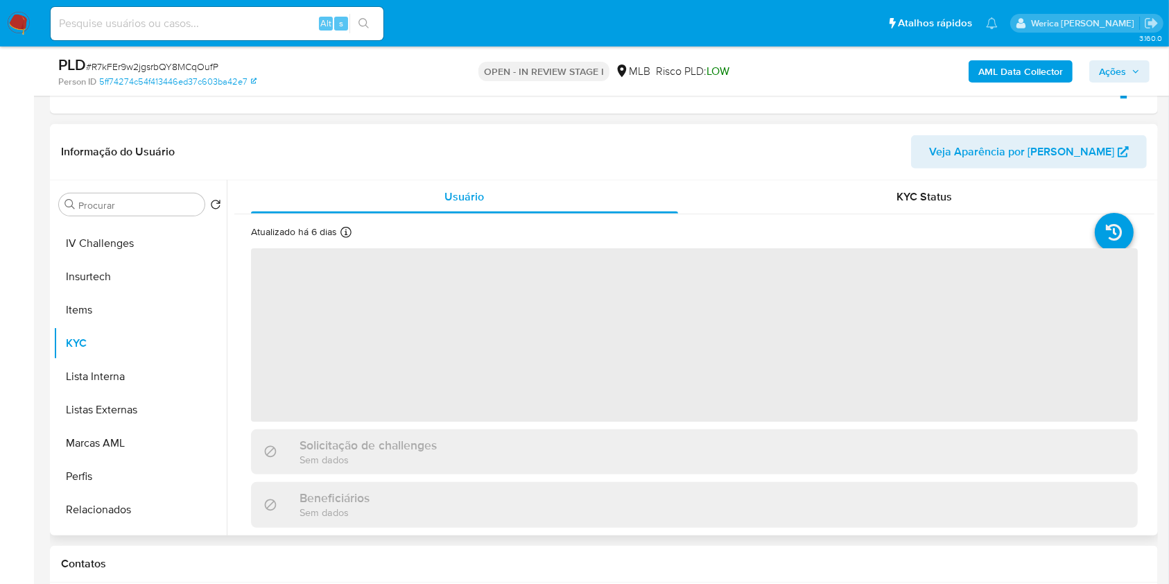
drag, startPoint x: 605, startPoint y: 363, endPoint x: 612, endPoint y: 359, distance: 8.1
click at [606, 363] on span "‌" at bounding box center [694, 334] width 887 height 173
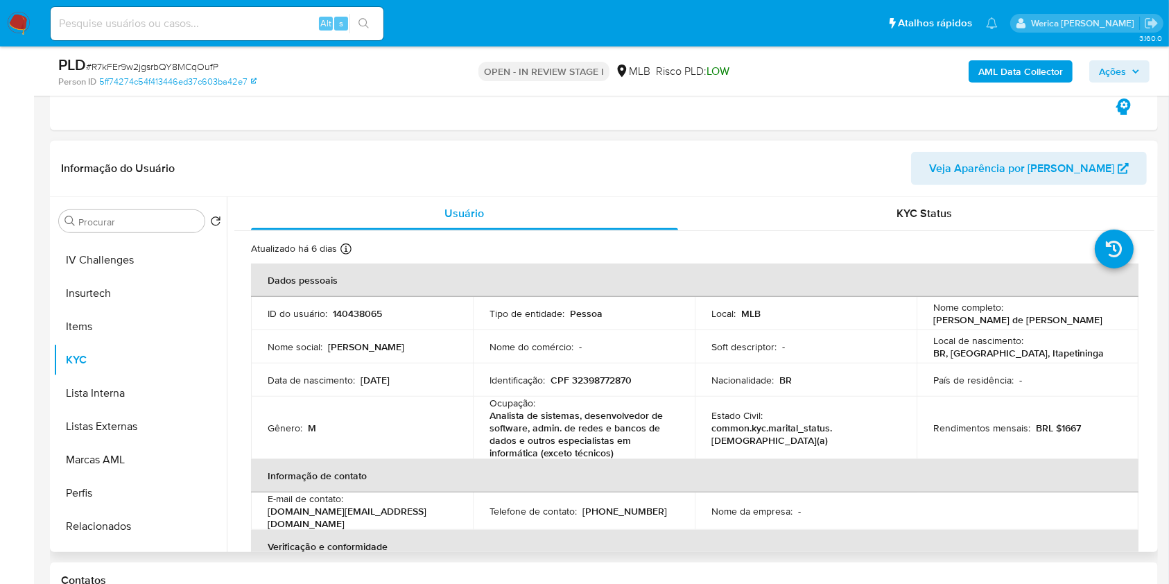
scroll to position [92, 0]
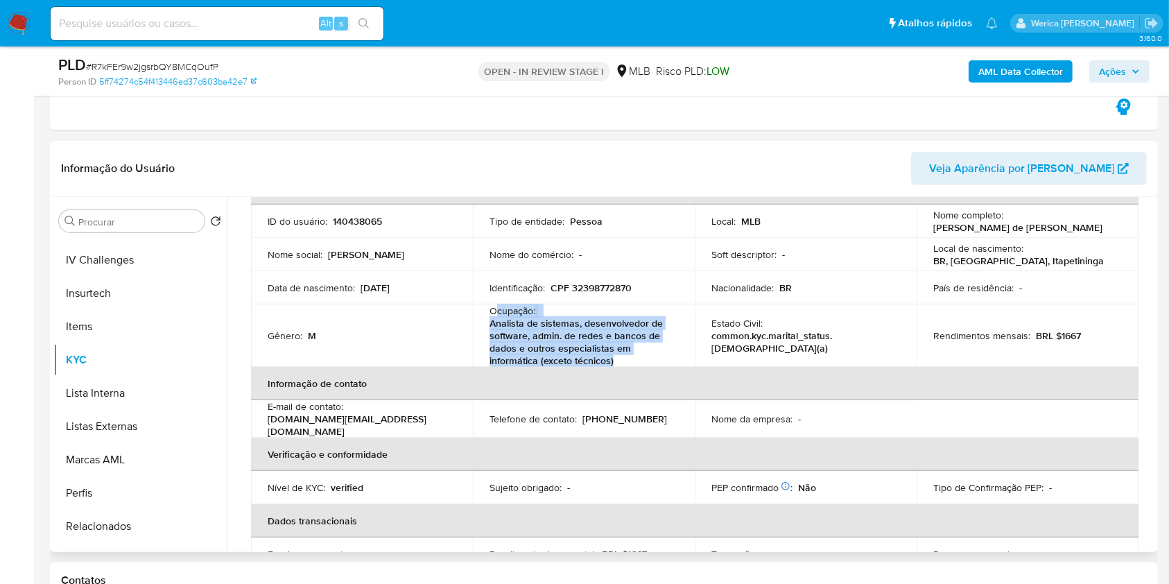
drag, startPoint x: 494, startPoint y: 309, endPoint x: 623, endPoint y: 358, distance: 137.8
click at [623, 358] on div "Ocupação : Analista de sistemas, desenvolvedor de software, admin. de redes e b…" at bounding box center [584, 335] width 189 height 62
copy div "cupação : Analista de sistemas, desenvolvedor de software, admin. de redes e ba…"
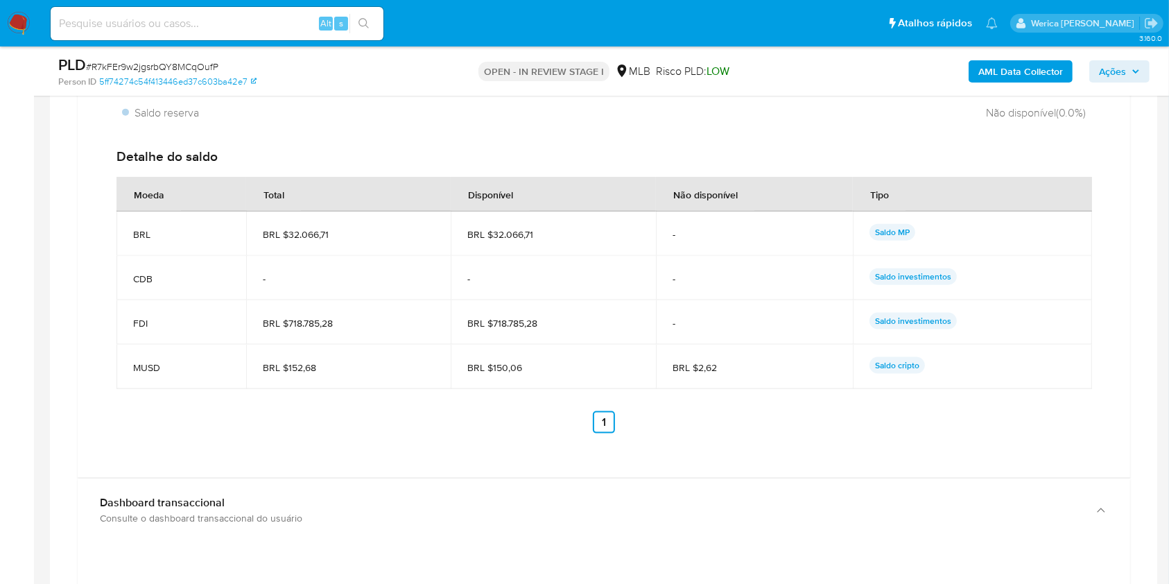
scroll to position [1580, 0]
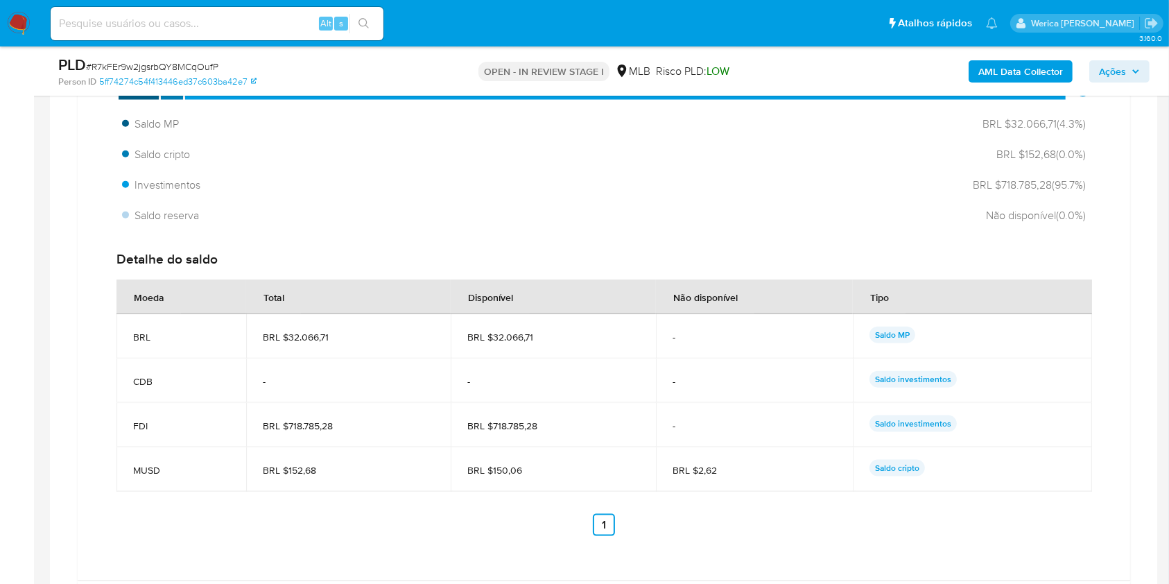
drag, startPoint x: 284, startPoint y: 429, endPoint x: 338, endPoint y: 429, distance: 54.8
click at [338, 429] on span "BRL $718.785,28" at bounding box center [349, 426] width 172 height 12
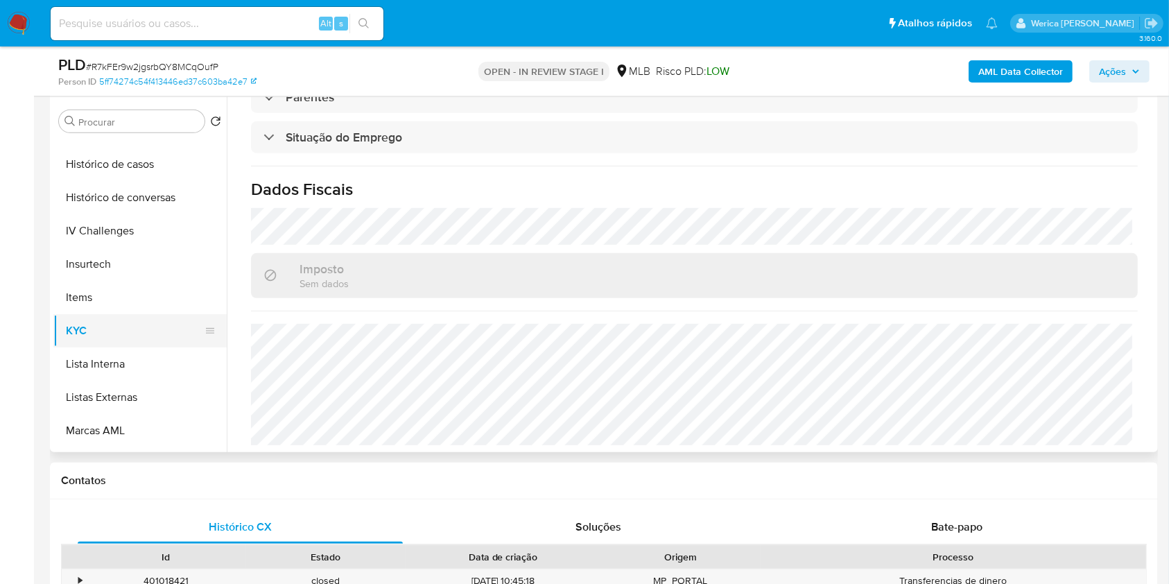
scroll to position [375, 0]
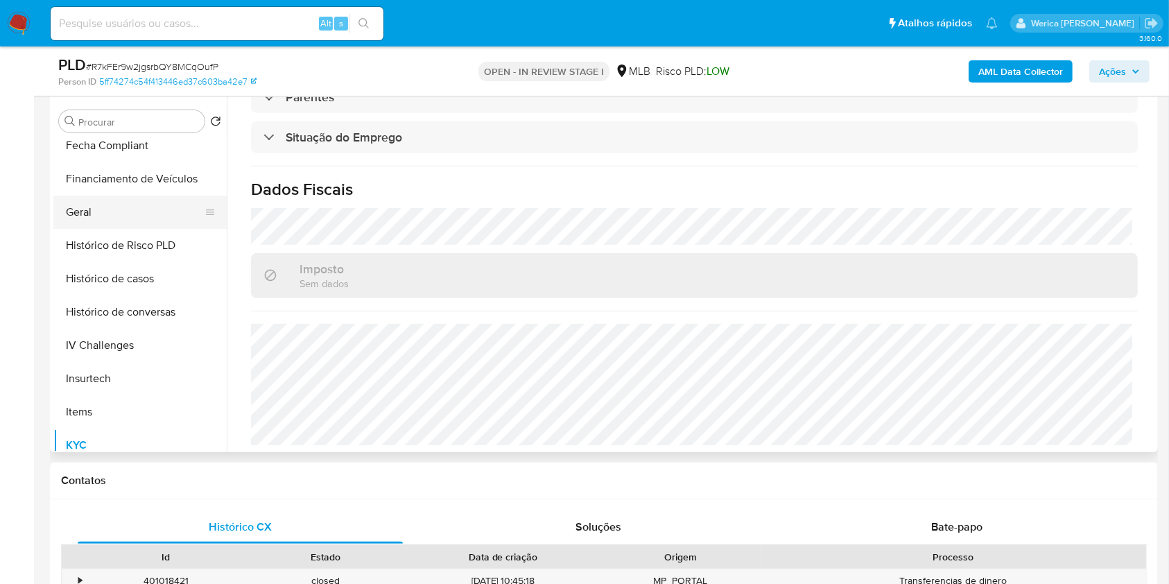
click at [105, 215] on button "Geral" at bounding box center [134, 212] width 162 height 33
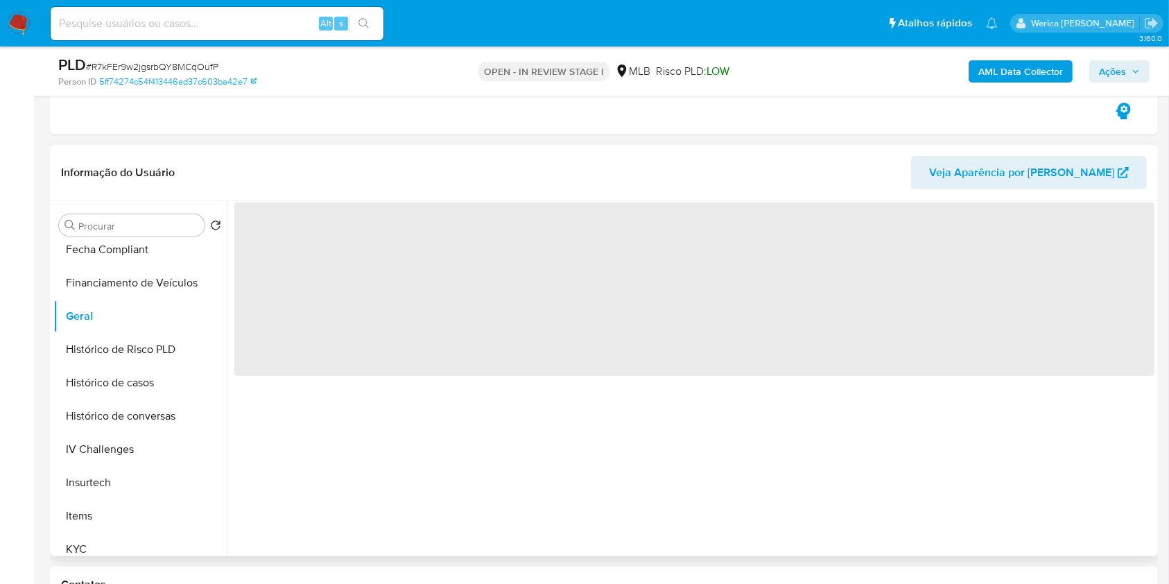
scroll to position [563, 0]
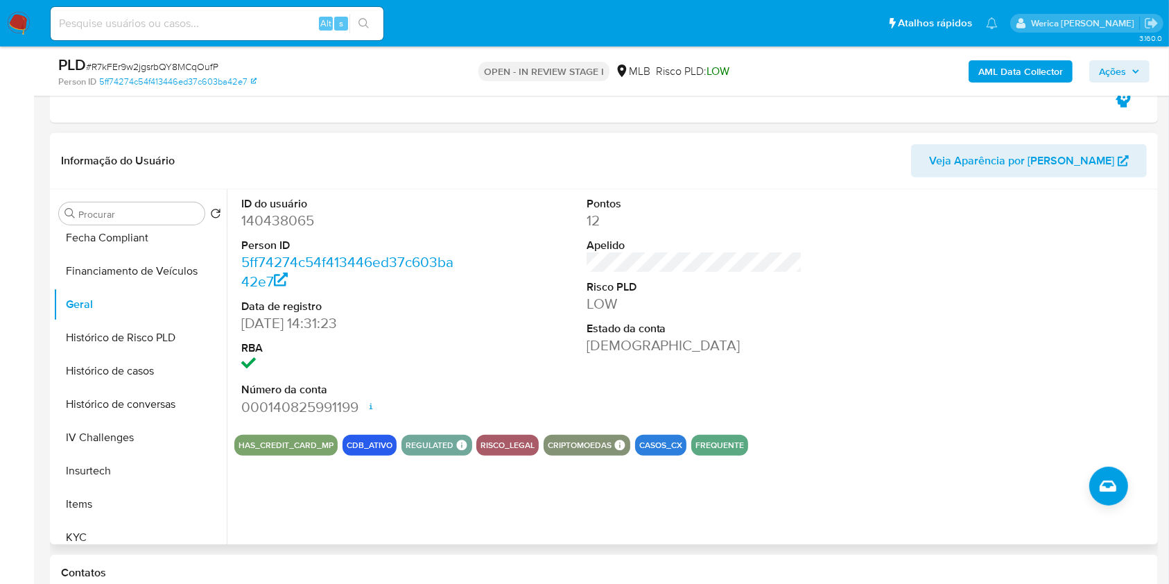
click at [1110, 318] on div at bounding box center [1040, 306] width 230 height 234
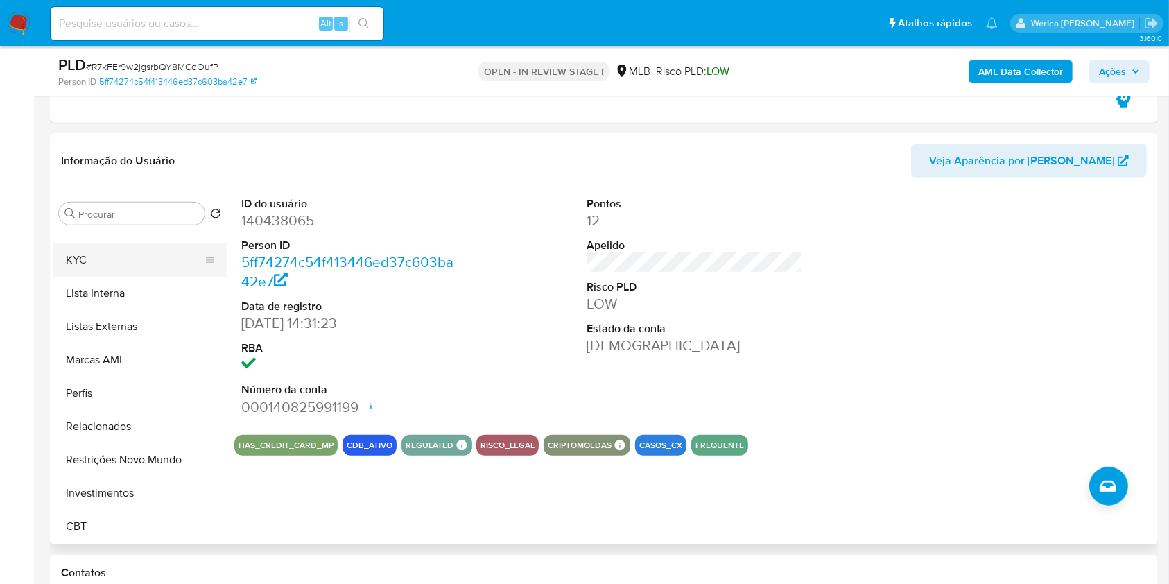
click at [105, 246] on button "KYC" at bounding box center [134, 259] width 162 height 33
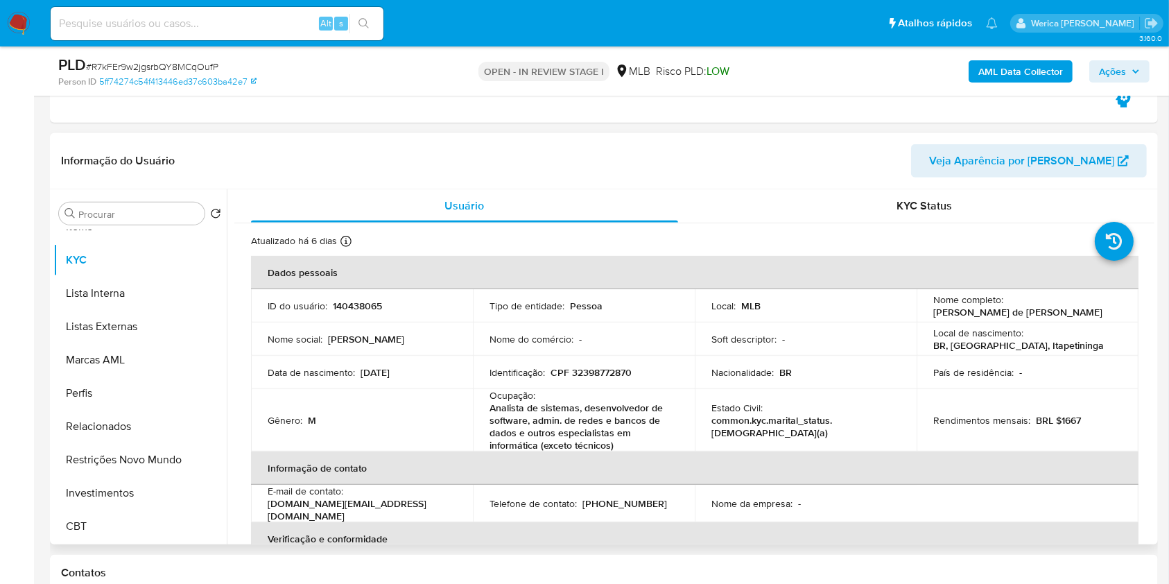
click at [1022, 474] on th "Informação de contato" at bounding box center [695, 468] width 888 height 33
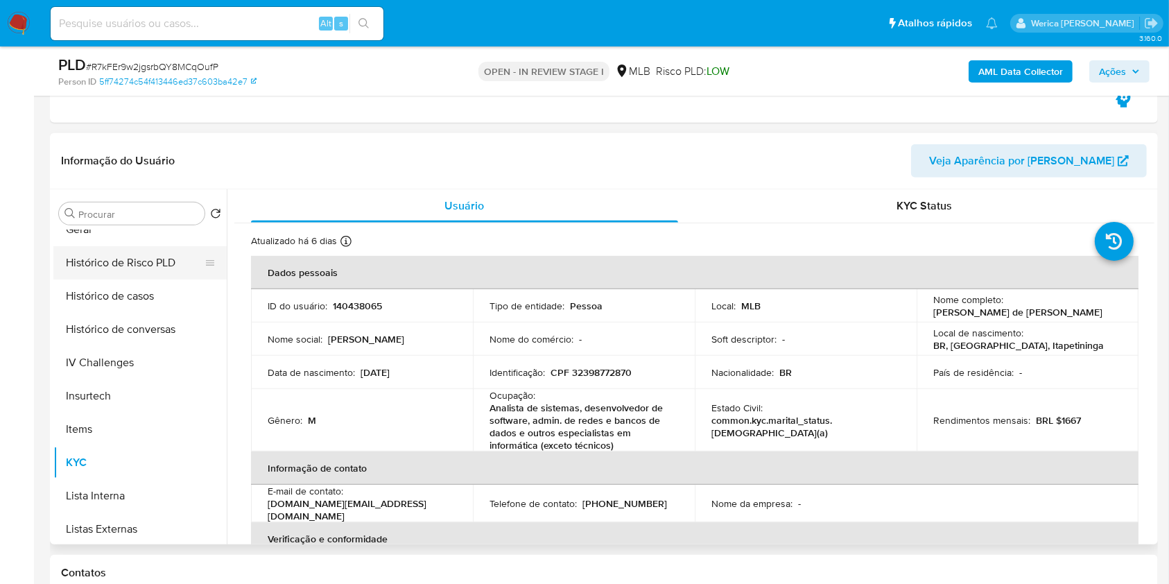
scroll to position [283, 0]
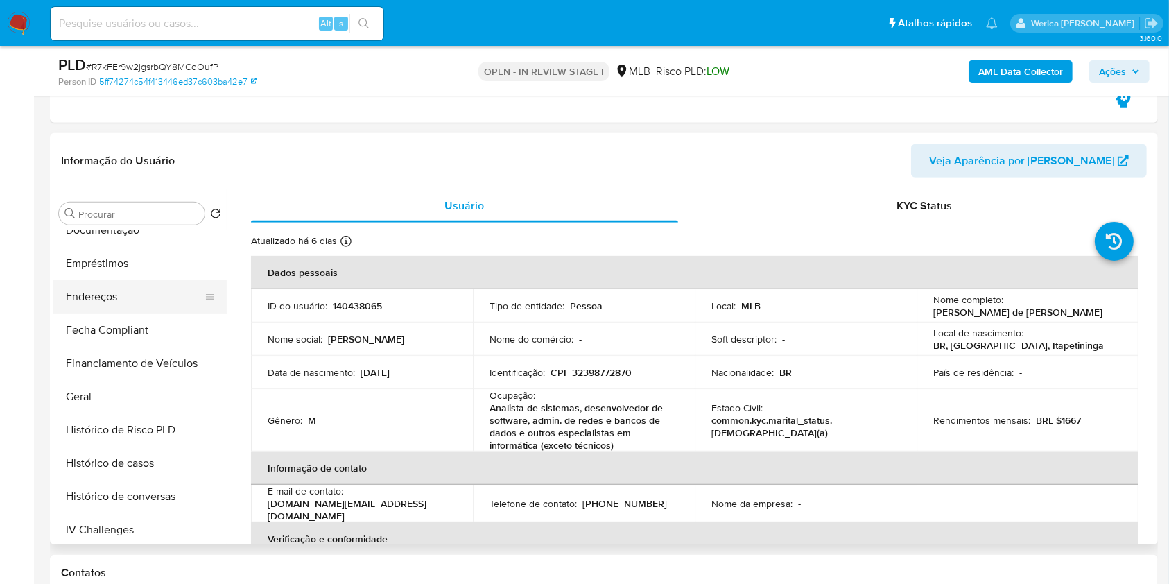
click at [105, 293] on button "Endereços" at bounding box center [134, 296] width 162 height 33
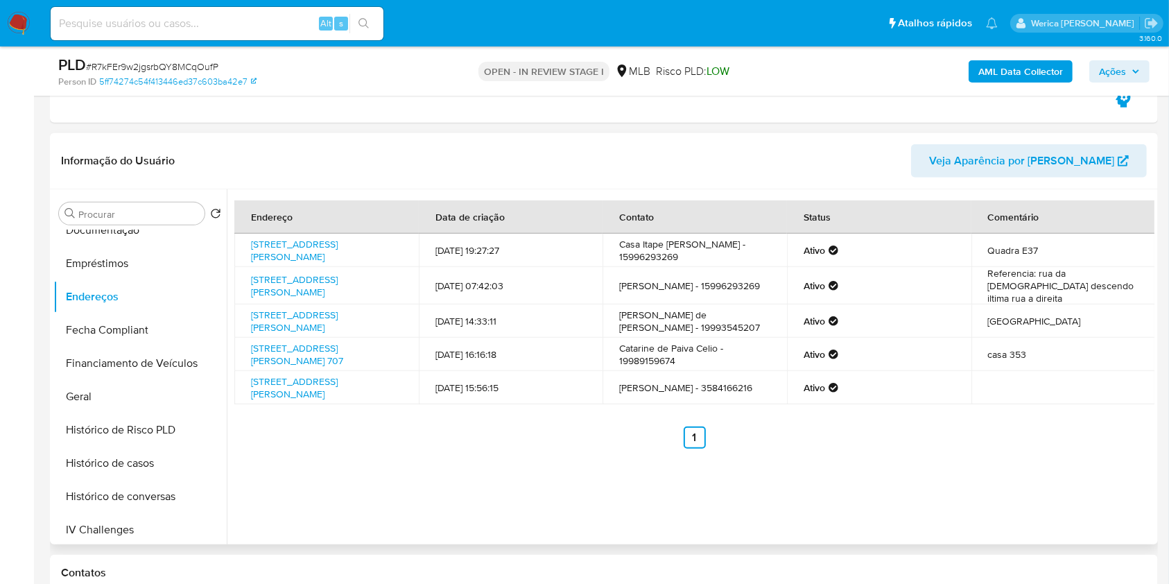
click at [882, 179] on div "Informação do Usuário Veja Aparência por Pessoa" at bounding box center [604, 161] width 1108 height 56
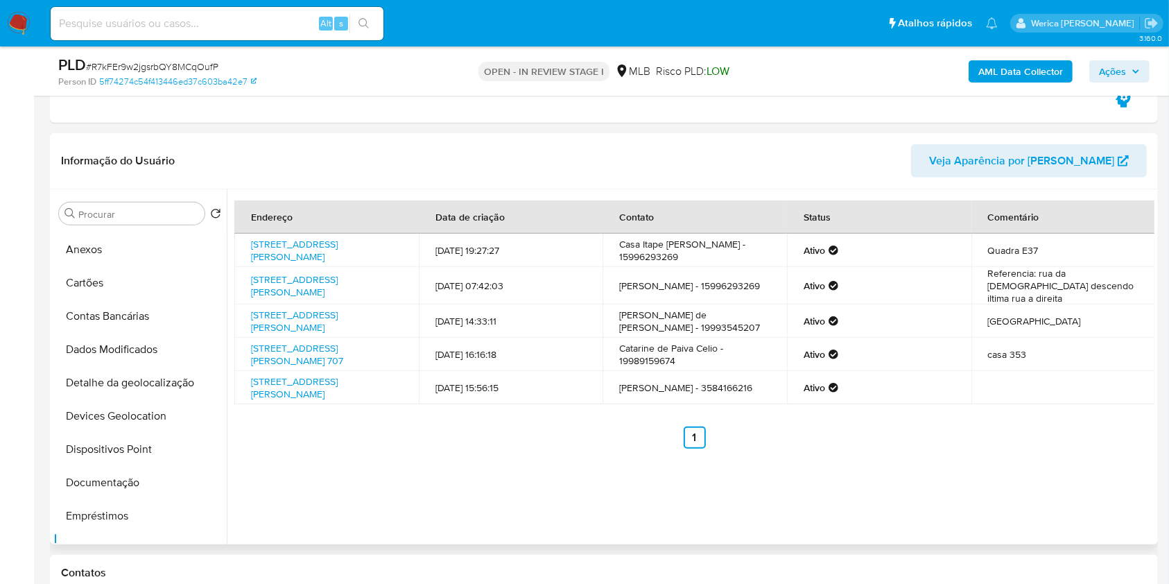
scroll to position [6, 0]
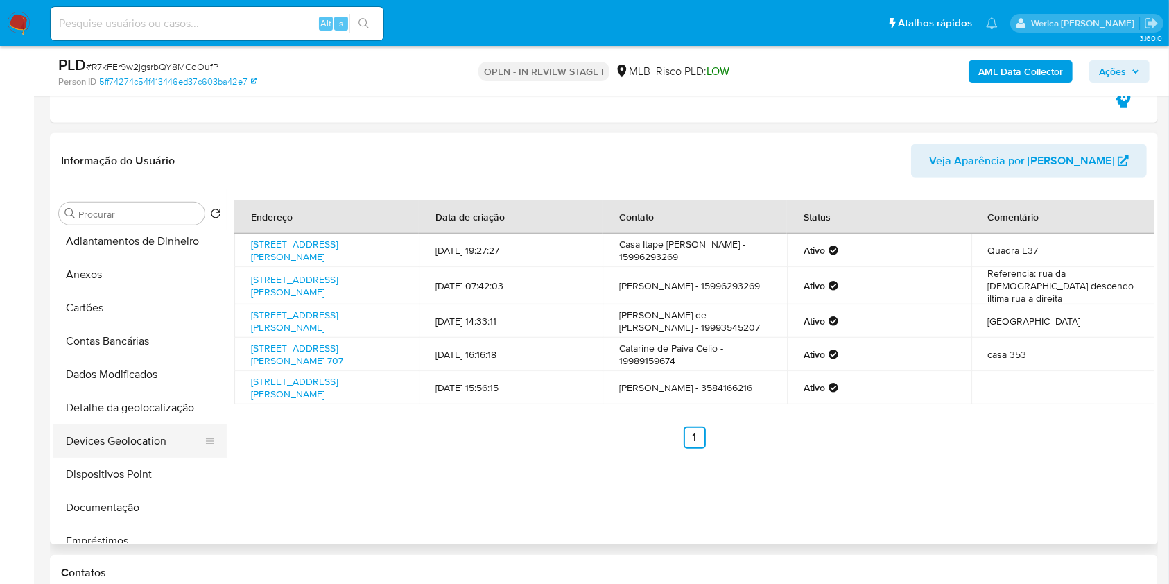
click at [99, 425] on button "Devices Geolocation" at bounding box center [134, 440] width 162 height 33
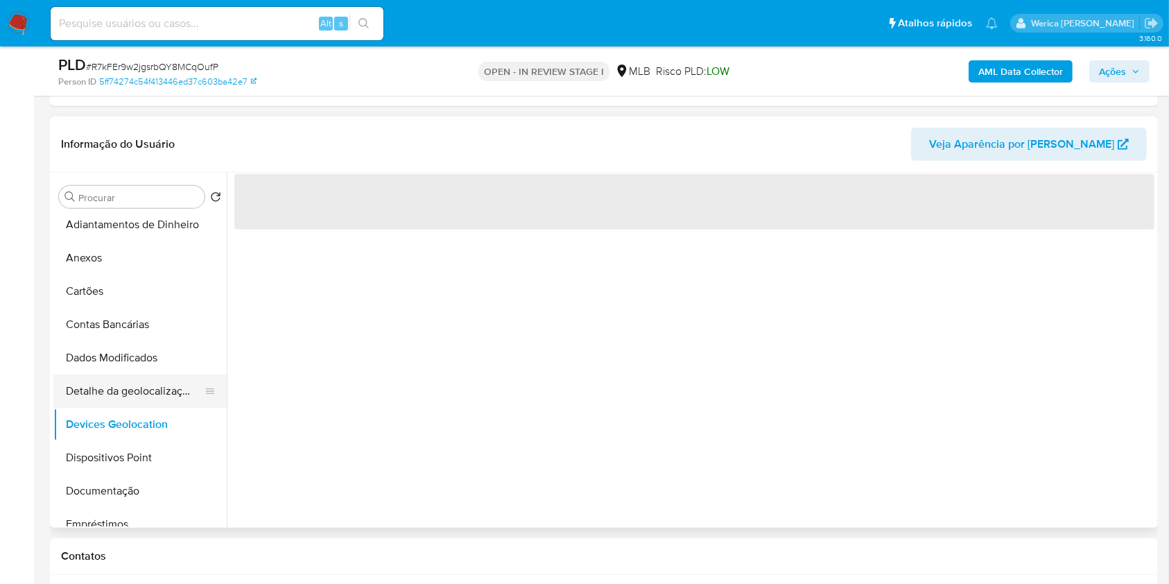
click at [120, 379] on button "Detalhe da geolocalização" at bounding box center [134, 391] width 162 height 33
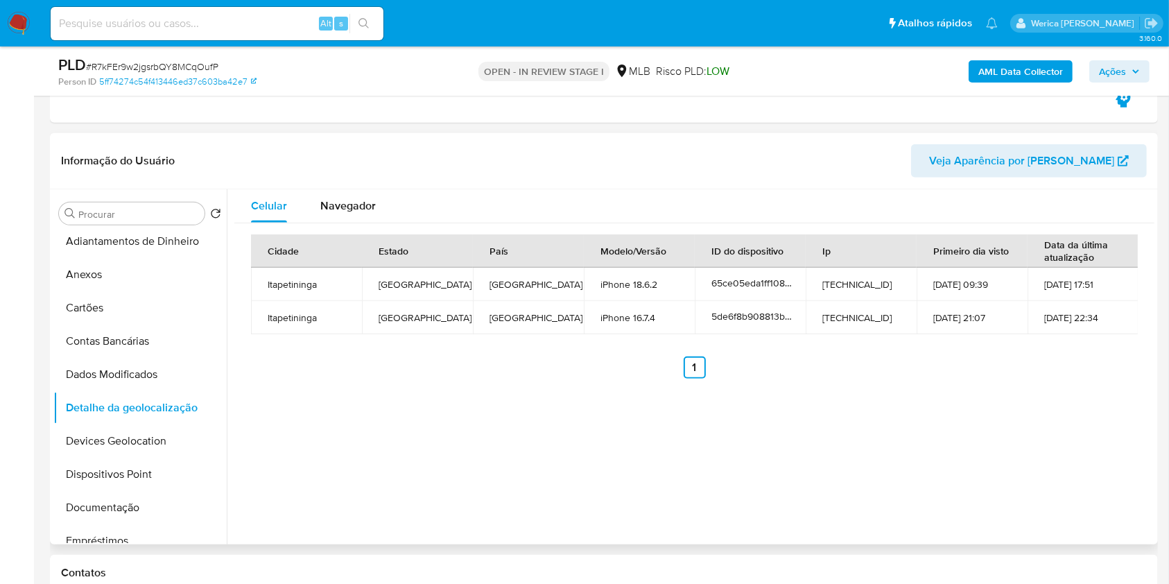
click at [1018, 449] on div "Celular Navegador Cidade Estado País Modelo/Versão ID do dispositivo Ip Primeir…" at bounding box center [691, 366] width 928 height 355
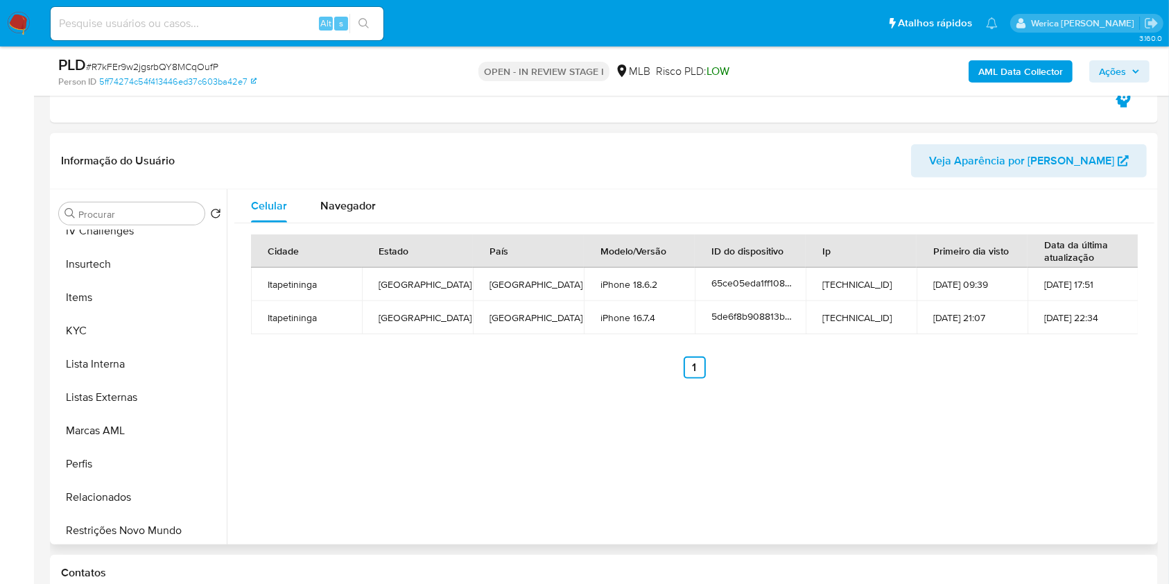
scroll to position [653, 0]
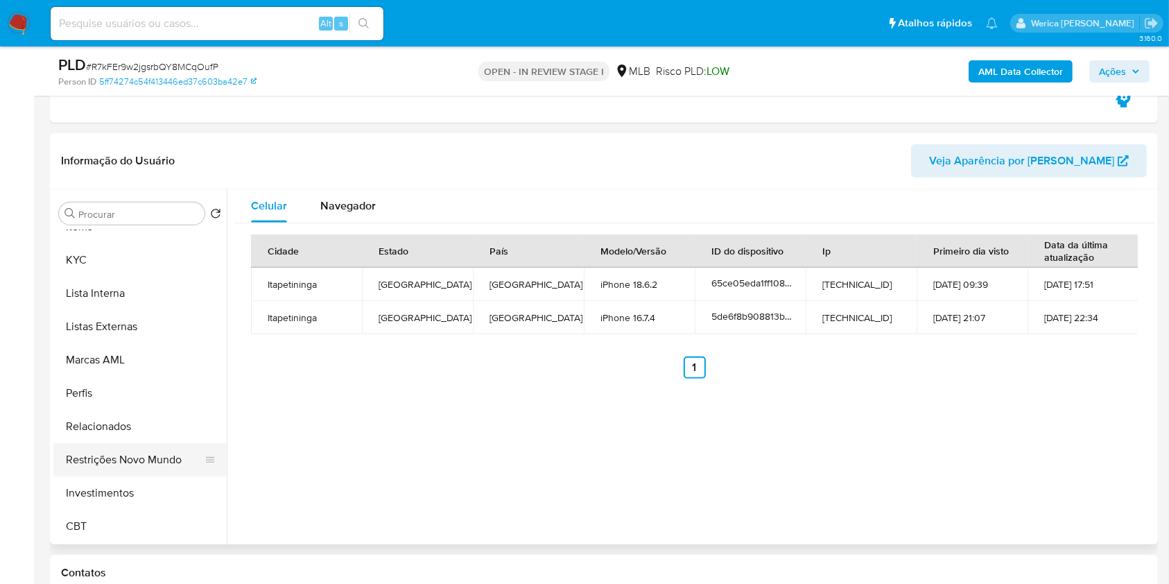
click at [108, 474] on button "Restrições Novo Mundo" at bounding box center [134, 459] width 162 height 33
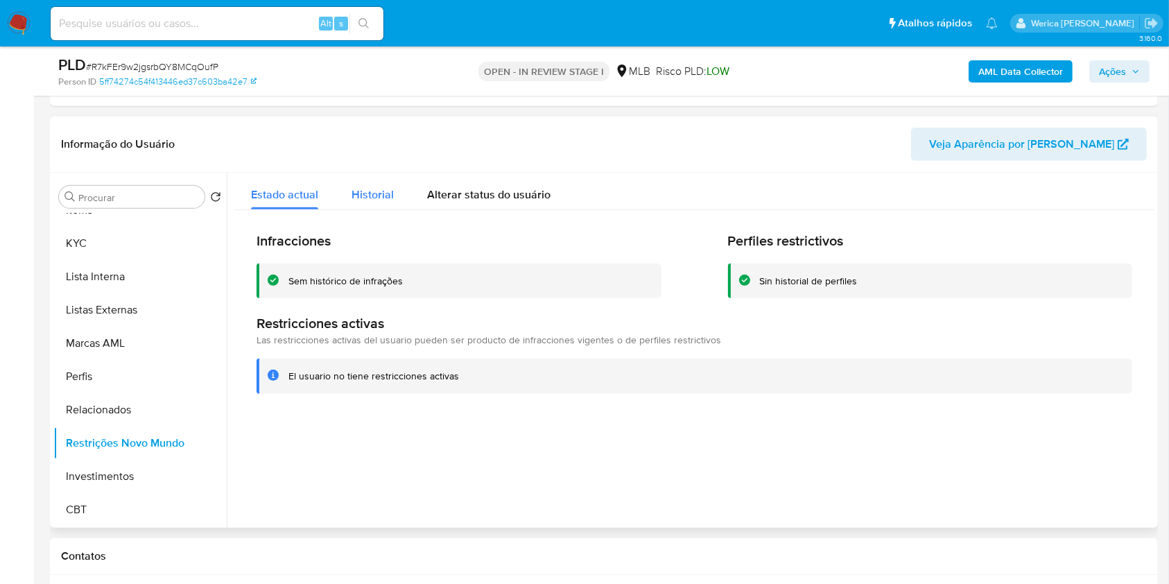
click at [386, 192] on span "Historial" at bounding box center [373, 195] width 42 height 16
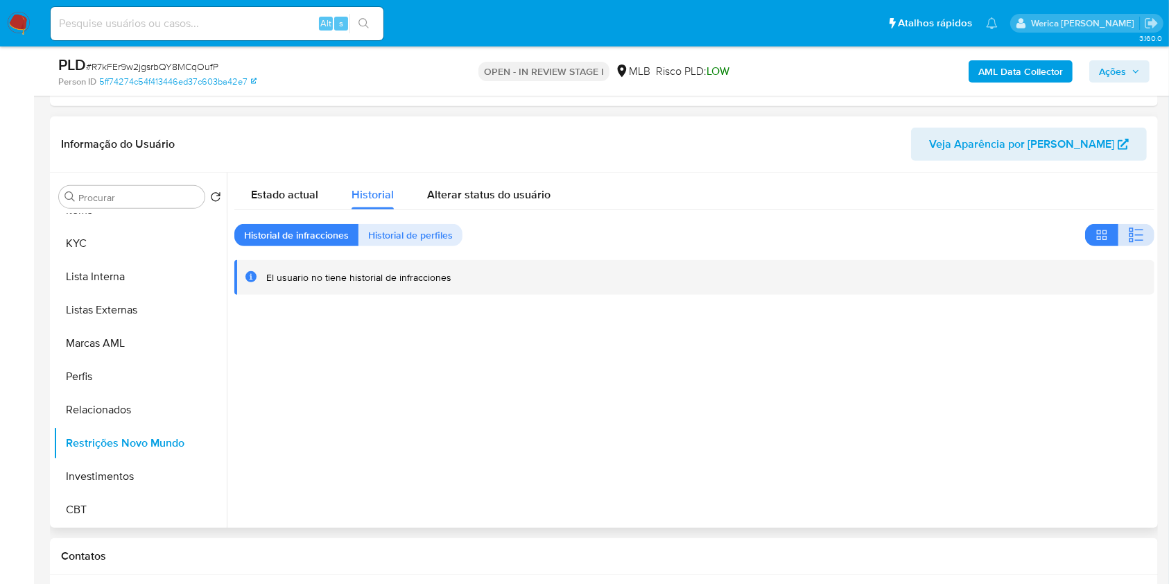
click at [1121, 225] on button "button" at bounding box center [1137, 235] width 36 height 22
click at [1144, 495] on div at bounding box center [691, 350] width 928 height 355
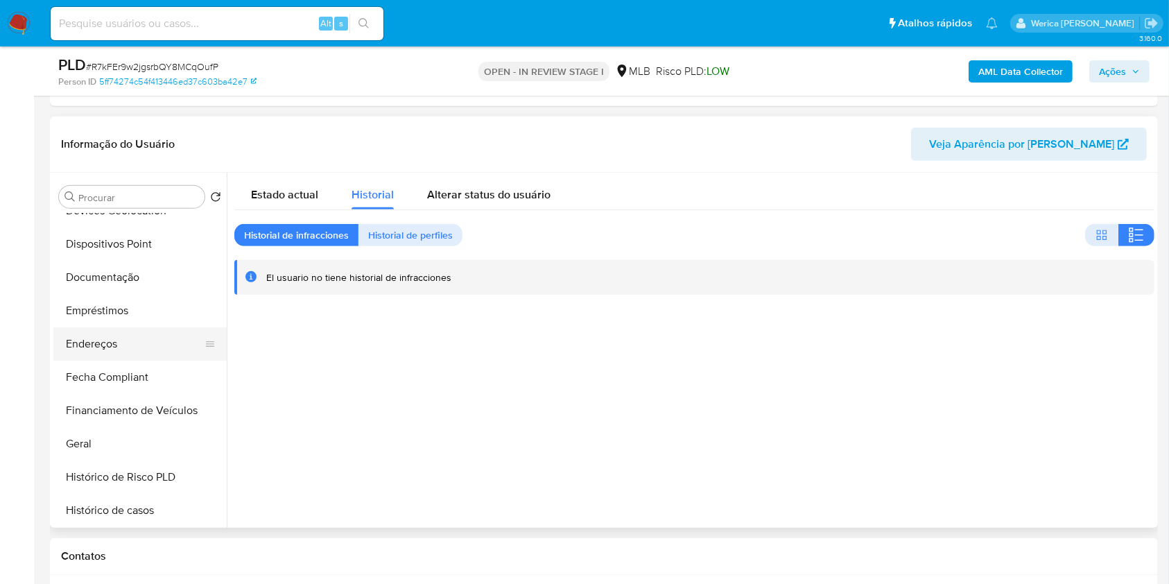
scroll to position [190, 0]
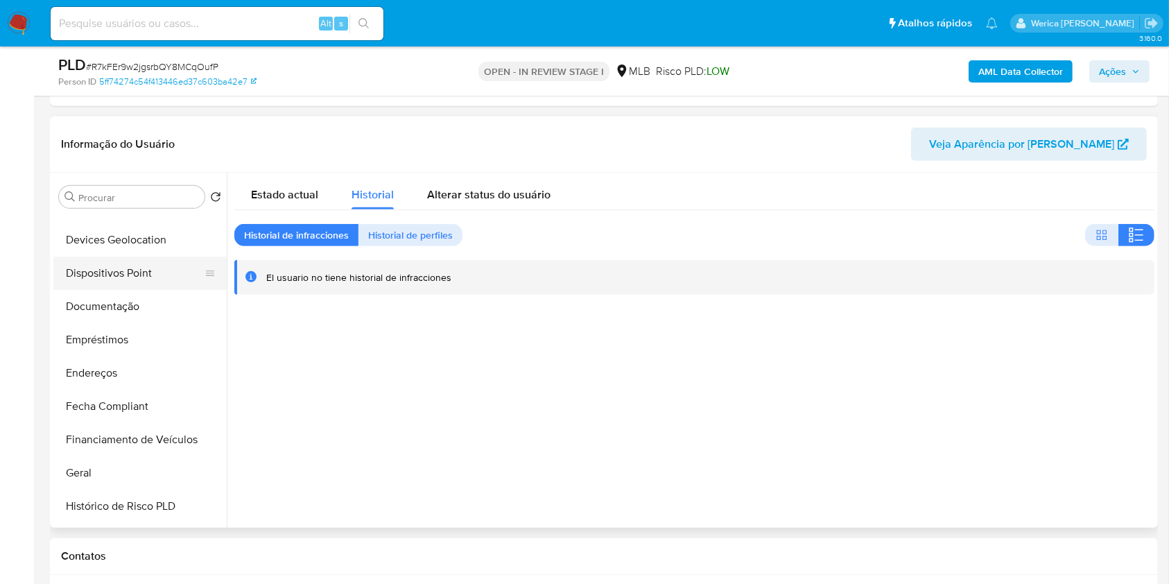
click at [127, 286] on button "Dispositivos Point" at bounding box center [134, 273] width 162 height 33
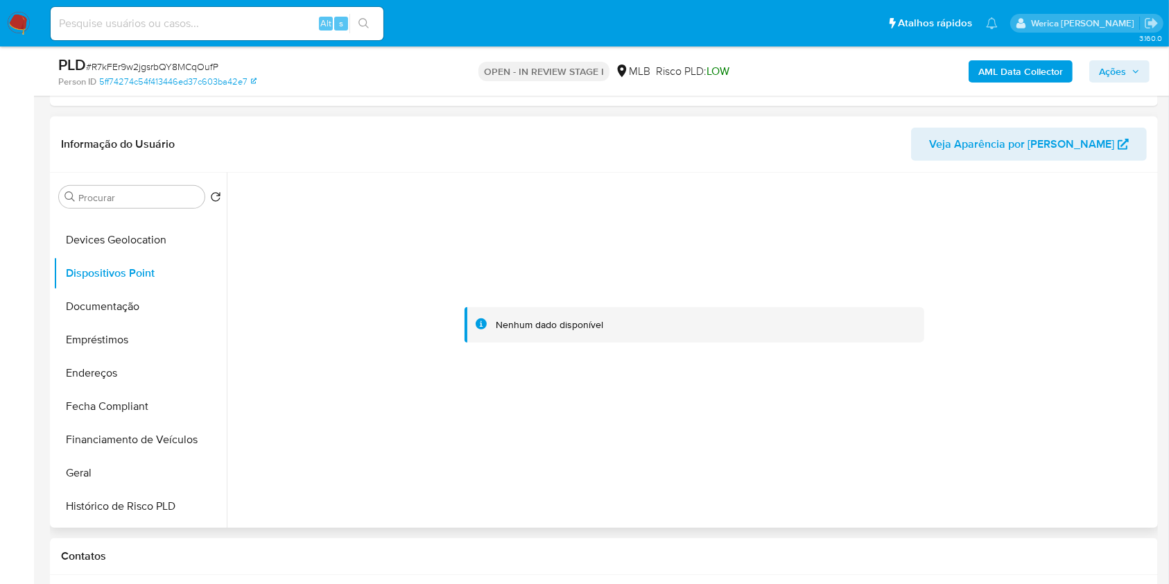
click at [1026, 413] on div at bounding box center [694, 325] width 920 height 305
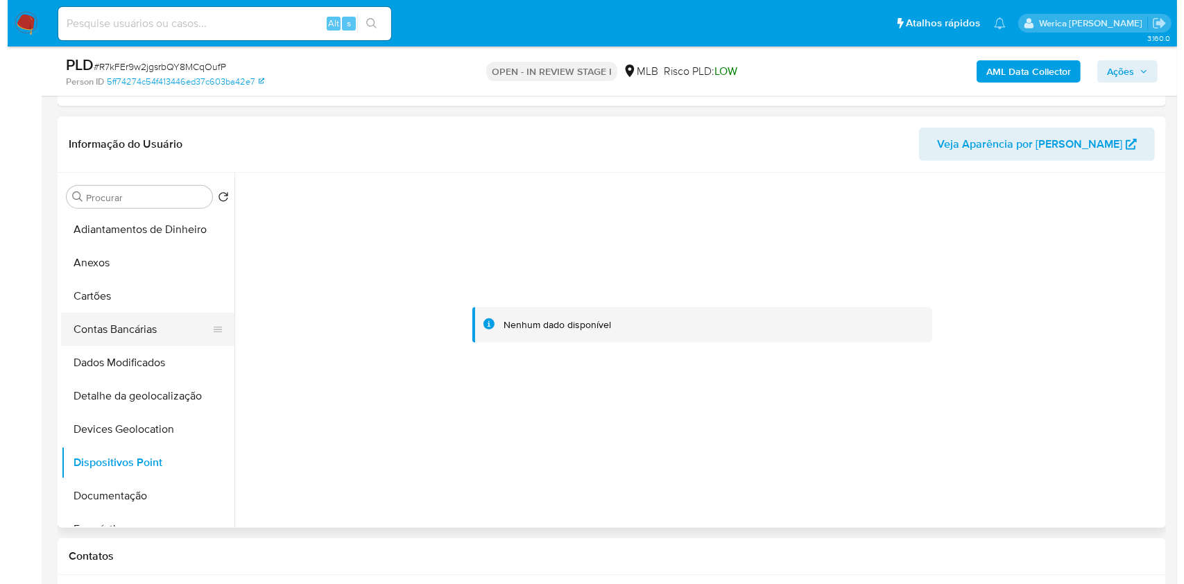
scroll to position [0, 0]
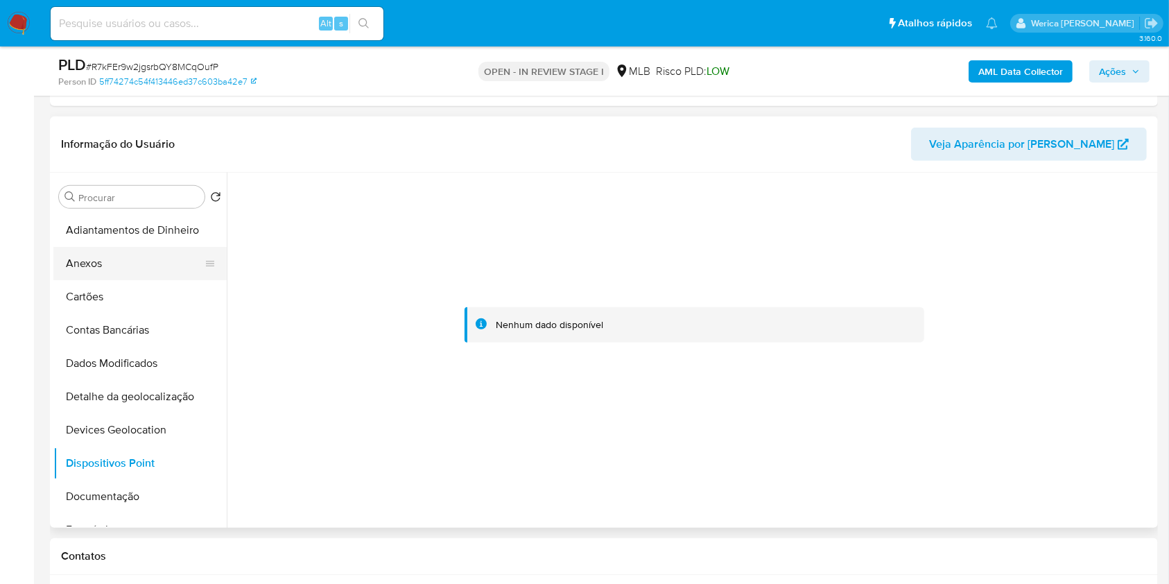
drag, startPoint x: 104, startPoint y: 273, endPoint x: 126, endPoint y: 259, distance: 26.2
click at [104, 273] on button "Anexos" at bounding box center [134, 263] width 162 height 33
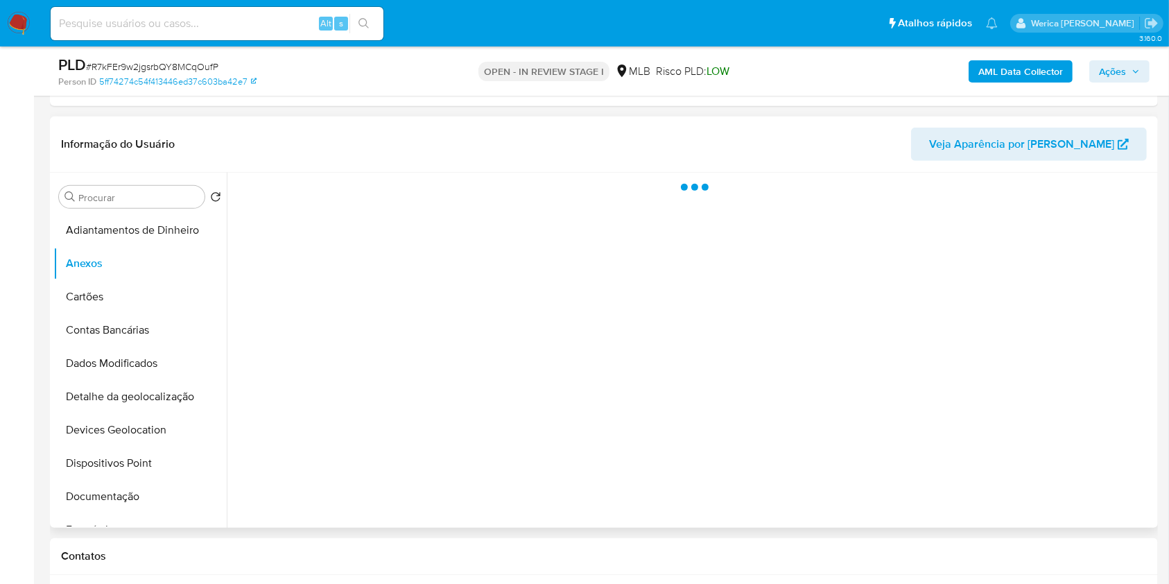
click at [984, 499] on div at bounding box center [691, 350] width 928 height 355
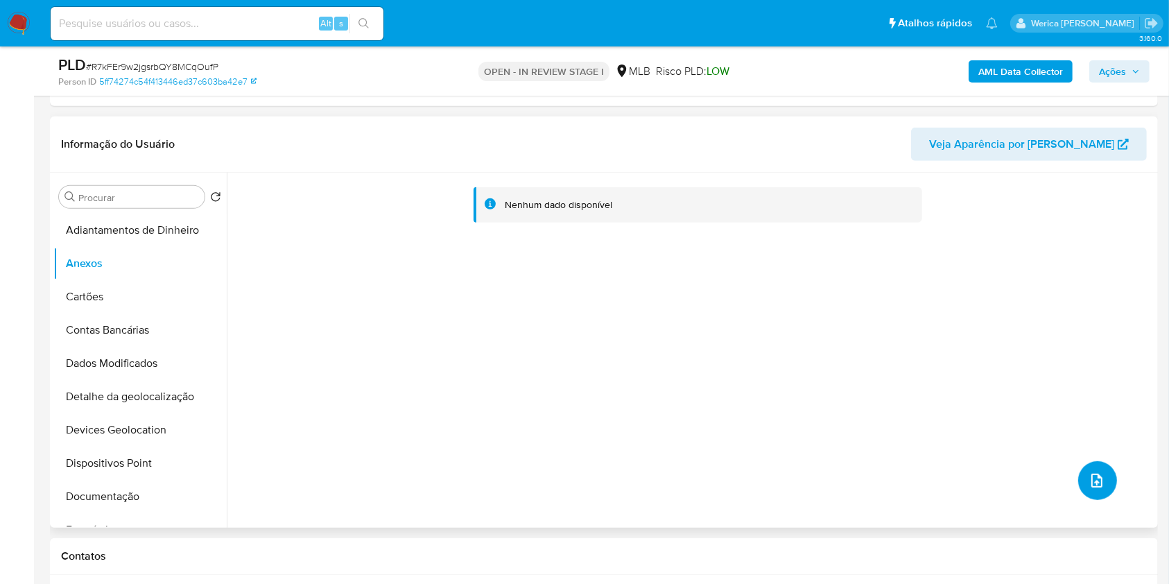
click at [1101, 484] on button "upload-file" at bounding box center [1098, 480] width 39 height 39
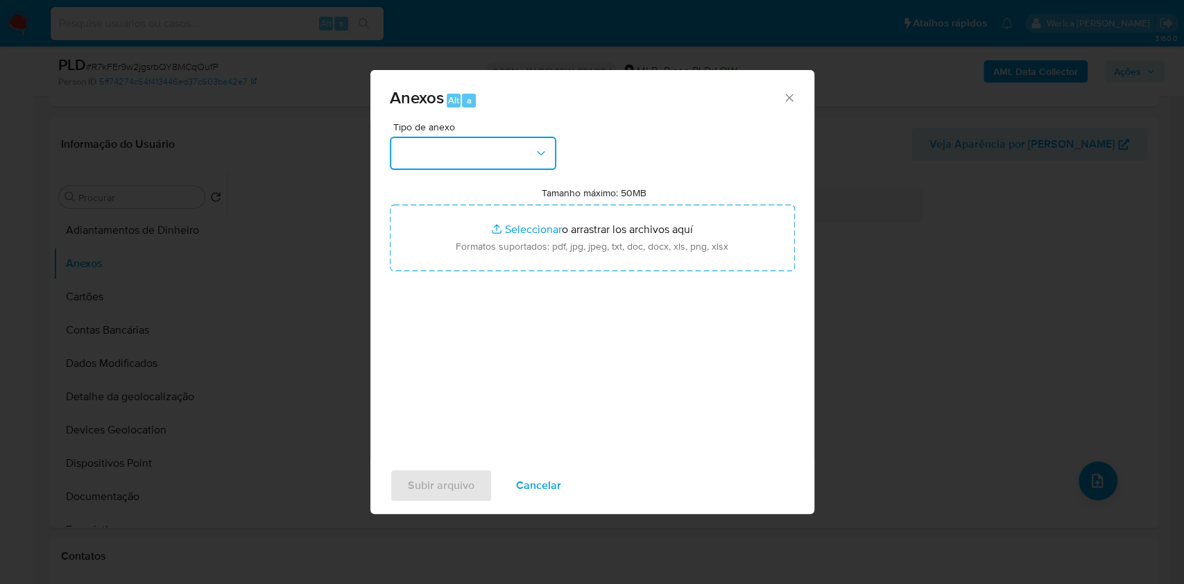
click at [477, 160] on button "button" at bounding box center [473, 153] width 166 height 33
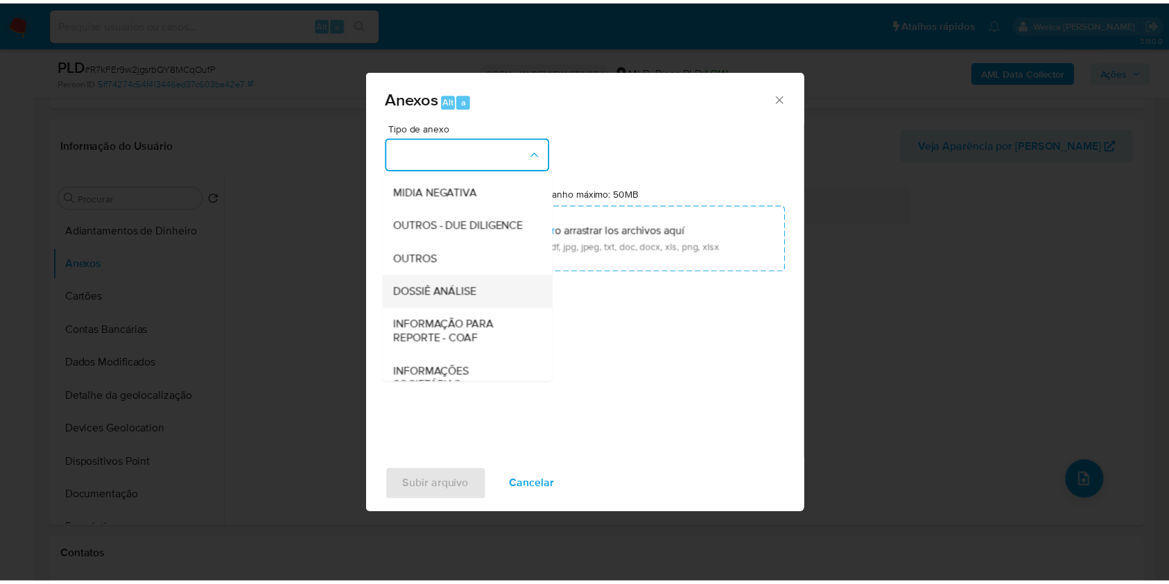
scroll to position [213, 0]
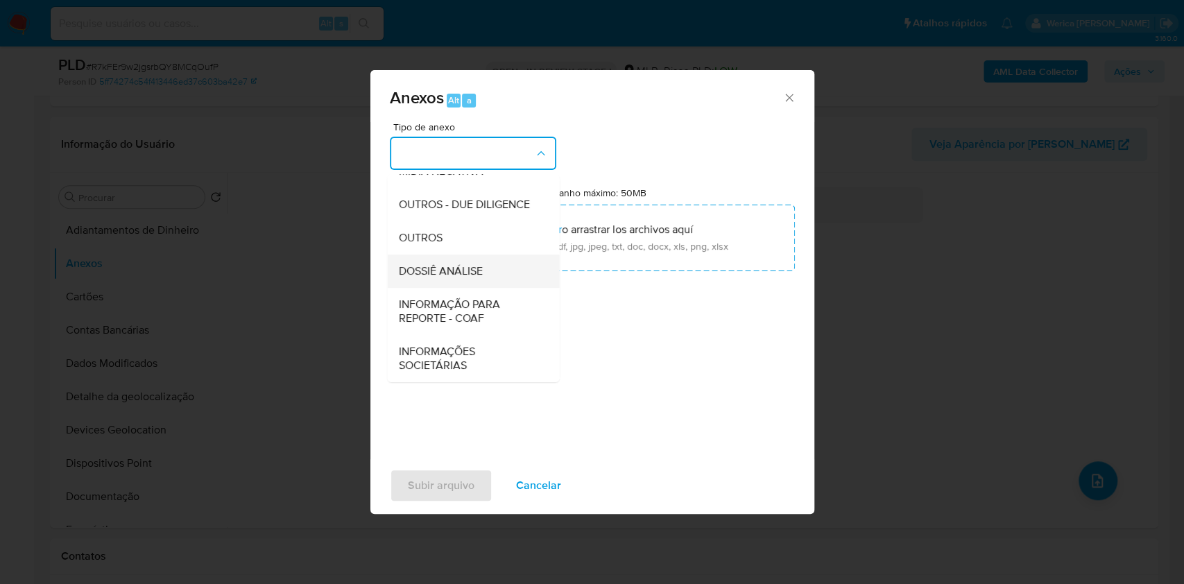
click at [481, 264] on span "DOSSIÊ ANÁLISE" at bounding box center [440, 271] width 84 height 14
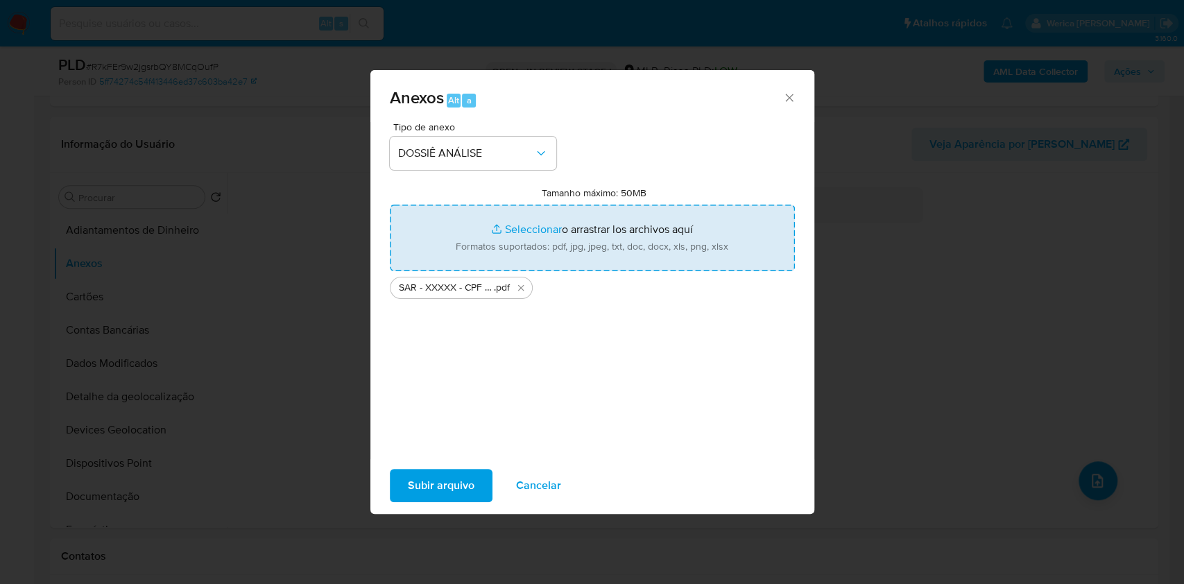
type input "C:\fakepath\Mulan 140438065_2025_09_19_17_22_35.xlsx"
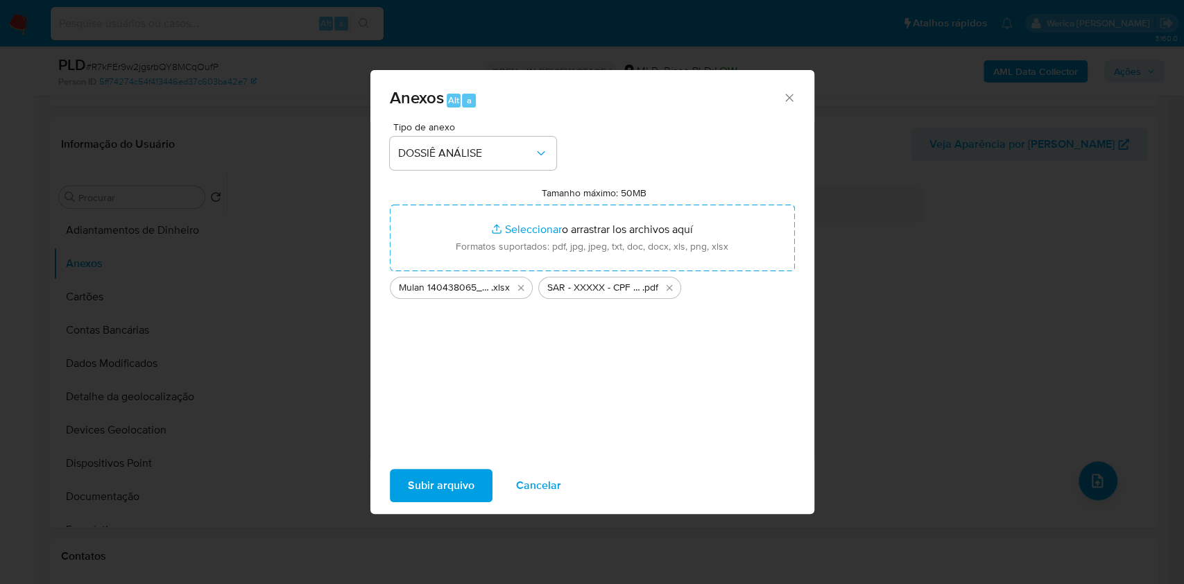
click at [476, 484] on button "Subir arquivo" at bounding box center [441, 485] width 103 height 33
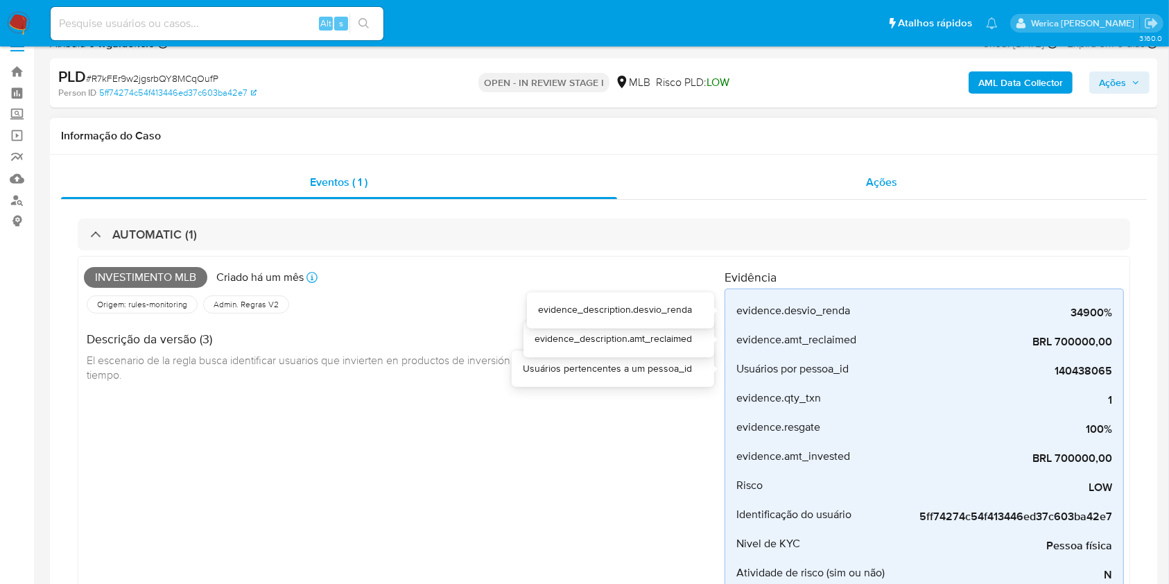
scroll to position [0, 0]
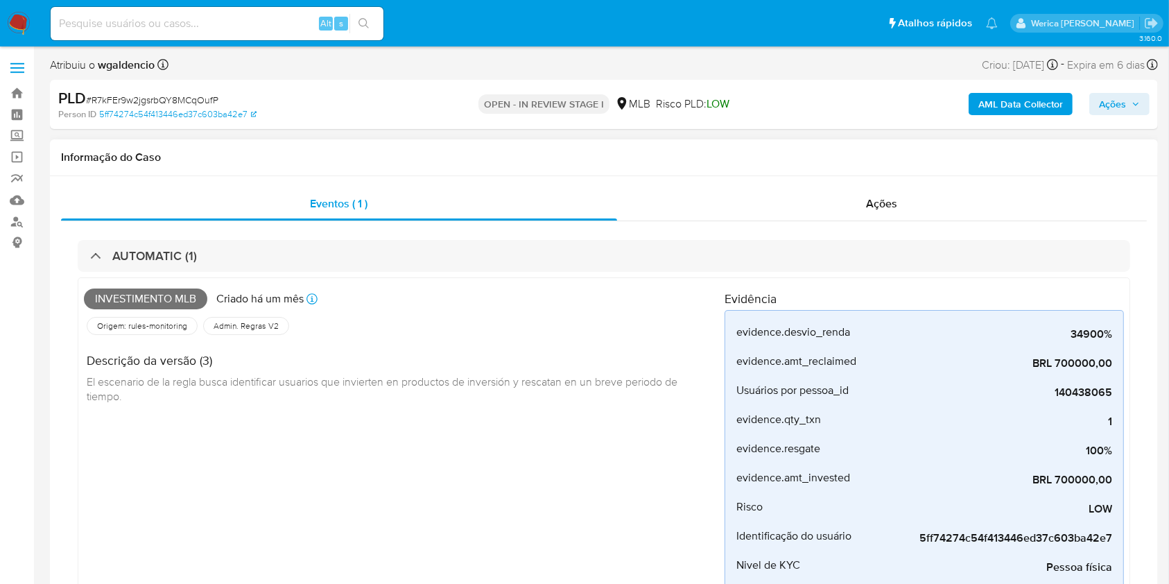
click at [878, 159] on h1 "Informação do Caso" at bounding box center [604, 158] width 1086 height 14
click at [887, 188] on div "Informação do Caso Eventos ( 1 ) Ações AUTOMATIC (1) Investimento mlb Criado há…" at bounding box center [604, 428] width 1108 height 578
click at [887, 186] on div "Eventos ( 1 ) Ações AUTOMATIC (1) Investimento mlb Criado há um mês Criado: 12/…" at bounding box center [604, 447] width 1108 height 542
click at [898, 203] on div "Ações" at bounding box center [882, 203] width 530 height 33
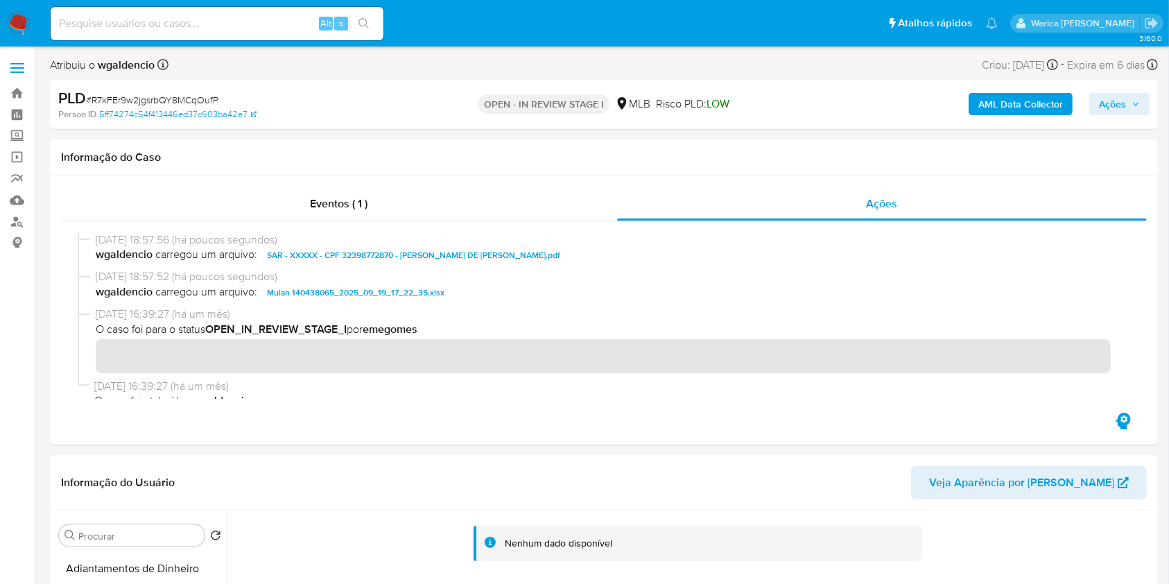
click at [1035, 98] on b "AML Data Collector" at bounding box center [1021, 104] width 85 height 22
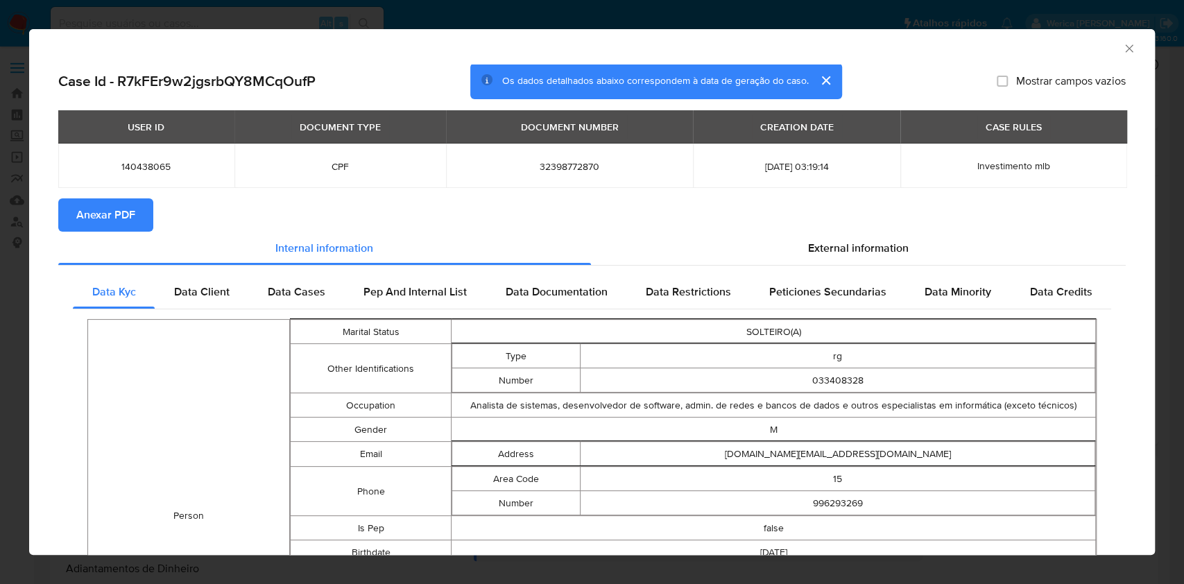
click at [101, 206] on span "Anexar PDF" at bounding box center [105, 215] width 59 height 31
click at [1122, 51] on icon "Fechar a janela" at bounding box center [1129, 49] width 14 height 14
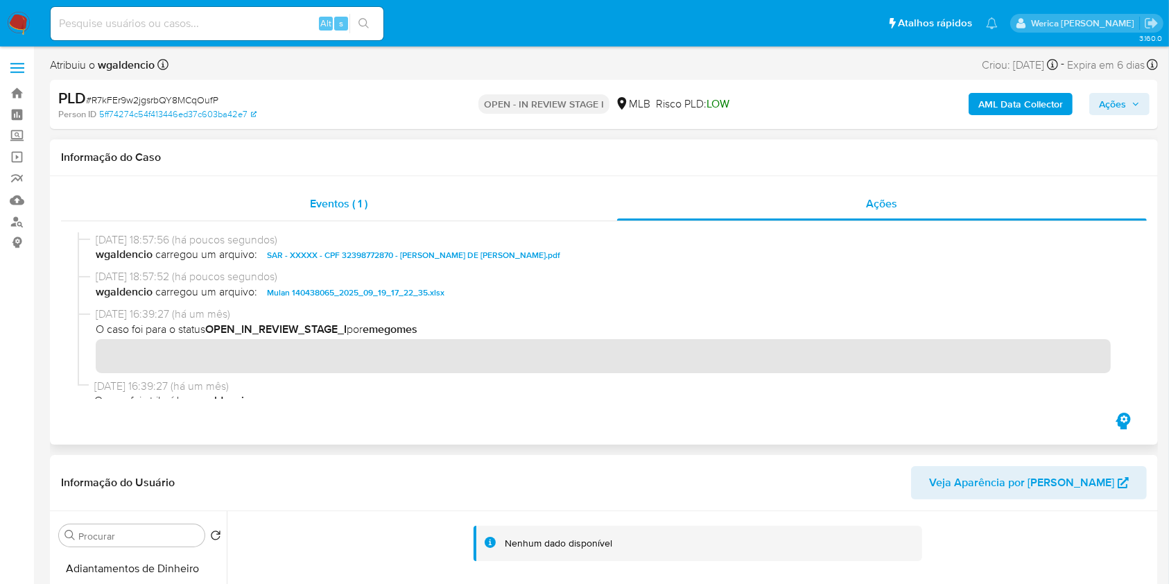
click at [570, 208] on div "Eventos ( 1 )" at bounding box center [339, 203] width 556 height 33
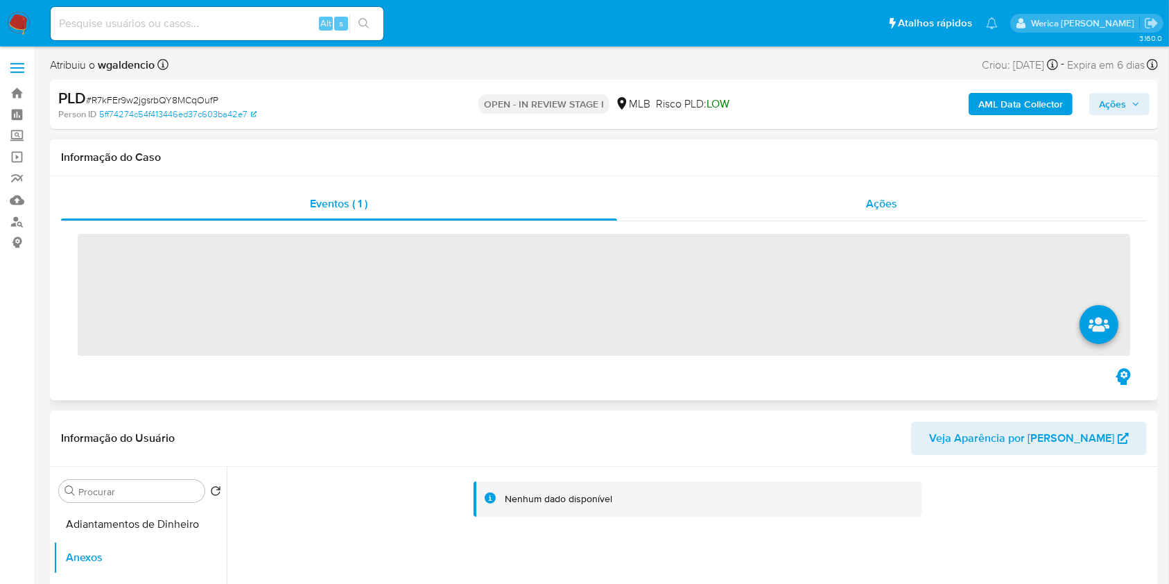
click at [815, 197] on div "Ações" at bounding box center [882, 203] width 530 height 33
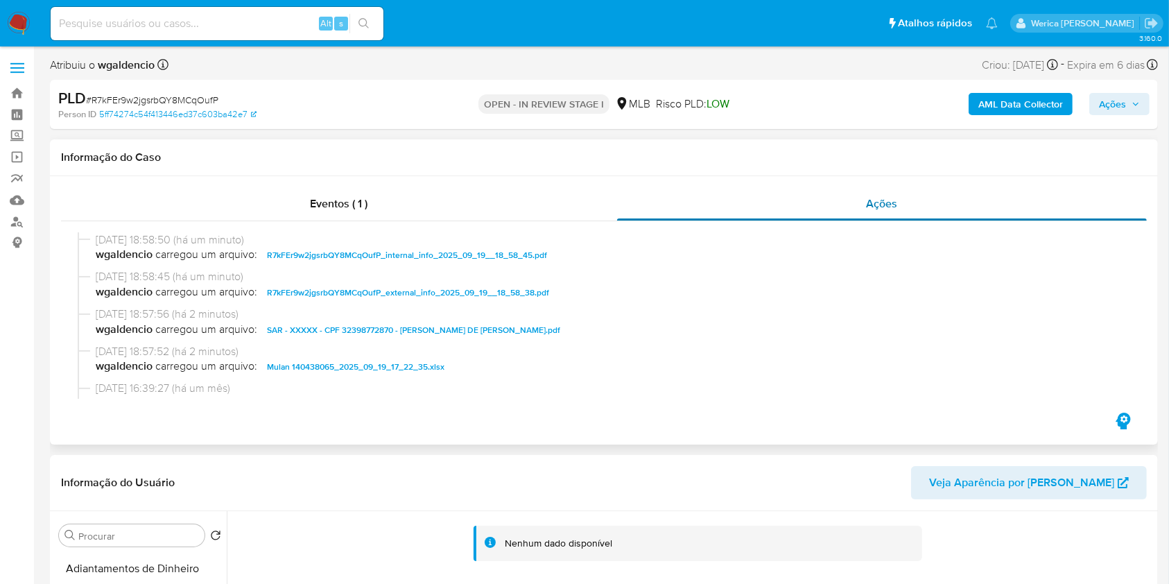
drag, startPoint x: 1076, startPoint y: 223, endPoint x: 1069, endPoint y: 218, distance: 8.7
click at [1075, 222] on div at bounding box center [604, 315] width 1086 height 189
click at [1109, 123] on div "PLD # R7kFEr9w2jgsrbQY8MCqOufP Person ID 5ff74274c54f413446ed37c603ba42e7 OPEN …" at bounding box center [604, 104] width 1108 height 49
click at [1113, 103] on span "Ações" at bounding box center [1112, 104] width 27 height 22
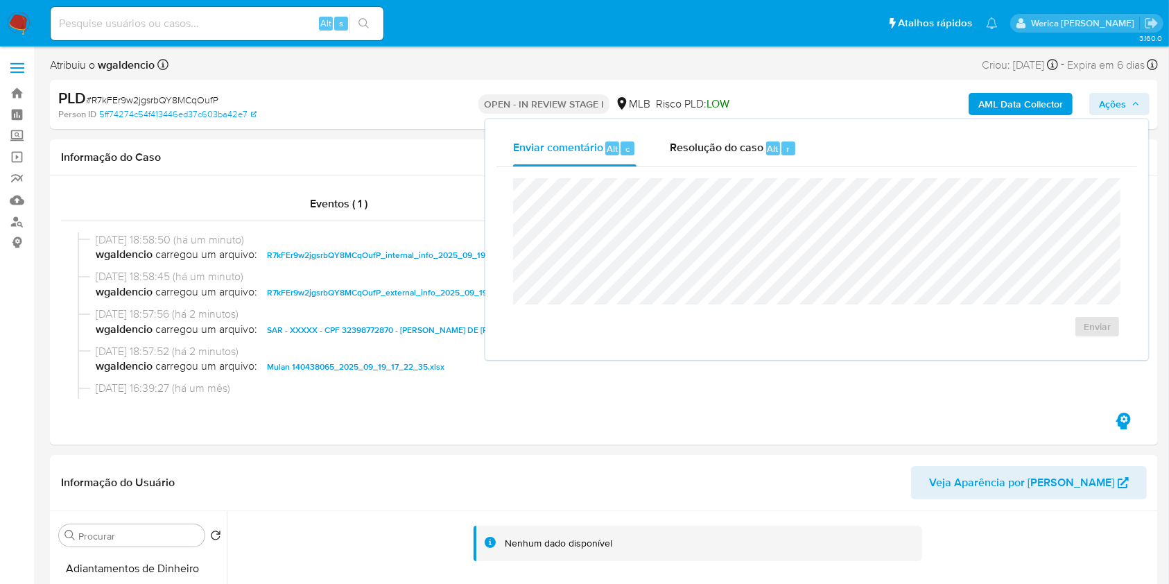
click at [753, 167] on div "Enviar" at bounding box center [817, 258] width 641 height 182
click at [754, 164] on div "Resolução do caso Alt r" at bounding box center [733, 148] width 127 height 36
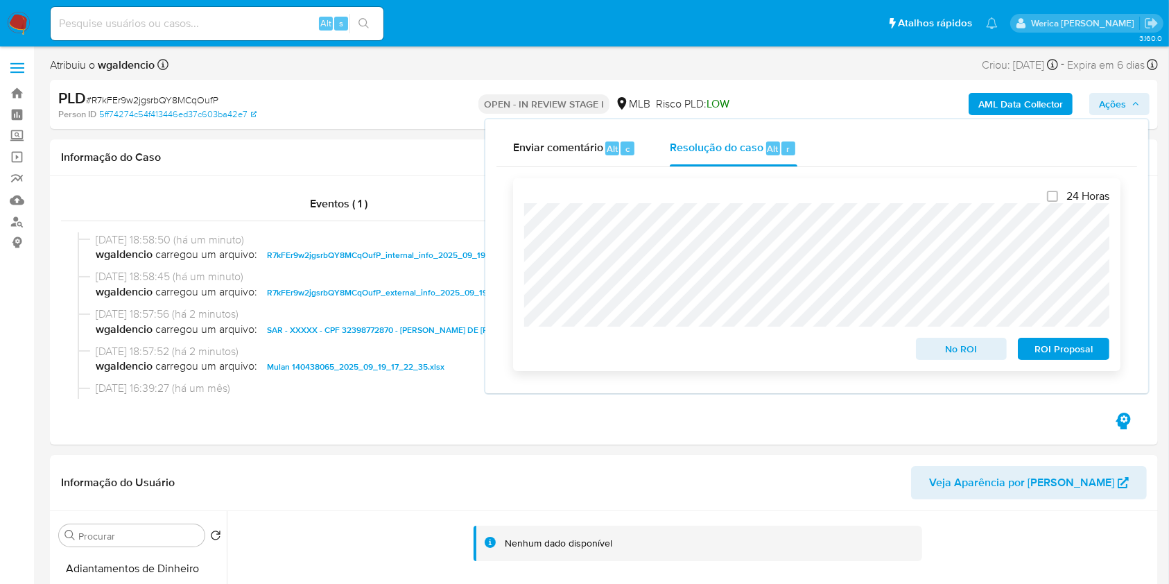
click at [1059, 355] on span "ROI Proposal" at bounding box center [1064, 348] width 72 height 19
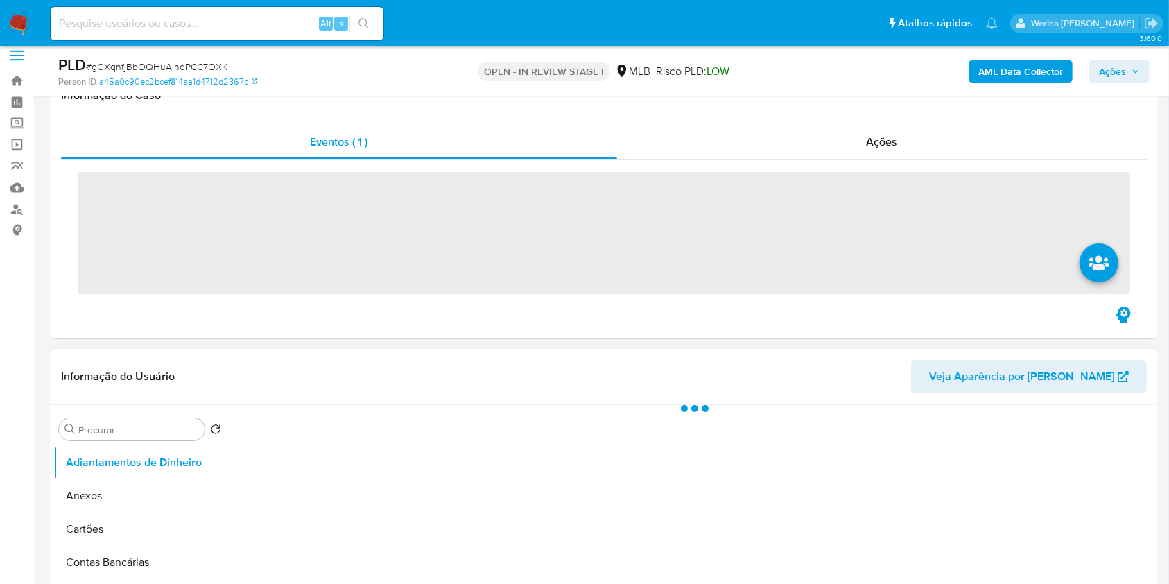
scroll to position [277, 0]
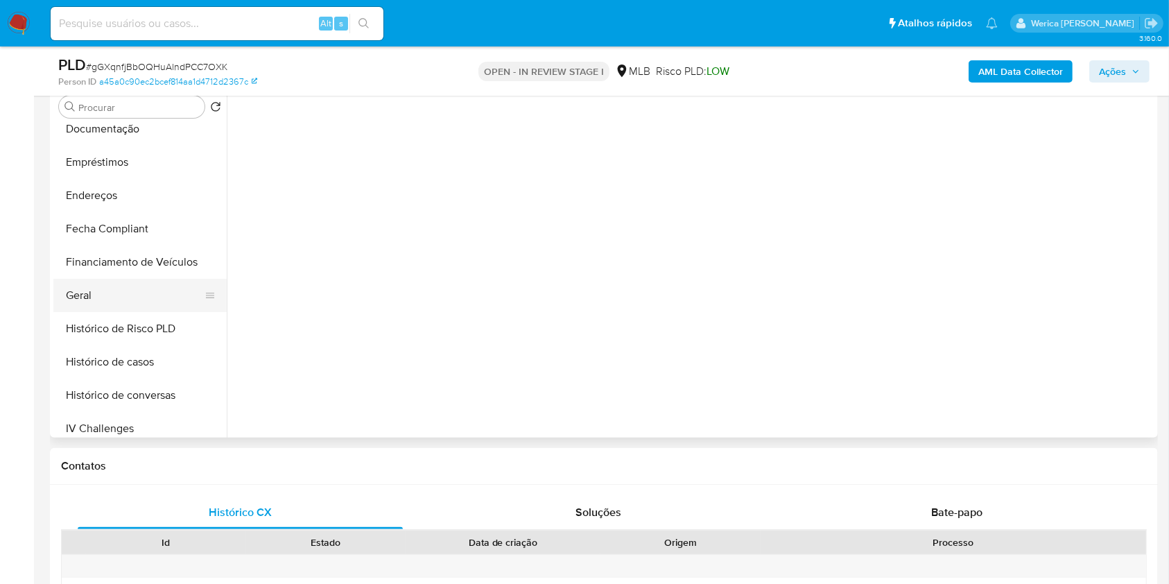
select select "10"
click at [123, 295] on button "Geral" at bounding box center [134, 295] width 162 height 33
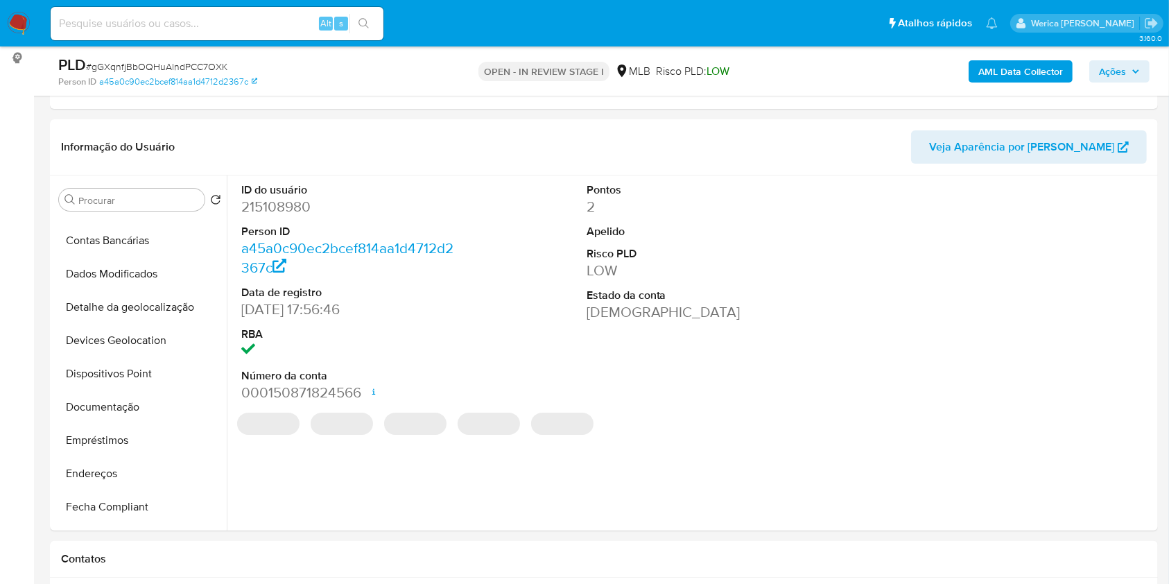
scroll to position [92, 0]
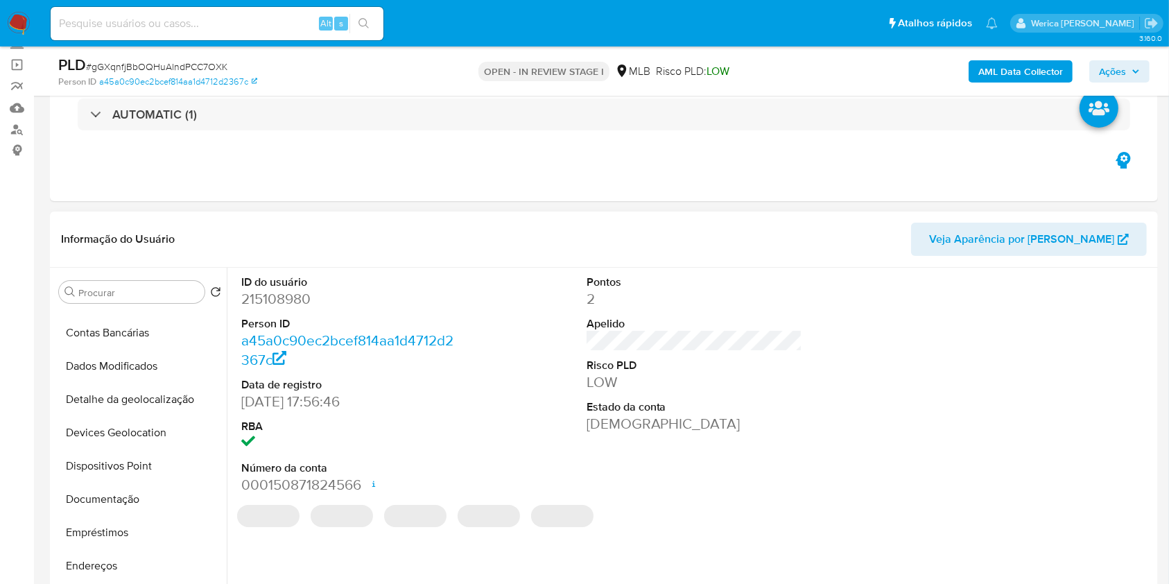
click at [275, 297] on dd "215108980" at bounding box center [349, 298] width 216 height 19
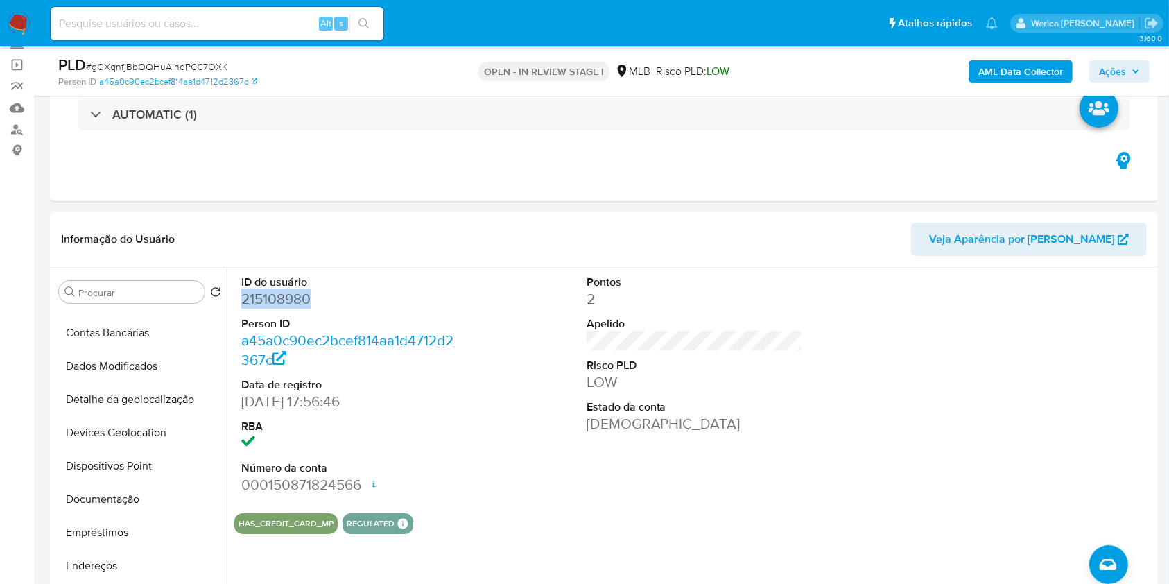
copy dd "215108980"
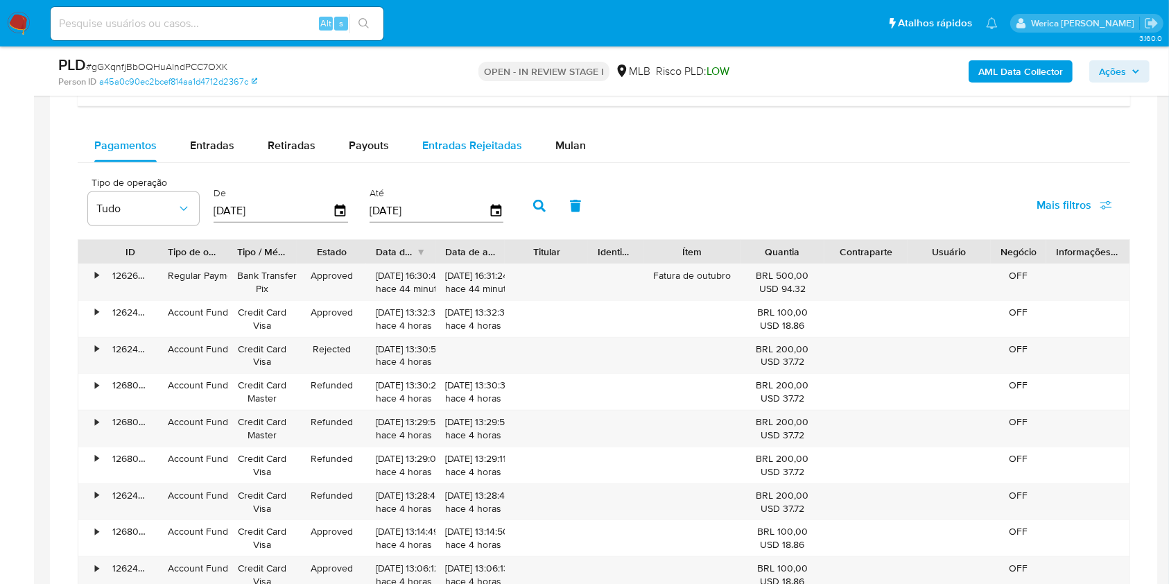
scroll to position [1110, 0]
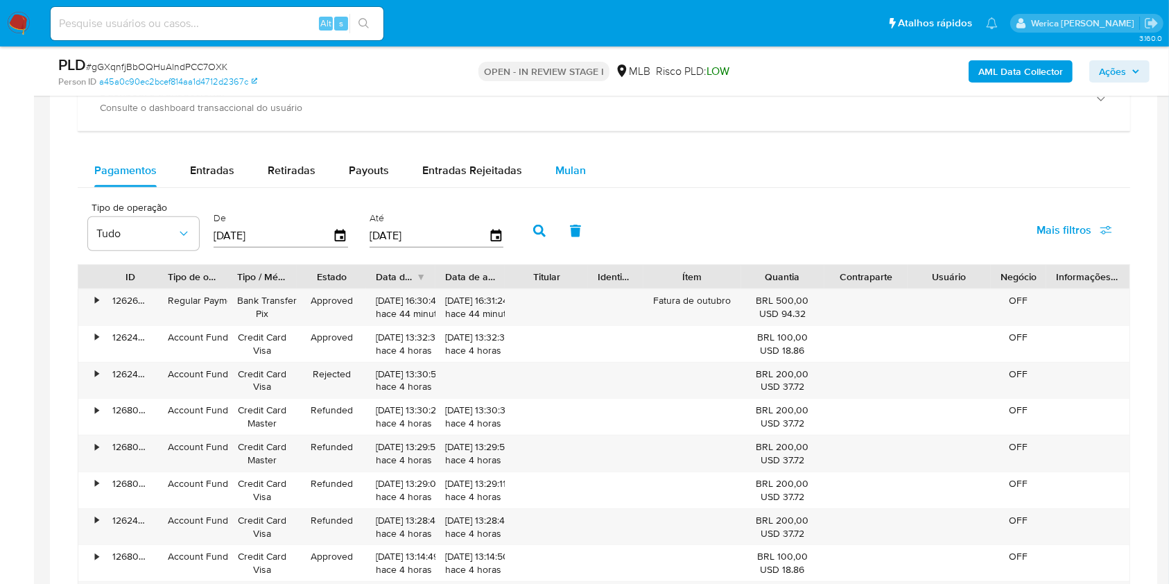
click at [556, 171] on span "Mulan" at bounding box center [571, 170] width 31 height 16
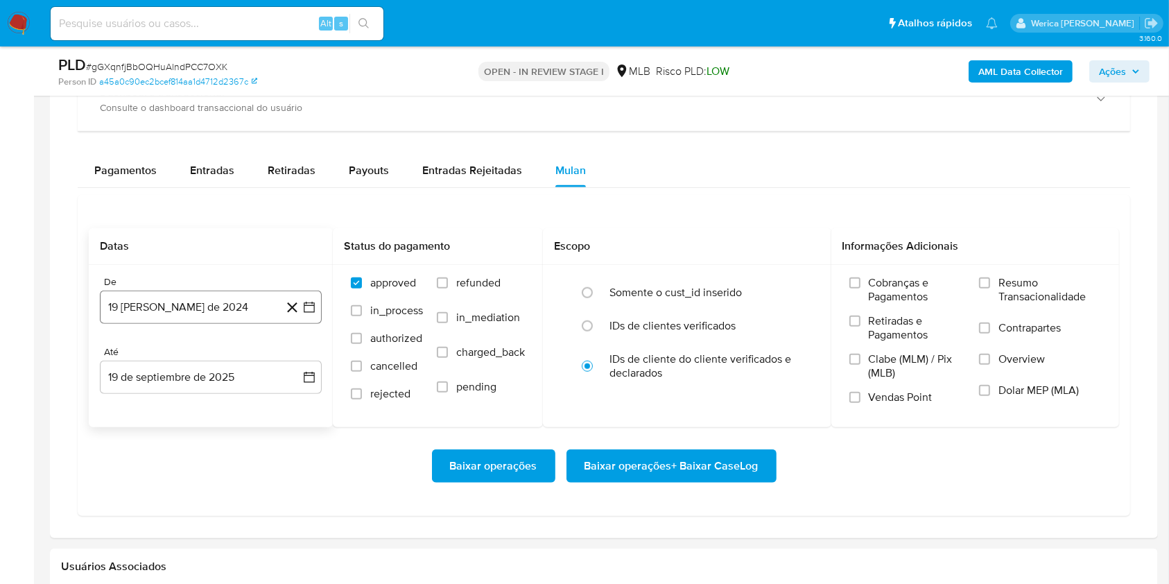
click at [180, 302] on button "19 [PERSON_NAME] de 2024" at bounding box center [211, 307] width 222 height 33
click at [205, 352] on span "agosto 2024" at bounding box center [204, 357] width 63 height 14
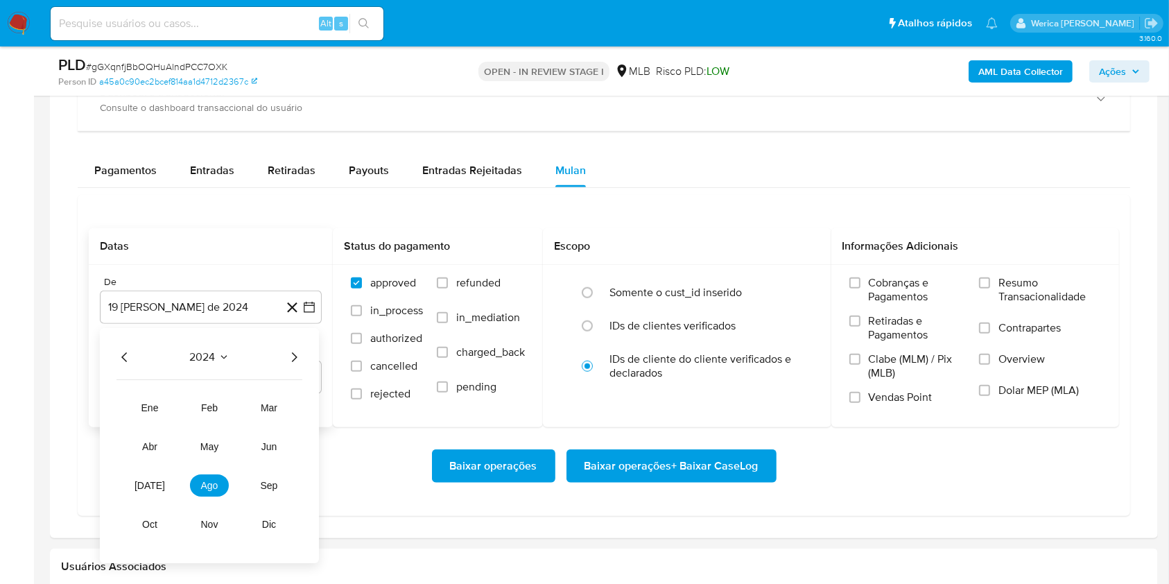
click at [293, 361] on icon "Año siguiente" at bounding box center [294, 357] width 17 height 17
click at [213, 488] on span "ago" at bounding box center [209, 485] width 17 height 11
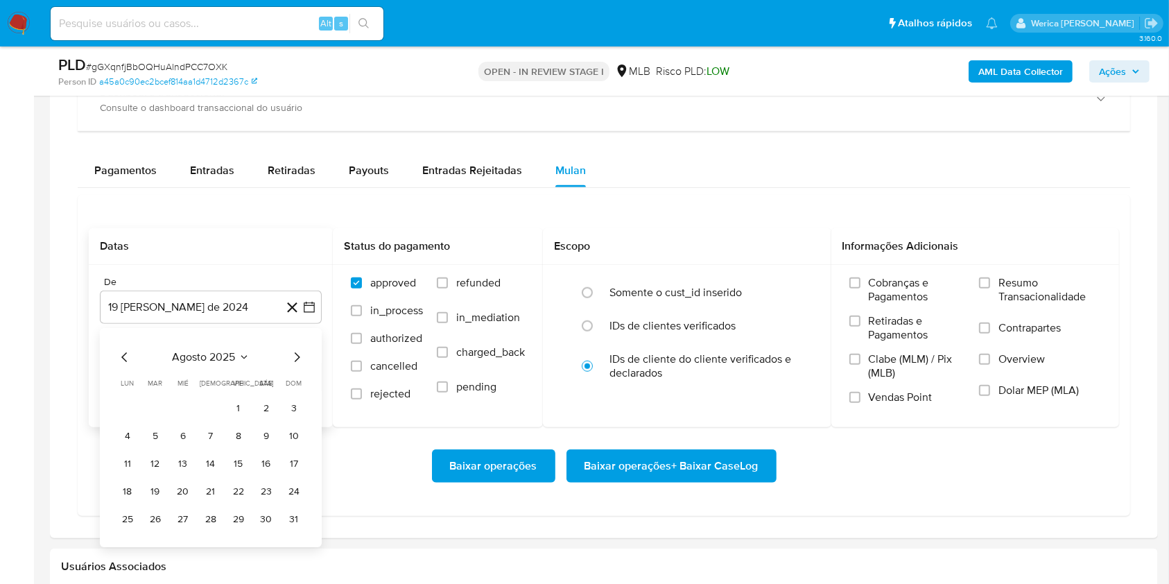
click at [253, 411] on tr "1 2 3" at bounding box center [211, 408] width 189 height 22
click at [243, 404] on button "1" at bounding box center [239, 408] width 22 height 22
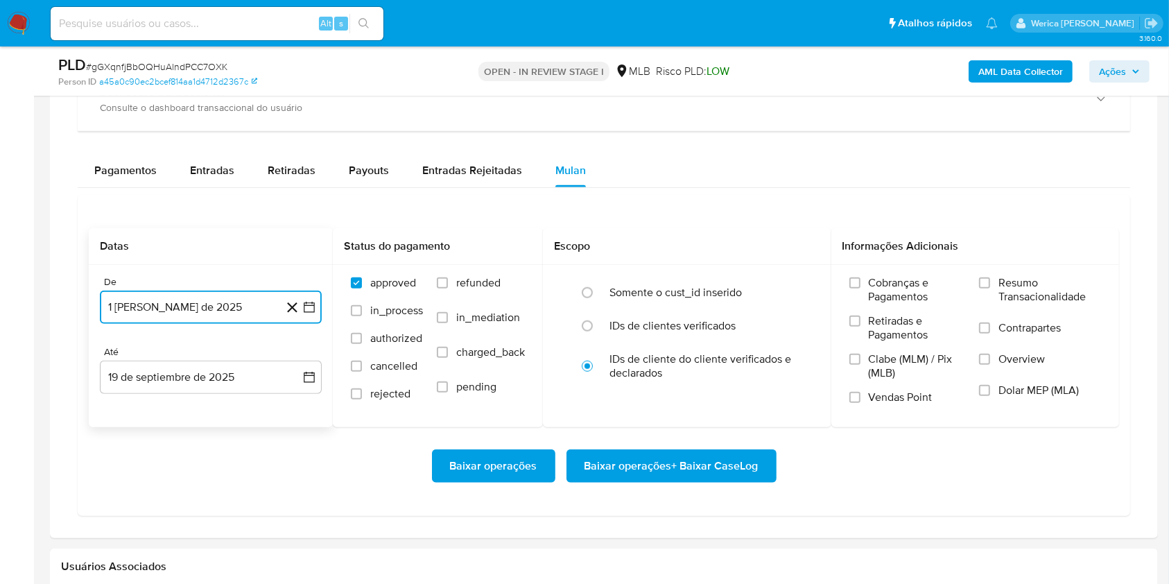
click at [134, 316] on button "1 [PERSON_NAME] de 2025" at bounding box center [211, 307] width 222 height 33
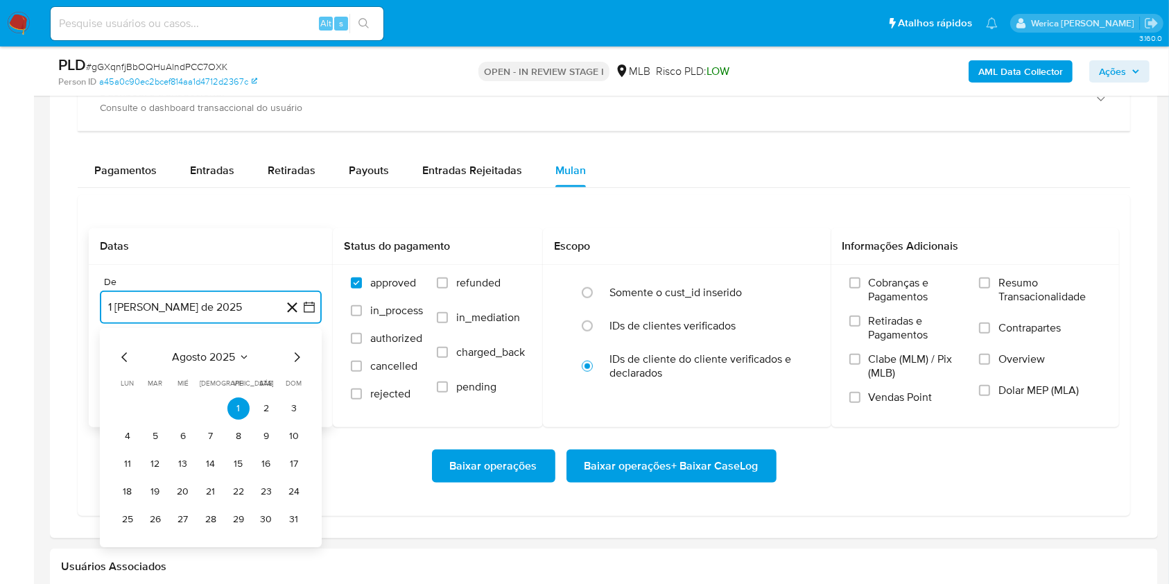
click at [121, 362] on icon "Mes anterior" at bounding box center [125, 357] width 17 height 17
click at [173, 410] on button "2" at bounding box center [183, 408] width 22 height 22
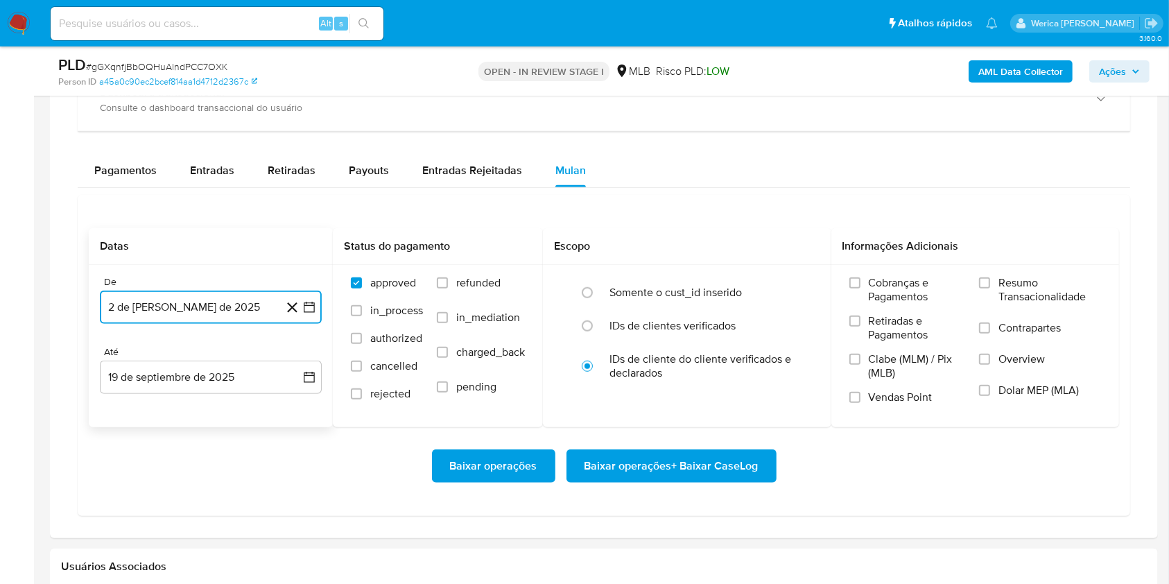
drag, startPoint x: 167, startPoint y: 302, endPoint x: 168, endPoint y: 318, distance: 16.0
click at [167, 303] on button "2 de [PERSON_NAME] de 2025" at bounding box center [211, 307] width 222 height 33
click at [156, 405] on button "1" at bounding box center [155, 408] width 22 height 22
click at [868, 293] on label "Cobranças e Pagamentos" at bounding box center [908, 295] width 117 height 38
click at [861, 289] on input "Cobranças e Pagamentos" at bounding box center [855, 282] width 11 height 11
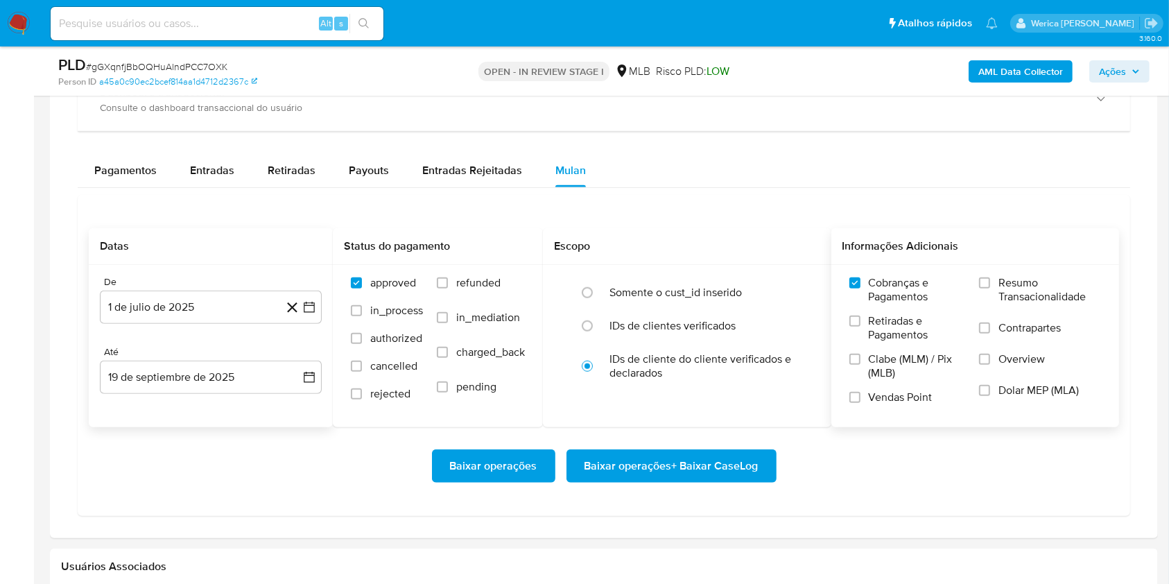
click at [853, 347] on label "Retiradas e Pagamentos" at bounding box center [908, 333] width 117 height 38
click at [853, 327] on input "Retiradas e Pagamentos" at bounding box center [855, 321] width 11 height 11
click at [852, 377] on label "Clabe (MLM) / Pix (MLB)" at bounding box center [908, 371] width 117 height 38
click at [852, 365] on input "Clabe (MLM) / Pix (MLB)" at bounding box center [855, 359] width 11 height 11
click at [861, 405] on label "Vendas Point" at bounding box center [908, 403] width 117 height 24
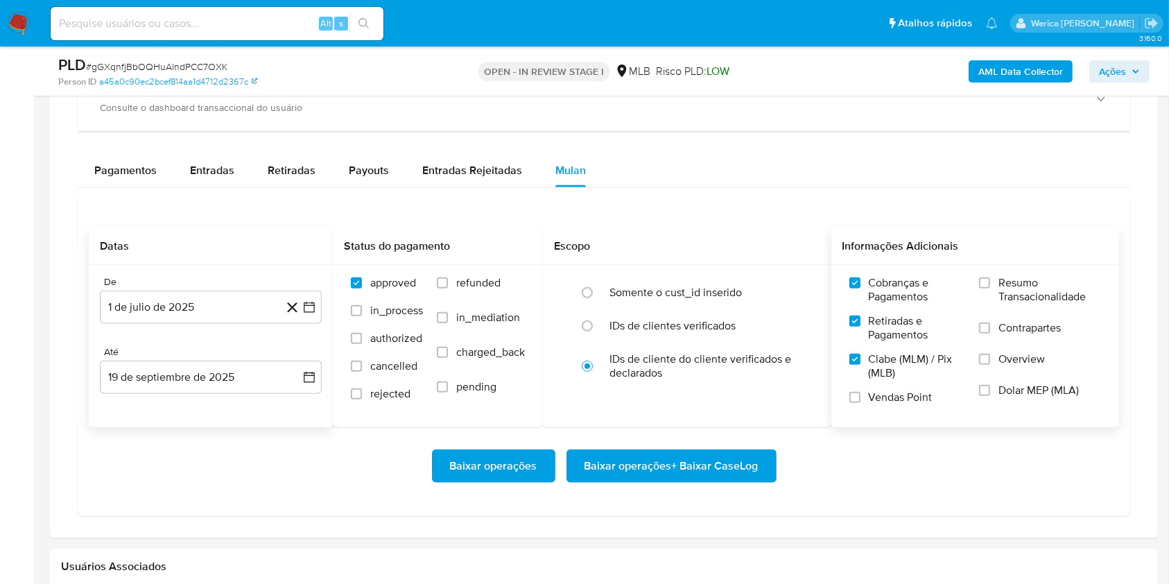
click at [861, 403] on input "Vendas Point" at bounding box center [855, 397] width 11 height 11
click at [1027, 399] on label "Dolar MEP (MLA)" at bounding box center [1040, 399] width 122 height 31
click at [990, 396] on input "Dolar MEP (MLA)" at bounding box center [984, 390] width 11 height 11
click at [1003, 359] on span "Overview" at bounding box center [1022, 359] width 46 height 14
click at [990, 359] on input "Overview" at bounding box center [984, 359] width 11 height 11
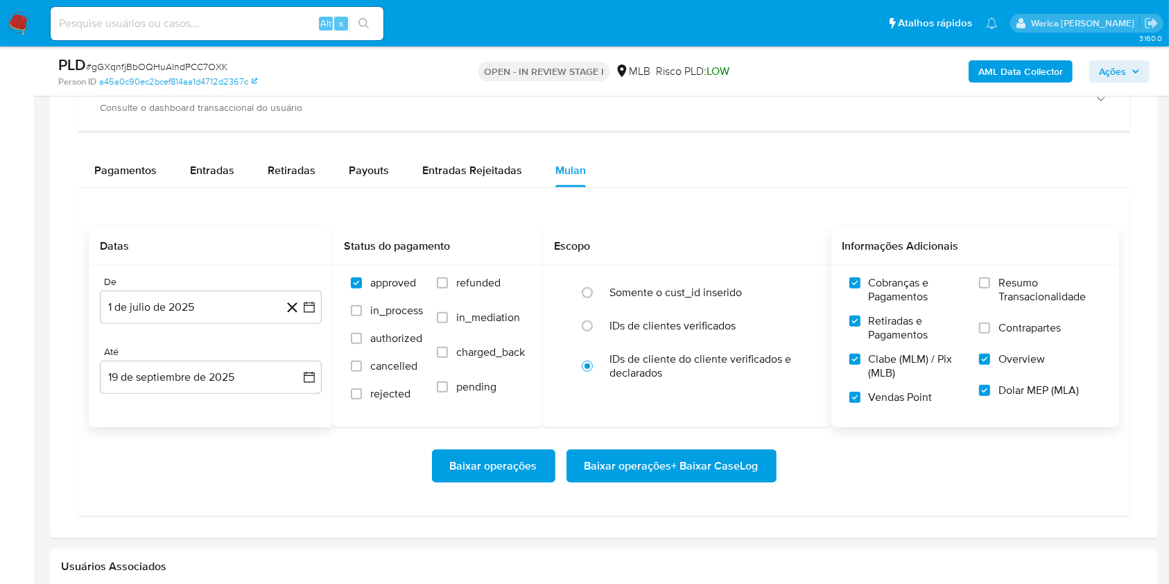
click at [1013, 327] on span "Contrapartes" at bounding box center [1030, 328] width 62 height 14
click at [990, 327] on input "Contrapartes" at bounding box center [984, 328] width 11 height 11
click at [1019, 290] on span "Resumo Transacionalidade" at bounding box center [1050, 290] width 103 height 28
click at [990, 289] on input "Resumo Transacionalidade" at bounding box center [984, 282] width 11 height 11
drag, startPoint x: 694, startPoint y: 483, endPoint x: 692, endPoint y: 473, distance: 9.9
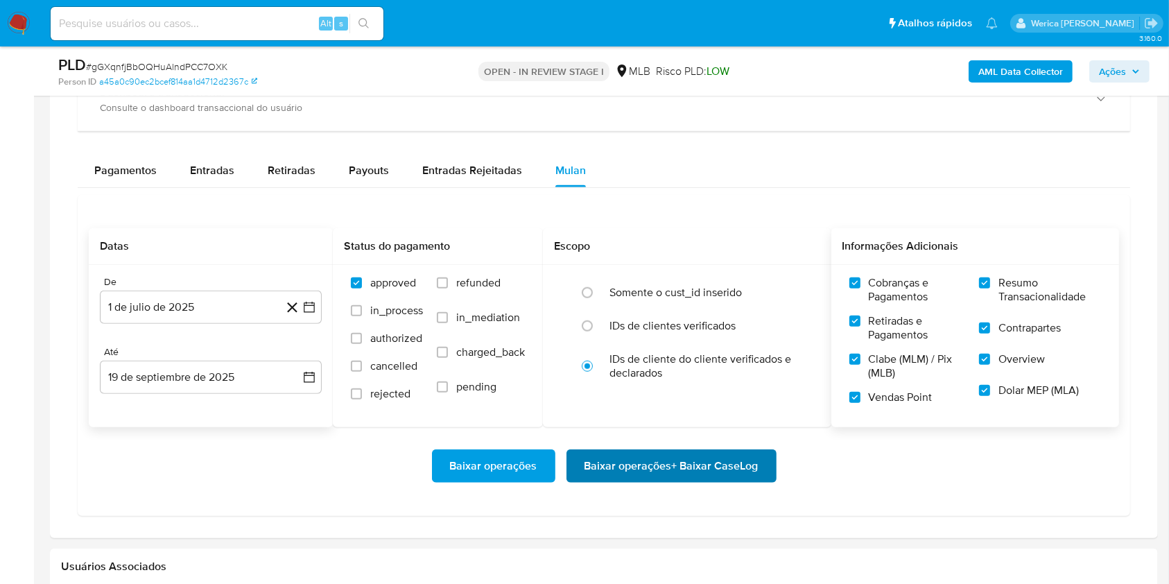
click at [692, 480] on div "Baixar operações Baixar operações + Baixar CaseLog" at bounding box center [604, 466] width 1031 height 78
click at [690, 459] on span "Baixar operações + Baixar CaseLog" at bounding box center [672, 466] width 174 height 31
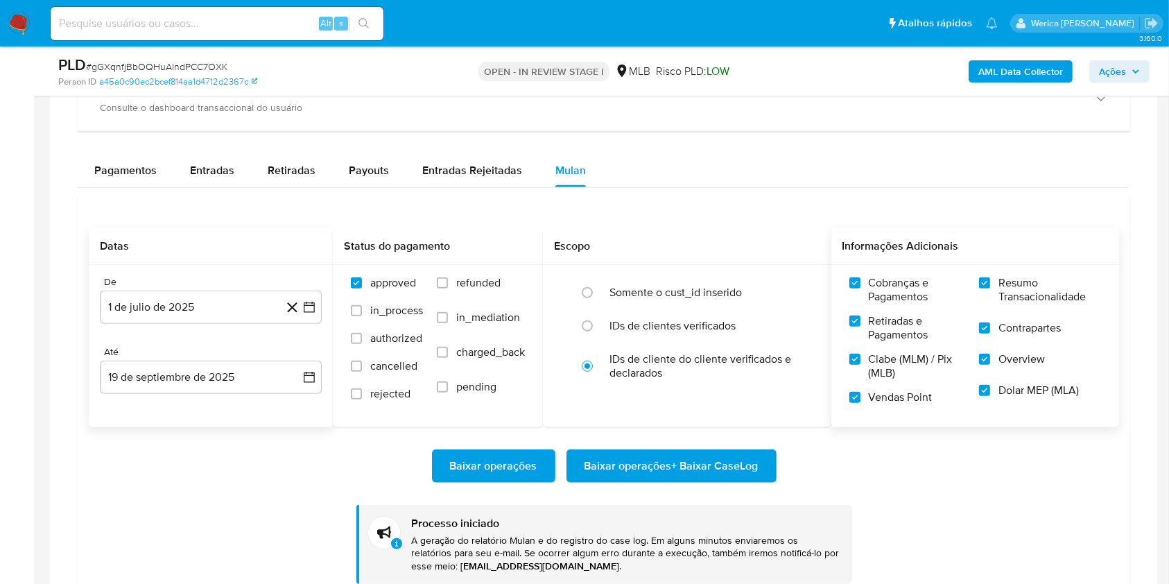
drag, startPoint x: 746, startPoint y: 458, endPoint x: 607, endPoint y: 572, distance: 179.4
click at [672, 529] on div "Baixar operações Baixar operações + Baixar CaseLog Processo iniciado A geração …" at bounding box center [604, 505] width 1031 height 157
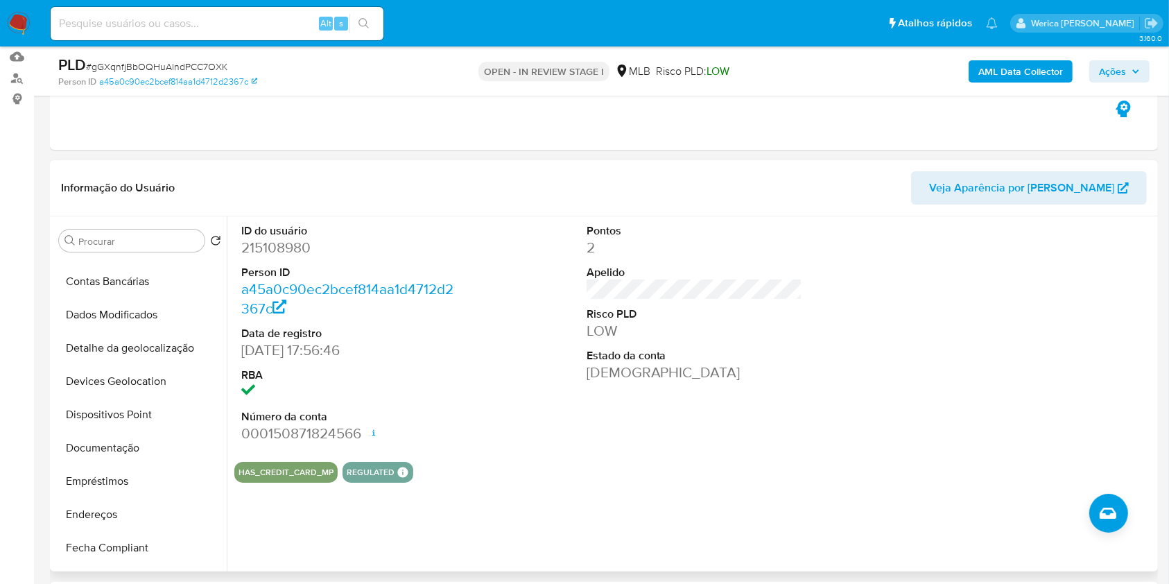
scroll to position [0, 0]
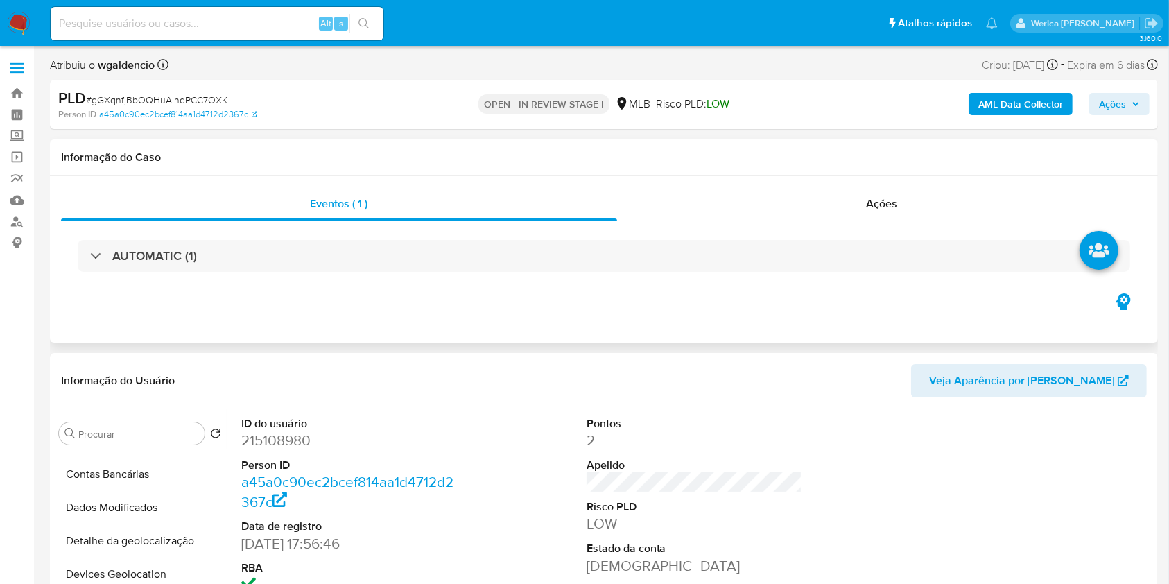
click at [391, 236] on div "AUTOMATIC (1)" at bounding box center [604, 255] width 1086 height 69
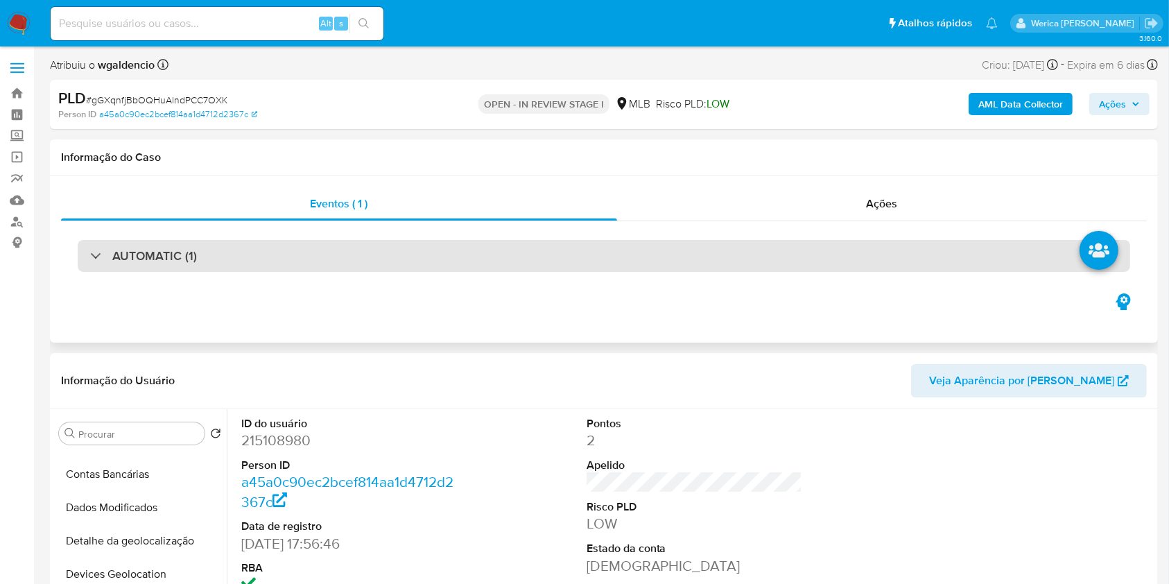
click at [391, 252] on div "AUTOMATIC (1)" at bounding box center [604, 256] width 1053 height 32
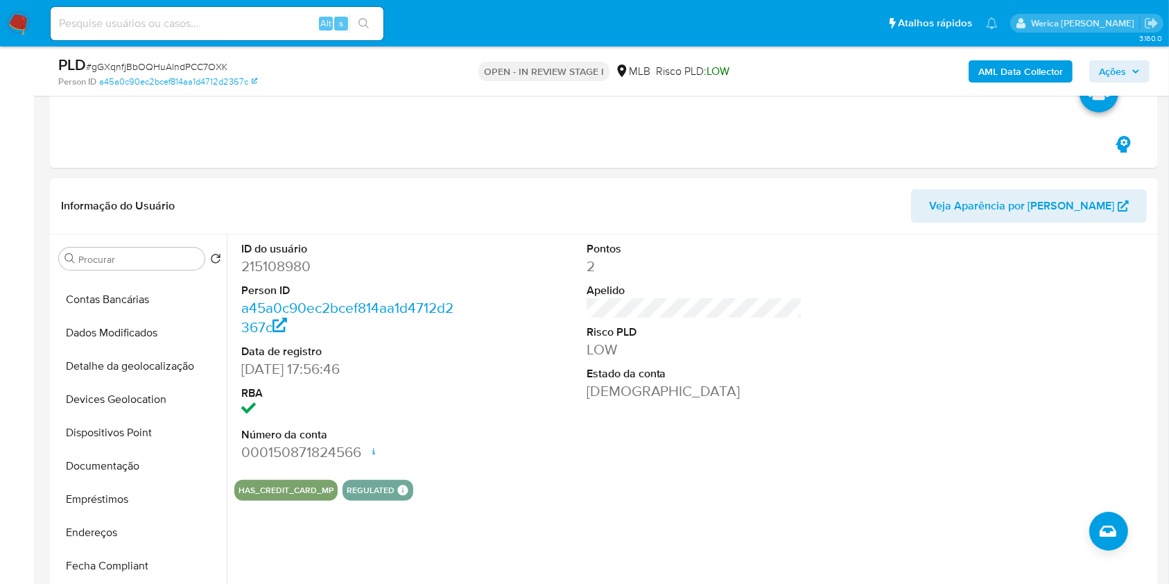
scroll to position [277, 0]
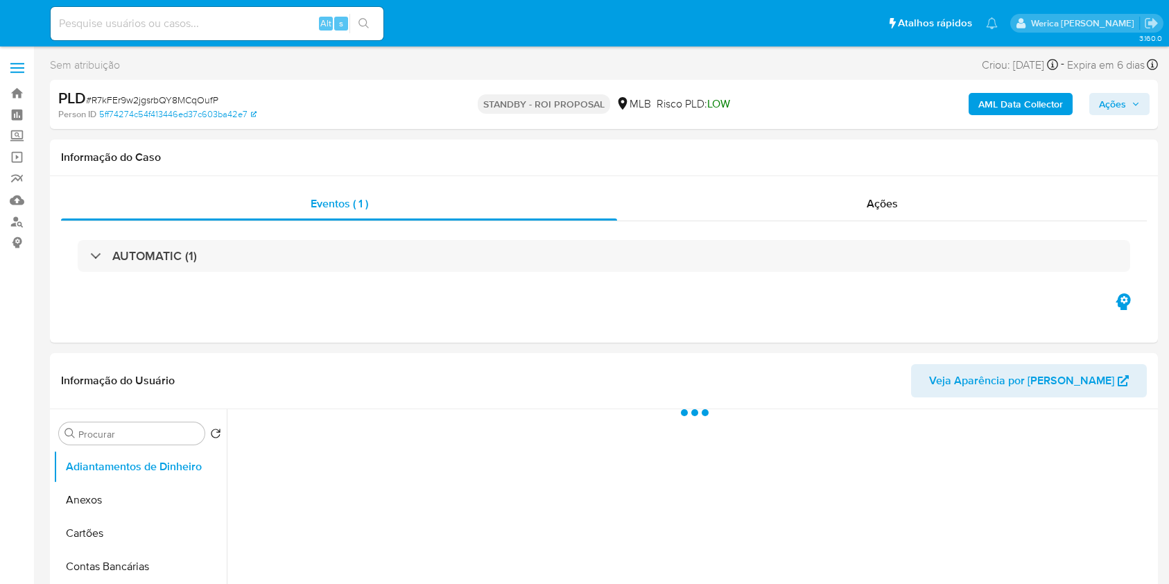
select select "10"
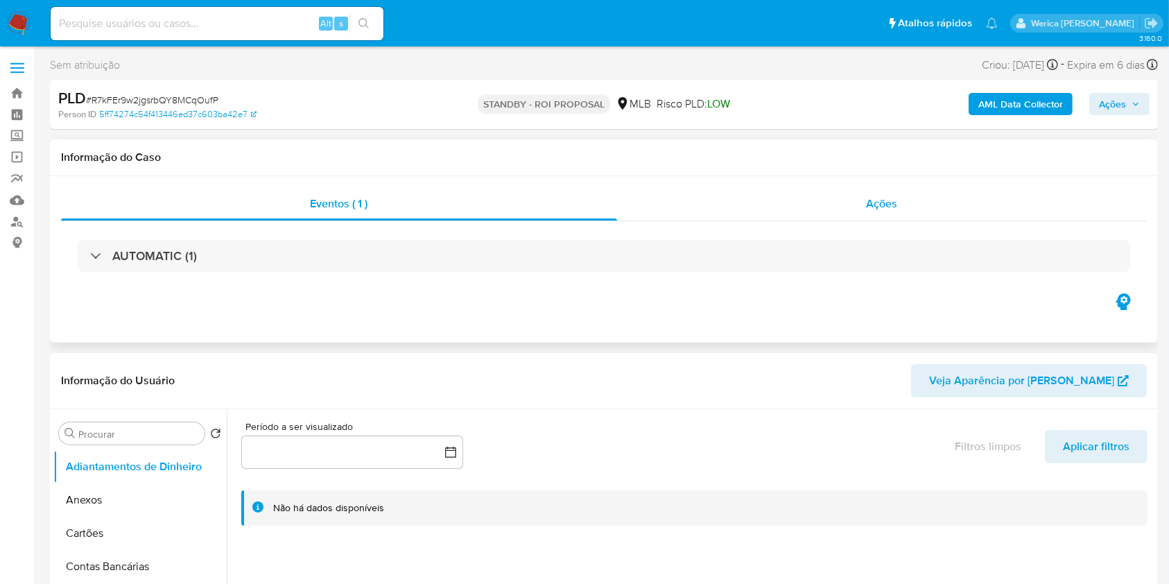
click at [868, 202] on div "Ações" at bounding box center [882, 203] width 530 height 33
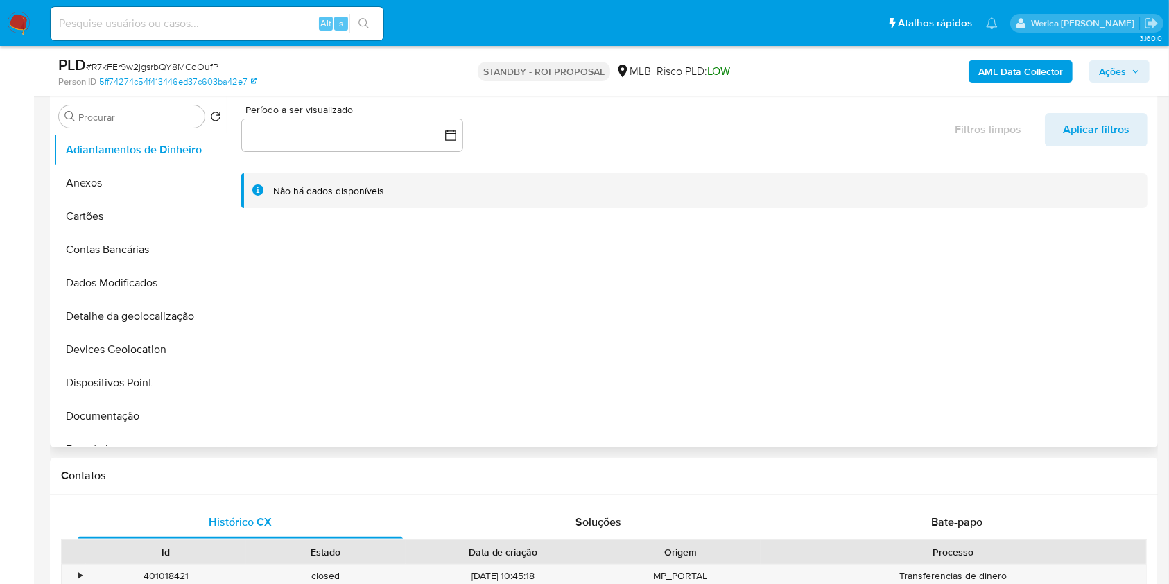
scroll to position [277, 0]
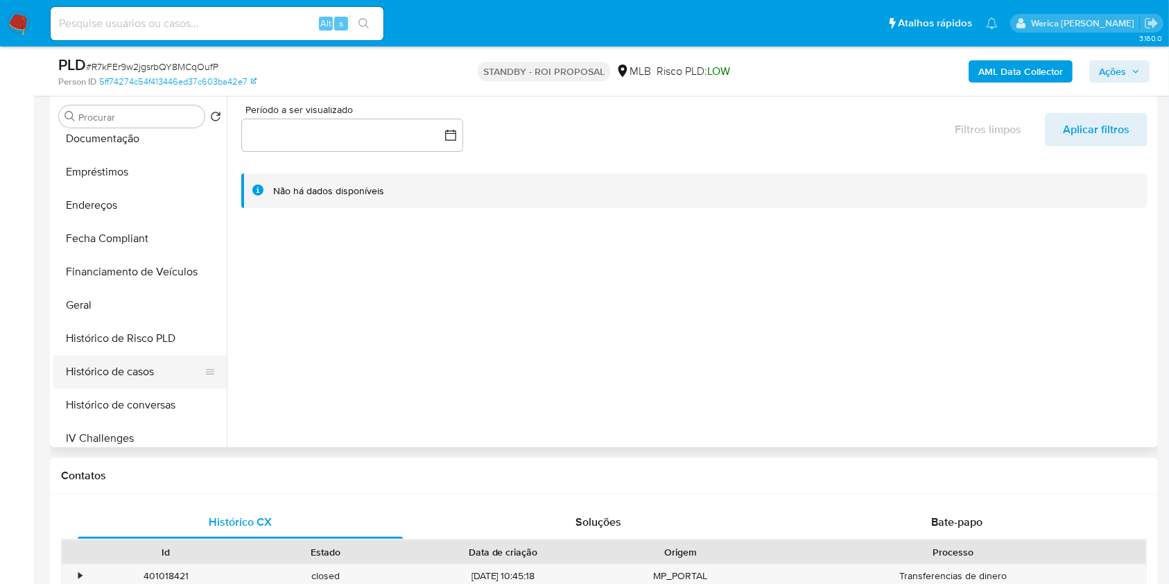
click at [143, 375] on button "Histórico de casos" at bounding box center [134, 371] width 162 height 33
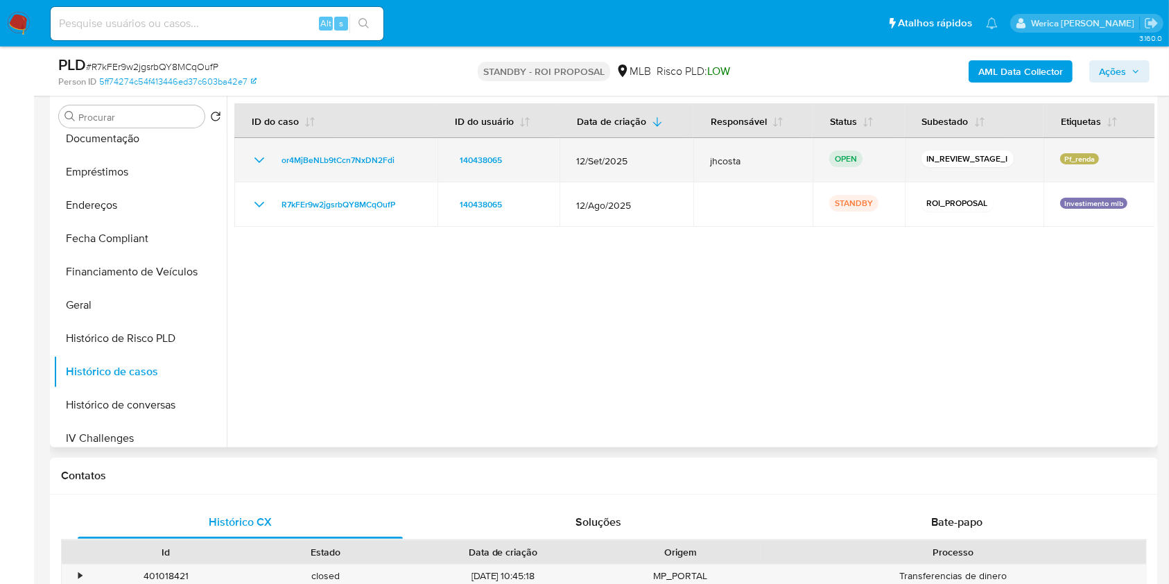
drag, startPoint x: 272, startPoint y: 160, endPoint x: 413, endPoint y: 158, distance: 141.5
click at [413, 158] on div "or4MjBeNLb9tCcn7NxDN2Fdi" at bounding box center [336, 160] width 170 height 17
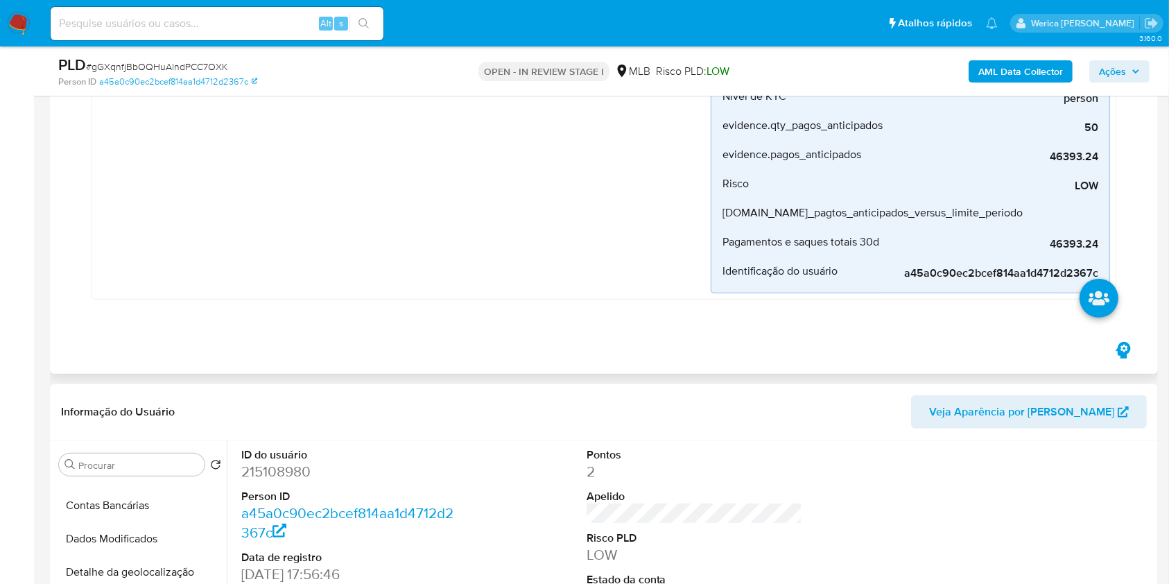
scroll to position [647, 0]
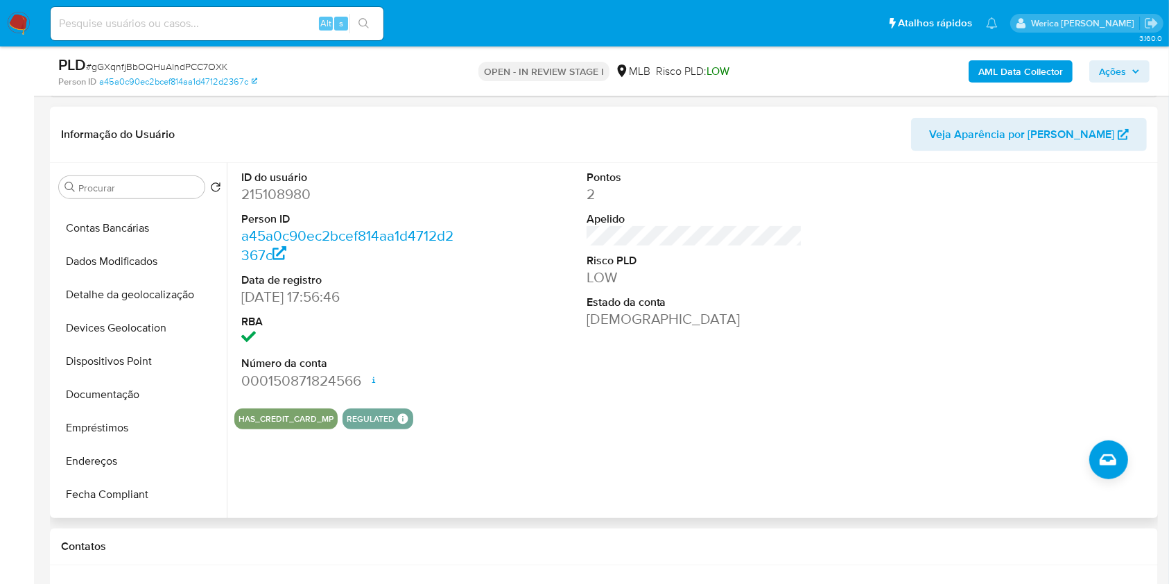
click at [258, 193] on dd "215108980" at bounding box center [349, 193] width 216 height 19
drag, startPoint x: 257, startPoint y: 182, endPoint x: 248, endPoint y: 201, distance: 20.5
click at [248, 201] on dd "215108980" at bounding box center [349, 193] width 216 height 19
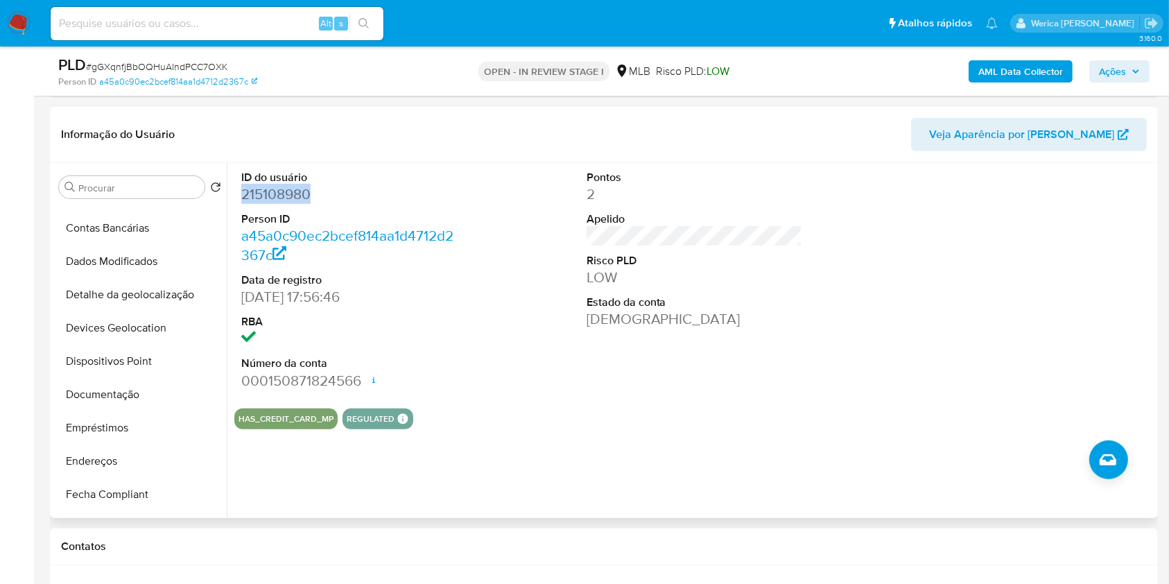
copy dd "215108980"
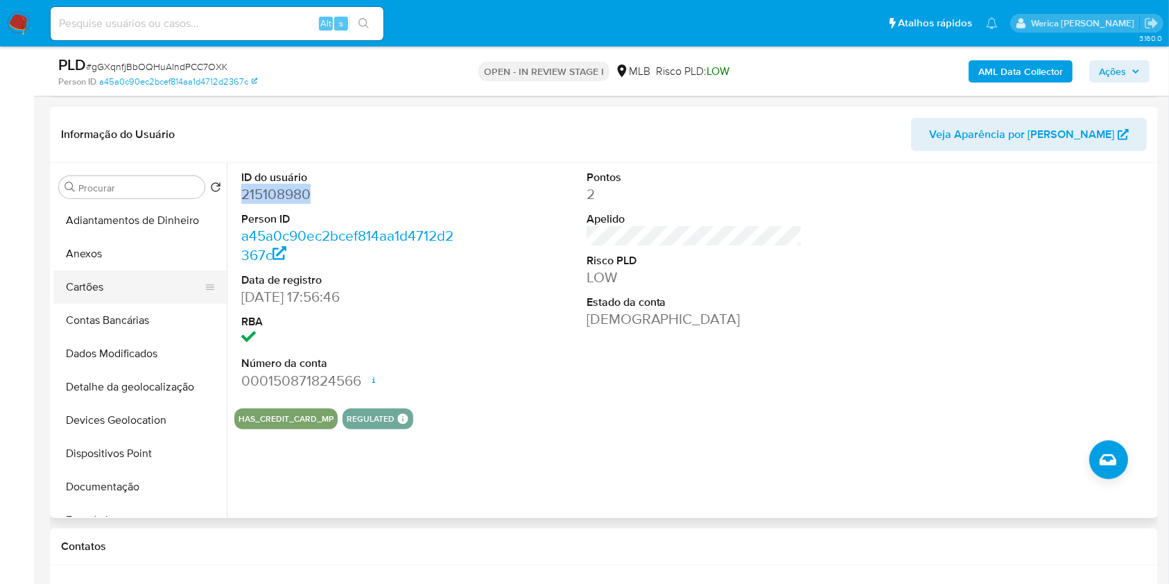
click at [122, 277] on button "Cartões" at bounding box center [134, 287] width 162 height 33
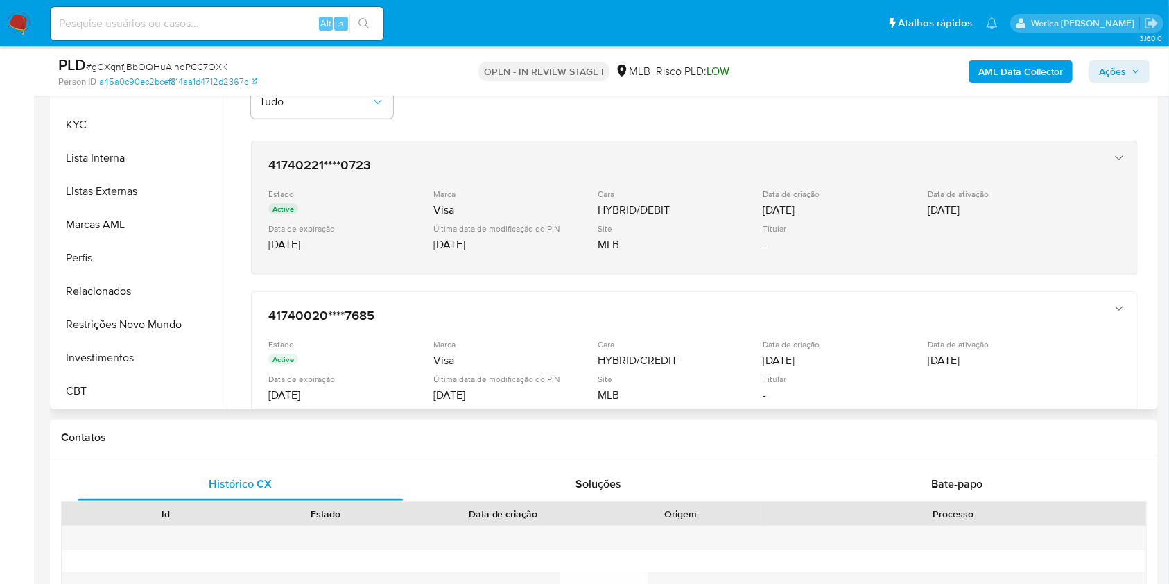
click at [610, 229] on div "Site" at bounding box center [680, 228] width 162 height 10
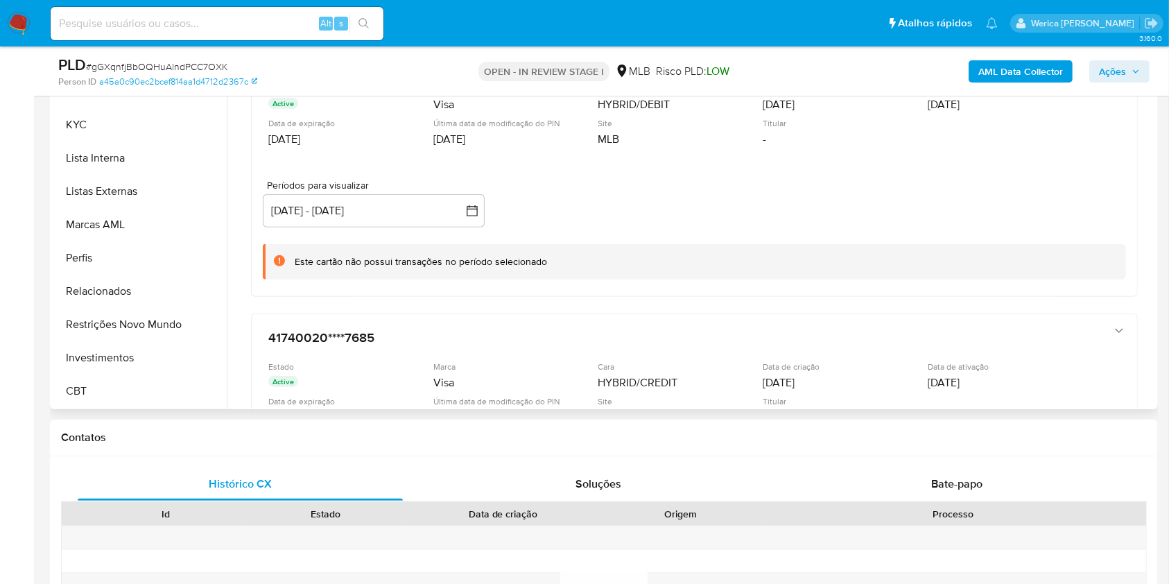
scroll to position [184, 0]
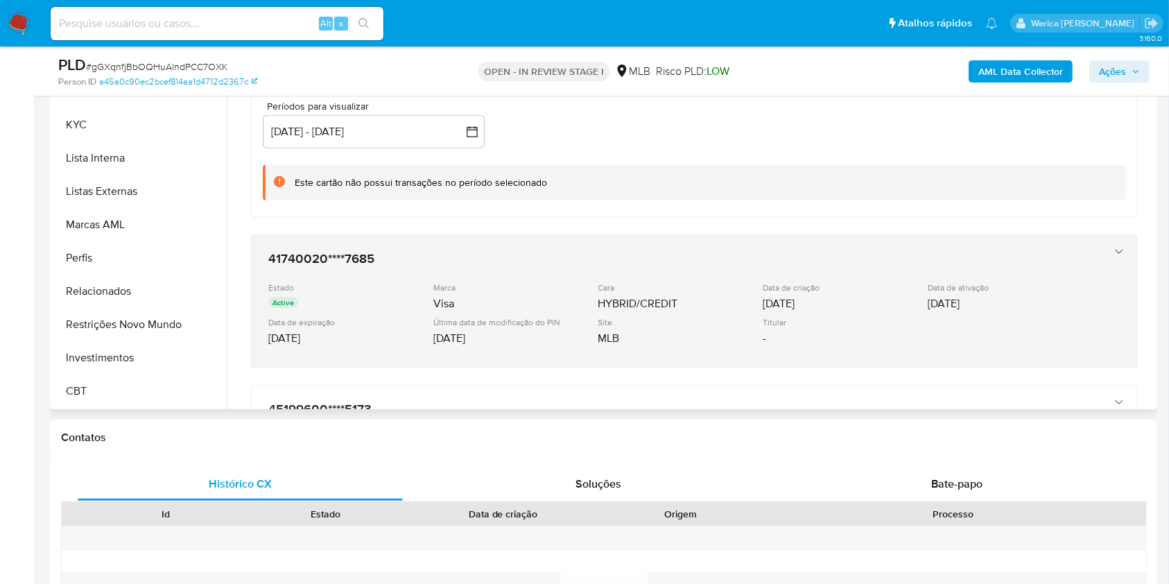
click at [639, 260] on h3 "41740020****7685" at bounding box center [680, 259] width 825 height 14
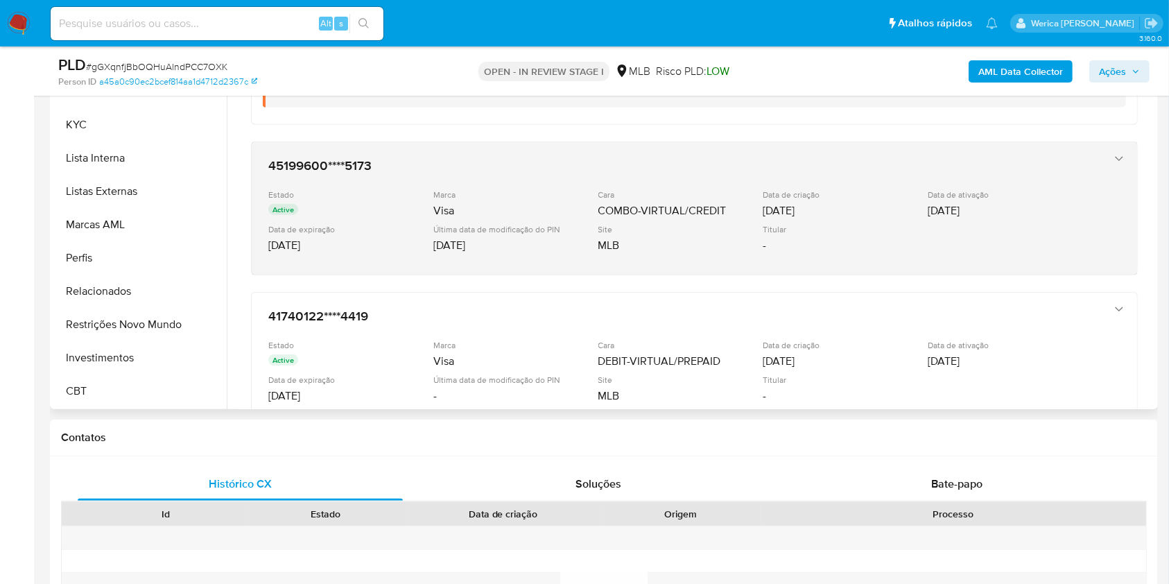
click at [722, 224] on div "Site" at bounding box center [680, 229] width 162 height 10
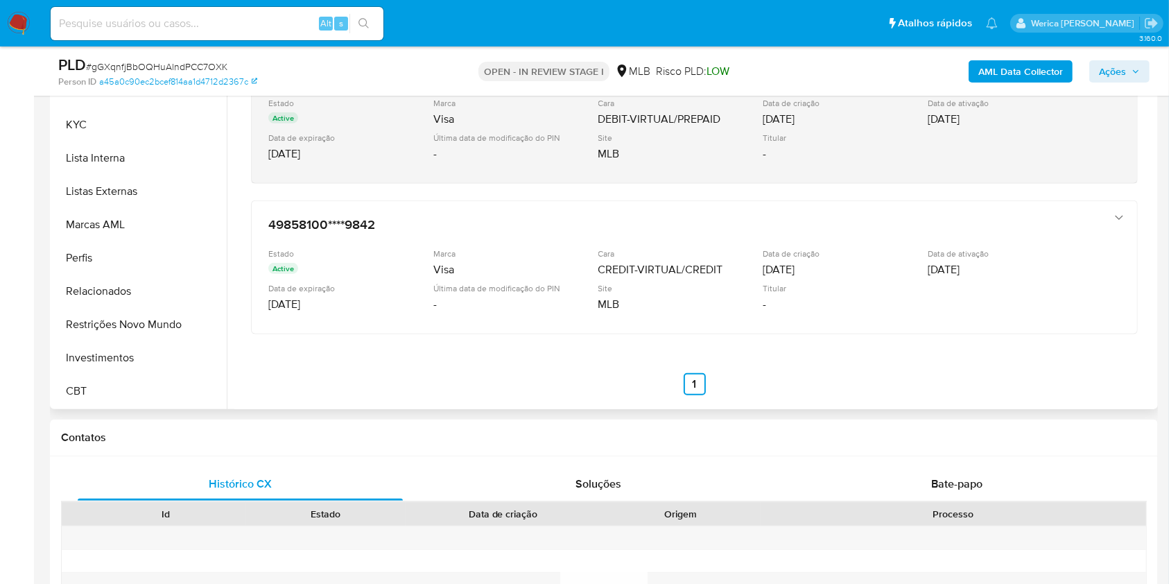
drag, startPoint x: 730, startPoint y: 146, endPoint x: 737, endPoint y: 150, distance: 8.1
click at [729, 144] on div "Site MLB" at bounding box center [681, 146] width 165 height 28
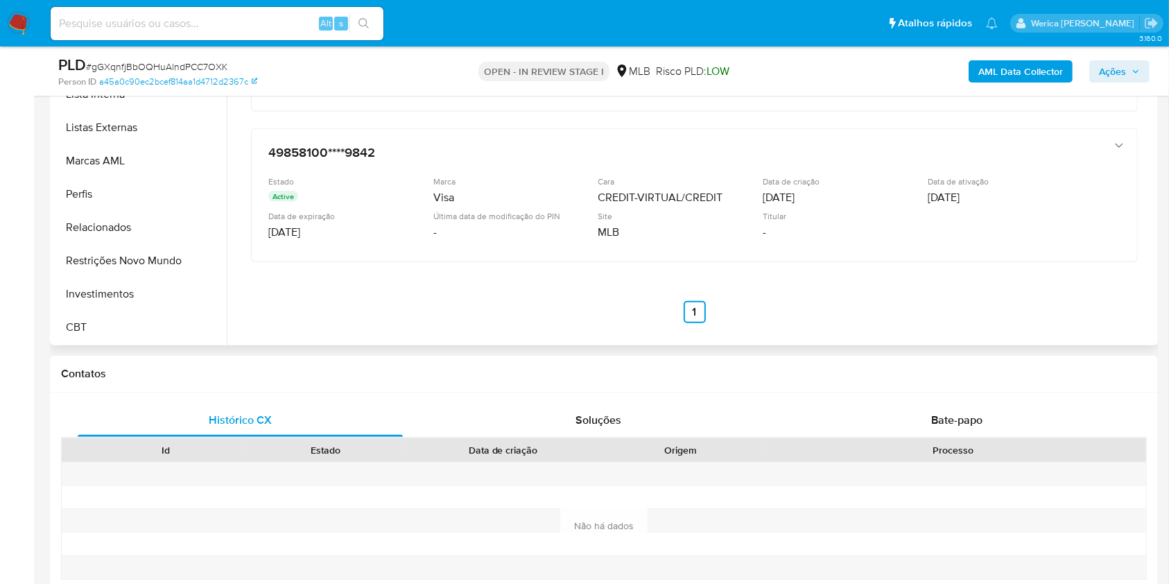
scroll to position [832, 0]
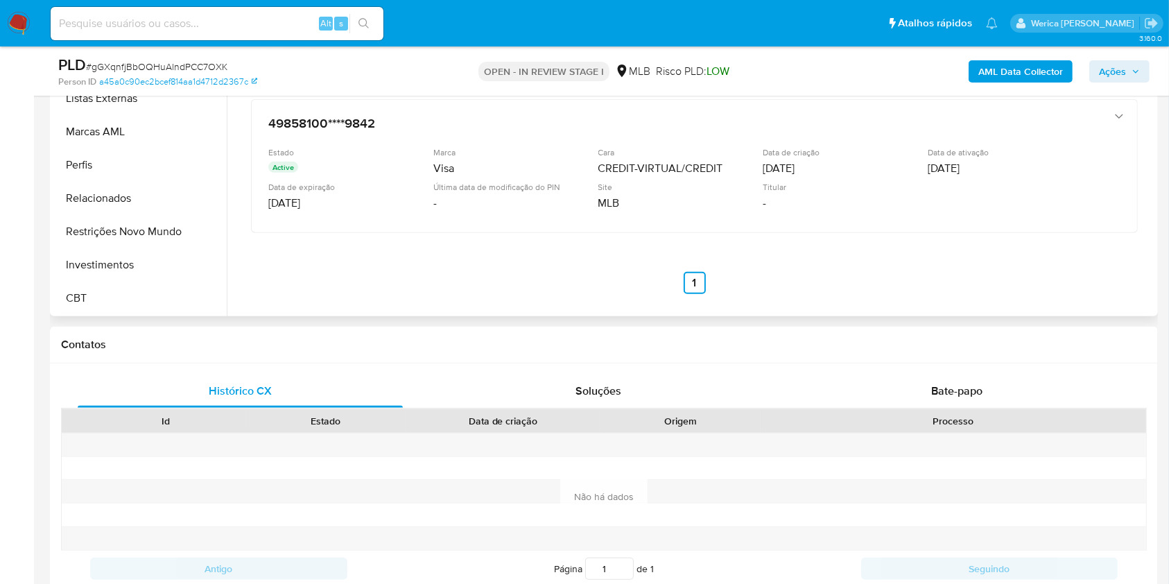
click at [741, 275] on ul "Anterior 1 Siguiente" at bounding box center [694, 283] width 887 height 22
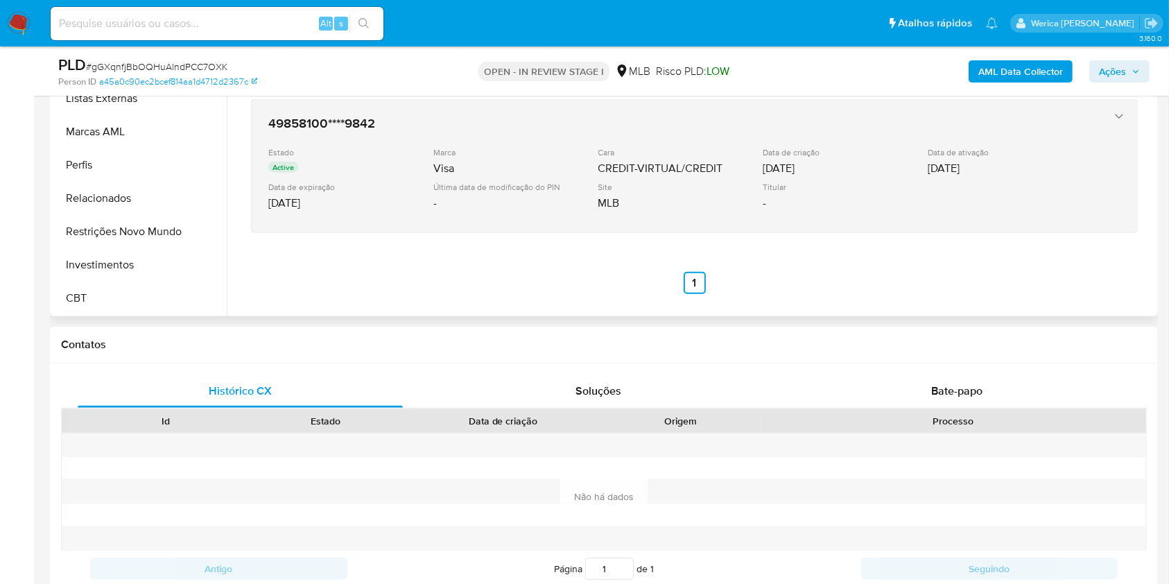
click at [750, 196] on div "MLB" at bounding box center [680, 203] width 162 height 14
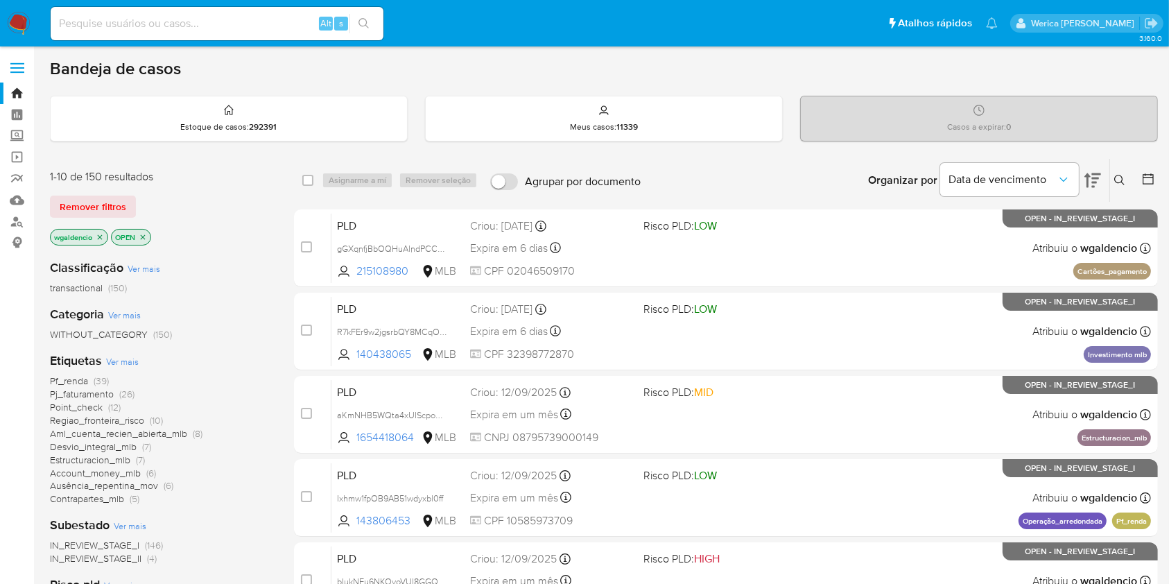
click at [1119, 182] on icon at bounding box center [1120, 180] width 11 height 11
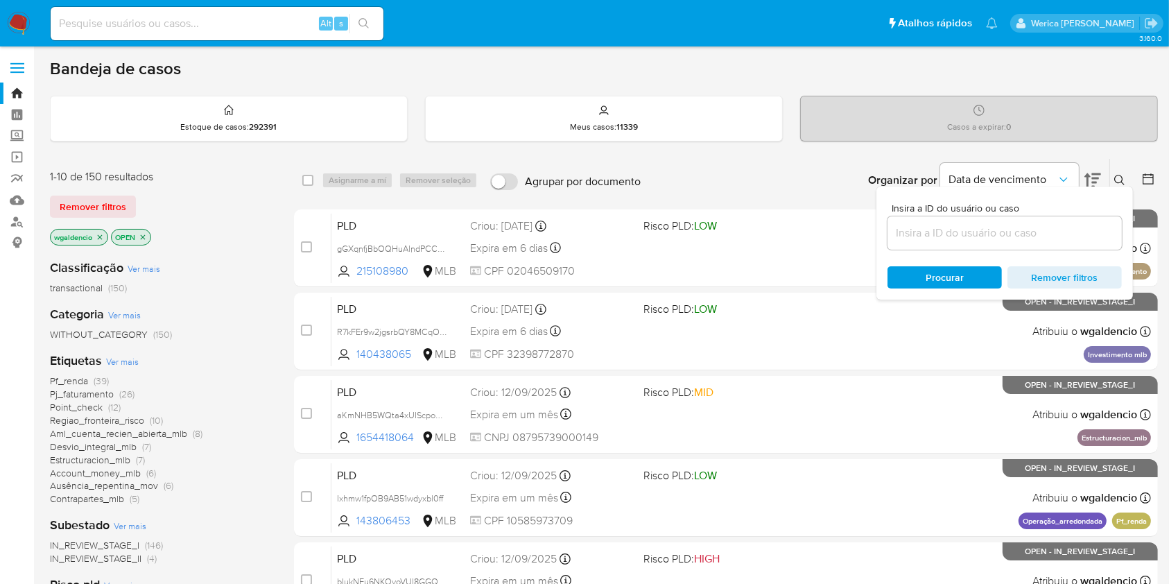
click at [100, 221] on div "1-10 de 150 resultados Remover filtros wgaldencio OPEN" at bounding box center [161, 208] width 222 height 79
click at [96, 213] on span "Remover filtros" at bounding box center [93, 206] width 67 height 19
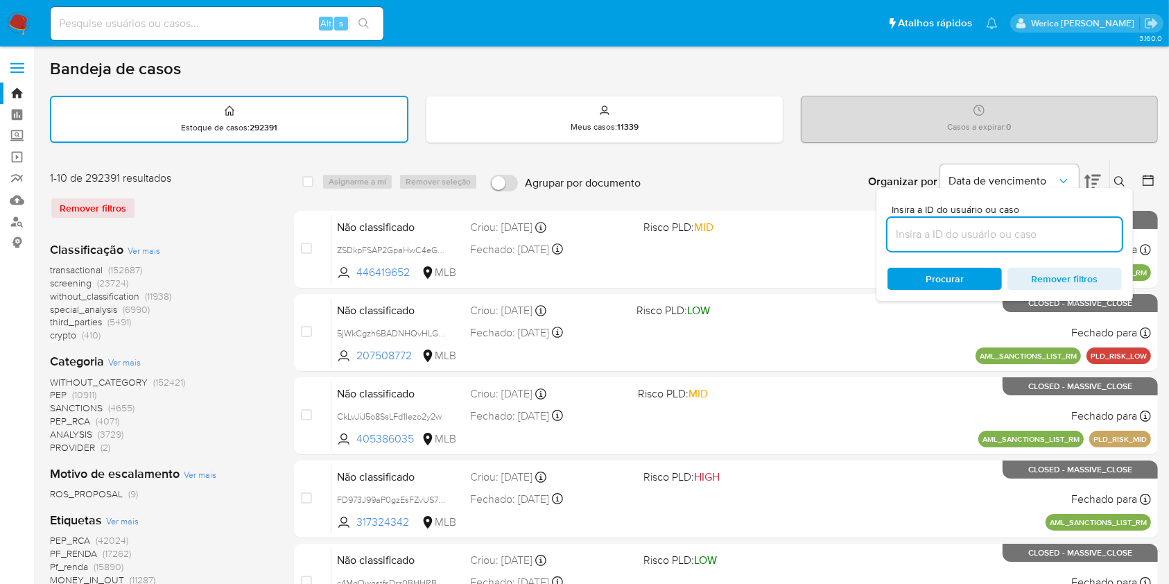
click at [1032, 238] on input at bounding box center [1005, 234] width 234 height 18
drag, startPoint x: 1054, startPoint y: 243, endPoint x: 1090, endPoint y: 230, distance: 39.1
click at [1090, 230] on input at bounding box center [1005, 234] width 234 height 18
paste input "or4MjBeNLb9tCcn7NxDN2Fdi"
type input "or4MjBeNLb9tCcn7NxDN2Fdi"
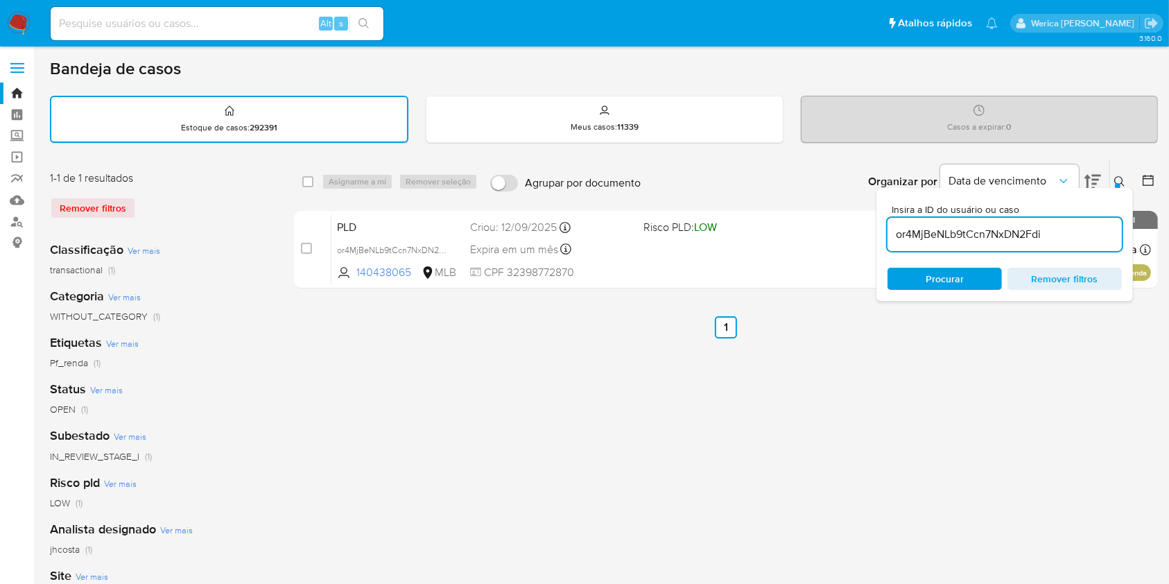
click at [1123, 185] on icon at bounding box center [1120, 181] width 11 height 11
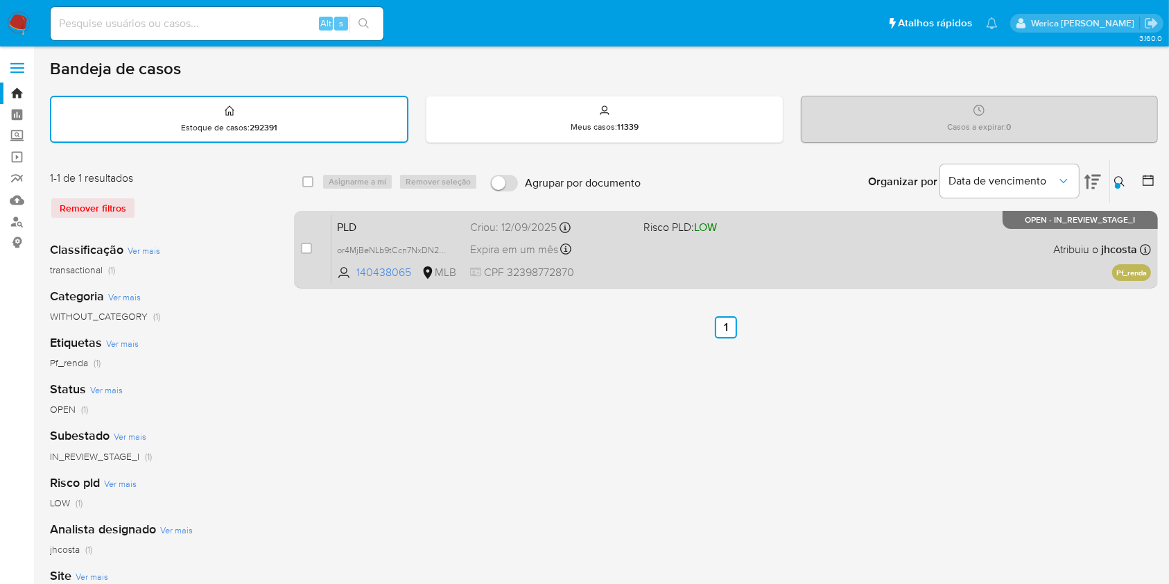
click at [791, 264] on div "PLD or4MjBeNLb9tCcn7NxDN2Fdi 140438065 MLB Risco PLD: LOW Criou: [DATE] Criou: …" at bounding box center [742, 249] width 820 height 70
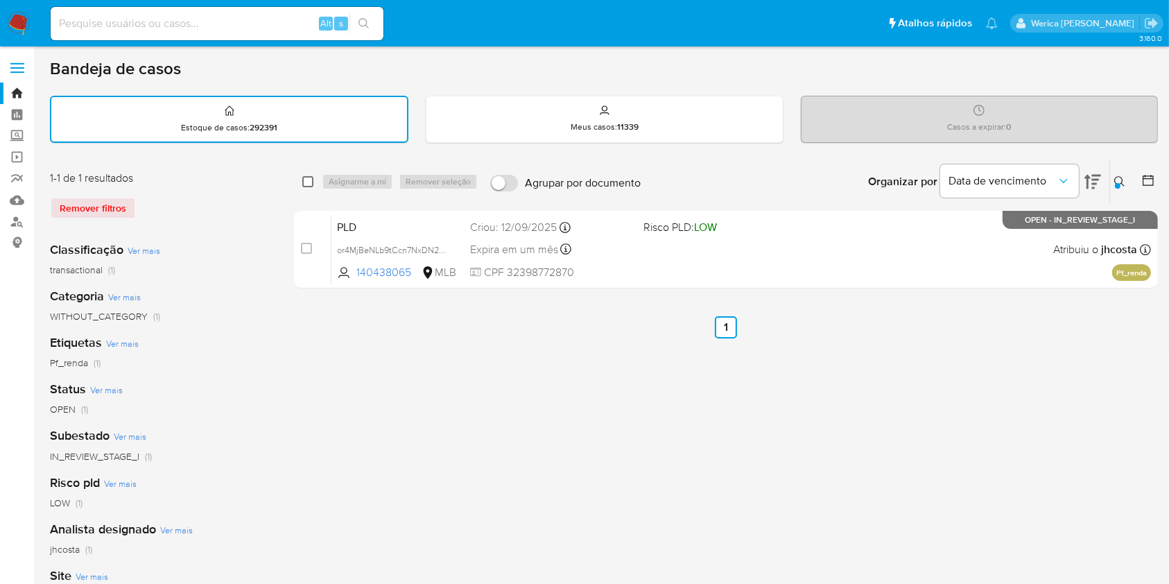
click at [305, 185] on input "checkbox" at bounding box center [307, 181] width 11 height 11
checkbox input "true"
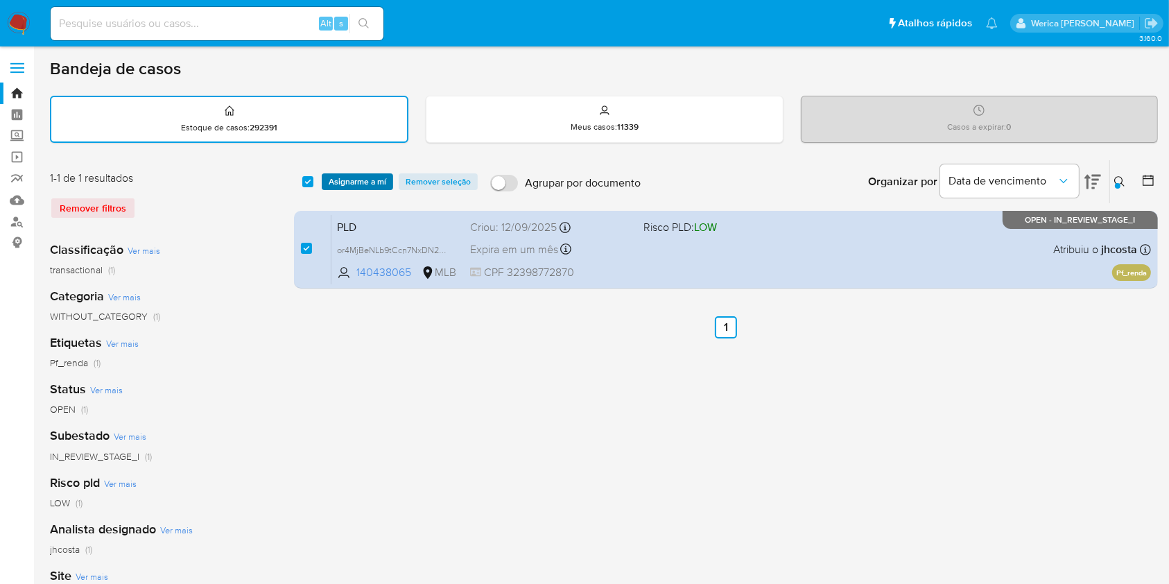
click at [346, 188] on span "Asignarme a mí" at bounding box center [358, 182] width 58 height 14
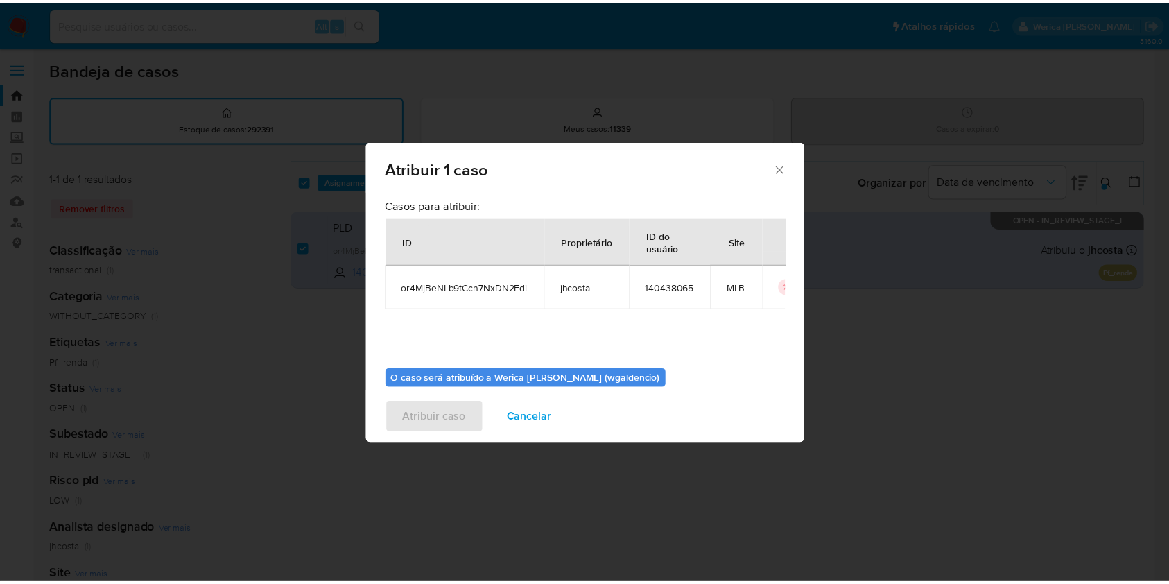
scroll to position [71, 0]
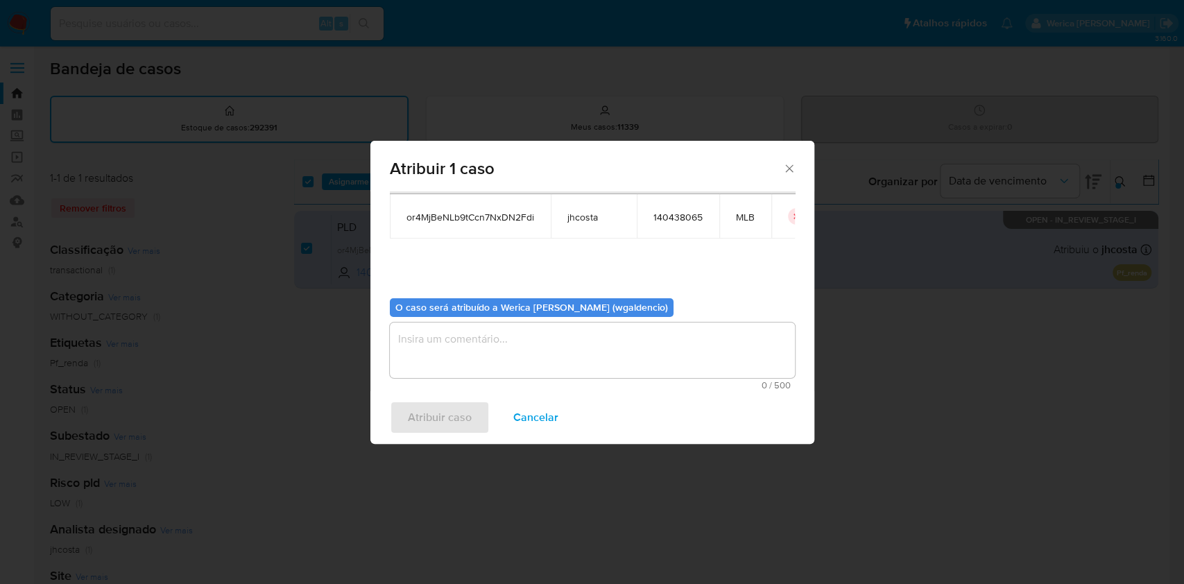
drag, startPoint x: 427, startPoint y: 363, endPoint x: 172, endPoint y: 351, distance: 255.6
click at [422, 360] on textarea "assign-modal" at bounding box center [592, 350] width 405 height 55
click at [433, 419] on span "Atribuir caso" at bounding box center [440, 417] width 64 height 31
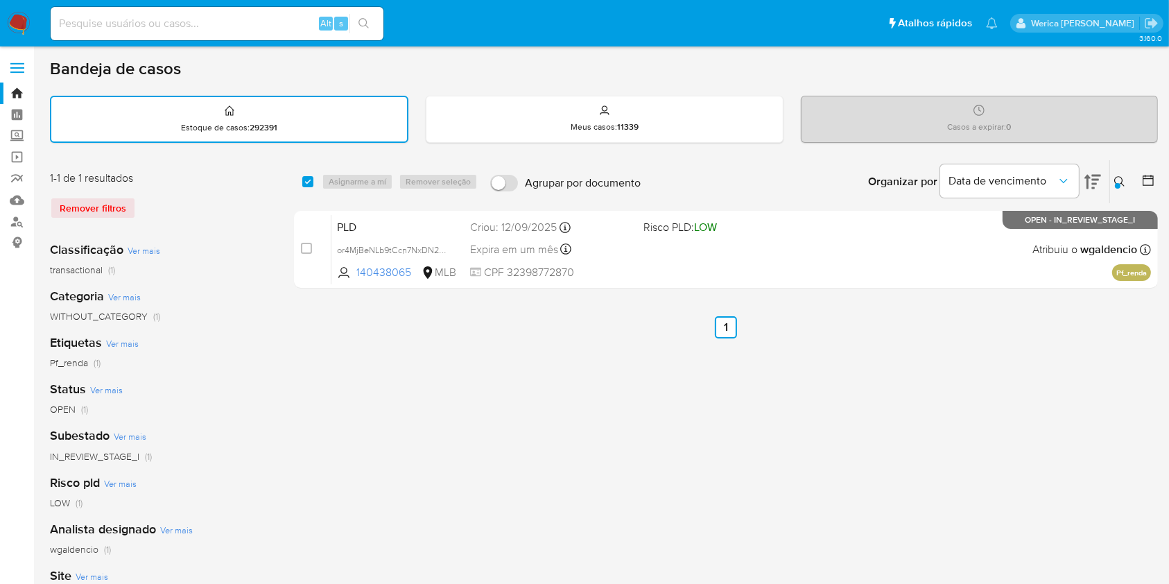
click at [18, 24] on img at bounding box center [19, 24] width 24 height 24
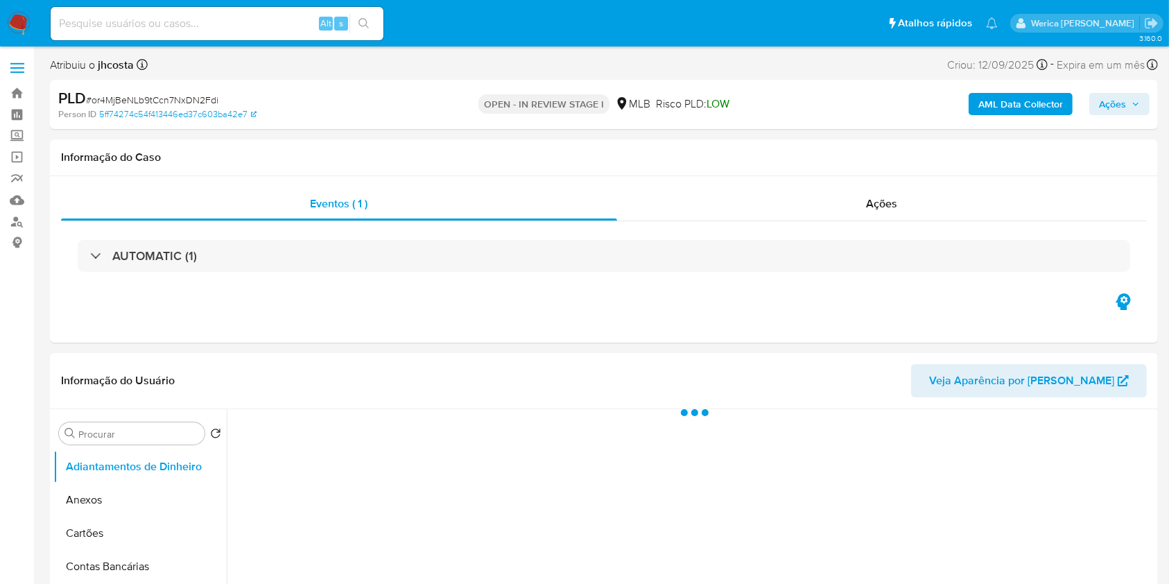
select select "10"
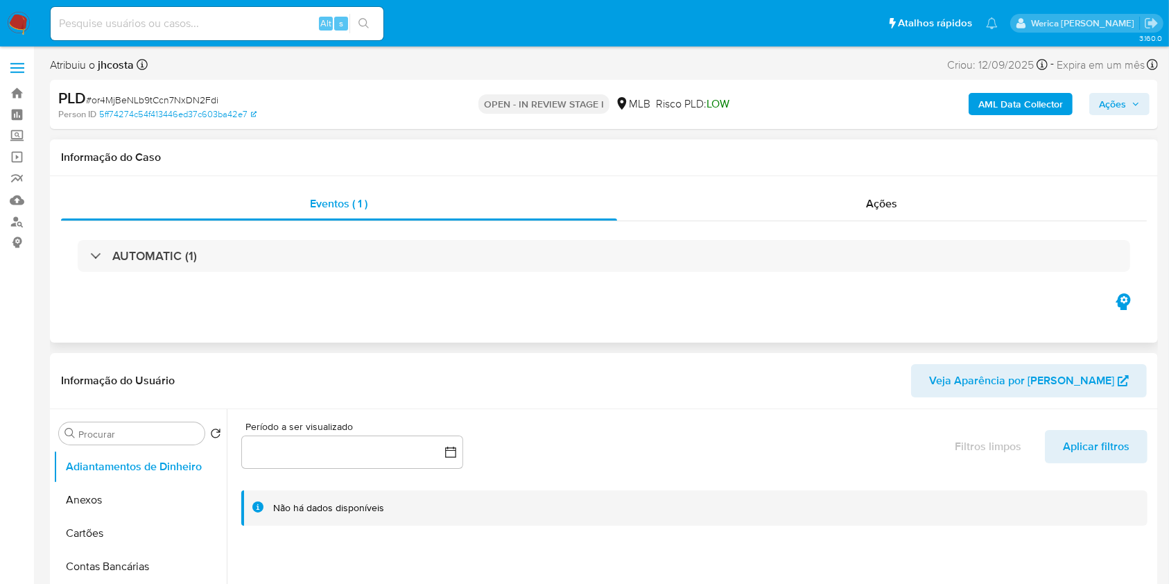
click at [916, 221] on div "AUTOMATIC (1)" at bounding box center [604, 255] width 1086 height 69
click at [900, 207] on div "Ações" at bounding box center [882, 203] width 530 height 33
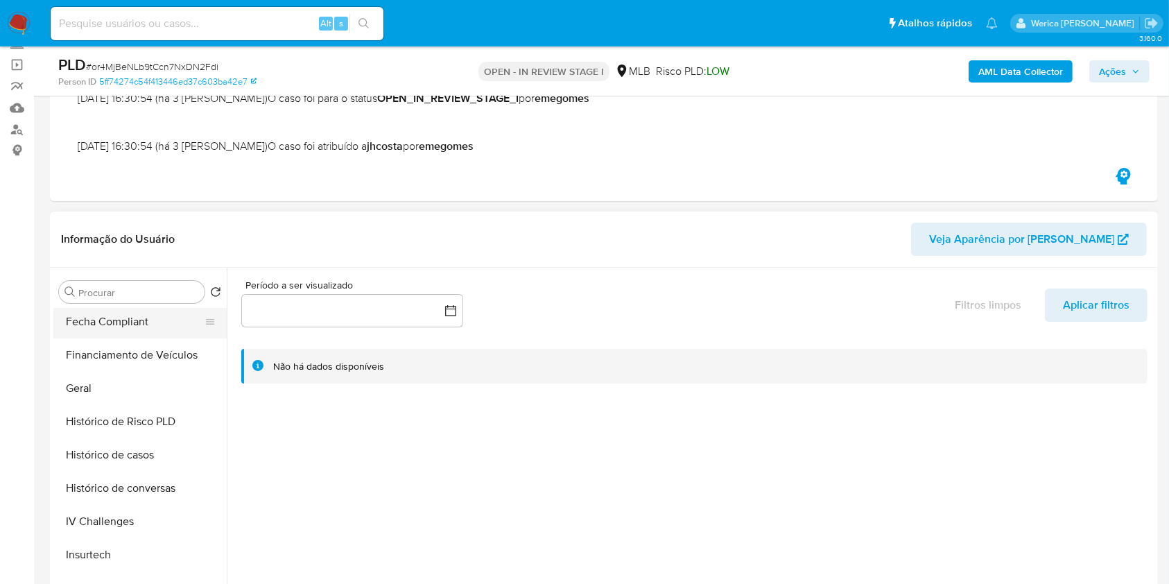
scroll to position [462, 0]
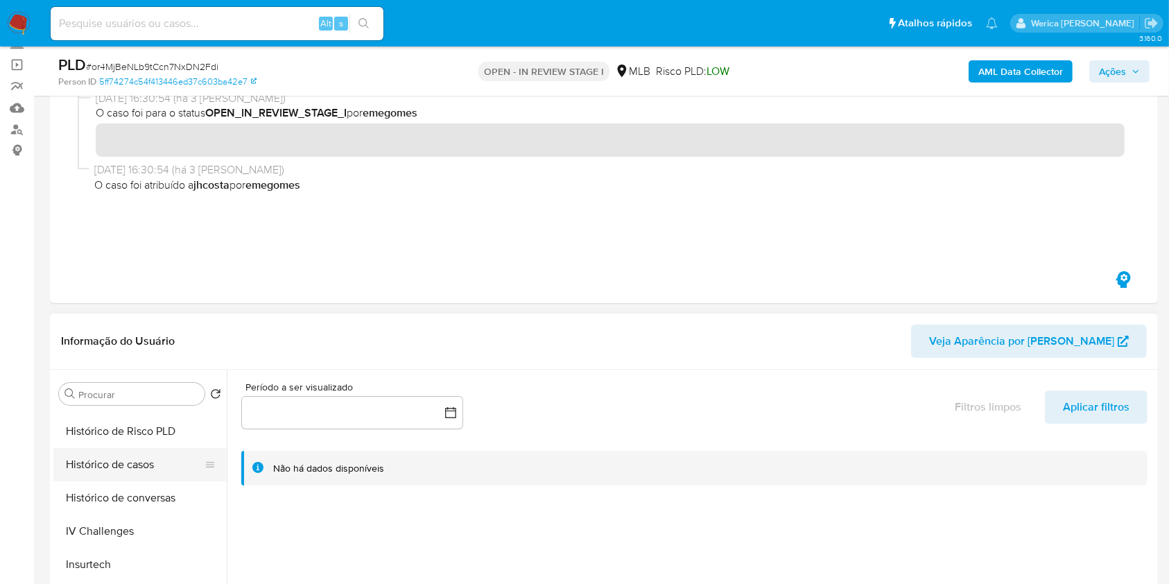
click at [115, 453] on button "Histórico de casos" at bounding box center [134, 464] width 162 height 33
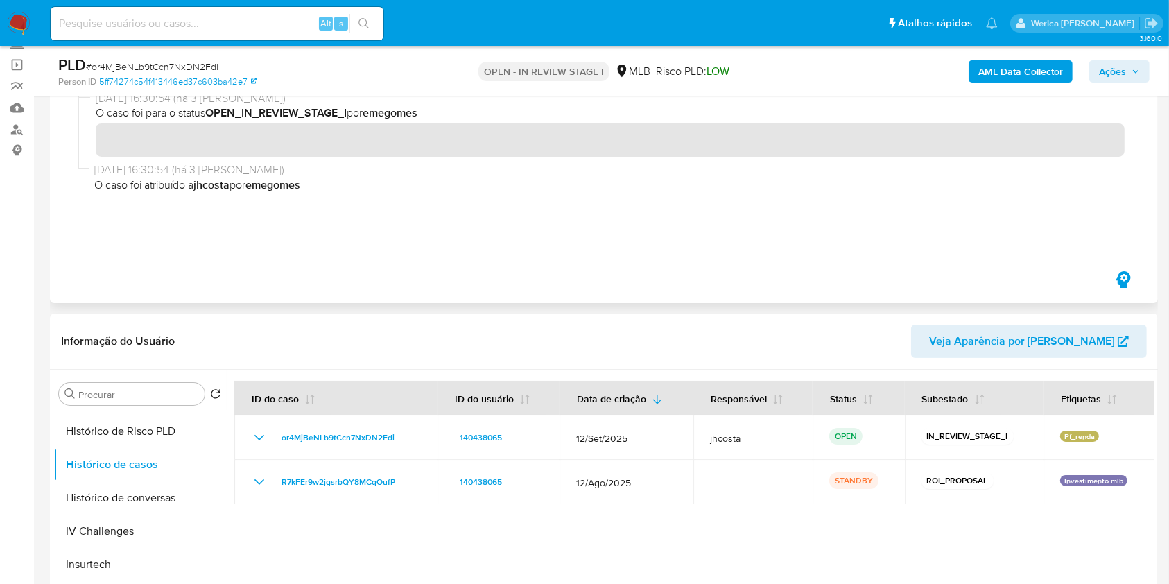
scroll to position [0, 0]
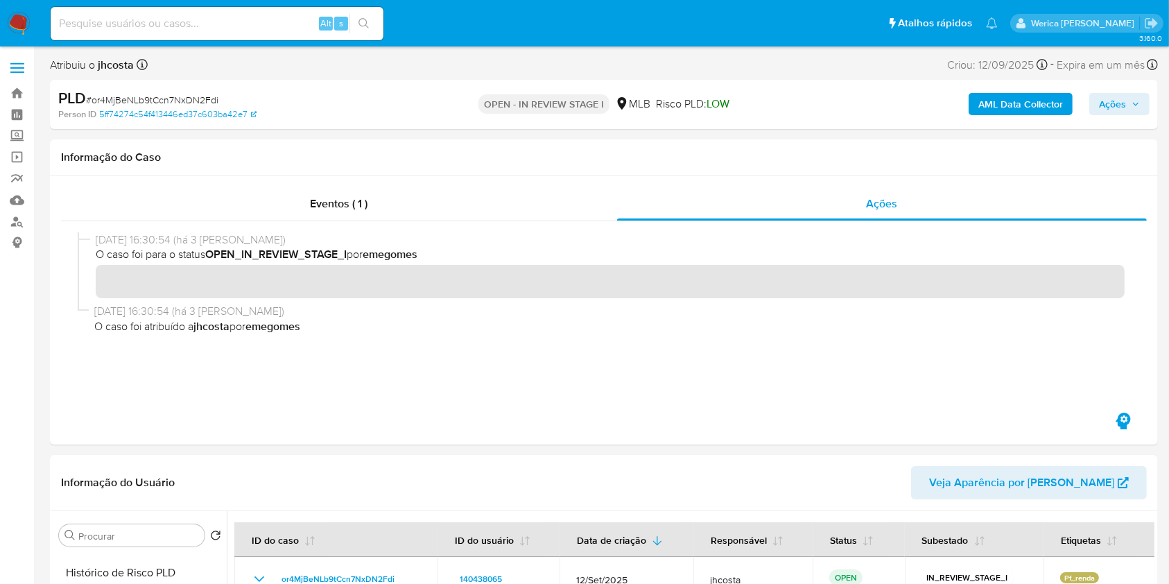
click at [1113, 110] on span "Ações" at bounding box center [1112, 104] width 27 height 22
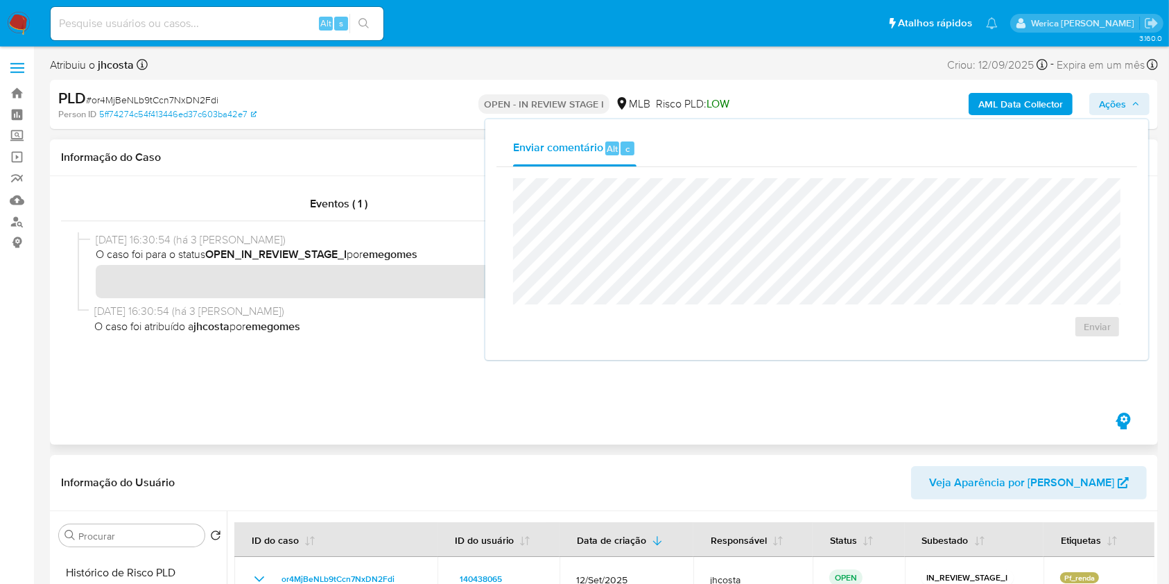
click at [394, 402] on div at bounding box center [604, 315] width 1086 height 189
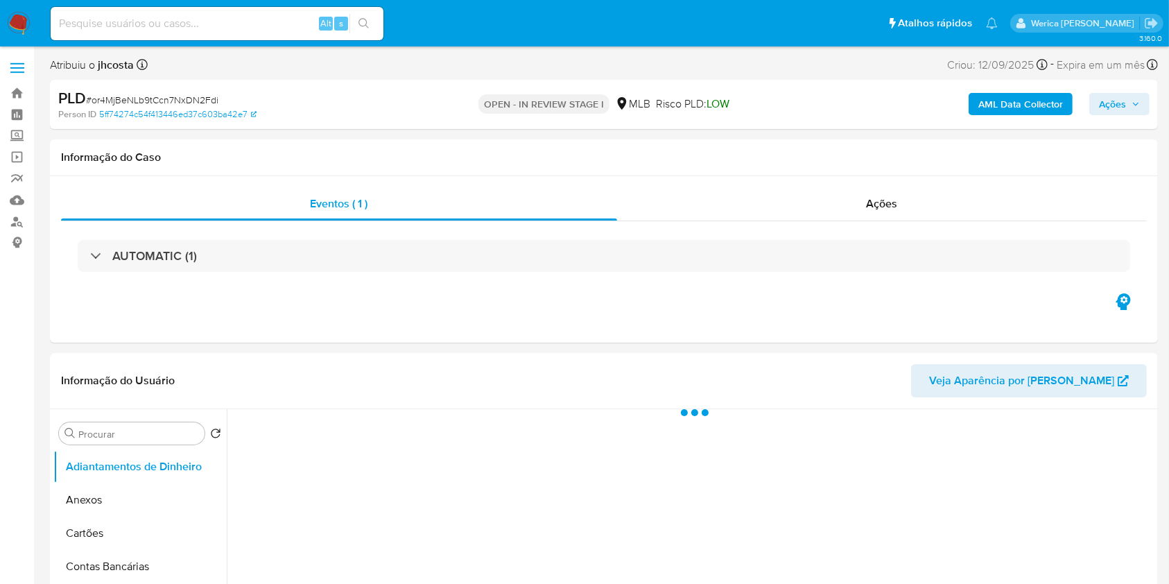
select select "10"
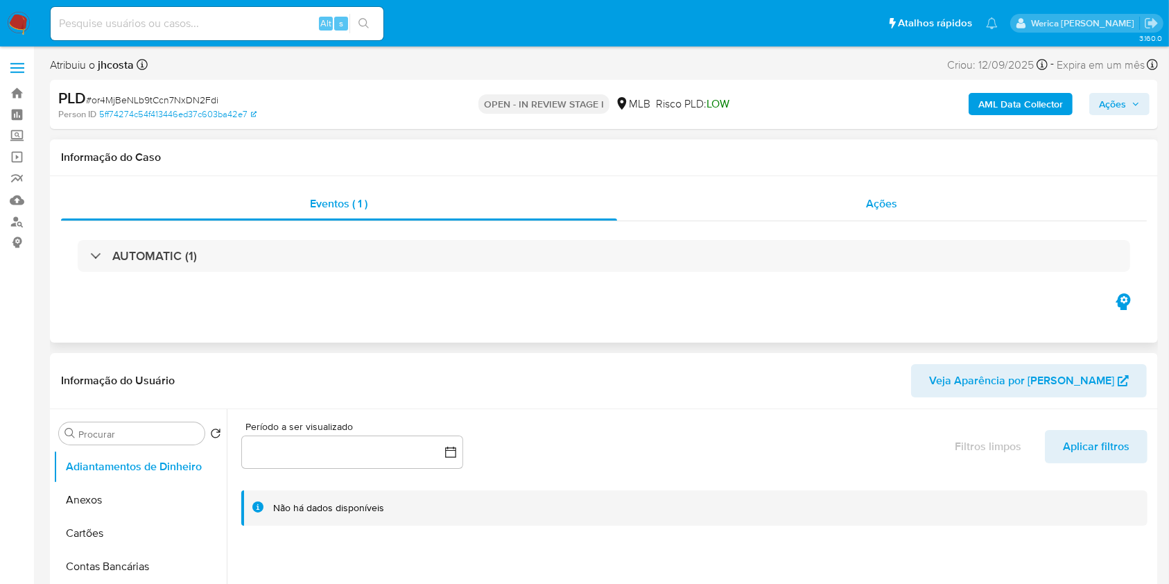
click at [898, 210] on div "Ações" at bounding box center [882, 203] width 530 height 33
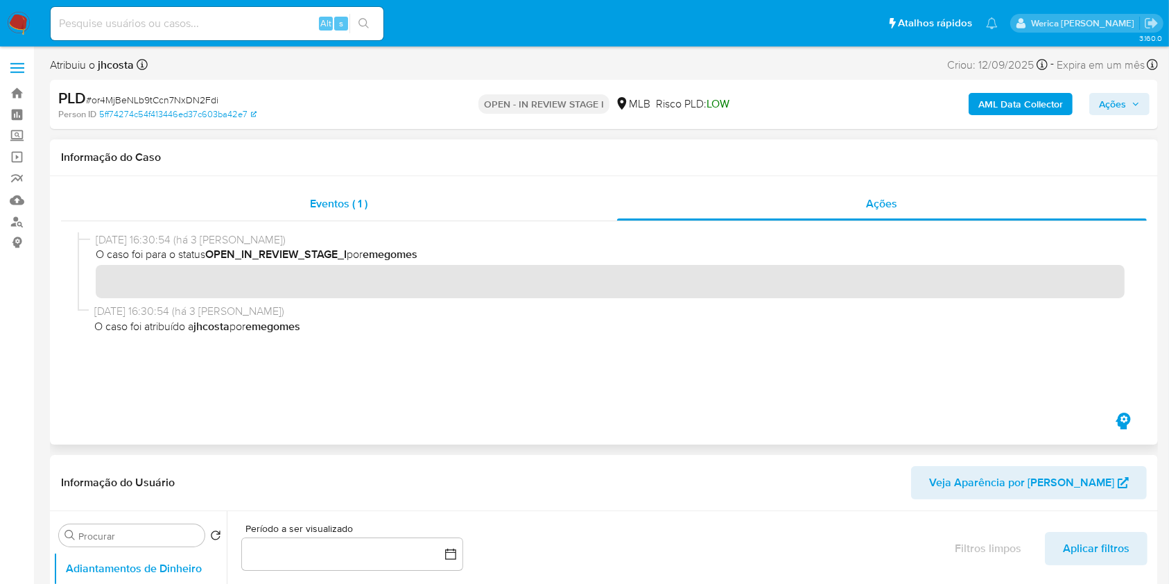
click at [359, 197] on span "Eventos ( 1 )" at bounding box center [340, 204] width 58 height 16
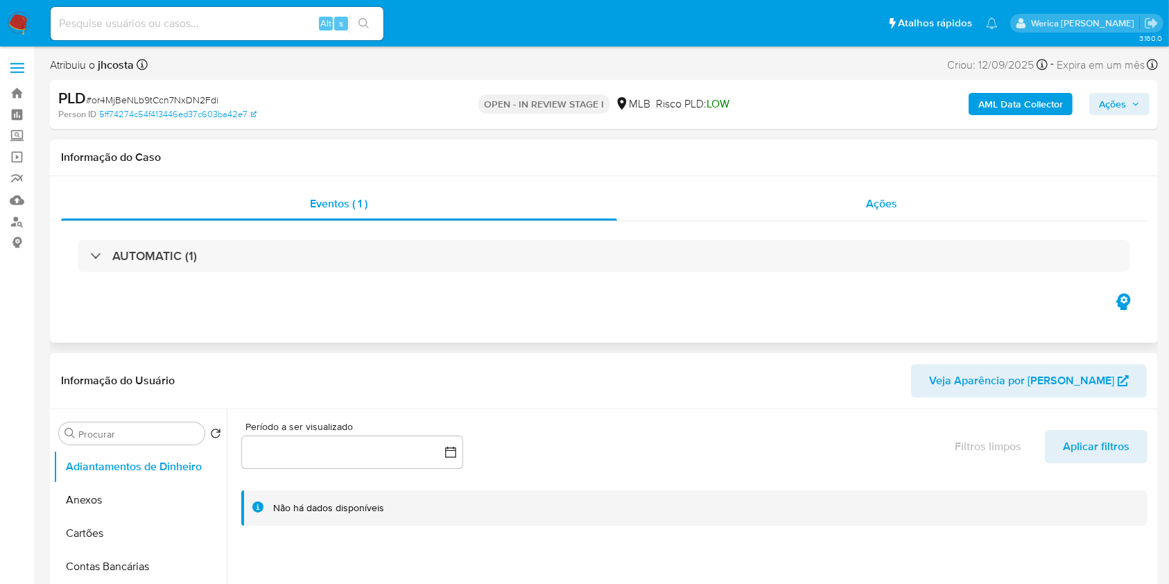
click at [867, 214] on div "Ações" at bounding box center [882, 203] width 530 height 33
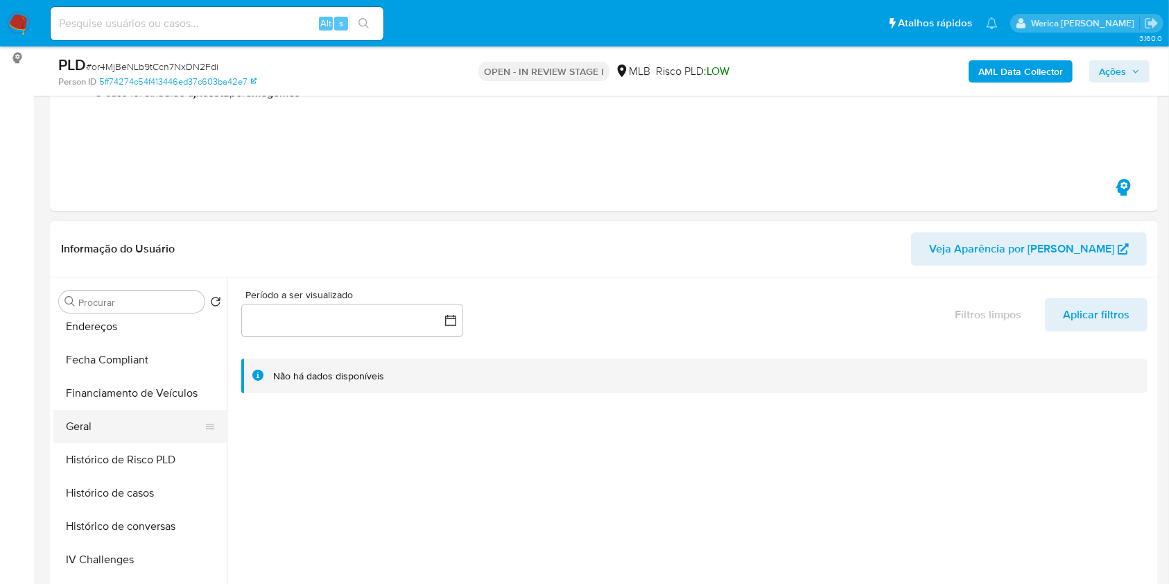
scroll to position [370, 0]
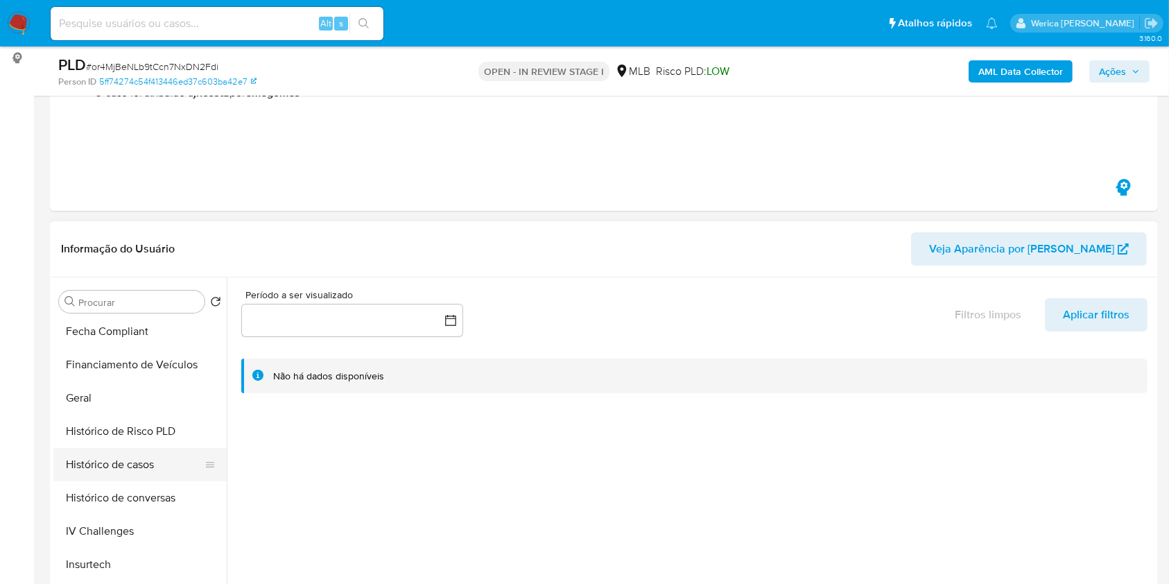
click at [155, 467] on button "Histórico de casos" at bounding box center [134, 464] width 162 height 33
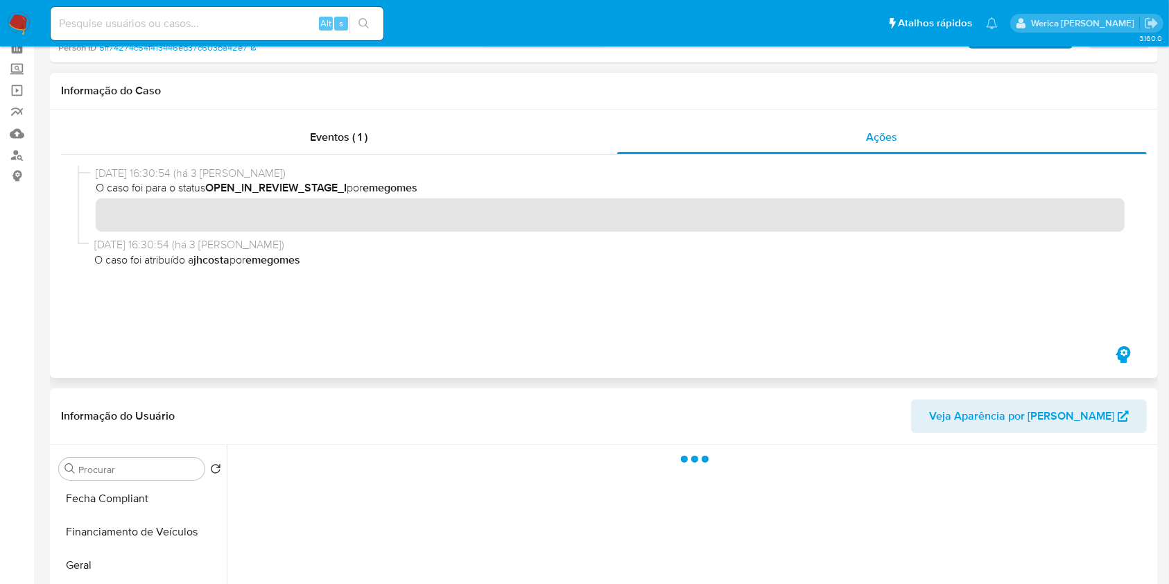
scroll to position [0, 0]
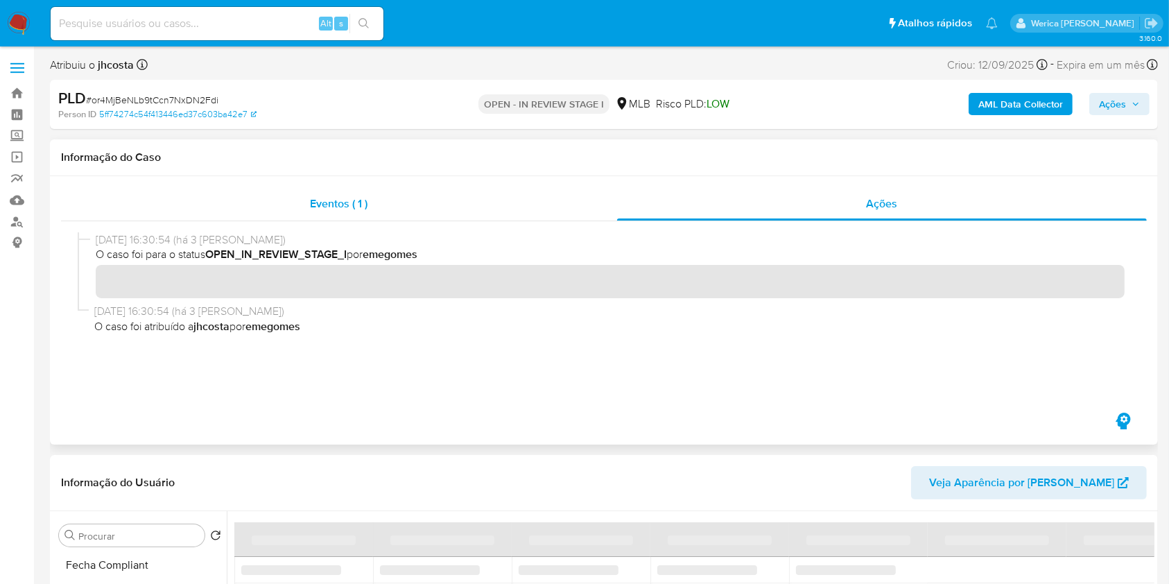
click at [331, 198] on span "Eventos ( 1 )" at bounding box center [340, 204] width 58 height 16
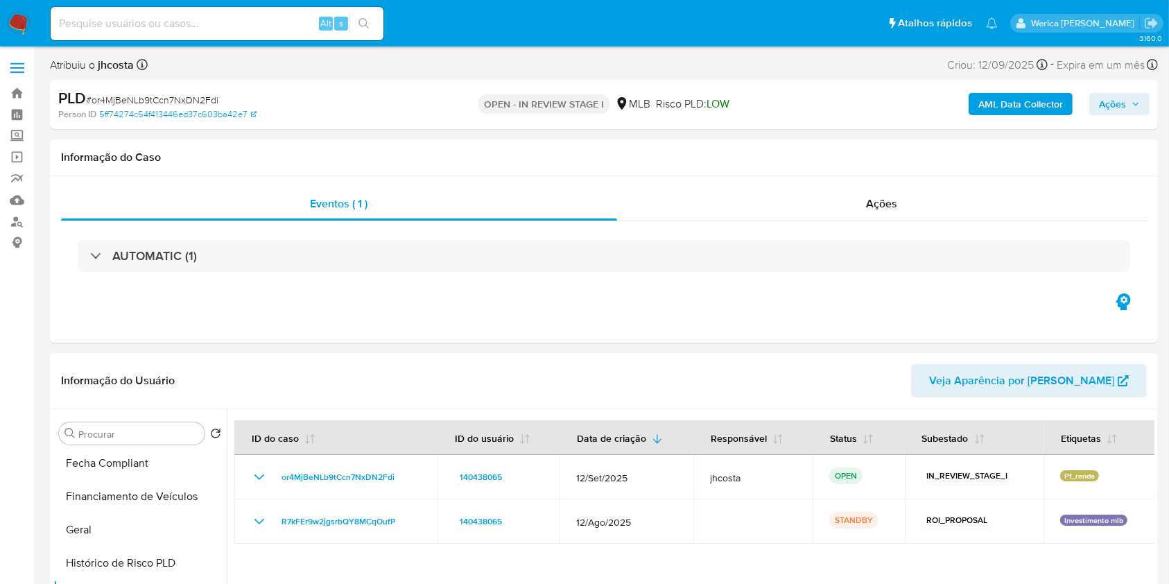
click at [427, 252] on div "AUTOMATIC (1)" at bounding box center [604, 256] width 1053 height 32
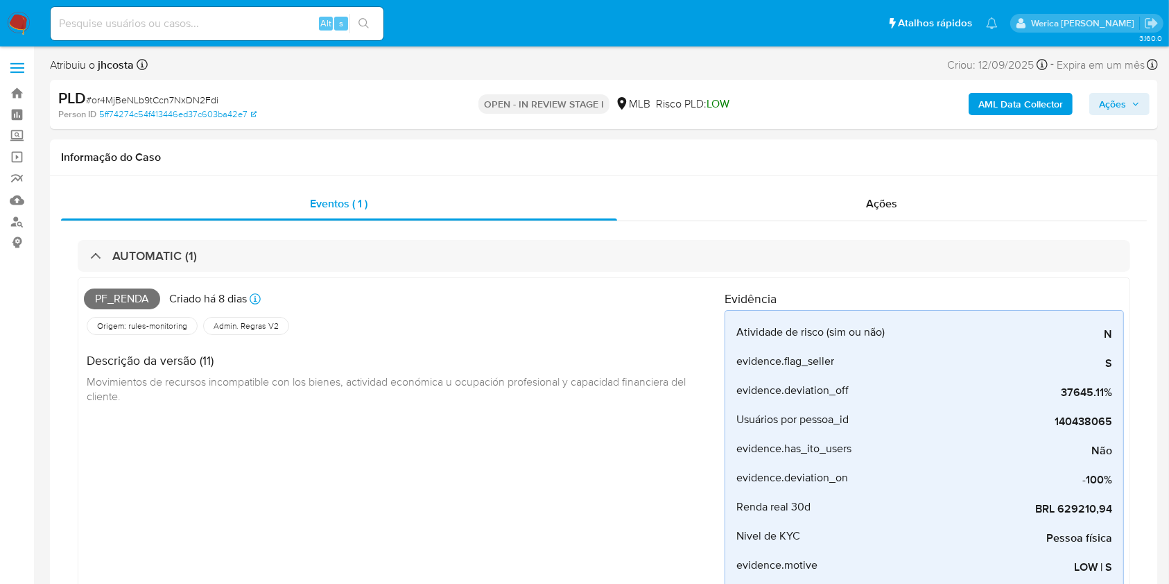
click at [1108, 112] on span "Ações" at bounding box center [1112, 104] width 27 height 22
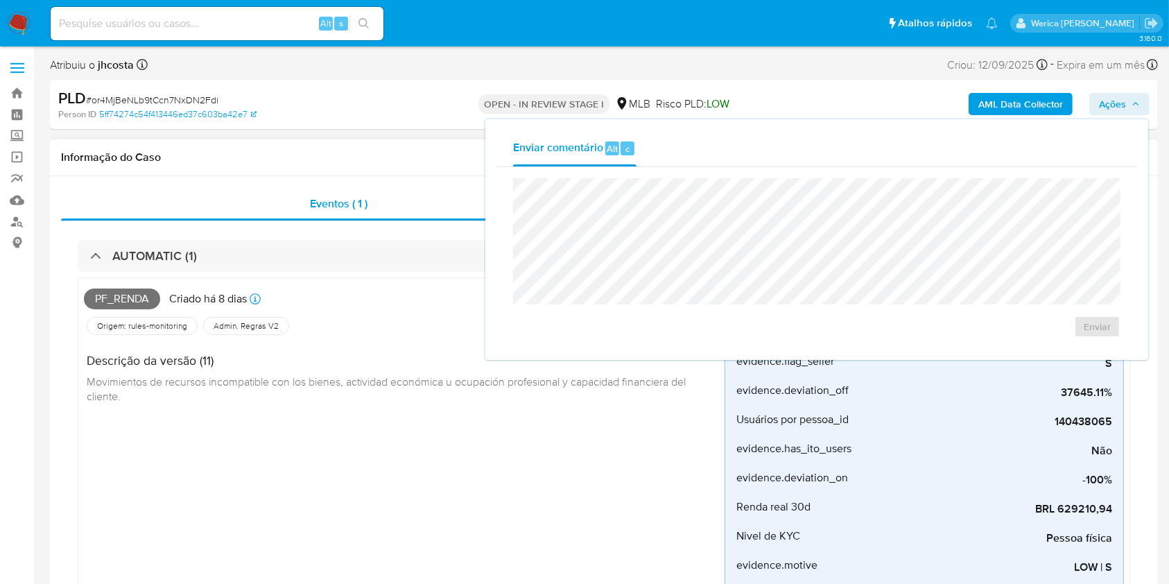
drag, startPoint x: 690, startPoint y: 85, endPoint x: 699, endPoint y: 157, distance: 72.0
click at [691, 88] on div "PLD # or4MjBeNLb9tCcn7NxDN2Fdi Person ID 5ff74274c54f413446ed37c603ba42e7 OPEN …" at bounding box center [604, 104] width 1108 height 49
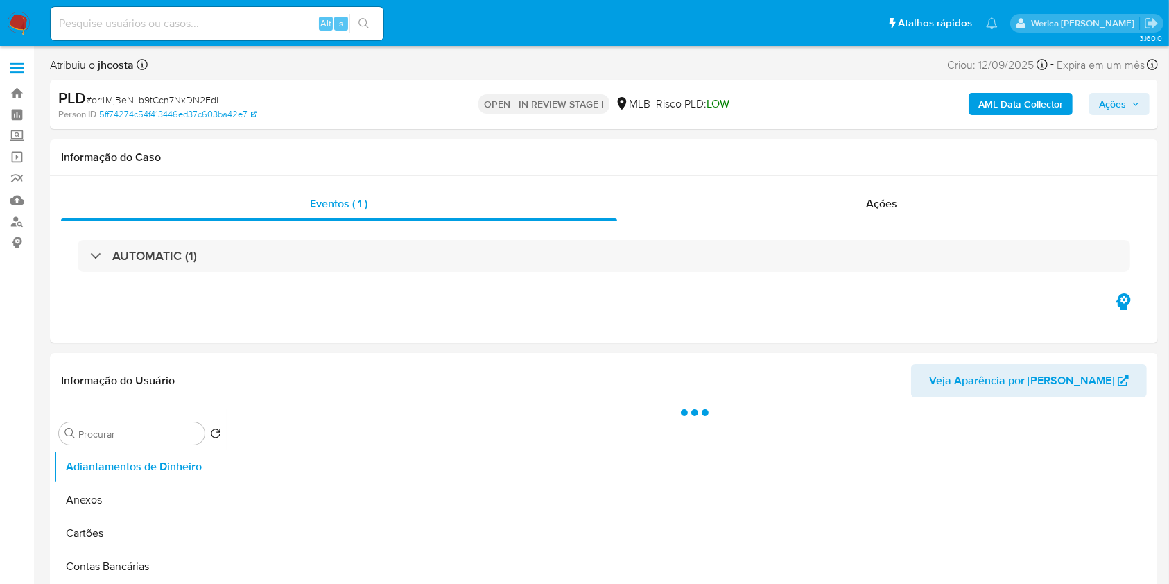
select select "10"
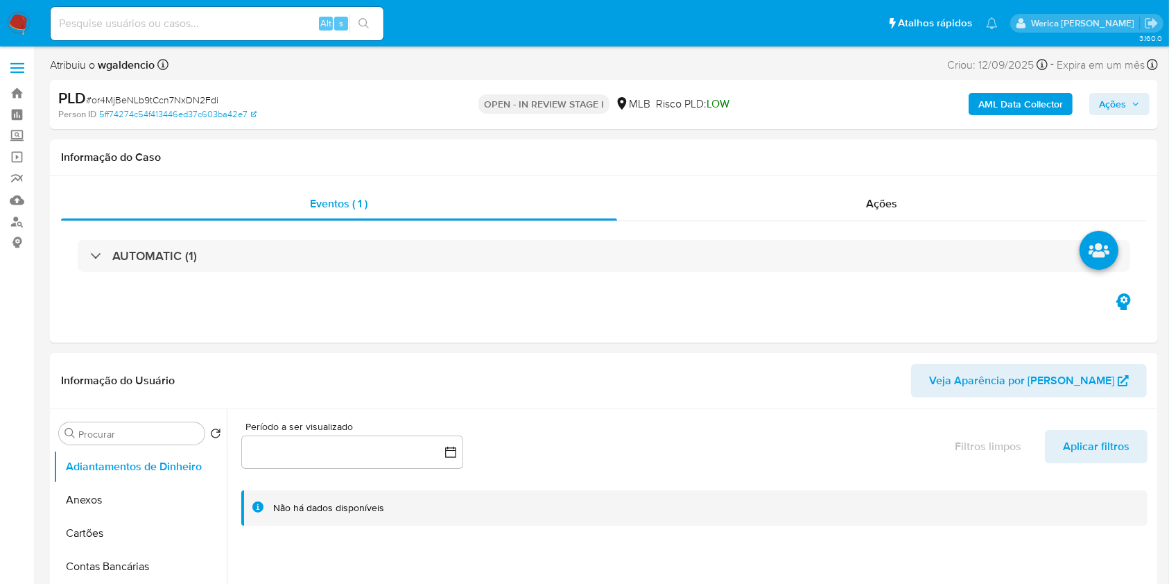
click at [1133, 92] on div "AML Data Collector Ações" at bounding box center [970, 104] width 360 height 33
click at [1134, 101] on icon "button" at bounding box center [1136, 104] width 8 height 8
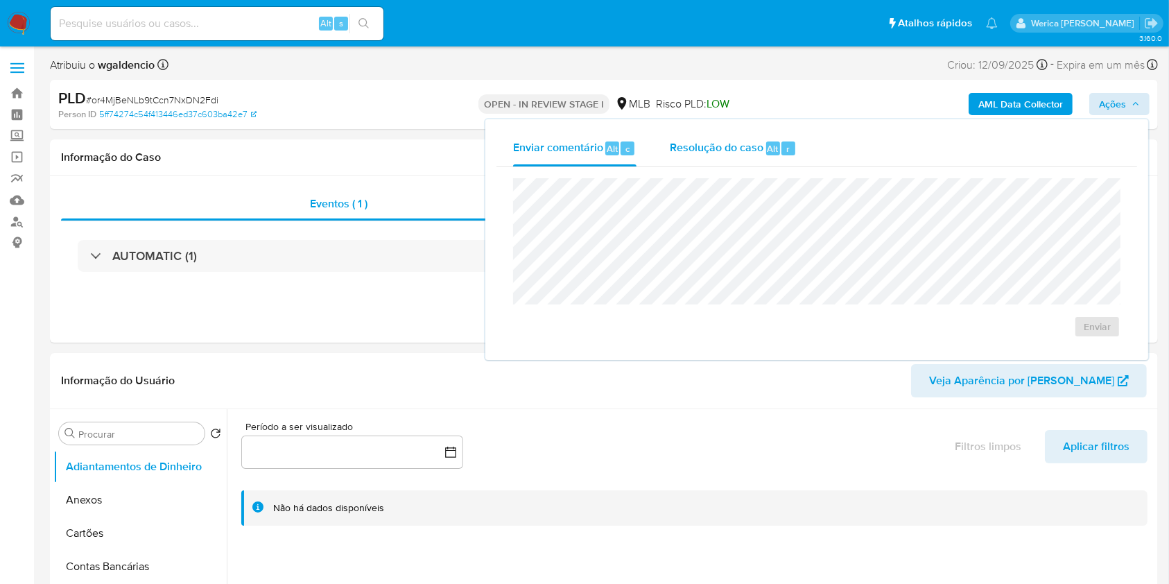
click at [732, 144] on span "Resolução do caso" at bounding box center [717, 148] width 94 height 16
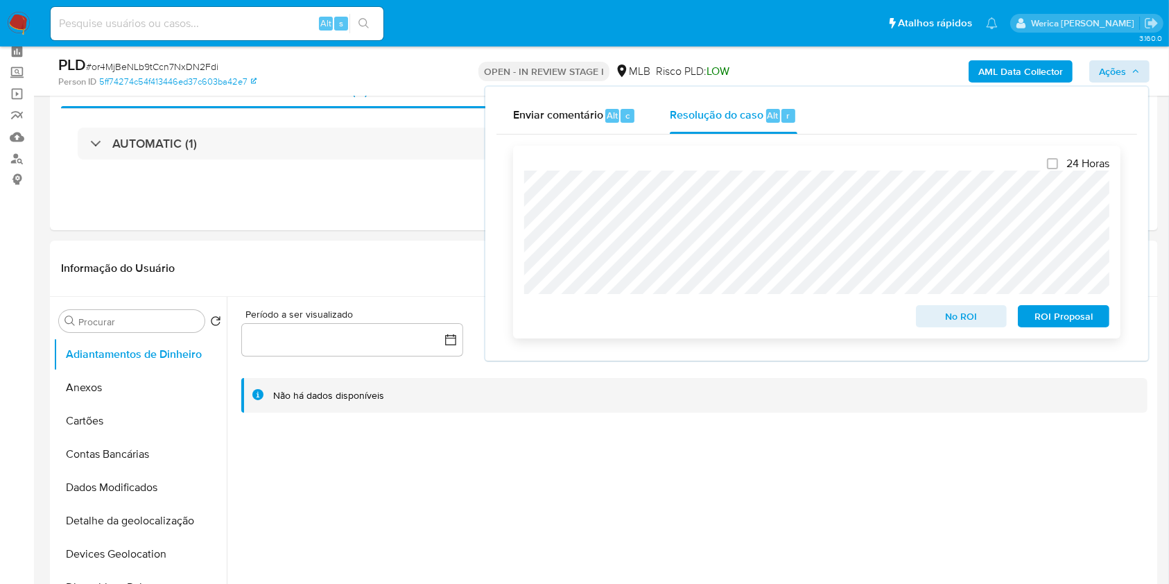
scroll to position [92, 0]
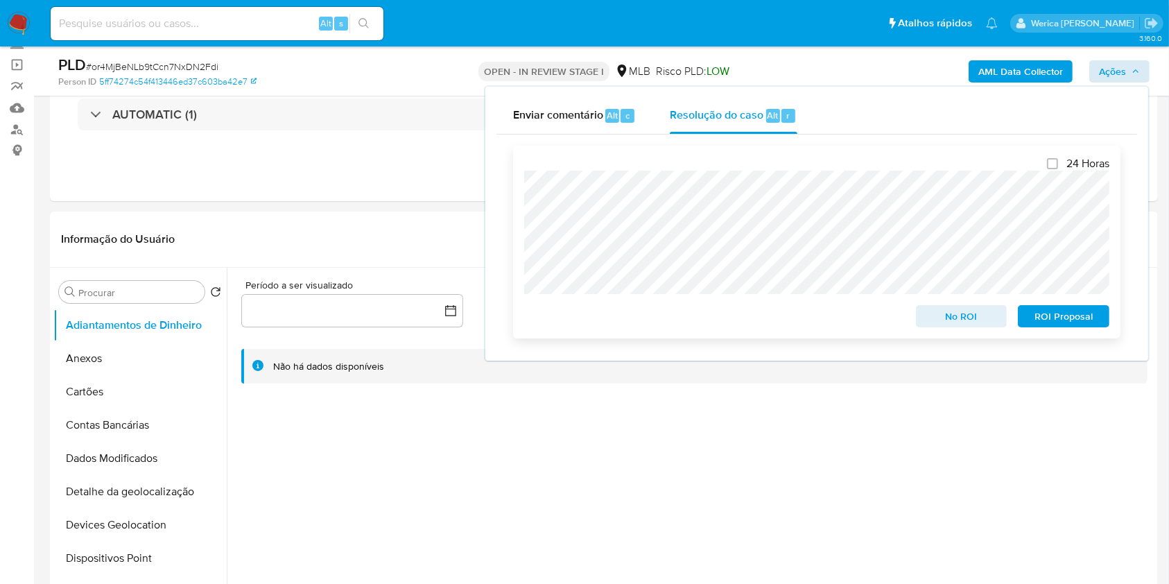
click at [946, 318] on span "No ROI" at bounding box center [962, 316] width 72 height 19
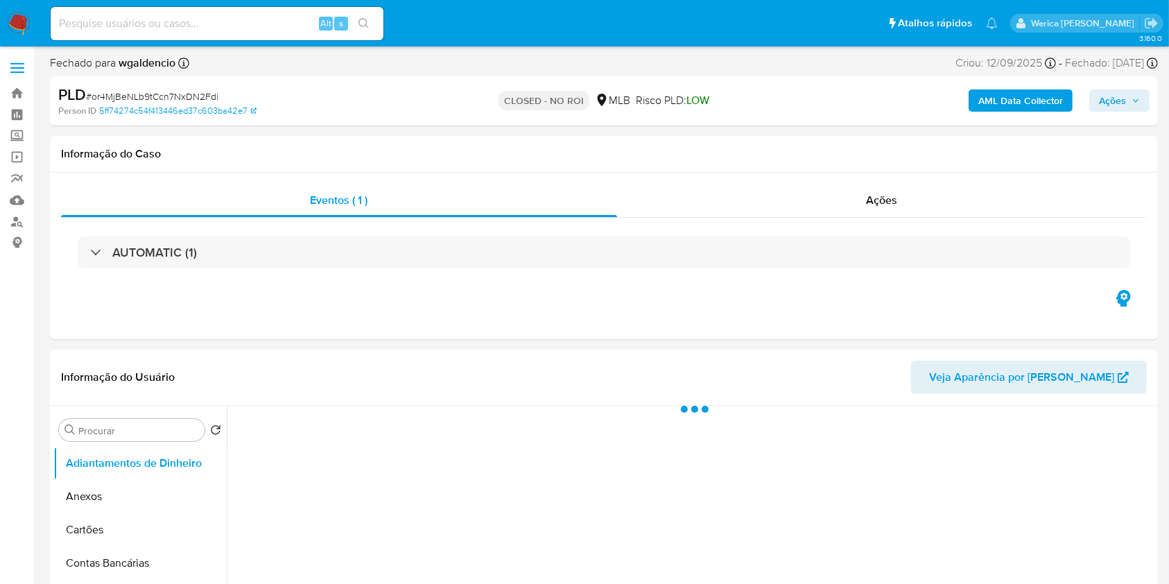
select select "10"
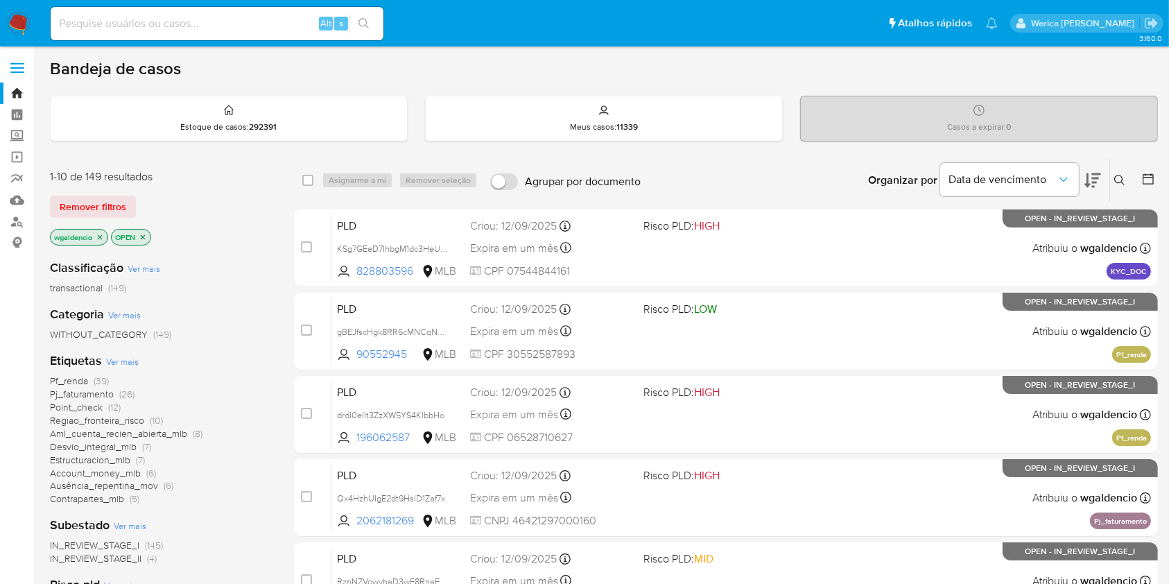
click at [101, 234] on icon "close-filter" at bounding box center [100, 236] width 5 height 5
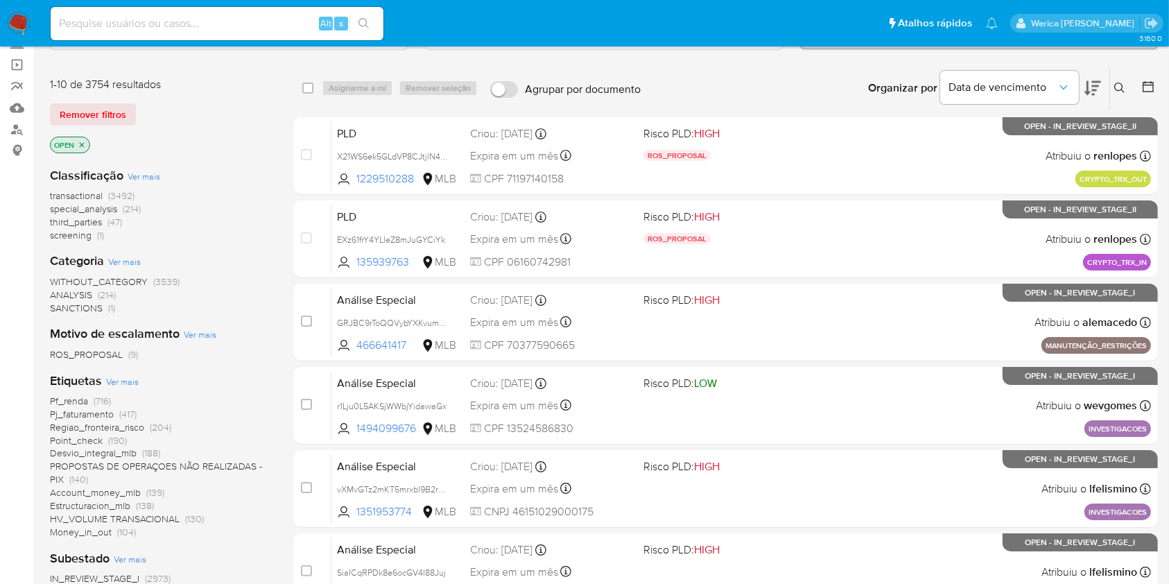
scroll to position [277, 0]
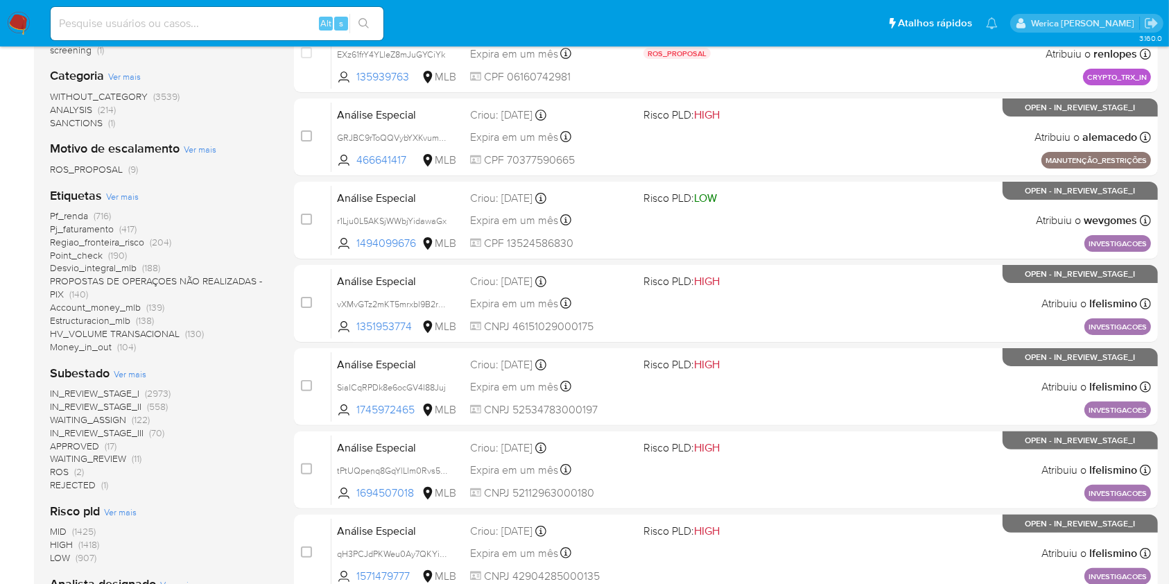
click at [135, 395] on span "IN_REVIEW_STAGE_I" at bounding box center [94, 393] width 89 height 14
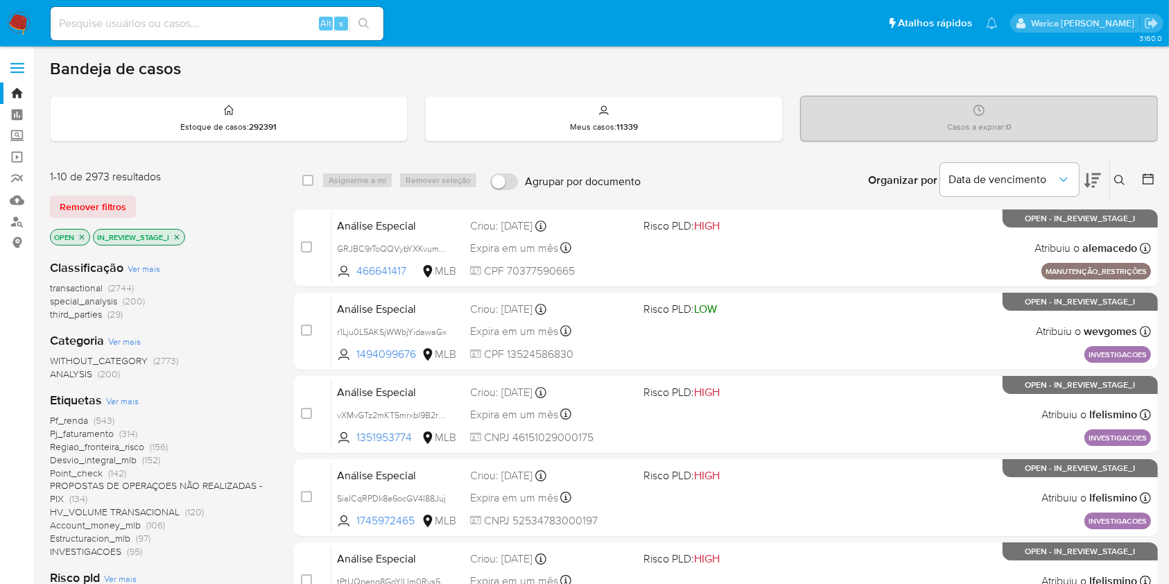
click at [1097, 173] on icon at bounding box center [1093, 180] width 17 height 15
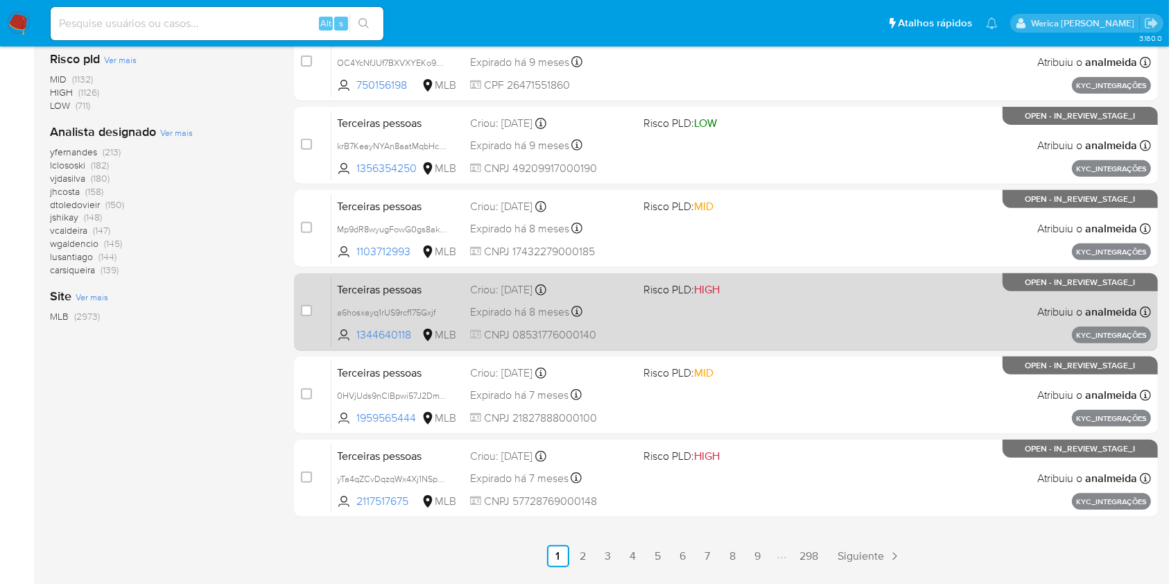
scroll to position [560, 0]
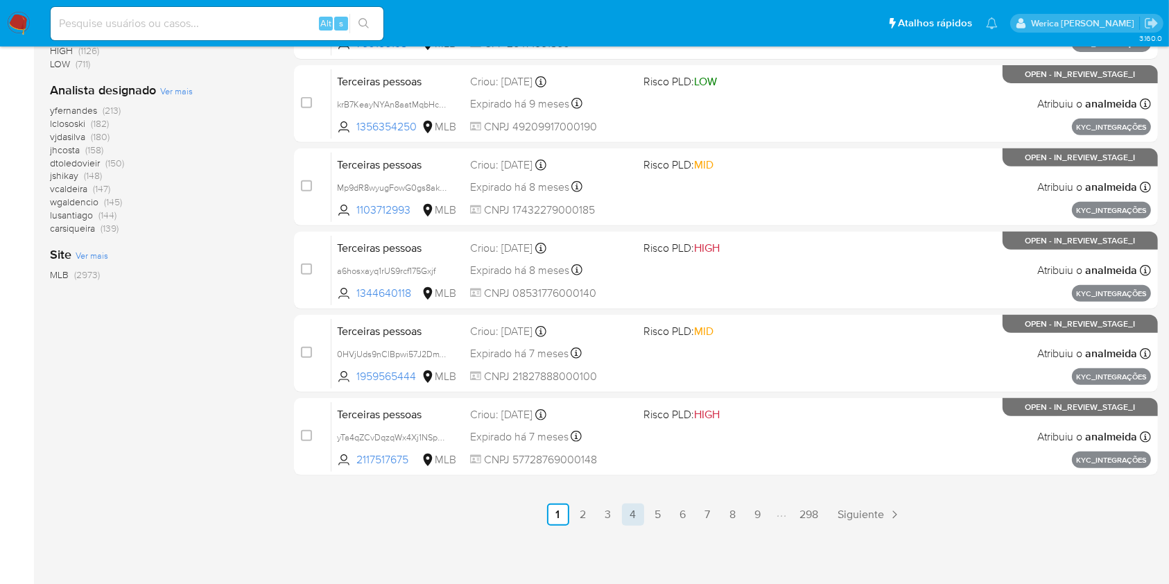
click at [624, 519] on link "4" at bounding box center [633, 515] width 22 height 22
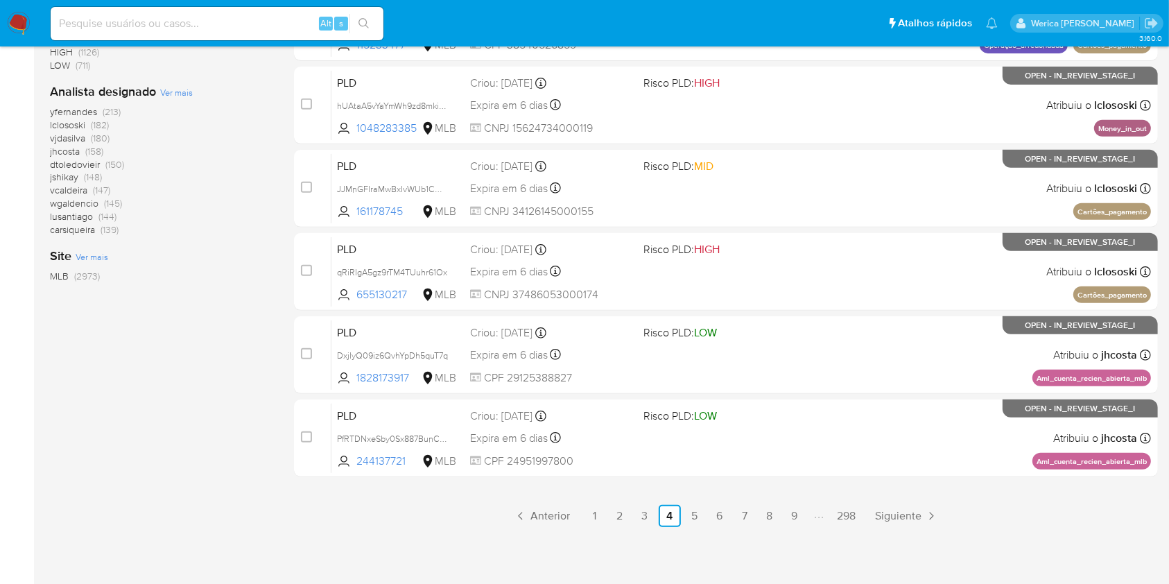
scroll to position [560, 0]
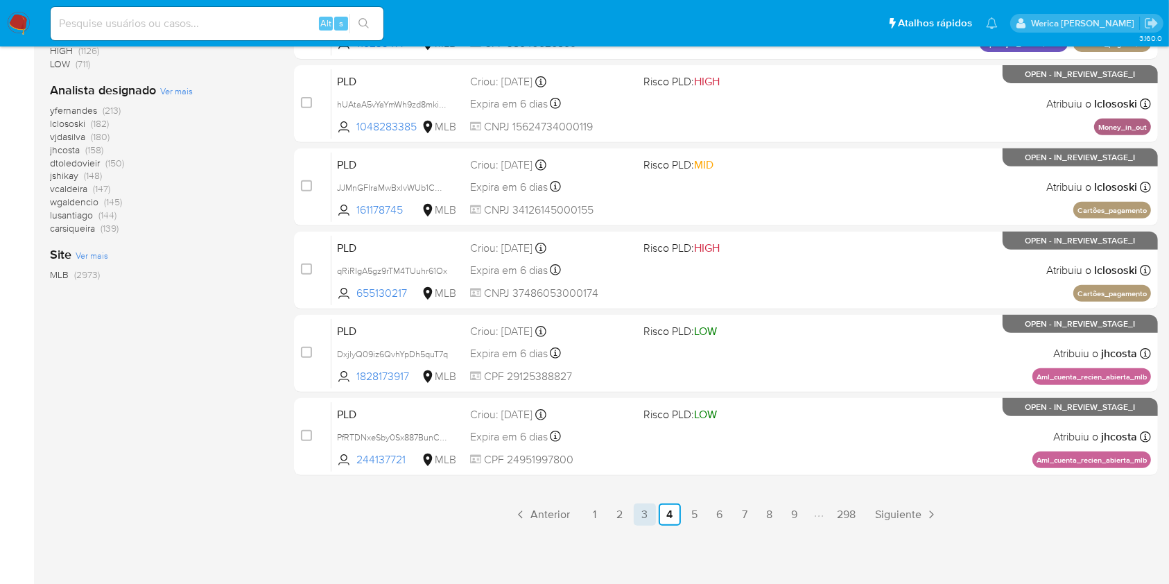
click at [634, 520] on link "3" at bounding box center [645, 515] width 22 height 22
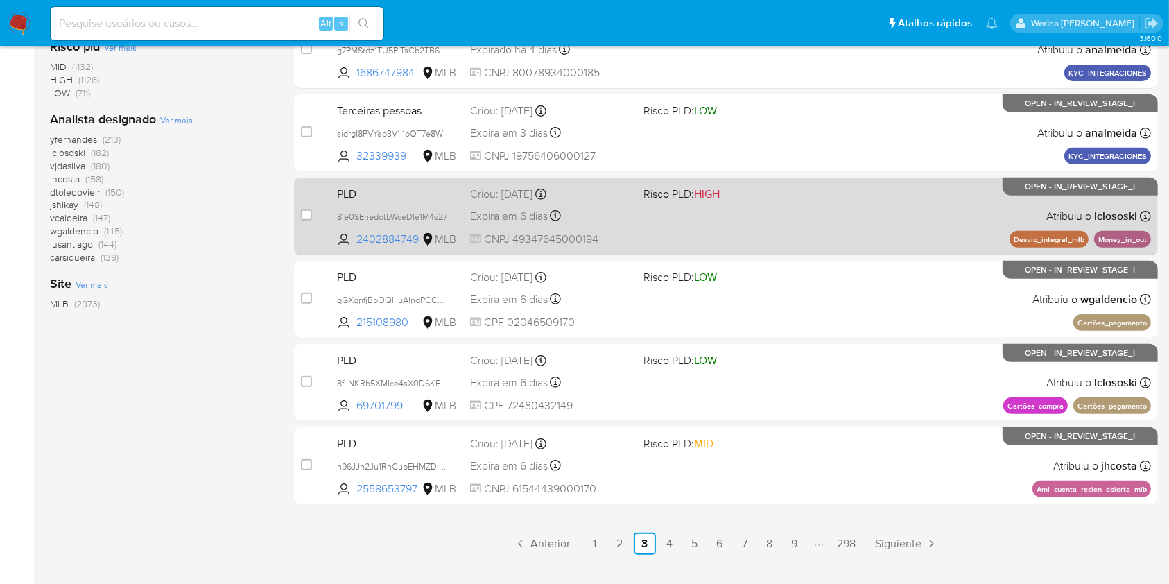
scroll to position [560, 0]
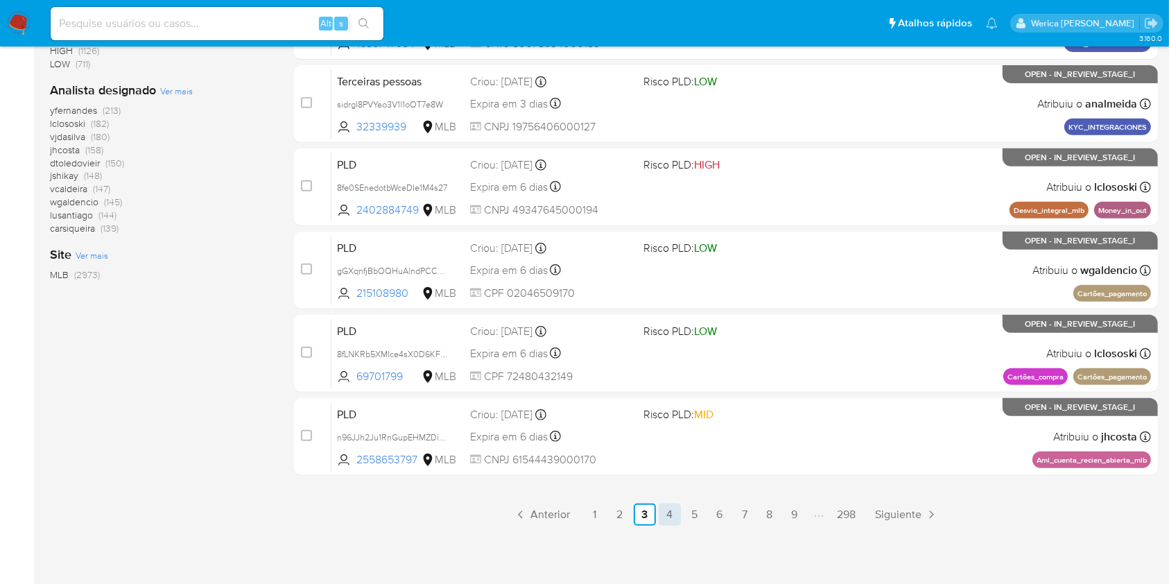
click at [664, 521] on link "4" at bounding box center [670, 515] width 22 height 22
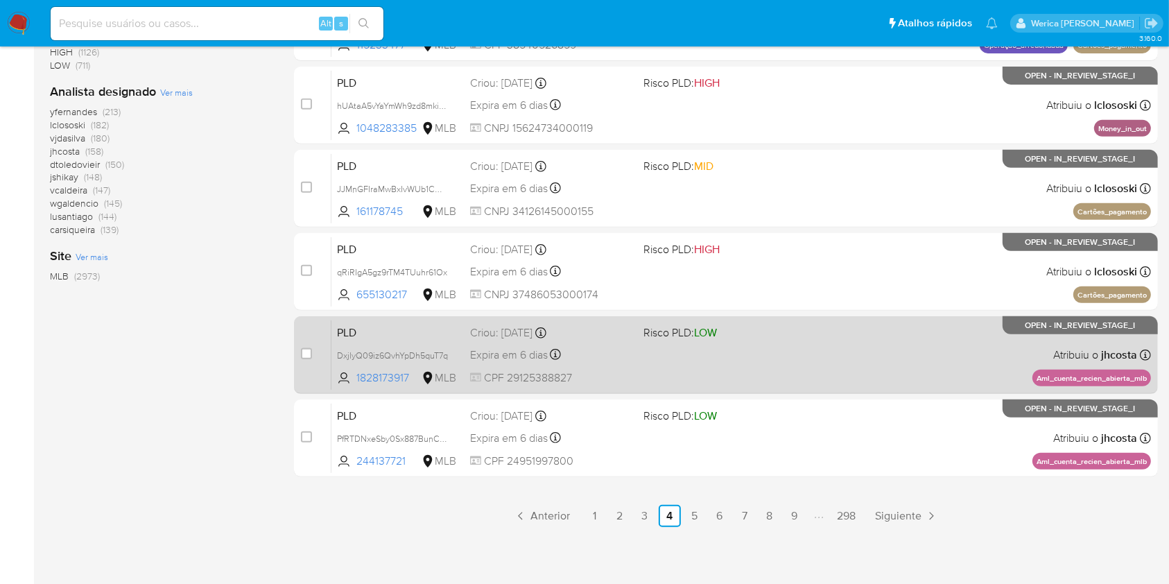
scroll to position [560, 0]
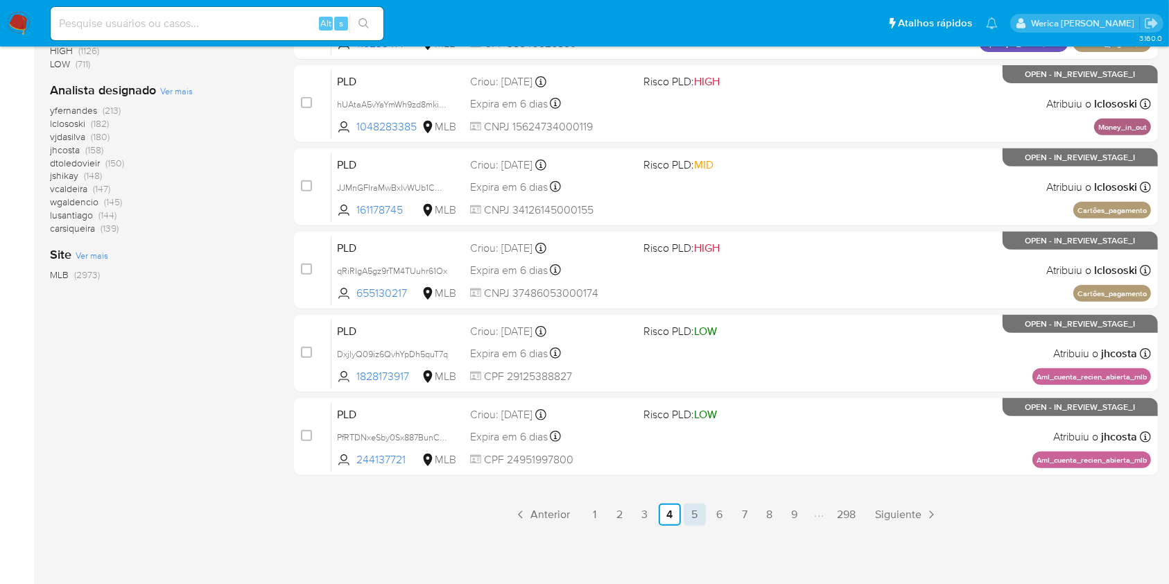
click at [689, 514] on link "5" at bounding box center [695, 515] width 22 height 22
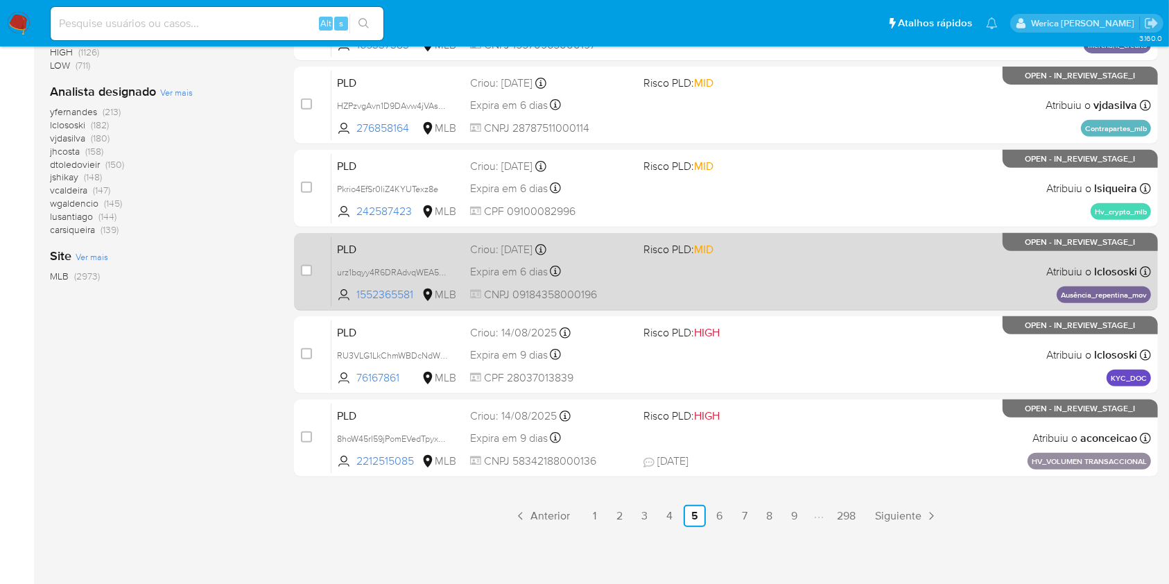
scroll to position [560, 0]
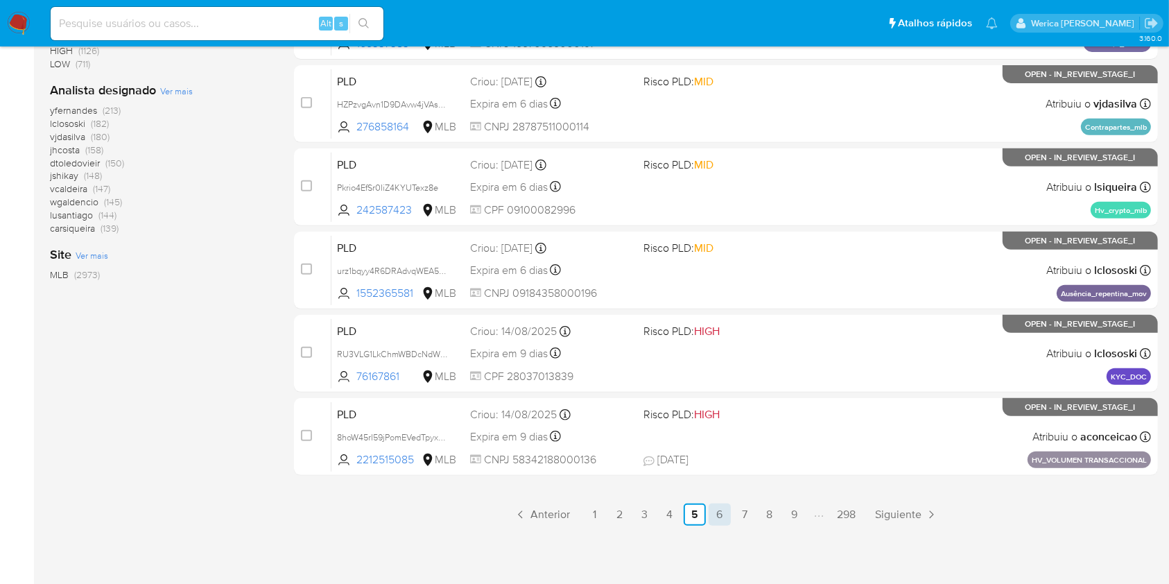
click at [713, 515] on link "6" at bounding box center [720, 515] width 22 height 22
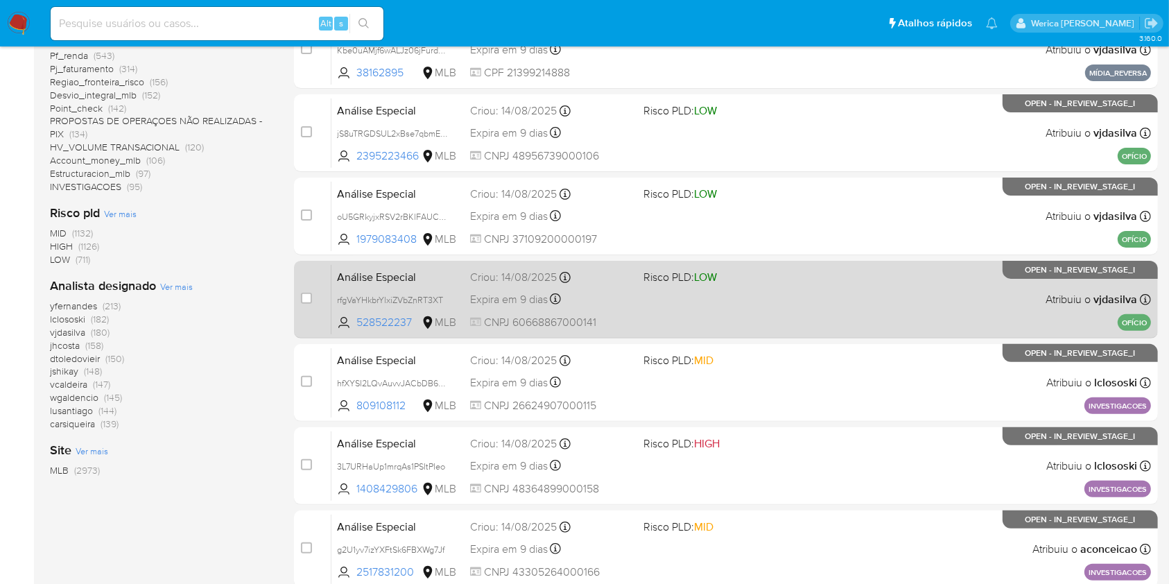
scroll to position [462, 0]
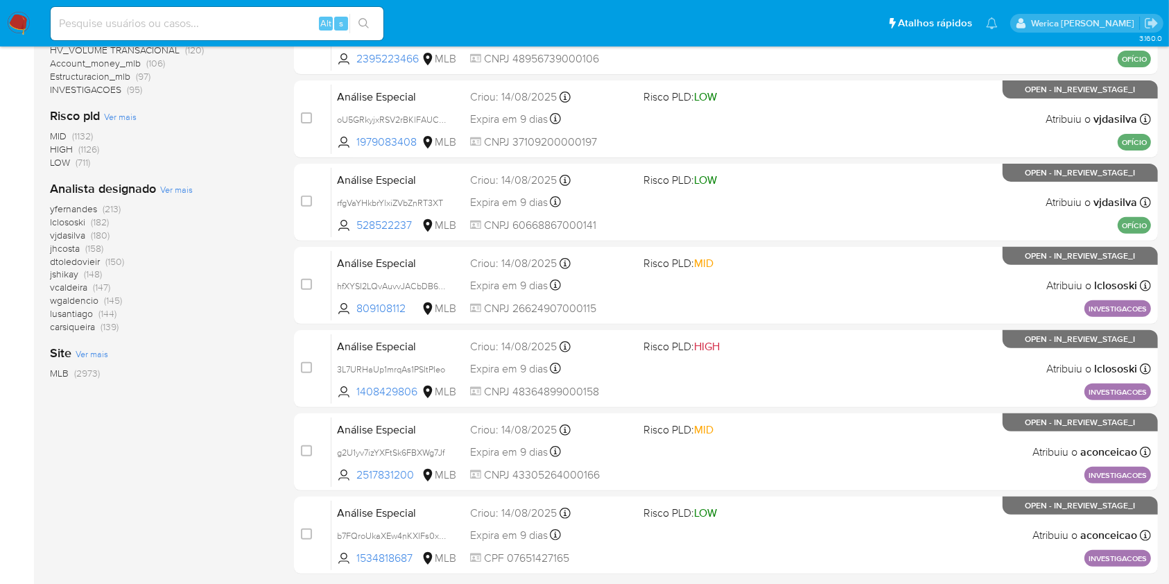
click at [11, 30] on img at bounding box center [19, 24] width 24 height 24
